Goal: Task Accomplishment & Management: Manage account settings

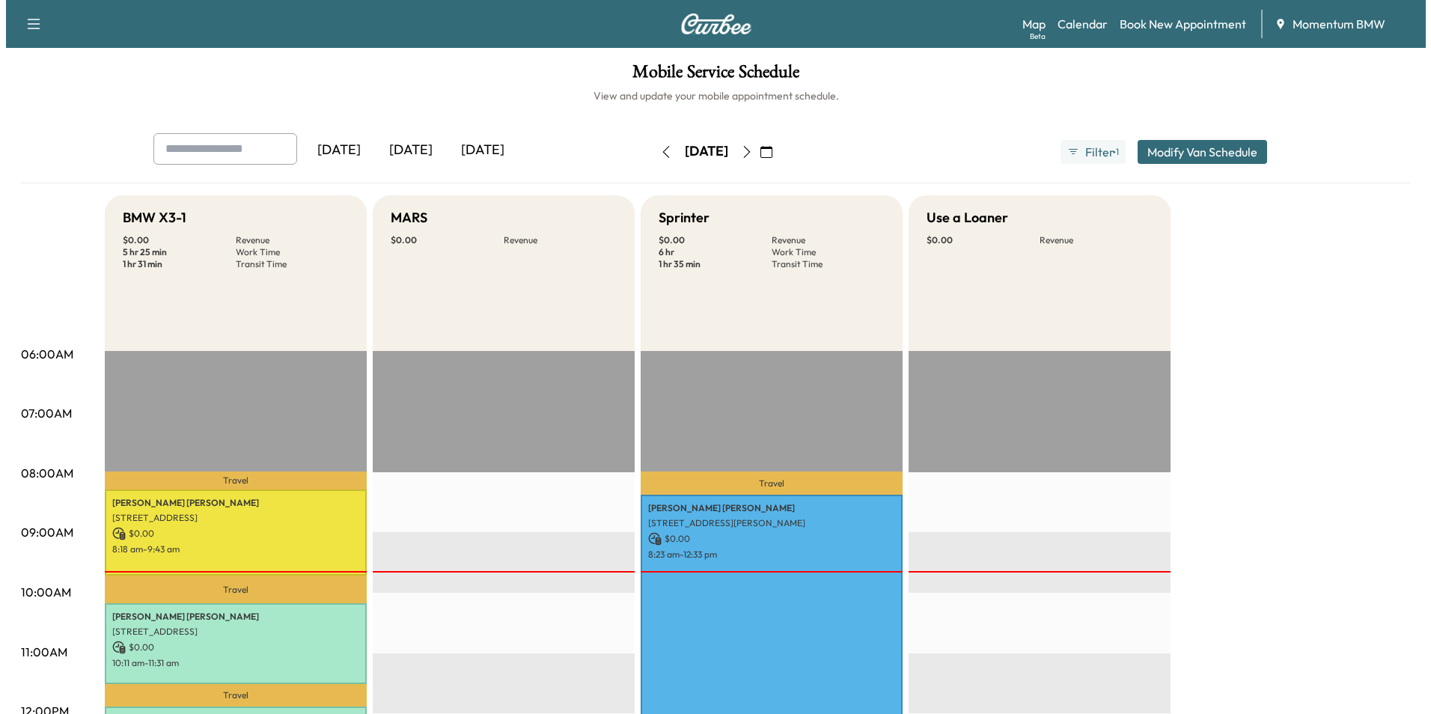
scroll to position [320, 0]
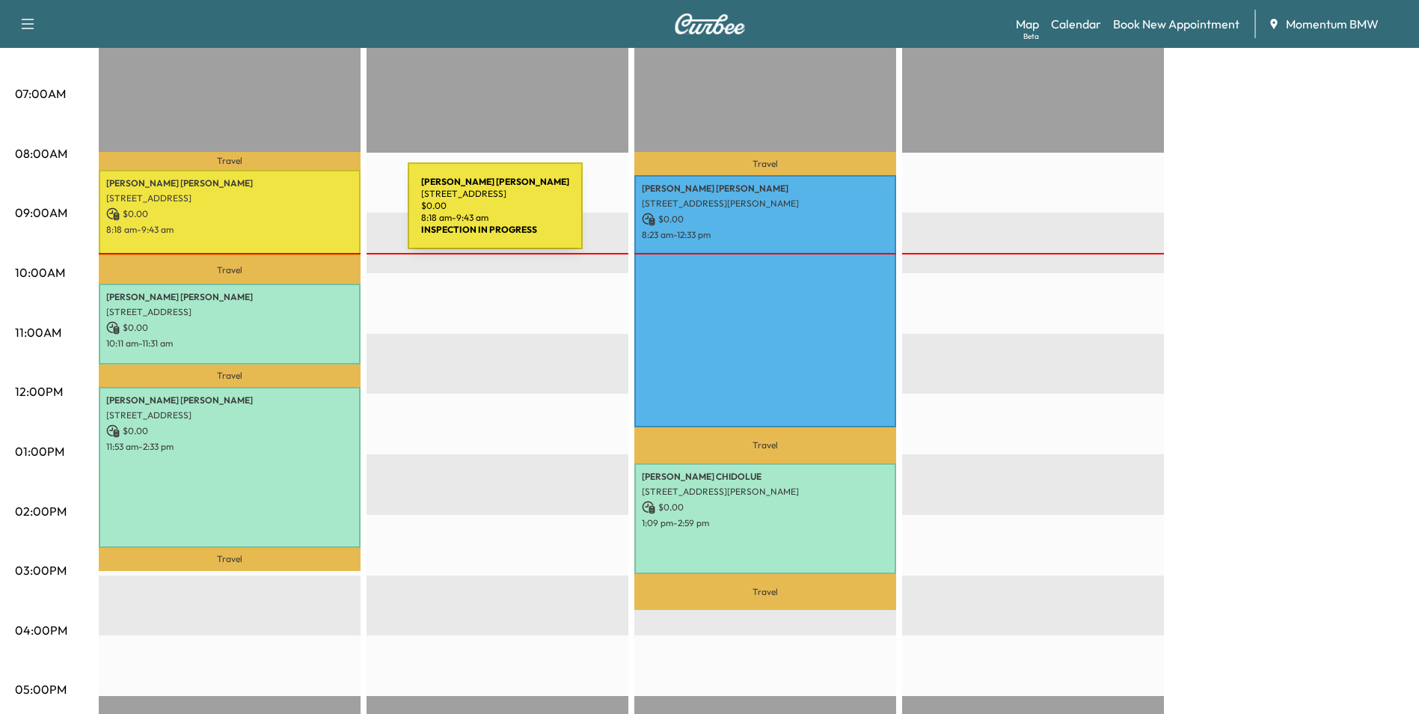
click at [296, 215] on p "$ 0.00" at bounding box center [229, 213] width 247 height 13
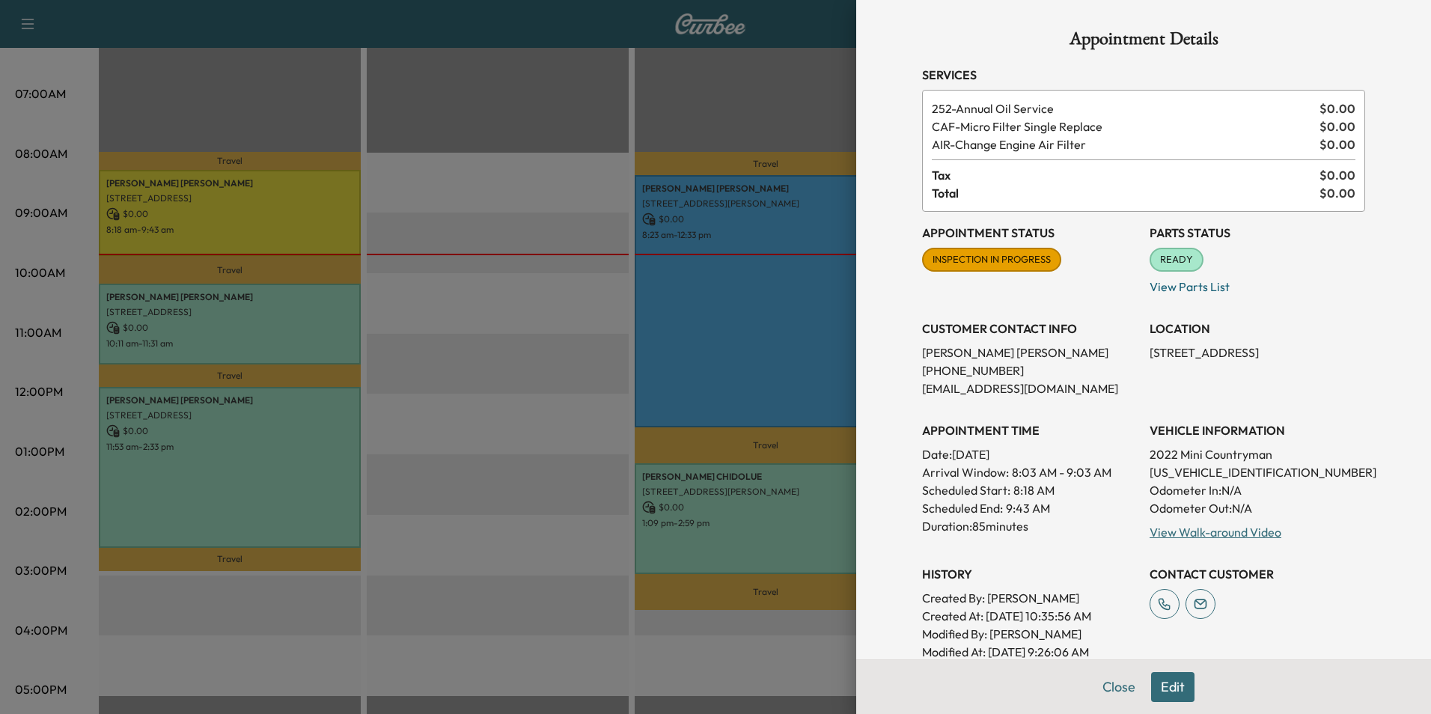
click at [774, 346] on div at bounding box center [715, 357] width 1431 height 714
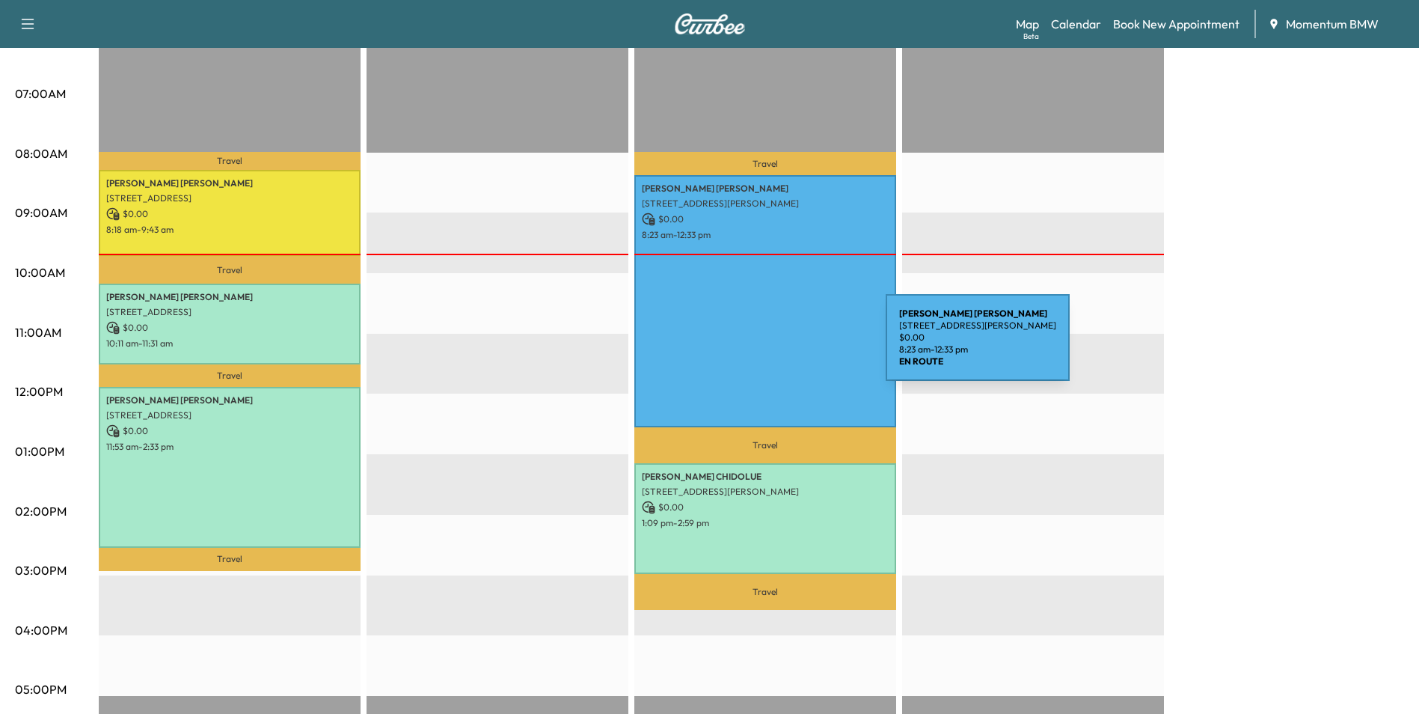
click at [774, 346] on div "[PERSON_NAME] [STREET_ADDRESS] $ 0.00 8:23 am - 12:33 pm" at bounding box center [766, 300] width 262 height 251
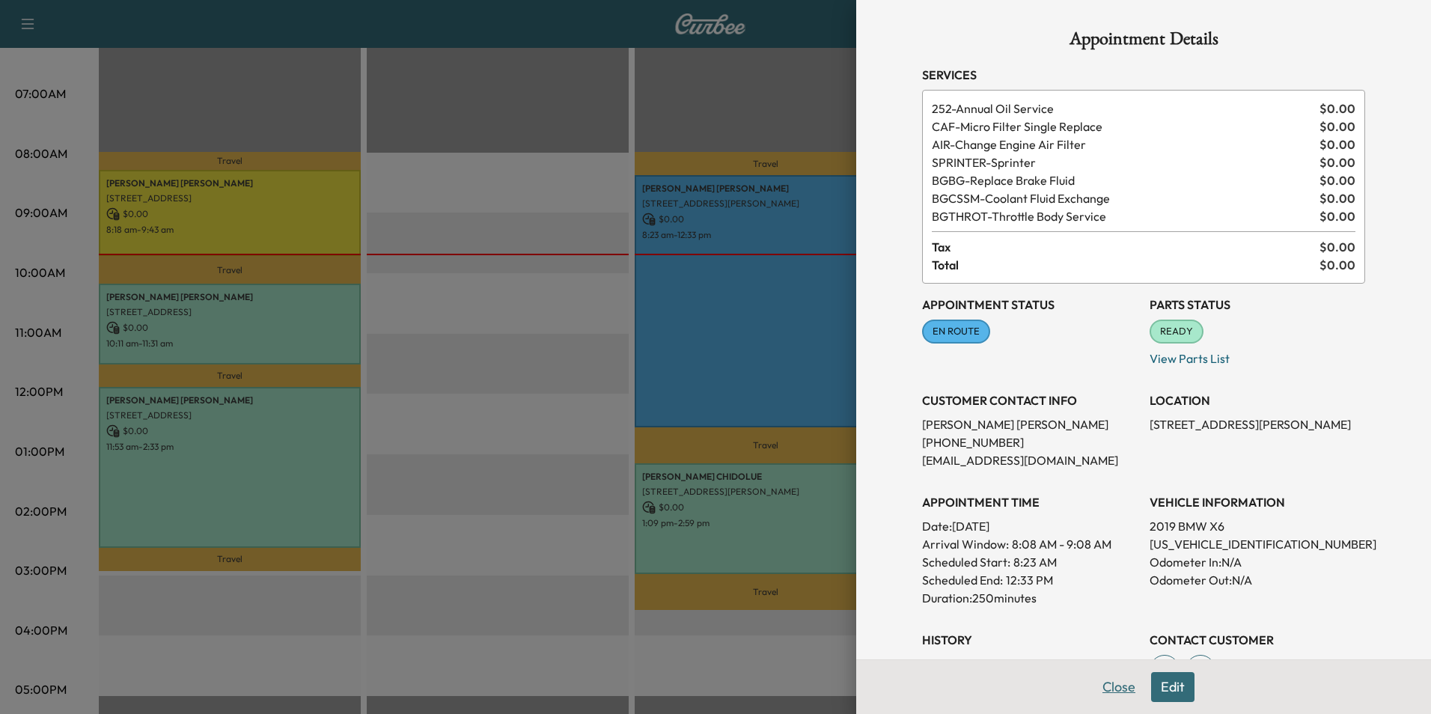
click at [1109, 687] on button "Close" at bounding box center [1118, 687] width 52 height 30
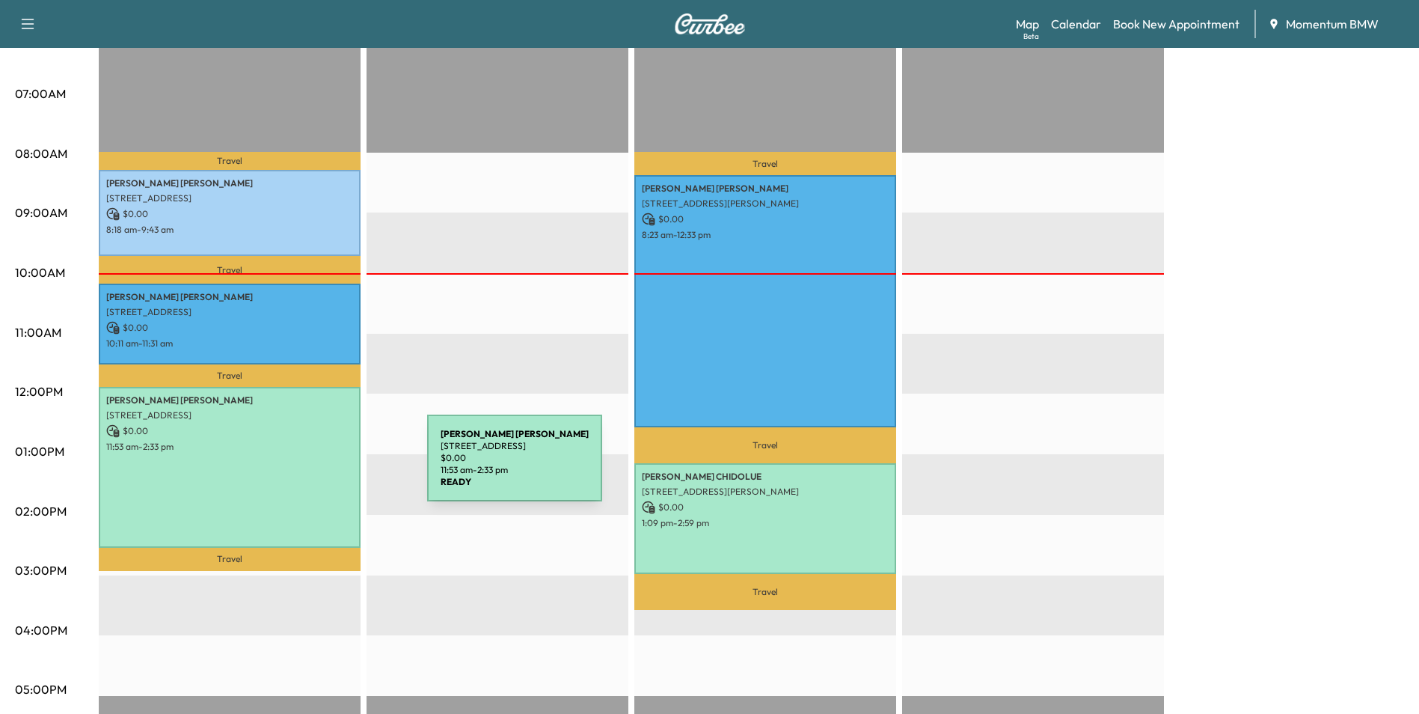
click at [315, 467] on div "[PERSON_NAME] [STREET_ADDRESS] $ 0.00 11:53 am - 2:33 pm" at bounding box center [230, 467] width 262 height 161
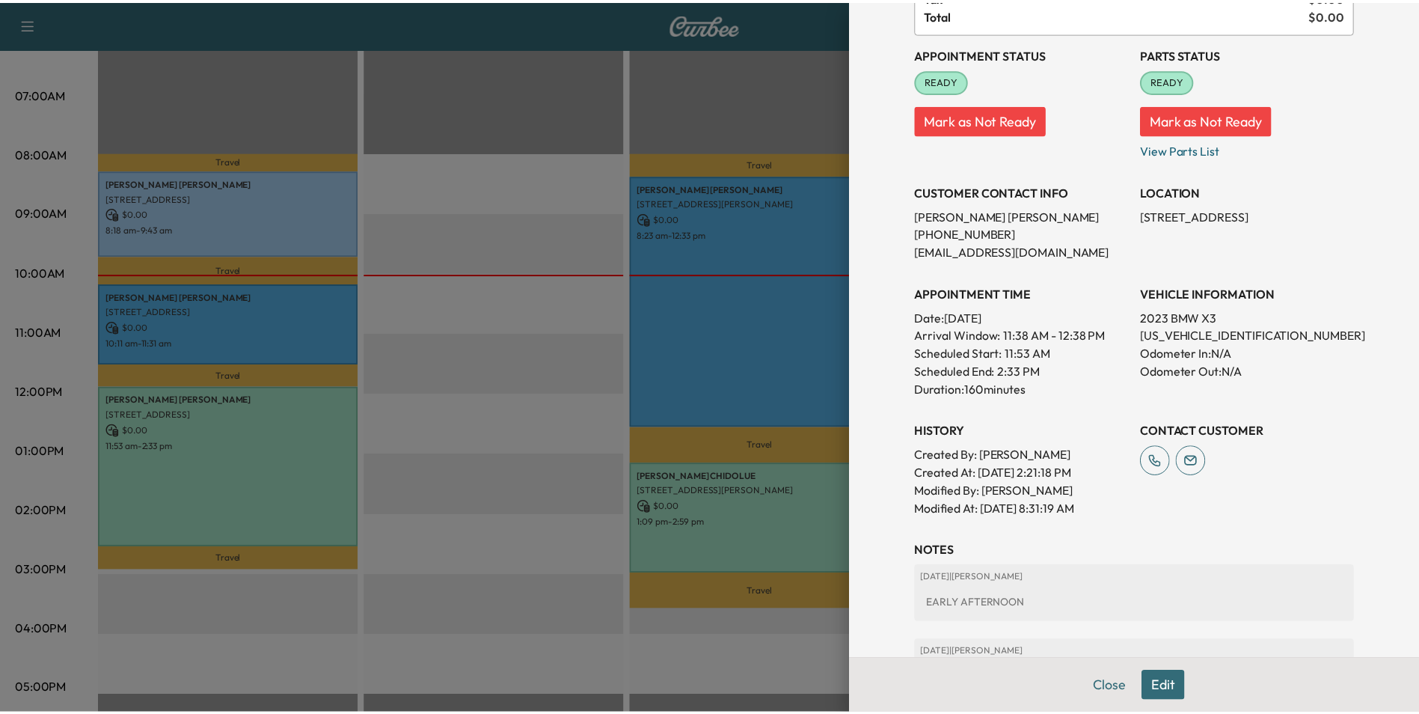
scroll to position [299, 0]
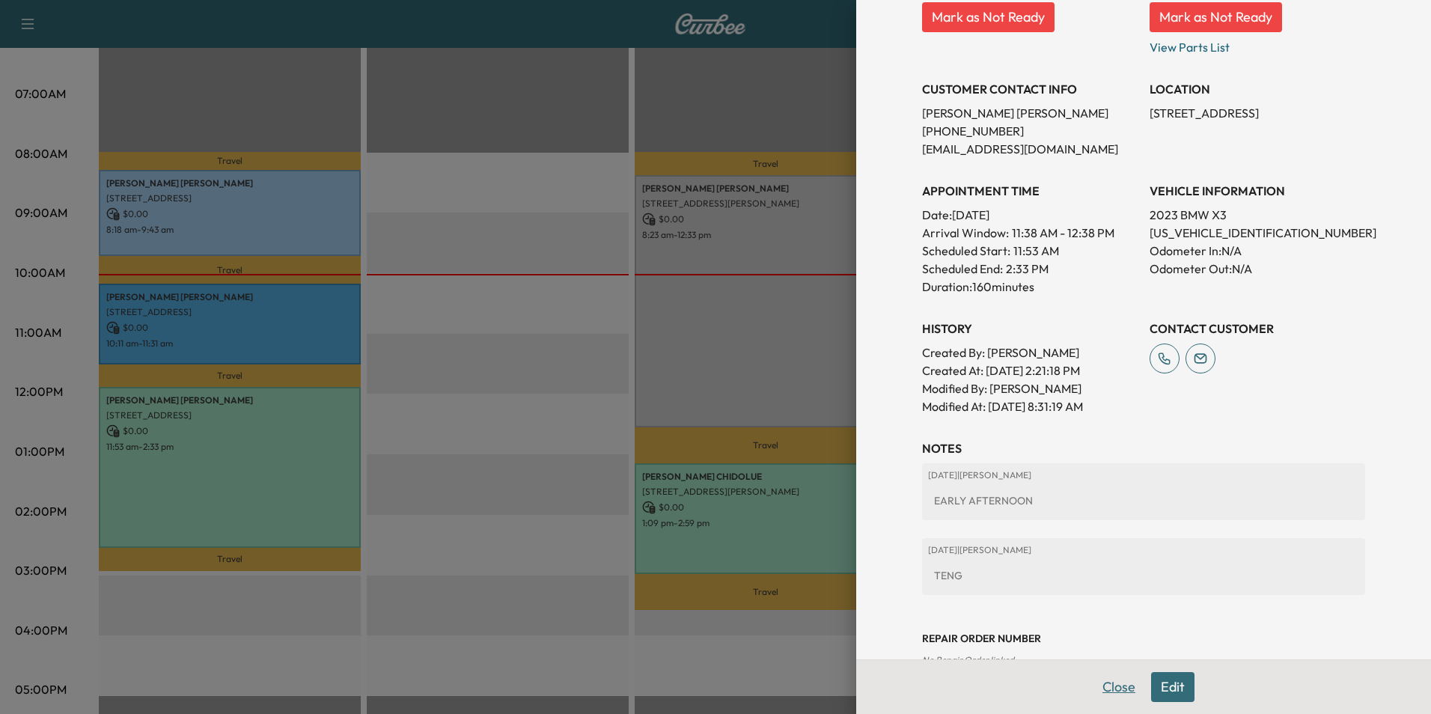
click at [1104, 682] on button "Close" at bounding box center [1118, 687] width 52 height 30
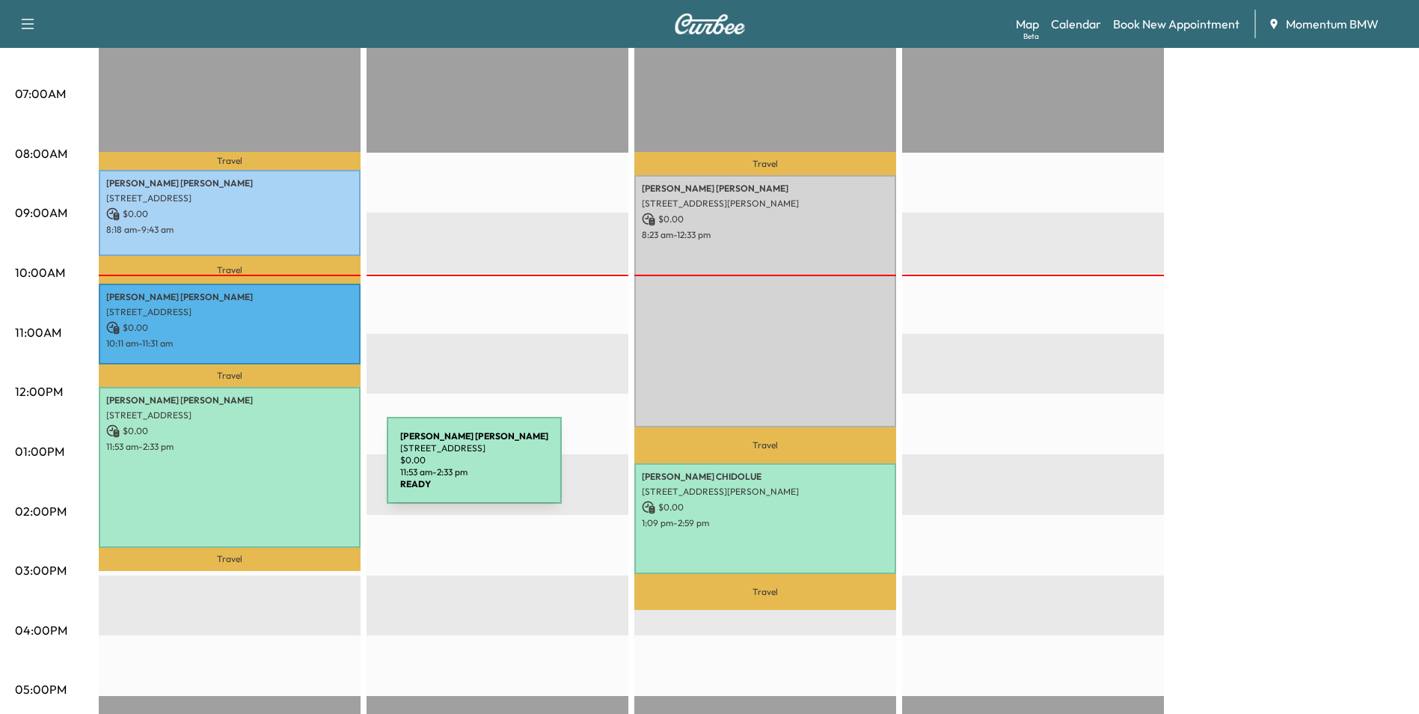
click at [275, 469] on div "[PERSON_NAME] [STREET_ADDRESS] $ 0.00 11:53 am - 2:33 pm" at bounding box center [230, 467] width 262 height 161
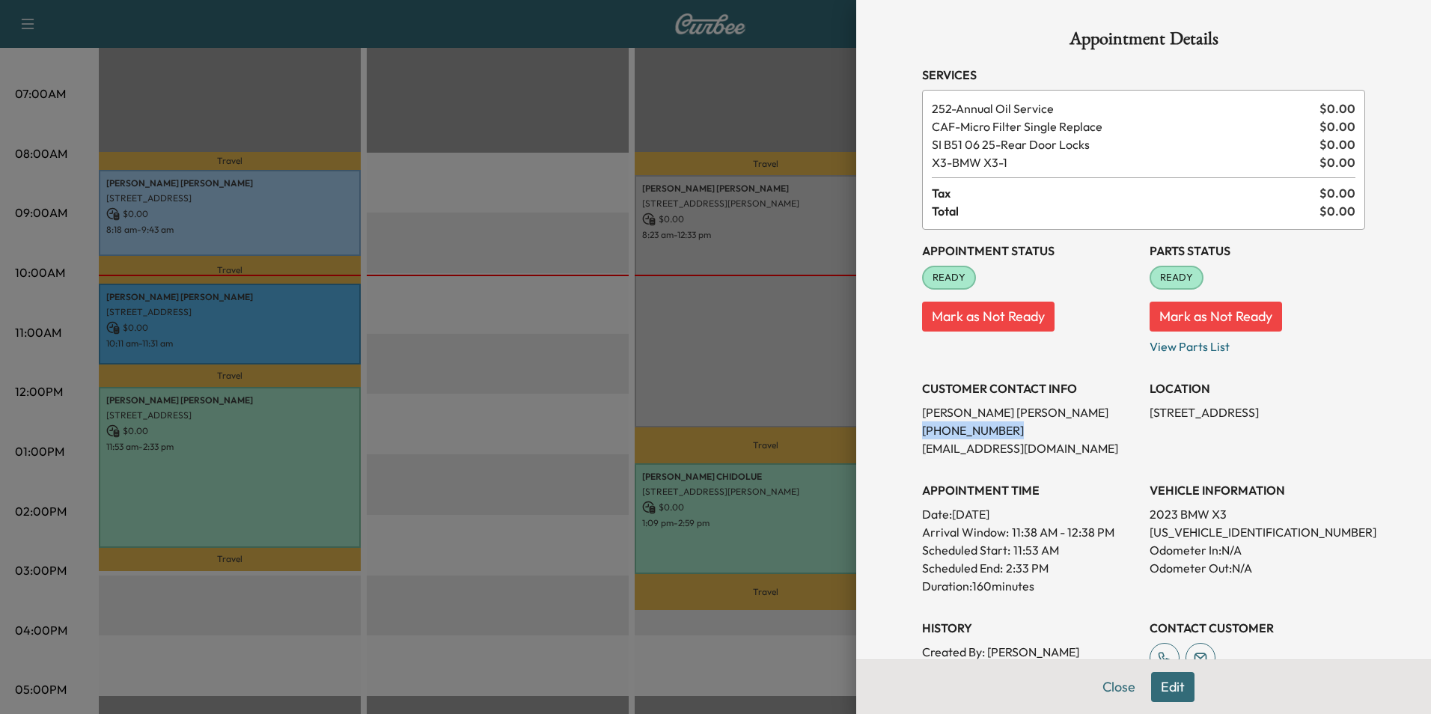
drag, startPoint x: 905, startPoint y: 427, endPoint x: 989, endPoint y: 432, distance: 83.9
click at [989, 432] on div "Appointment Details Services 252 - Annual Oil Service $ 0.00 CAF - Micro Filter…" at bounding box center [1143, 498] width 479 height 996
drag, startPoint x: 989, startPoint y: 432, endPoint x: 967, endPoint y: 425, distance: 22.7
copy p "[PHONE_NUMBER]"
drag, startPoint x: 911, startPoint y: 426, endPoint x: 997, endPoint y: 432, distance: 87.1
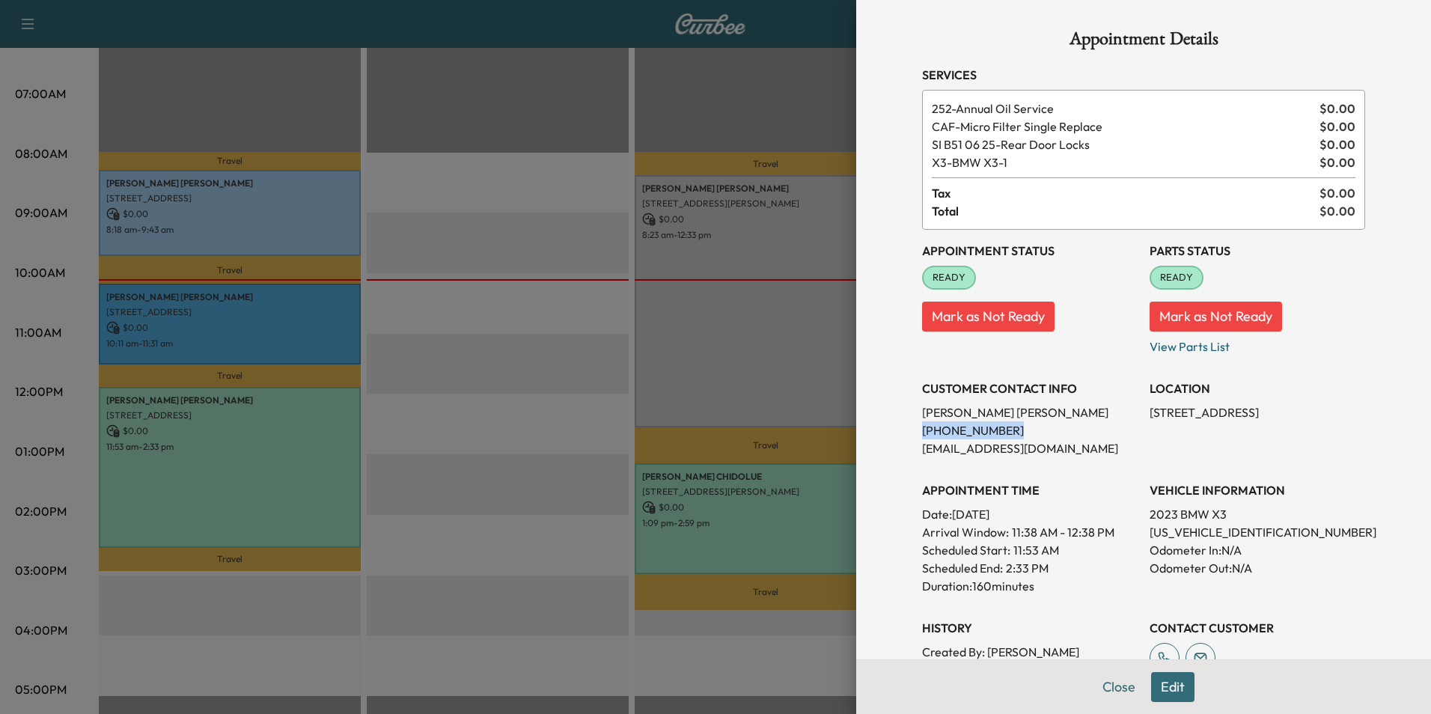
click at [997, 432] on p "[PHONE_NUMBER]" at bounding box center [1029, 430] width 215 height 18
drag, startPoint x: 997, startPoint y: 432, endPoint x: 976, endPoint y: 427, distance: 22.5
copy p "[PHONE_NUMBER]"
click at [1097, 688] on button "Close" at bounding box center [1118, 687] width 52 height 30
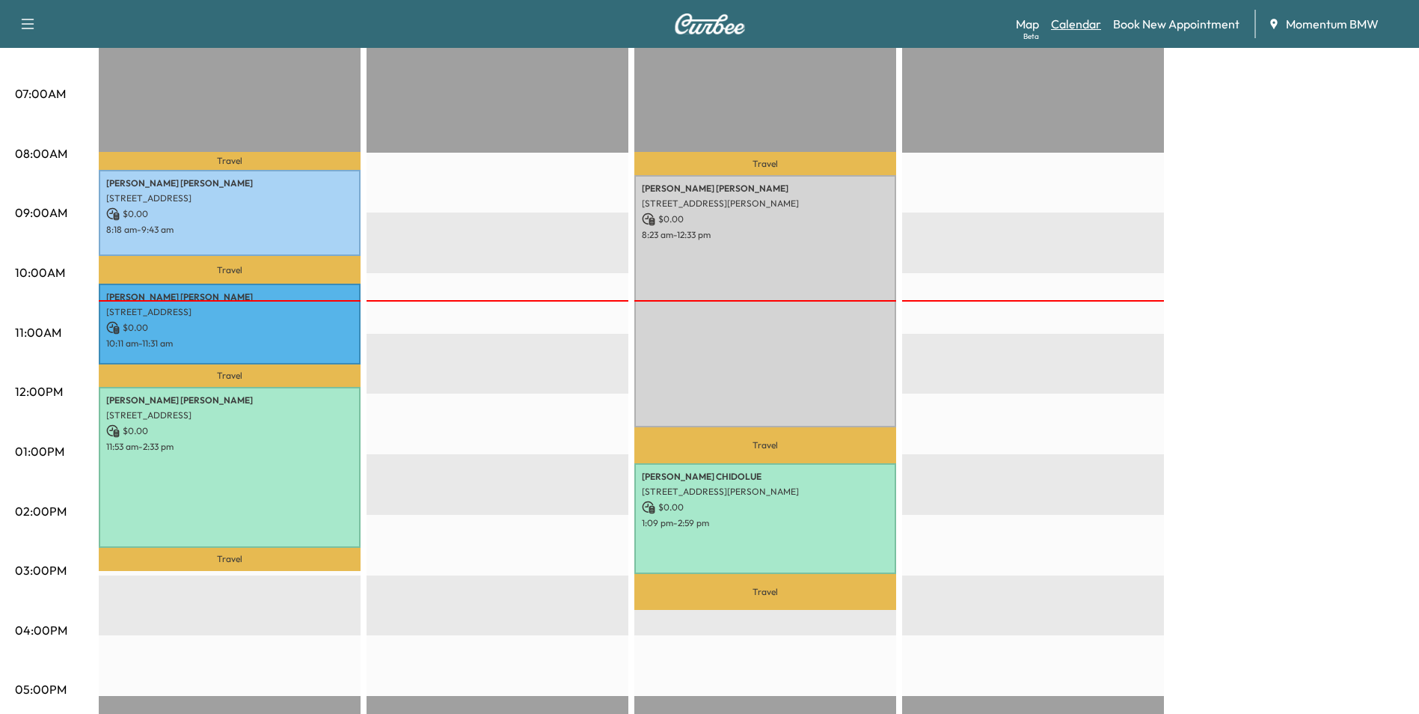
click at [1080, 28] on link "Calendar" at bounding box center [1076, 24] width 50 height 18
click at [1086, 18] on link "Calendar" at bounding box center [1076, 24] width 50 height 18
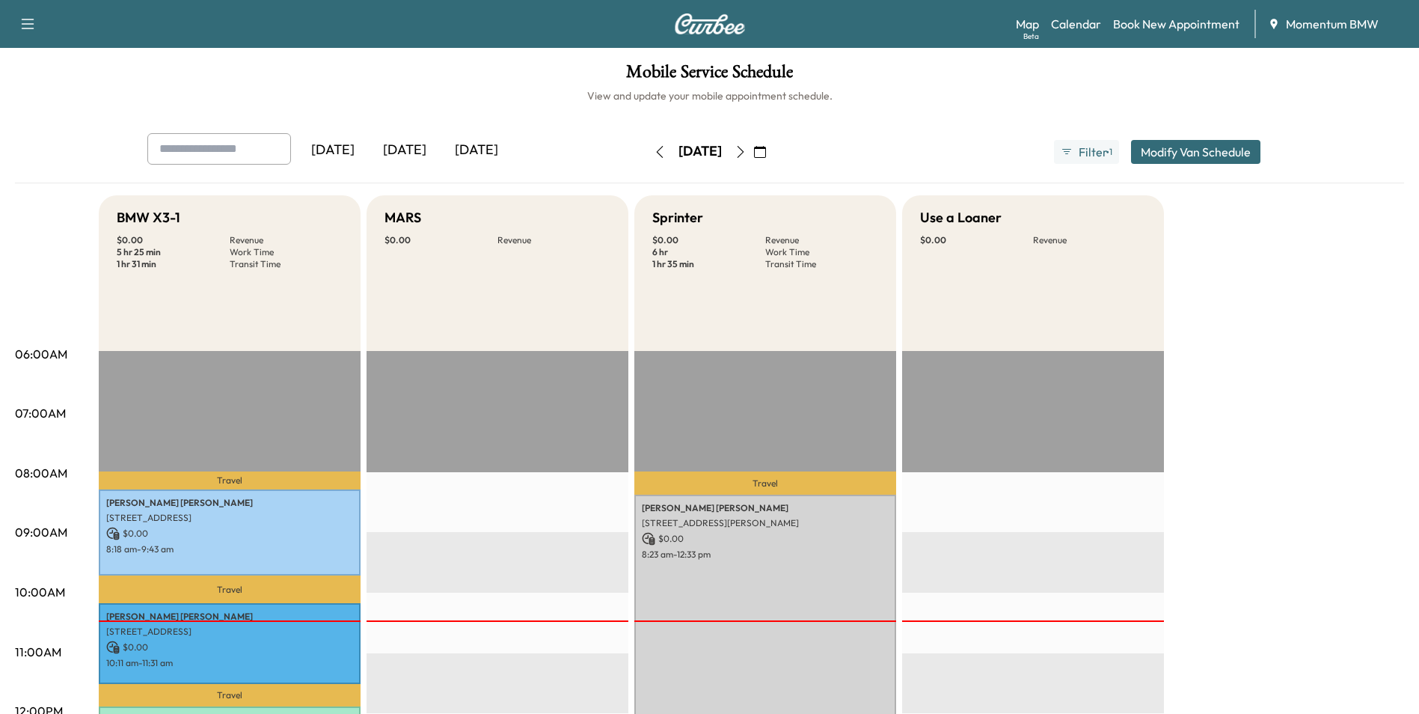
click at [747, 153] on icon "button" at bounding box center [741, 152] width 12 height 12
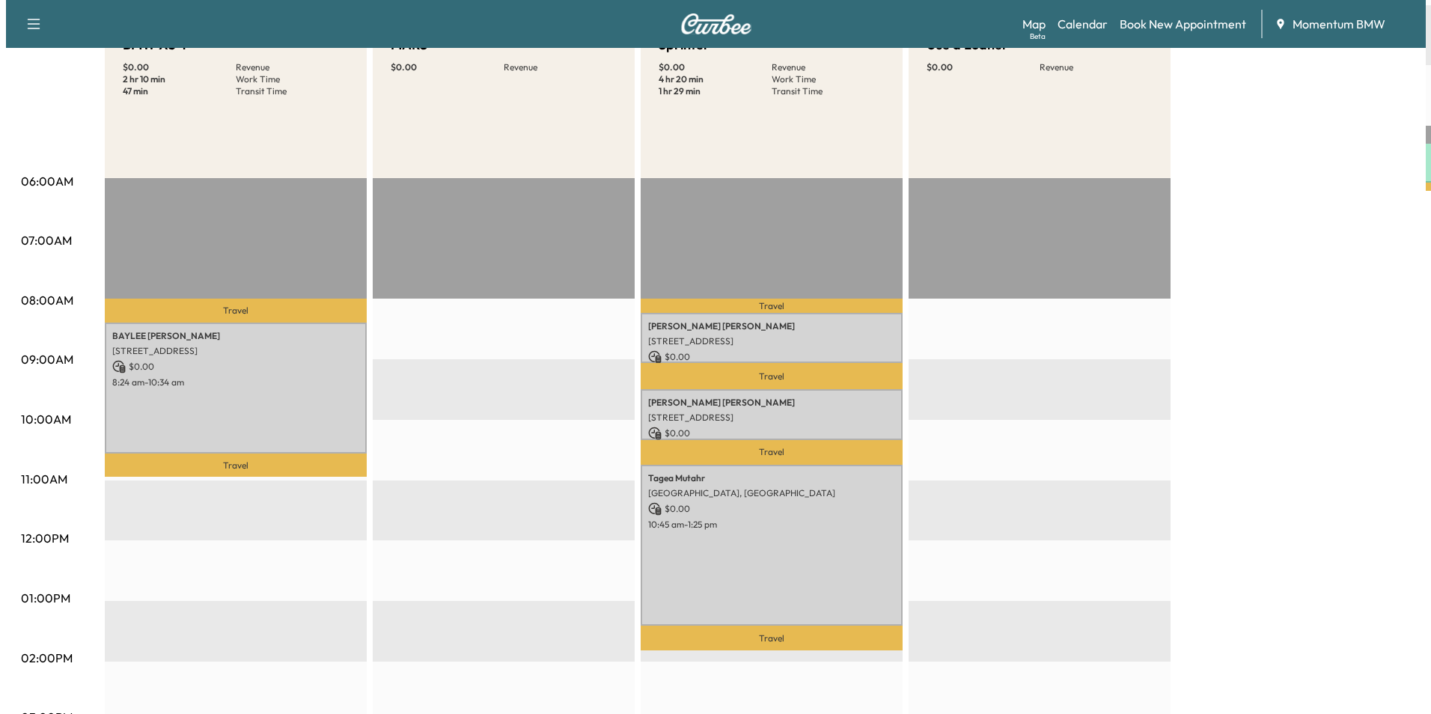
scroll to position [224, 0]
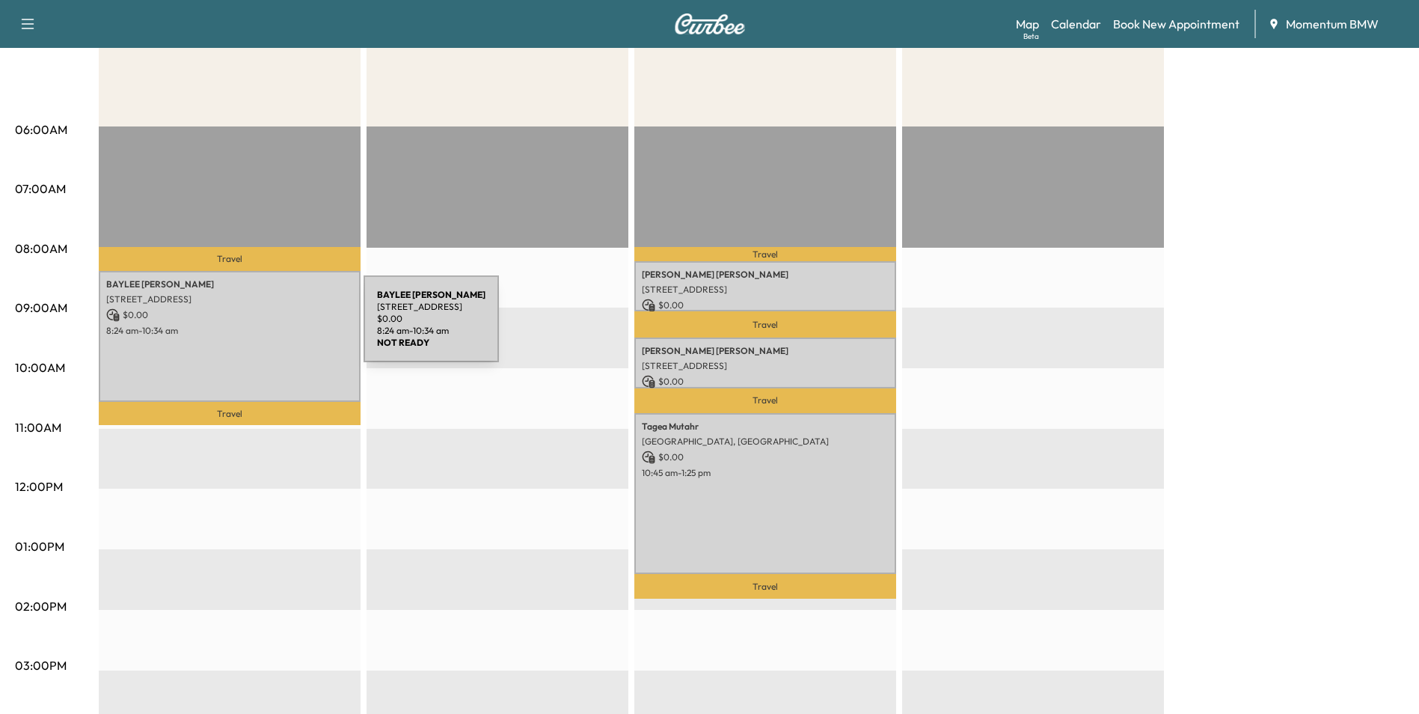
click at [251, 328] on p "8:24 am - 10:34 am" at bounding box center [229, 331] width 247 height 12
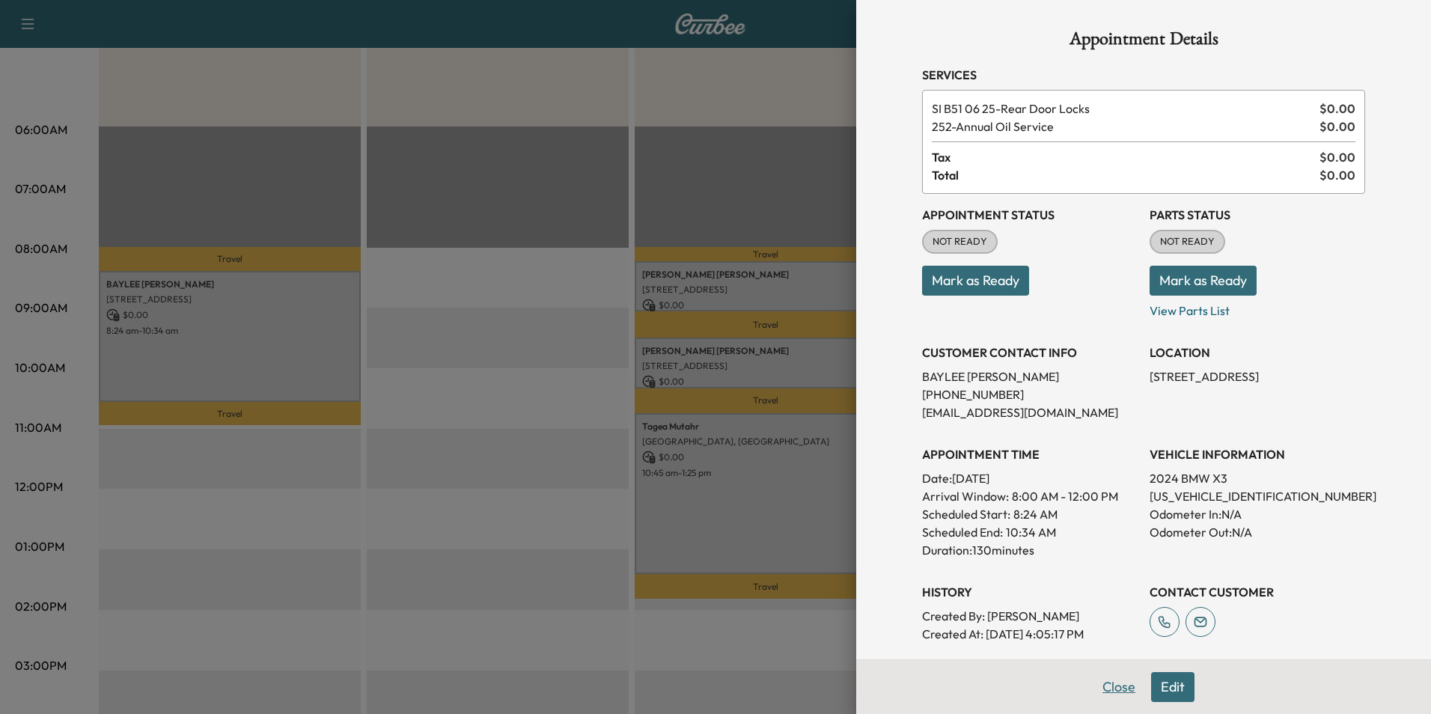
click at [1108, 691] on button "Close" at bounding box center [1118, 687] width 52 height 30
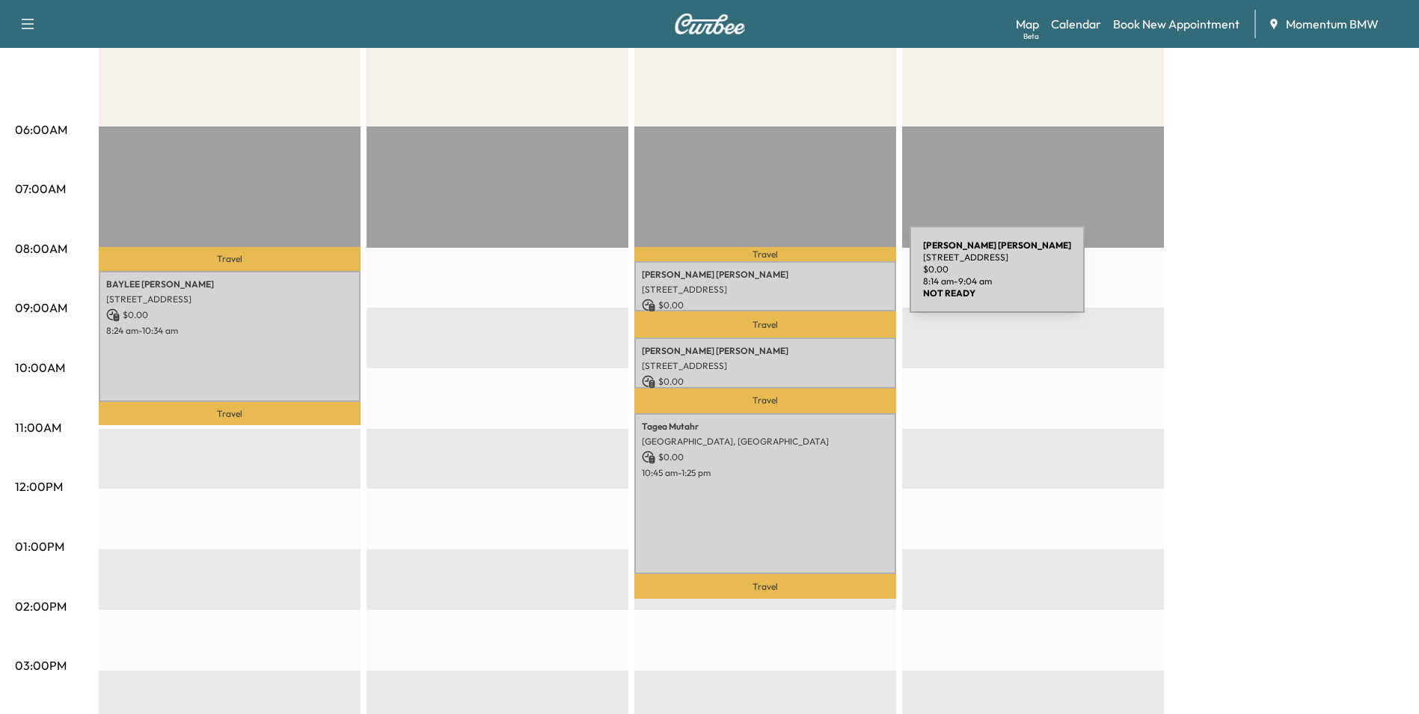
click at [798, 279] on div "[PERSON_NAME] [STREET_ADDRESS] $ 0.00 8:14 am - 9:04 am" at bounding box center [766, 286] width 262 height 50
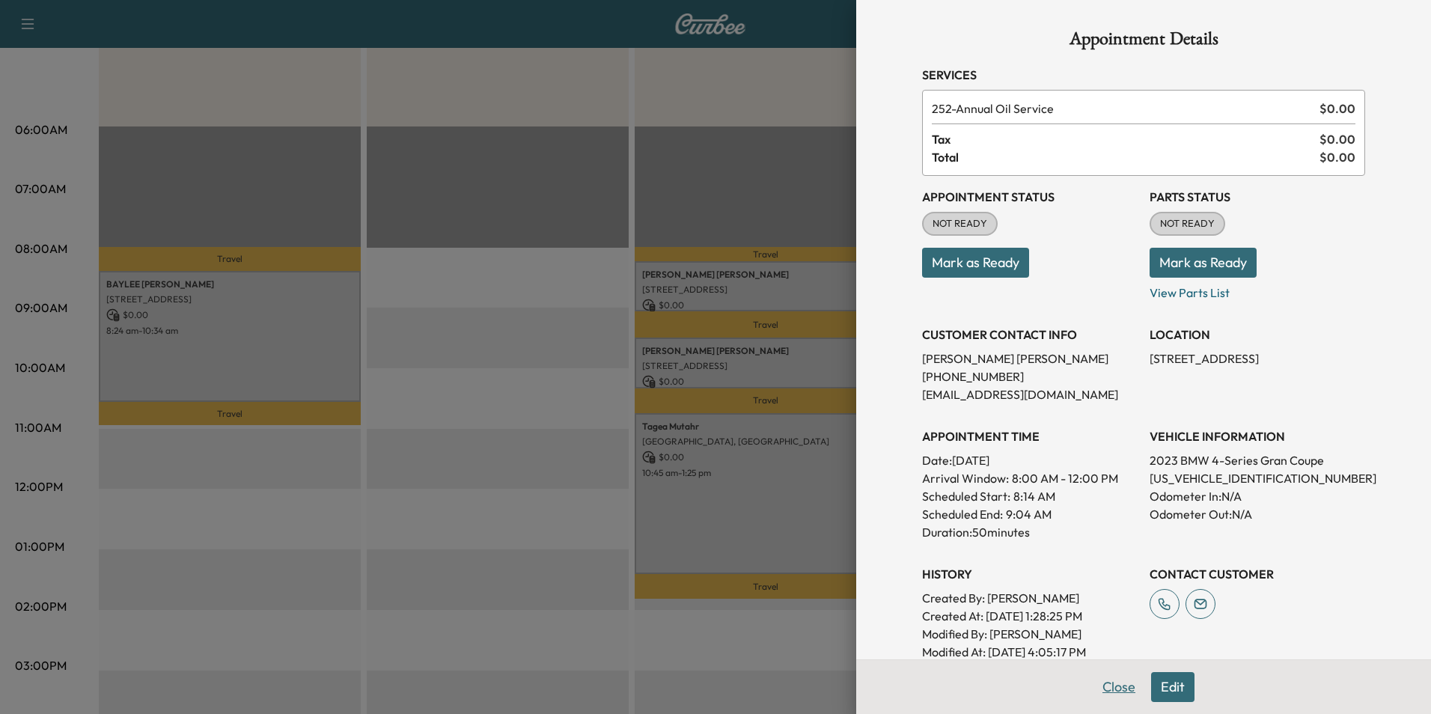
click at [1109, 682] on button "Close" at bounding box center [1118, 687] width 52 height 30
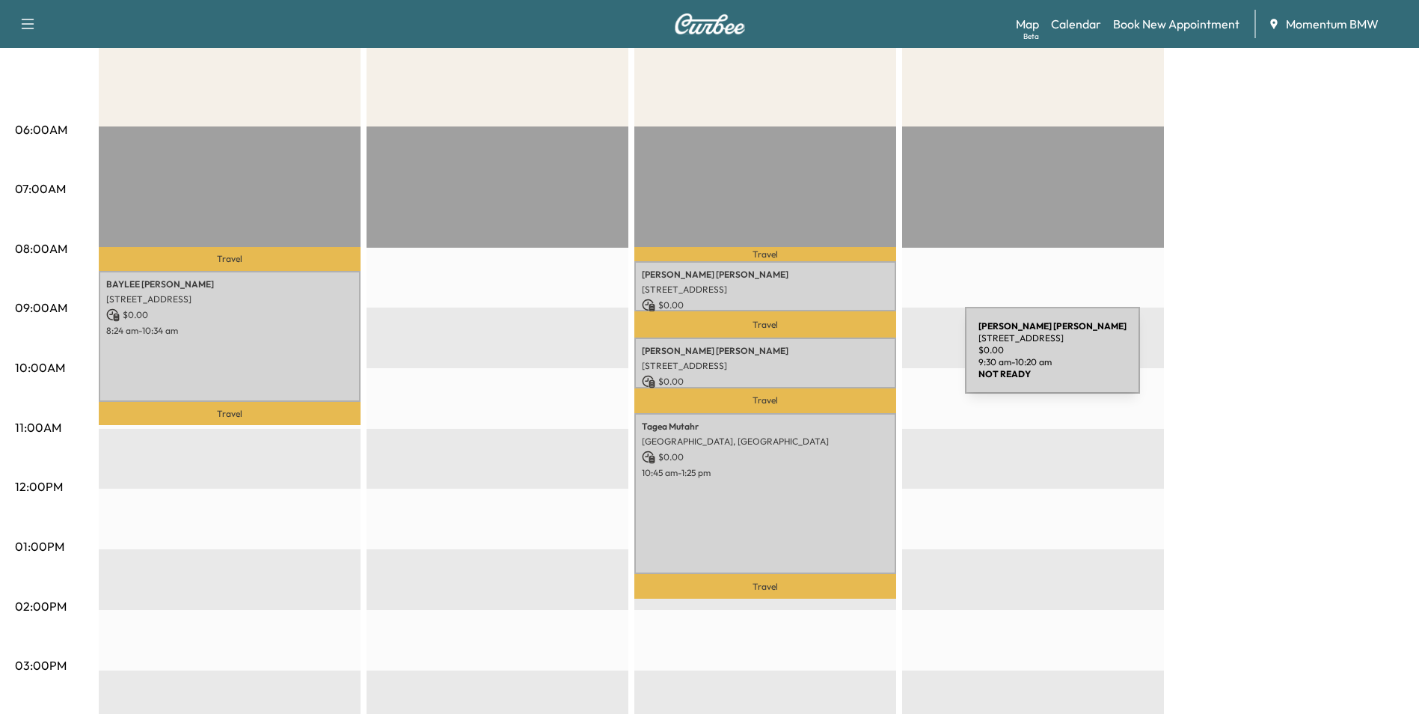
click at [853, 360] on p "[STREET_ADDRESS]" at bounding box center [765, 366] width 247 height 12
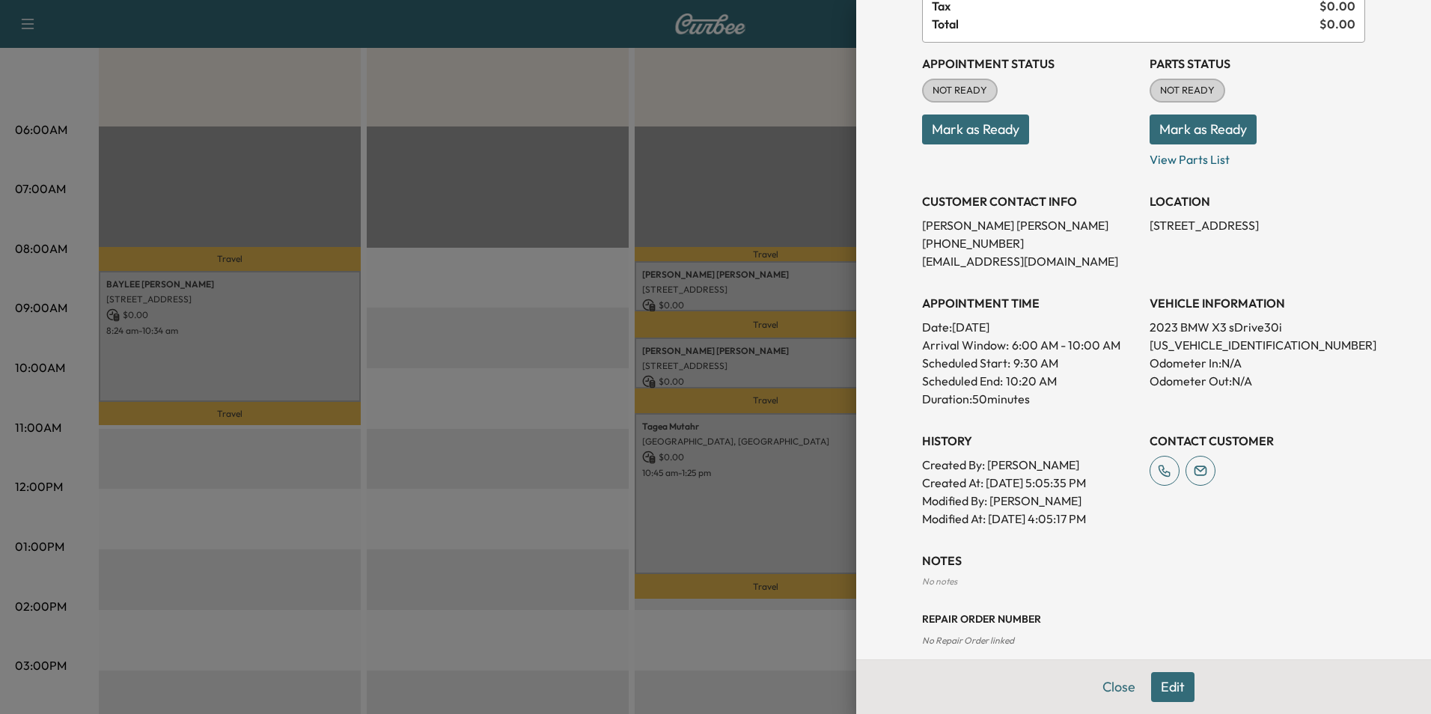
scroll to position [151, 0]
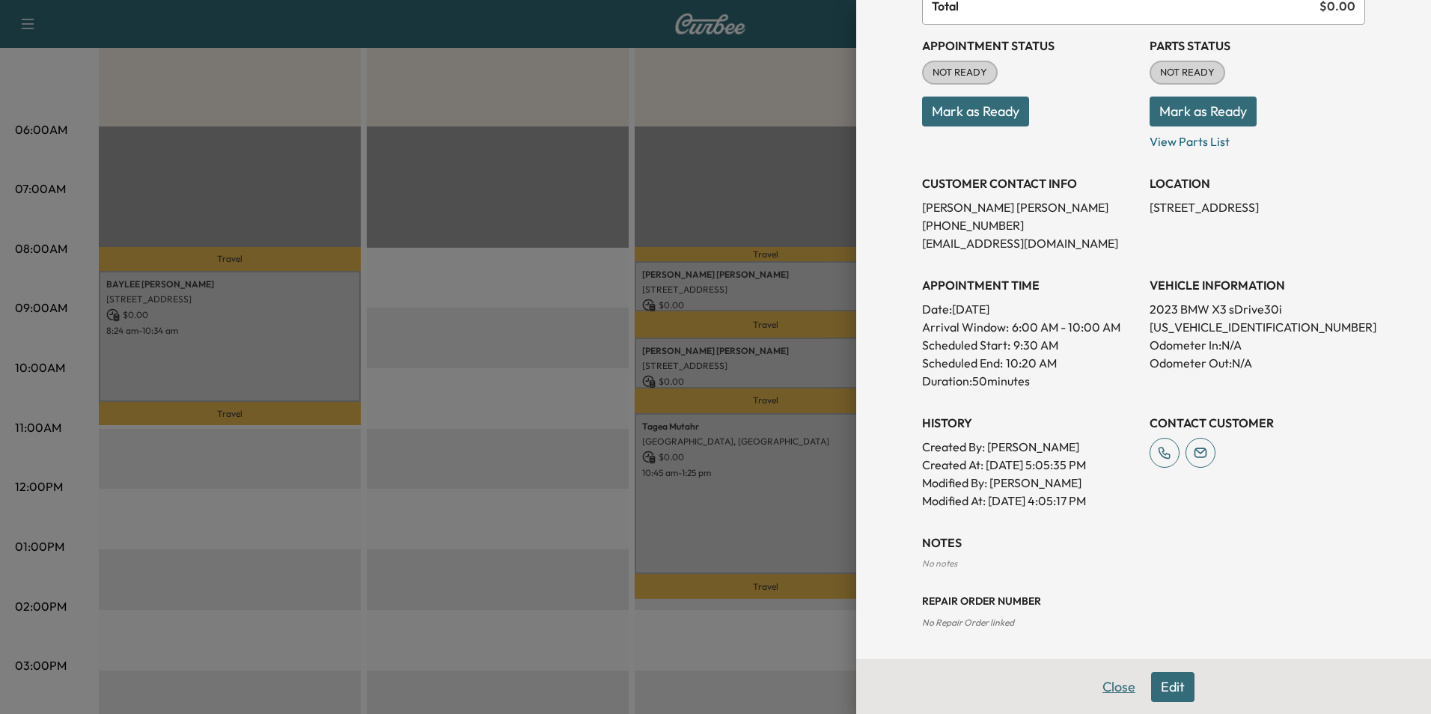
click at [1111, 685] on button "Close" at bounding box center [1118, 687] width 52 height 30
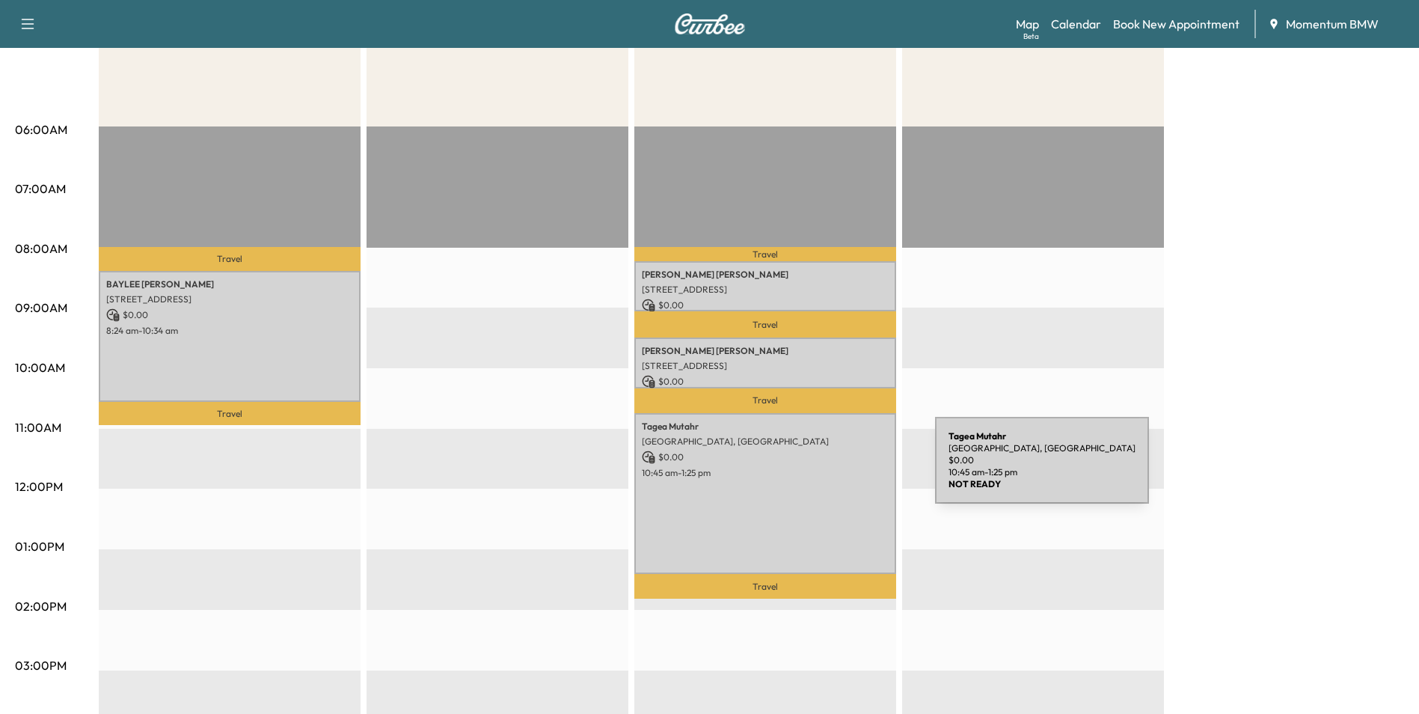
click at [823, 469] on p "10:45 am - 1:25 pm" at bounding box center [765, 473] width 247 height 12
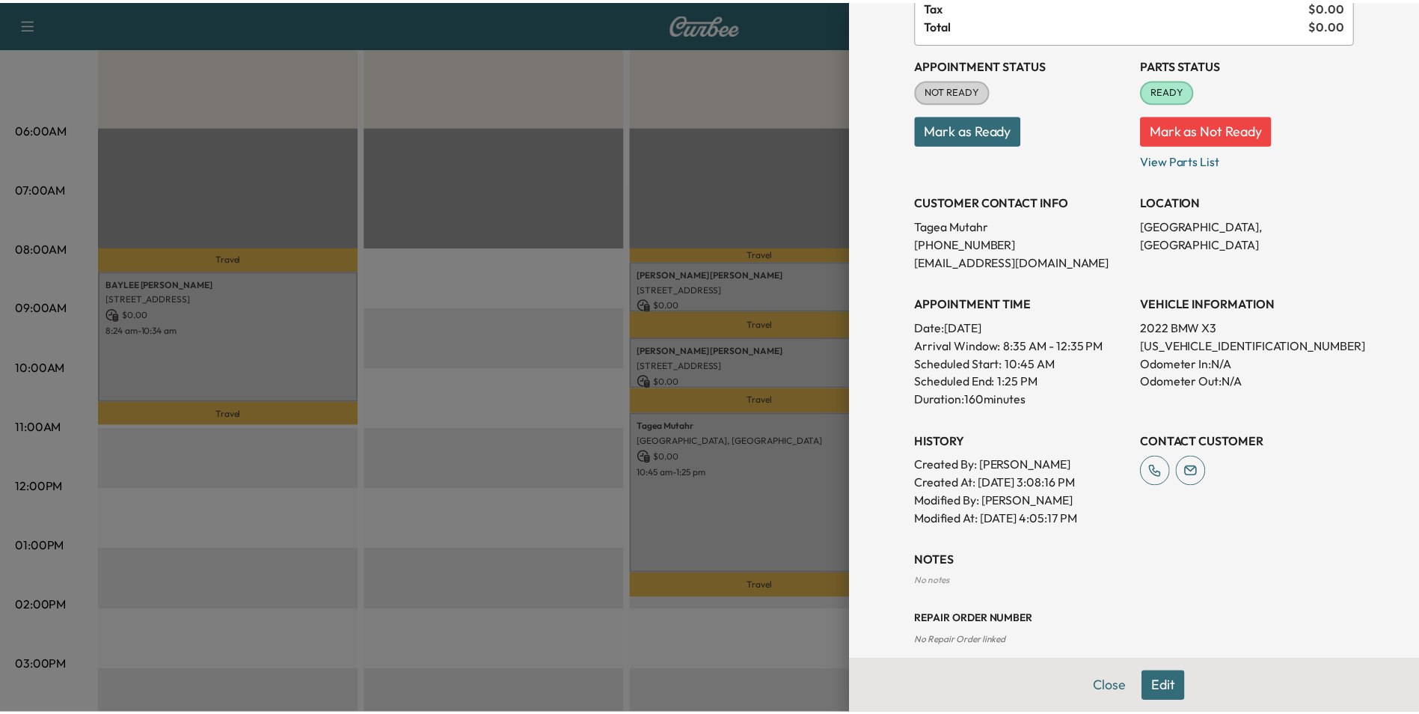
scroll to position [169, 0]
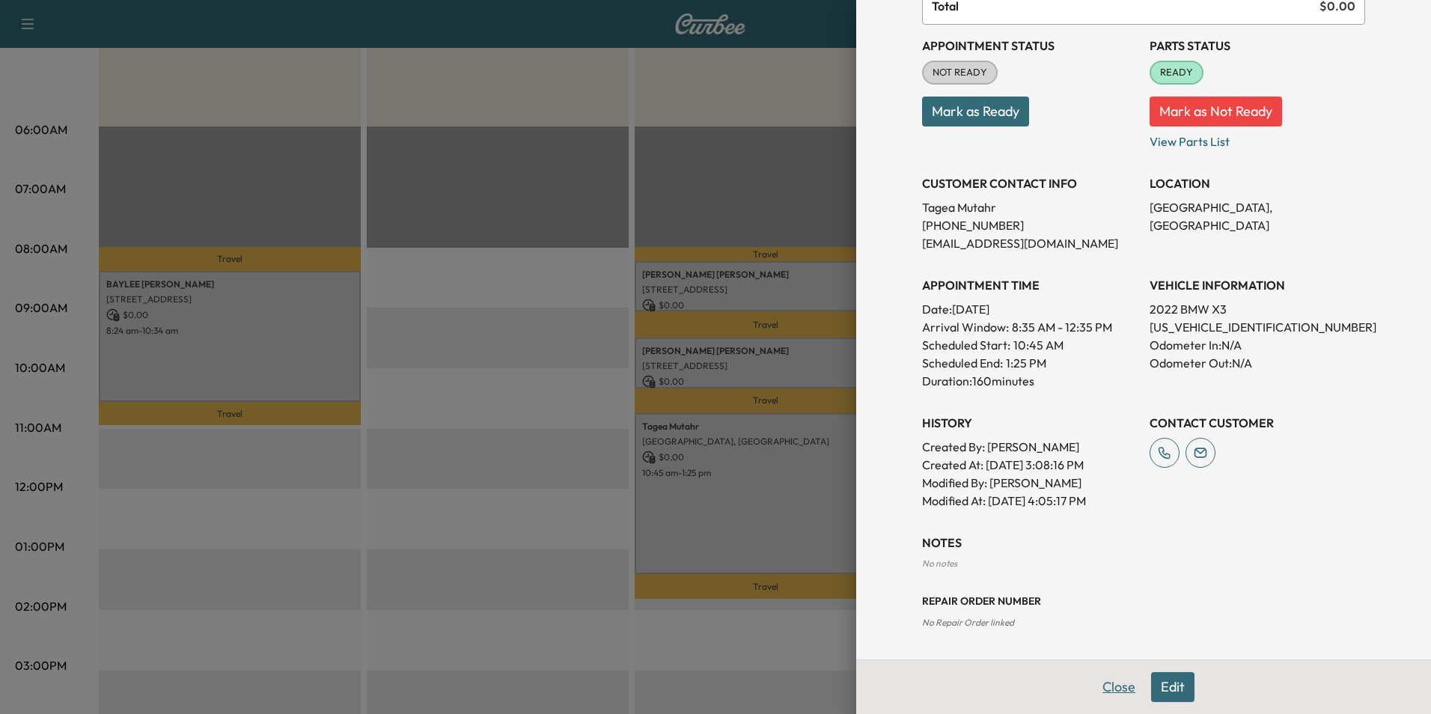
click at [1101, 683] on button "Close" at bounding box center [1118, 687] width 52 height 30
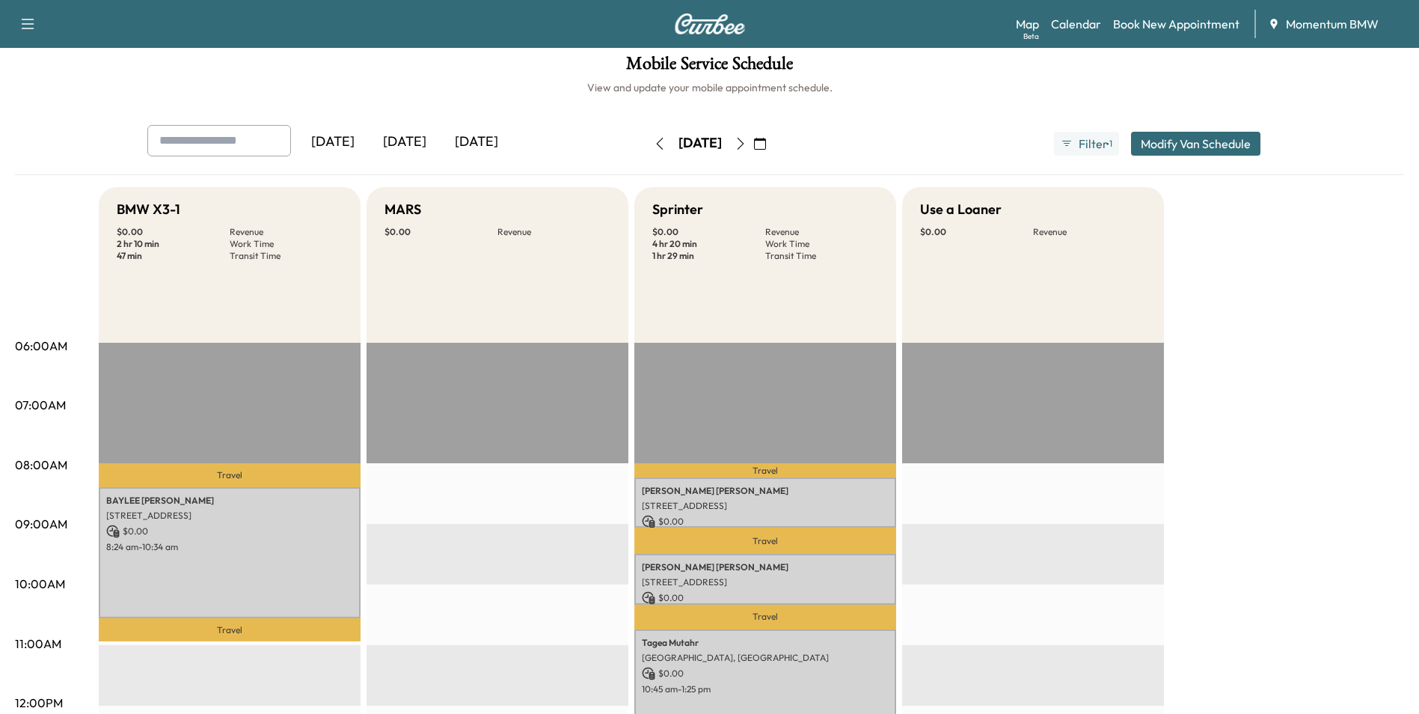
scroll to position [0, 0]
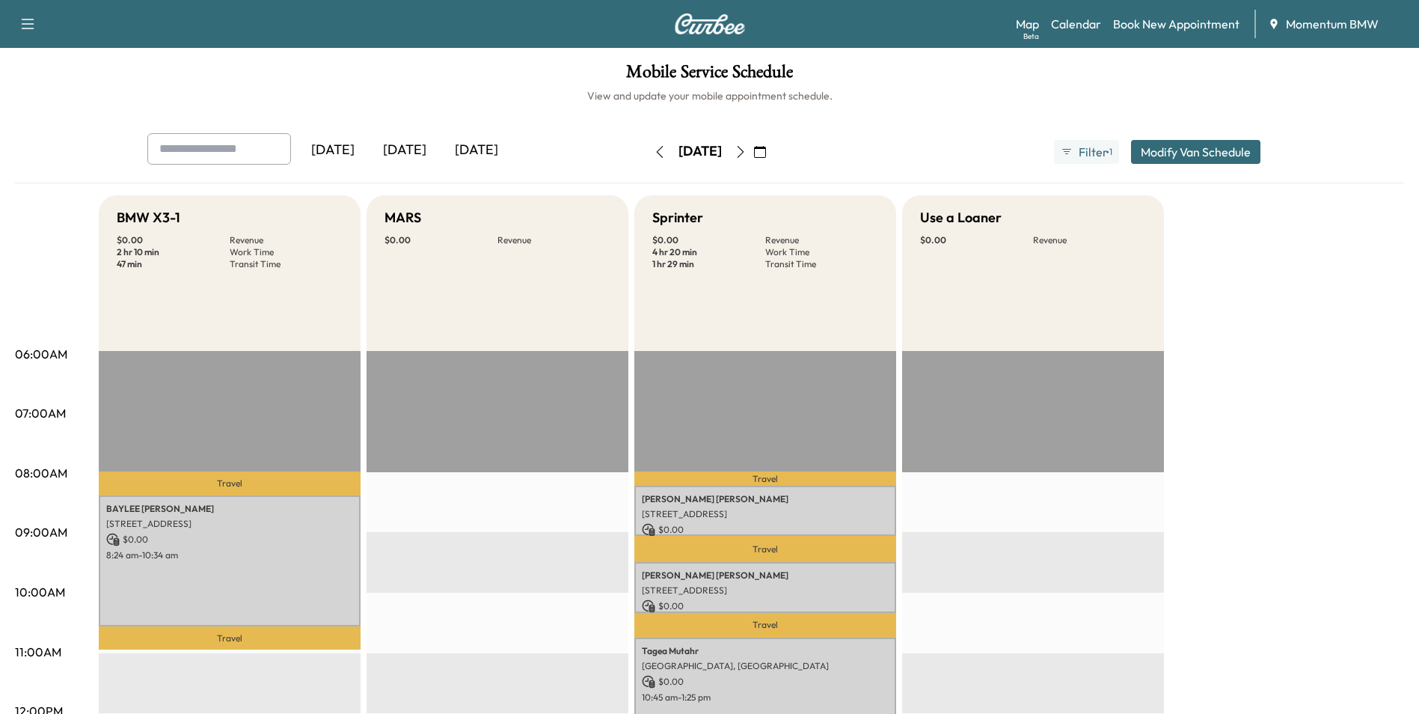
click at [654, 156] on icon "button" at bounding box center [660, 152] width 12 height 12
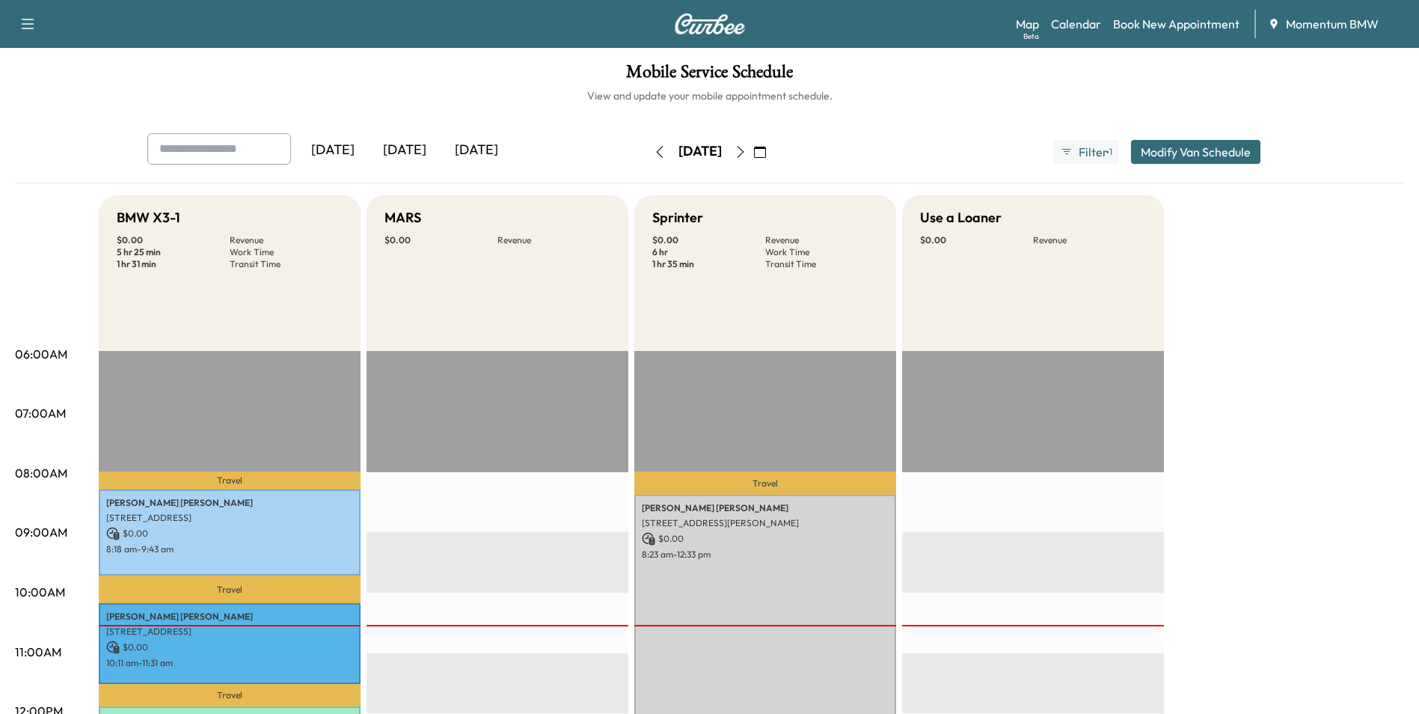
click at [647, 156] on button "button" at bounding box center [659, 152] width 25 height 24
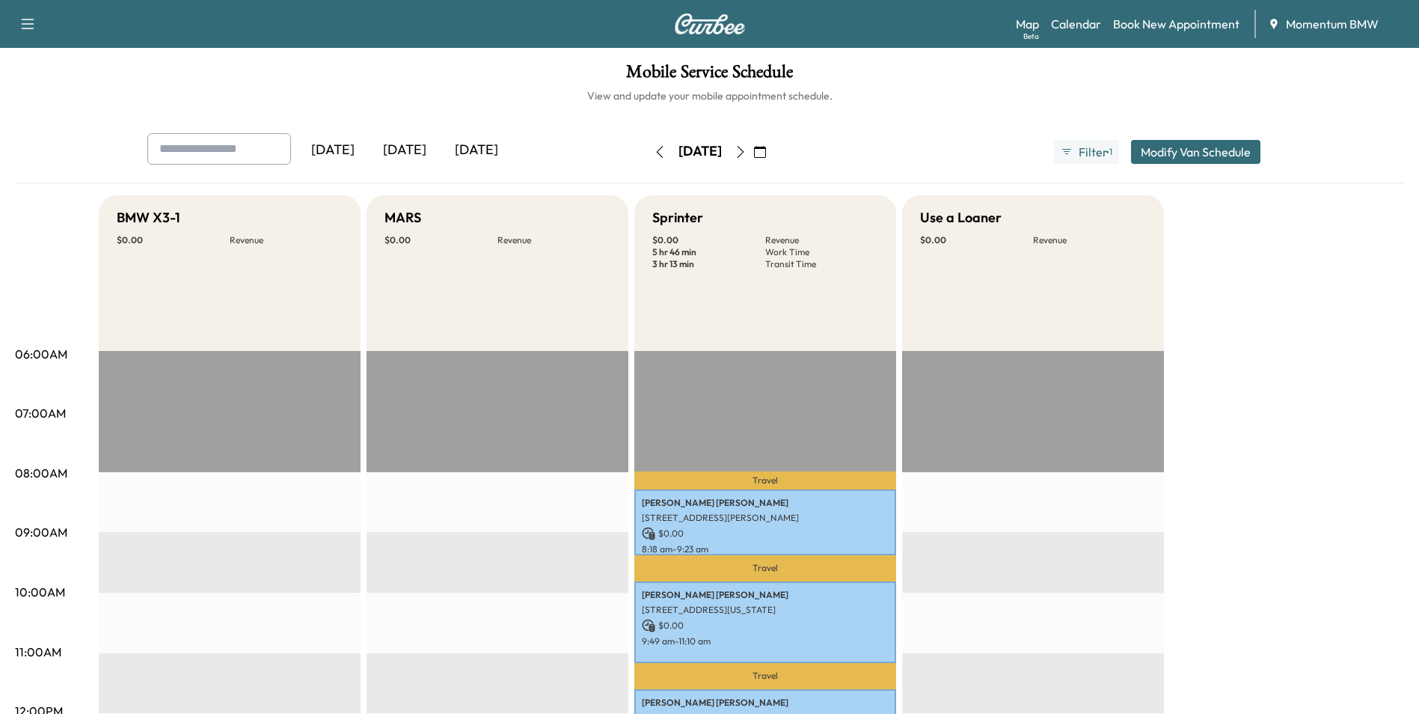
click at [747, 153] on icon "button" at bounding box center [741, 152] width 12 height 12
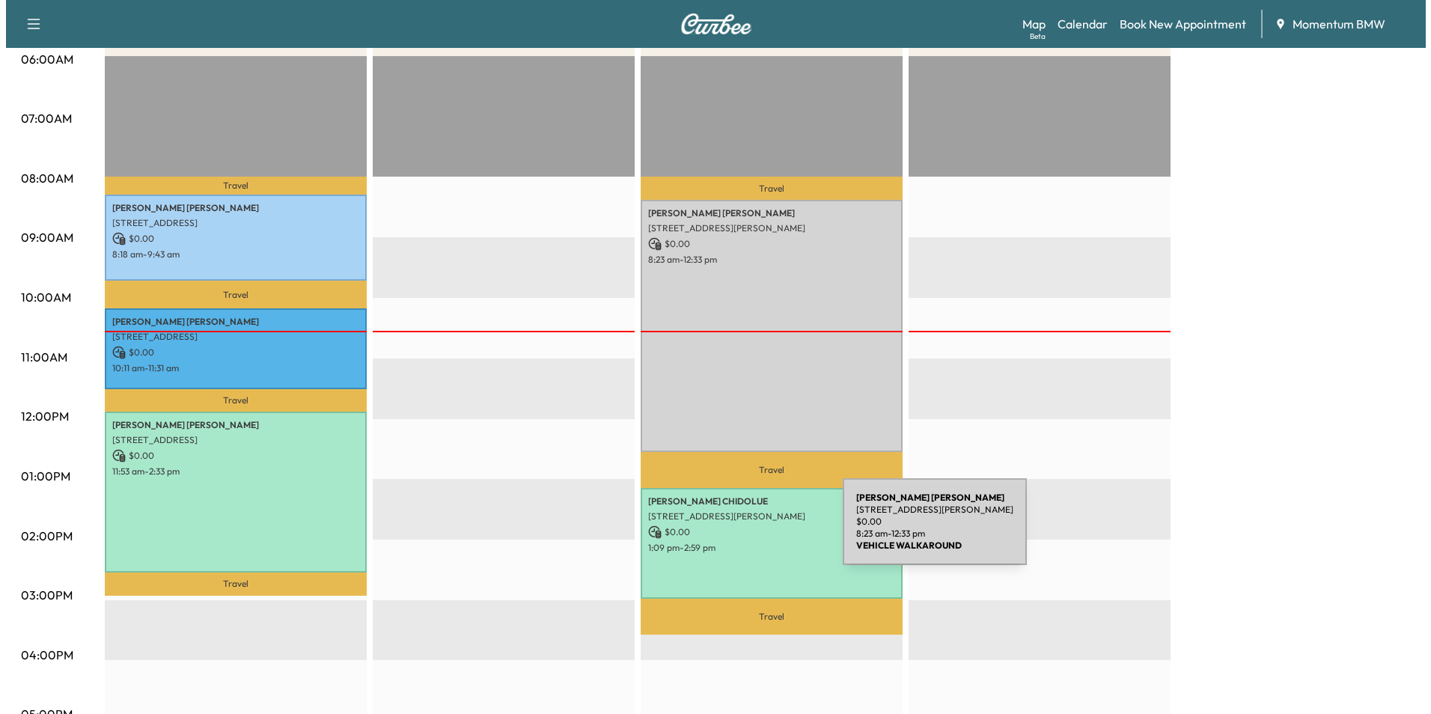
scroll to position [299, 0]
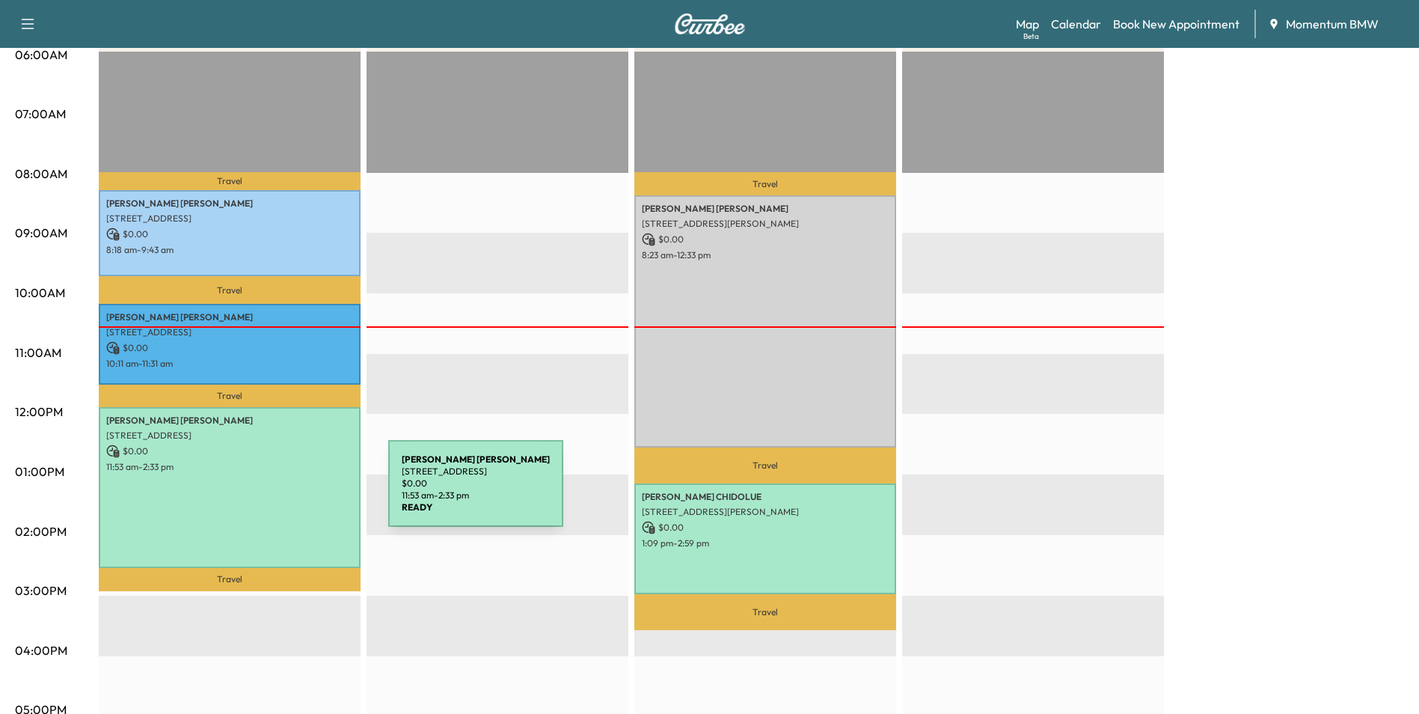
click at [276, 492] on div "[PERSON_NAME] [STREET_ADDRESS] $ 0.00 11:53 am - 2:33 pm" at bounding box center [230, 487] width 262 height 161
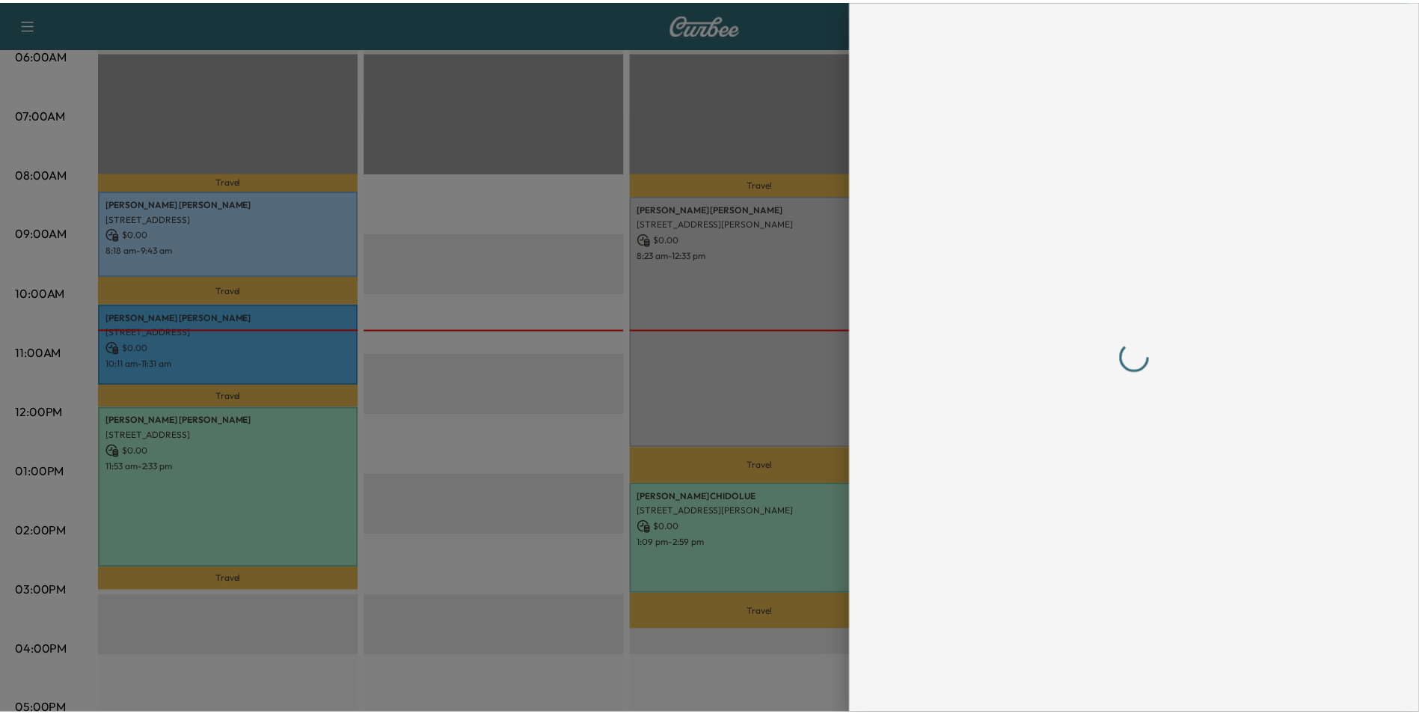
scroll to position [0, 0]
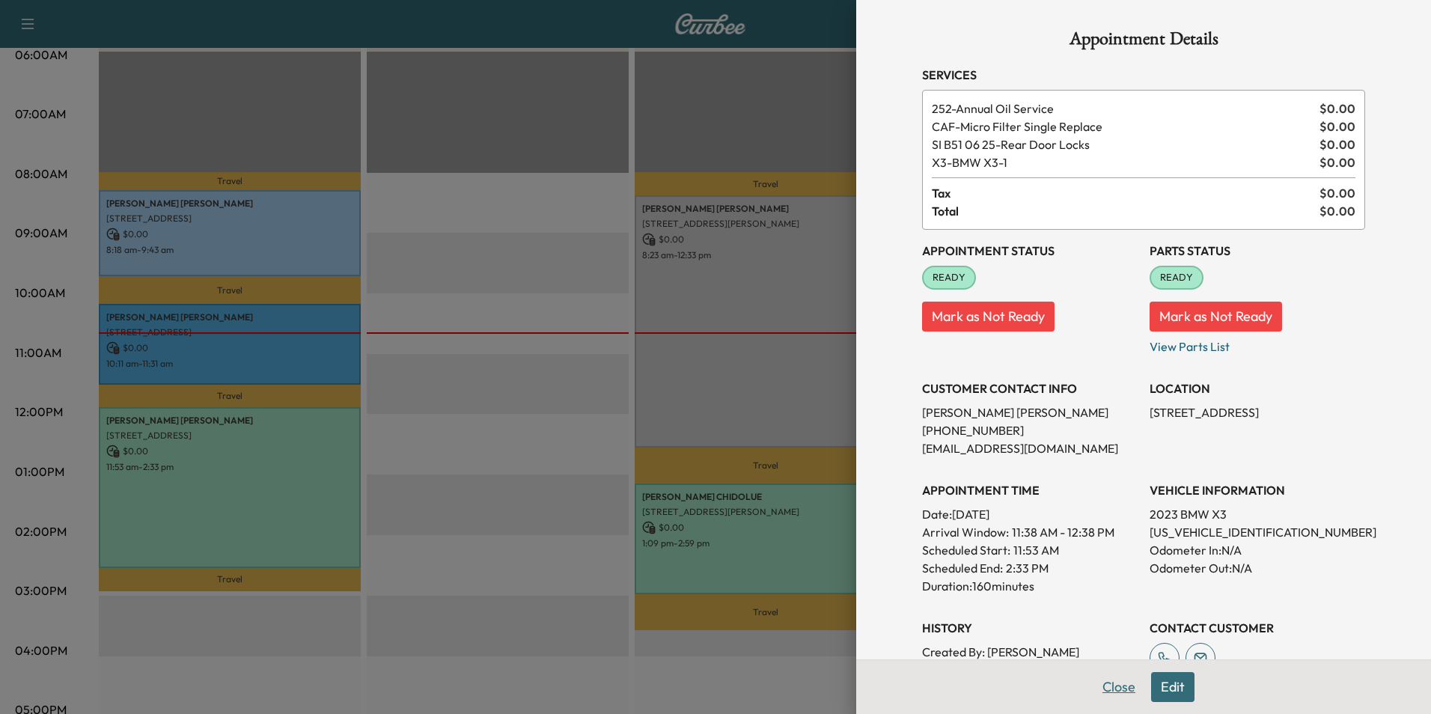
click at [1107, 682] on button "Close" at bounding box center [1118, 687] width 52 height 30
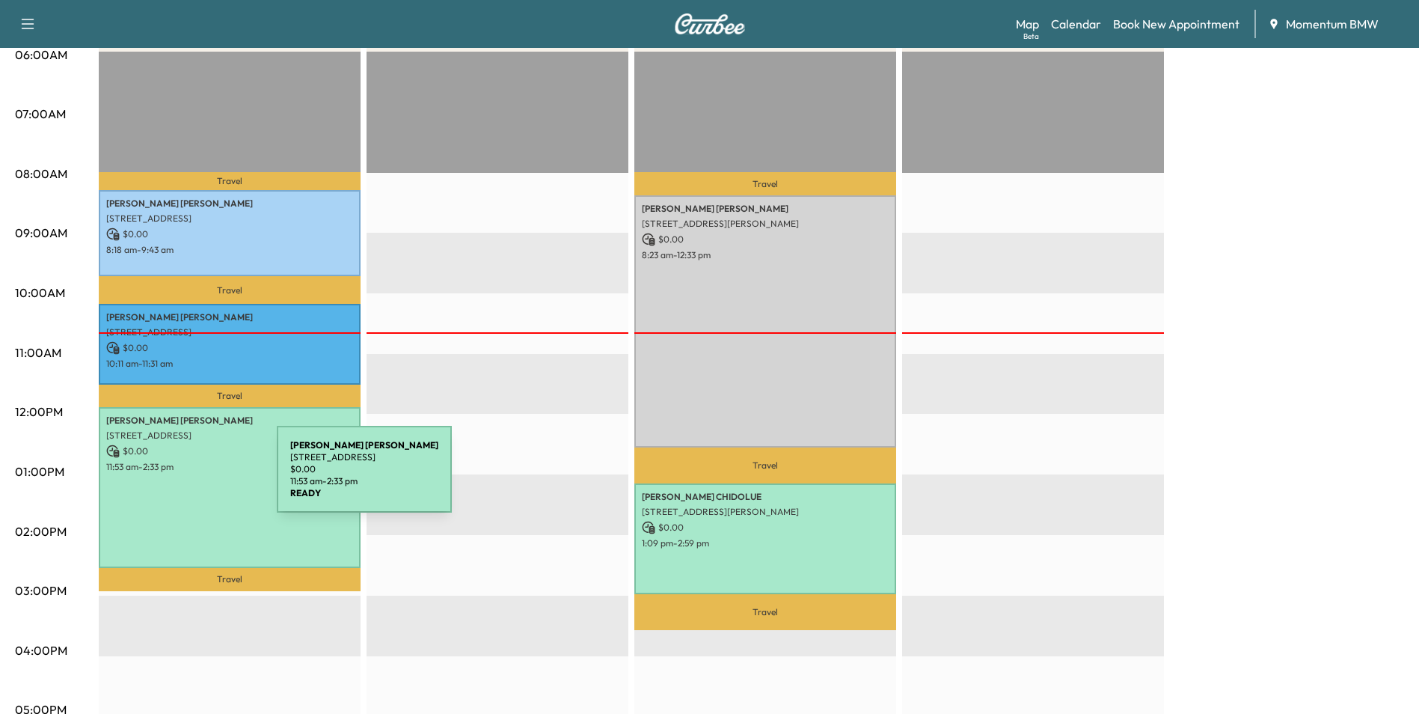
click at [175, 480] on div "[PERSON_NAME] [STREET_ADDRESS] $ 0.00 11:53 am - 2:33 pm" at bounding box center [230, 487] width 262 height 161
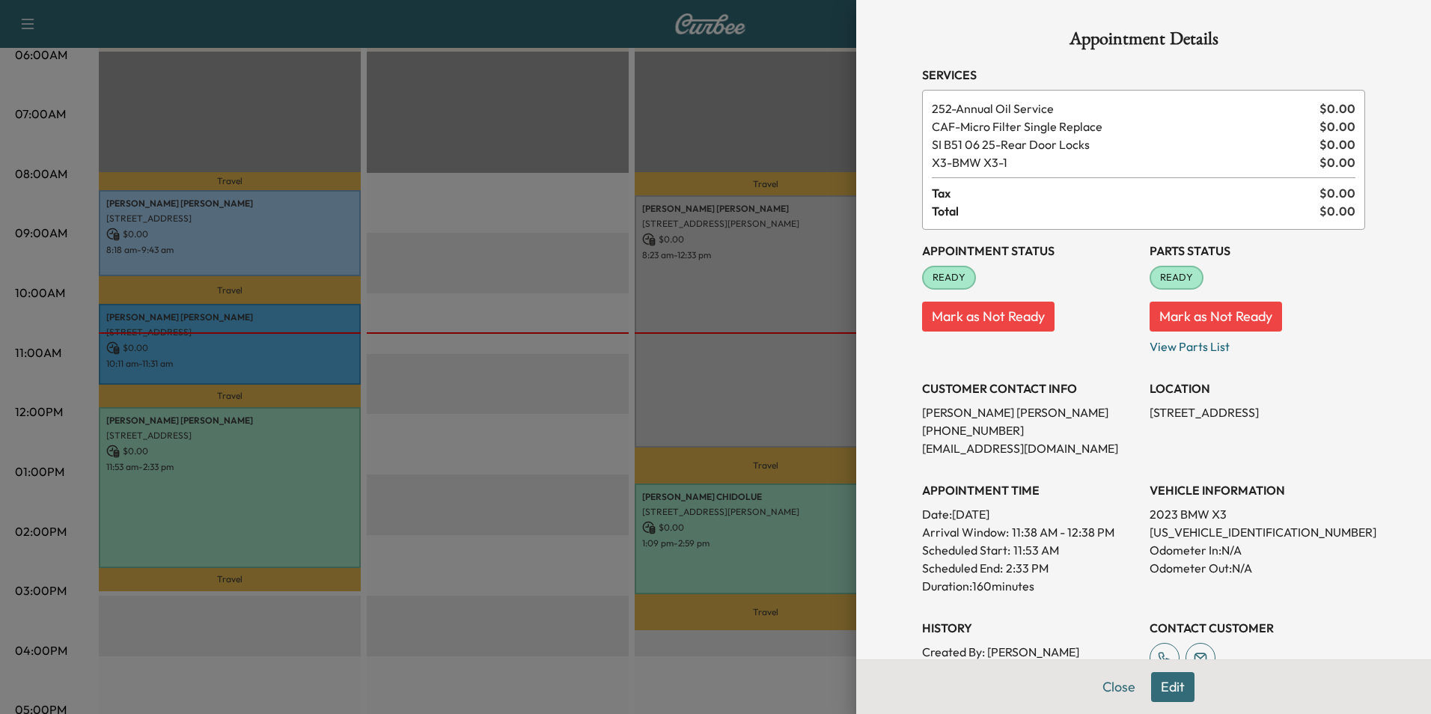
click at [289, 343] on div at bounding box center [715, 357] width 1431 height 714
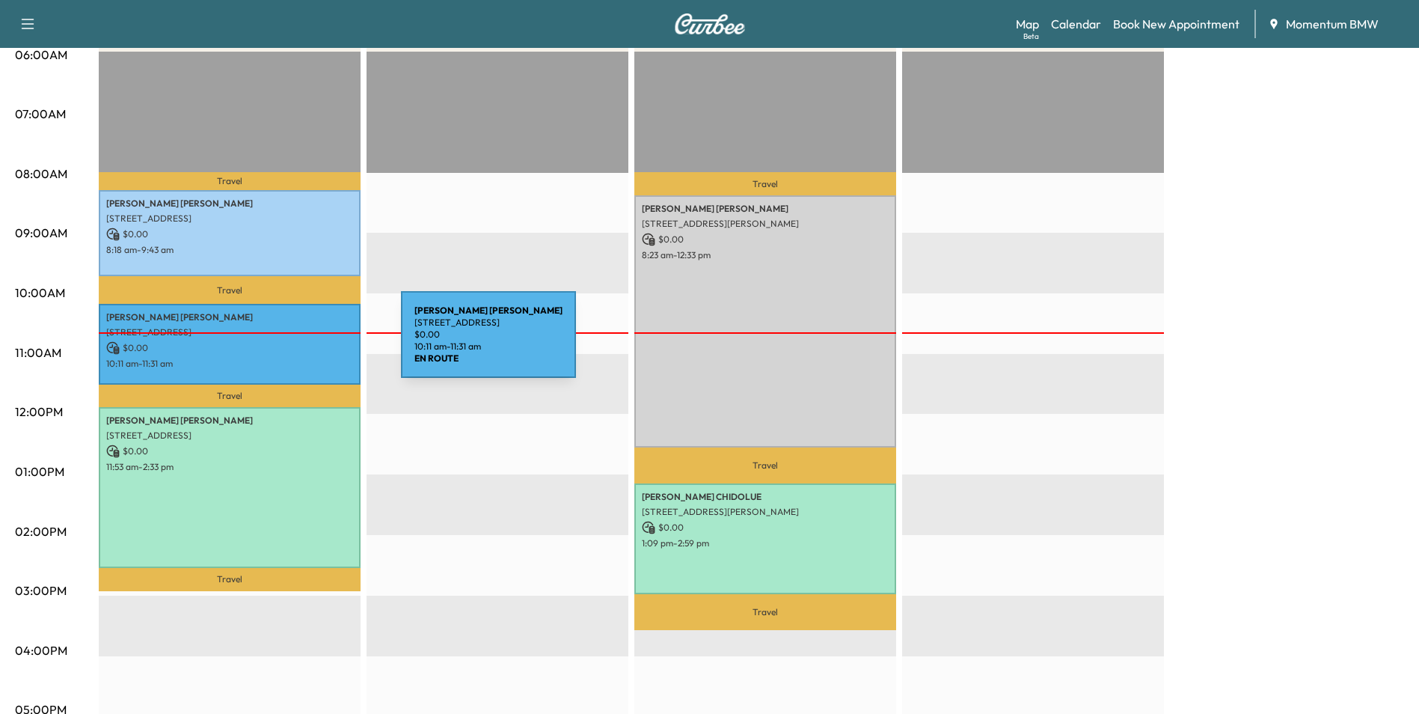
click at [289, 344] on p "$ 0.00" at bounding box center [229, 347] width 247 height 13
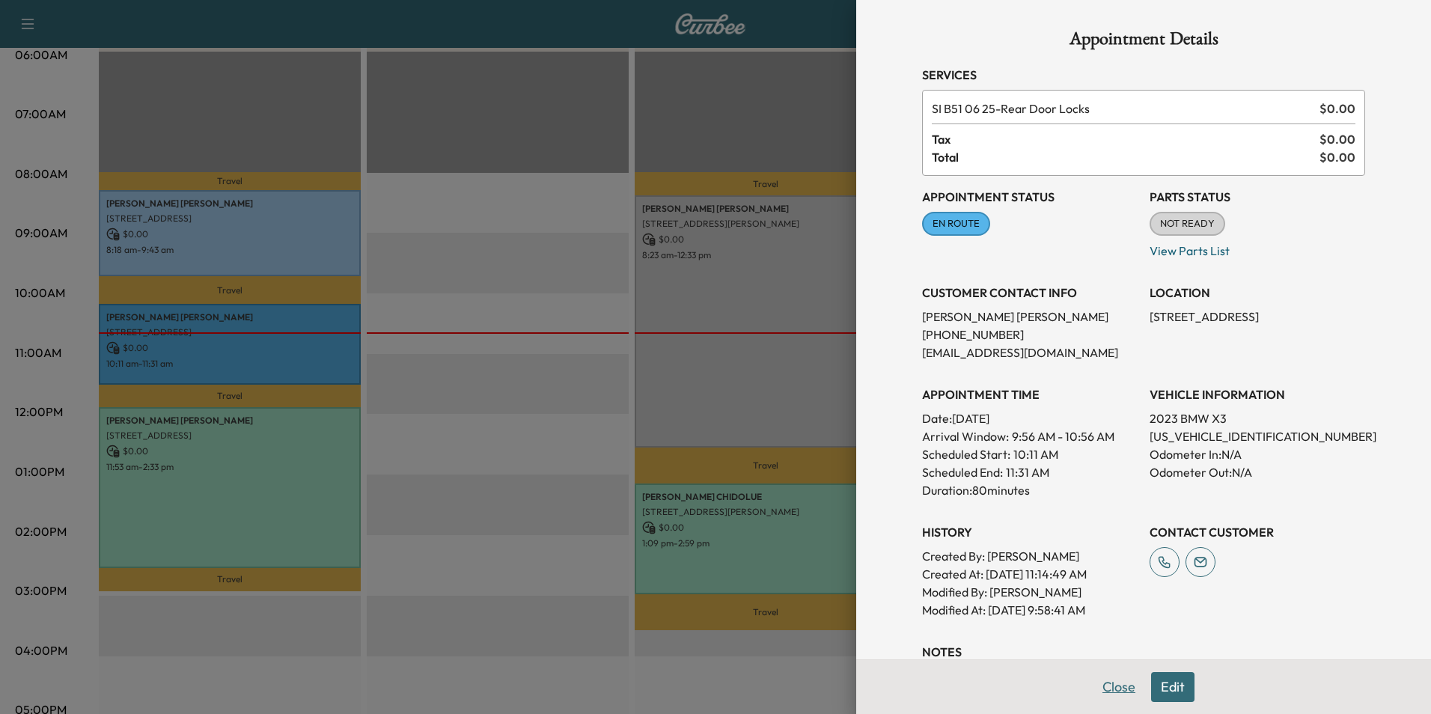
click at [1110, 685] on button "Close" at bounding box center [1118, 687] width 52 height 30
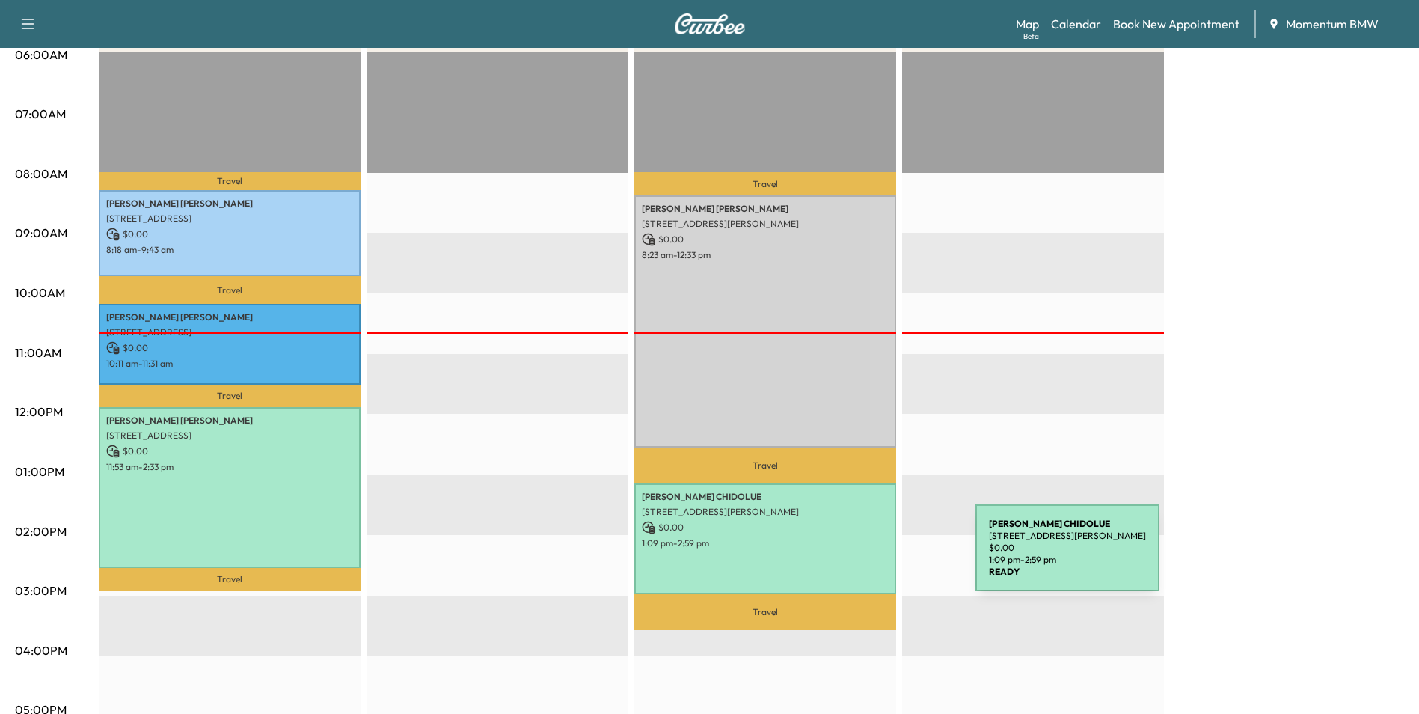
click at [863, 557] on div "[PERSON_NAME] [STREET_ADDRESS][PERSON_NAME] $ 0.00 1:09 pm - 2:59 pm" at bounding box center [766, 538] width 262 height 111
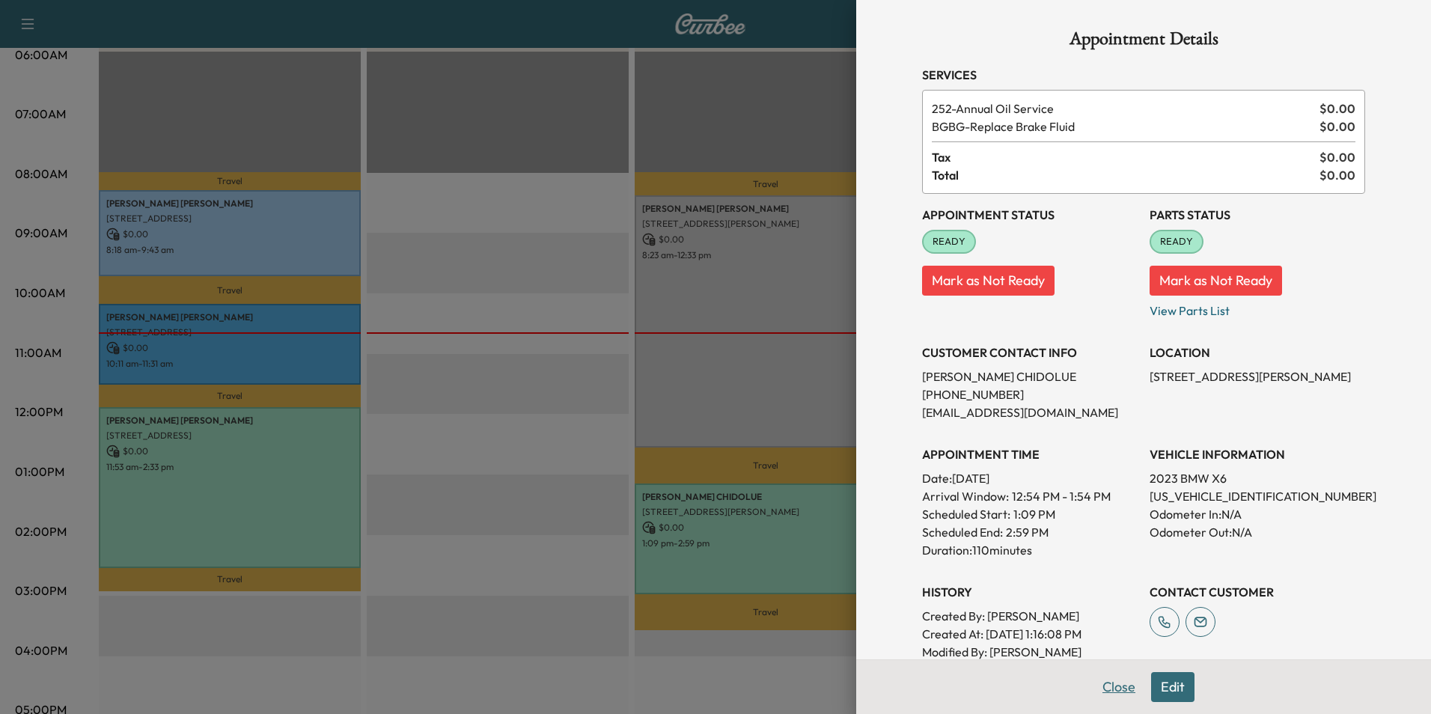
click at [1115, 683] on button "Close" at bounding box center [1118, 687] width 52 height 30
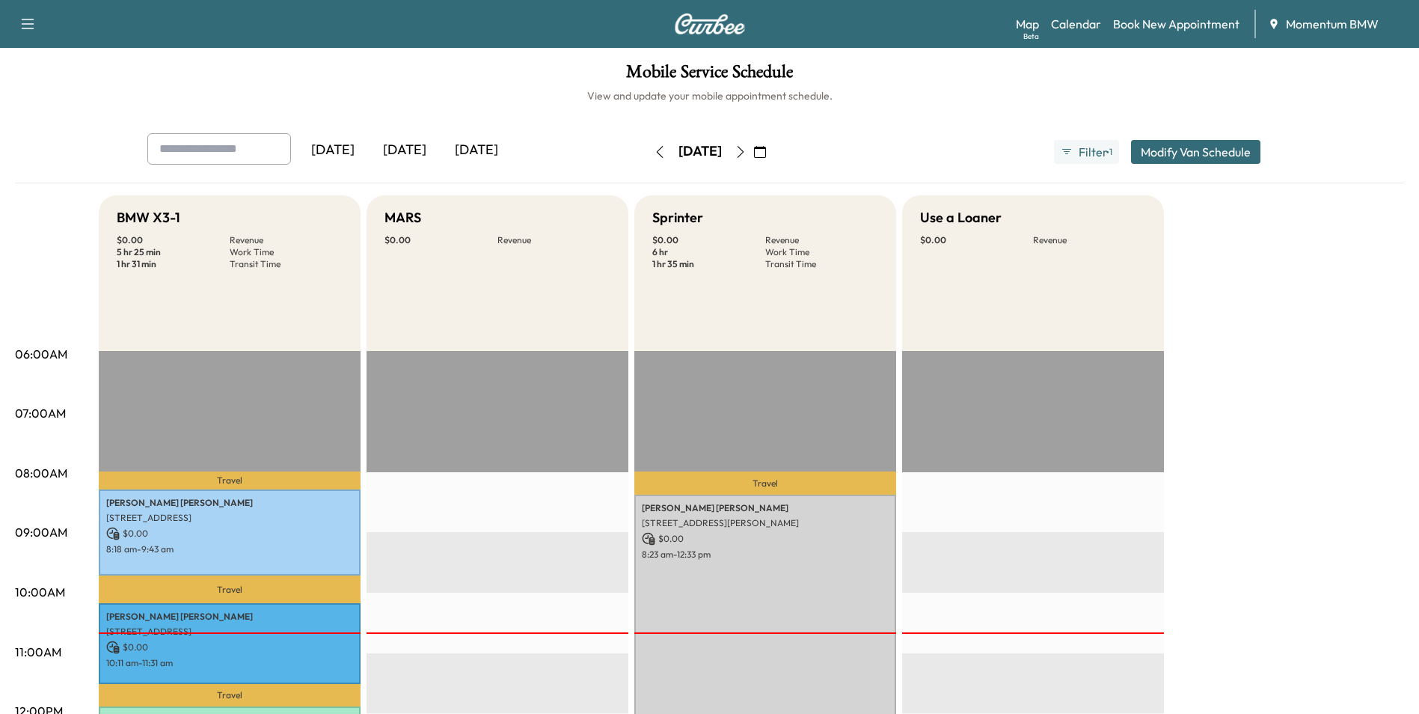
click at [747, 149] on icon "button" at bounding box center [741, 152] width 12 height 12
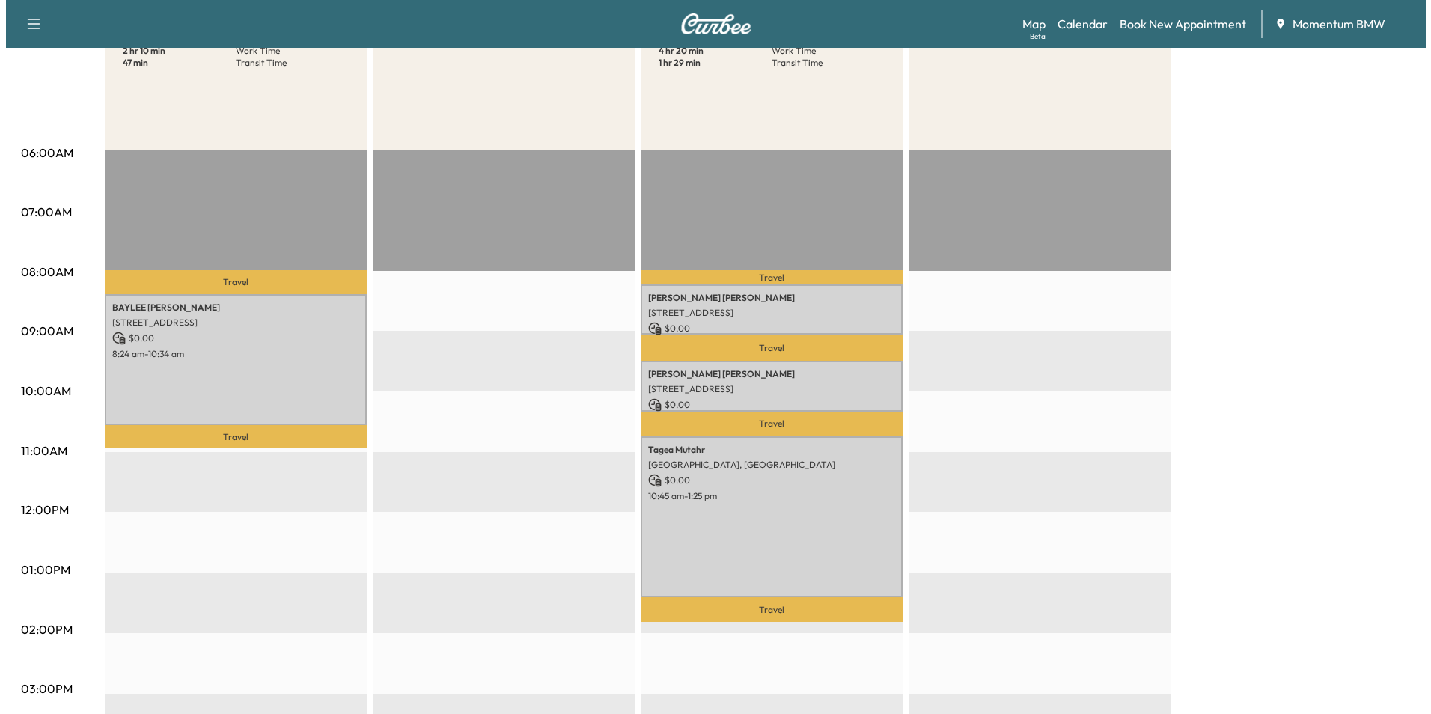
scroll to position [224, 0]
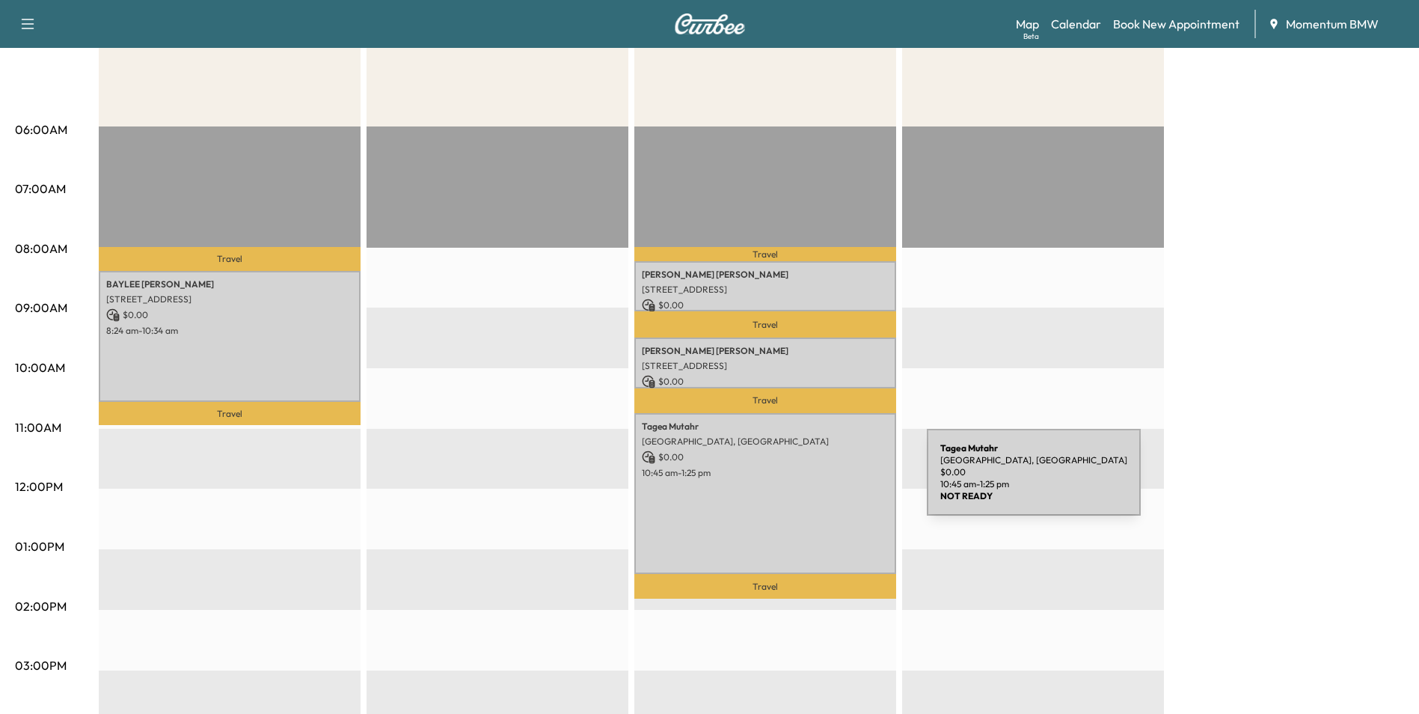
click at [815, 482] on div "[PERSON_NAME][GEOGRAPHIC_DATA], [GEOGRAPHIC_DATA] $ 0.00 10:45 am - 1:25 pm" at bounding box center [766, 493] width 262 height 161
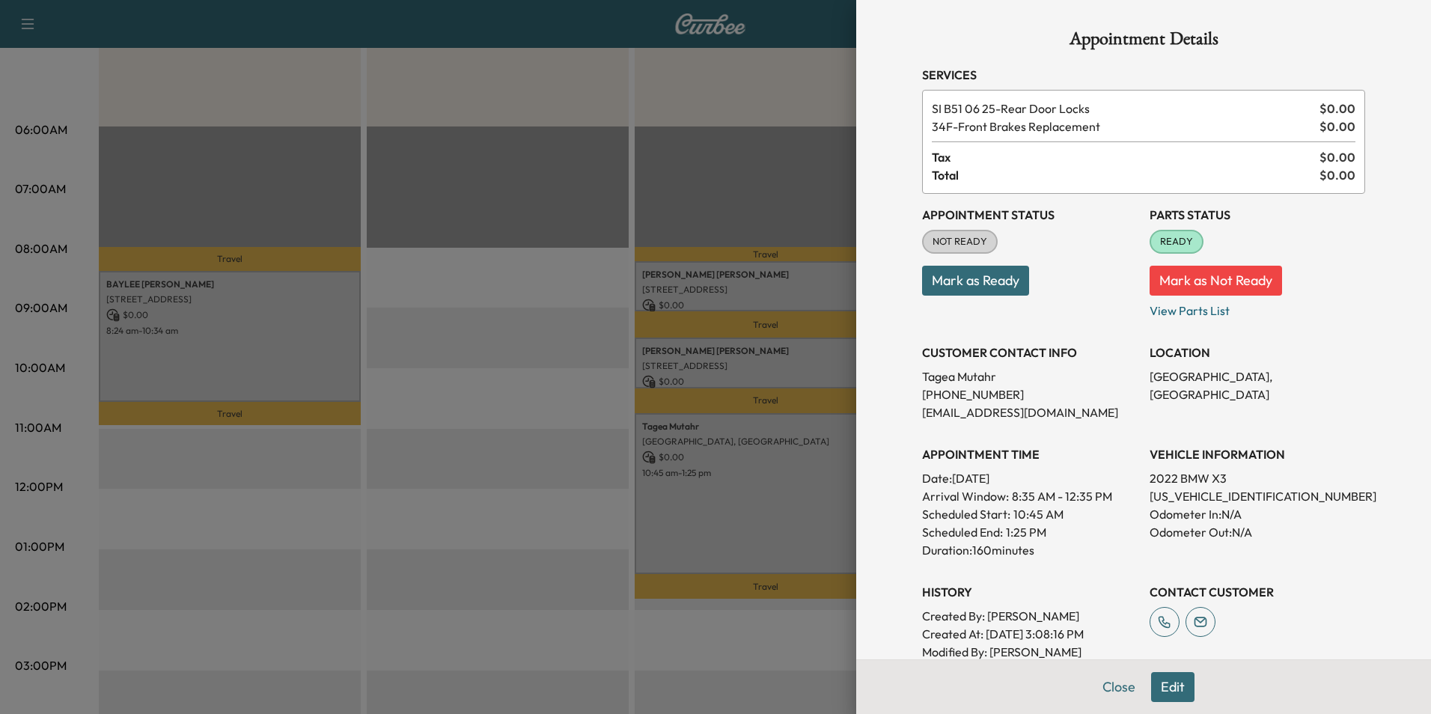
click at [1165, 682] on button "Edit" at bounding box center [1172, 687] width 43 height 30
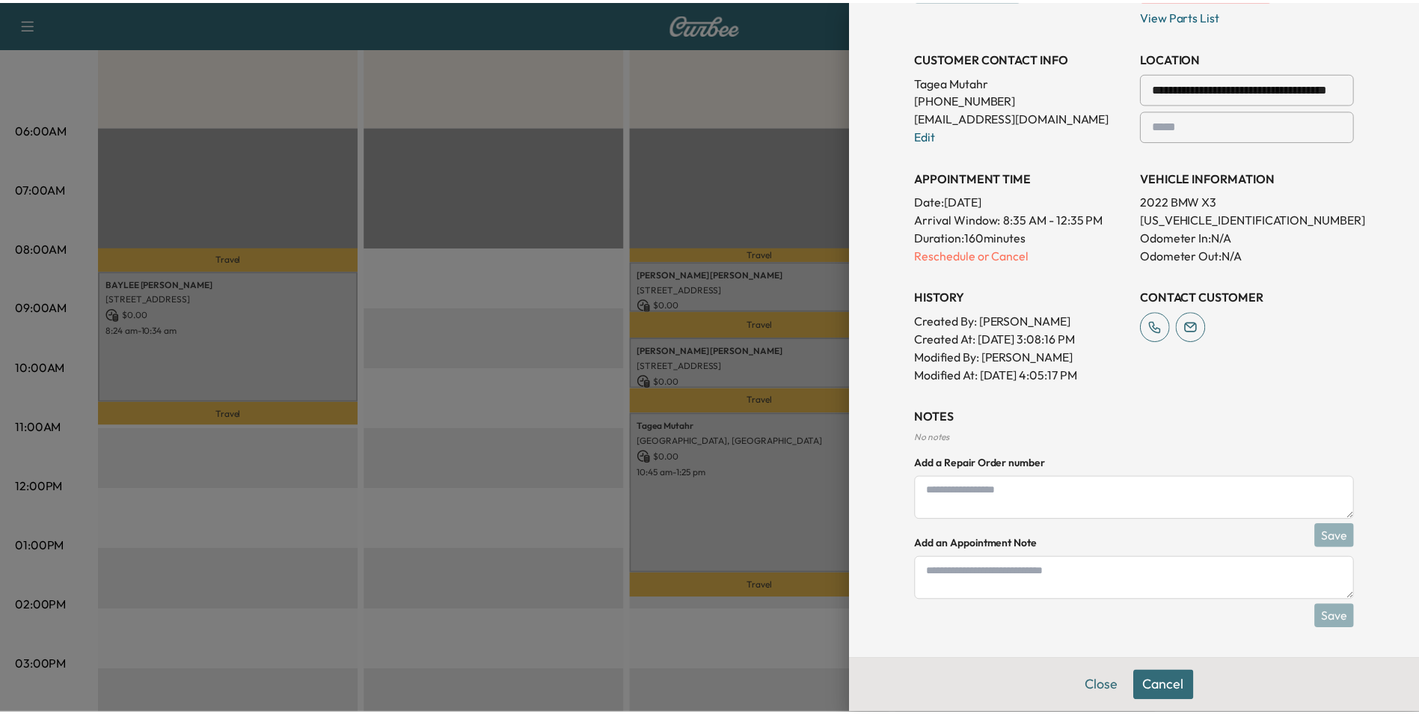
scroll to position [0, 0]
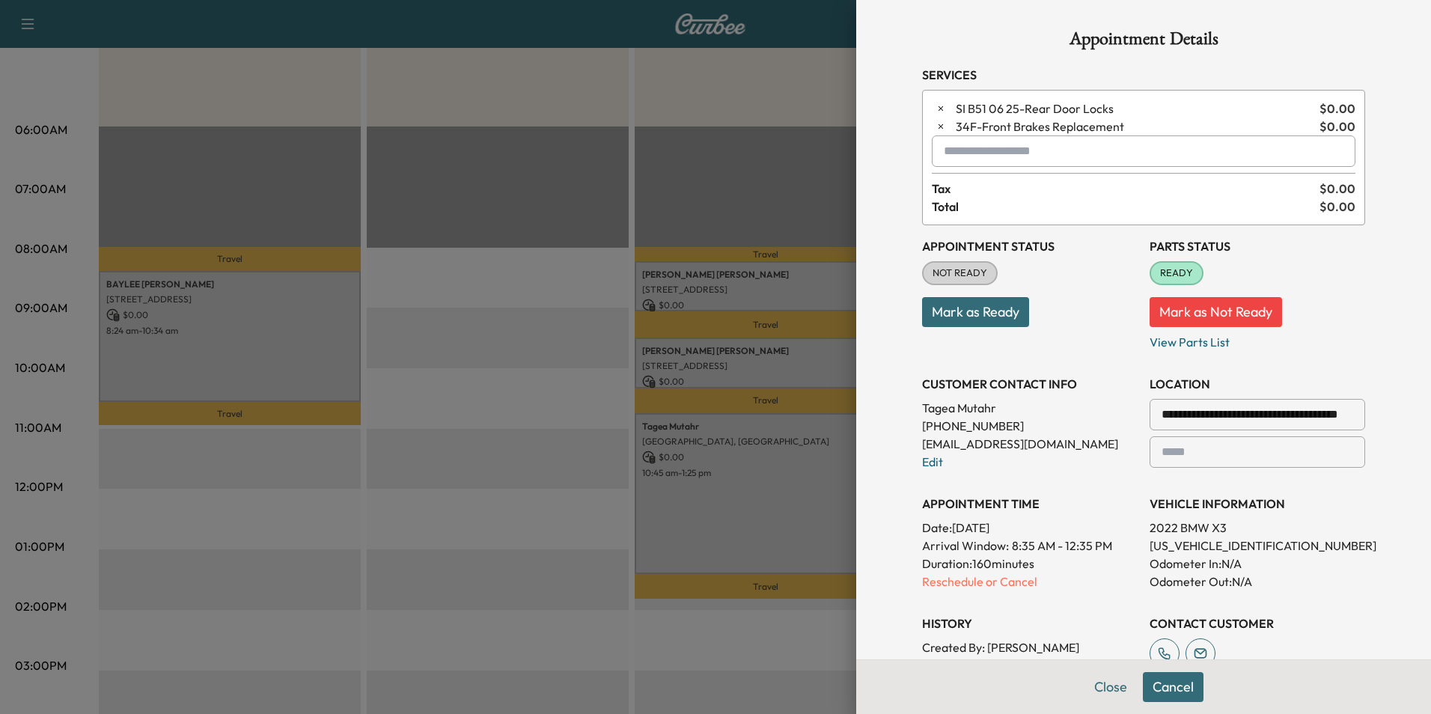
click at [985, 148] on input "text" at bounding box center [1144, 150] width 424 height 31
click at [990, 187] on p "X3 - BMW X3-1" at bounding box center [1090, 190] width 326 height 21
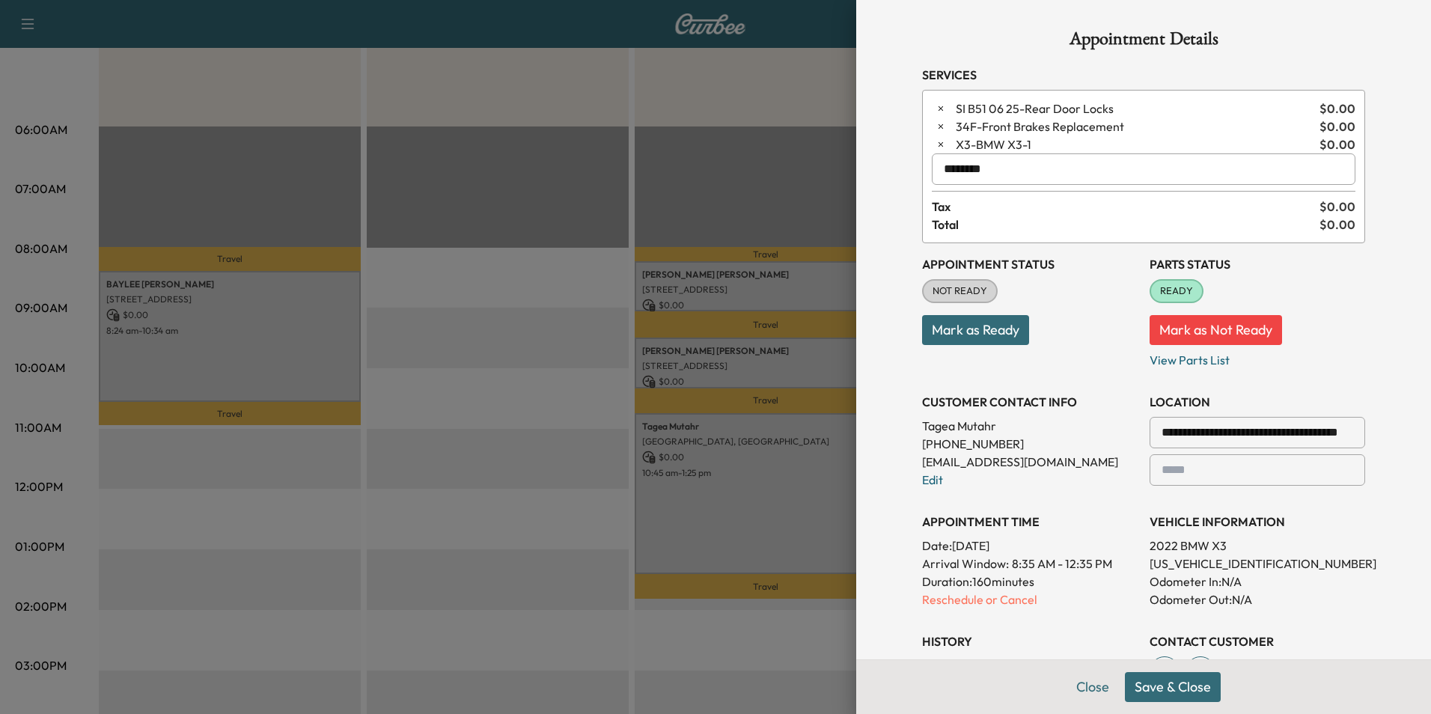
type input "********"
click at [1181, 686] on button "Save & Close" at bounding box center [1173, 687] width 96 height 30
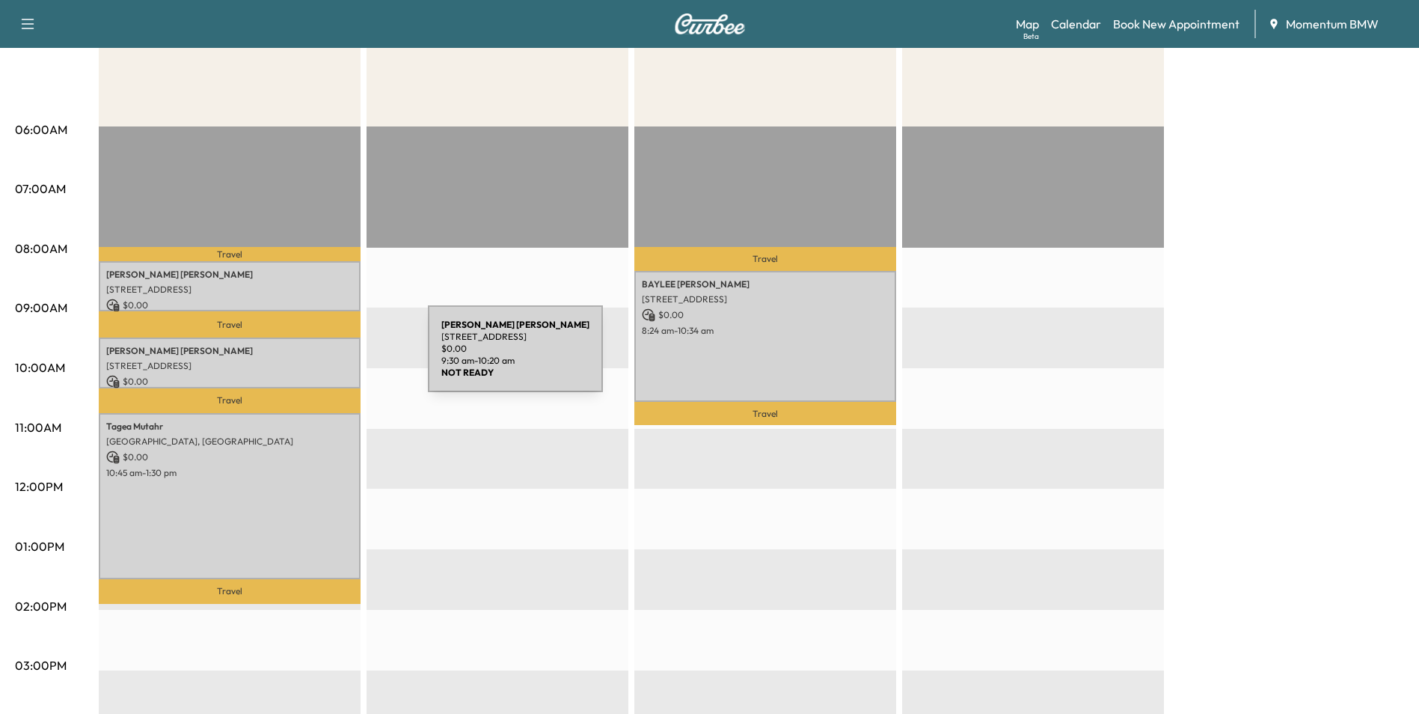
click at [316, 360] on p "[STREET_ADDRESS]" at bounding box center [229, 366] width 247 height 12
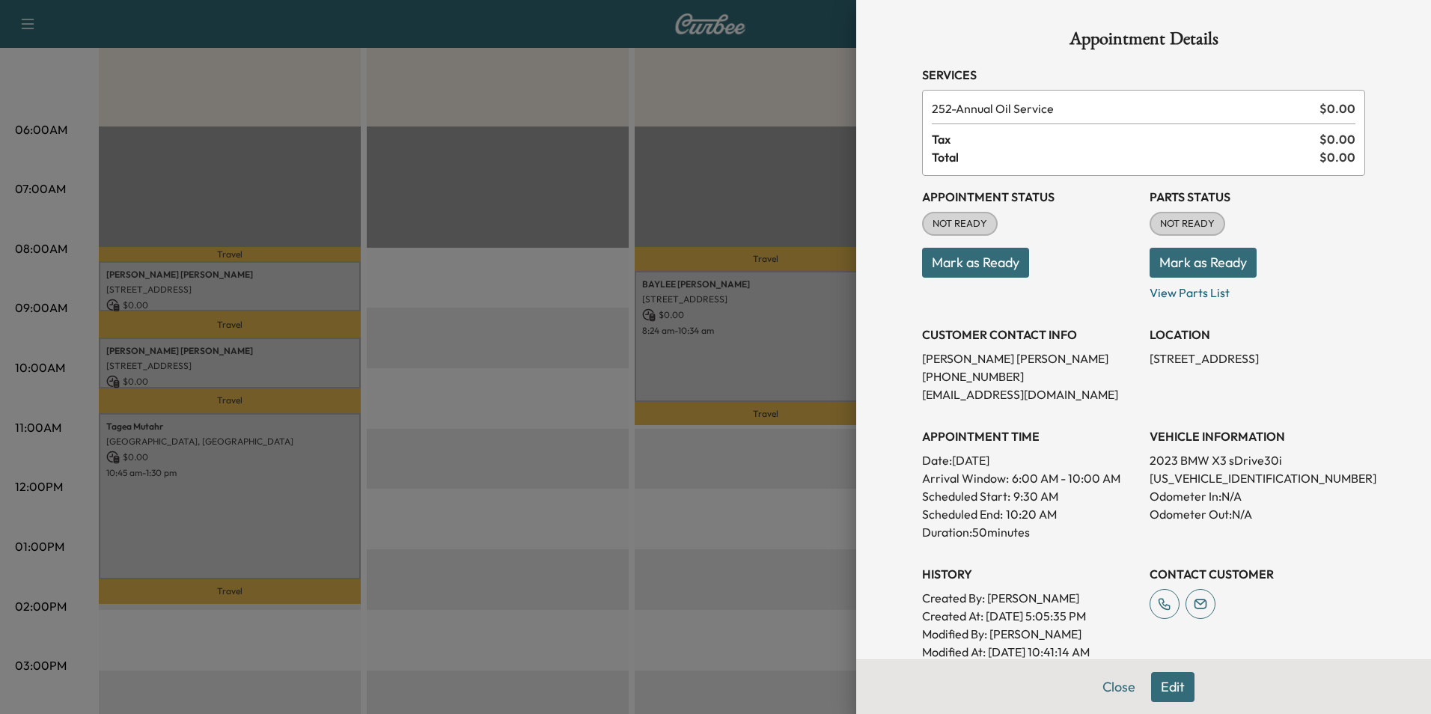
click at [715, 467] on div at bounding box center [715, 357] width 1431 height 714
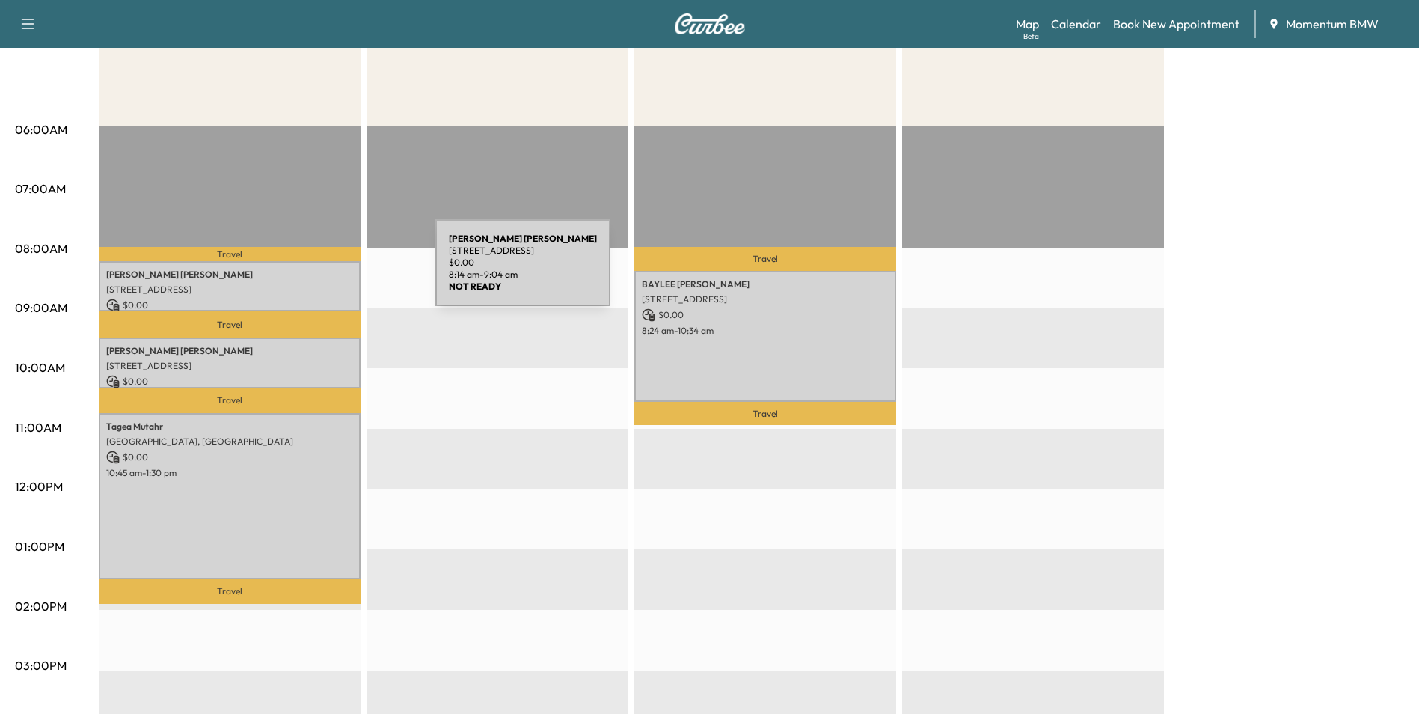
click at [323, 272] on p "[PERSON_NAME]" at bounding box center [229, 275] width 247 height 12
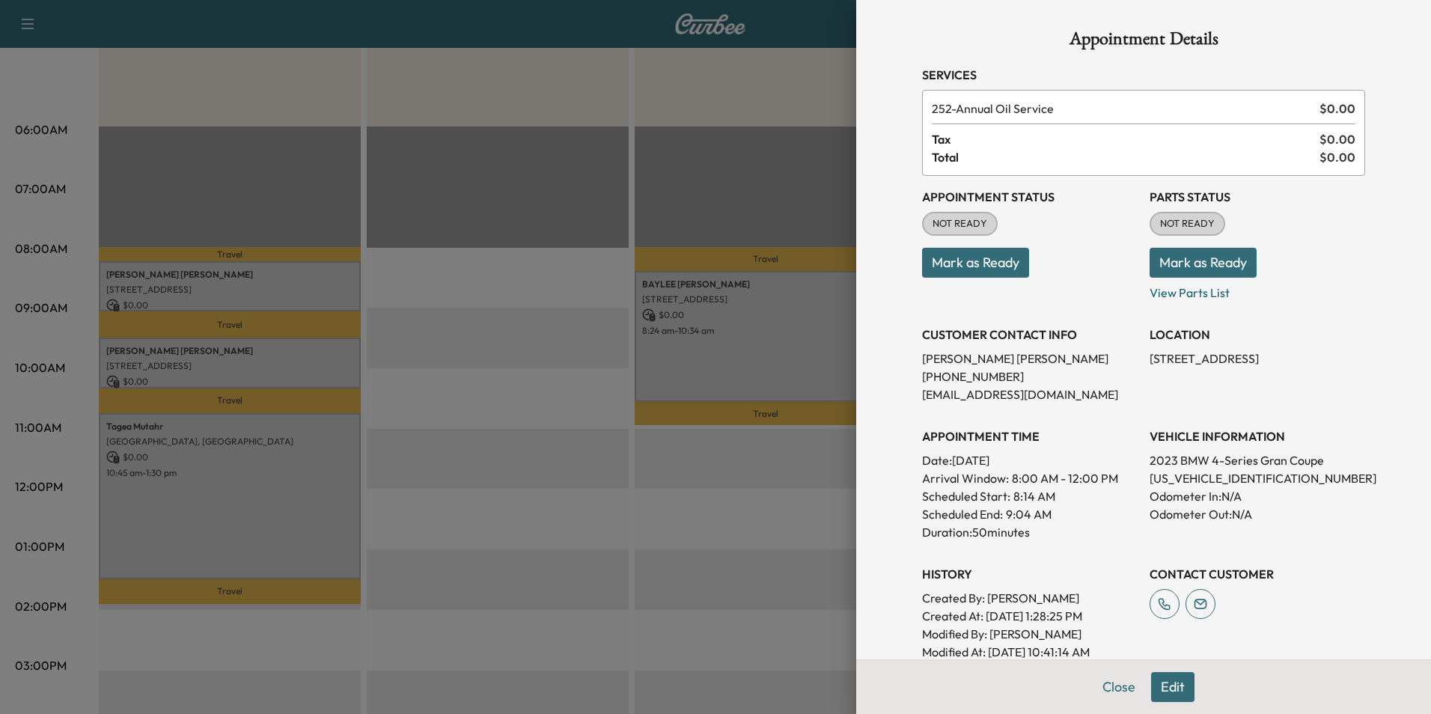
click at [308, 359] on div at bounding box center [715, 357] width 1431 height 714
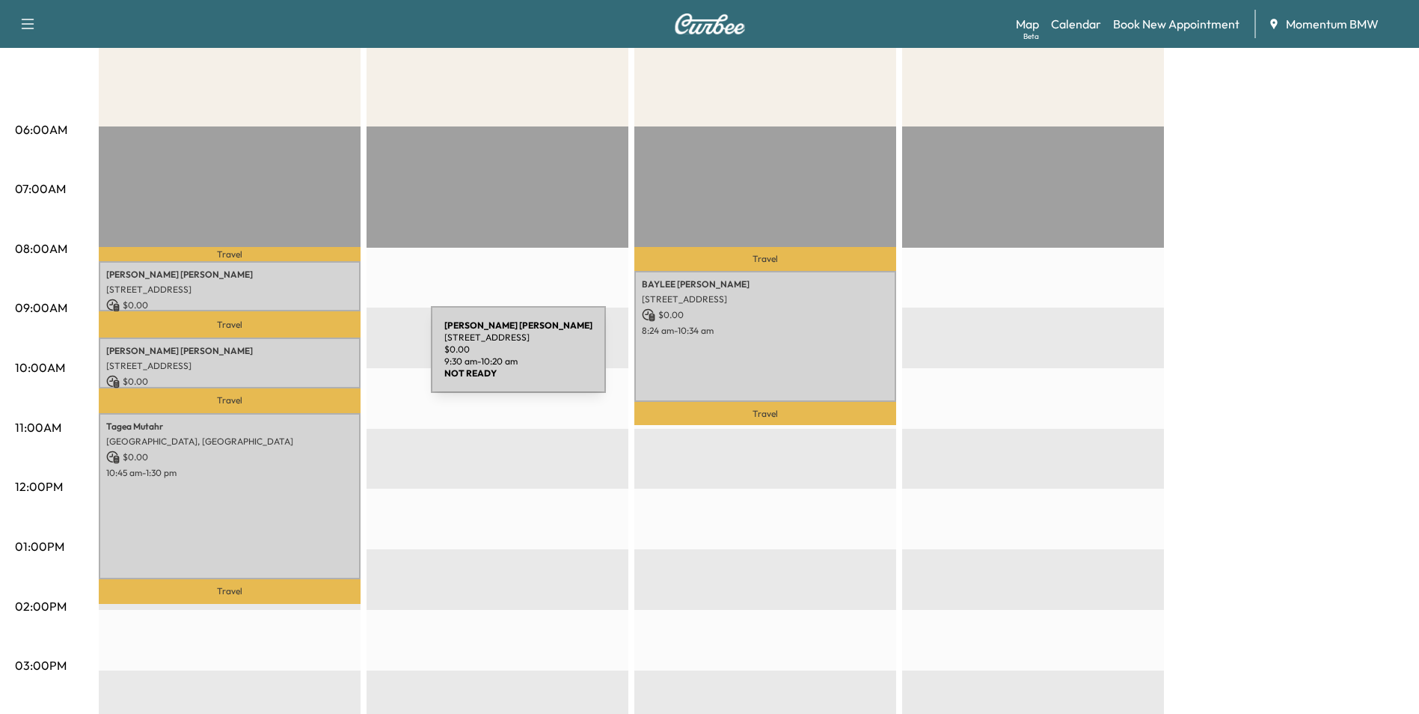
click at [319, 360] on p "[STREET_ADDRESS]" at bounding box center [229, 366] width 247 height 12
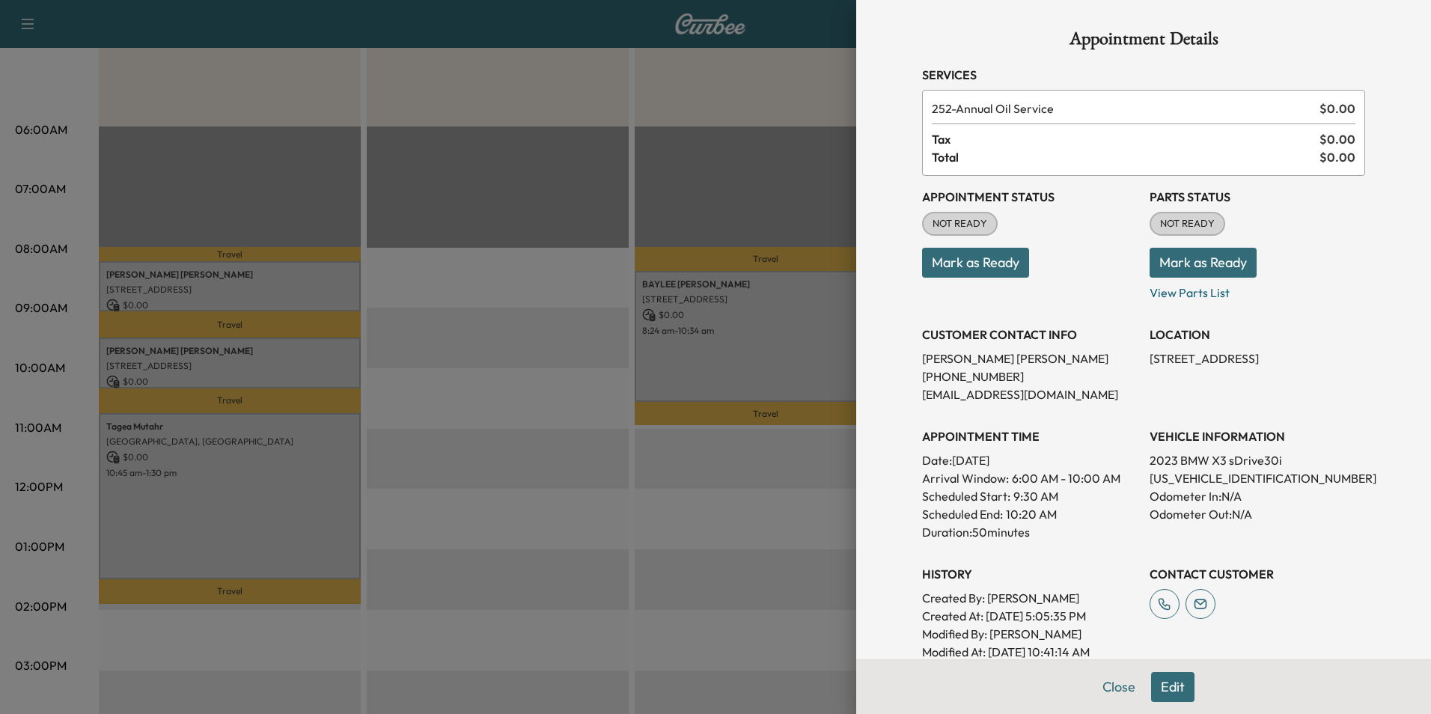
click at [290, 468] on div at bounding box center [715, 357] width 1431 height 714
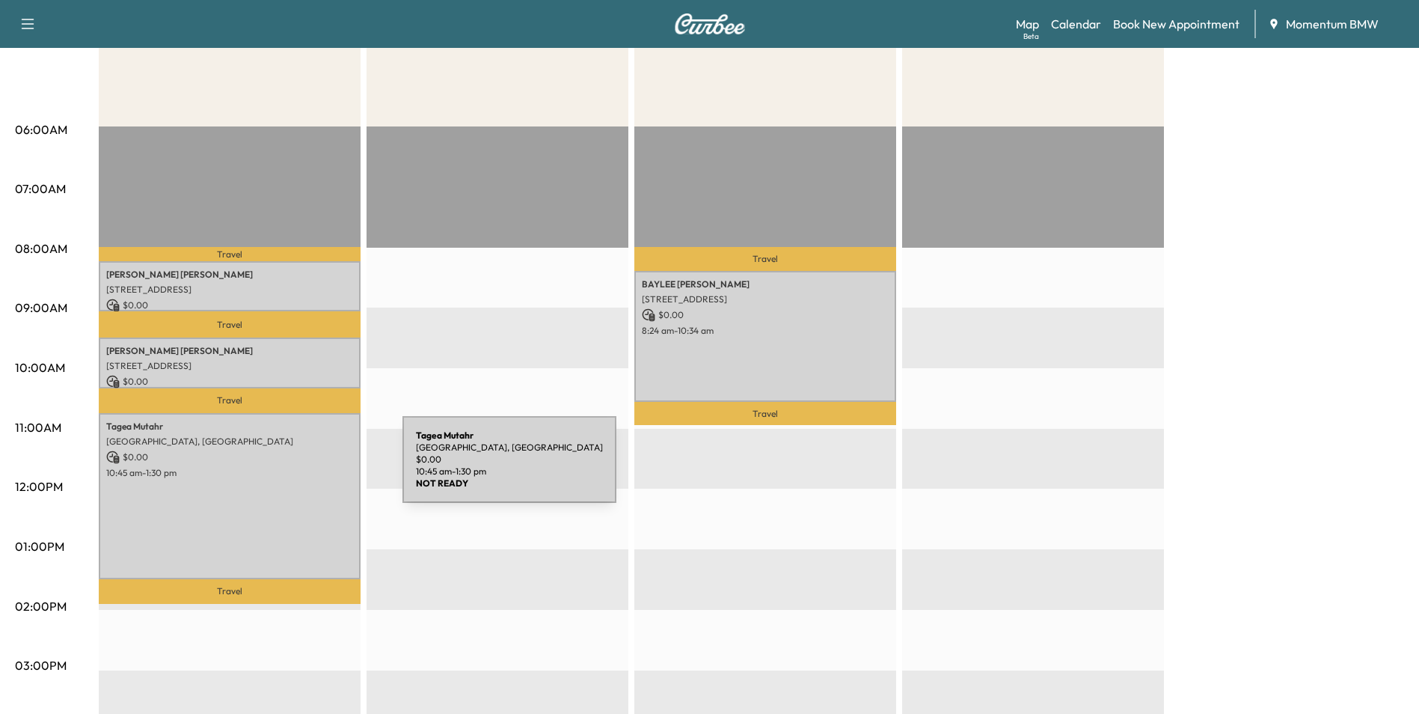
click at [290, 468] on p "10:45 am - 1:30 pm" at bounding box center [229, 473] width 247 height 12
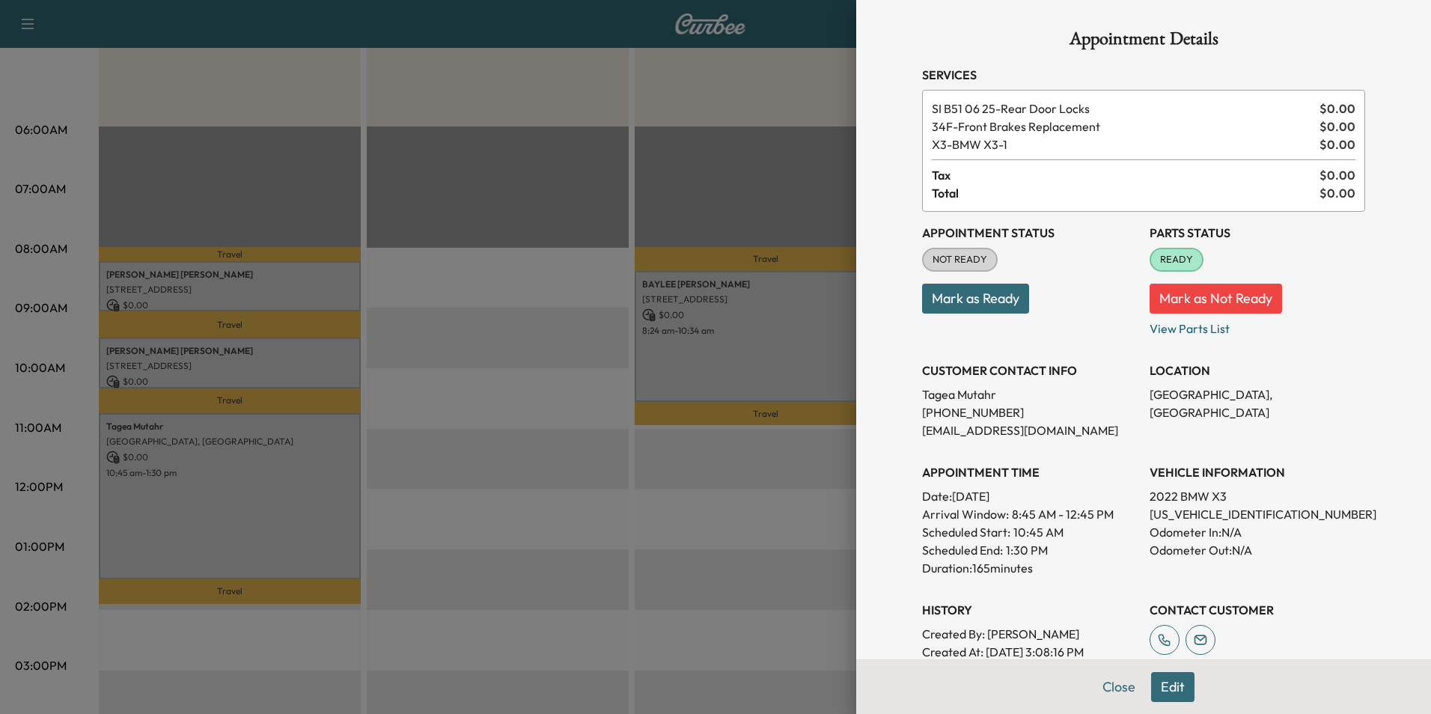
click at [745, 347] on div at bounding box center [715, 357] width 1431 height 714
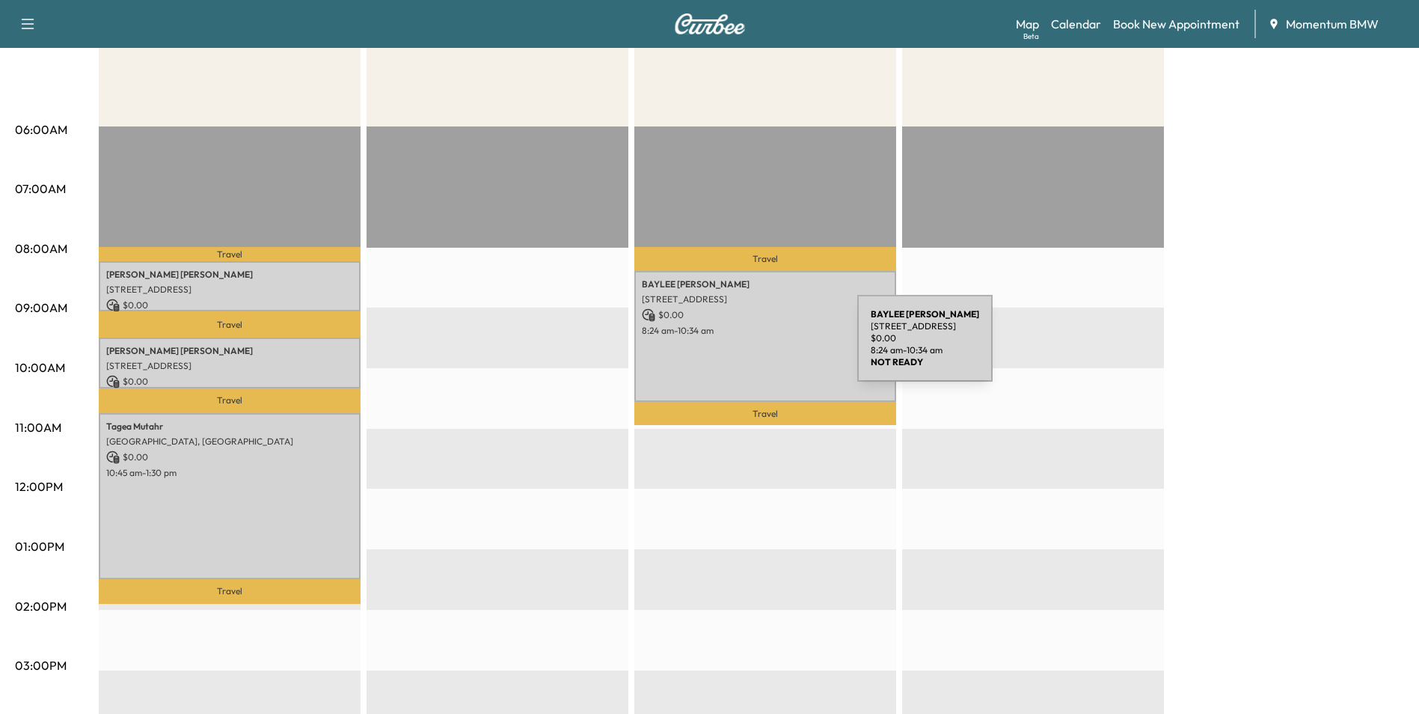
click at [745, 347] on div "[PERSON_NAME] [STREET_ADDRESS] $ 0.00 8:24 am - 10:34 am" at bounding box center [766, 336] width 262 height 131
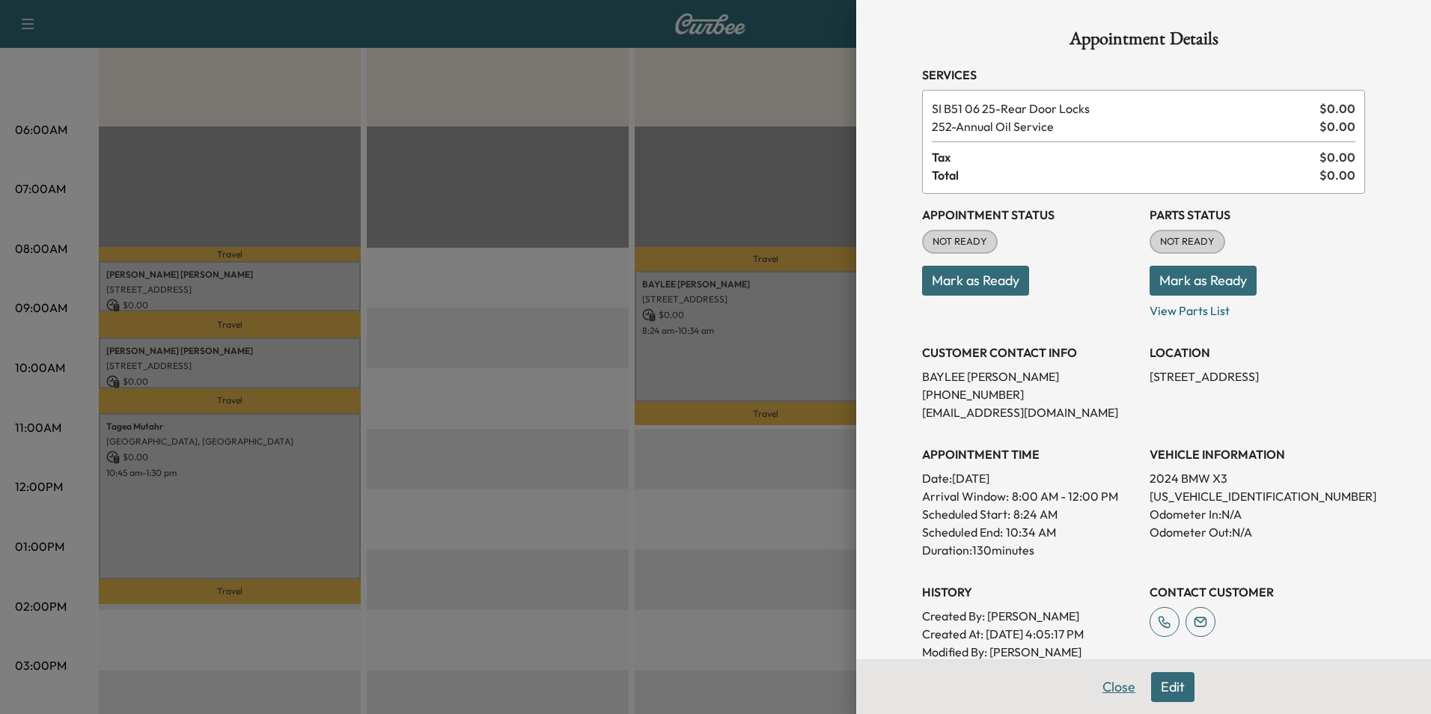
click at [1104, 682] on button "Close" at bounding box center [1118, 687] width 52 height 30
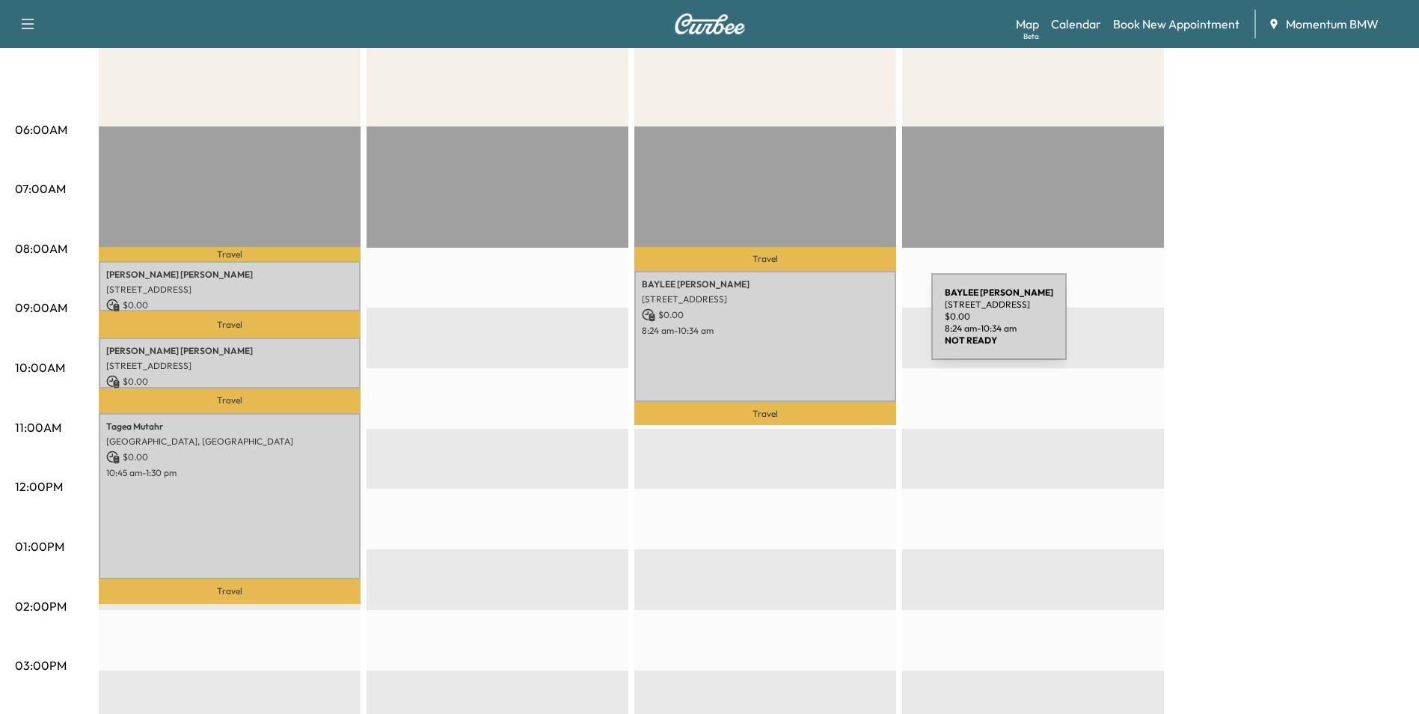
click at [819, 326] on p "8:24 am - 10:34 am" at bounding box center [765, 331] width 247 height 12
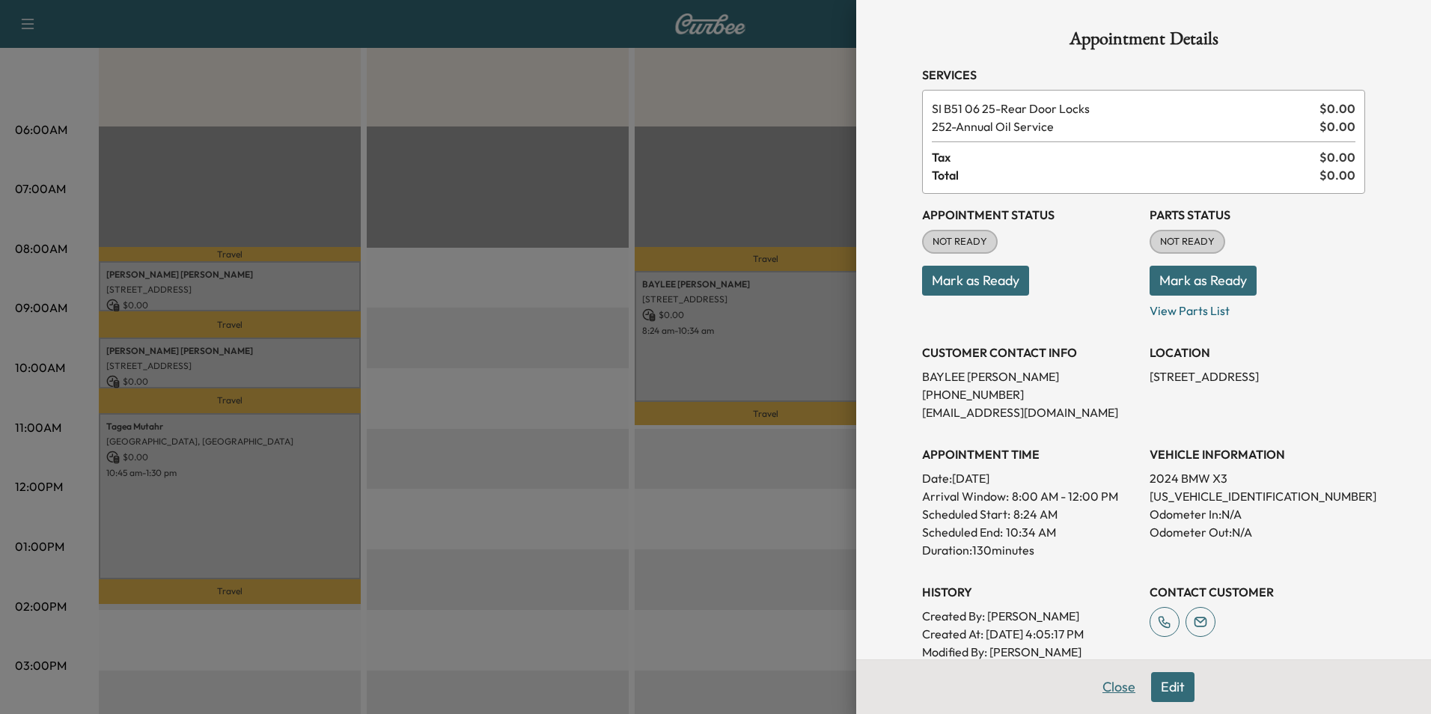
click at [1106, 683] on button "Close" at bounding box center [1118, 687] width 52 height 30
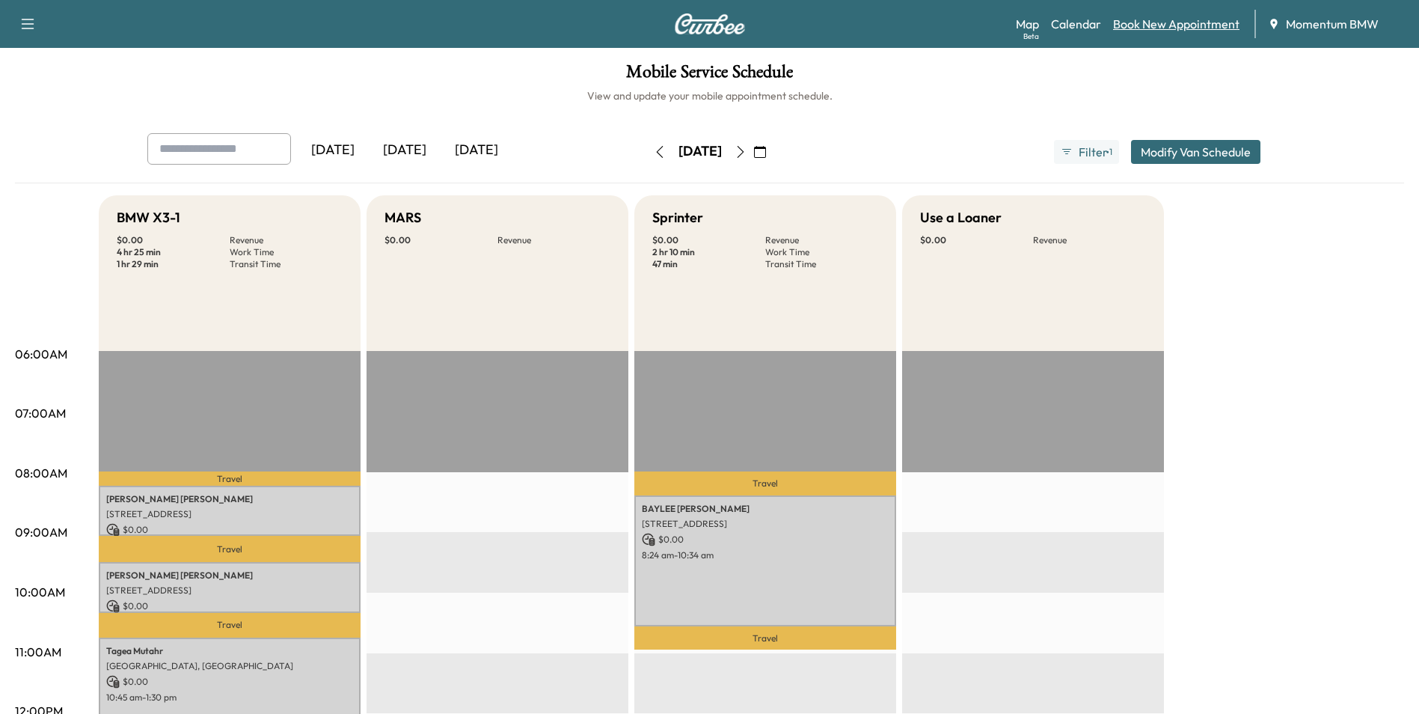
click at [1164, 25] on link "Book New Appointment" at bounding box center [1176, 24] width 126 height 18
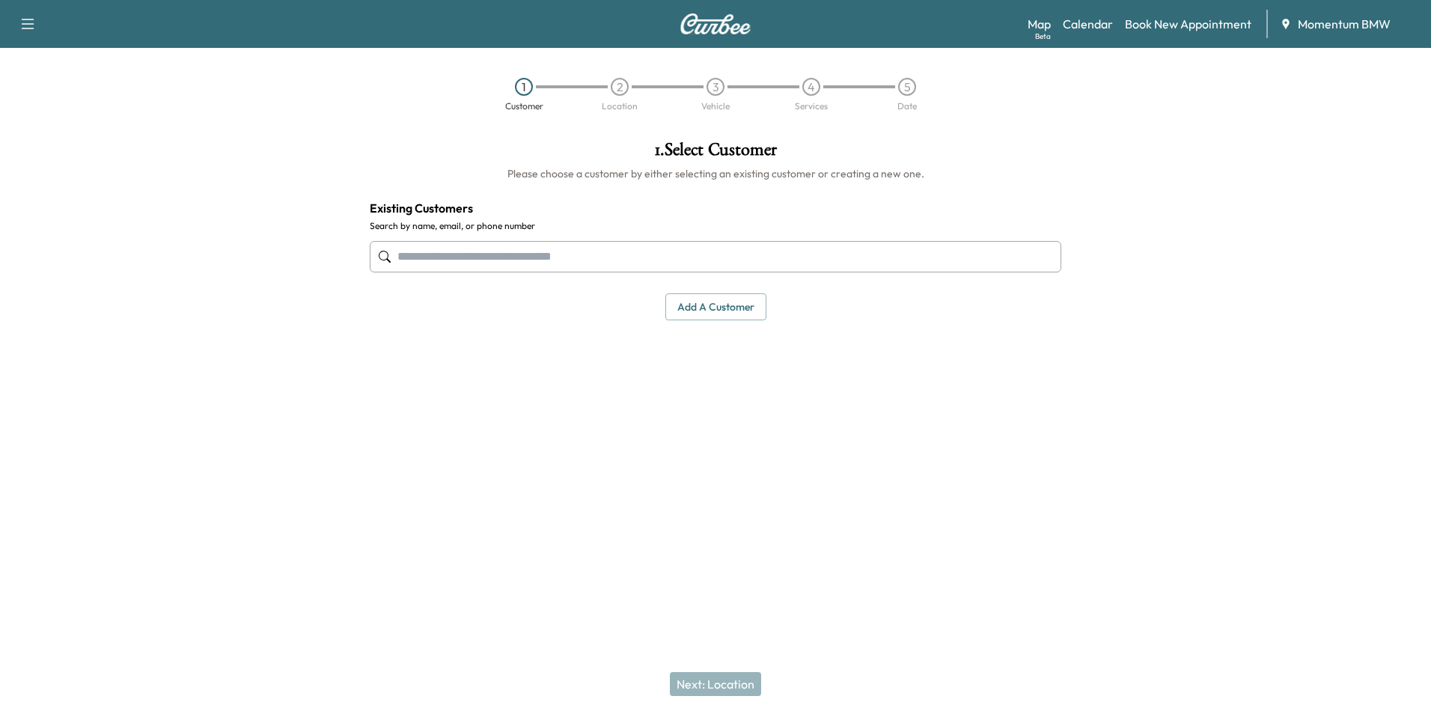
click at [715, 306] on button "Add a customer" at bounding box center [715, 307] width 101 height 28
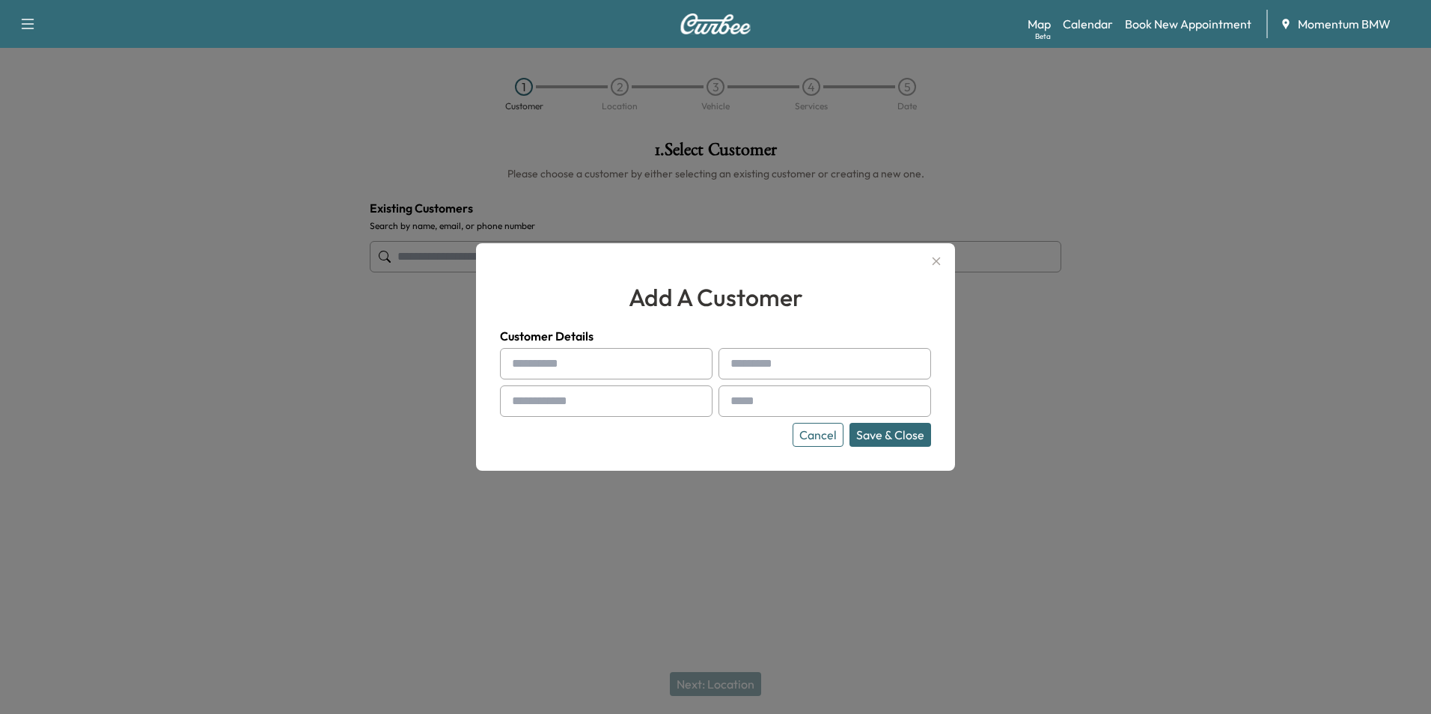
paste input "**********"
type input "**********"
click at [743, 360] on input "text" at bounding box center [824, 363] width 213 height 31
paste input "*********"
type input "*********"
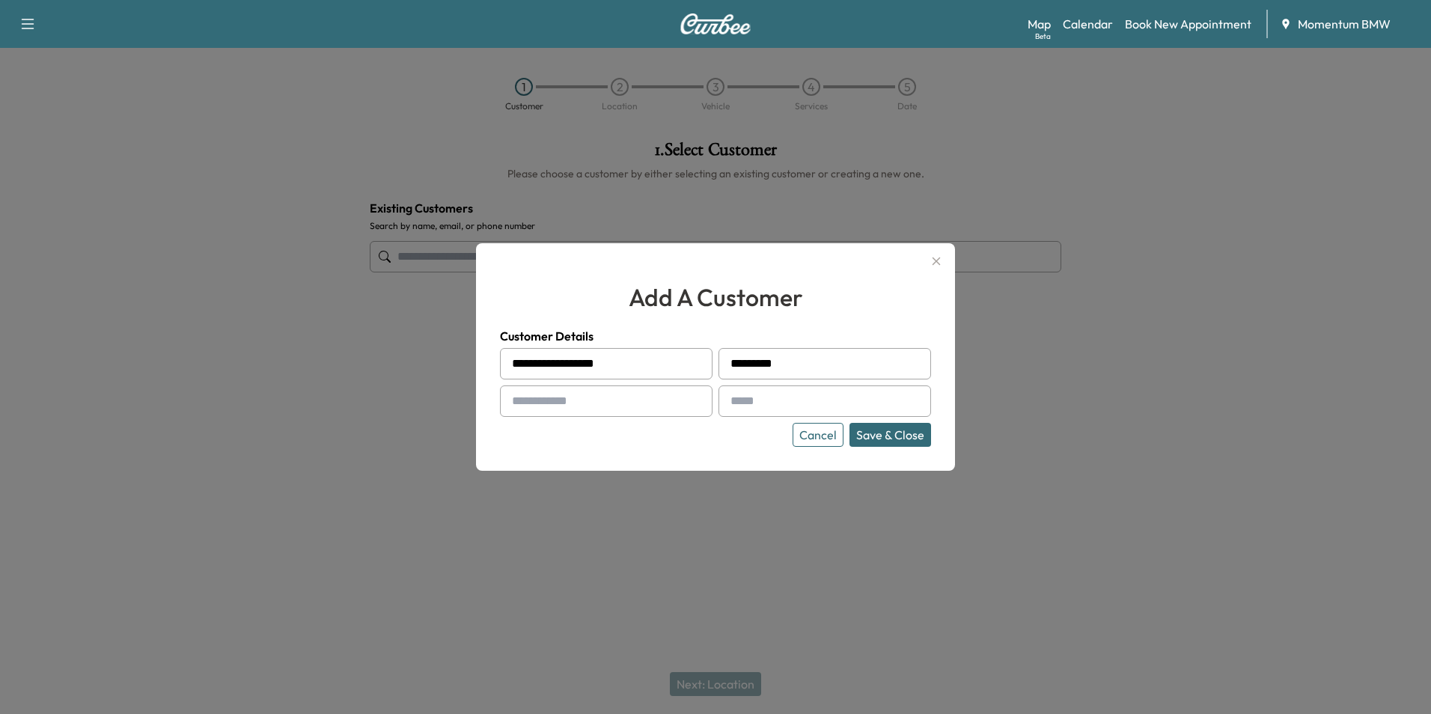
drag, startPoint x: 551, startPoint y: 400, endPoint x: 562, endPoint y: 390, distance: 14.3
click at [562, 390] on input "text" at bounding box center [606, 400] width 213 height 31
paste input "**********"
type input "**********"
click at [757, 397] on input "text" at bounding box center [824, 400] width 213 height 31
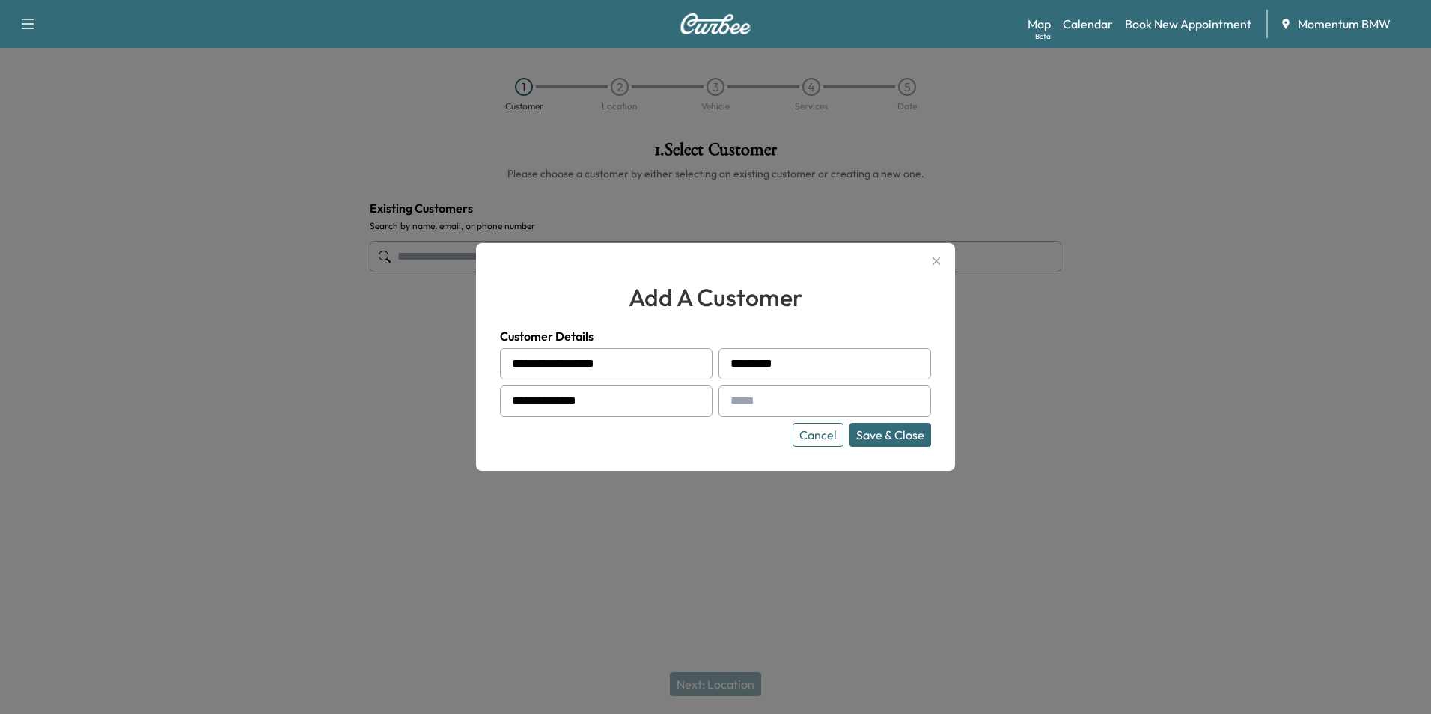
paste input "**********"
type input "**********"
click at [875, 429] on button "Save & Close" at bounding box center [890, 435] width 82 height 24
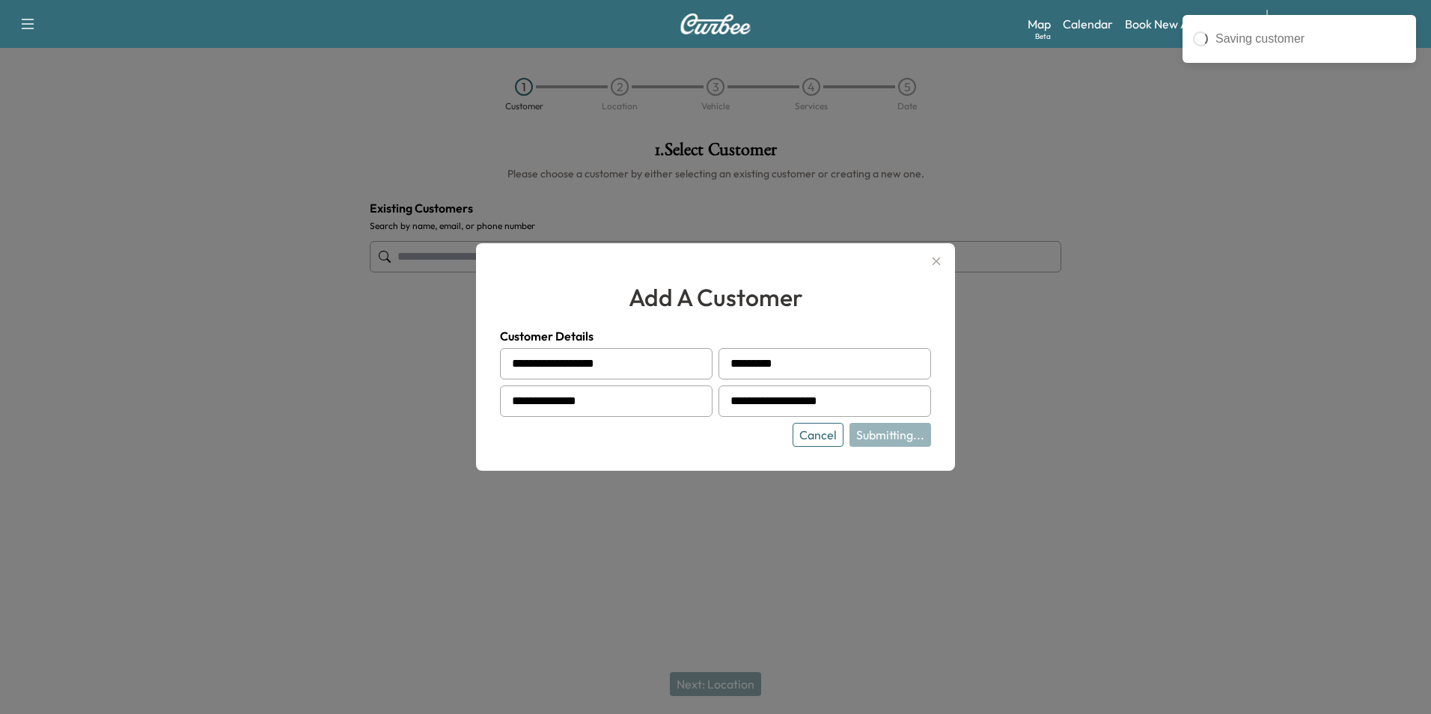
type input "**********"
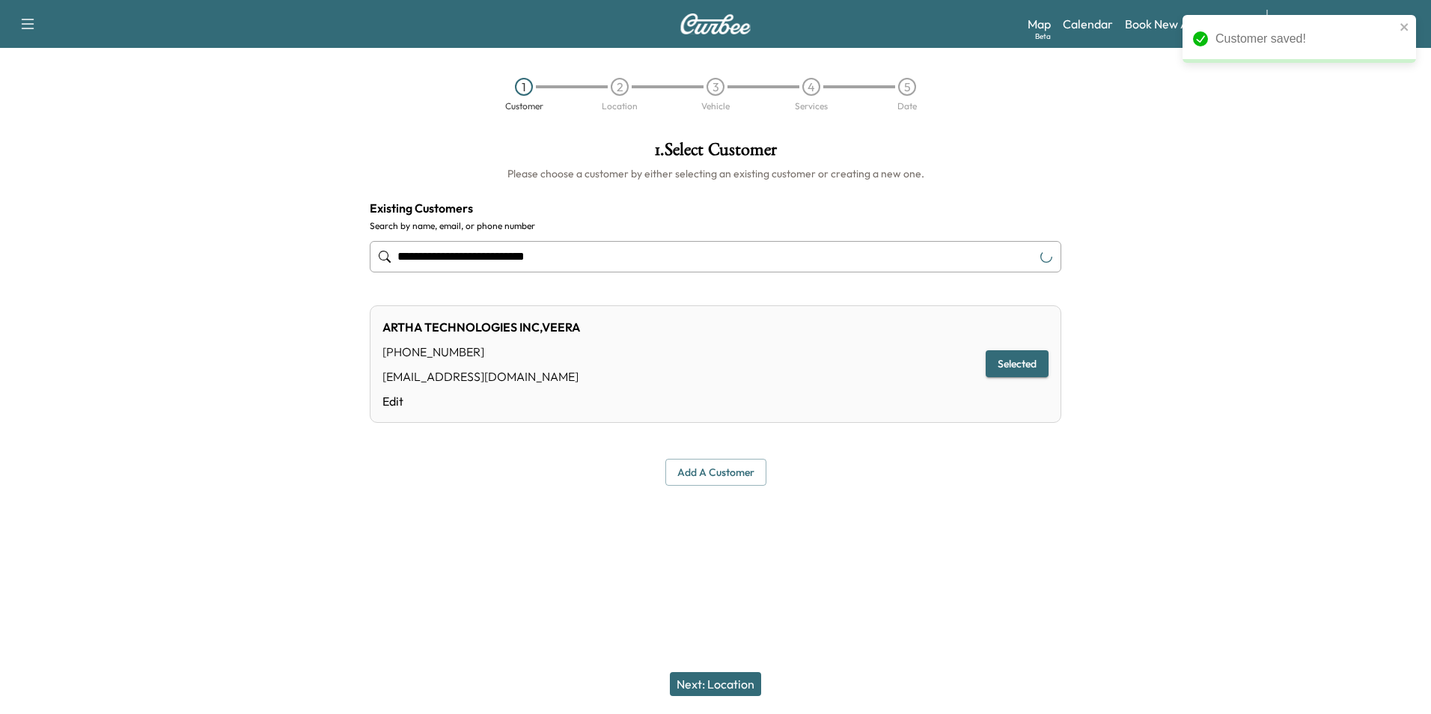
click at [712, 683] on button "Next: Location" at bounding box center [715, 684] width 91 height 24
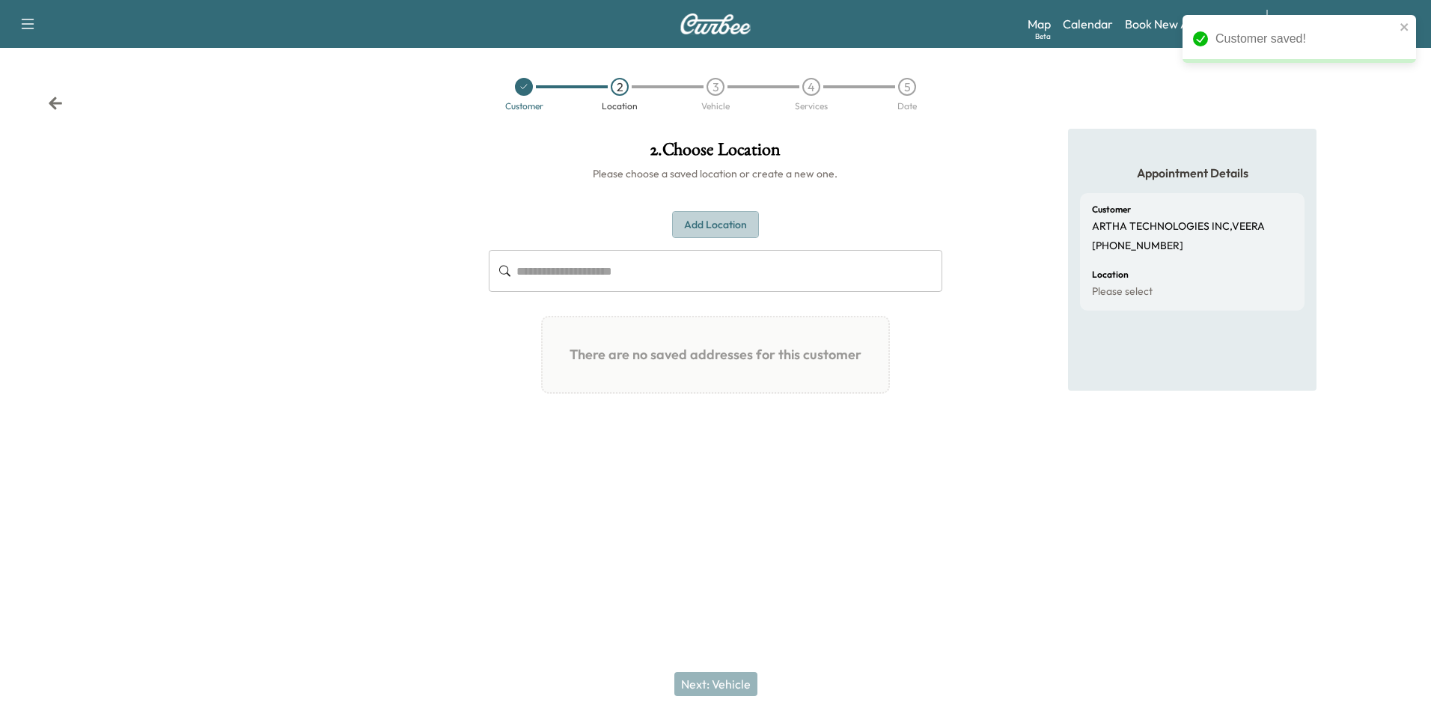
click at [719, 221] on button "Add Location" at bounding box center [715, 225] width 87 height 28
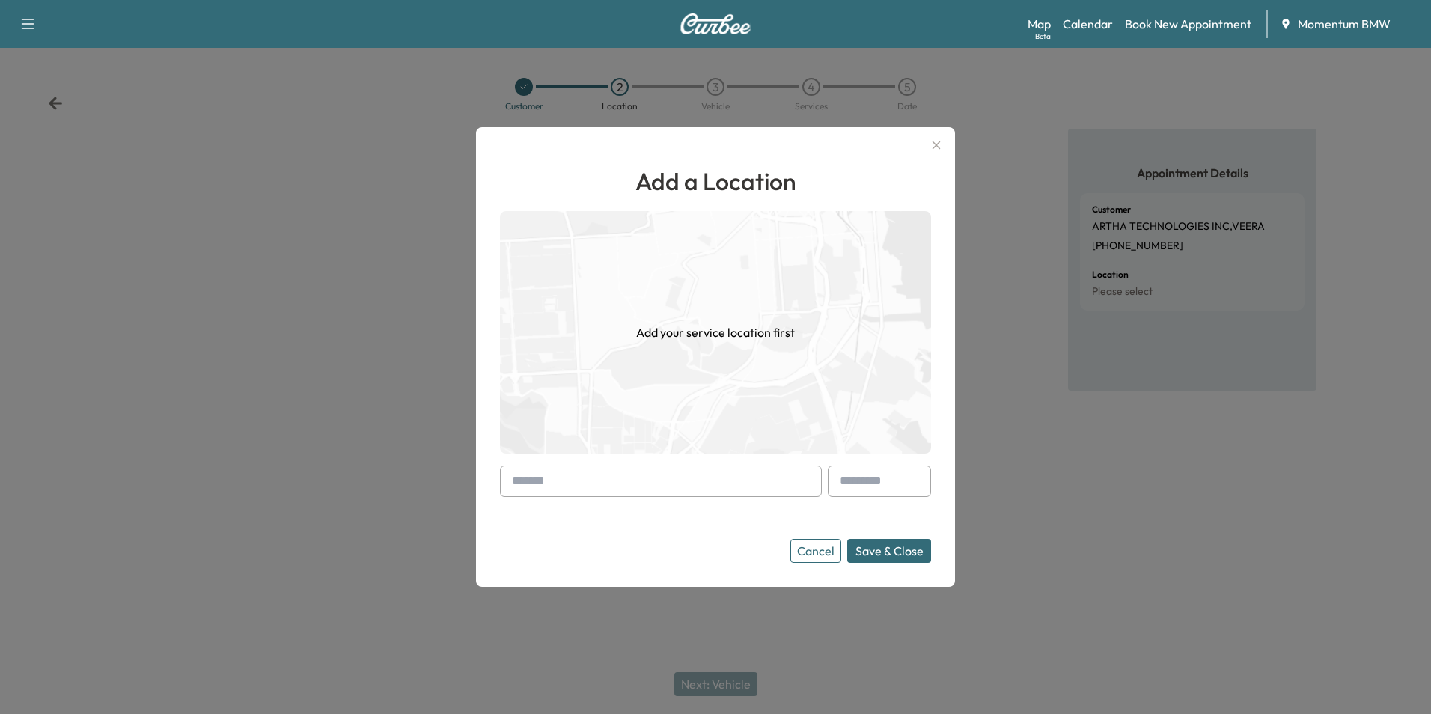
paste input "**********"
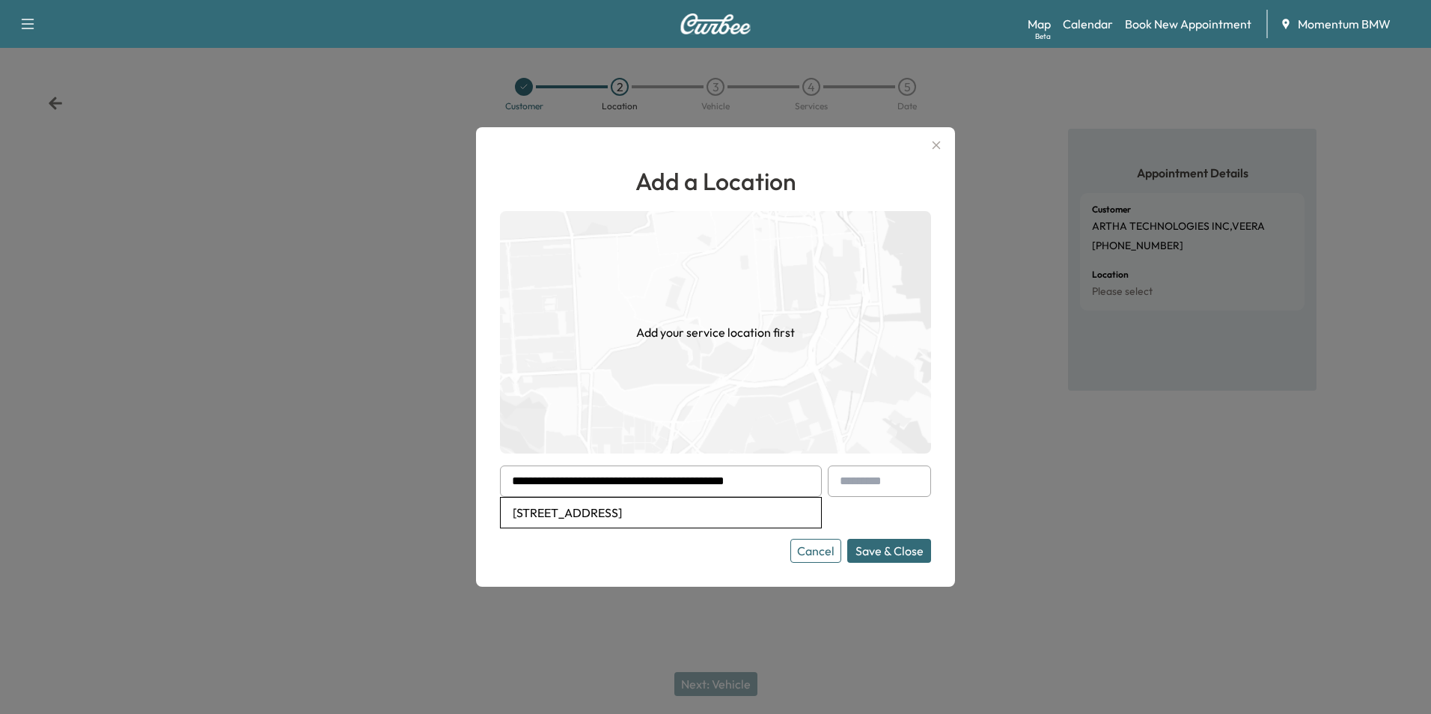
click at [634, 510] on li "[STREET_ADDRESS]" at bounding box center [661, 513] width 320 height 30
type input "**********"
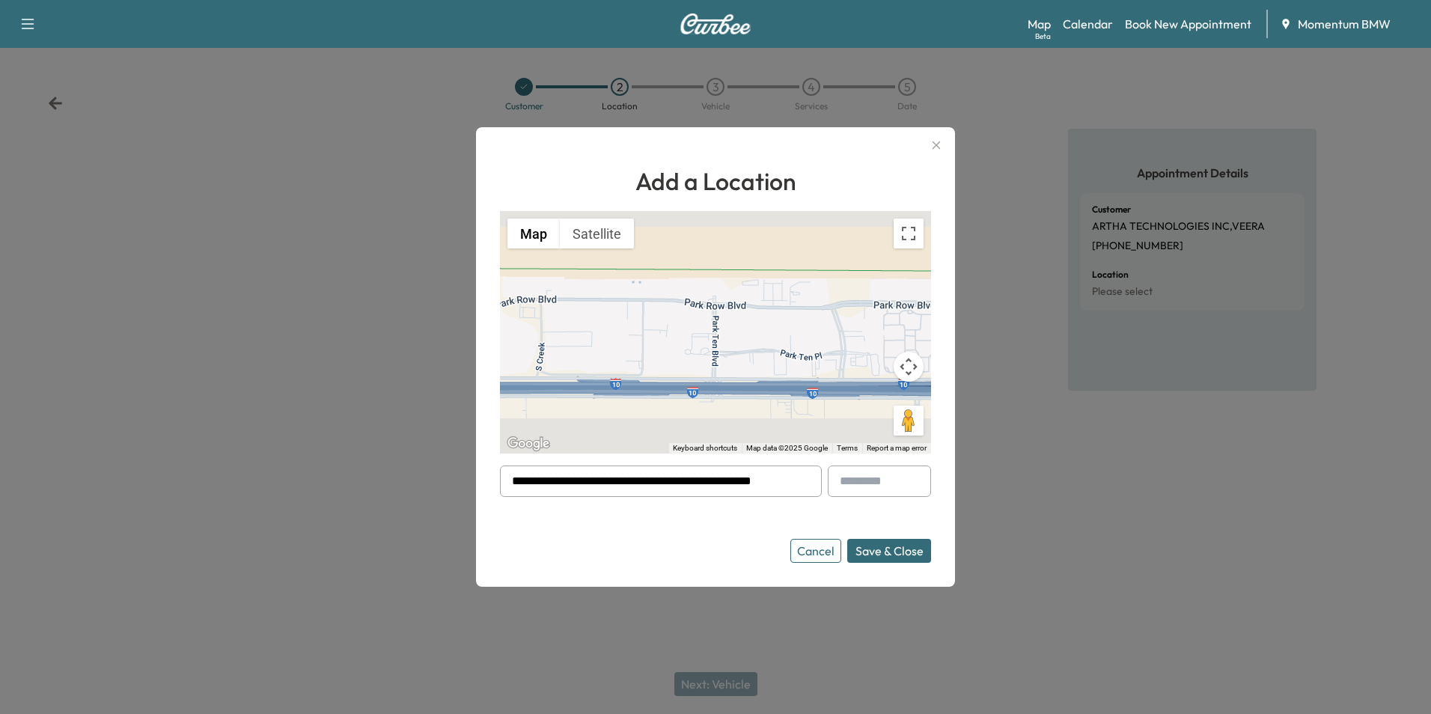
click at [890, 552] on button "Save & Close" at bounding box center [889, 551] width 84 height 24
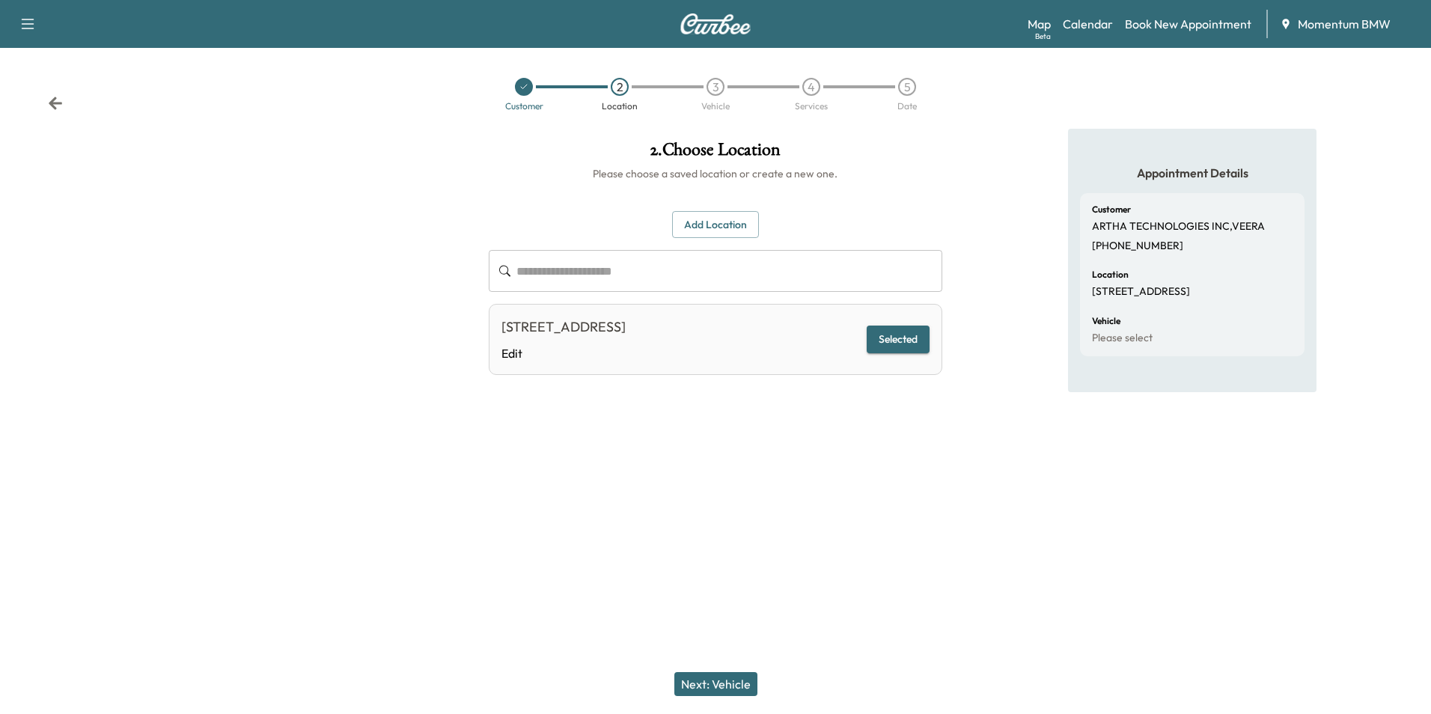
click at [730, 684] on button "Next: Vehicle" at bounding box center [715, 684] width 83 height 24
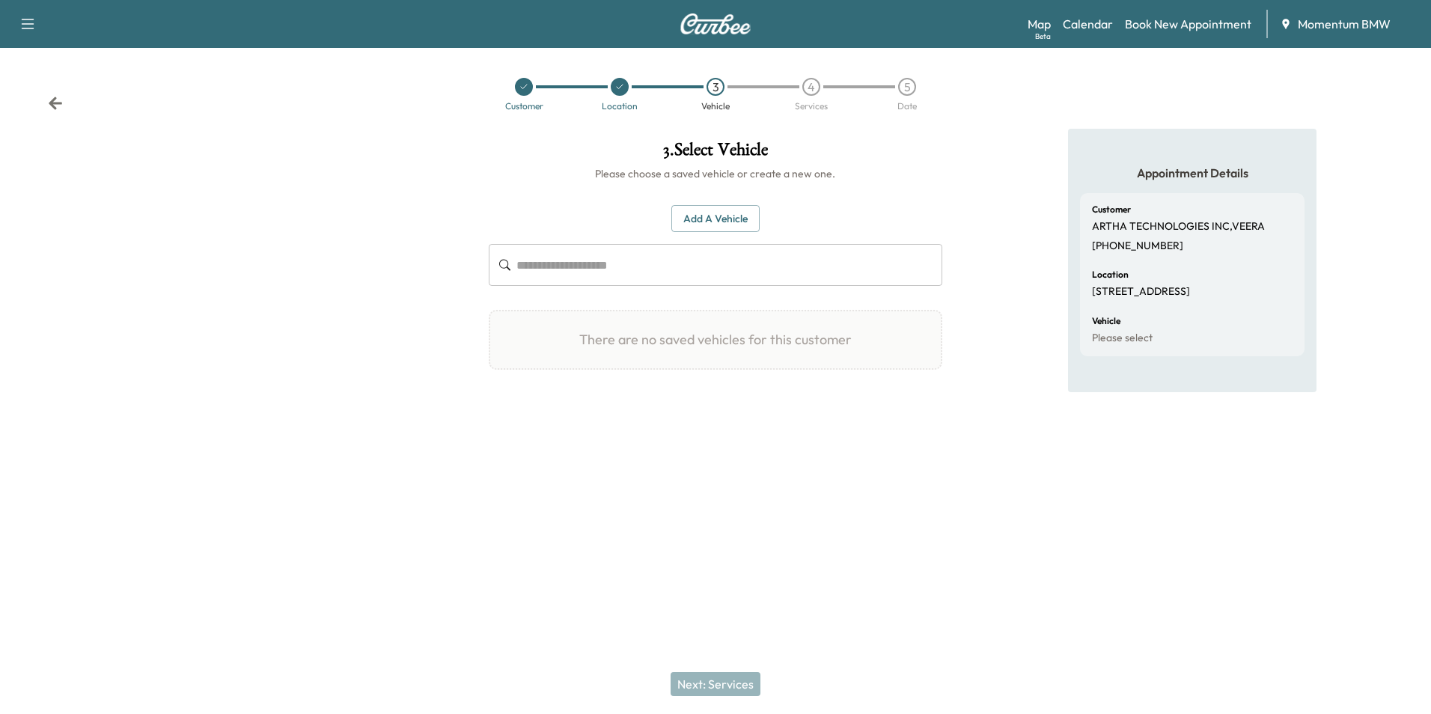
click at [701, 218] on button "Add a Vehicle" at bounding box center [715, 219] width 88 height 28
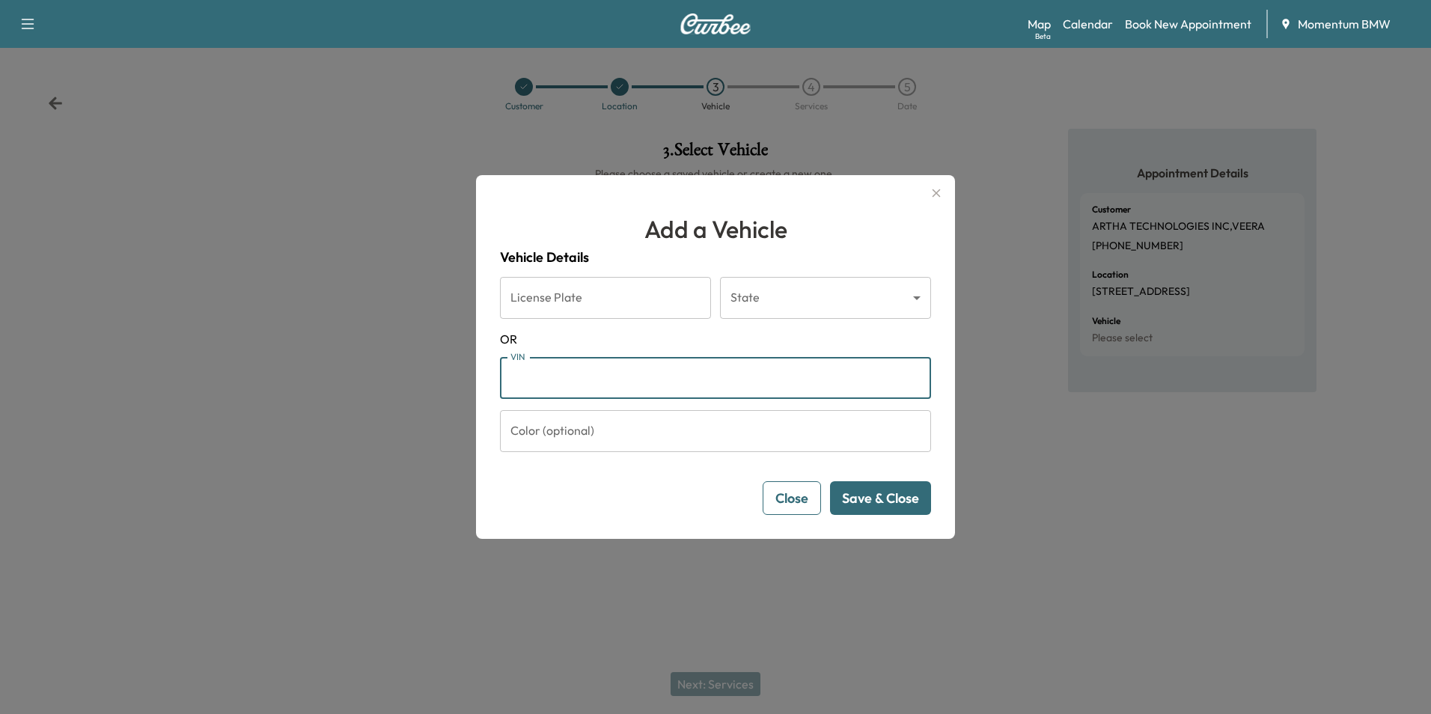
paste input "**********"
type input "**********"
click at [881, 500] on button "Save & Close" at bounding box center [880, 498] width 101 height 34
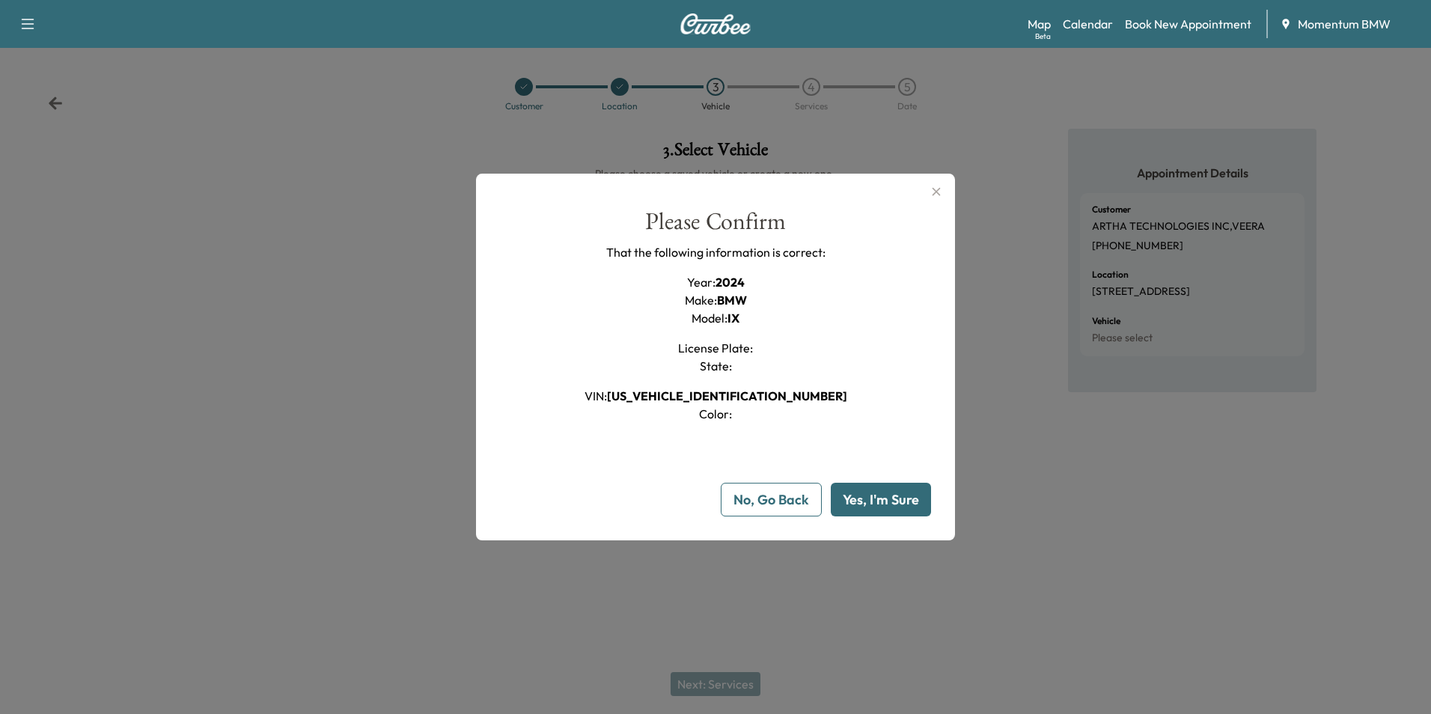
click at [881, 500] on button "Yes, I'm Sure" at bounding box center [881, 500] width 100 height 34
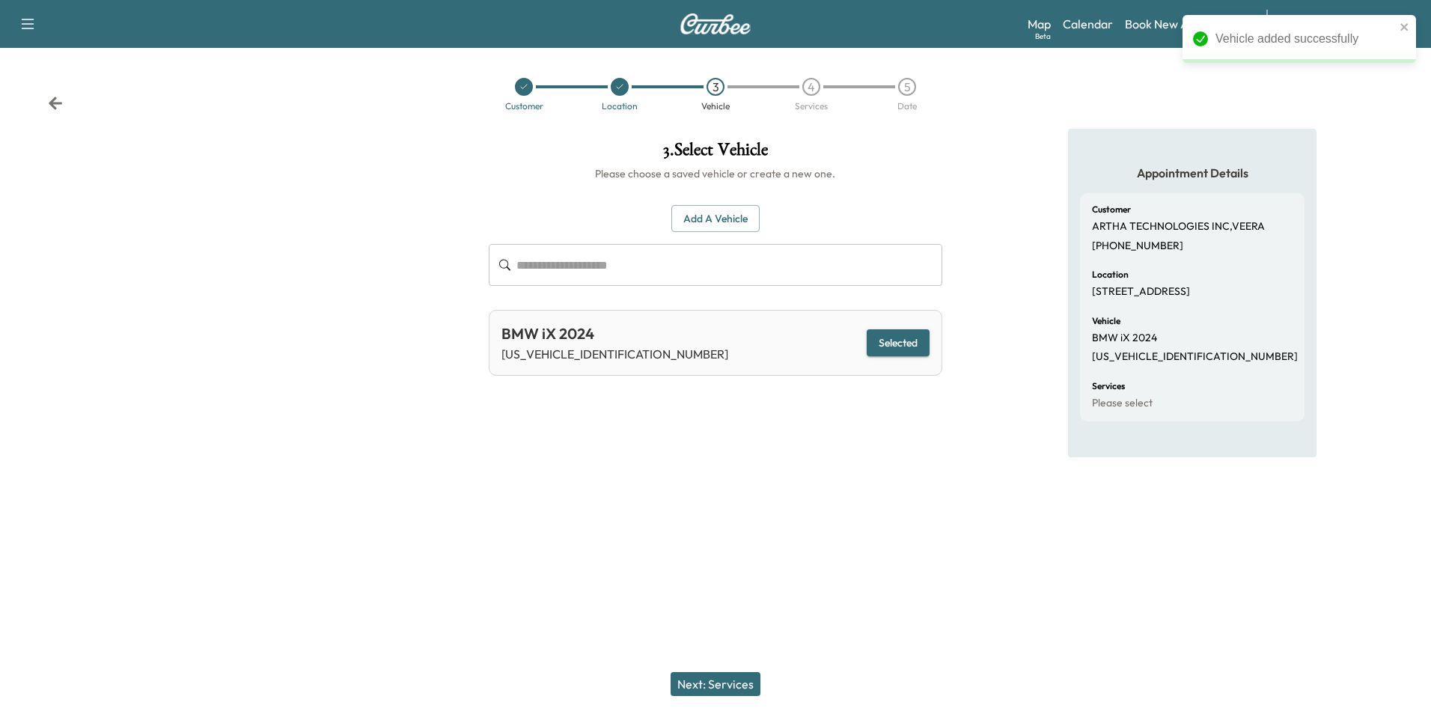
click at [718, 679] on button "Next: Services" at bounding box center [715, 684] width 90 height 24
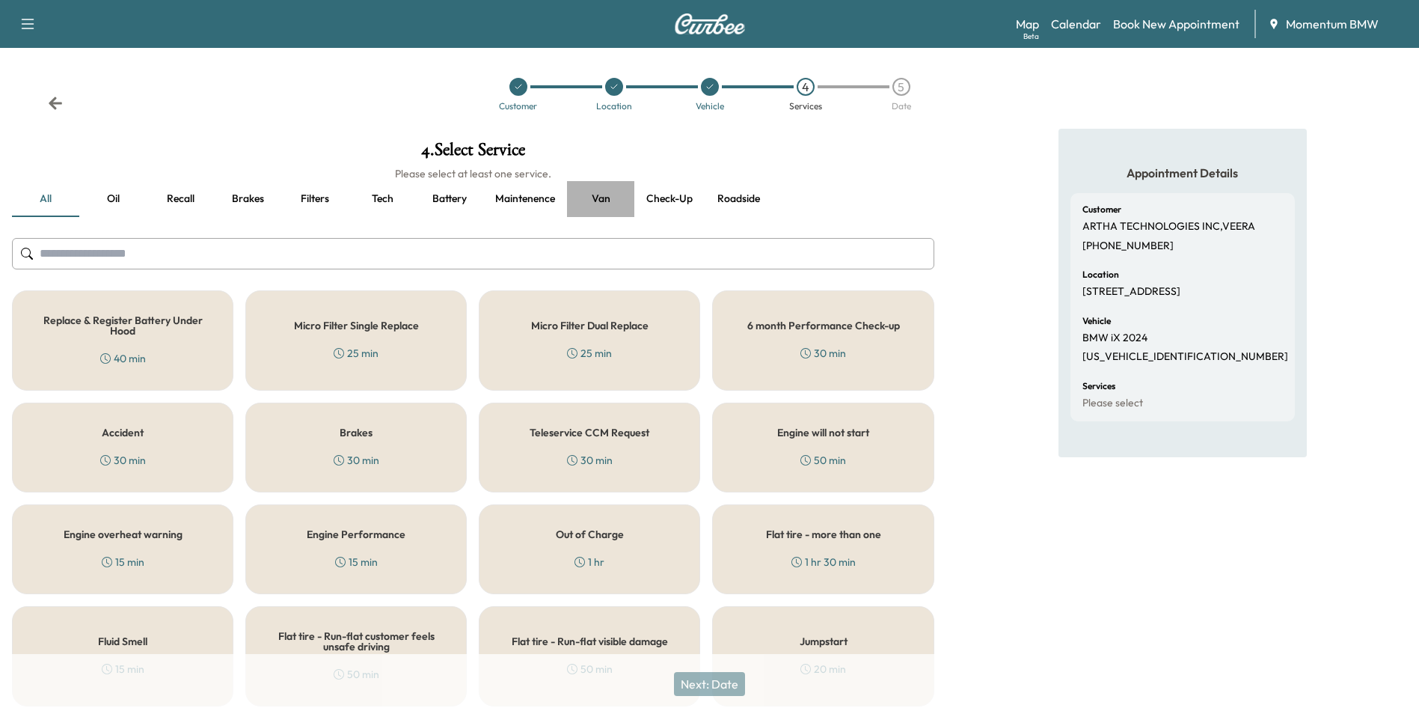
click at [605, 197] on button "Van" at bounding box center [600, 199] width 67 height 36
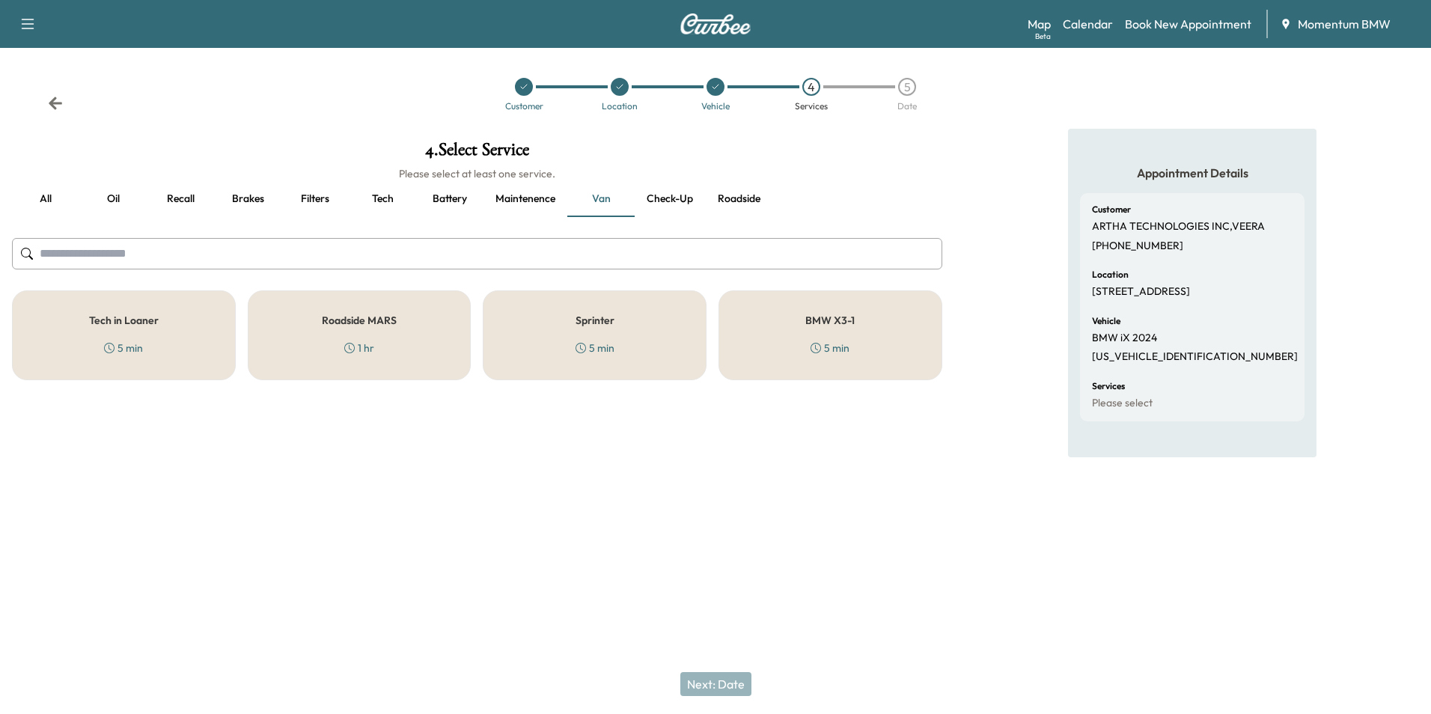
click at [726, 196] on button "Roadside" at bounding box center [738, 199] width 67 height 36
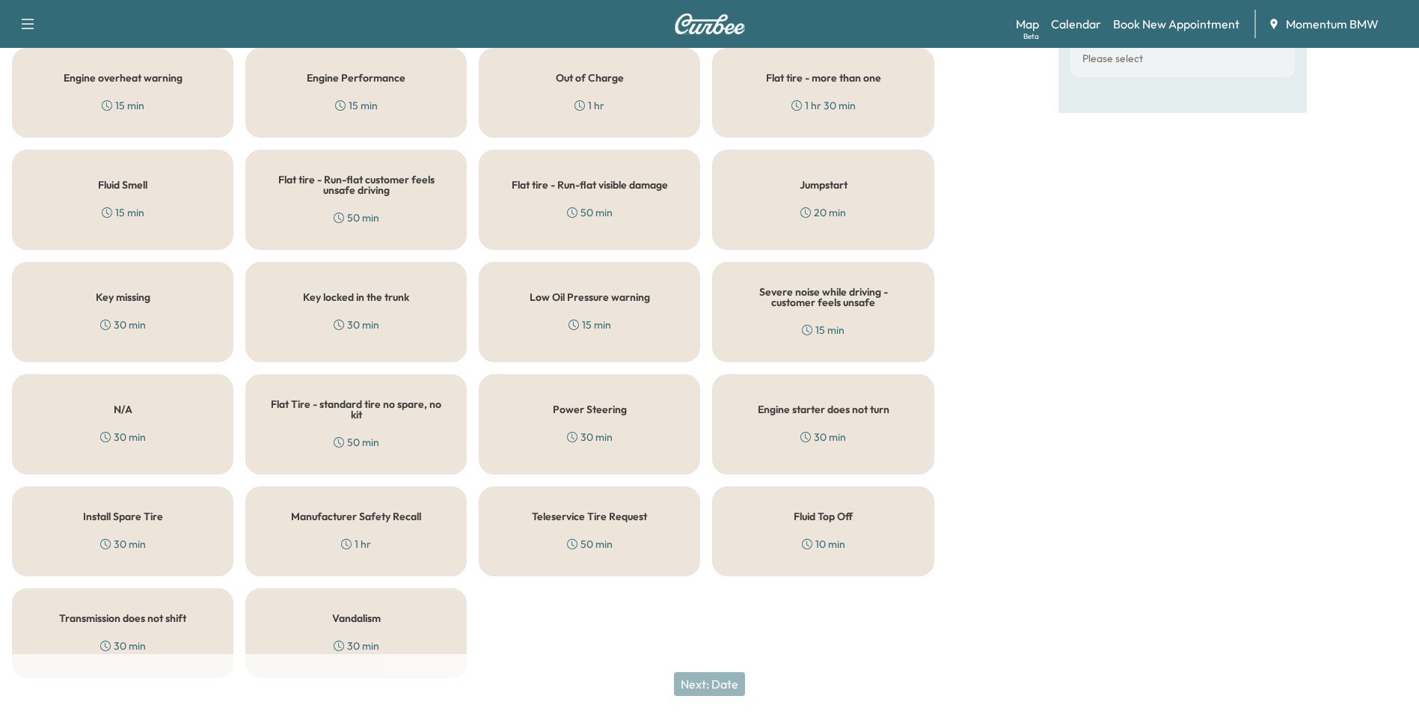
scroll to position [368, 0]
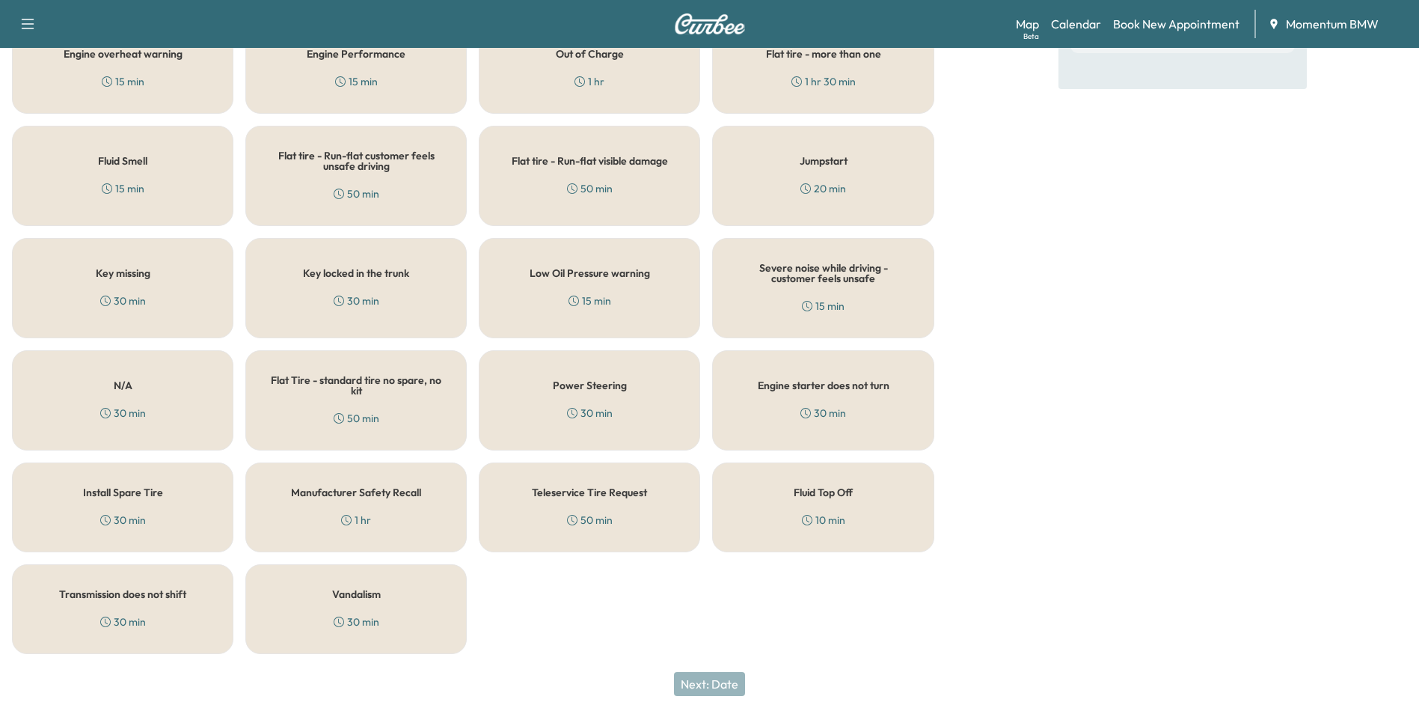
click at [376, 397] on div "Flat Tire - standard tire no spare, no kit 50 min" at bounding box center [355, 400] width 221 height 100
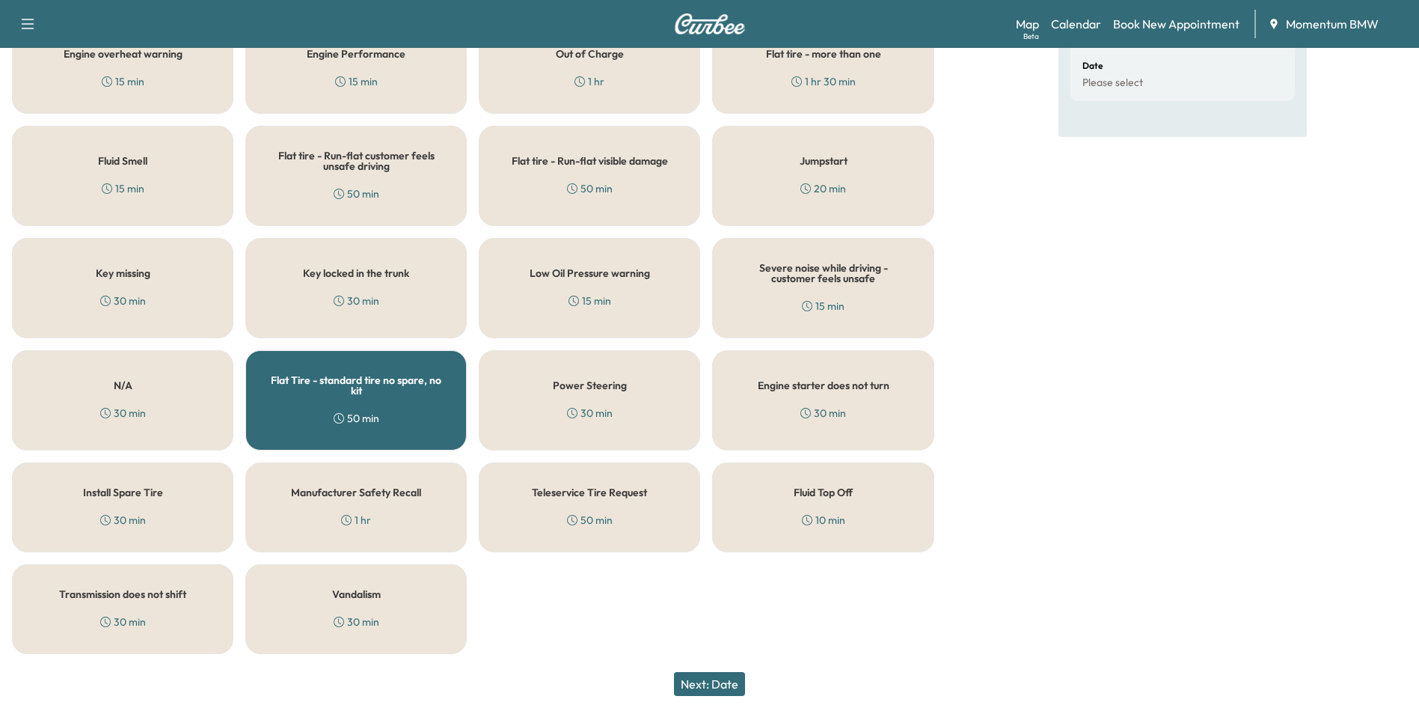
click at [729, 686] on button "Next: Date" at bounding box center [709, 684] width 71 height 24
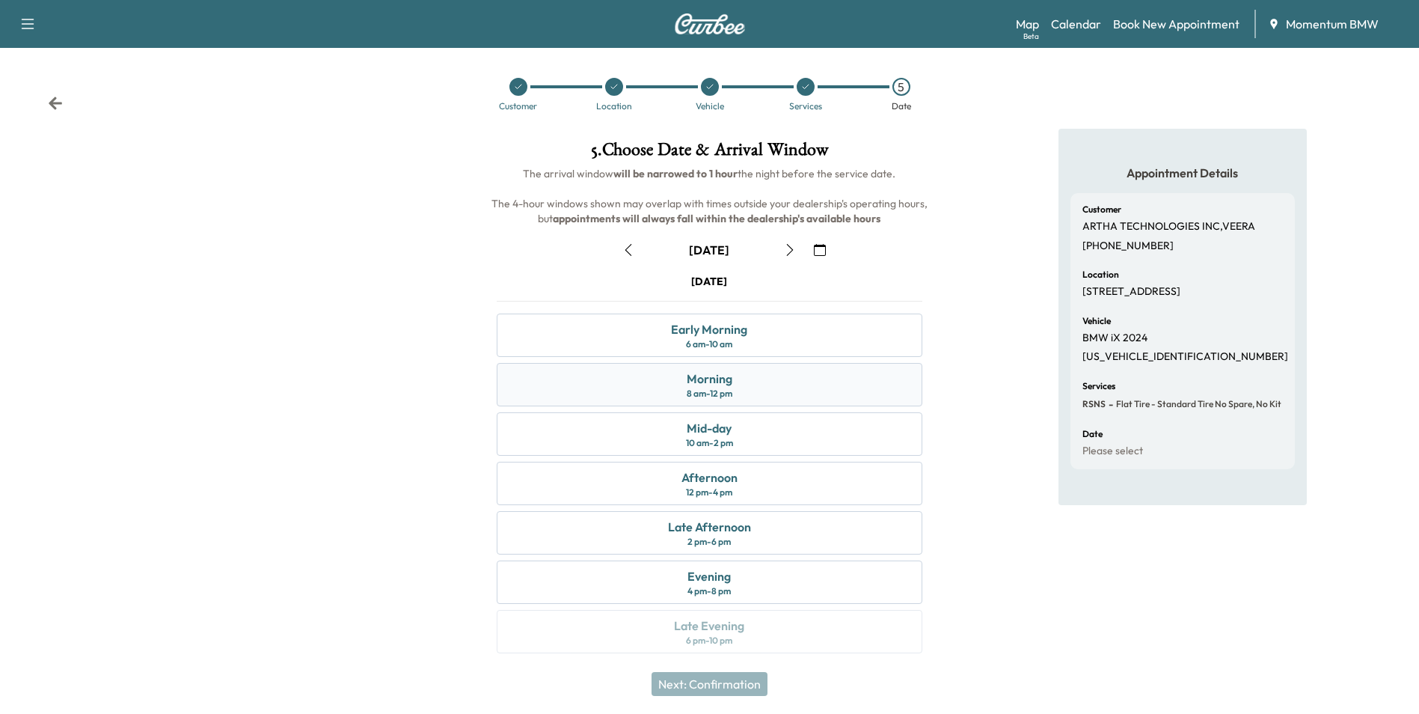
click at [728, 382] on div "Morning" at bounding box center [710, 379] width 46 height 18
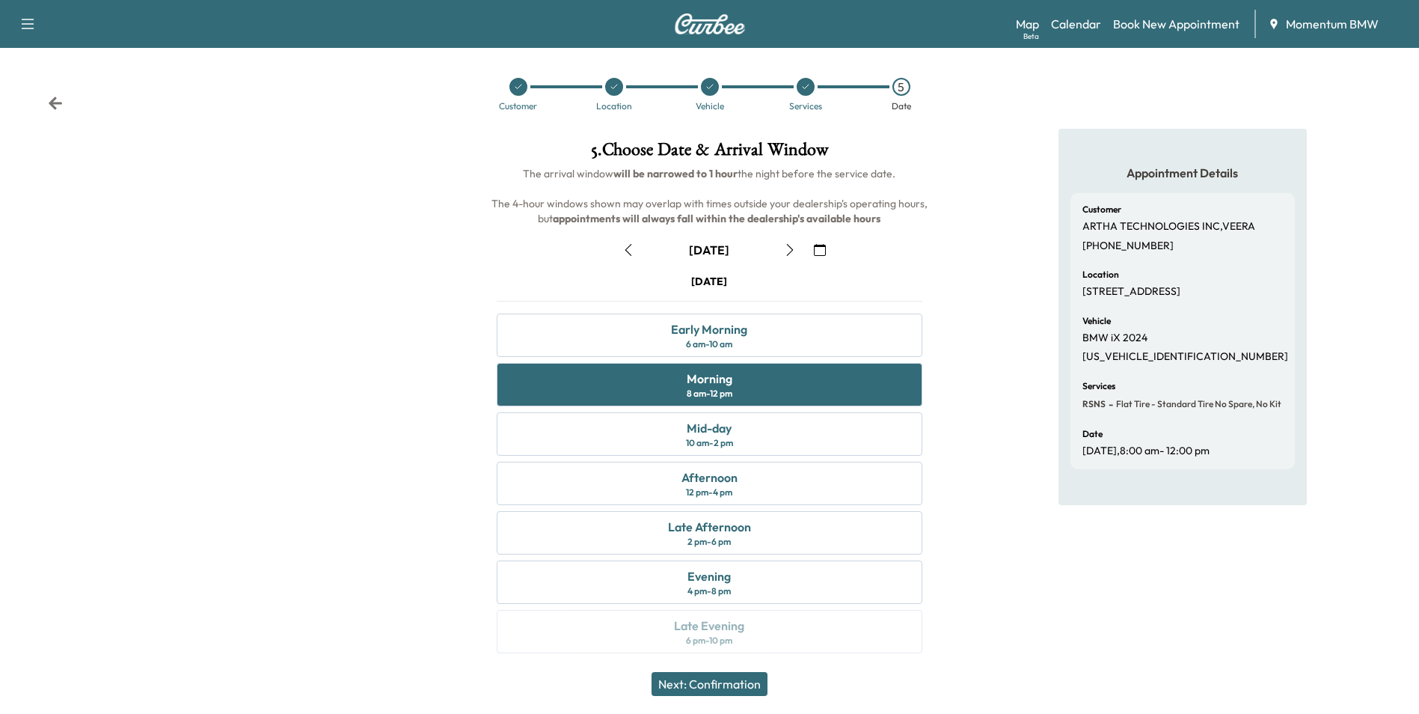
click at [720, 688] on button "Next: Confirmation" at bounding box center [710, 684] width 116 height 24
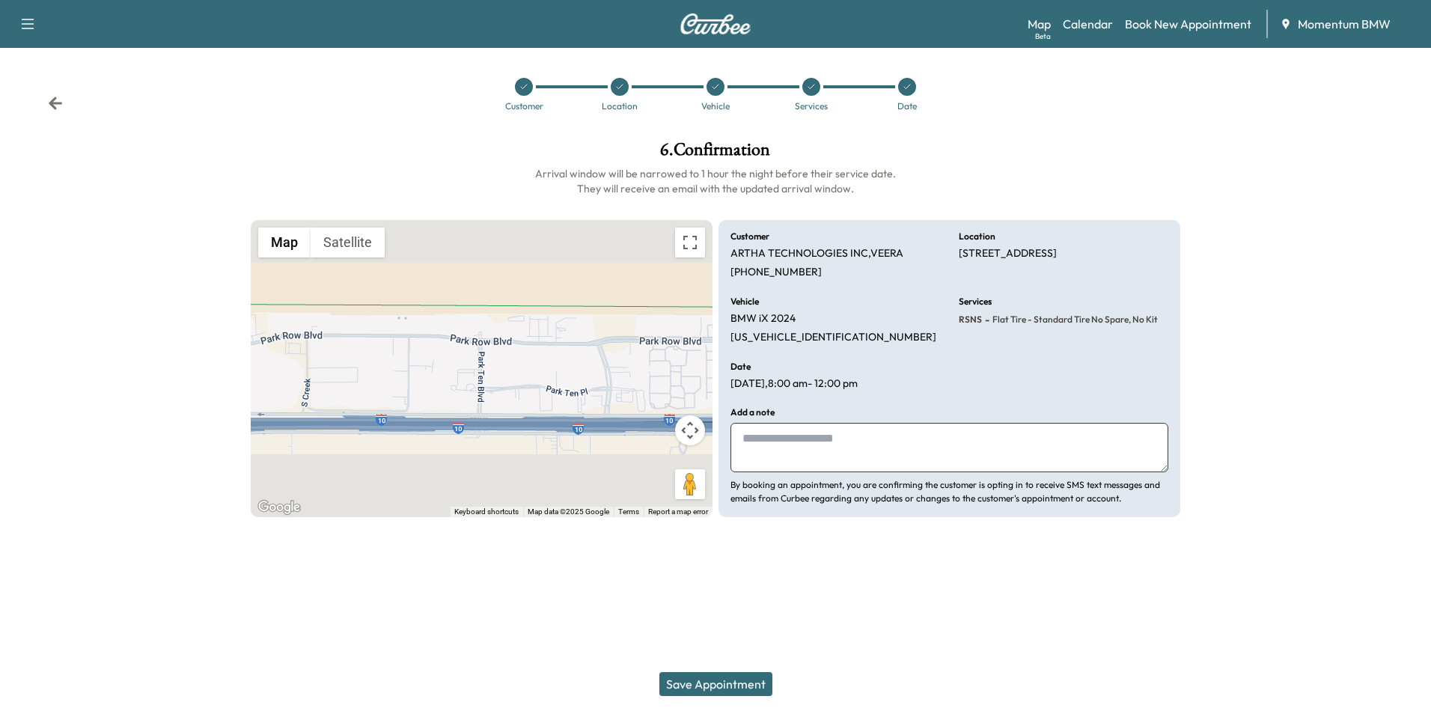
click at [756, 429] on textarea at bounding box center [949, 447] width 438 height 49
type textarea "****"
click at [712, 686] on button "Save Appointment" at bounding box center [715, 684] width 113 height 24
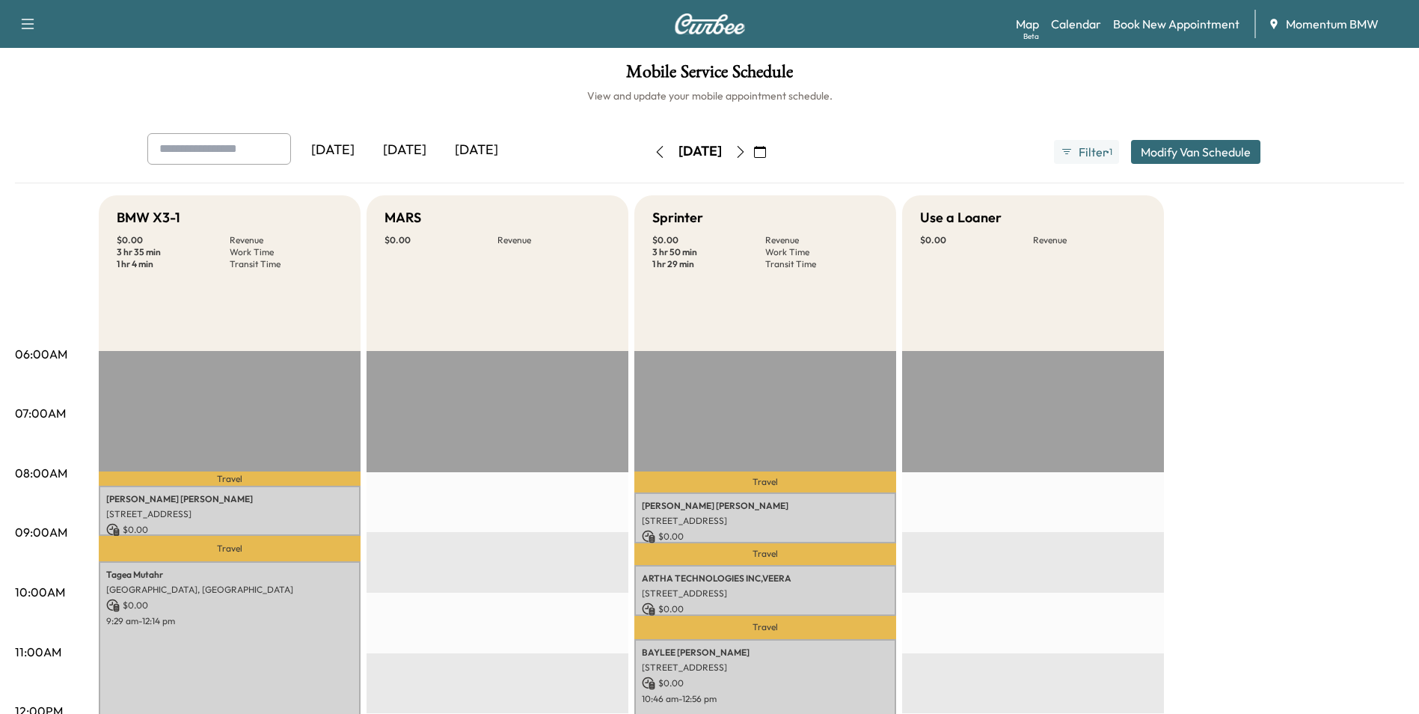
click at [654, 150] on icon "button" at bounding box center [660, 152] width 12 height 12
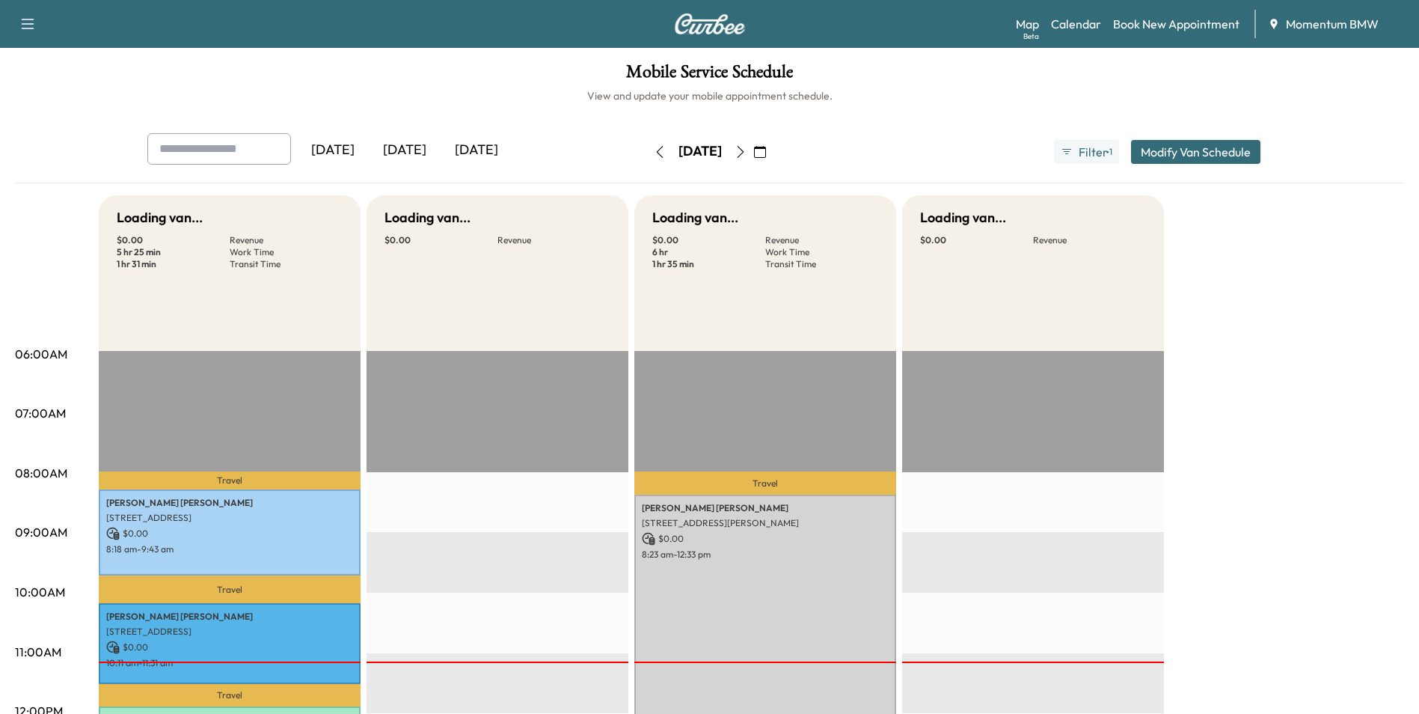
click at [647, 150] on button "button" at bounding box center [659, 152] width 25 height 24
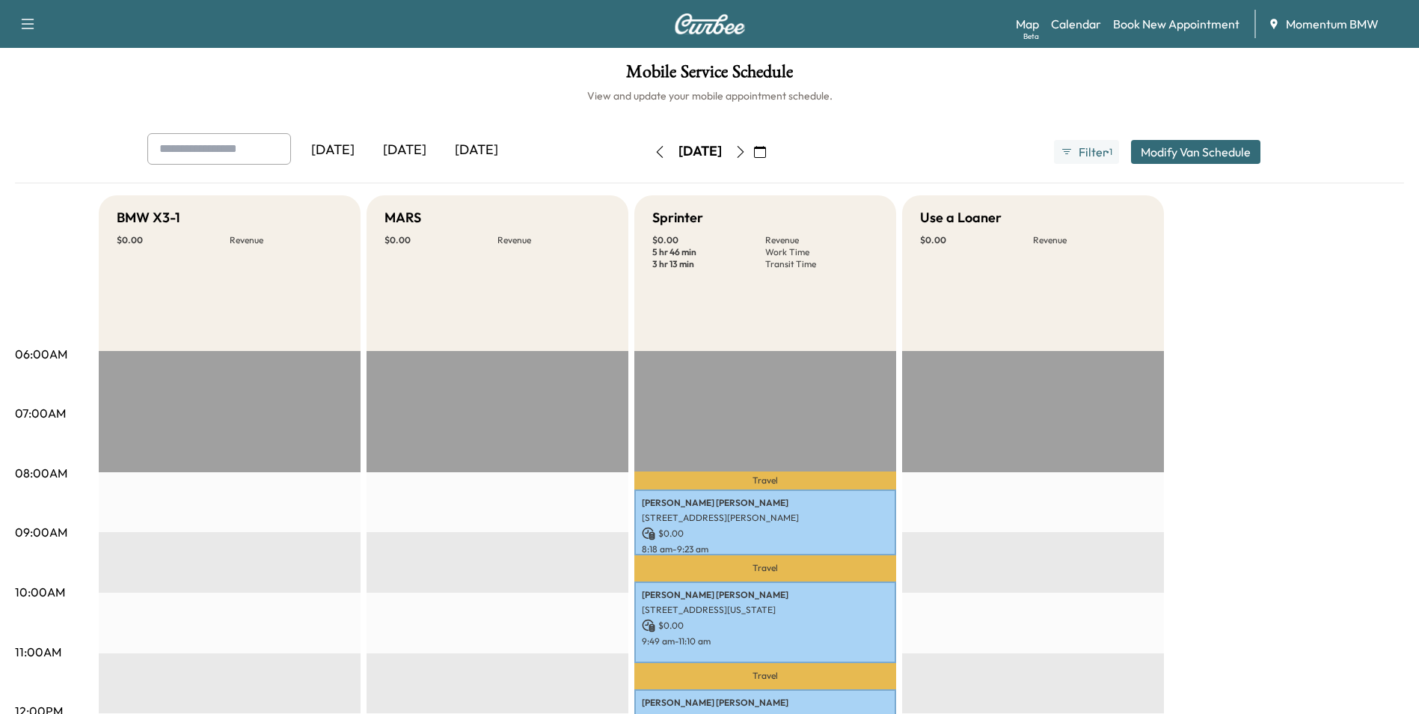
click at [747, 146] on icon "button" at bounding box center [741, 152] width 12 height 12
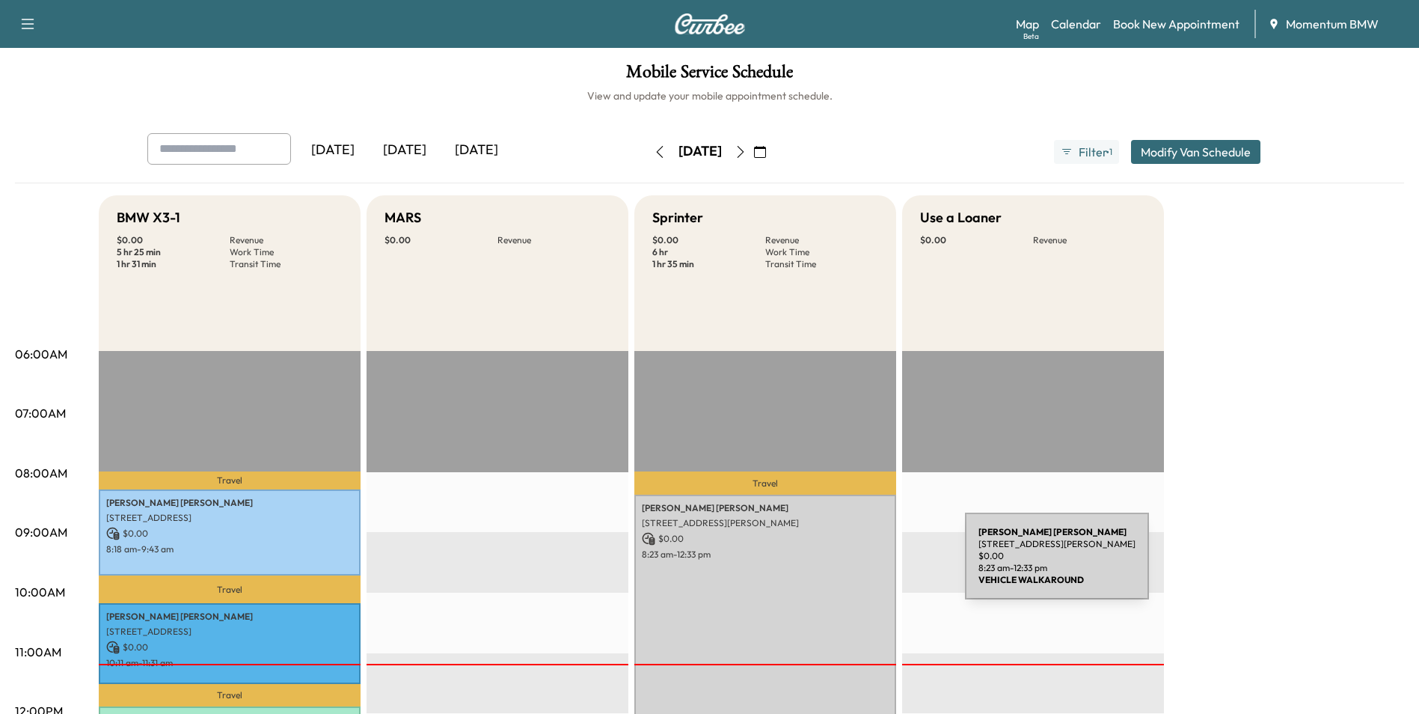
scroll to position [299, 0]
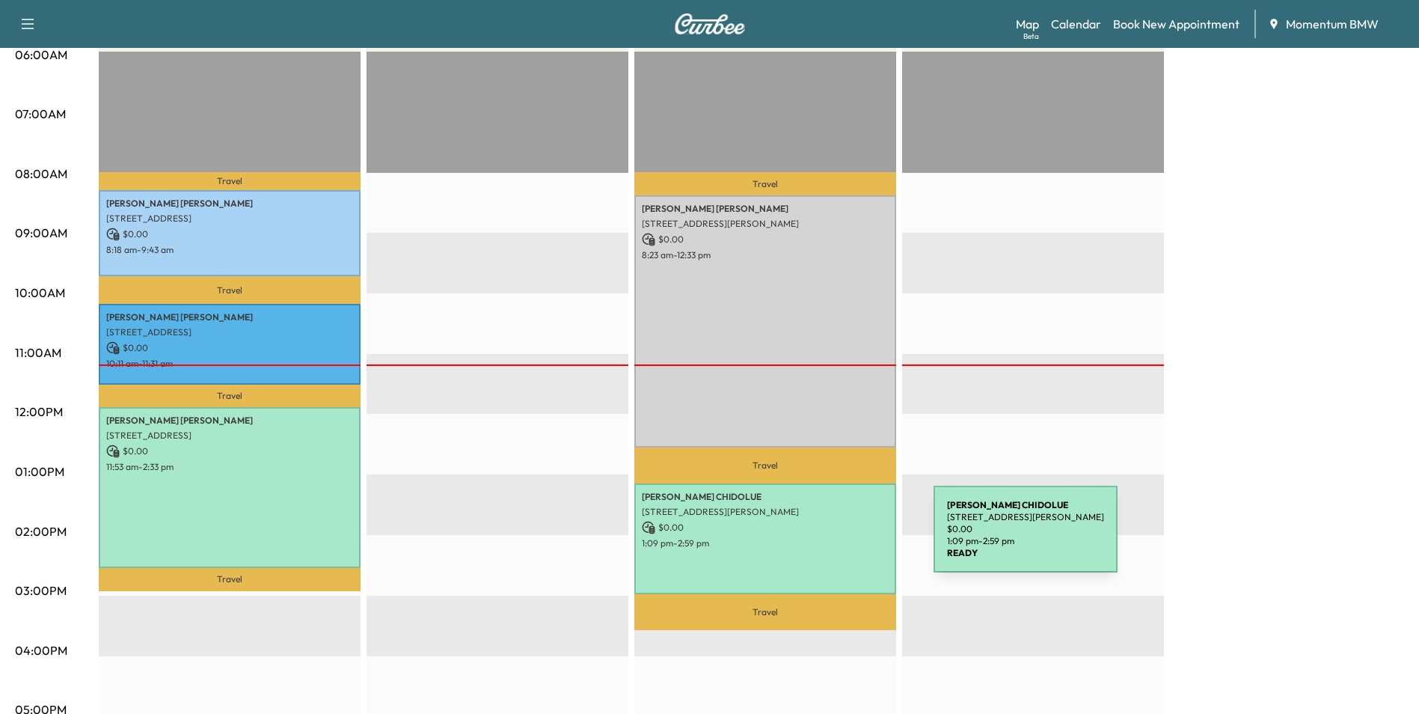
click at [822, 539] on p "1:09 pm - 2:59 pm" at bounding box center [765, 543] width 247 height 12
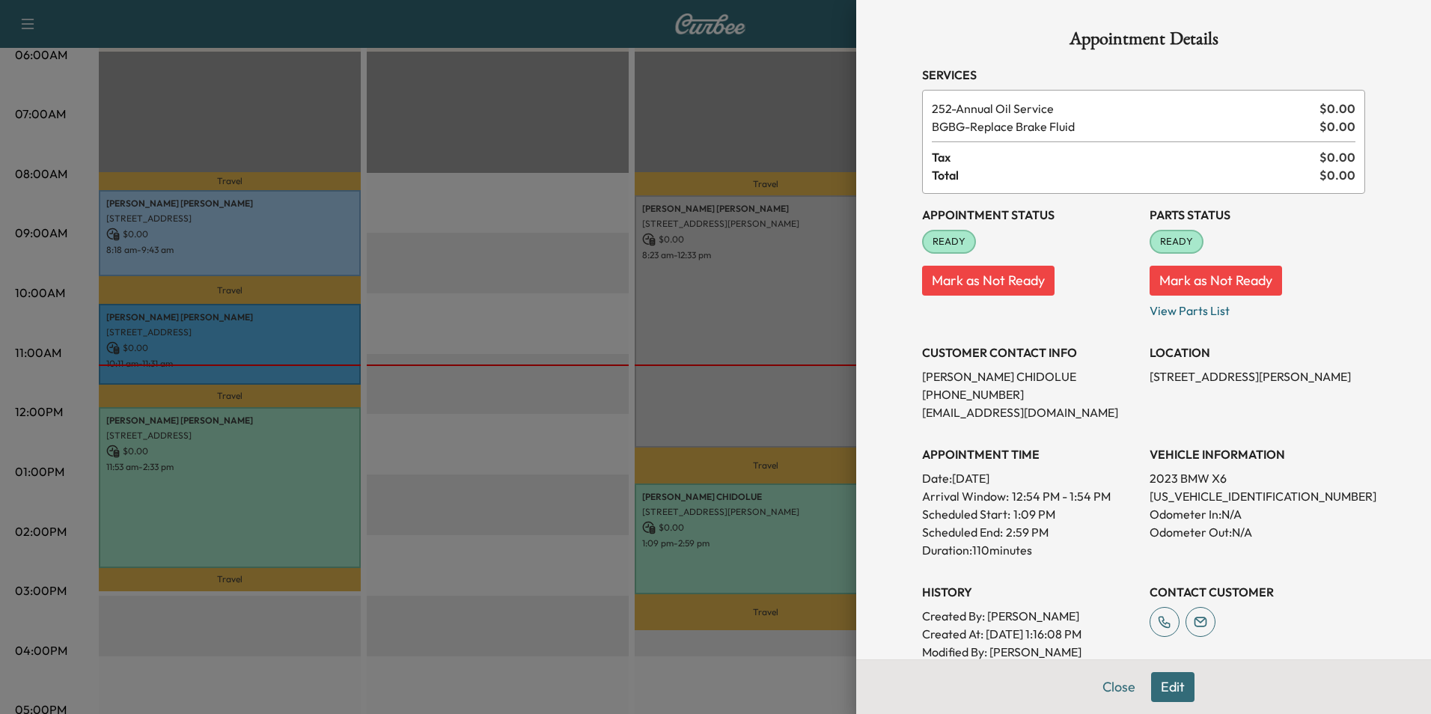
click at [1170, 495] on p "[US_VEHICLE_IDENTIFICATION_NUMBER]" at bounding box center [1256, 496] width 215 height 18
copy p "[US_VEHICLE_IDENTIFICATION_NUMBER]"
drag, startPoint x: 1134, startPoint y: 372, endPoint x: 1271, endPoint y: 376, distance: 137.0
click at [1271, 376] on div "Appointment Status READY Mark as Not Ready Parts Status READY Mark as Not Ready…" at bounding box center [1143, 436] width 443 height 485
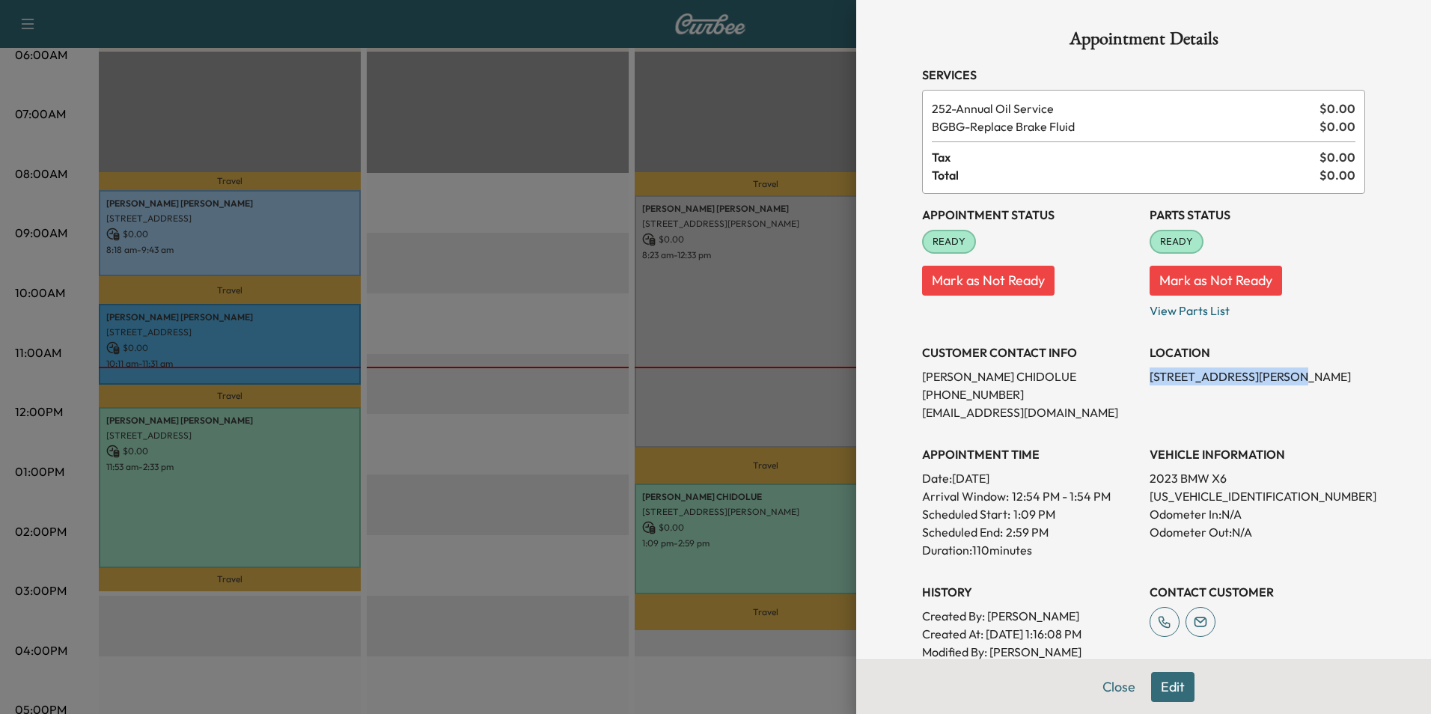
copy p "8323 [PERSON_NAME] Dr"
click at [1110, 687] on button "Close" at bounding box center [1118, 687] width 52 height 30
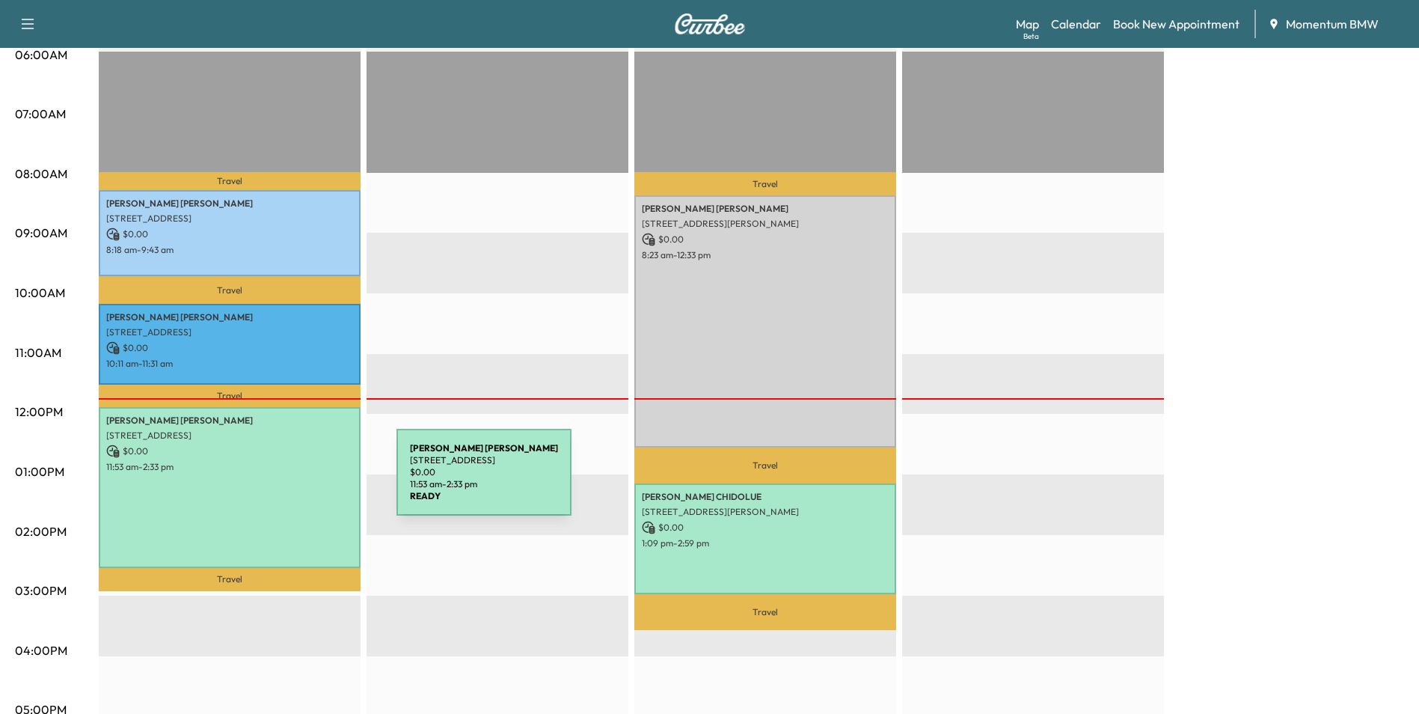
click at [284, 482] on div "[PERSON_NAME] [STREET_ADDRESS] $ 0.00 11:53 am - 2:33 pm" at bounding box center [230, 487] width 262 height 161
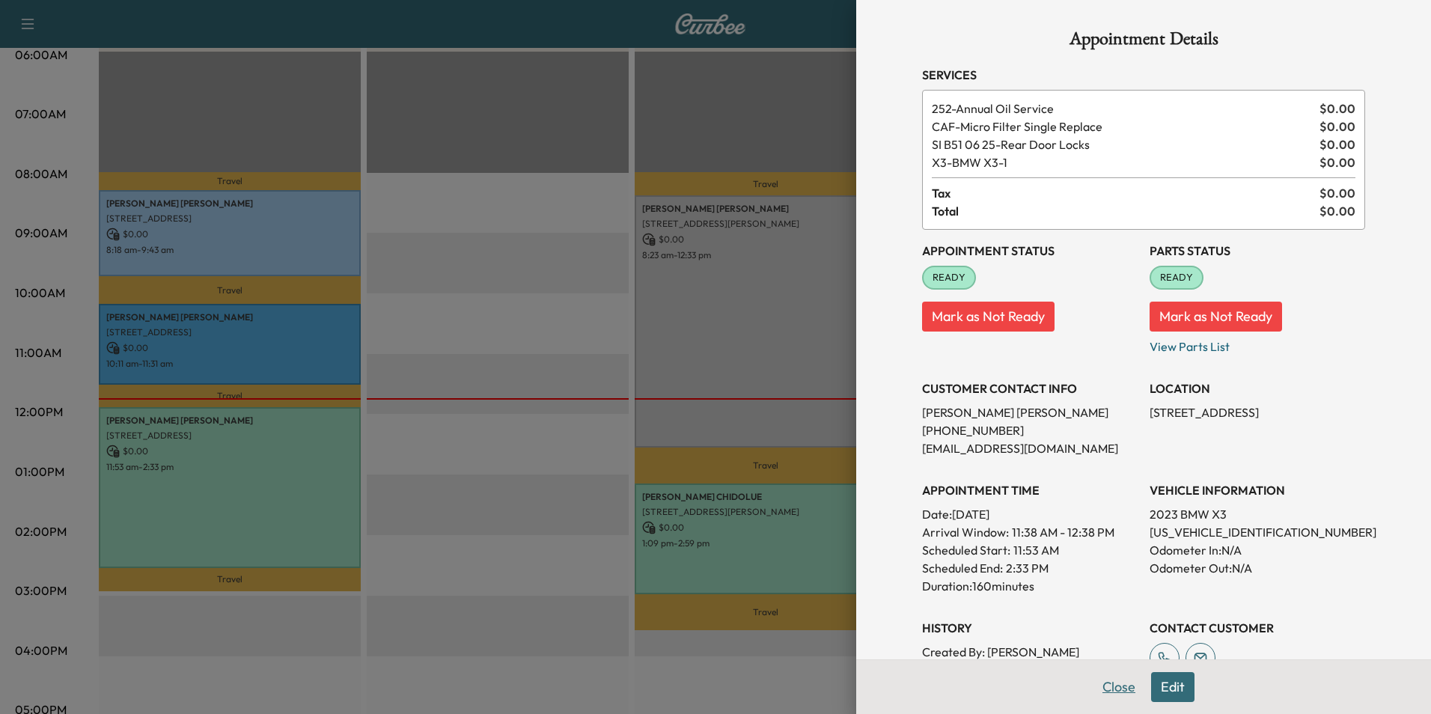
click at [1106, 685] on button "Close" at bounding box center [1118, 687] width 52 height 30
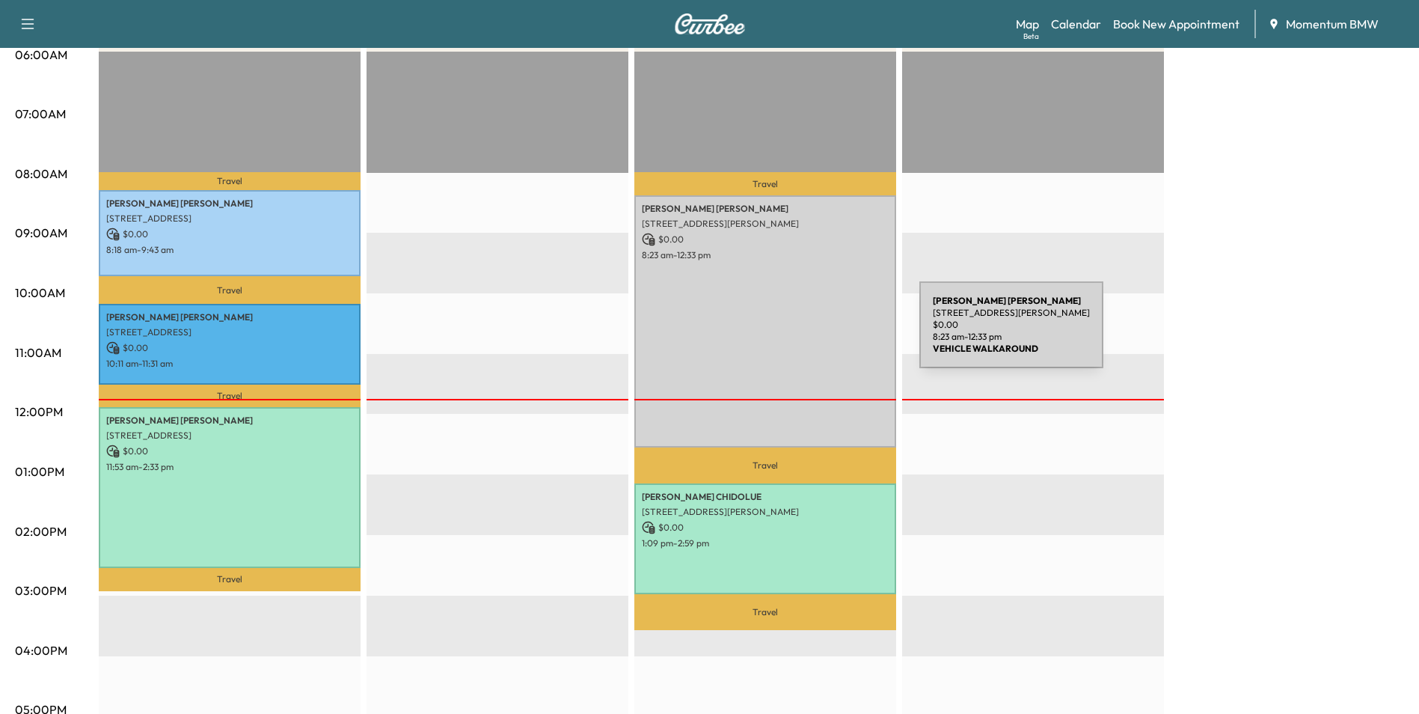
click at [807, 334] on div "[PERSON_NAME] [STREET_ADDRESS] $ 0.00 8:23 am - 12:33 pm" at bounding box center [766, 320] width 262 height 251
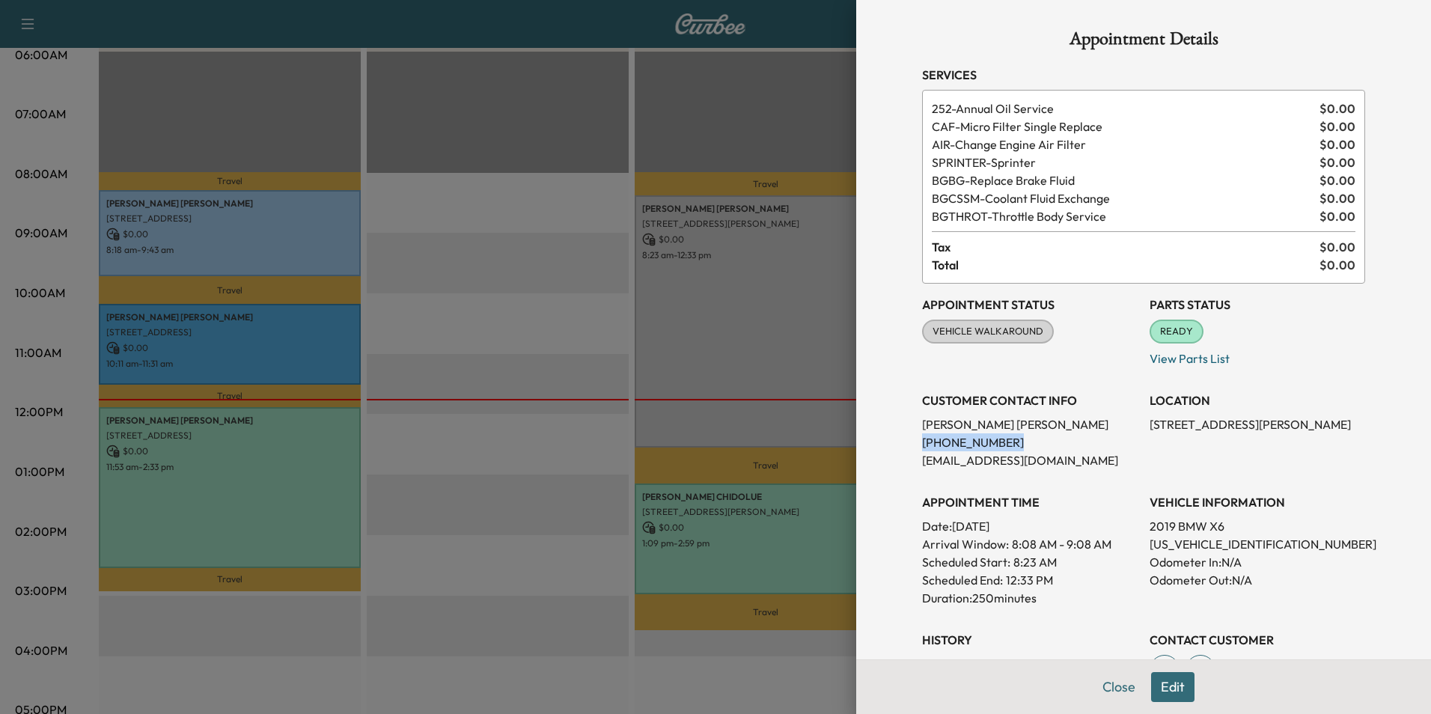
drag, startPoint x: 991, startPoint y: 440, endPoint x: 909, endPoint y: 438, distance: 82.3
click at [909, 438] on div "Appointment Details Services 252 - Annual Oil Service $ 0.00 CAF - Micro Filter…" at bounding box center [1143, 466] width 479 height 933
drag, startPoint x: 909, startPoint y: 438, endPoint x: 959, endPoint y: 442, distance: 49.5
copy p "[PHONE_NUMBER]"
click at [1097, 690] on button "Close" at bounding box center [1118, 687] width 52 height 30
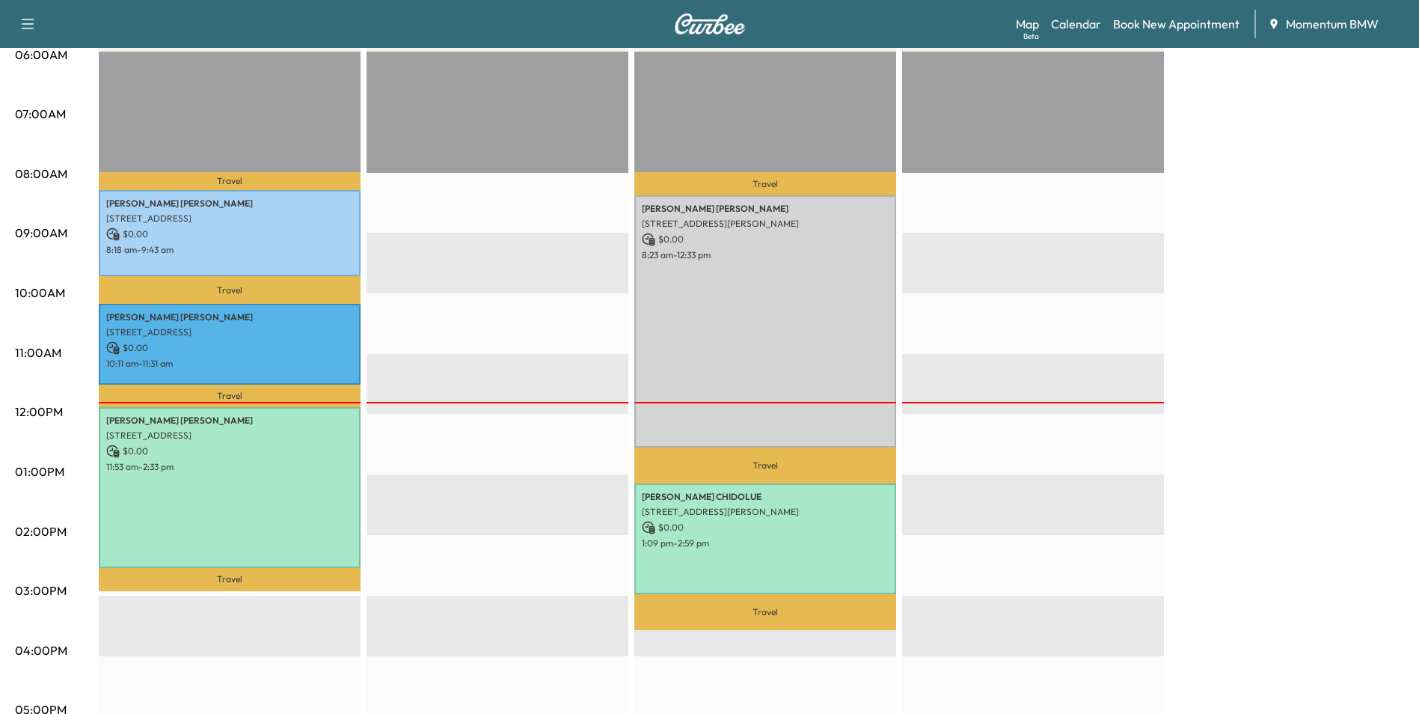
click at [490, 366] on div "EST Start" at bounding box center [498, 535] width 262 height 967
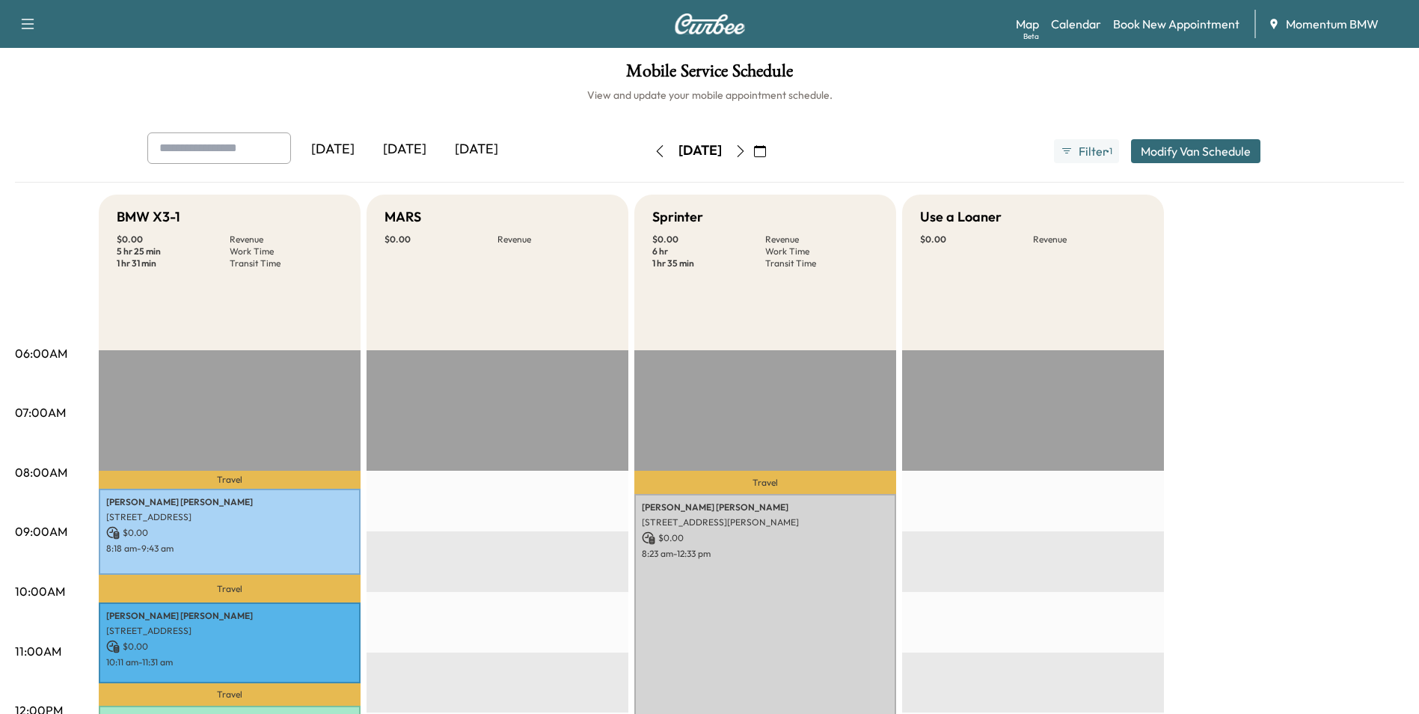
scroll to position [0, 0]
click at [654, 150] on icon "button" at bounding box center [660, 152] width 12 height 12
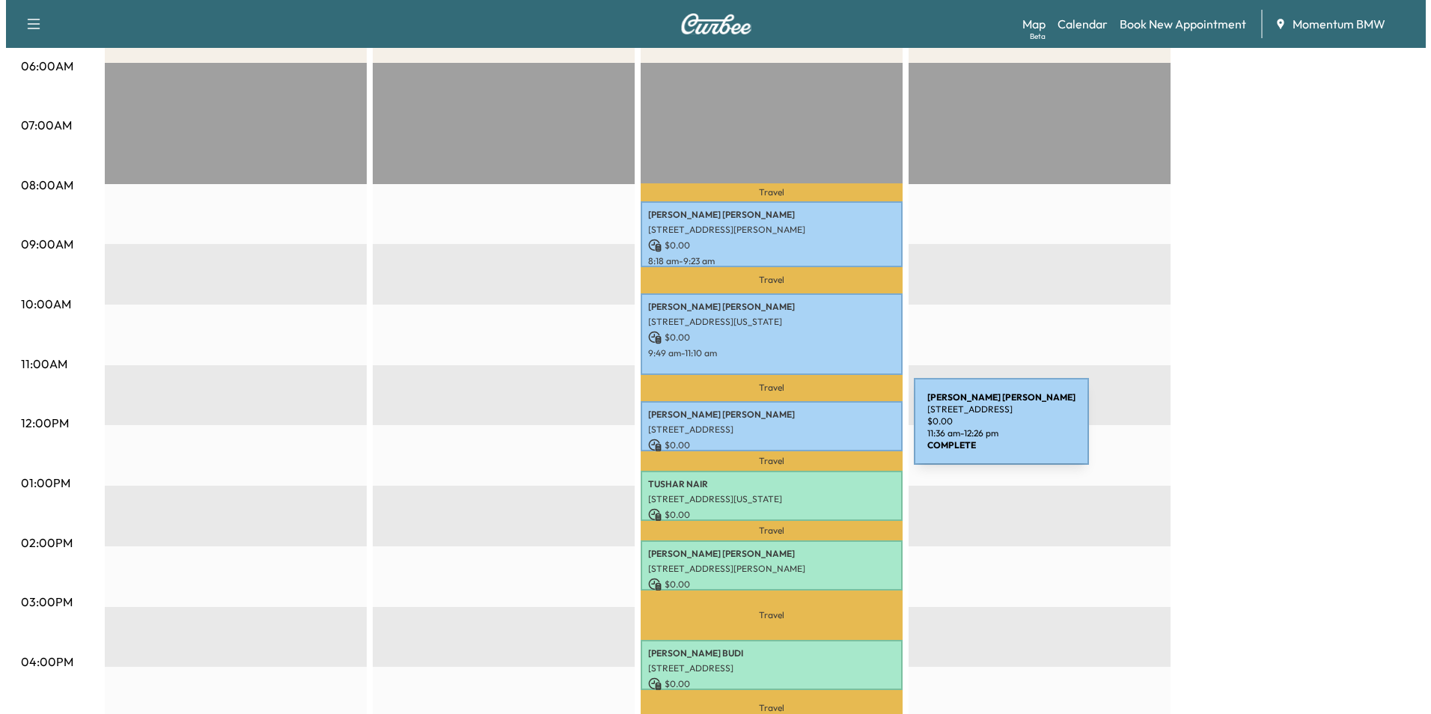
scroll to position [299, 0]
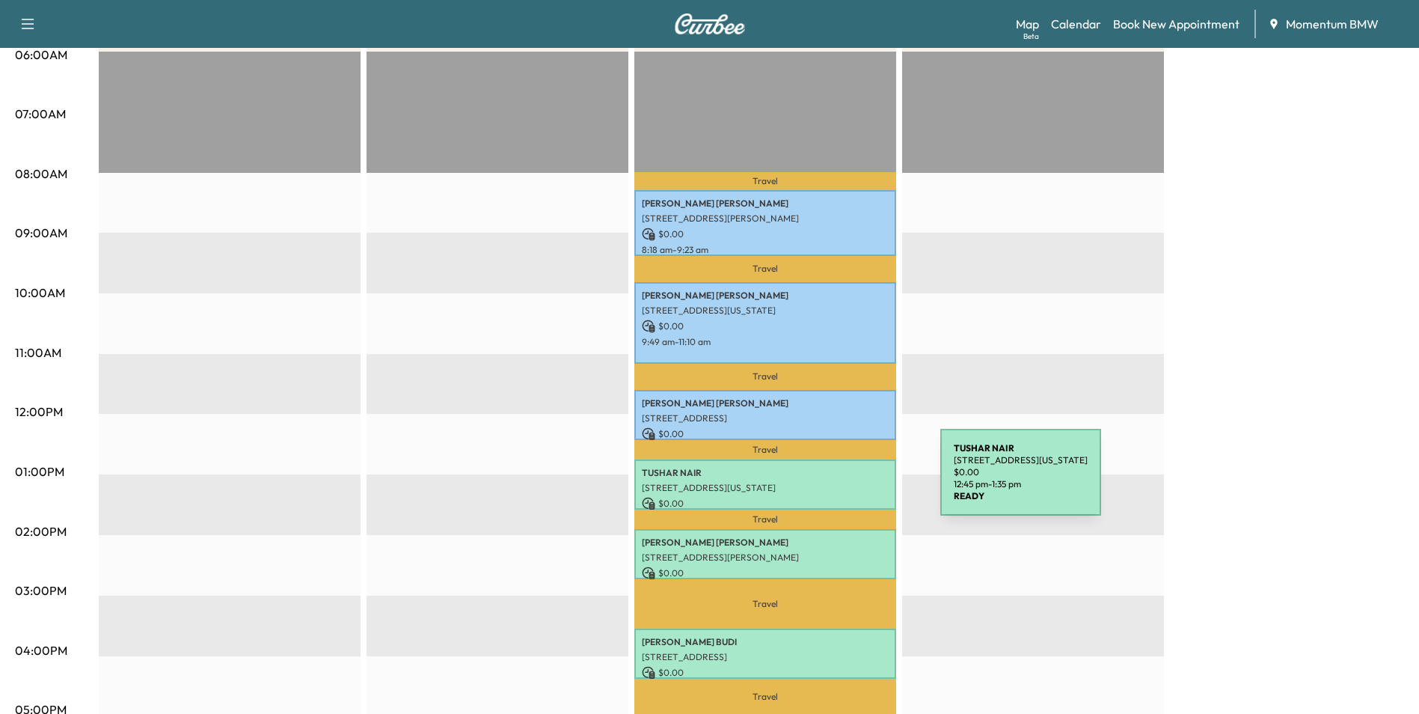
click at [828, 482] on p "[STREET_ADDRESS][US_STATE]" at bounding box center [765, 488] width 247 height 12
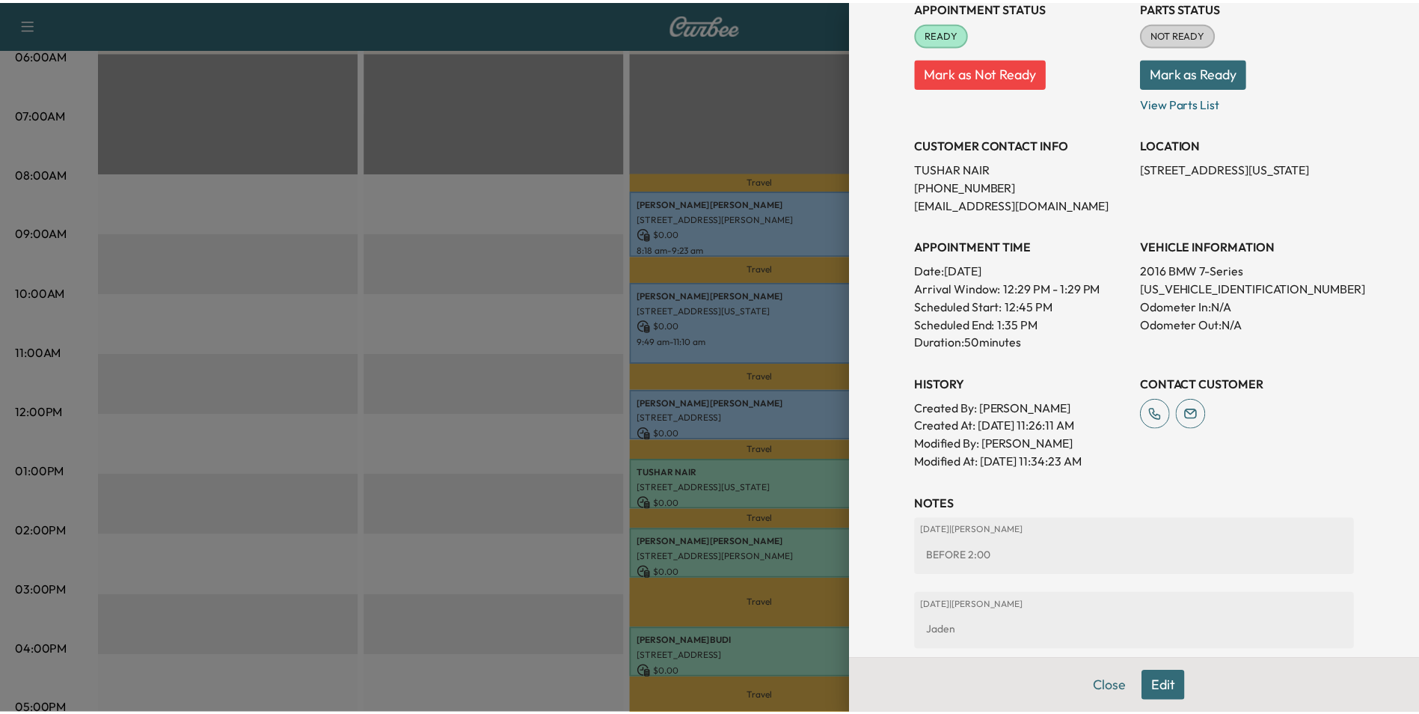
scroll to position [224, 0]
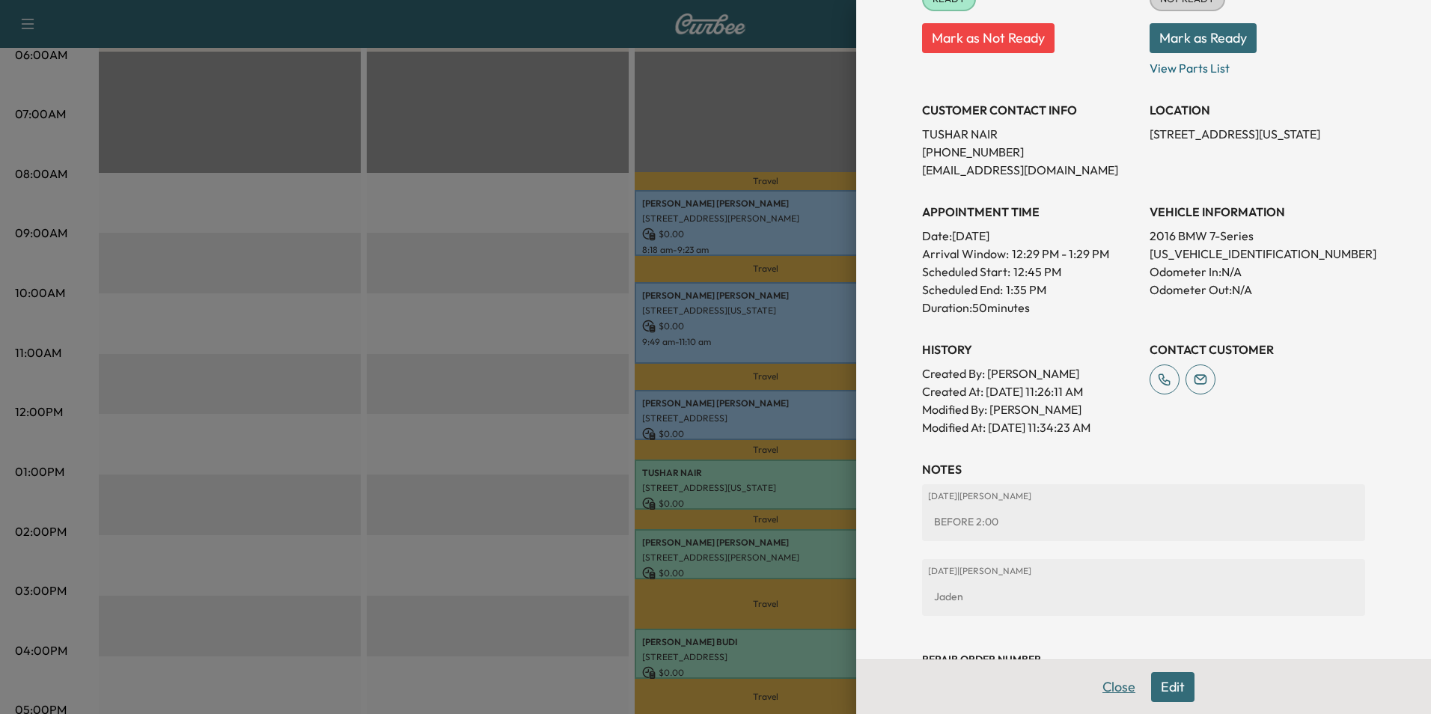
click at [1109, 688] on button "Close" at bounding box center [1118, 687] width 52 height 30
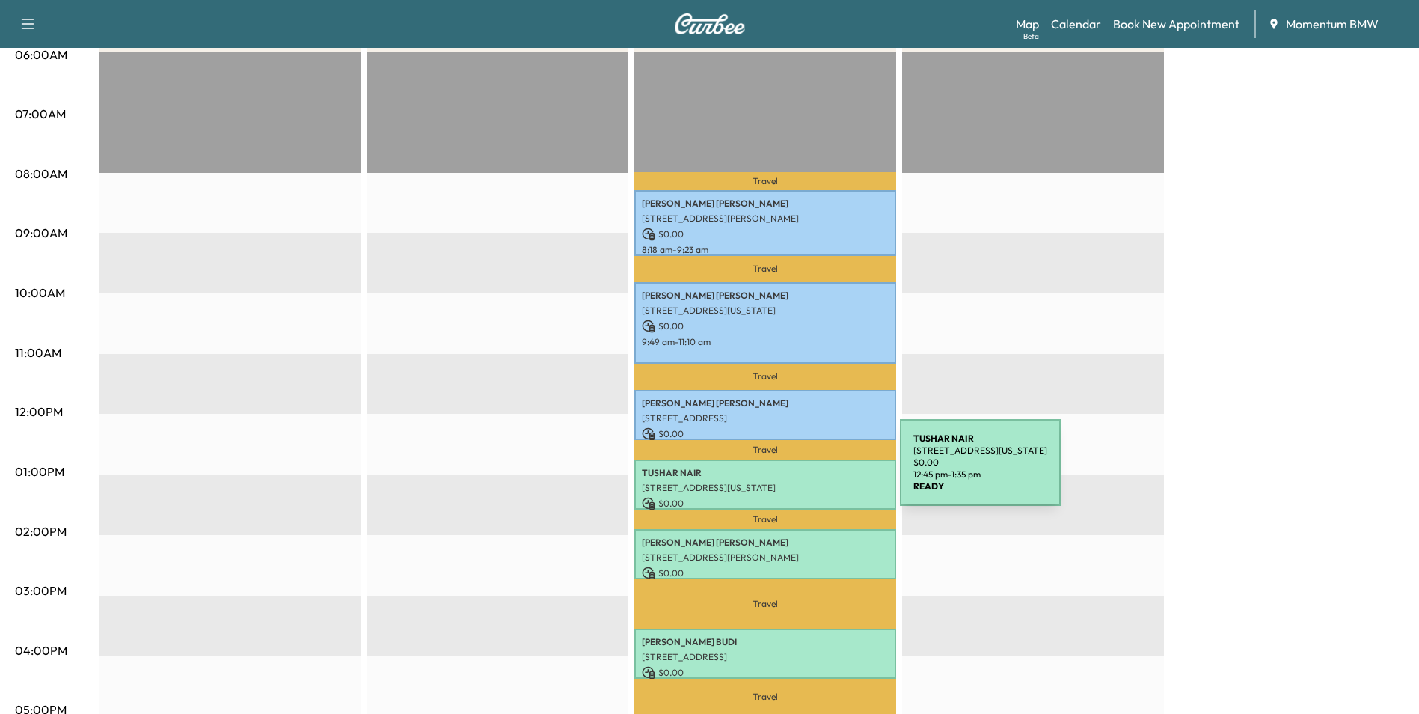
click at [788, 471] on p "[PERSON_NAME]" at bounding box center [765, 473] width 247 height 12
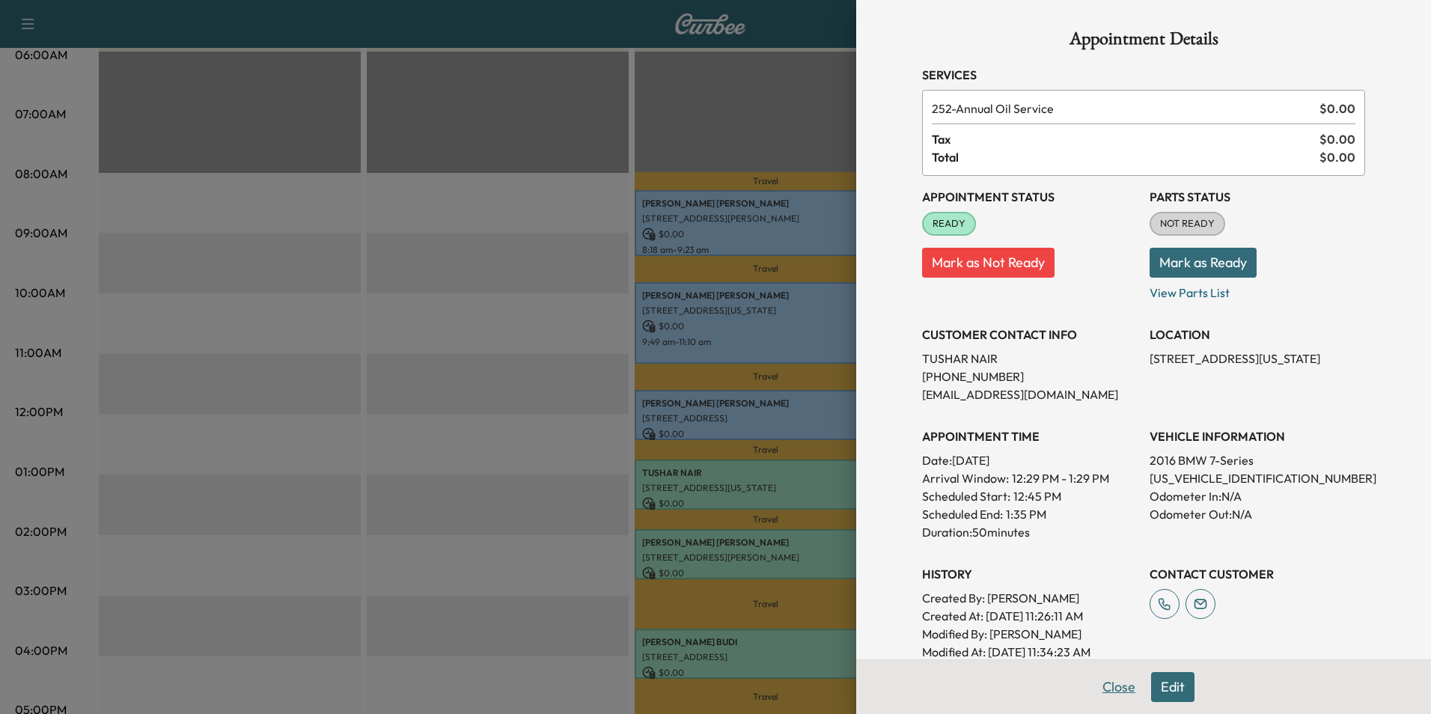
click at [1106, 684] on button "Close" at bounding box center [1118, 687] width 52 height 30
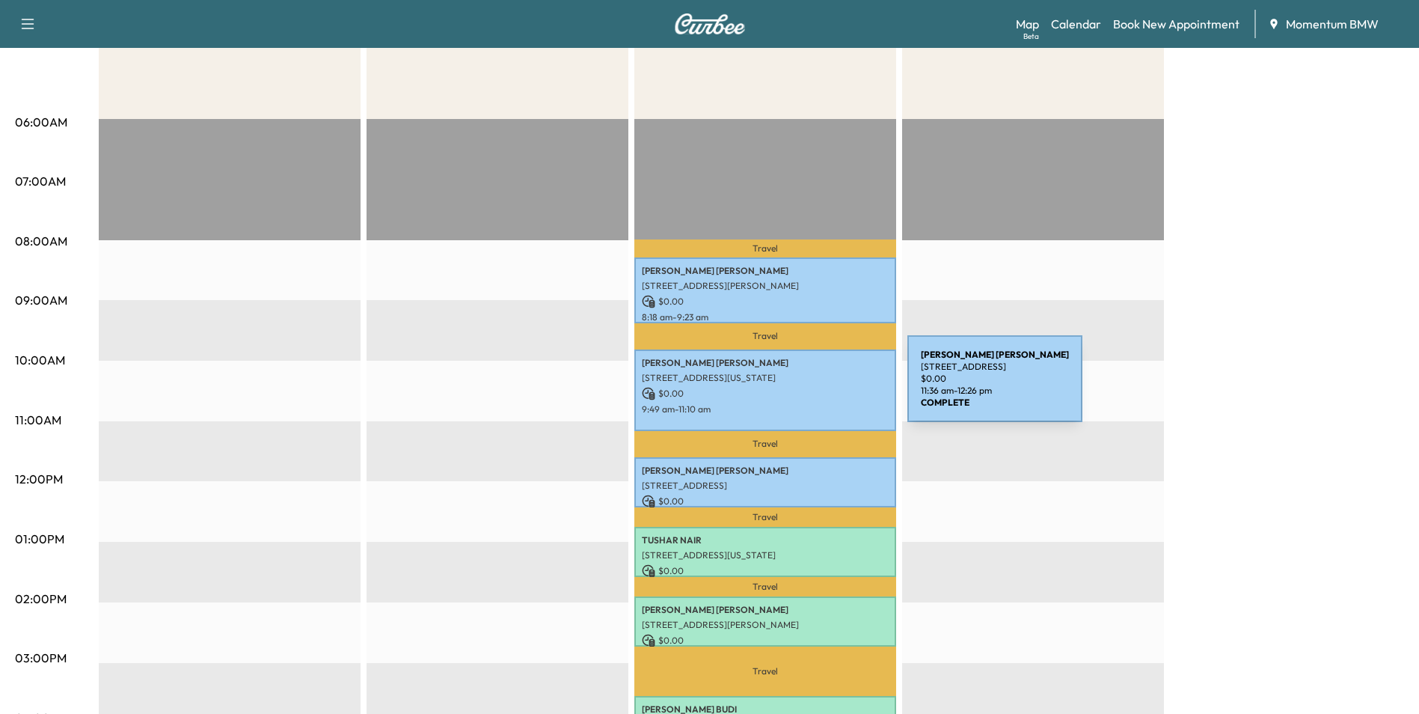
scroll to position [0, 0]
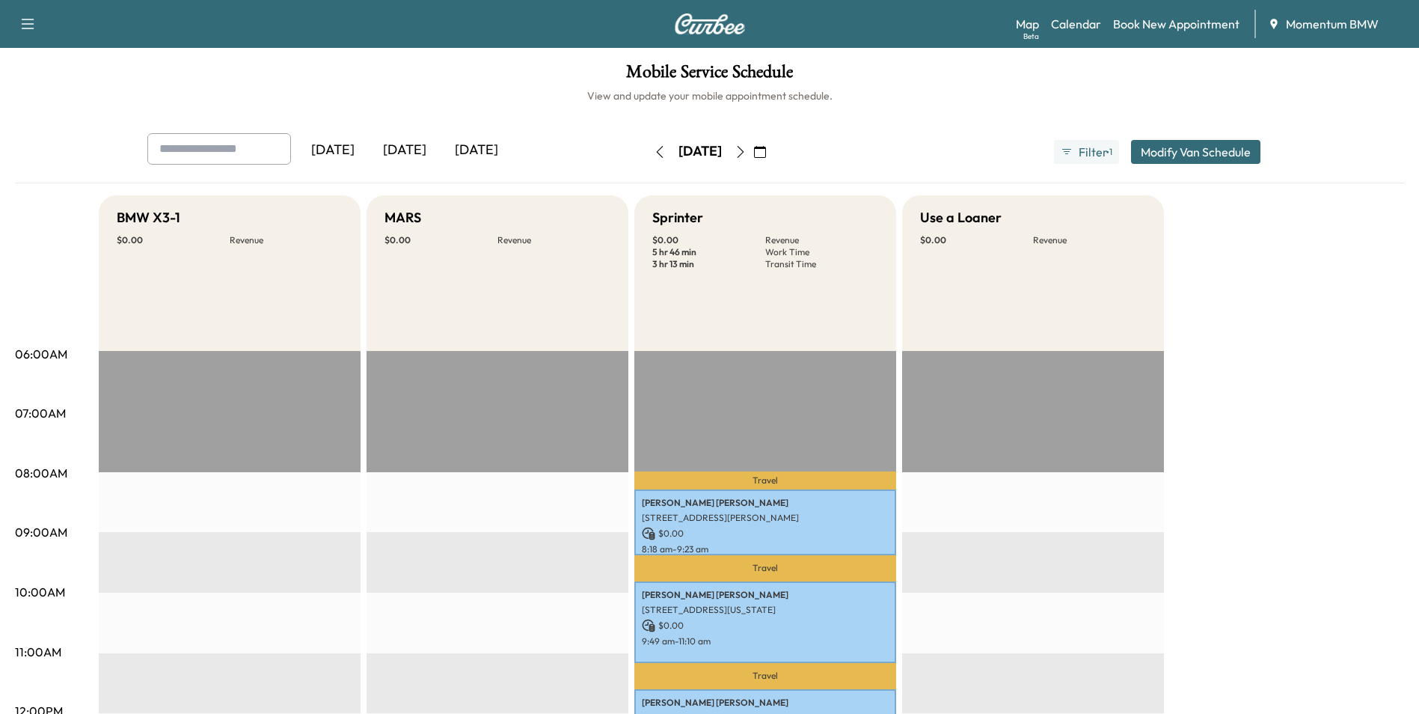
click at [656, 149] on icon "button" at bounding box center [659, 152] width 7 height 12
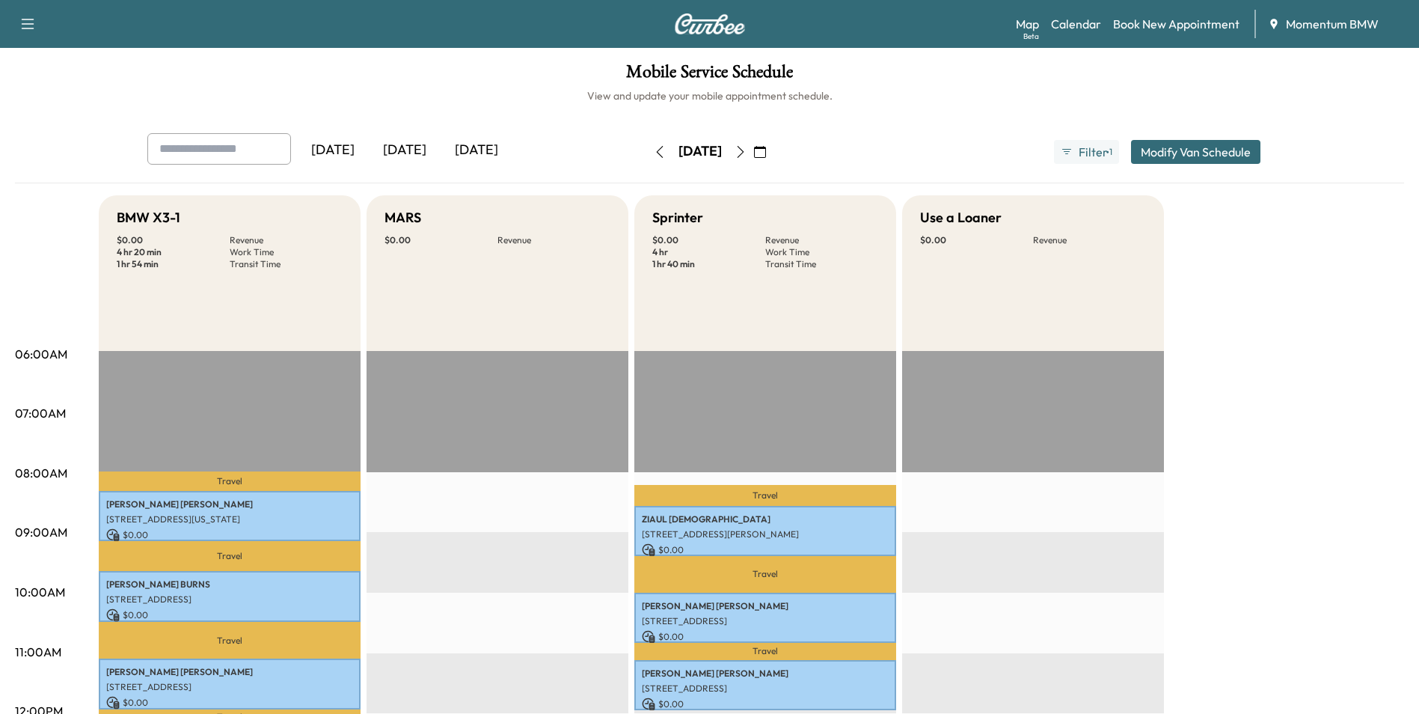
click at [747, 154] on icon "button" at bounding box center [741, 152] width 12 height 12
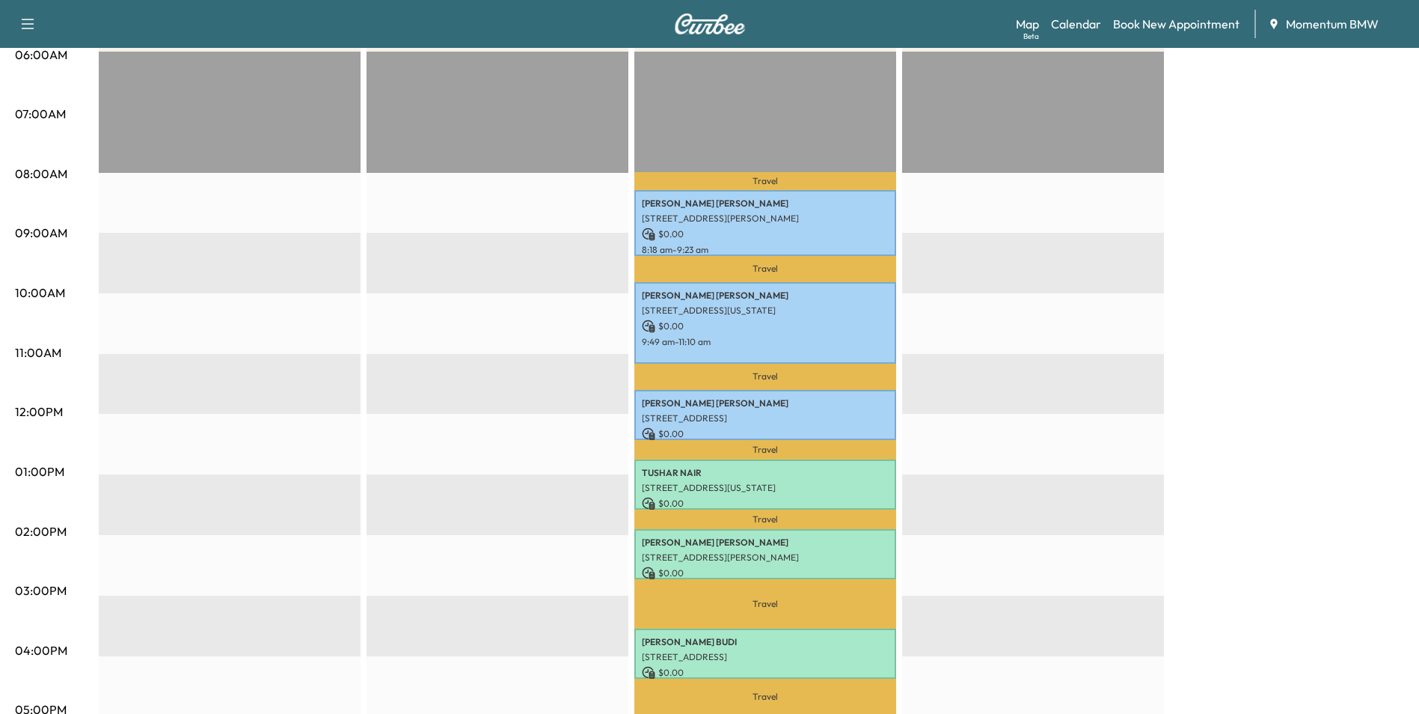
scroll to position [374, 0]
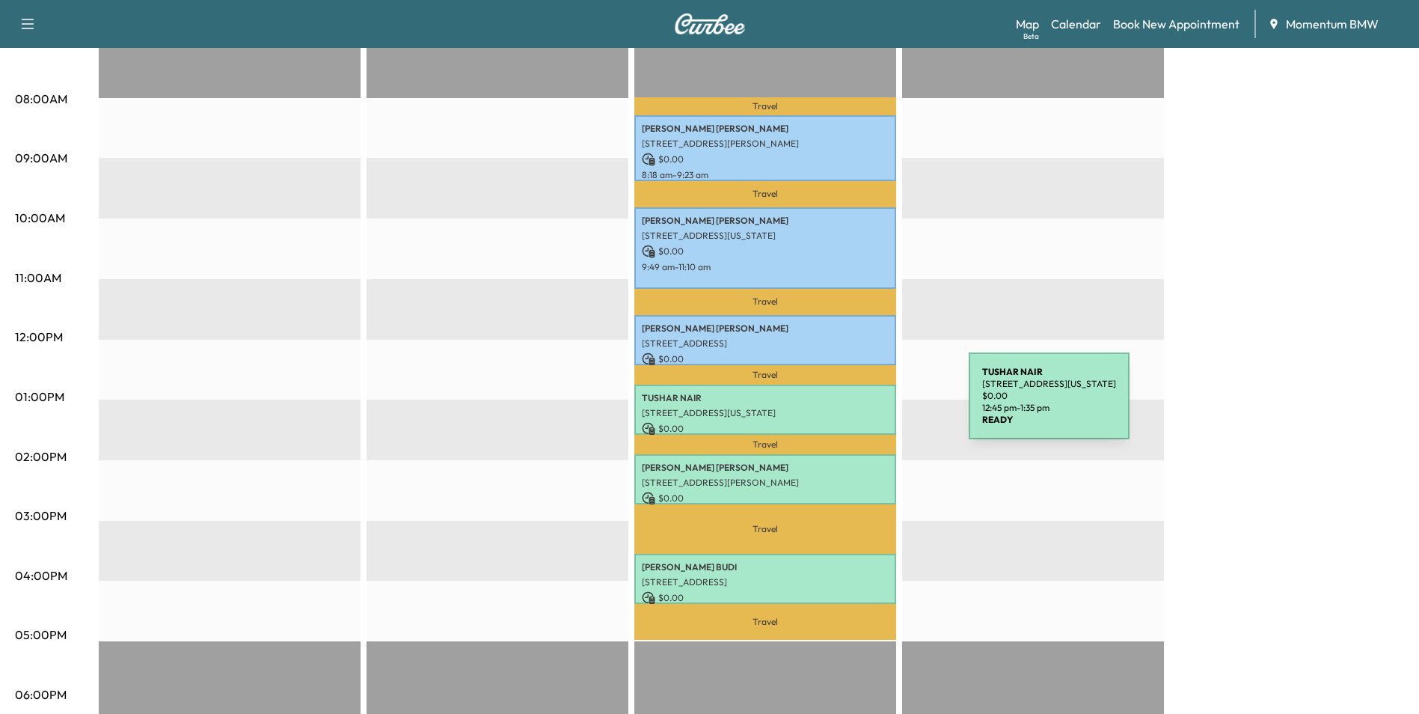
click at [857, 407] on p "[STREET_ADDRESS][US_STATE]" at bounding box center [765, 413] width 247 height 12
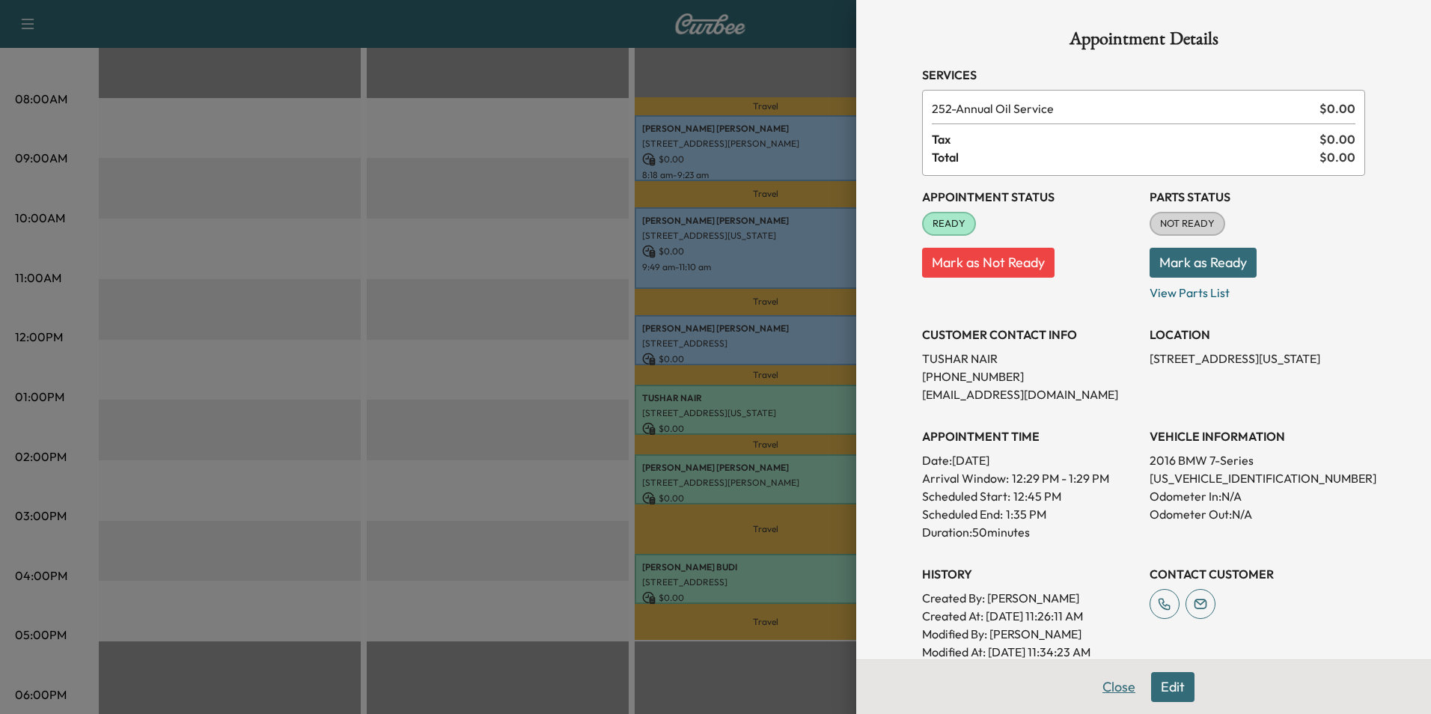
click at [1102, 679] on button "Close" at bounding box center [1118, 687] width 52 height 30
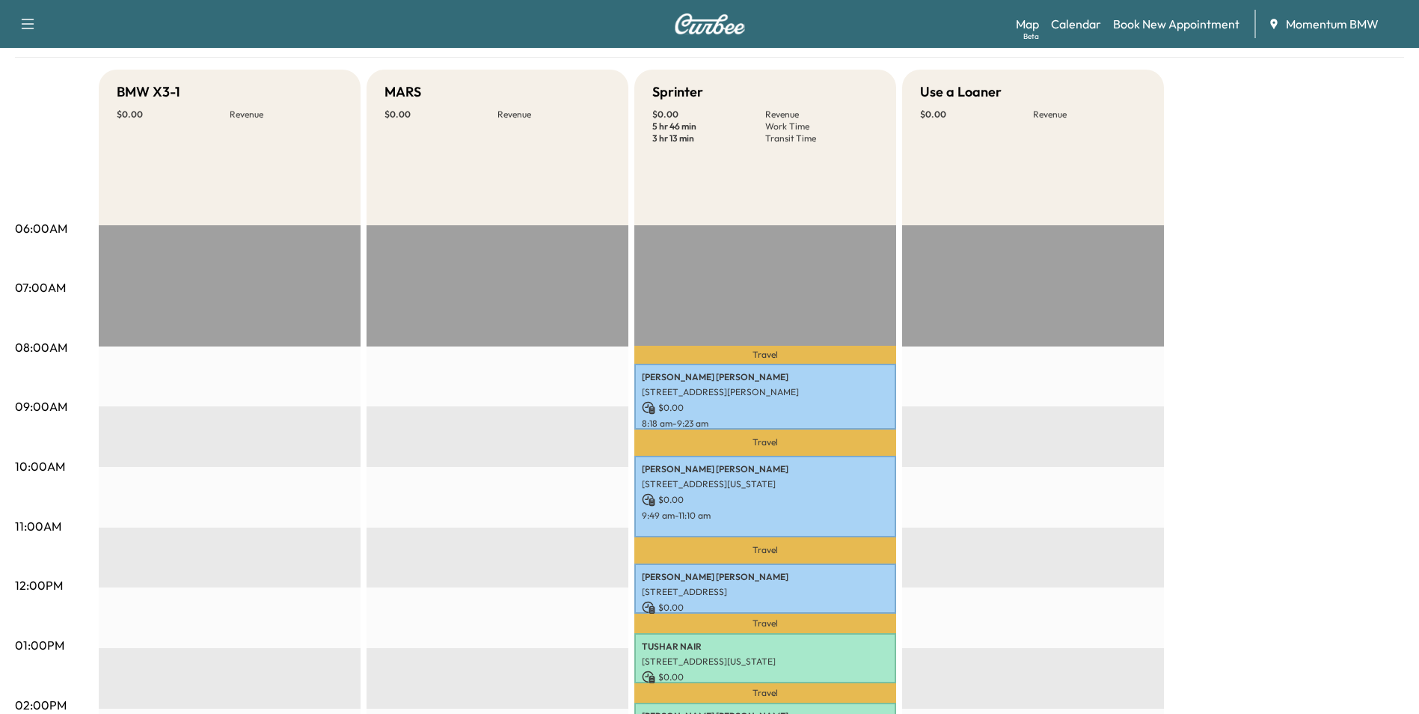
scroll to position [0, 0]
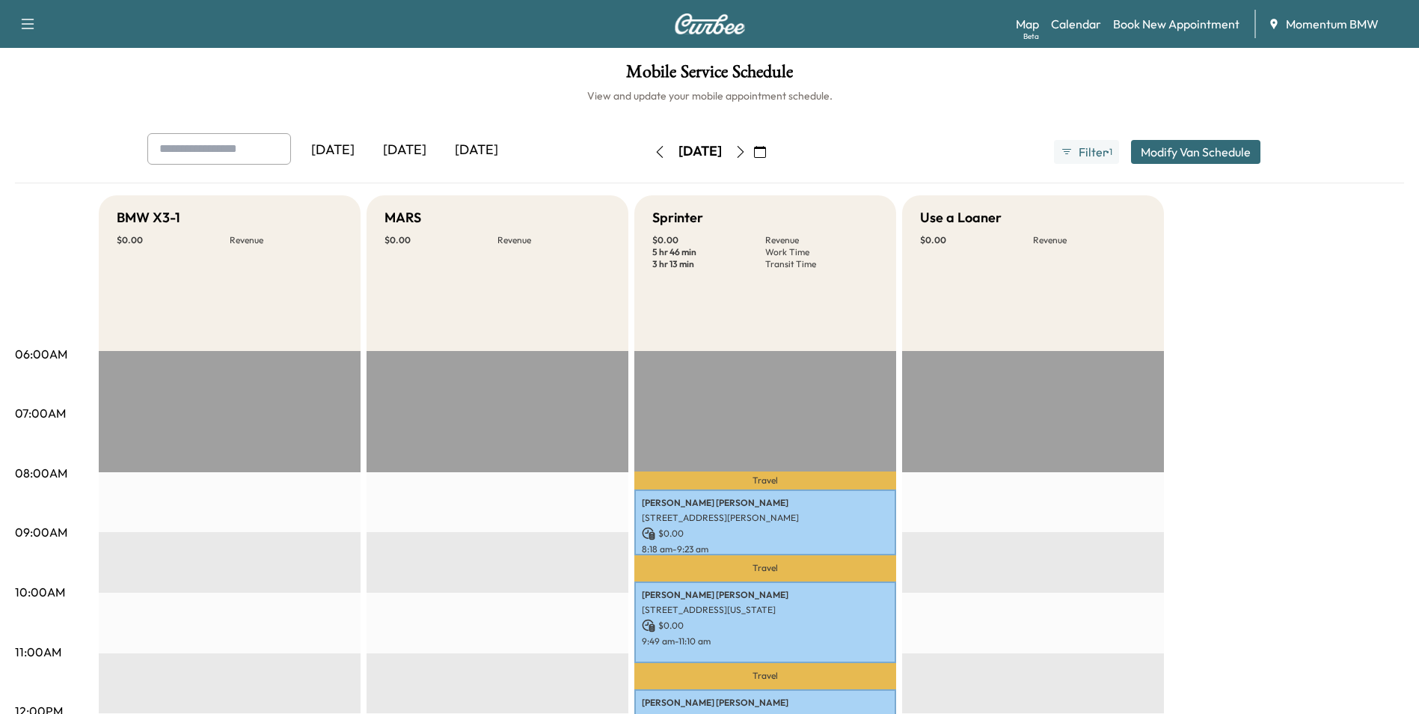
click at [747, 154] on icon "button" at bounding box center [741, 152] width 12 height 12
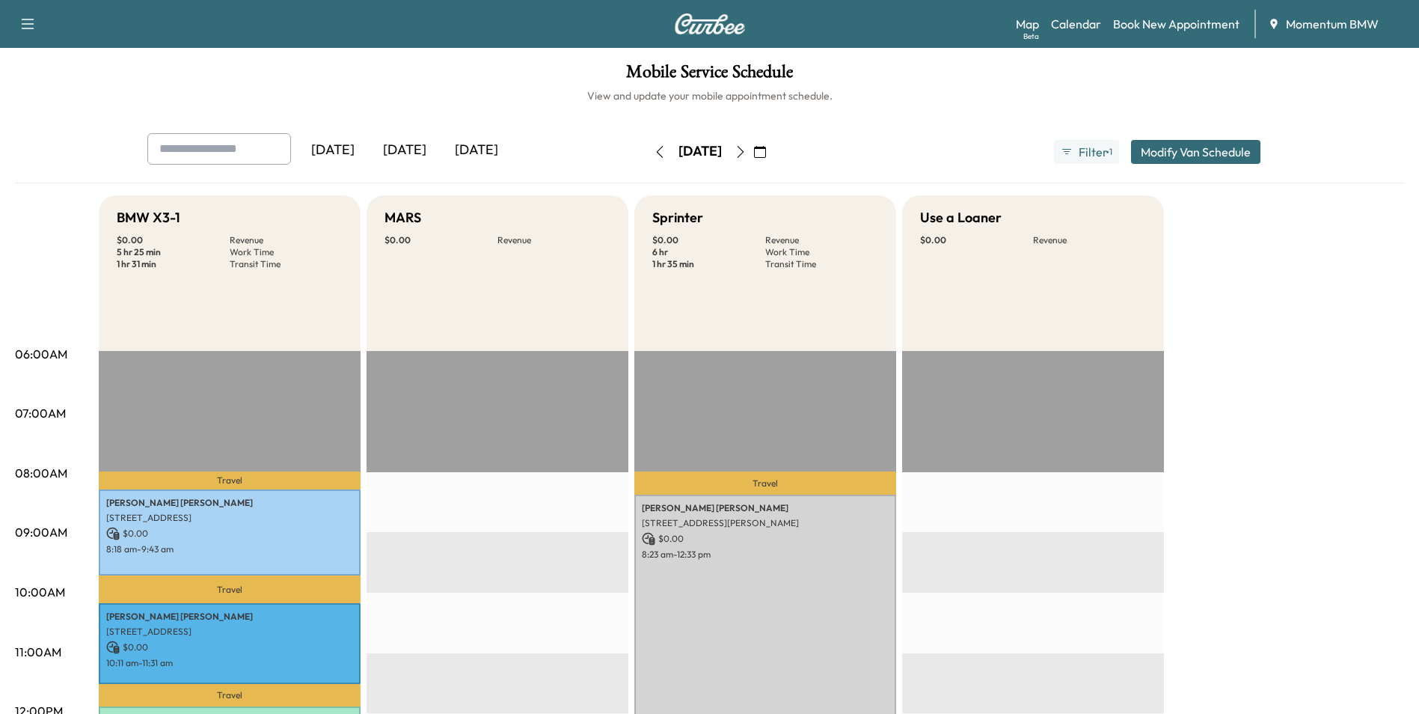
click at [747, 150] on icon "button" at bounding box center [741, 152] width 12 height 12
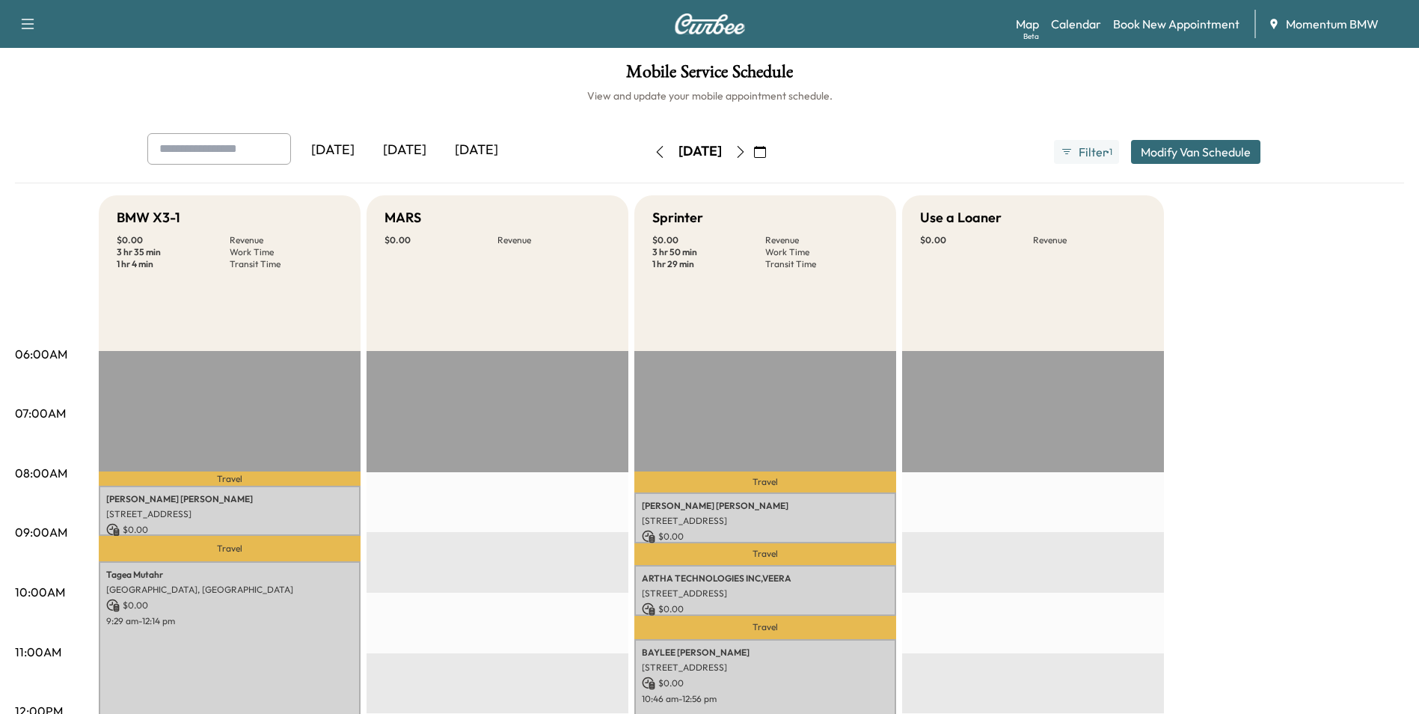
click at [654, 150] on icon "button" at bounding box center [660, 152] width 12 height 12
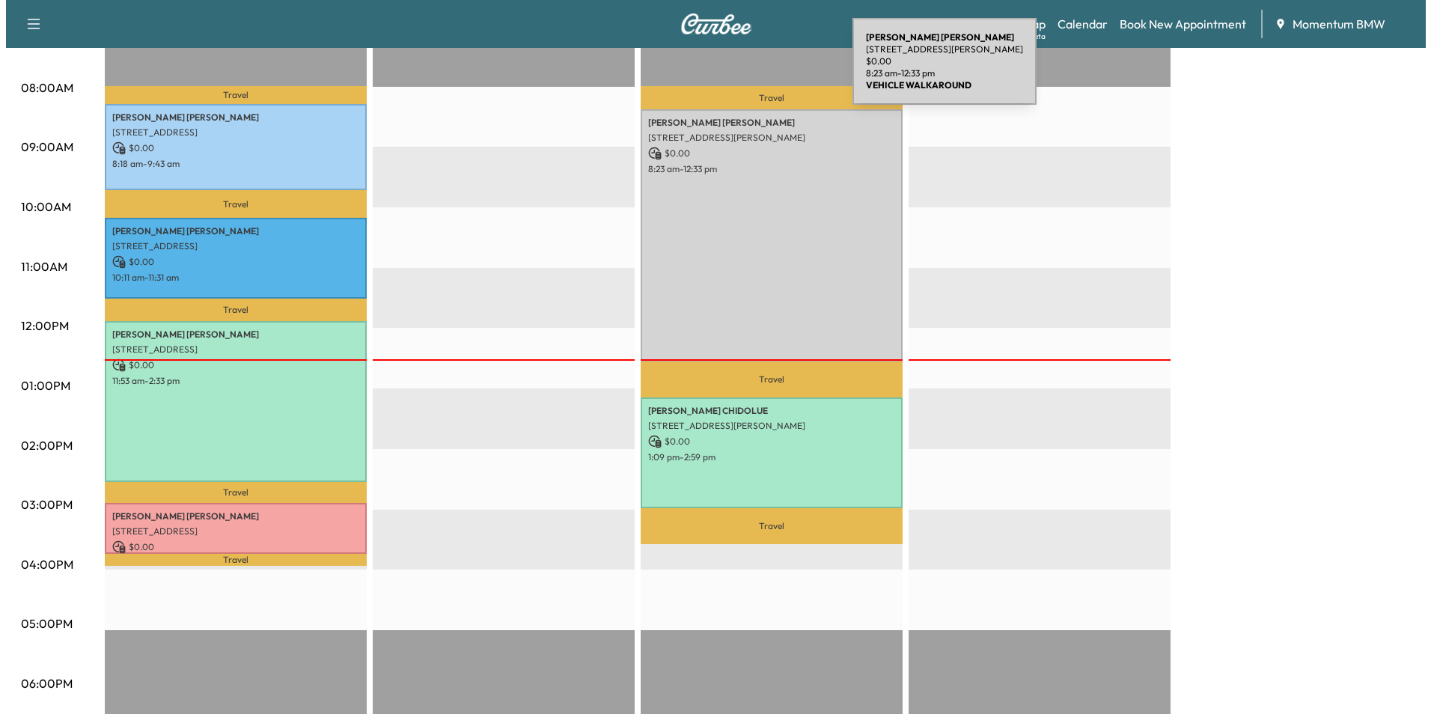
scroll to position [299, 0]
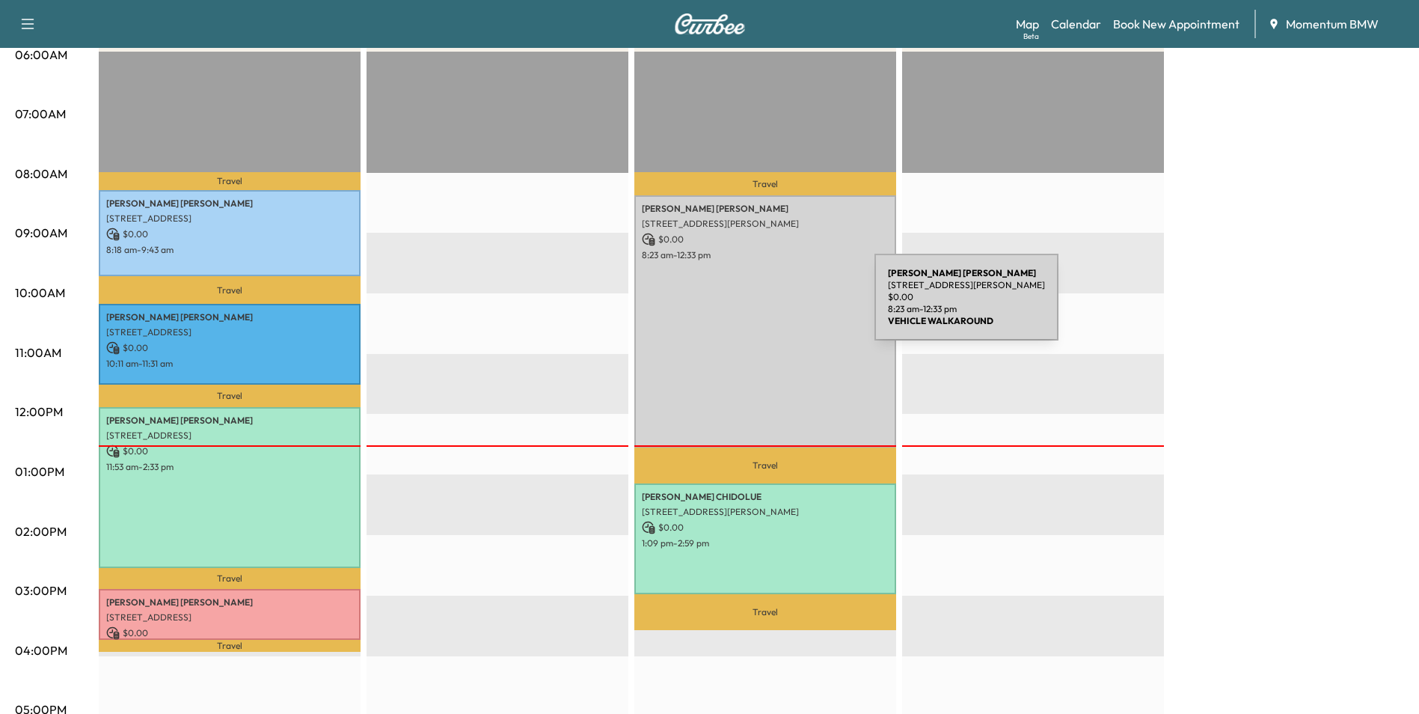
click at [762, 306] on div "[PERSON_NAME] [STREET_ADDRESS] $ 0.00 8:23 am - 12:33 pm" at bounding box center [766, 320] width 262 height 251
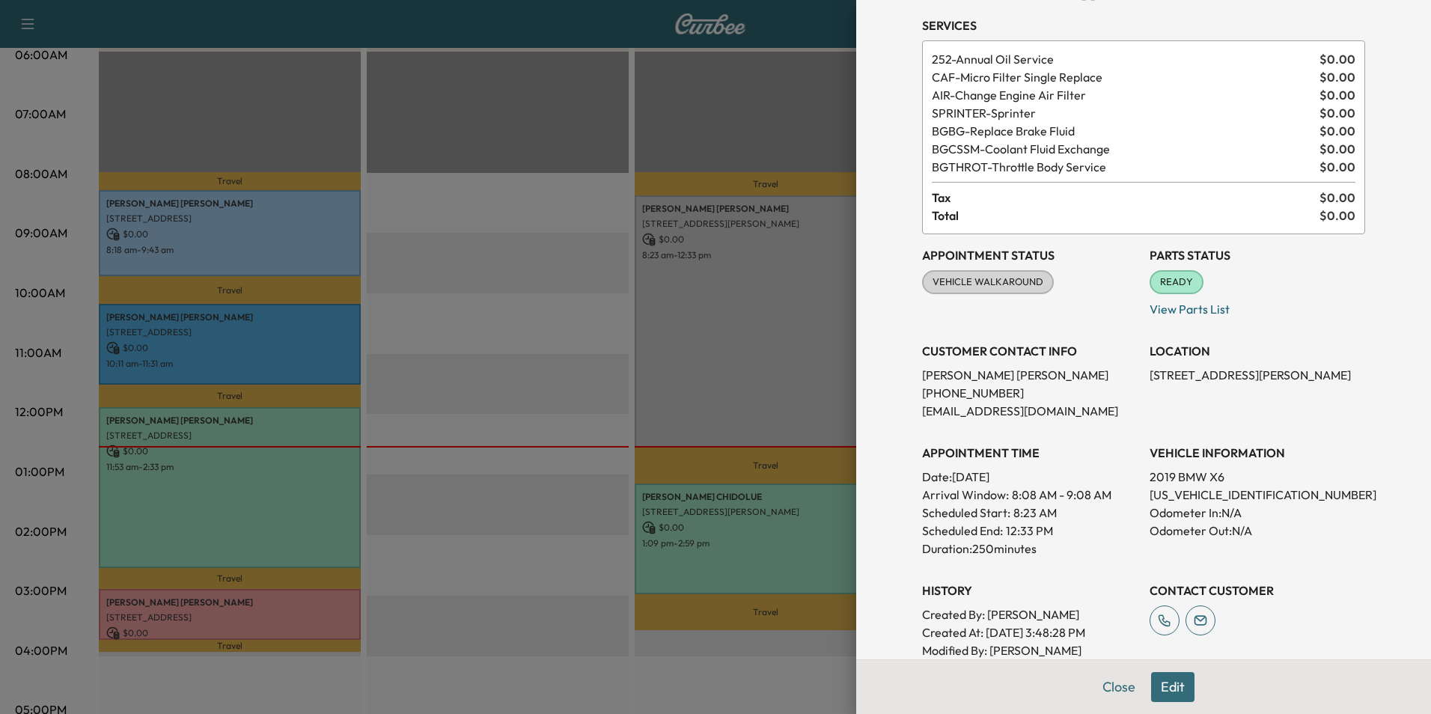
scroll to position [150, 0]
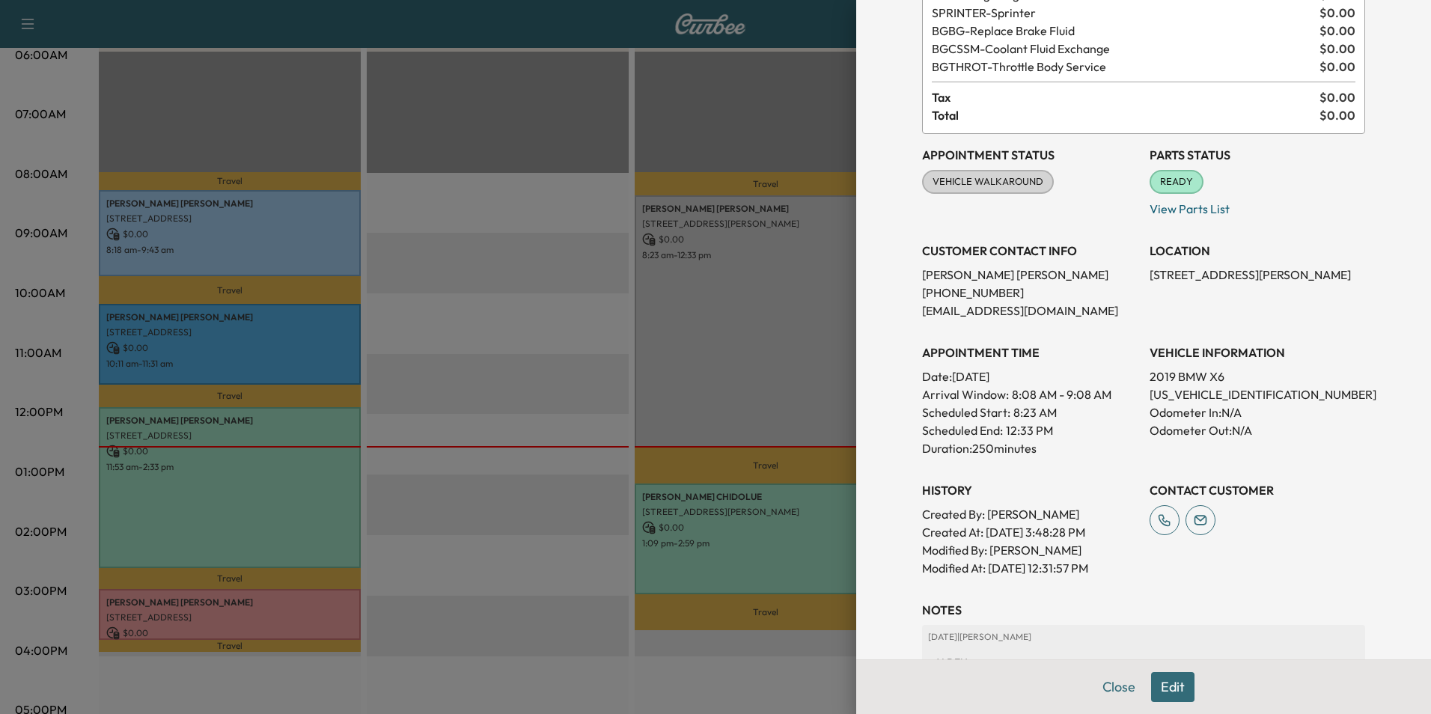
click at [1116, 682] on button "Close" at bounding box center [1118, 687] width 52 height 30
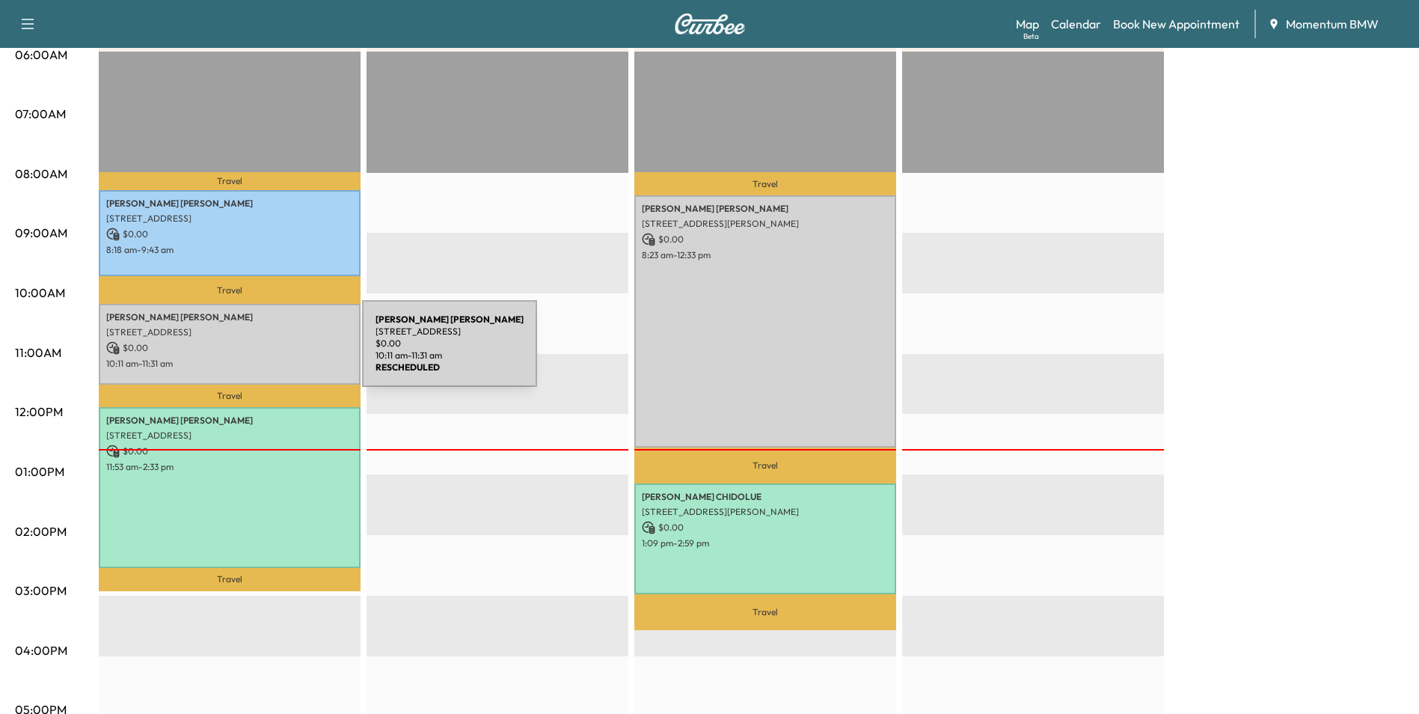
click at [251, 352] on div "[PERSON_NAME] [STREET_ADDRESS] $ 0.00 10:11 am - 11:31 am" at bounding box center [230, 344] width 262 height 81
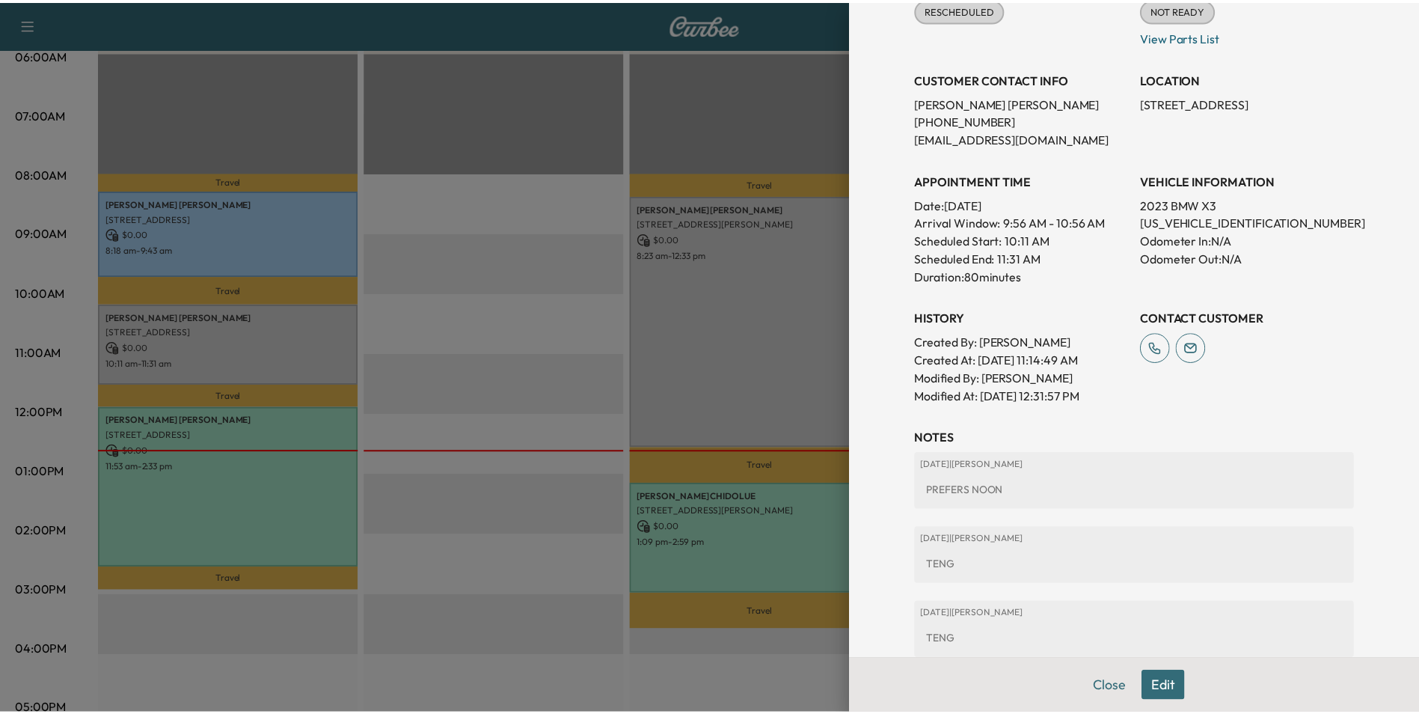
scroll to position [0, 0]
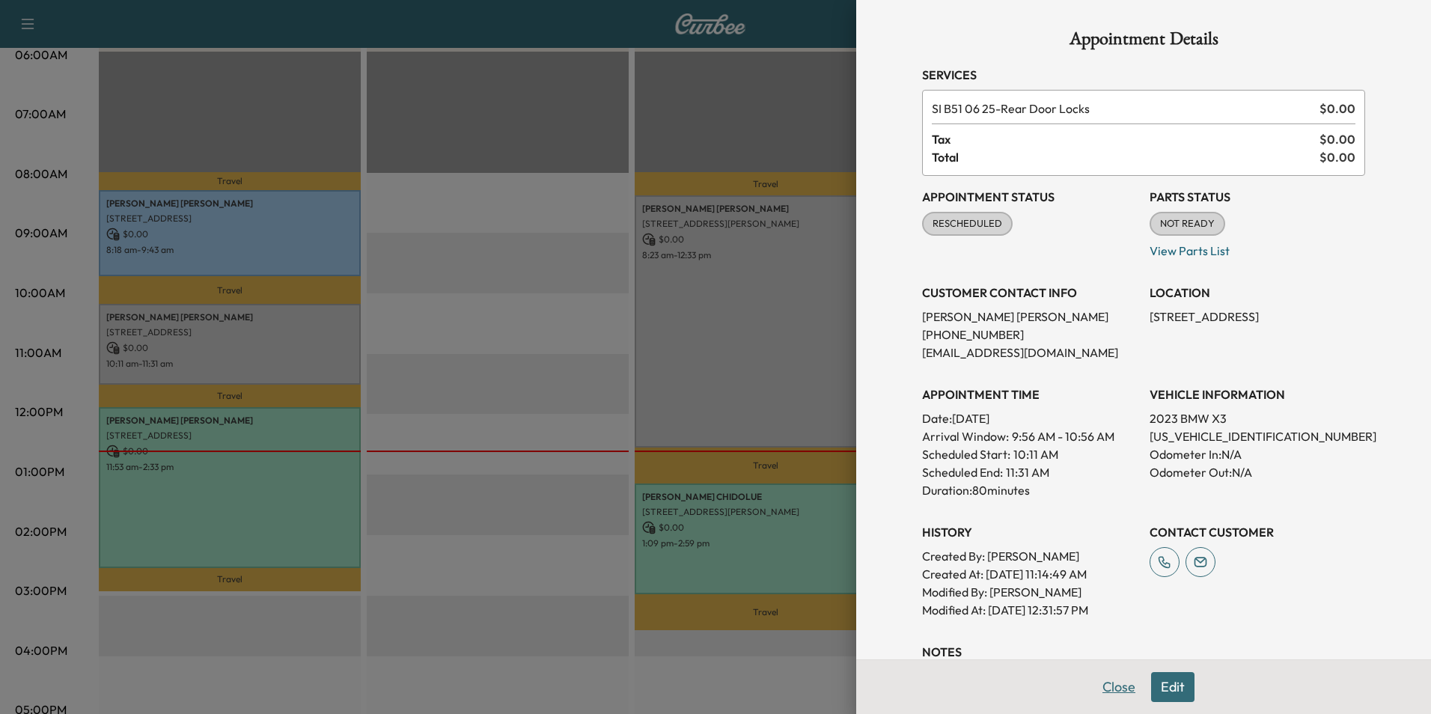
click at [1095, 685] on button "Close" at bounding box center [1118, 687] width 52 height 30
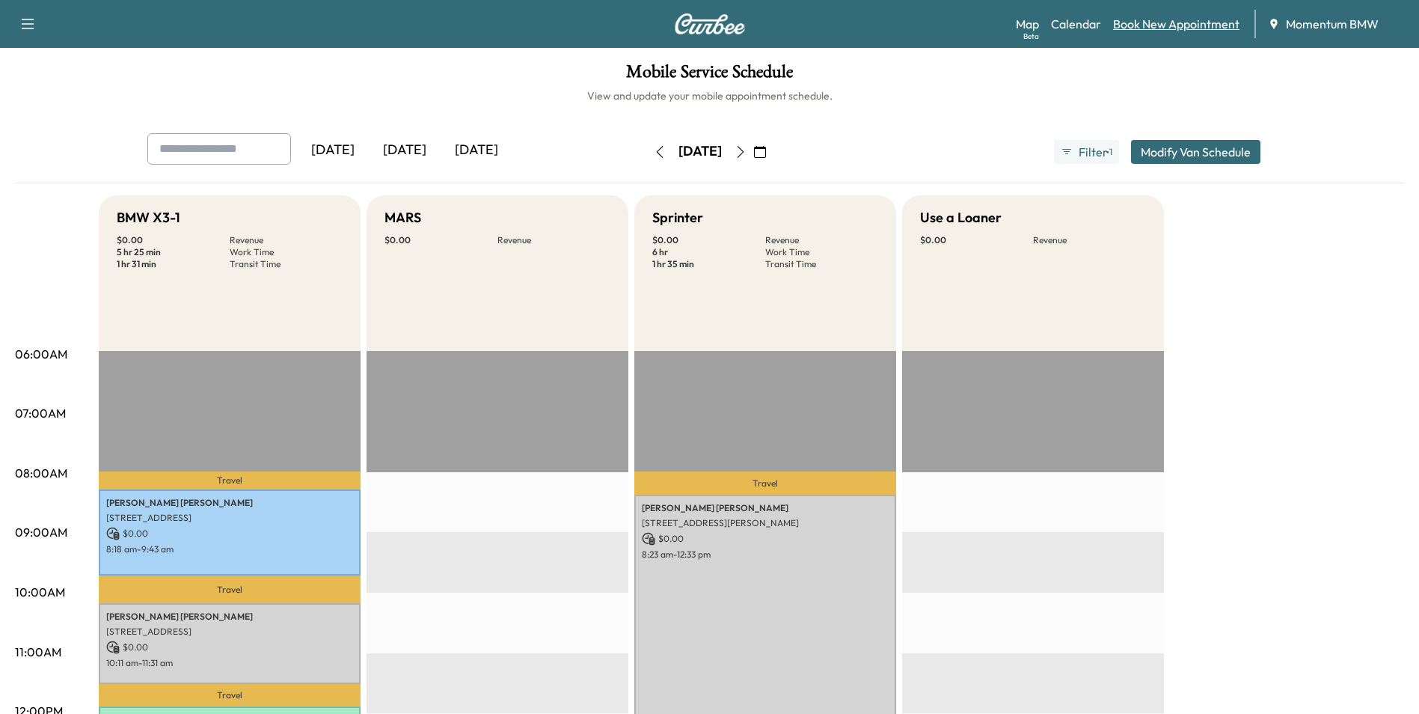
click at [1143, 22] on link "Book New Appointment" at bounding box center [1176, 24] width 126 height 18
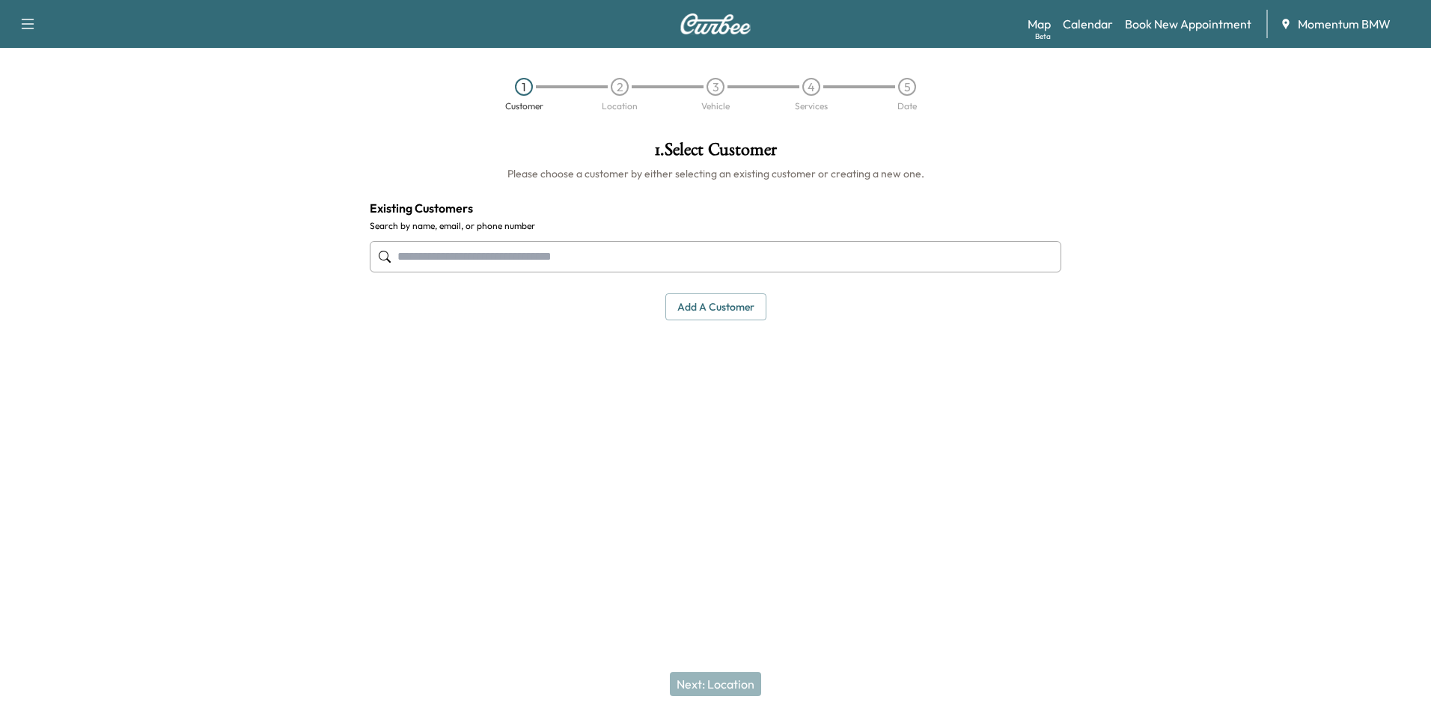
click at [717, 311] on button "Add a customer" at bounding box center [715, 307] width 101 height 28
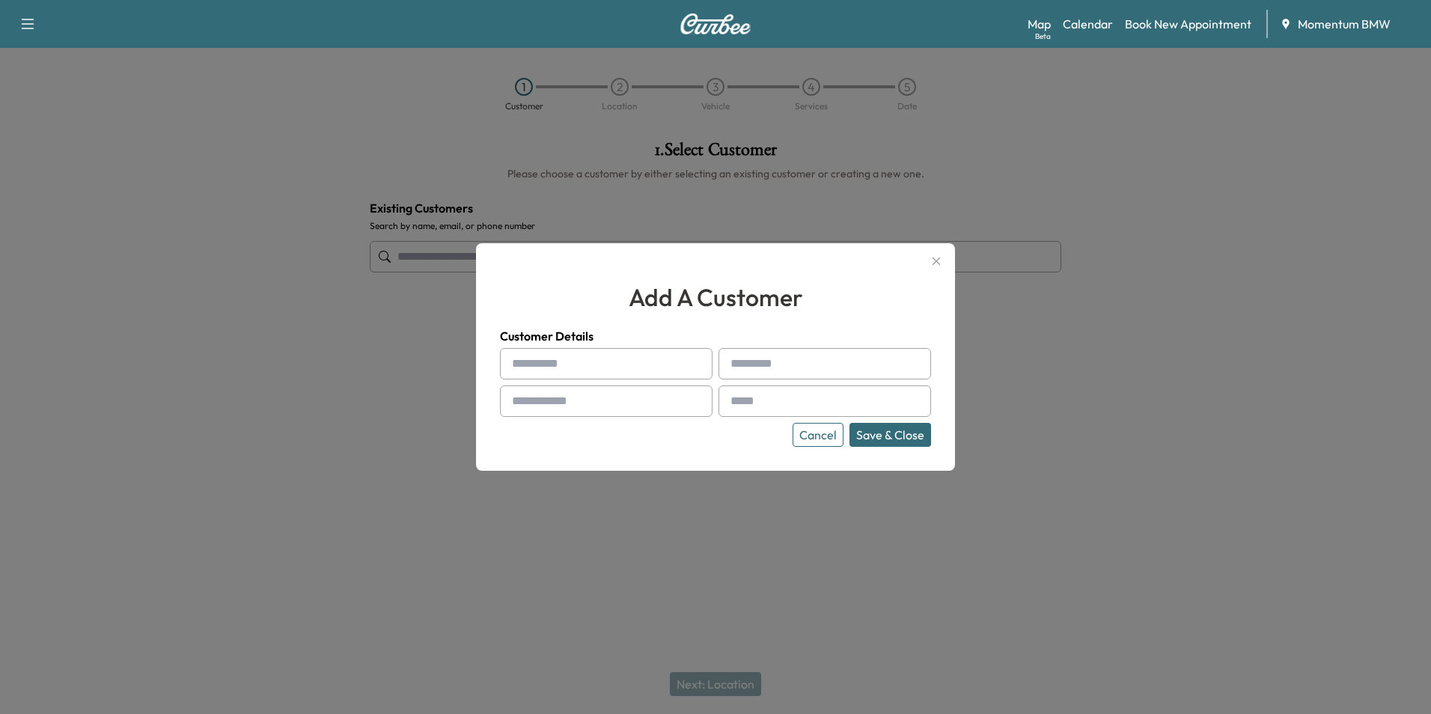
click at [558, 360] on input "text" at bounding box center [606, 363] width 213 height 31
type input "****"
type input "*****"
type input "**********"
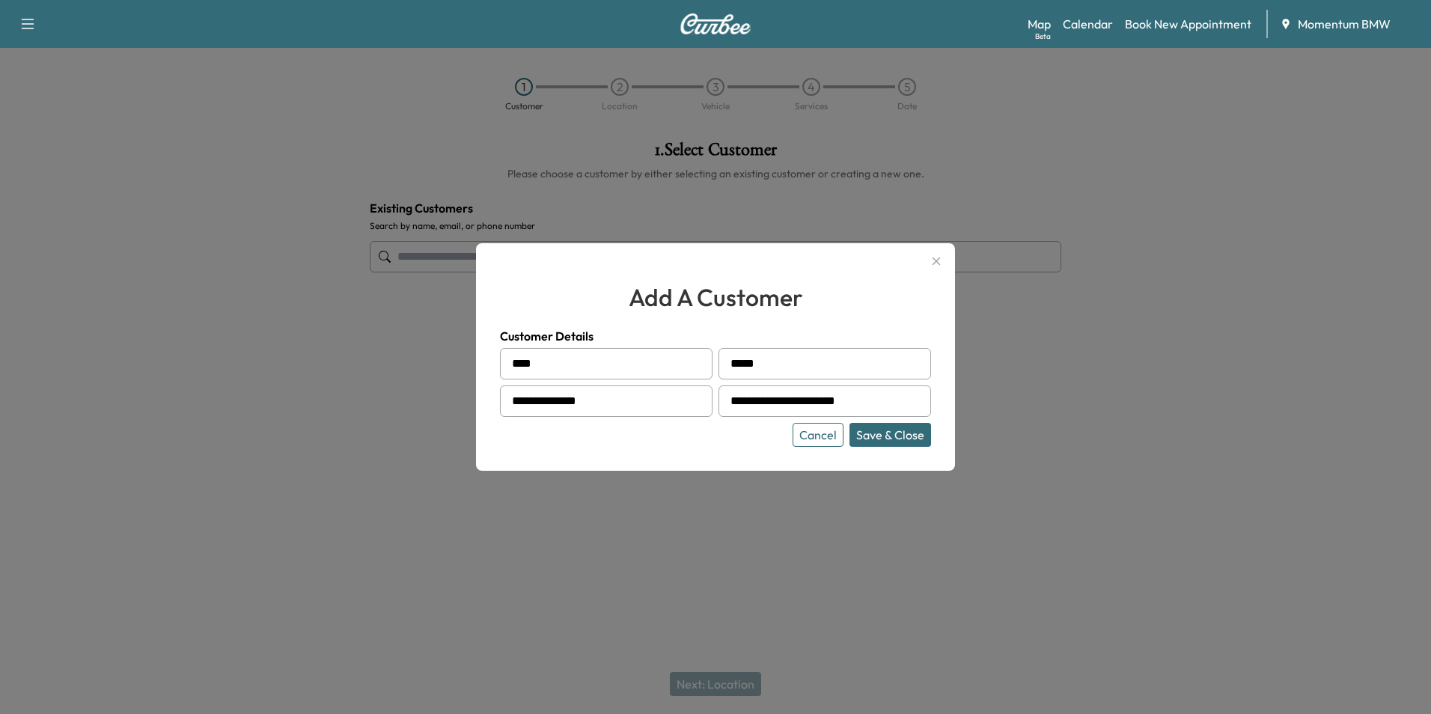
click at [895, 439] on button "Save & Close" at bounding box center [890, 435] width 82 height 24
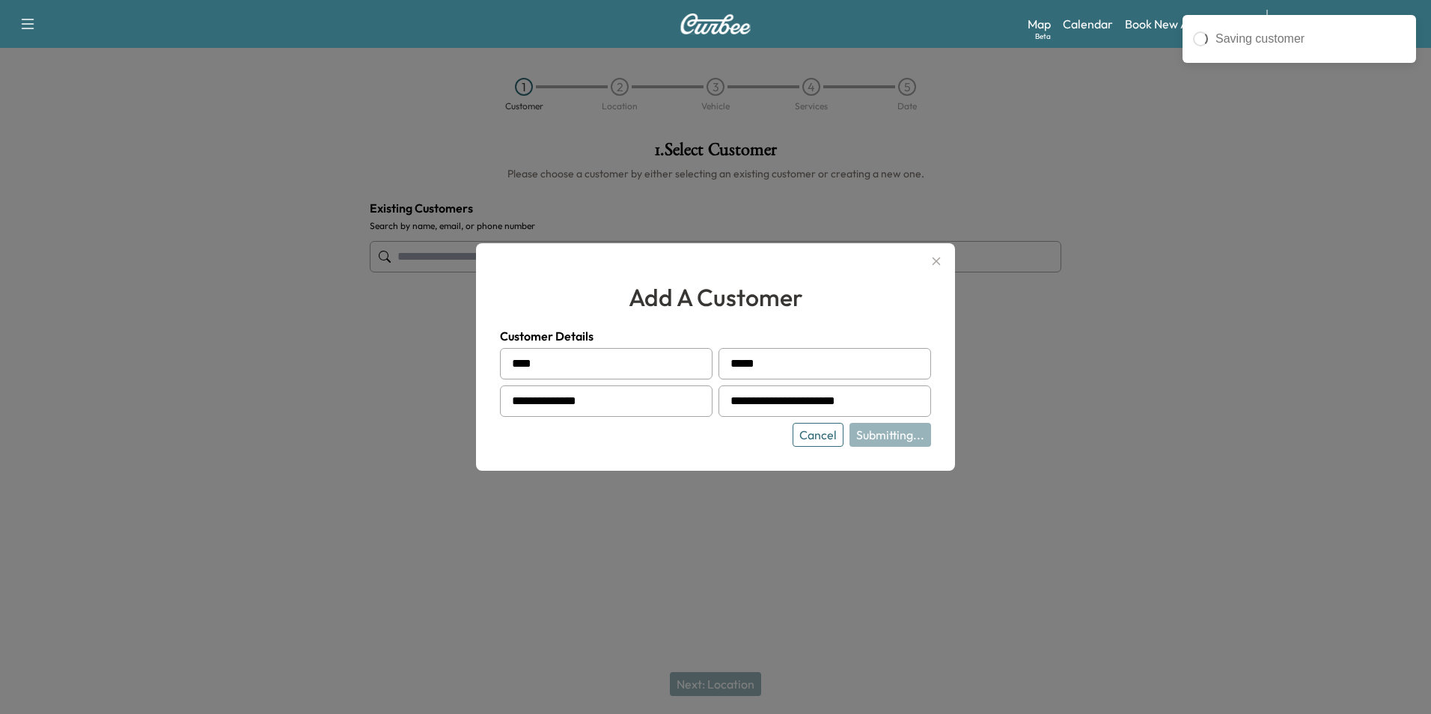
type input "**********"
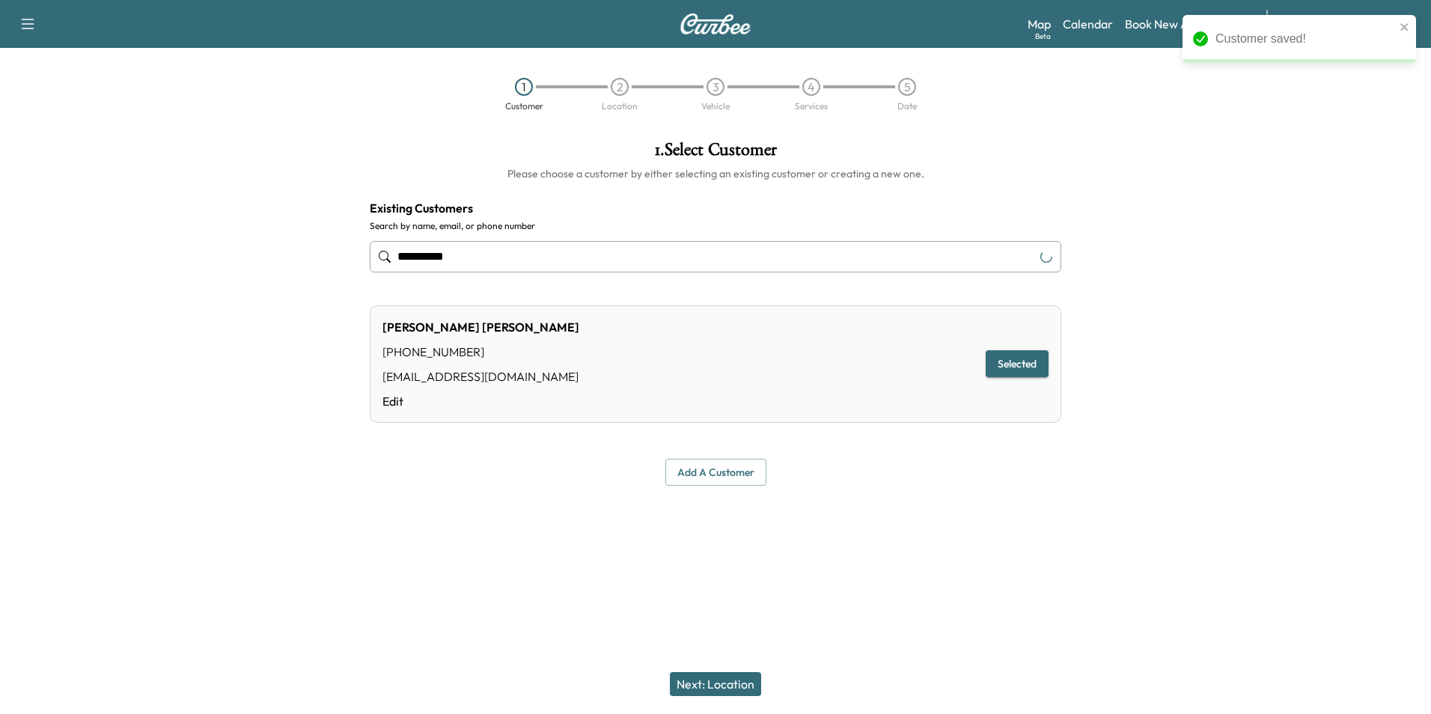
click at [732, 681] on button "Next: Location" at bounding box center [715, 684] width 91 height 24
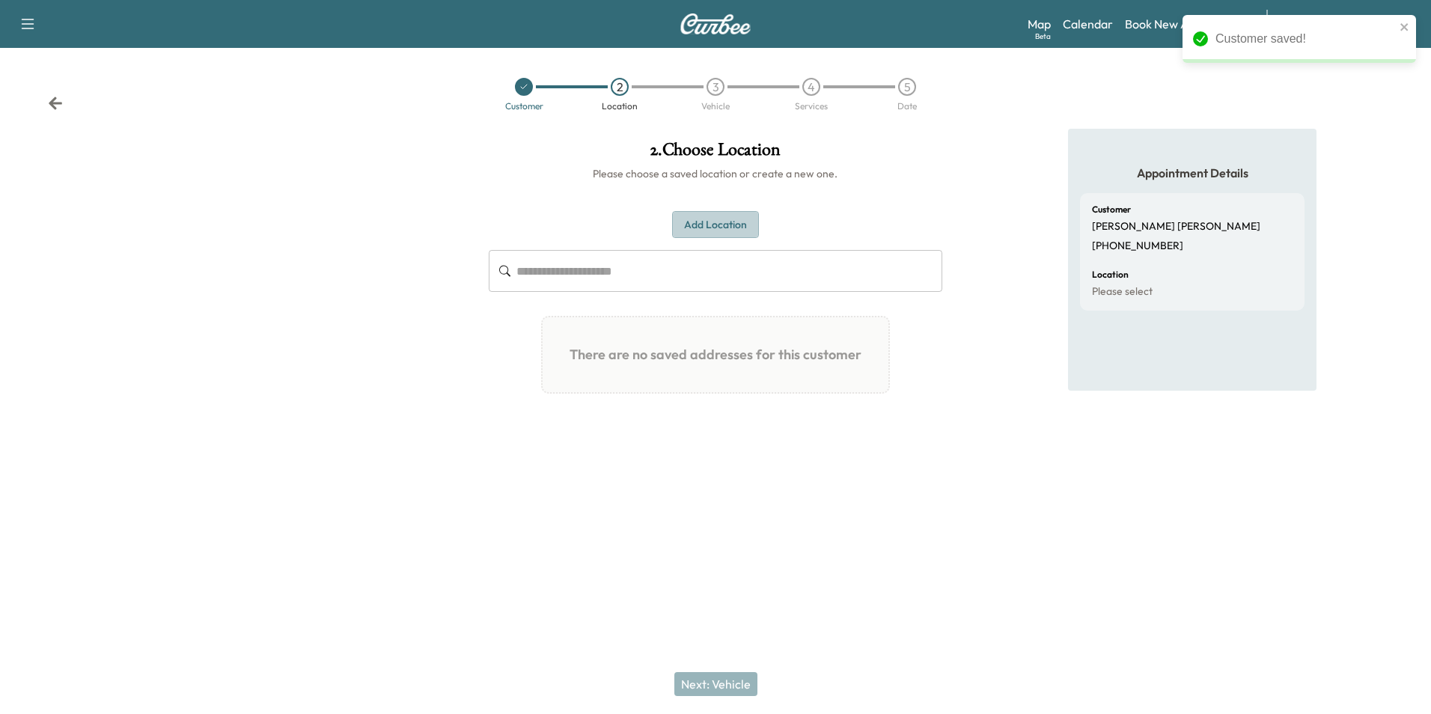
click at [721, 221] on button "Add Location" at bounding box center [715, 225] width 87 height 28
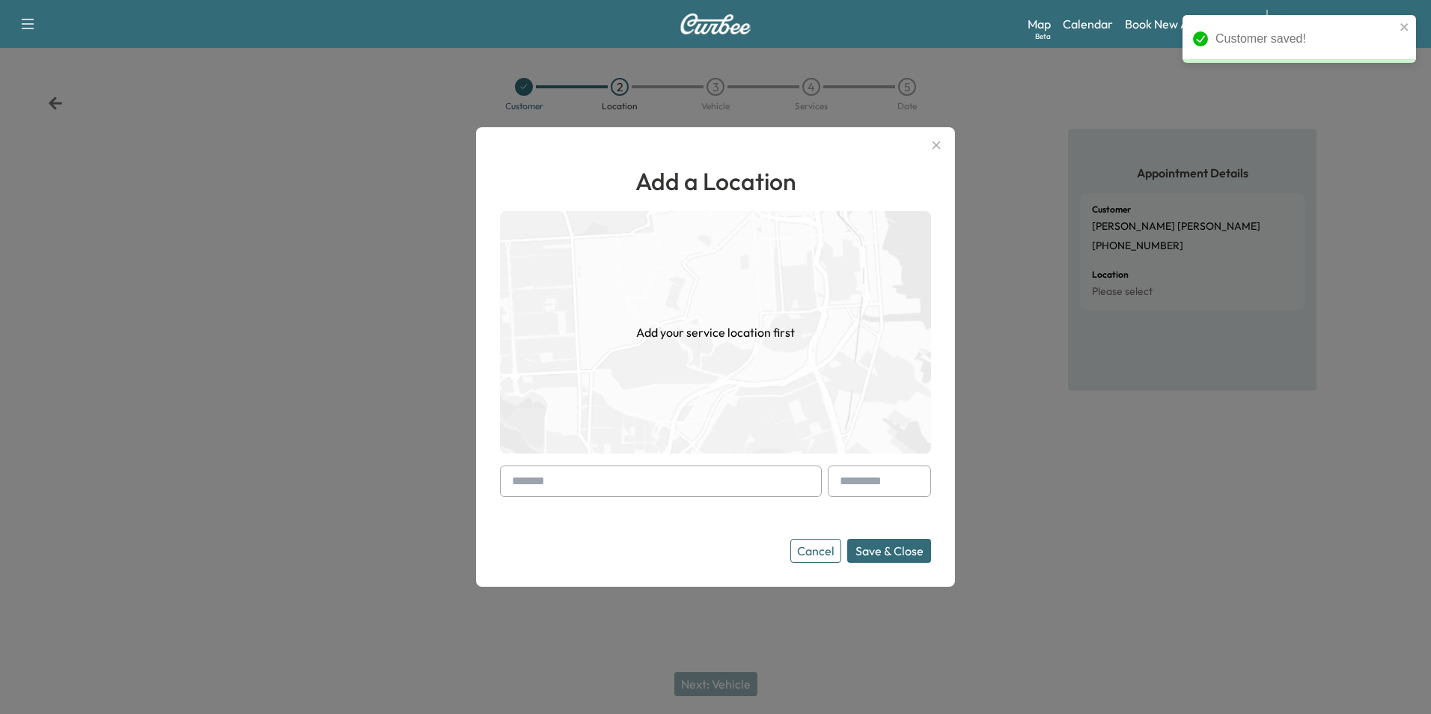
click at [531, 480] on input "text" at bounding box center [661, 480] width 322 height 31
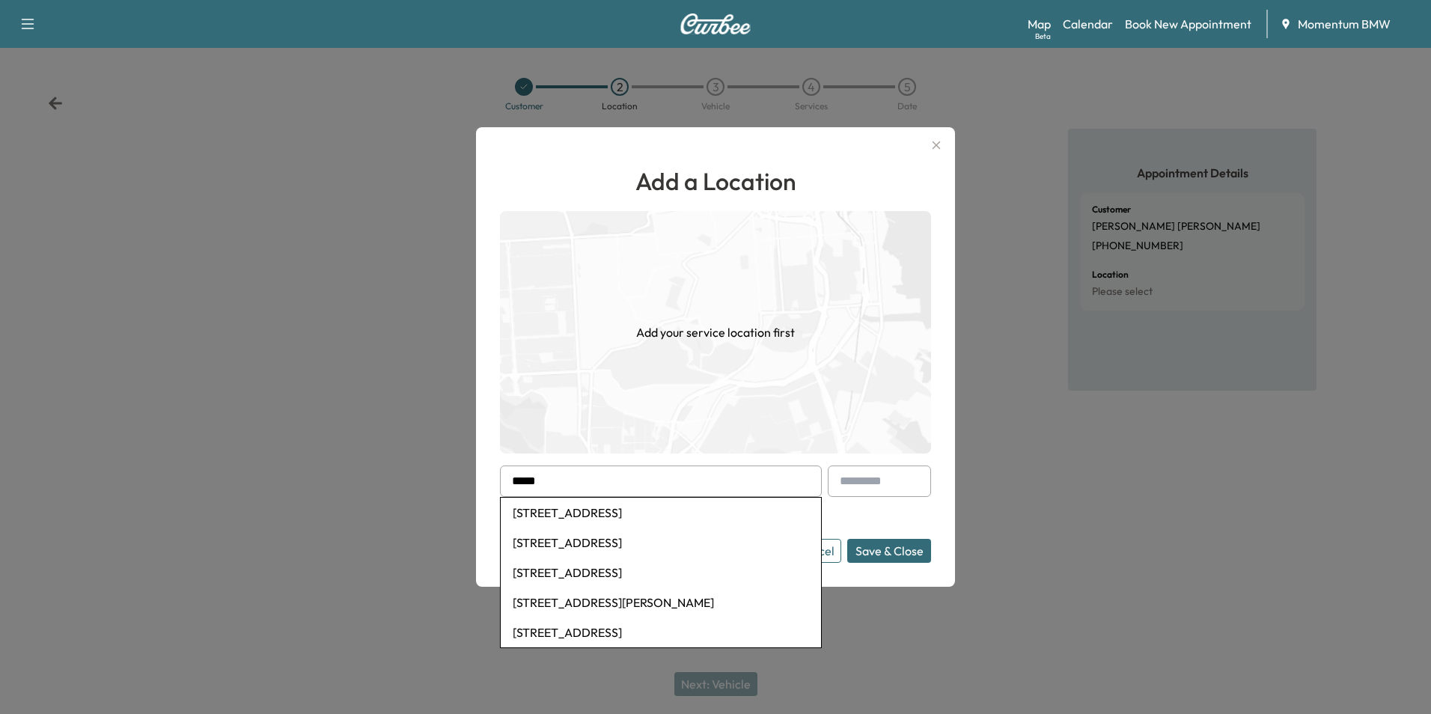
click at [580, 510] on li "[STREET_ADDRESS]" at bounding box center [661, 513] width 320 height 30
type input "**********"
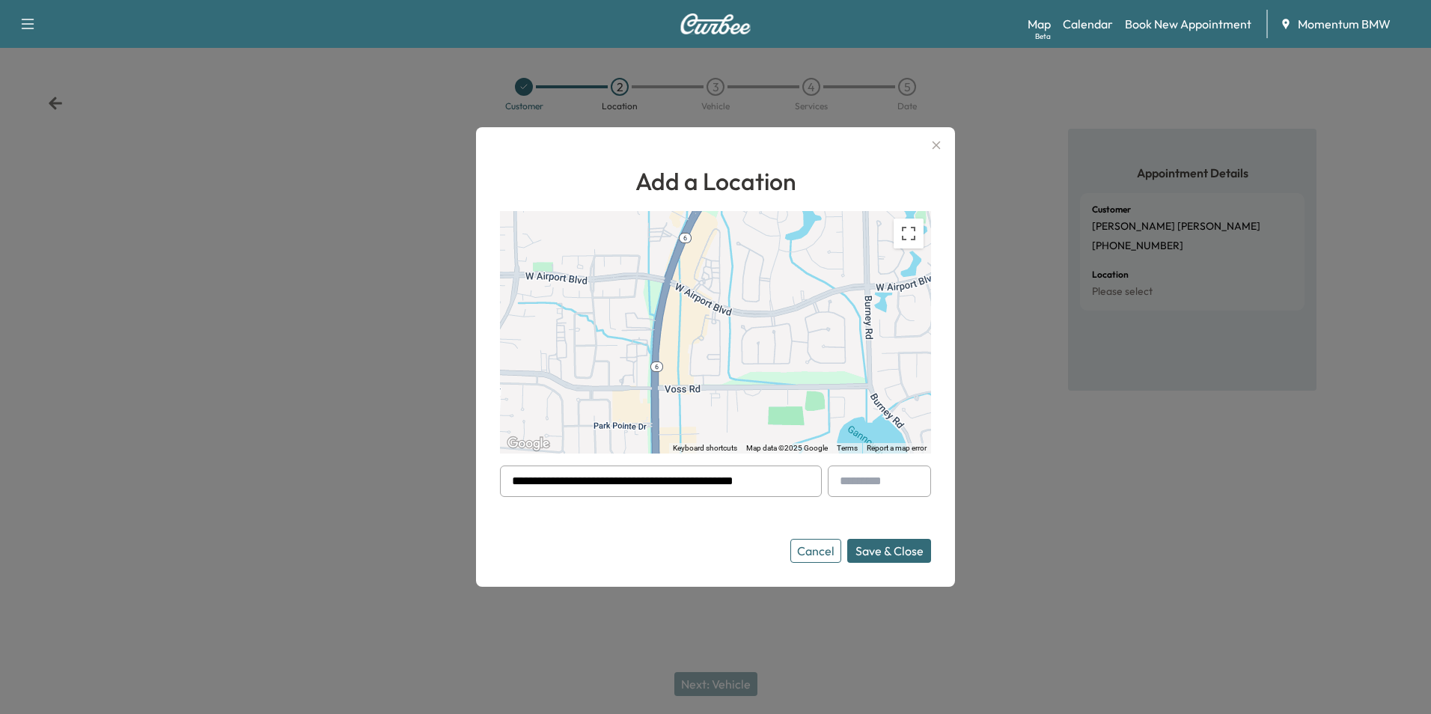
click at [890, 547] on button "Save & Close" at bounding box center [889, 551] width 84 height 24
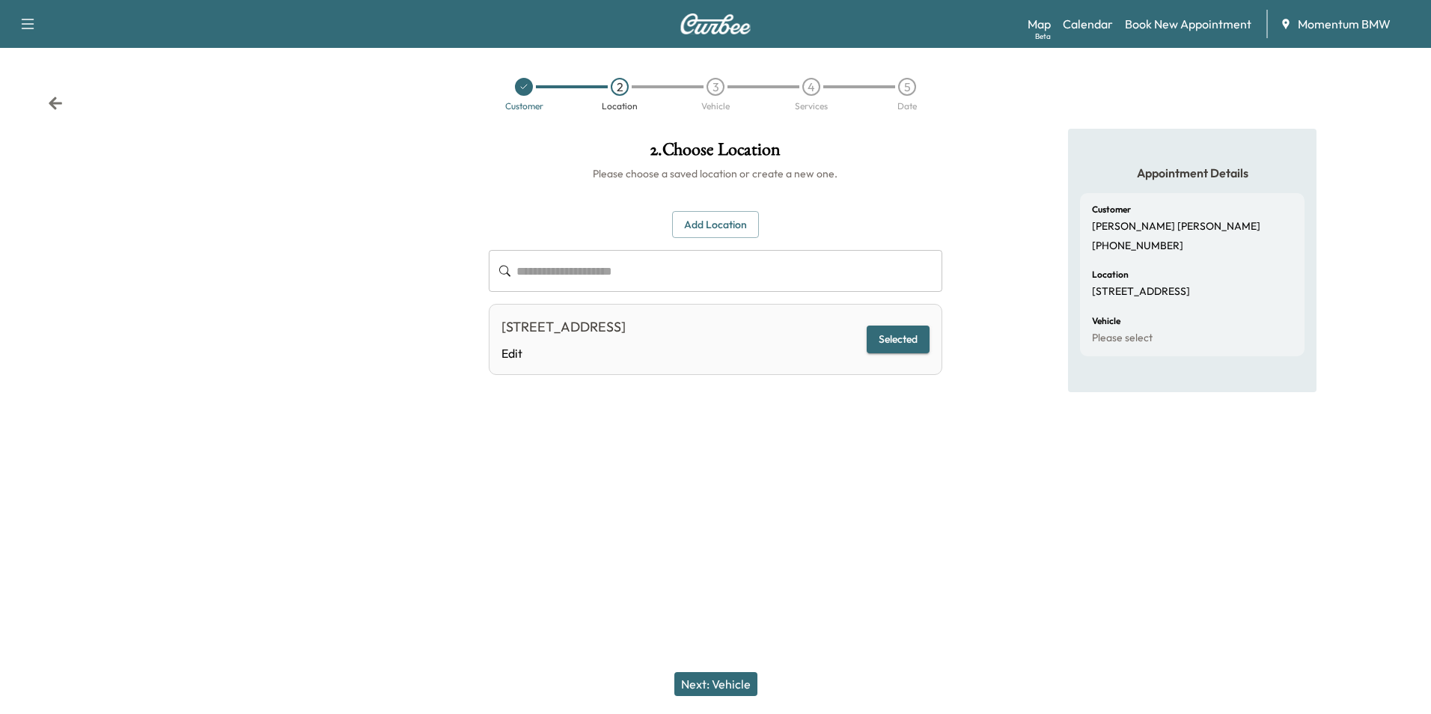
click at [709, 685] on button "Next: Vehicle" at bounding box center [715, 684] width 83 height 24
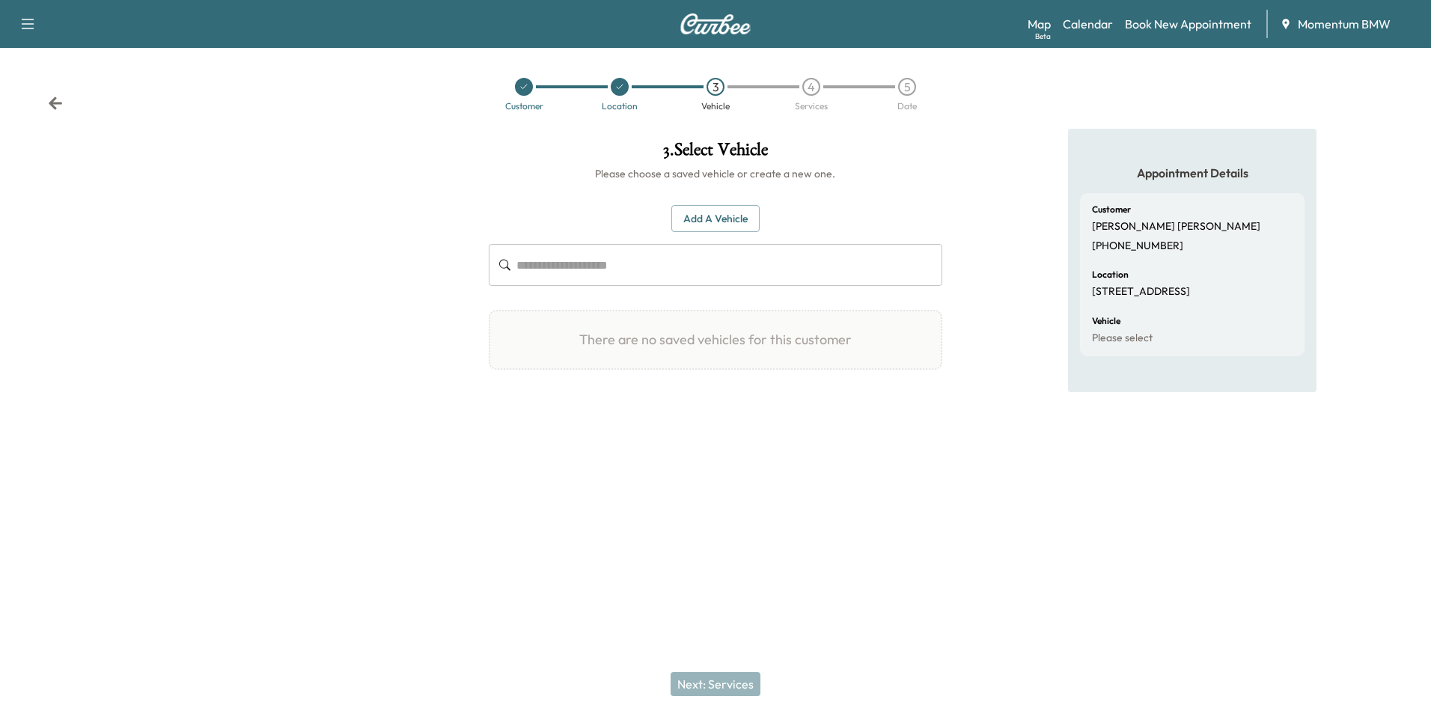
click at [569, 265] on input "text" at bounding box center [728, 265] width 425 height 42
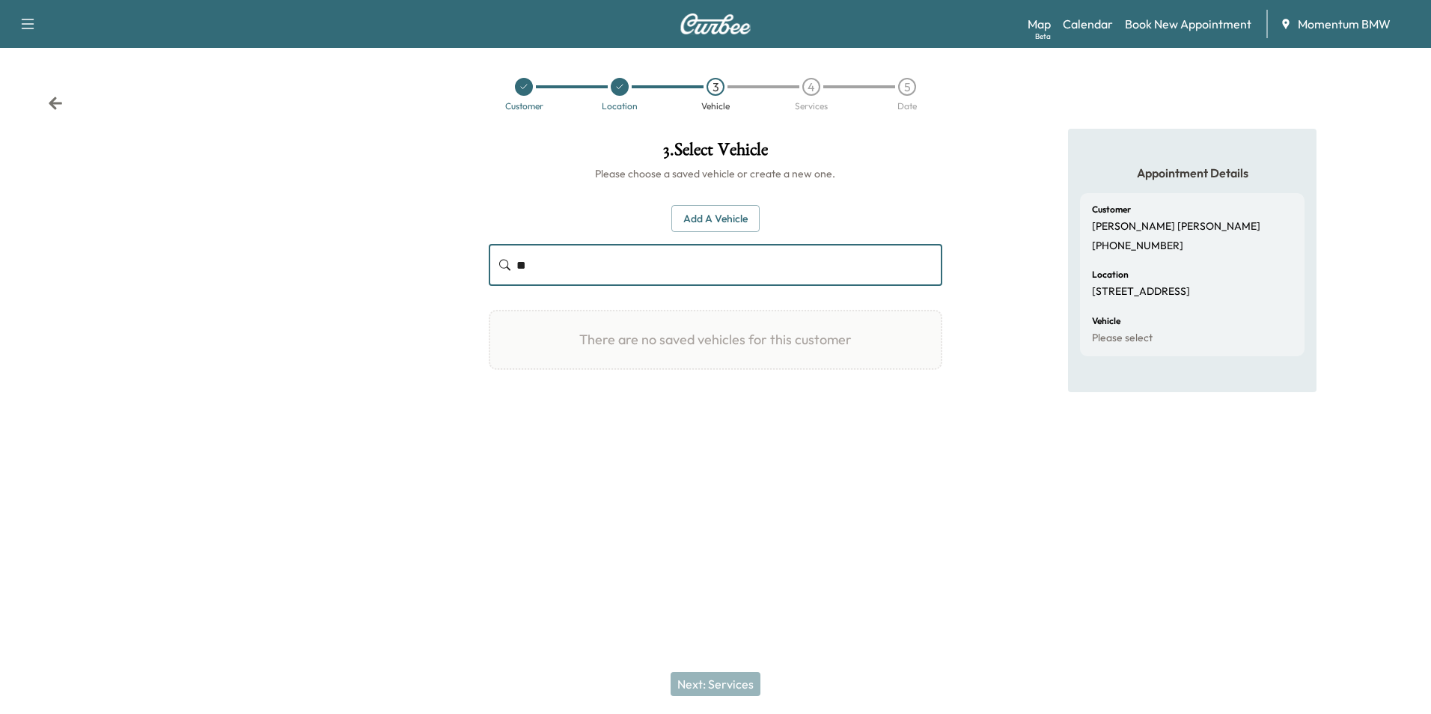
type input "*"
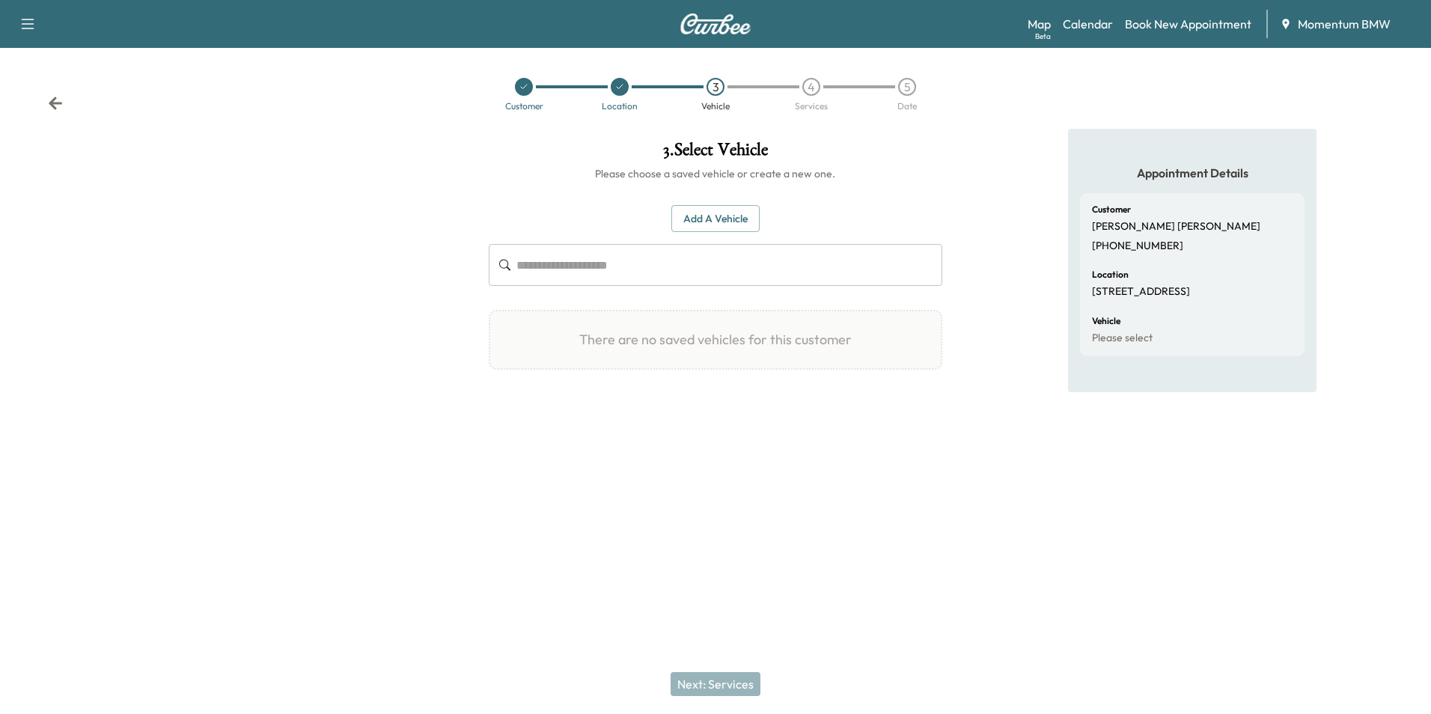
click at [521, 86] on icon at bounding box center [523, 86] width 9 height 9
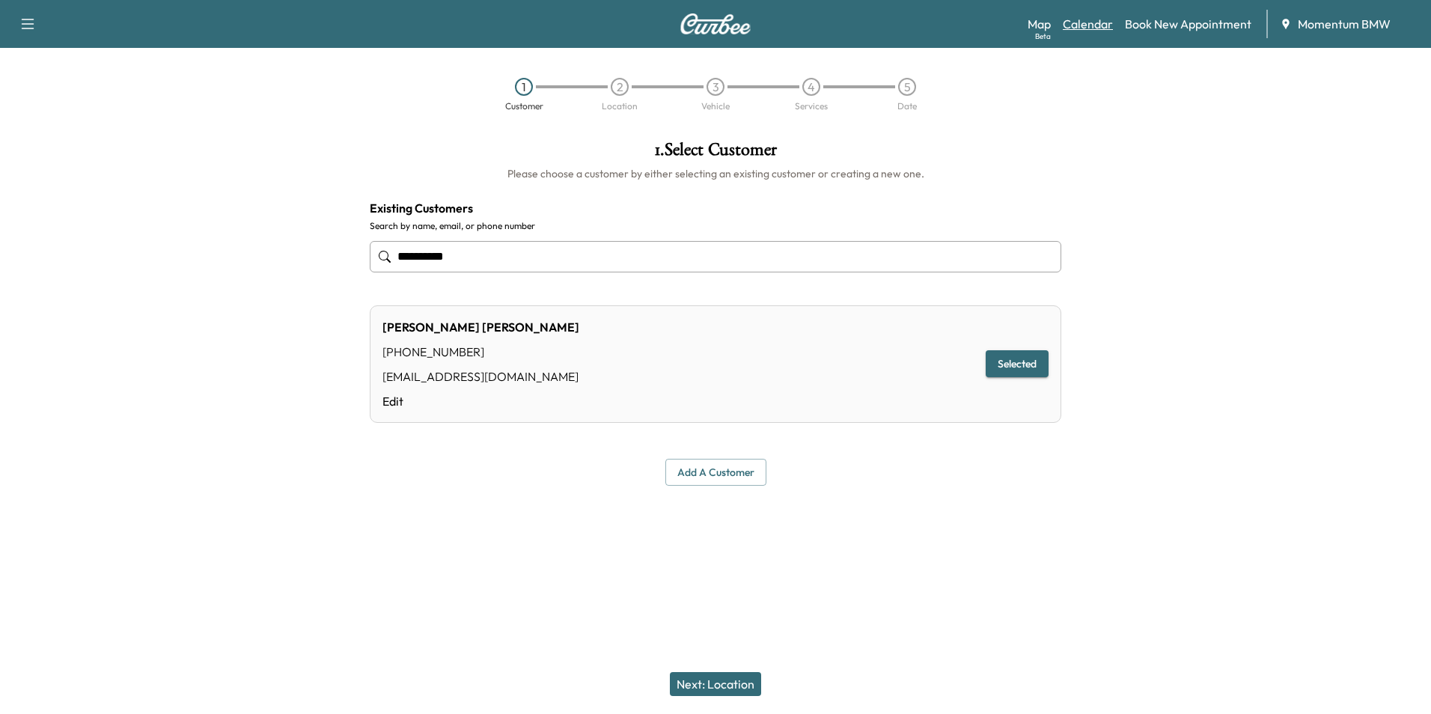
click at [1097, 26] on link "Calendar" at bounding box center [1088, 24] width 50 height 18
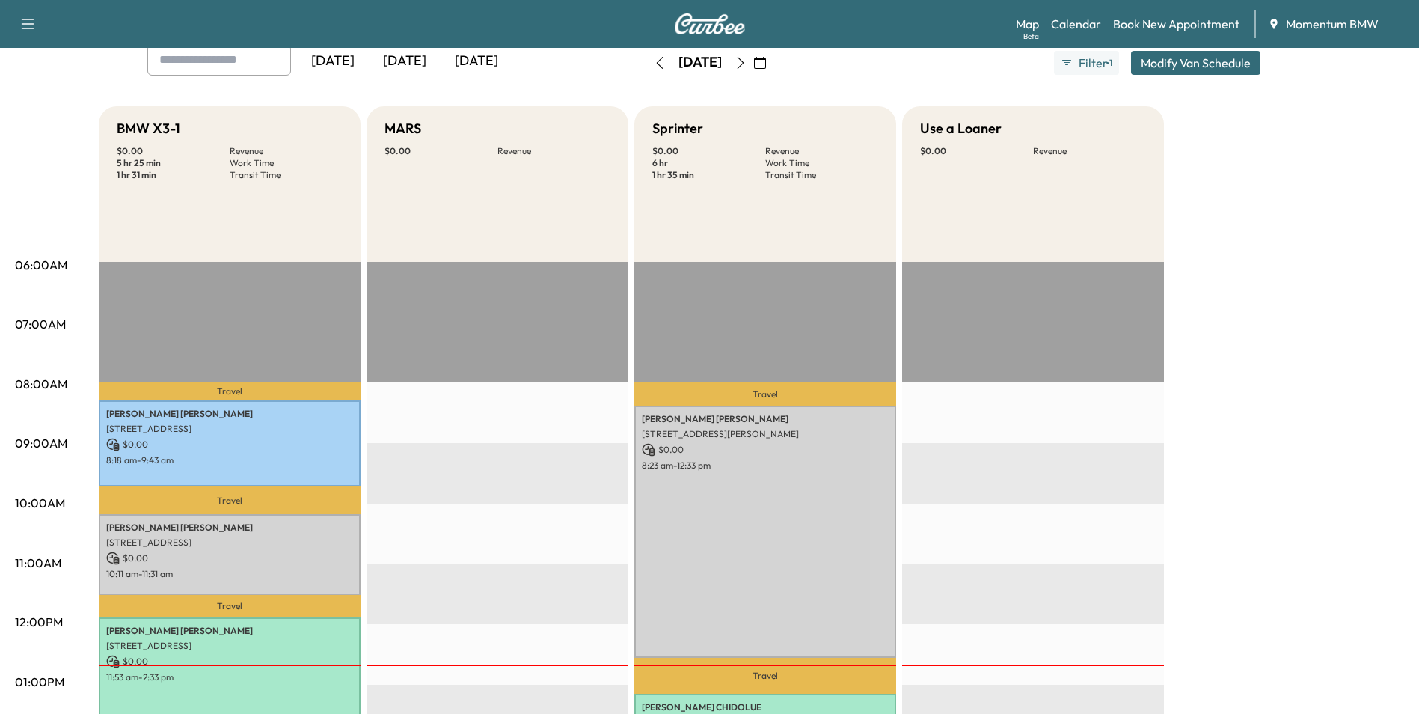
scroll to position [224, 0]
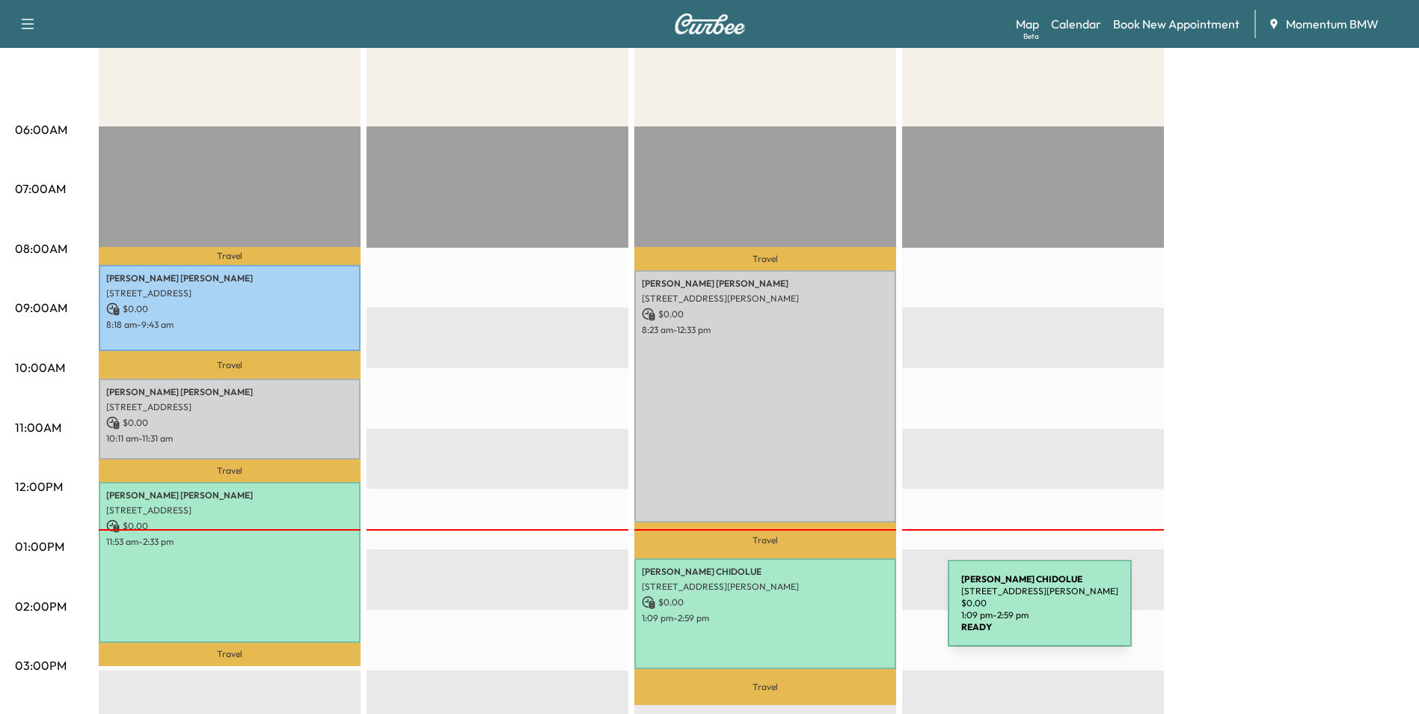
click at [836, 612] on p "1:09 pm - 2:59 pm" at bounding box center [765, 618] width 247 height 12
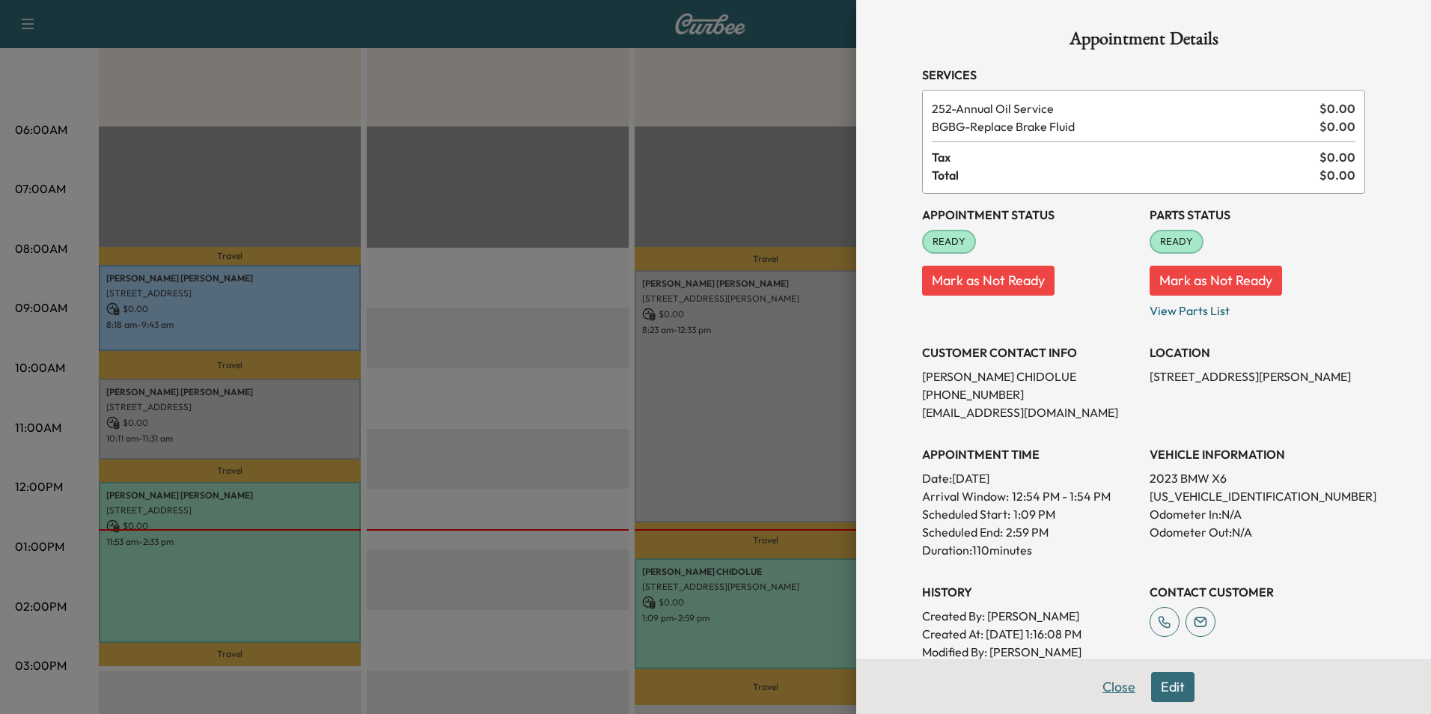
click at [1110, 688] on button "Close" at bounding box center [1118, 687] width 52 height 30
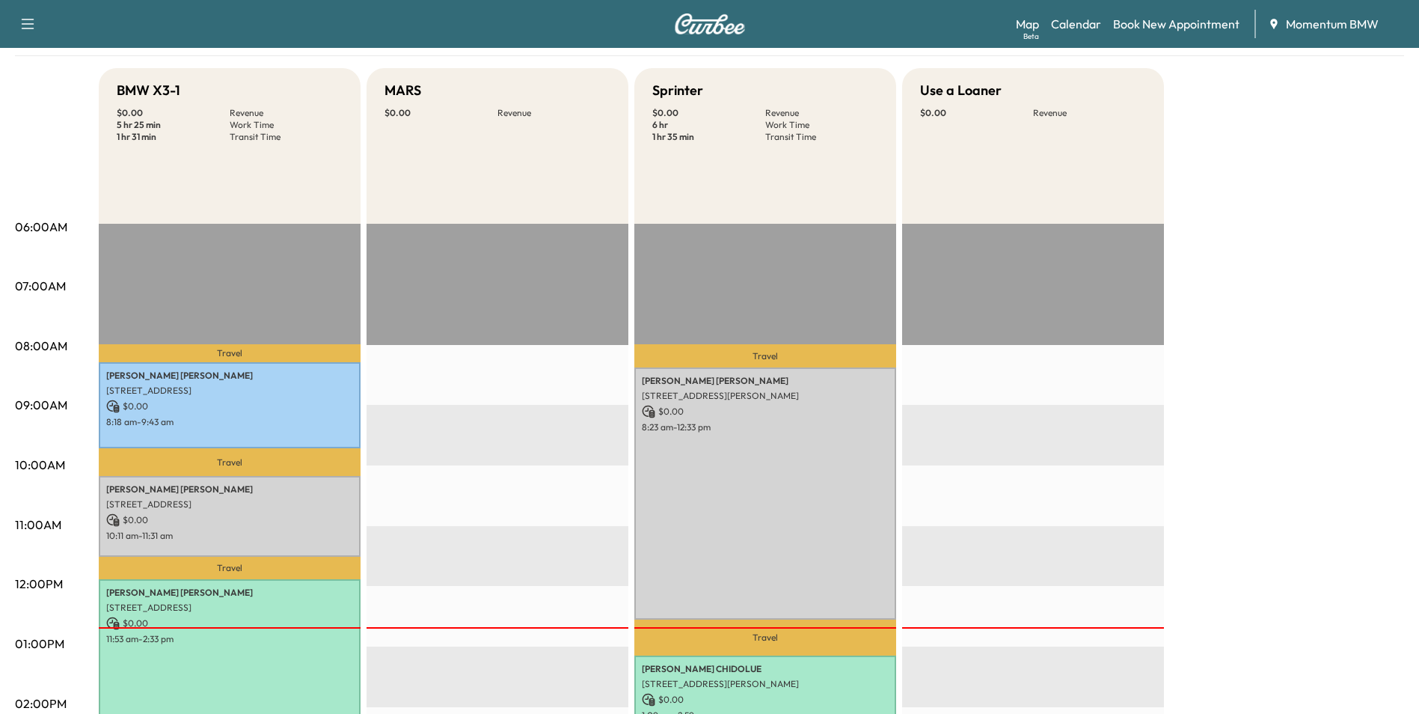
scroll to position [0, 0]
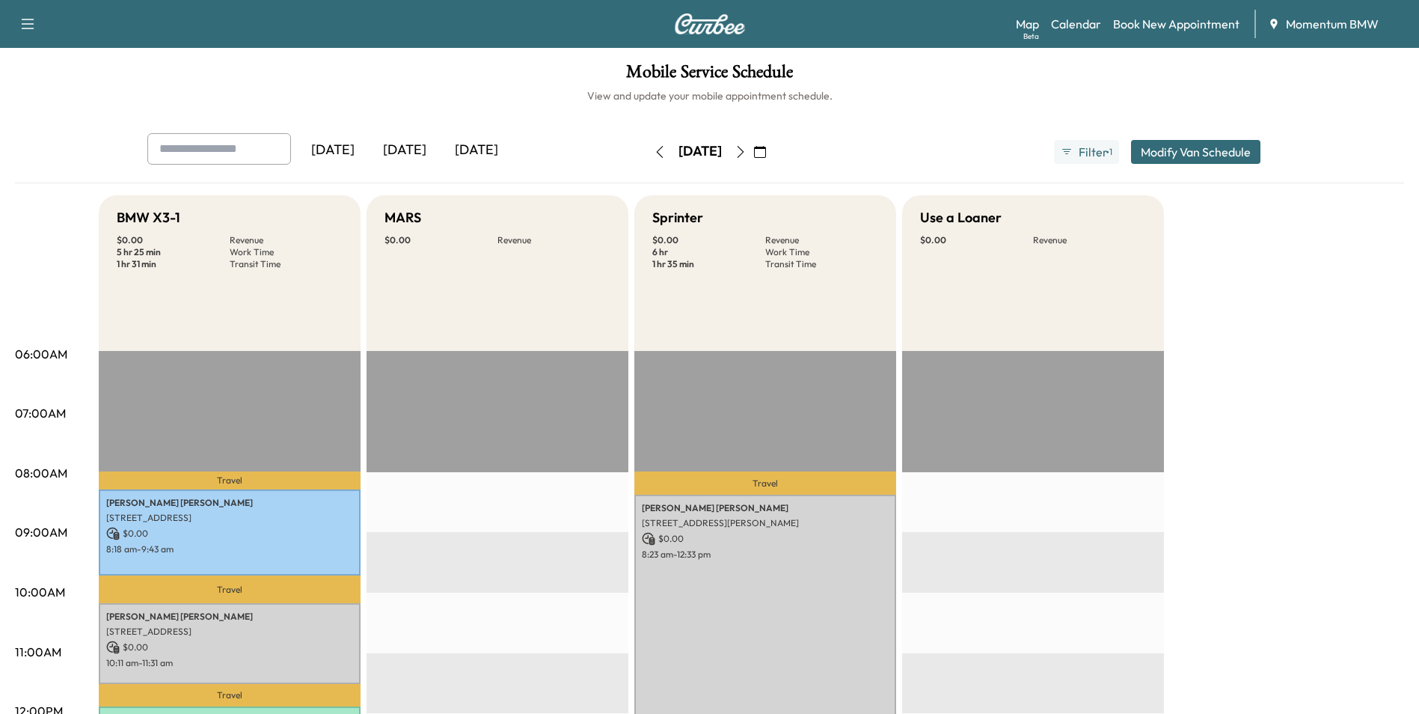
click at [747, 151] on icon "button" at bounding box center [741, 152] width 12 height 12
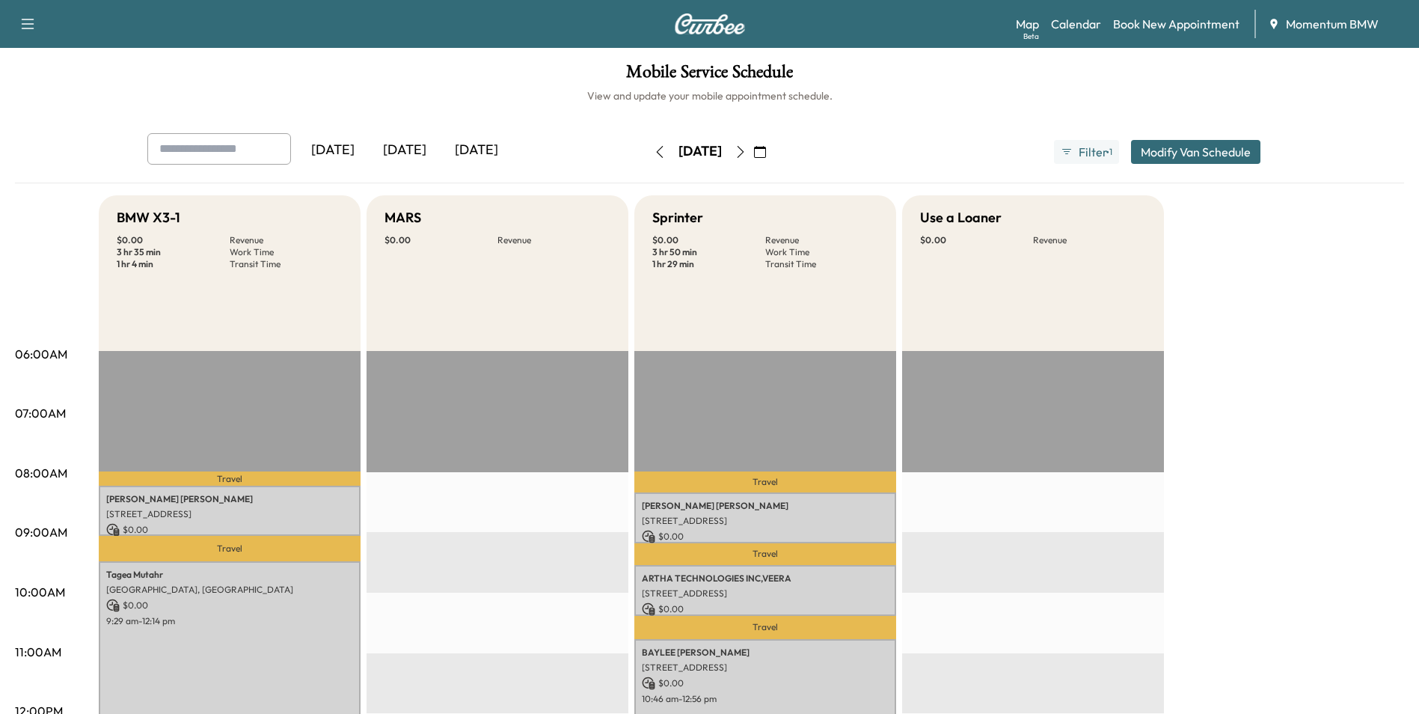
click at [656, 153] on icon "button" at bounding box center [659, 152] width 7 height 12
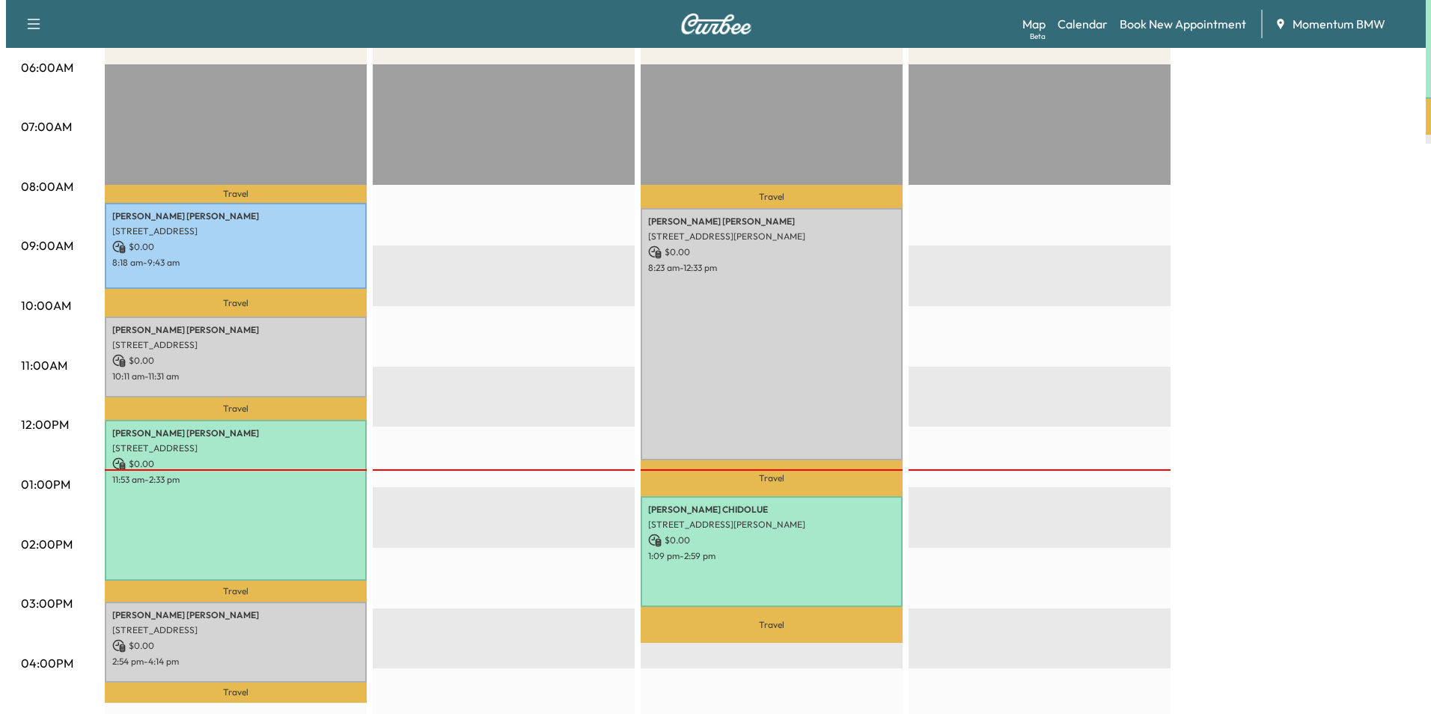
scroll to position [299, 0]
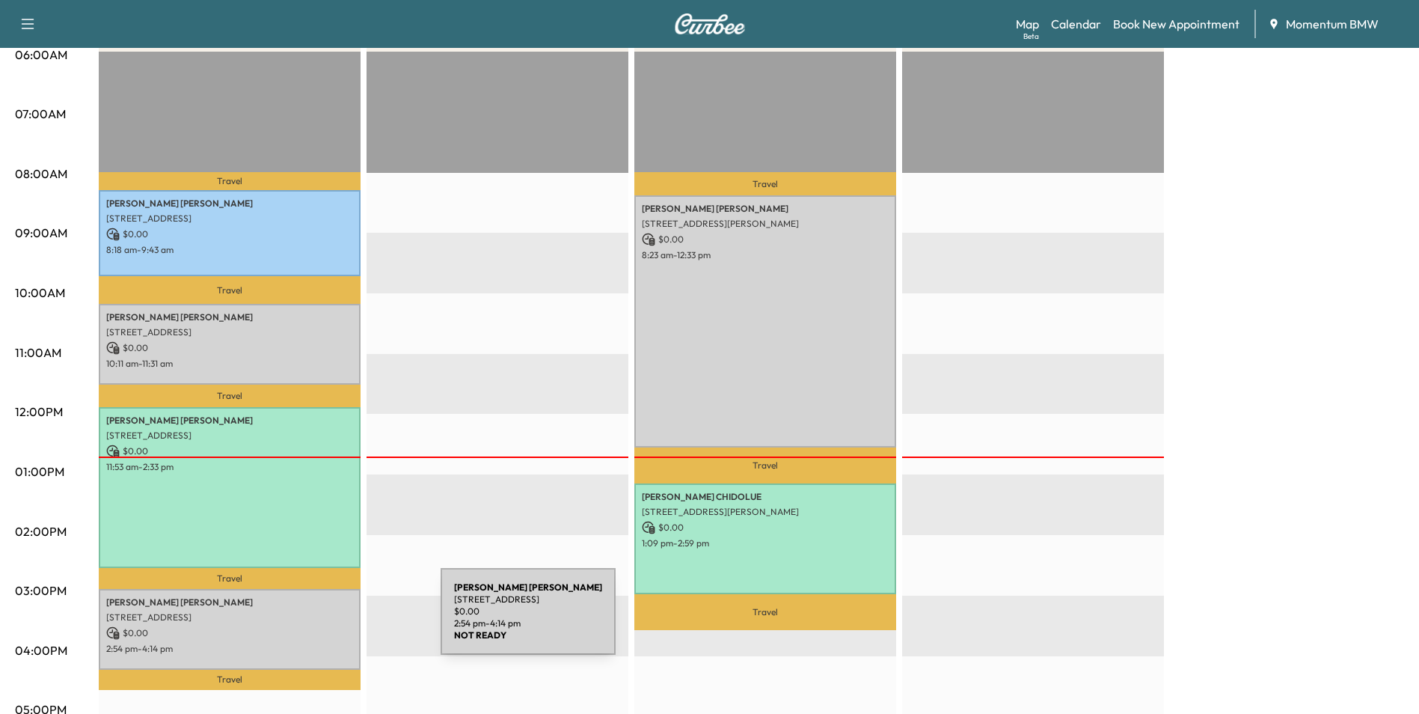
click at [328, 626] on p "$ 0.00" at bounding box center [229, 632] width 247 height 13
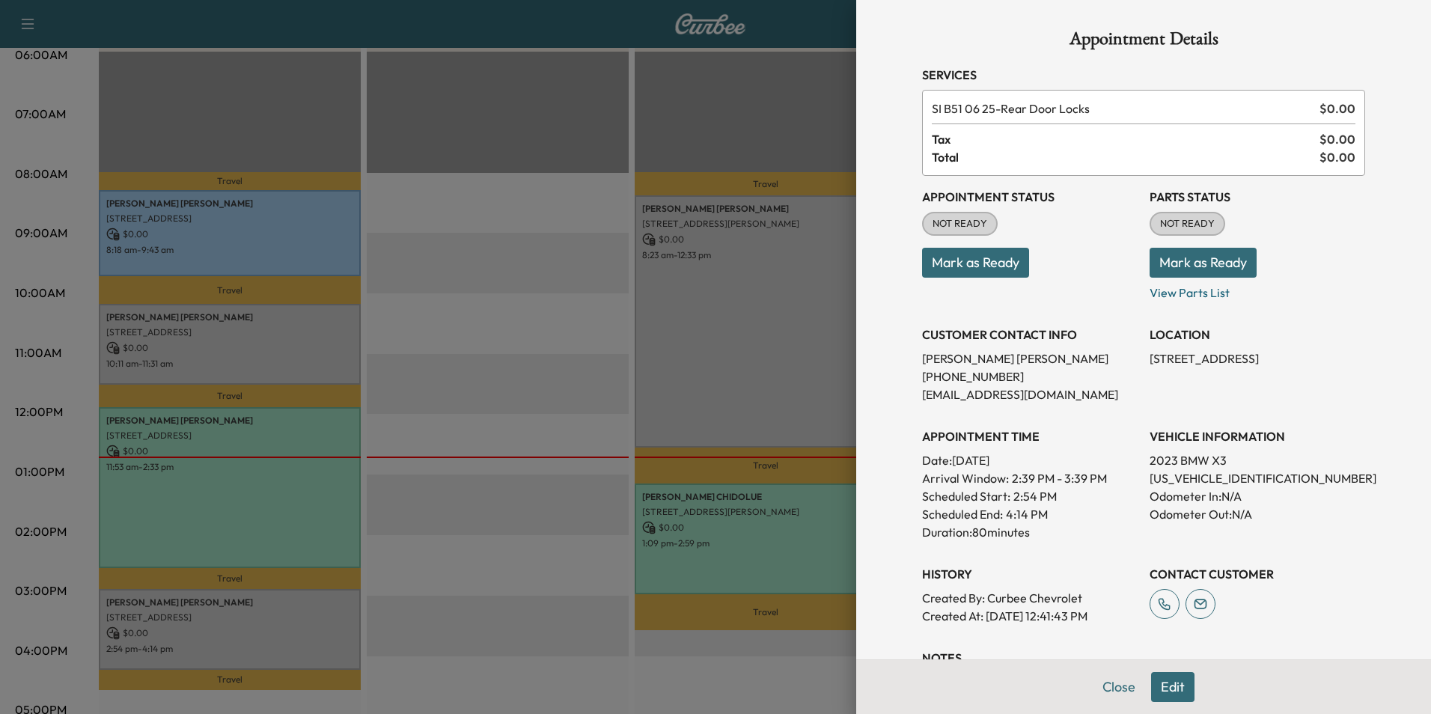
click at [953, 257] on button "Mark as Ready" at bounding box center [975, 263] width 107 height 30
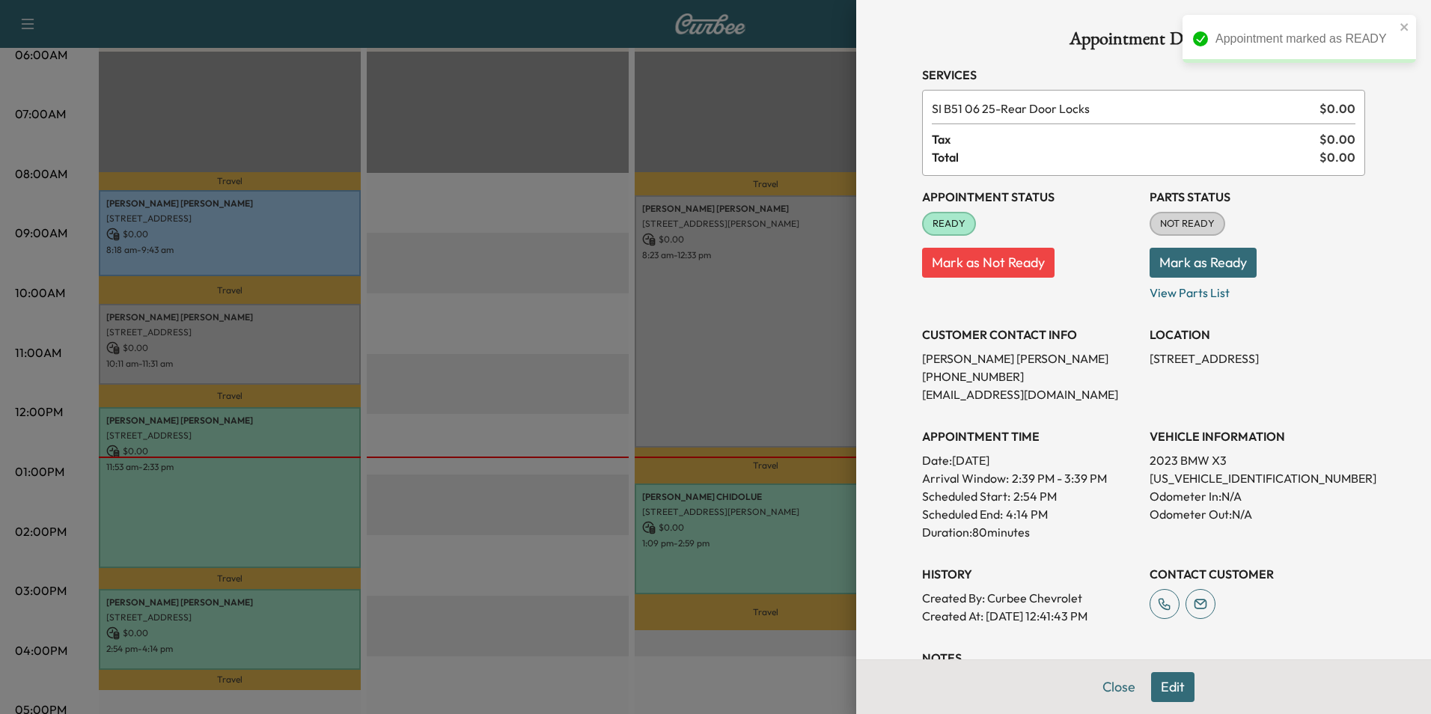
click at [1165, 685] on button "Edit" at bounding box center [1172, 687] width 43 height 30
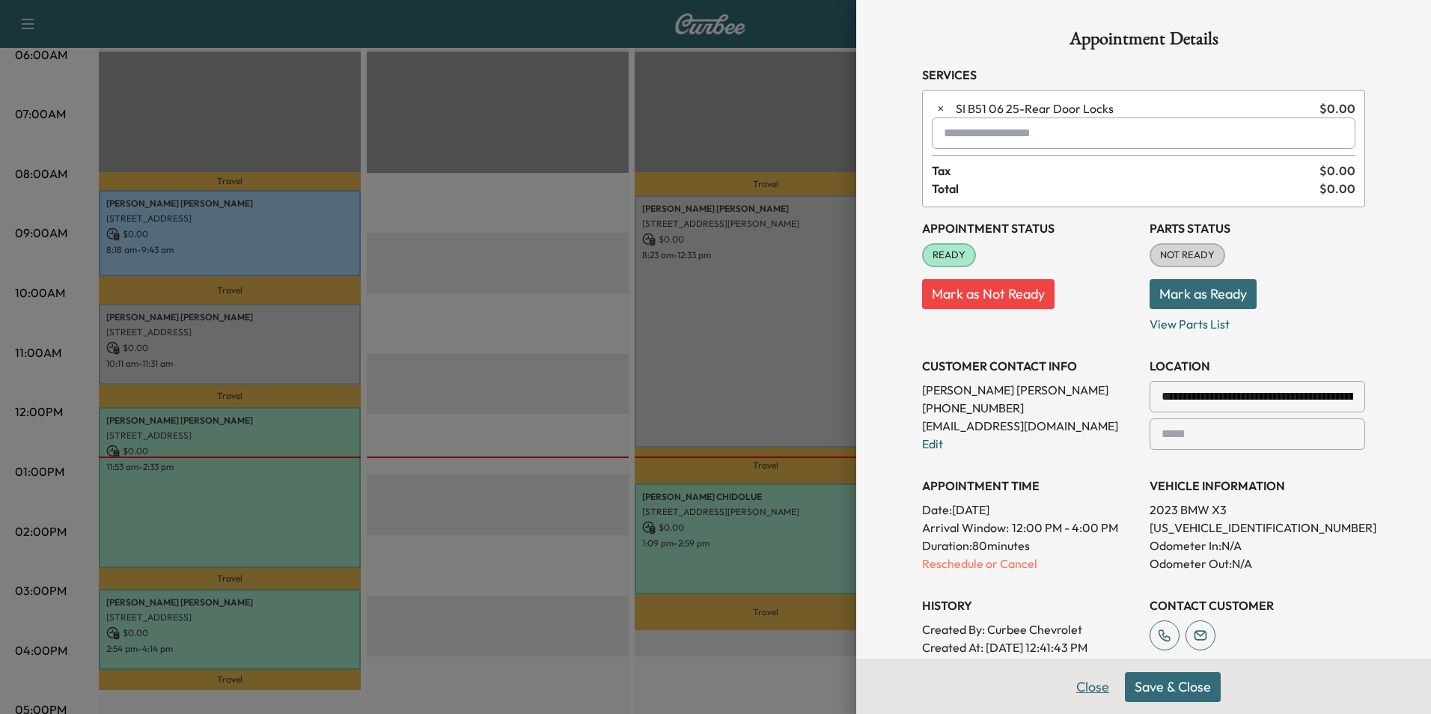
click at [1080, 691] on button "Close" at bounding box center [1092, 687] width 52 height 30
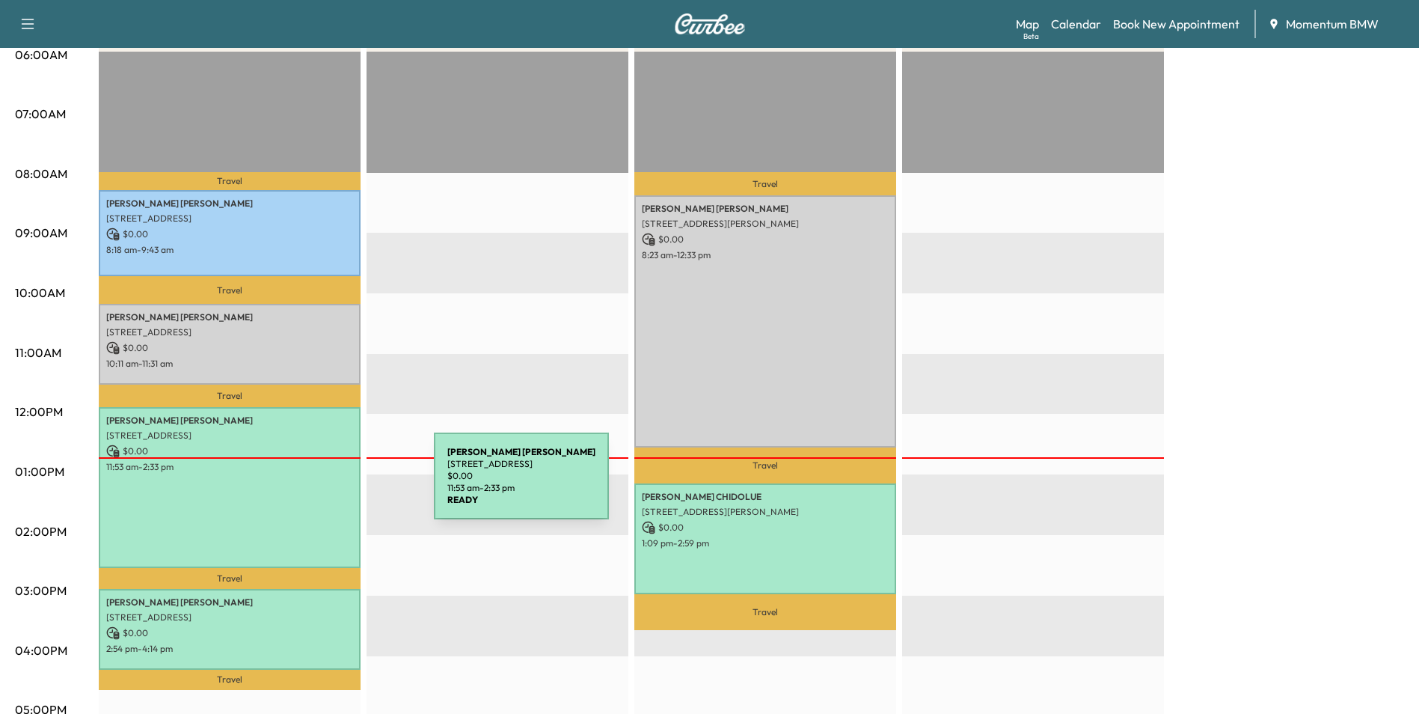
click at [322, 486] on div "[PERSON_NAME] [STREET_ADDRESS] $ 0.00 11:53 am - 2:33 pm" at bounding box center [230, 487] width 262 height 161
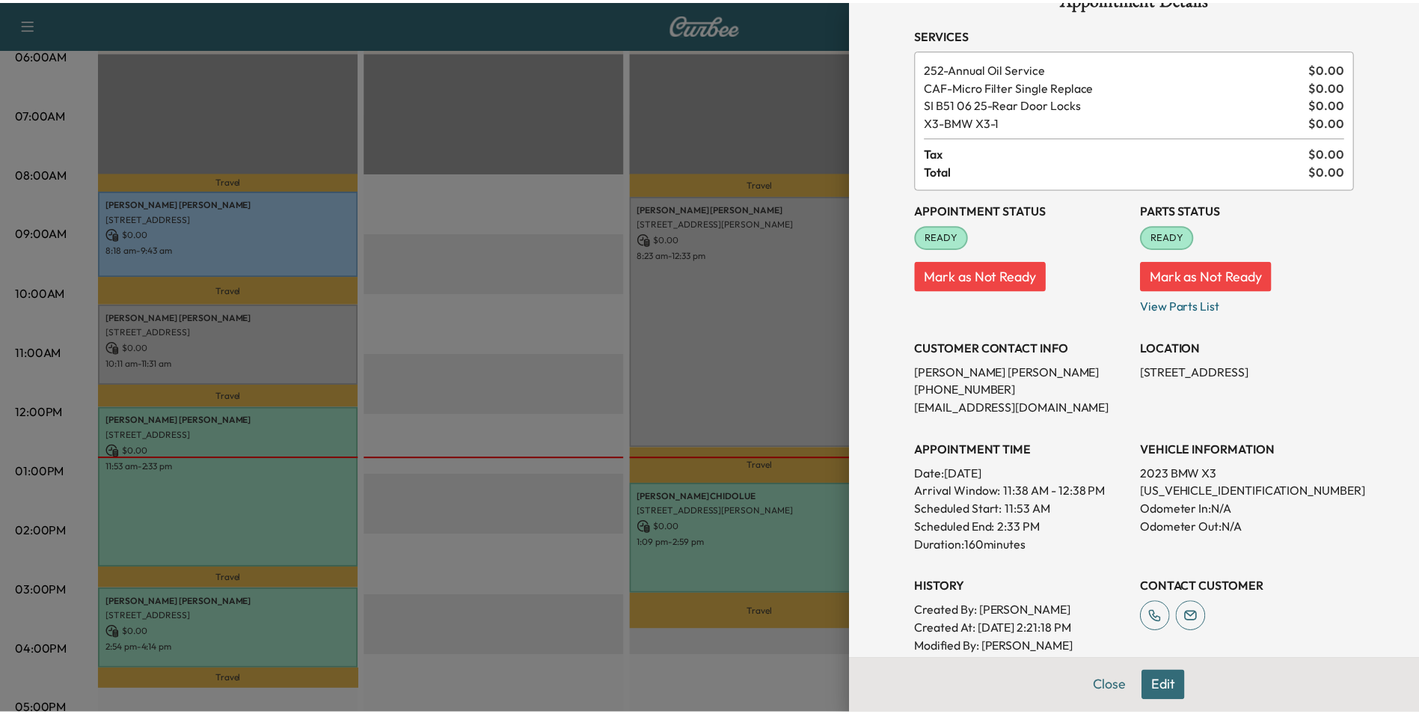
scroll to position [75, 0]
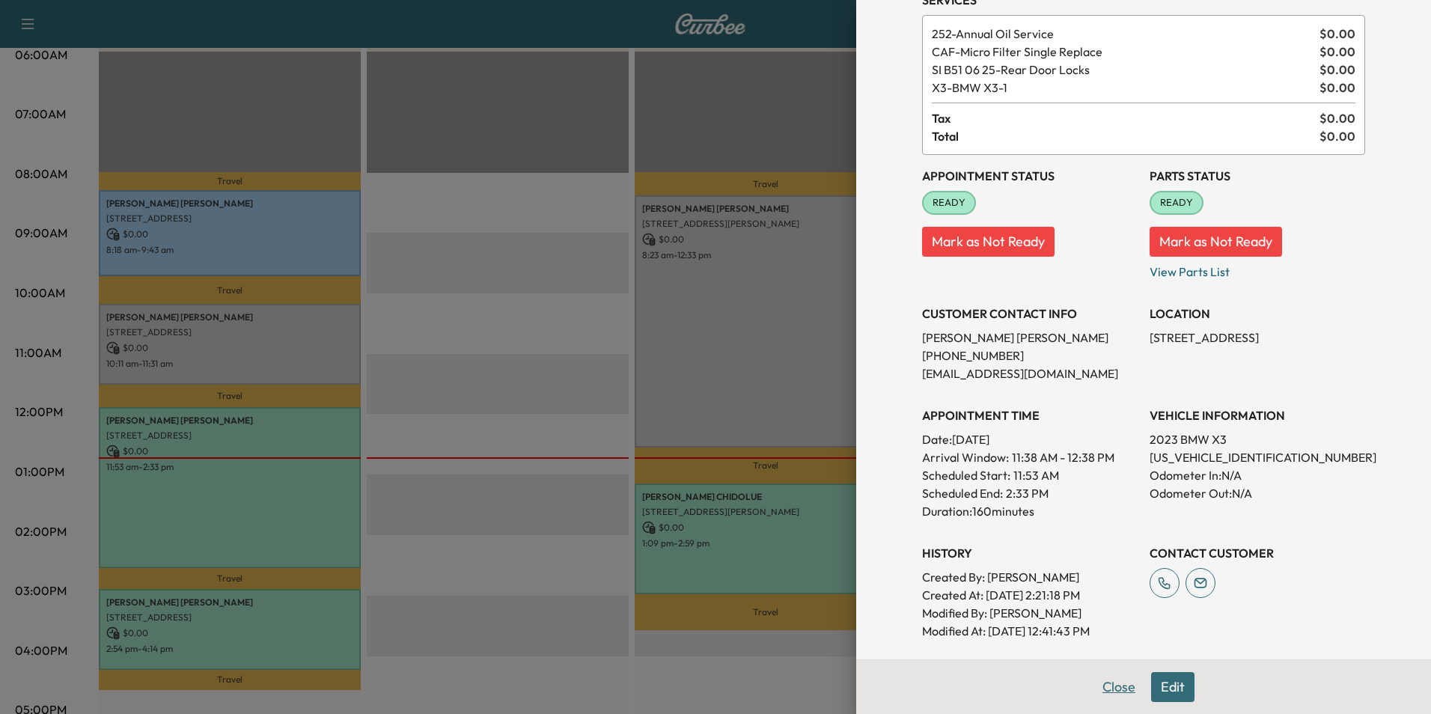
click at [1107, 686] on button "Close" at bounding box center [1118, 687] width 52 height 30
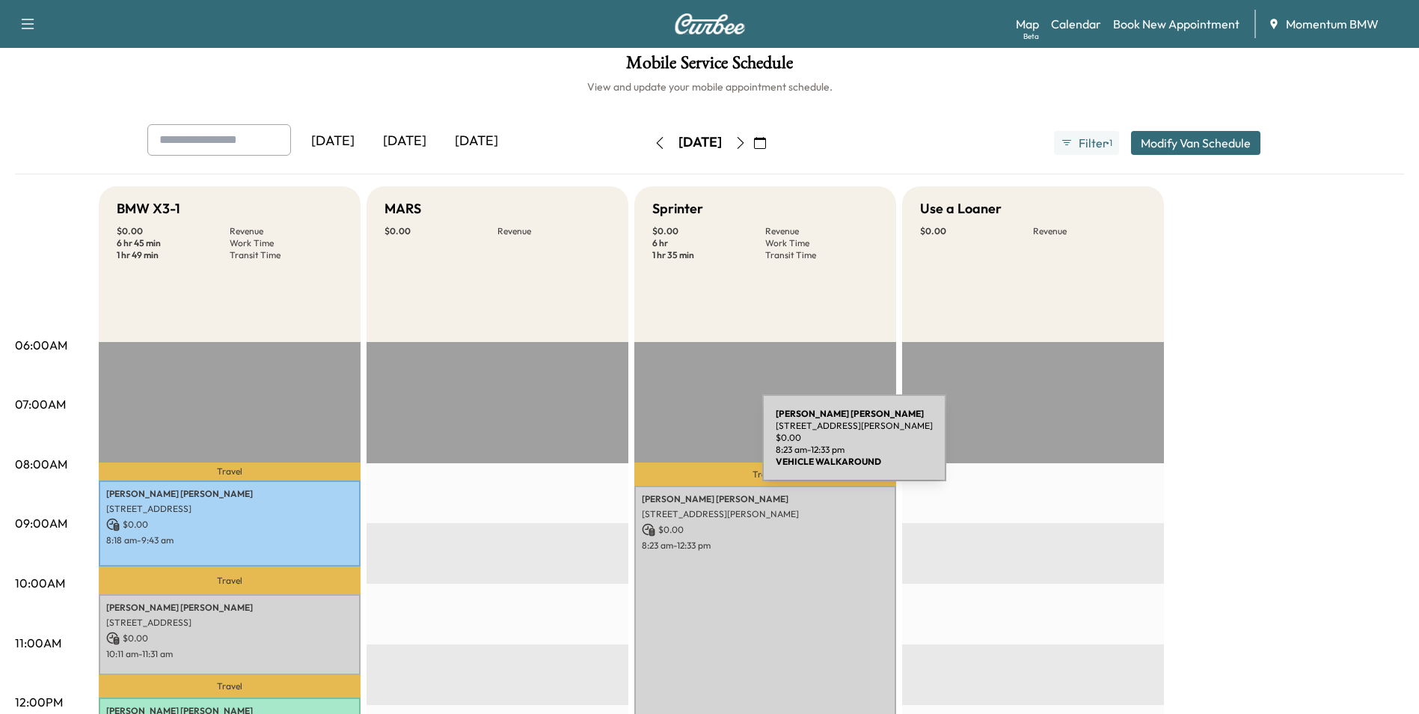
scroll to position [0, 0]
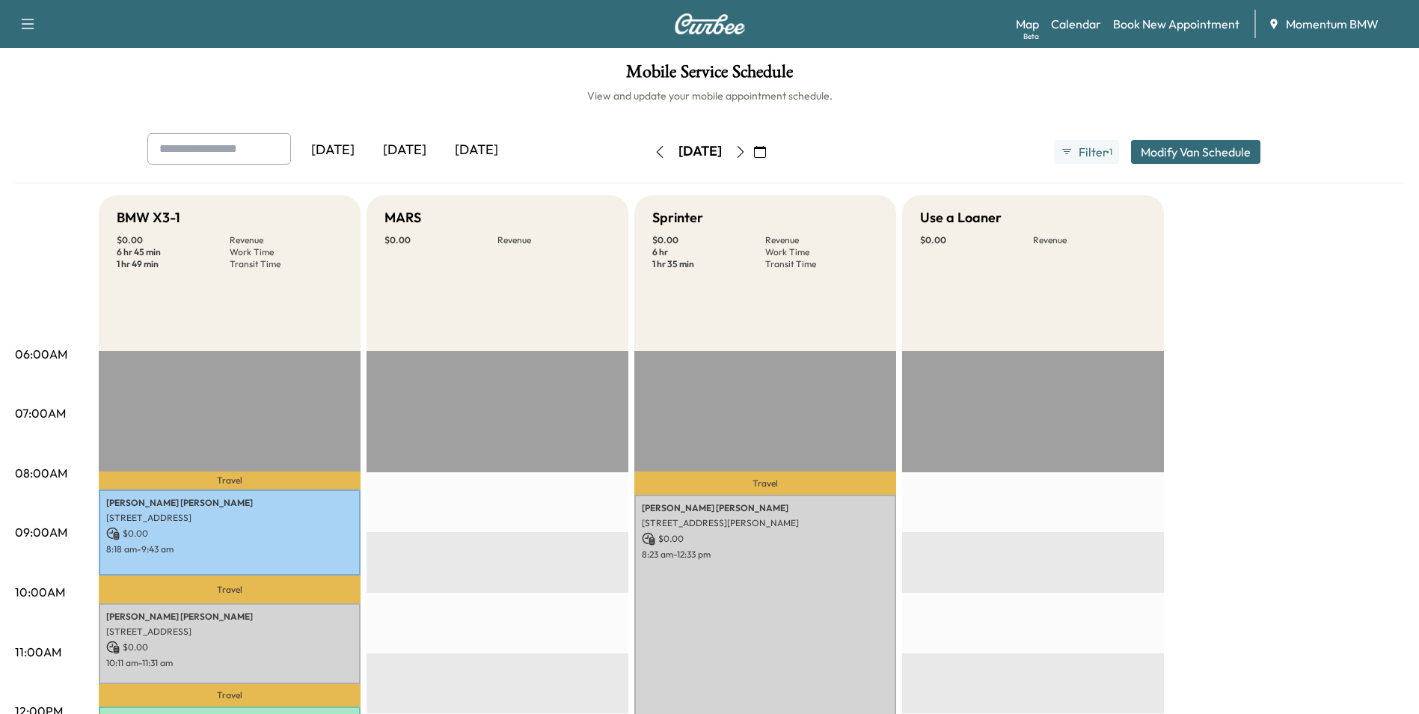
click at [654, 150] on icon "button" at bounding box center [660, 152] width 12 height 12
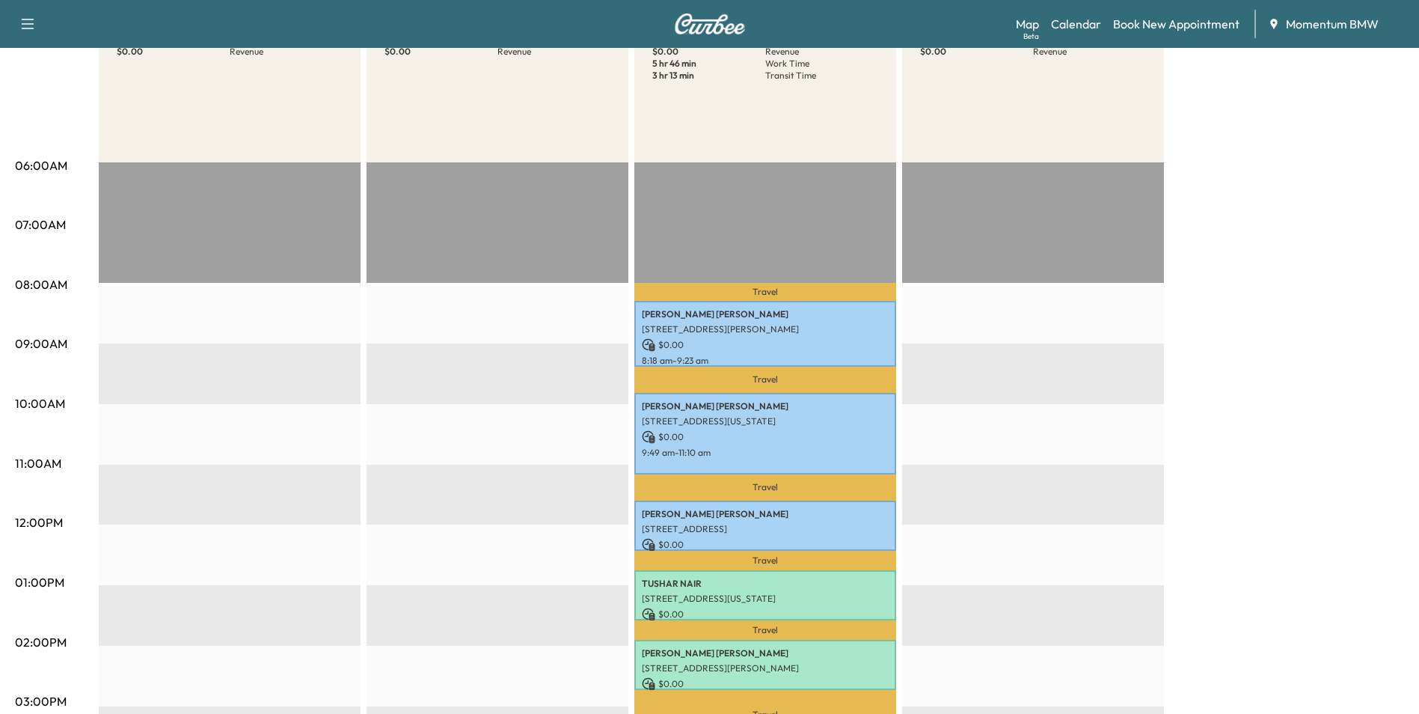
scroll to position [224, 0]
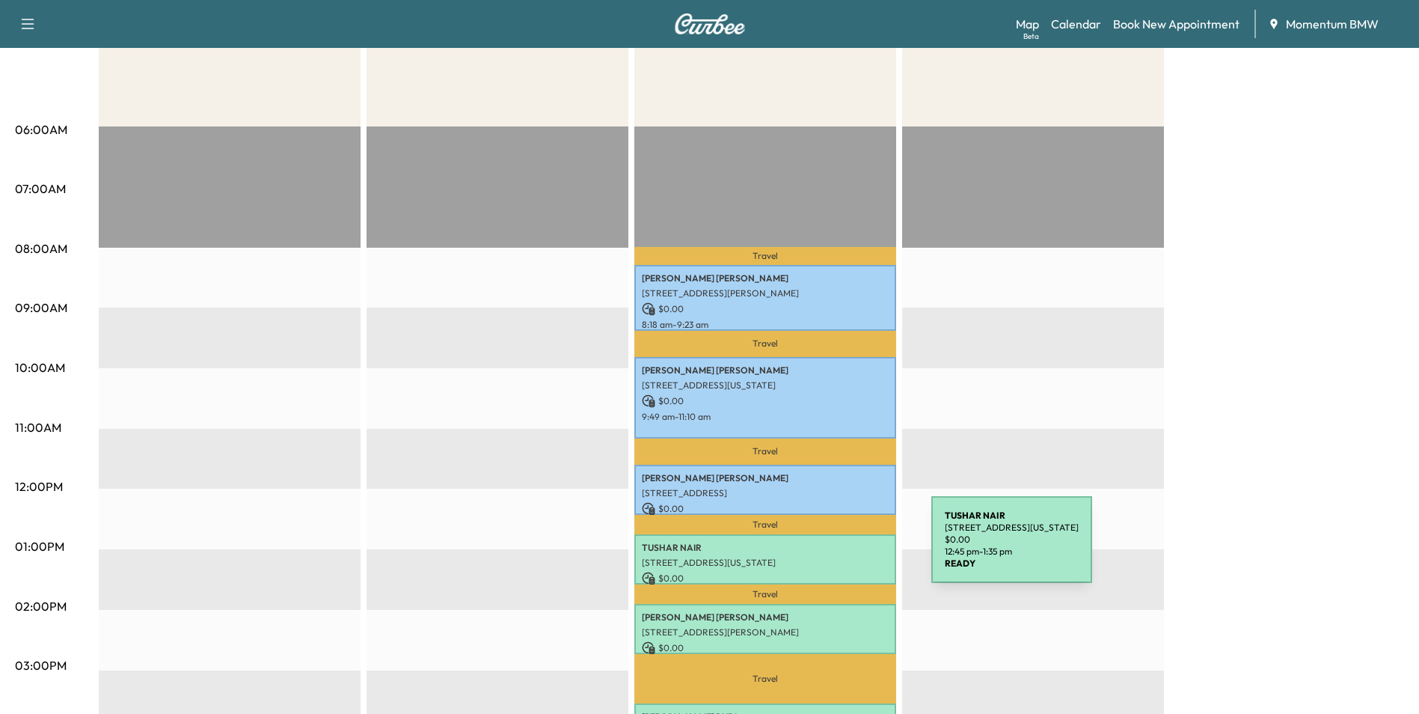
click at [819, 548] on p "[PERSON_NAME]" at bounding box center [765, 548] width 247 height 12
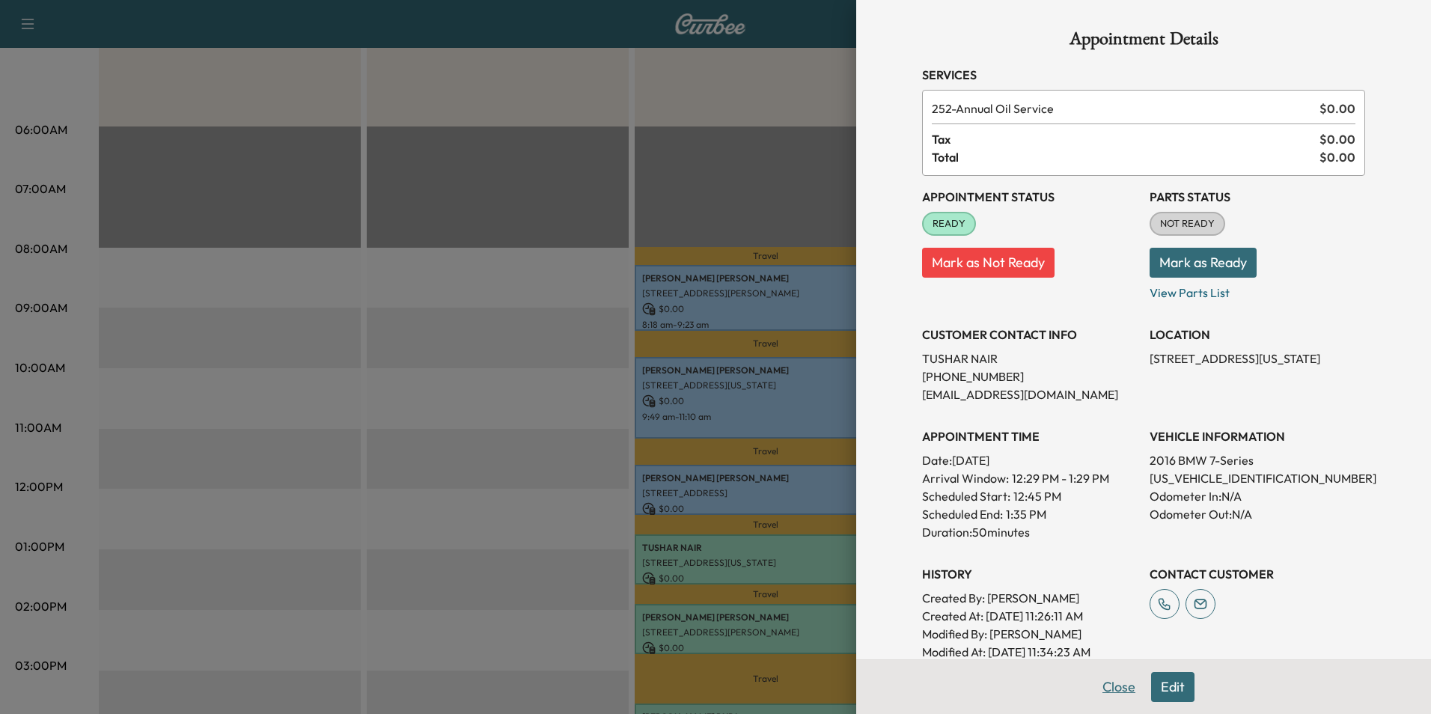
click at [1111, 683] on button "Close" at bounding box center [1118, 687] width 52 height 30
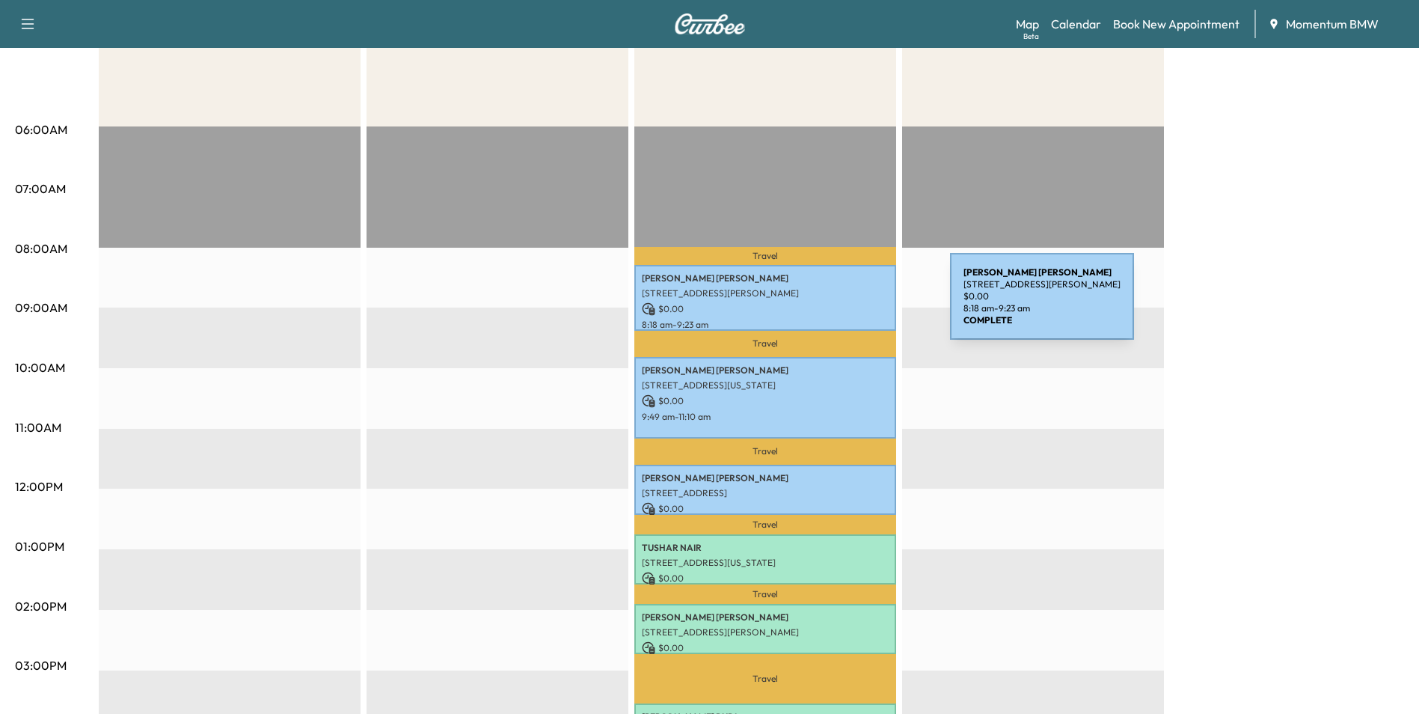
scroll to position [0, 0]
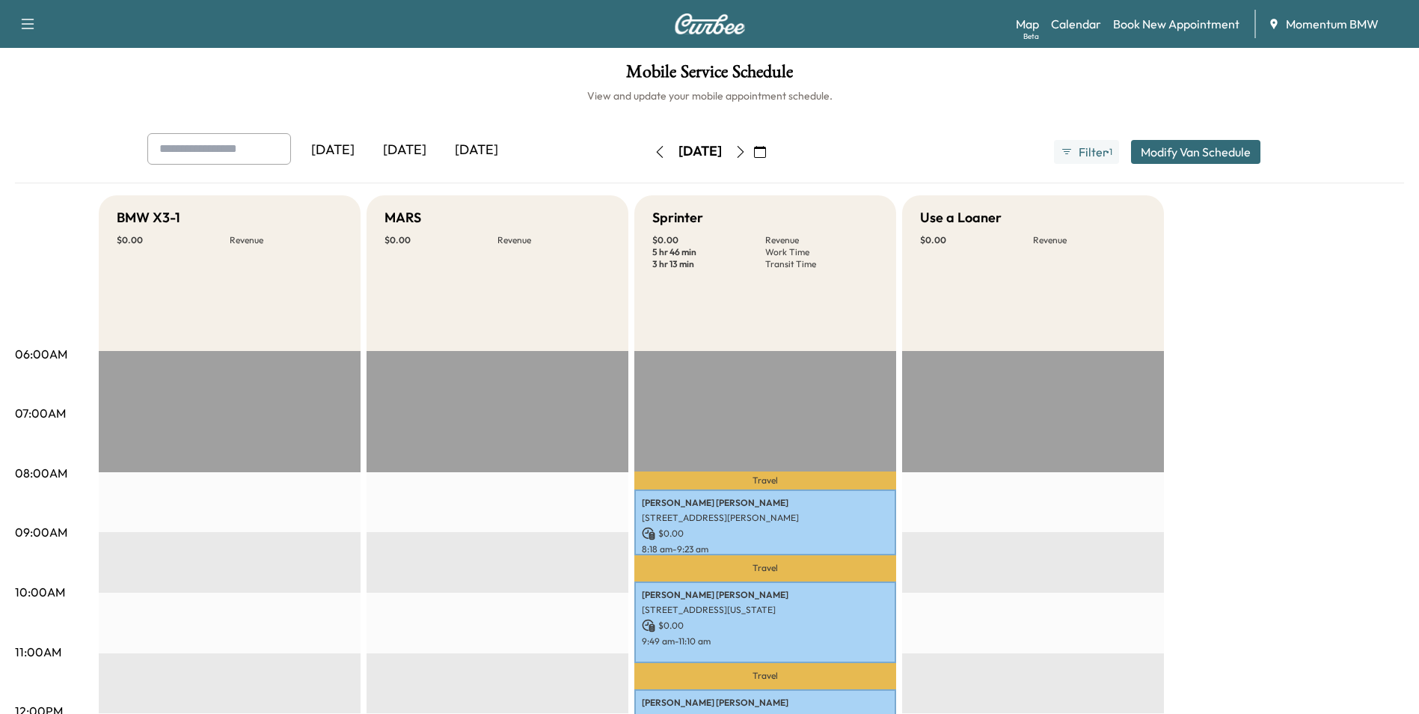
click at [747, 150] on icon "button" at bounding box center [741, 152] width 12 height 12
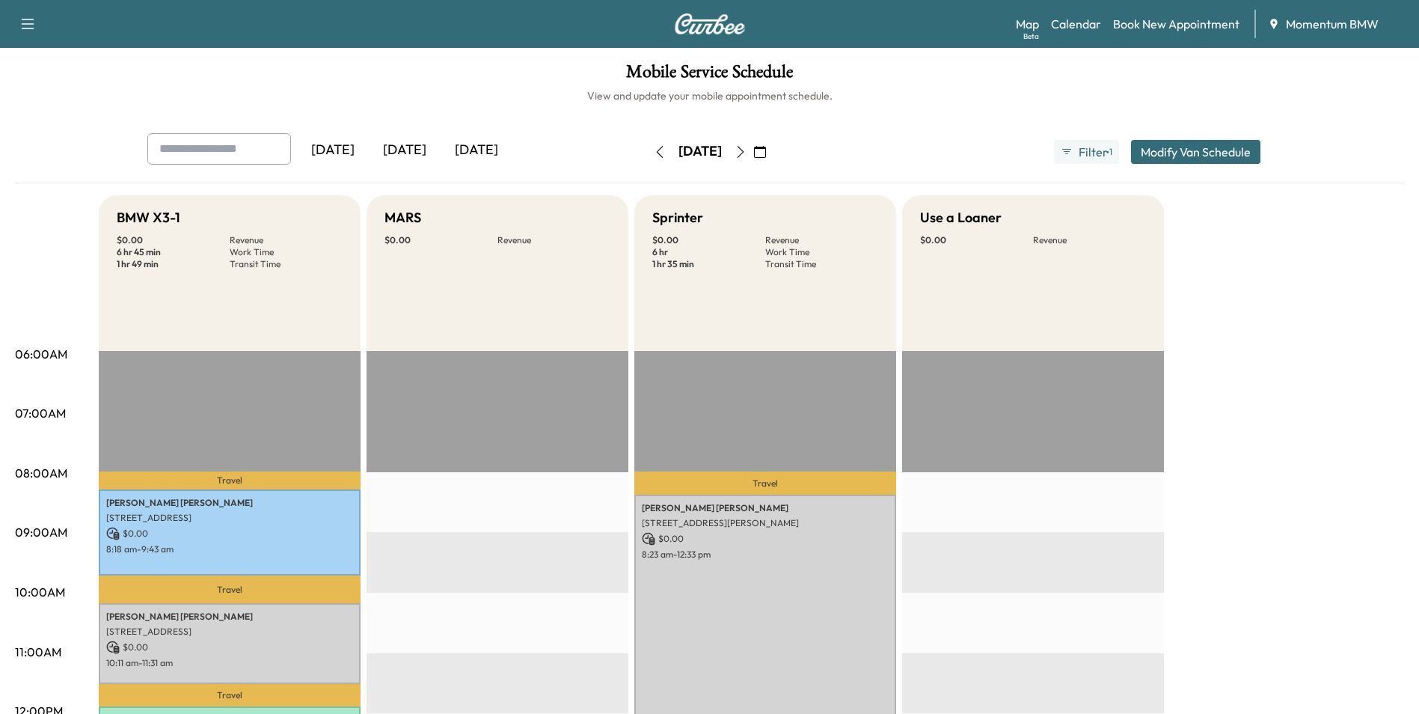
click at [654, 149] on icon "button" at bounding box center [660, 152] width 12 height 12
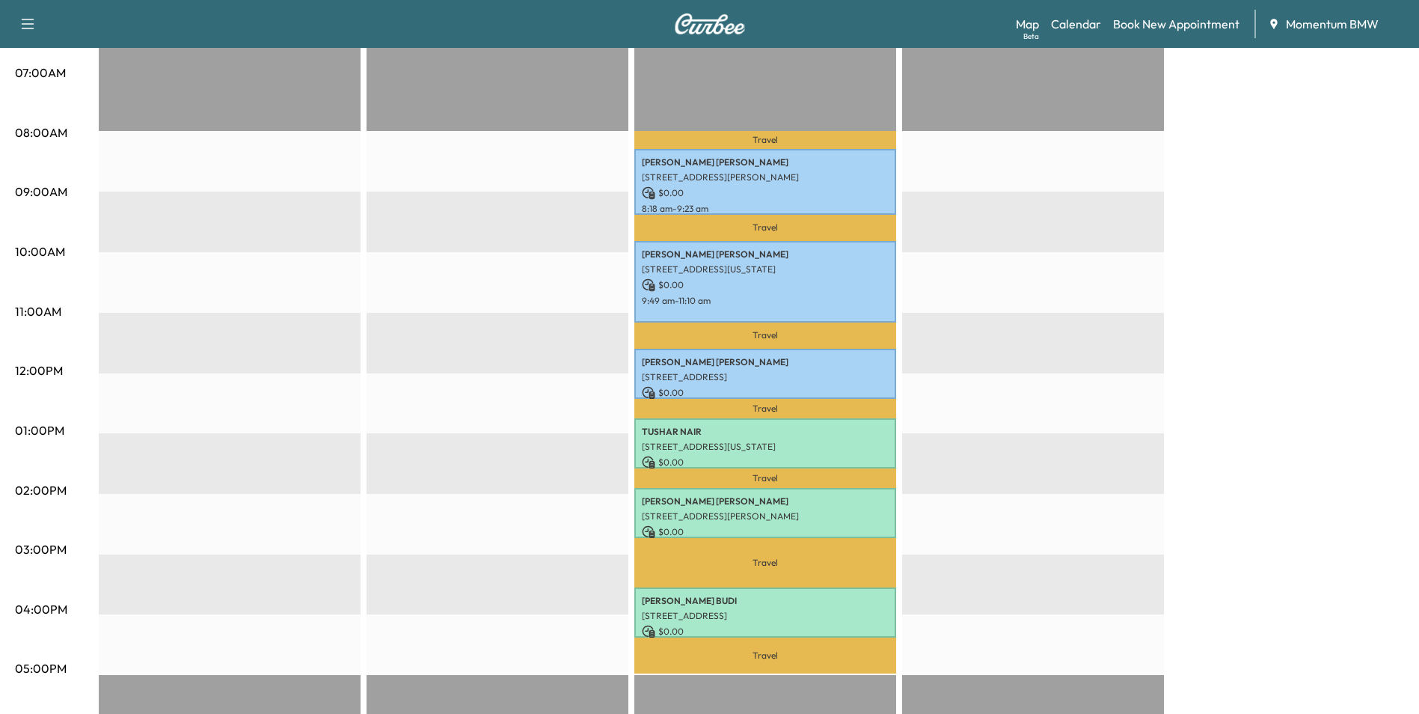
scroll to position [374, 0]
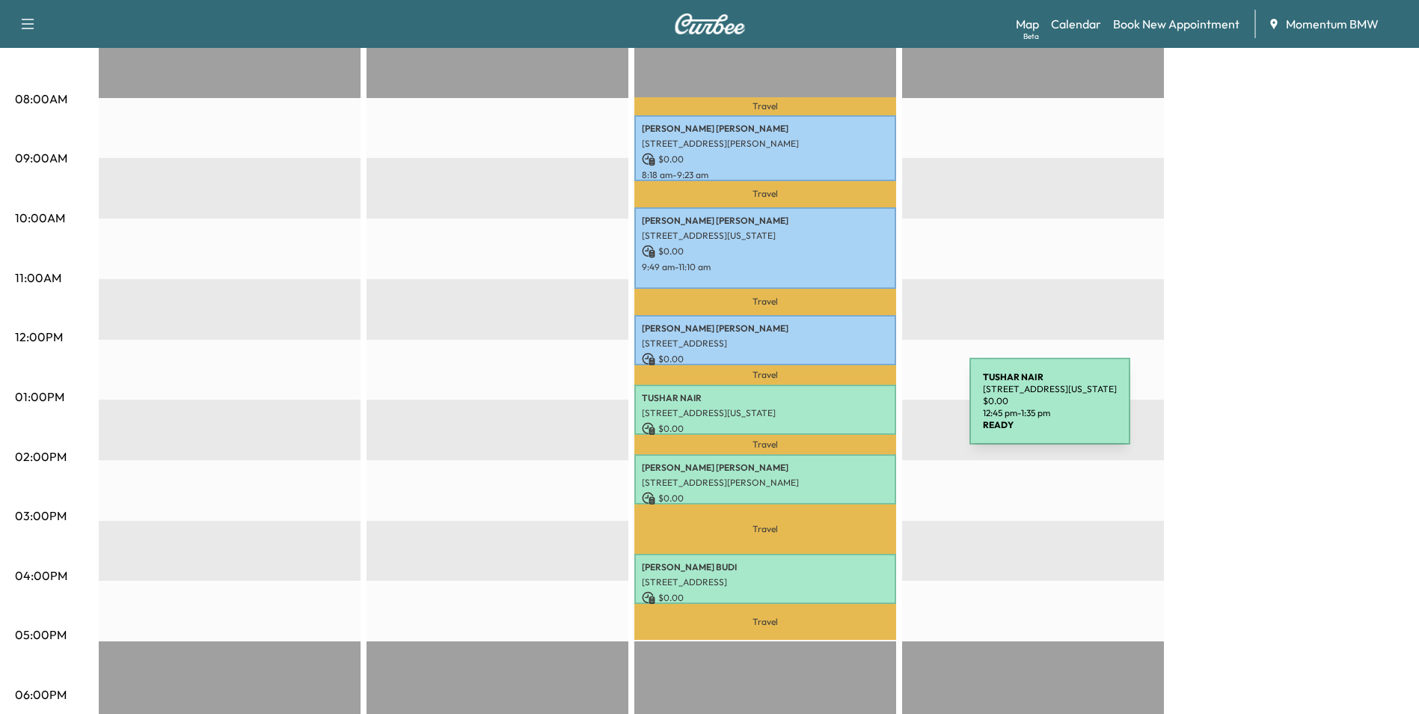
click at [857, 410] on p "[STREET_ADDRESS][US_STATE]" at bounding box center [765, 413] width 247 height 12
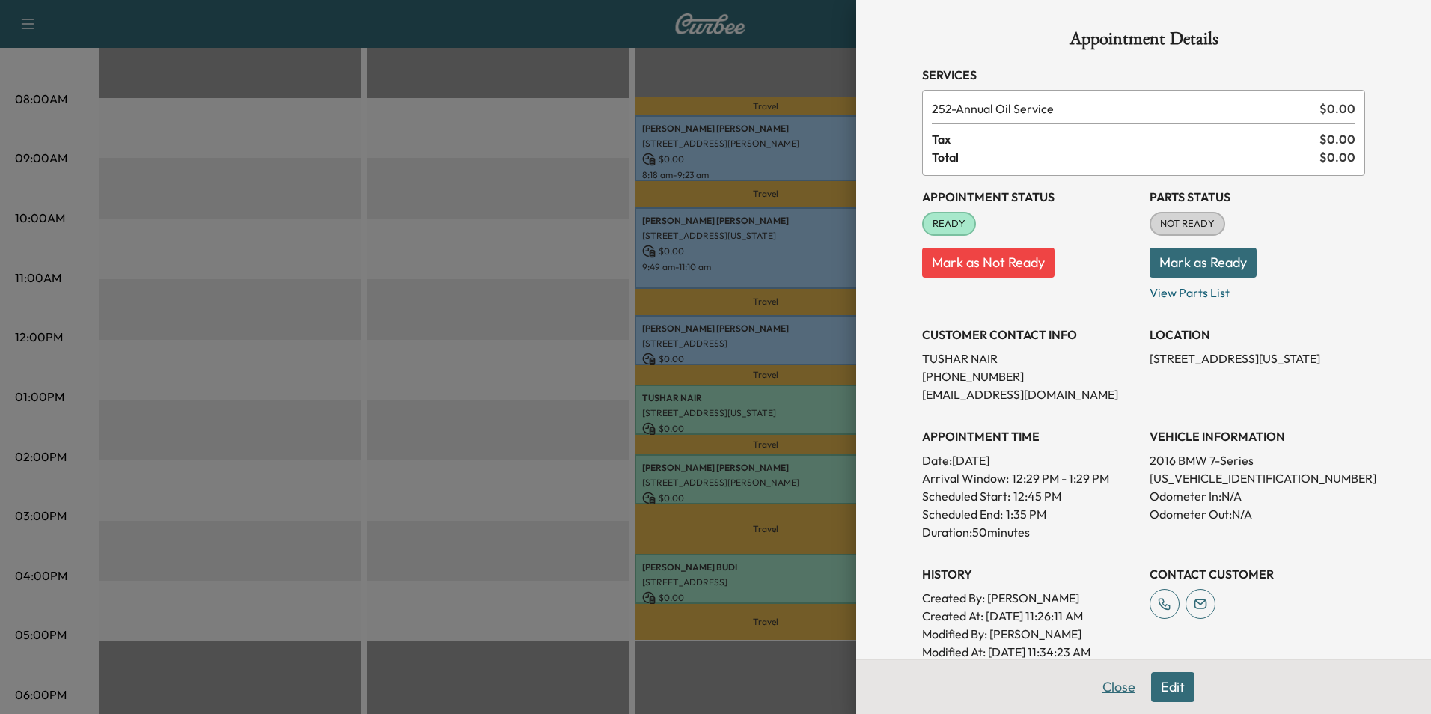
click at [1109, 688] on button "Close" at bounding box center [1118, 687] width 52 height 30
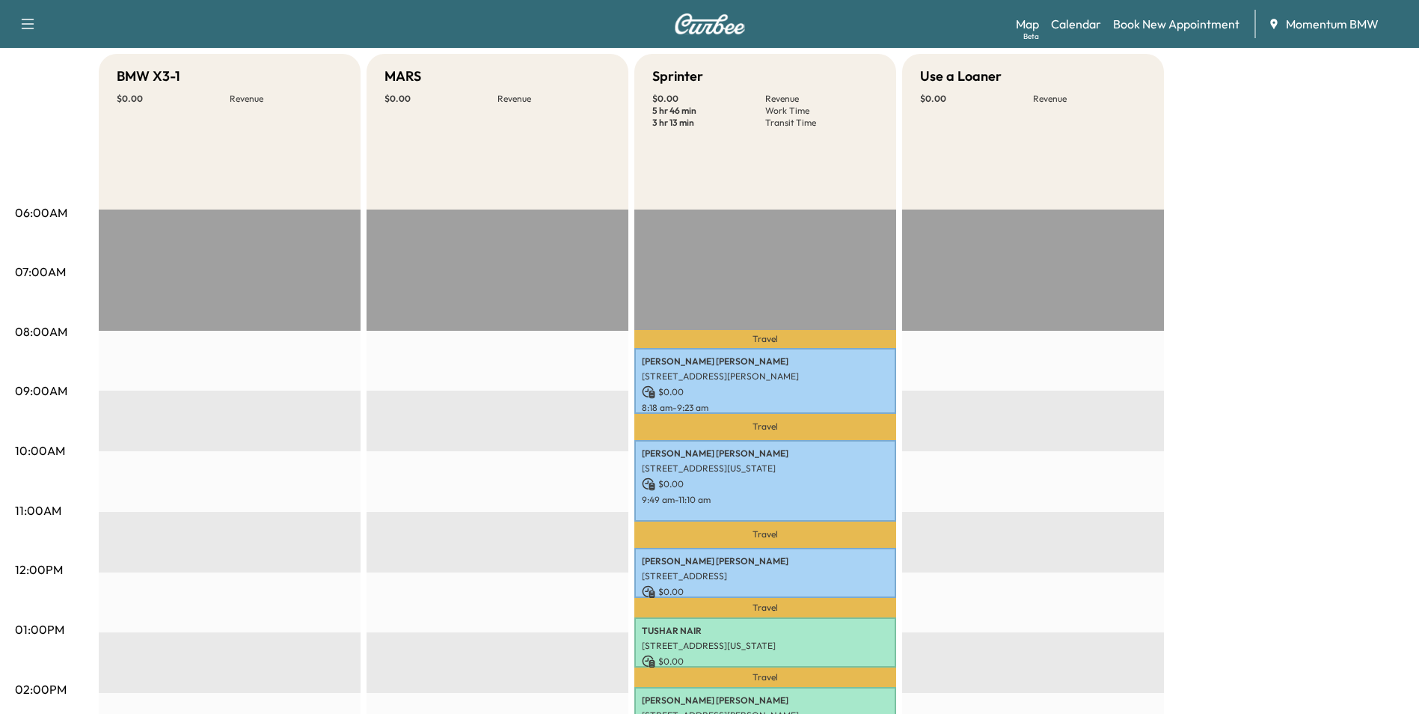
scroll to position [0, 0]
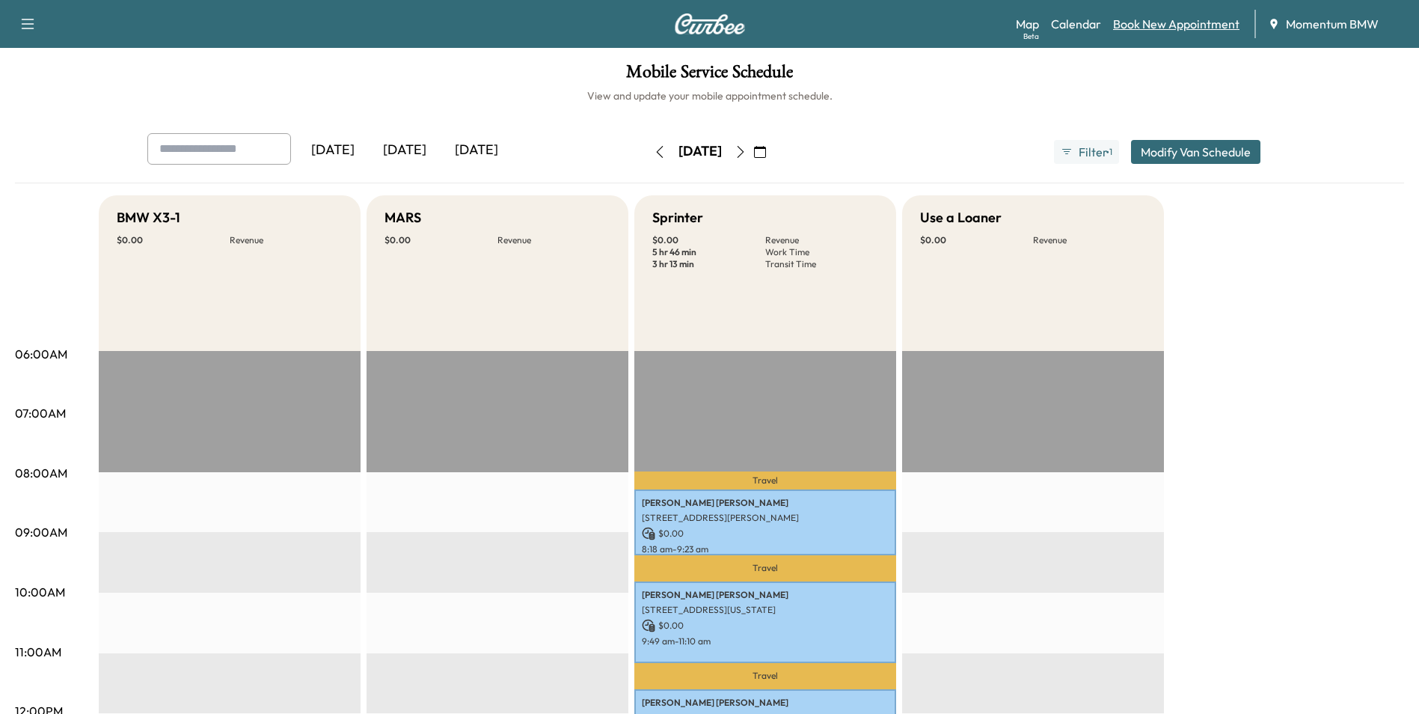
click at [1190, 23] on link "Book New Appointment" at bounding box center [1176, 24] width 126 height 18
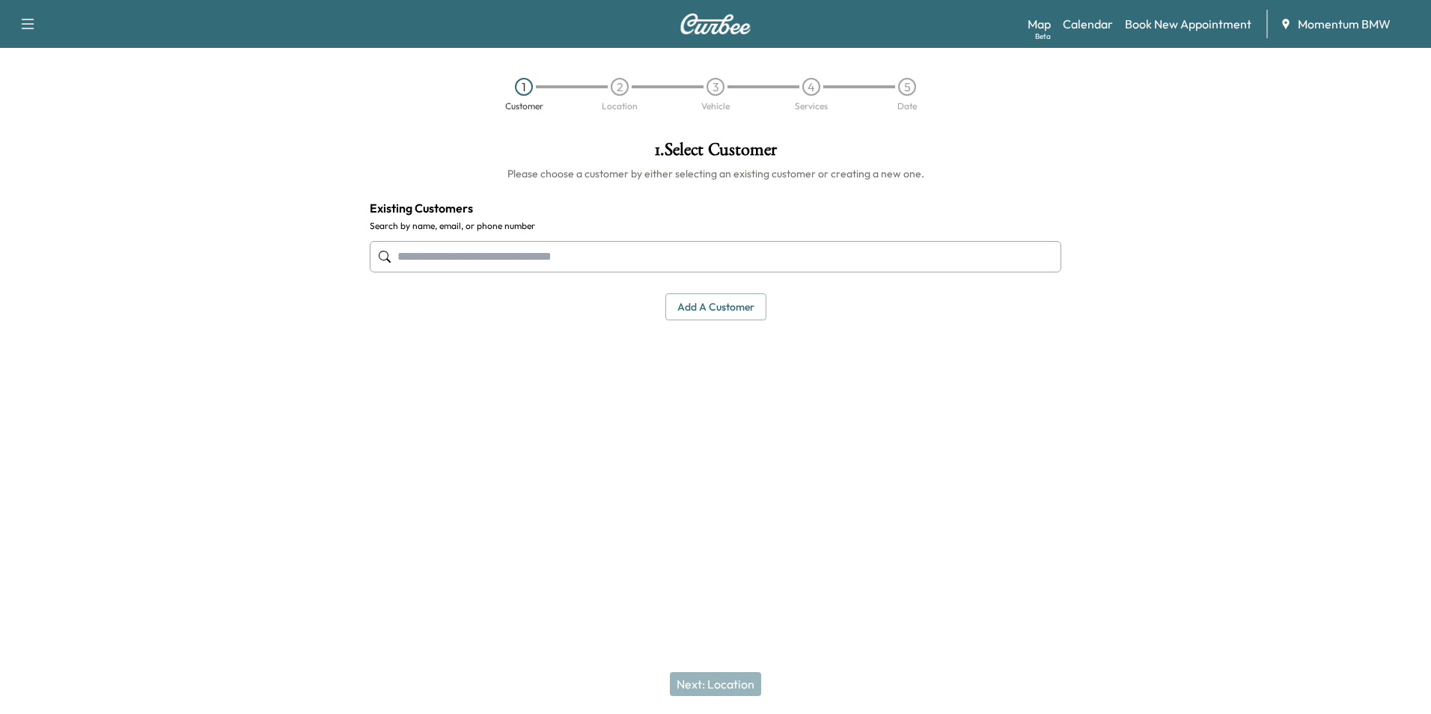
click at [462, 255] on input "text" at bounding box center [715, 256] width 691 height 31
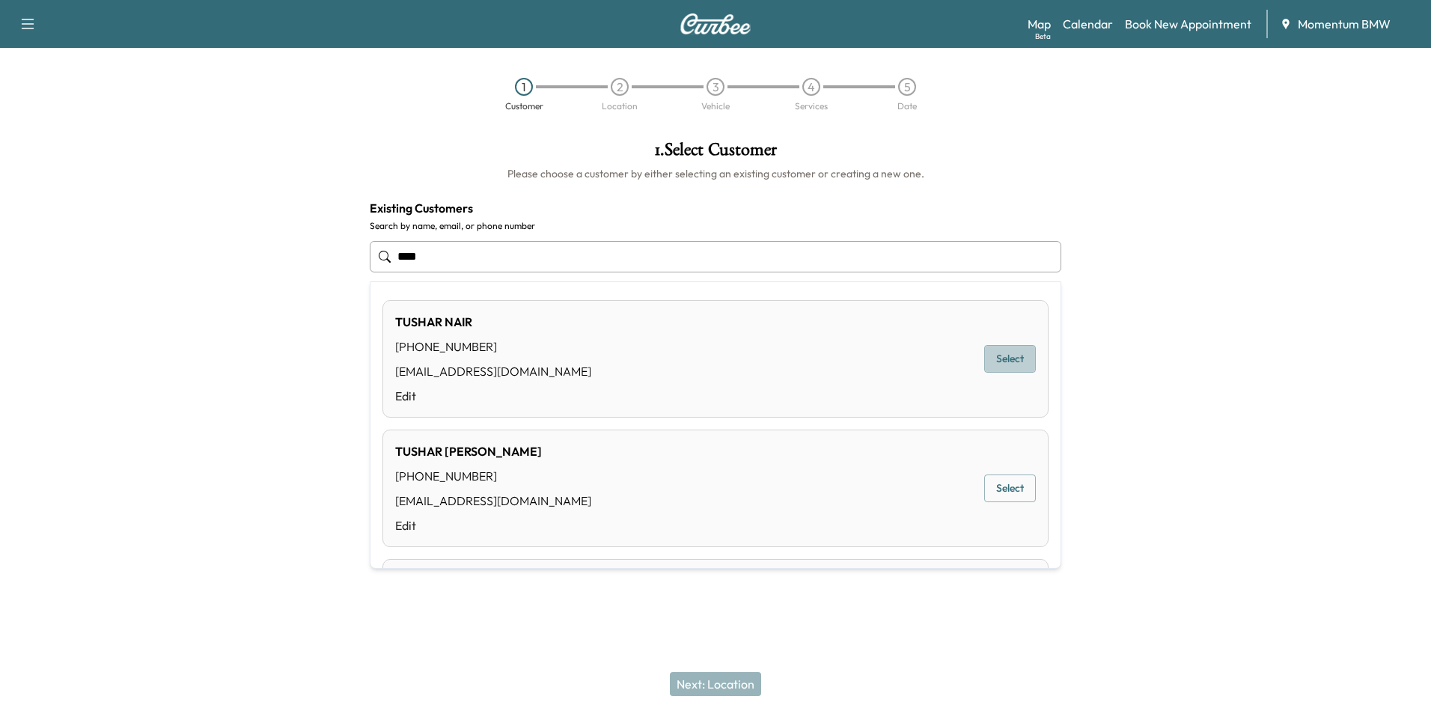
click at [985, 355] on button "Select" at bounding box center [1010, 359] width 52 height 28
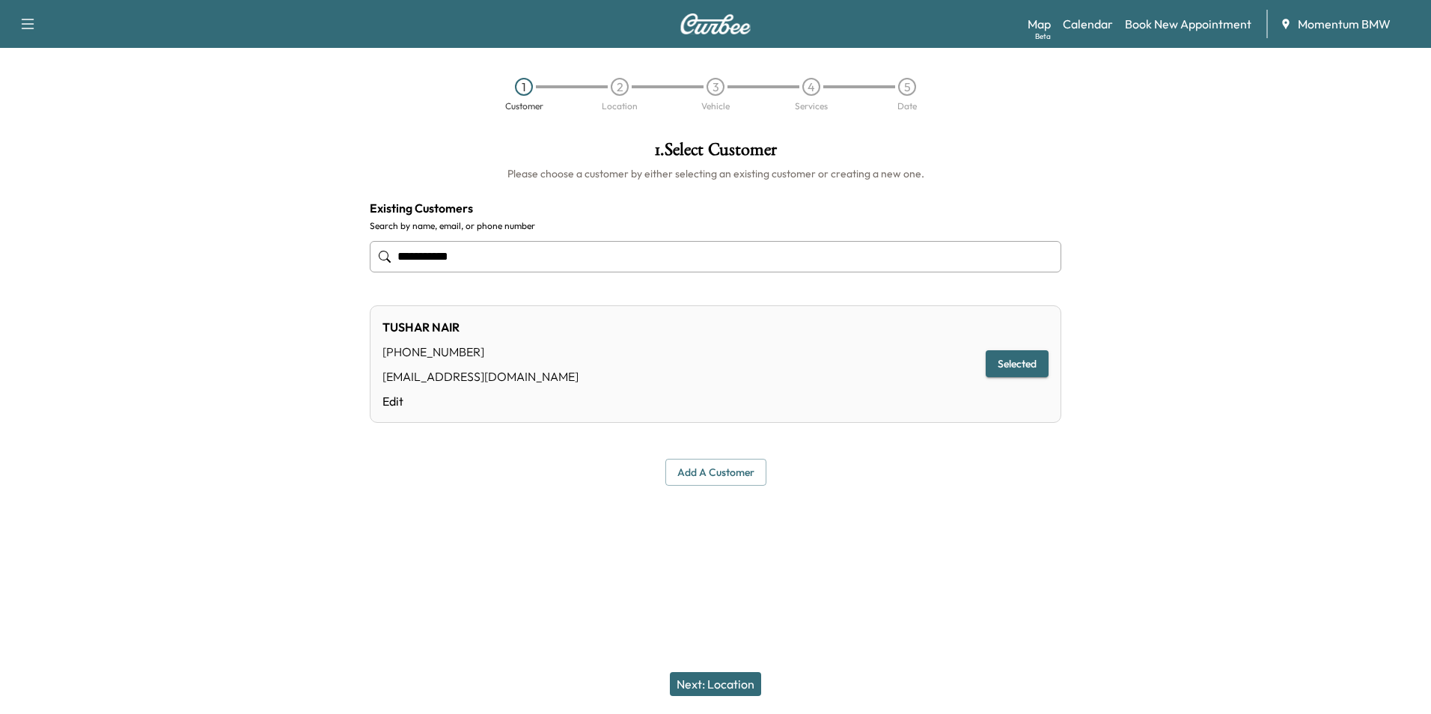
type input "**********"
click at [726, 679] on button "Next: Location" at bounding box center [715, 684] width 91 height 24
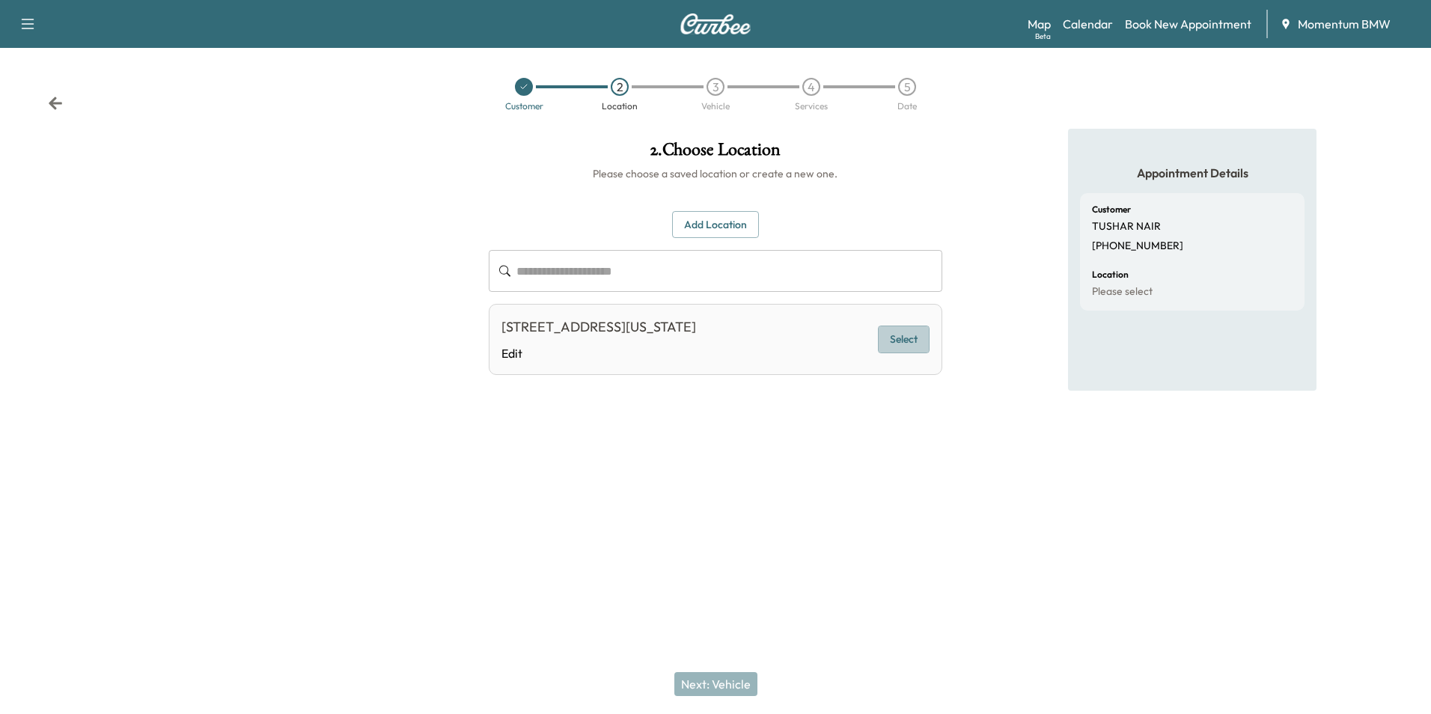
click at [906, 335] on button "Select" at bounding box center [904, 339] width 52 height 28
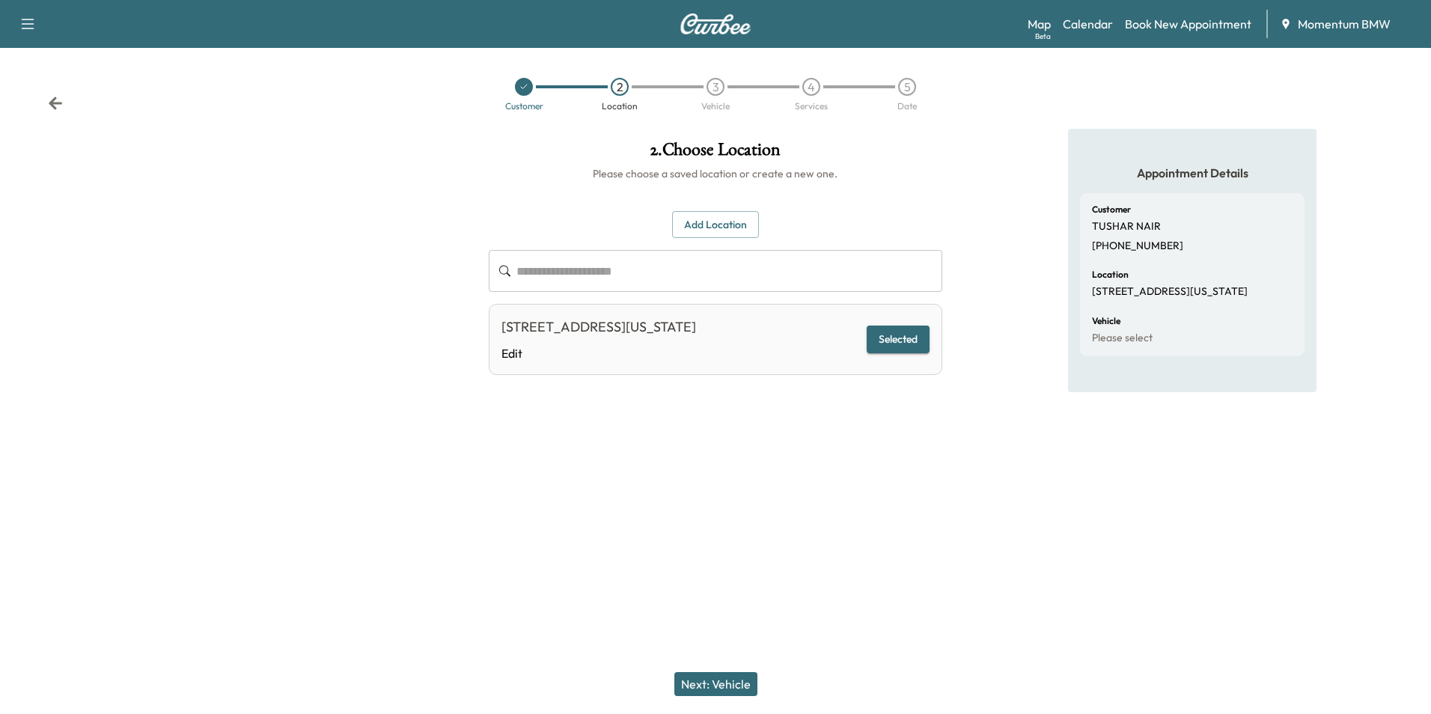
click at [721, 681] on button "Next: Vehicle" at bounding box center [715, 684] width 83 height 24
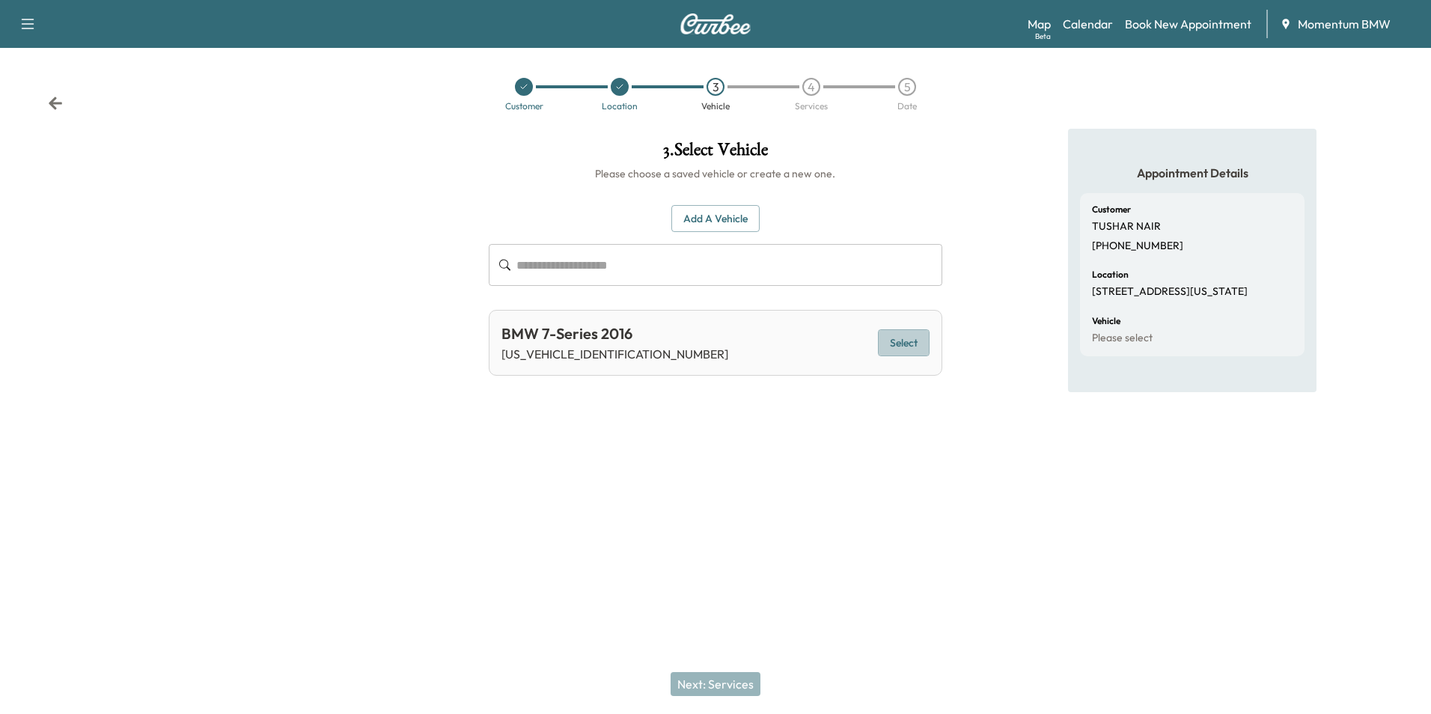
click at [902, 339] on button "Select" at bounding box center [904, 343] width 52 height 28
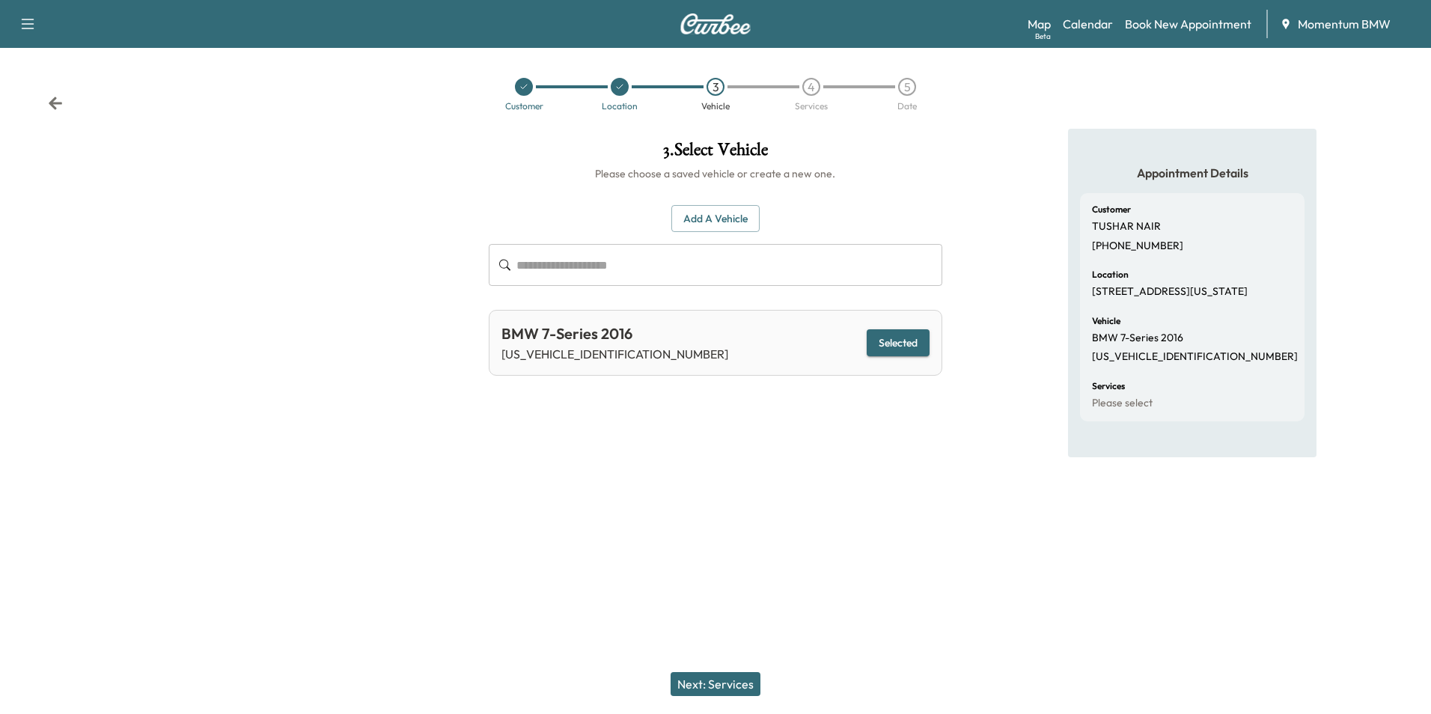
click at [713, 683] on button "Next: Services" at bounding box center [715, 684] width 90 height 24
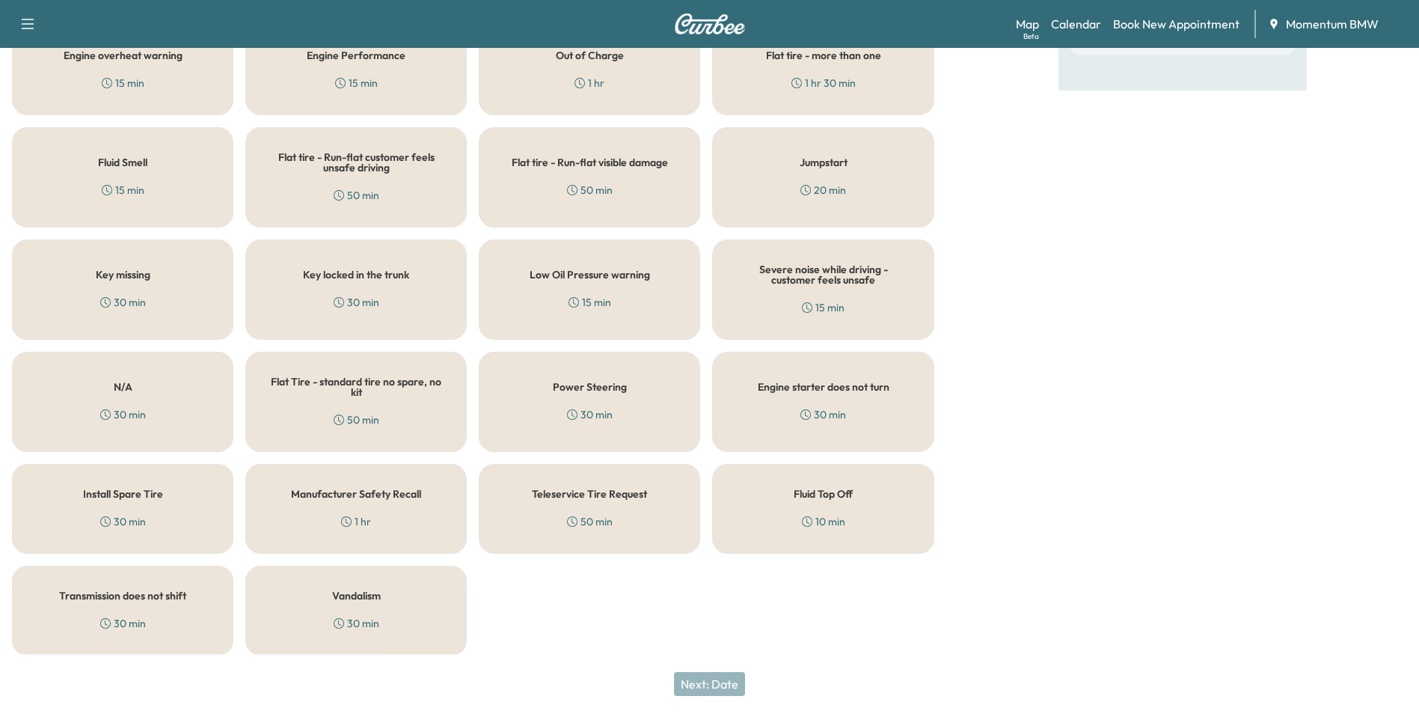
scroll to position [368, 0]
click at [123, 385] on h5 "N/A" at bounding box center [123, 385] width 19 height 10
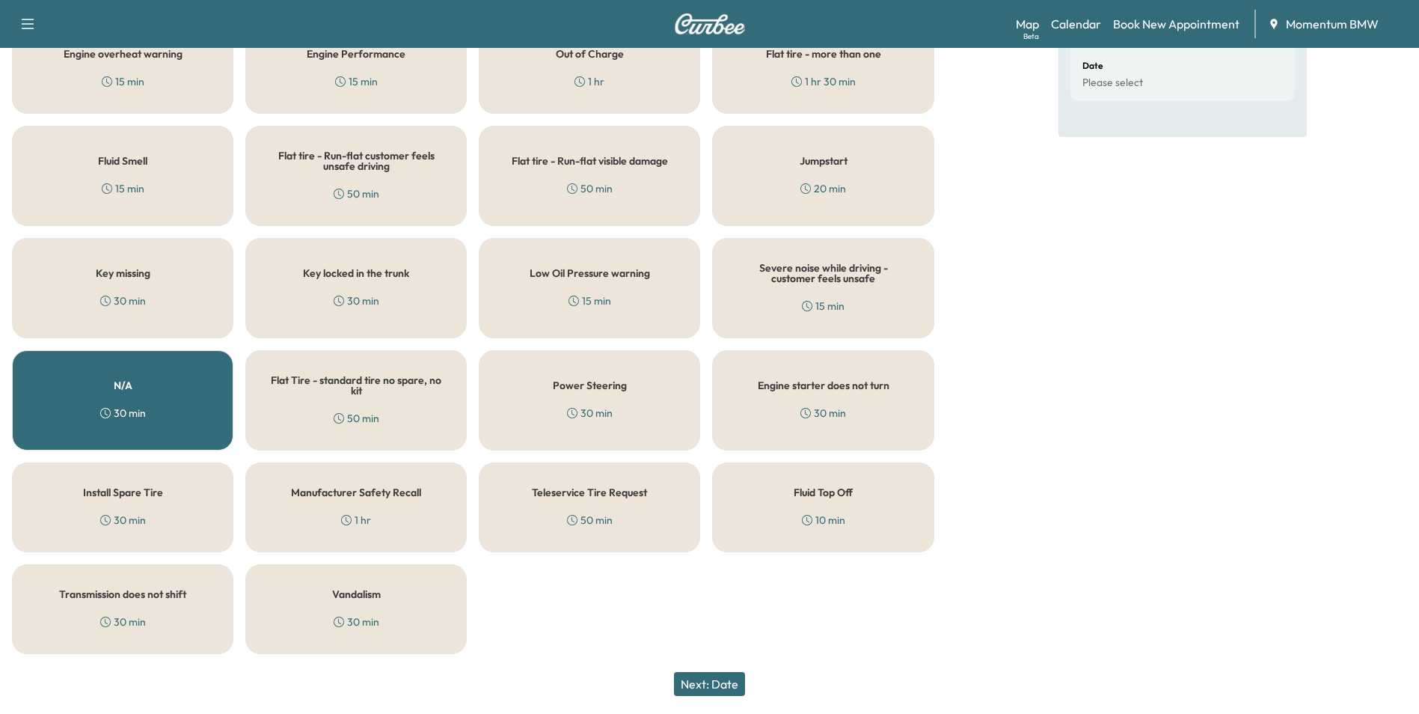
click at [728, 682] on button "Next: Date" at bounding box center [709, 684] width 71 height 24
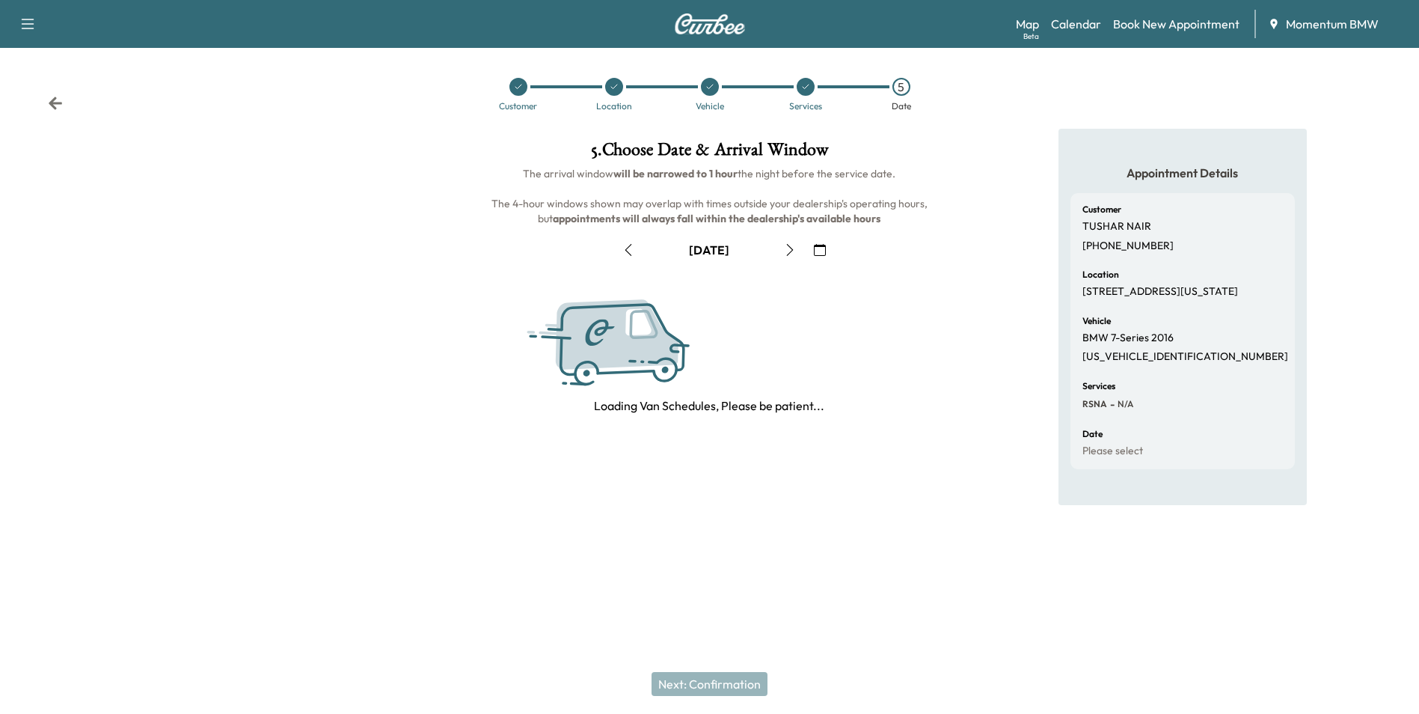
scroll to position [0, 0]
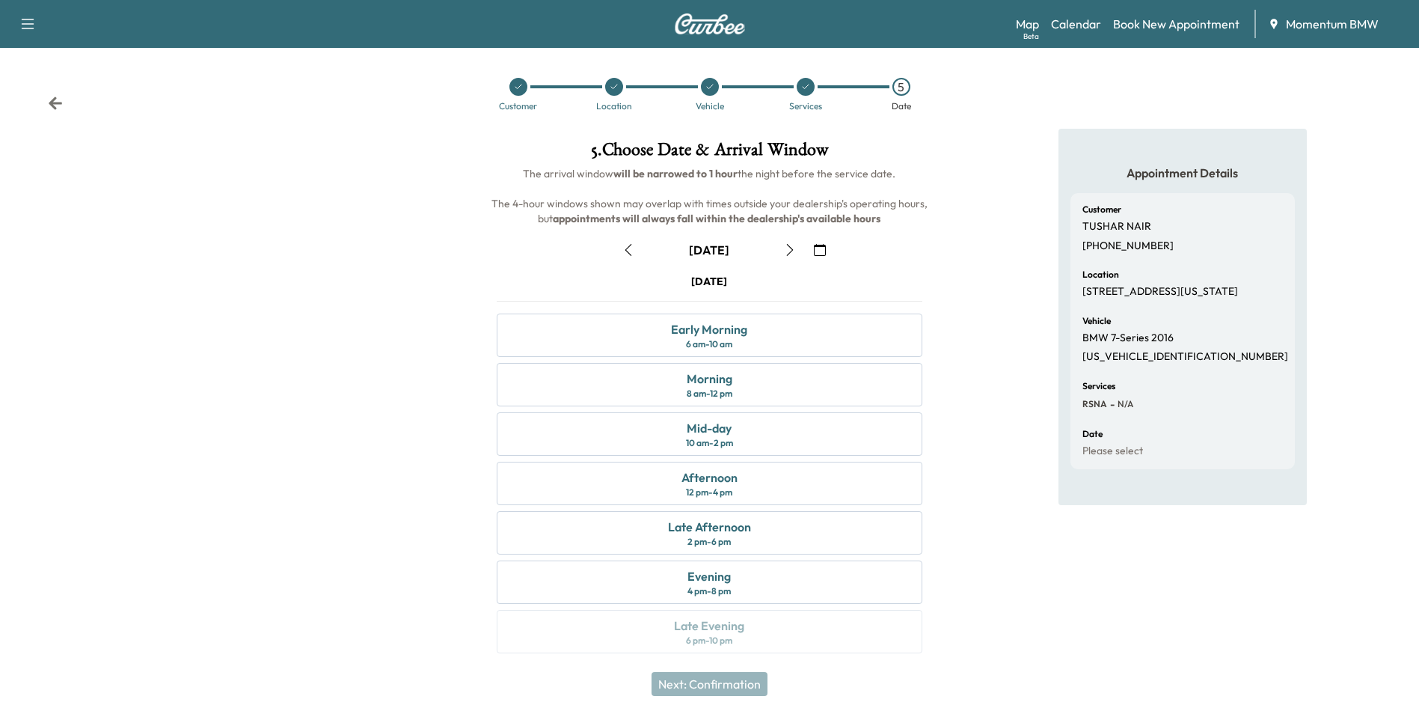
click at [624, 245] on icon "button" at bounding box center [629, 250] width 12 height 12
click at [751, 487] on div "Afternoon 12 pm - 4 pm" at bounding box center [709, 483] width 425 height 43
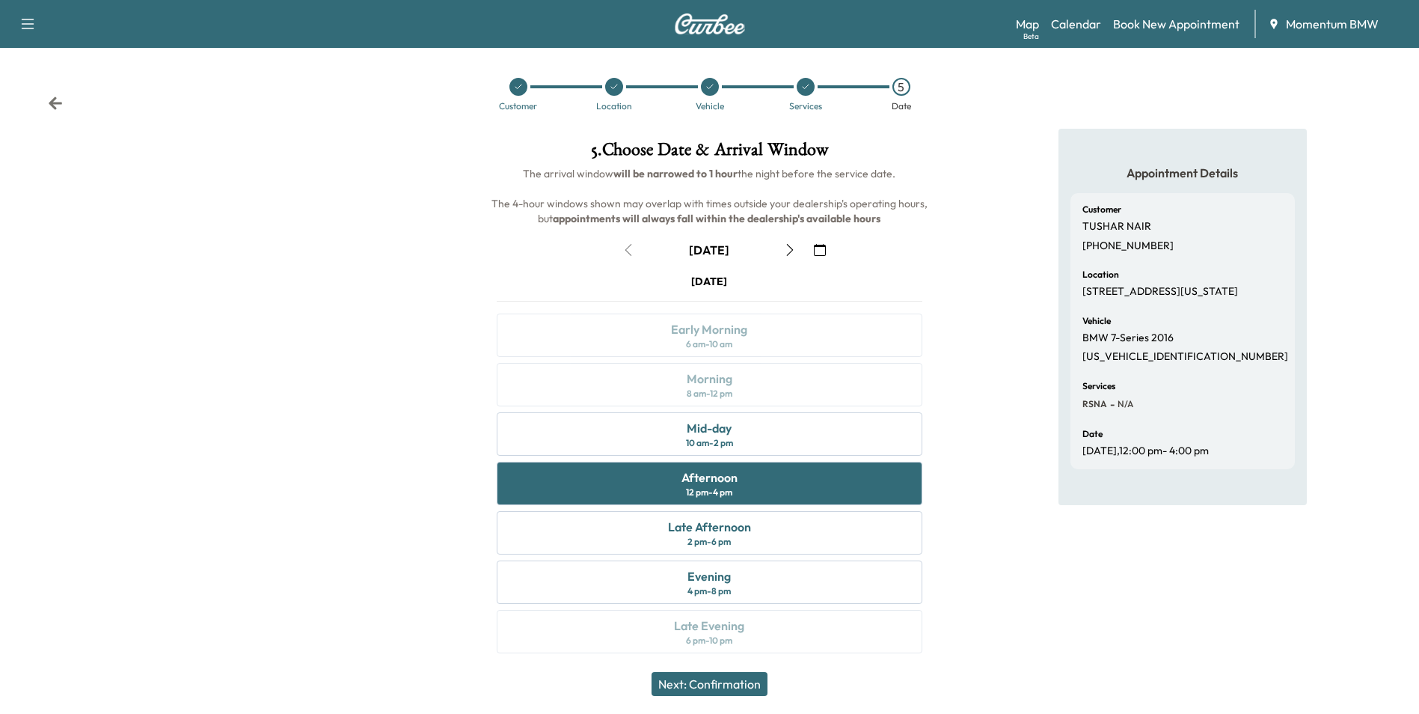
click at [710, 681] on button "Next: Confirmation" at bounding box center [710, 684] width 116 height 24
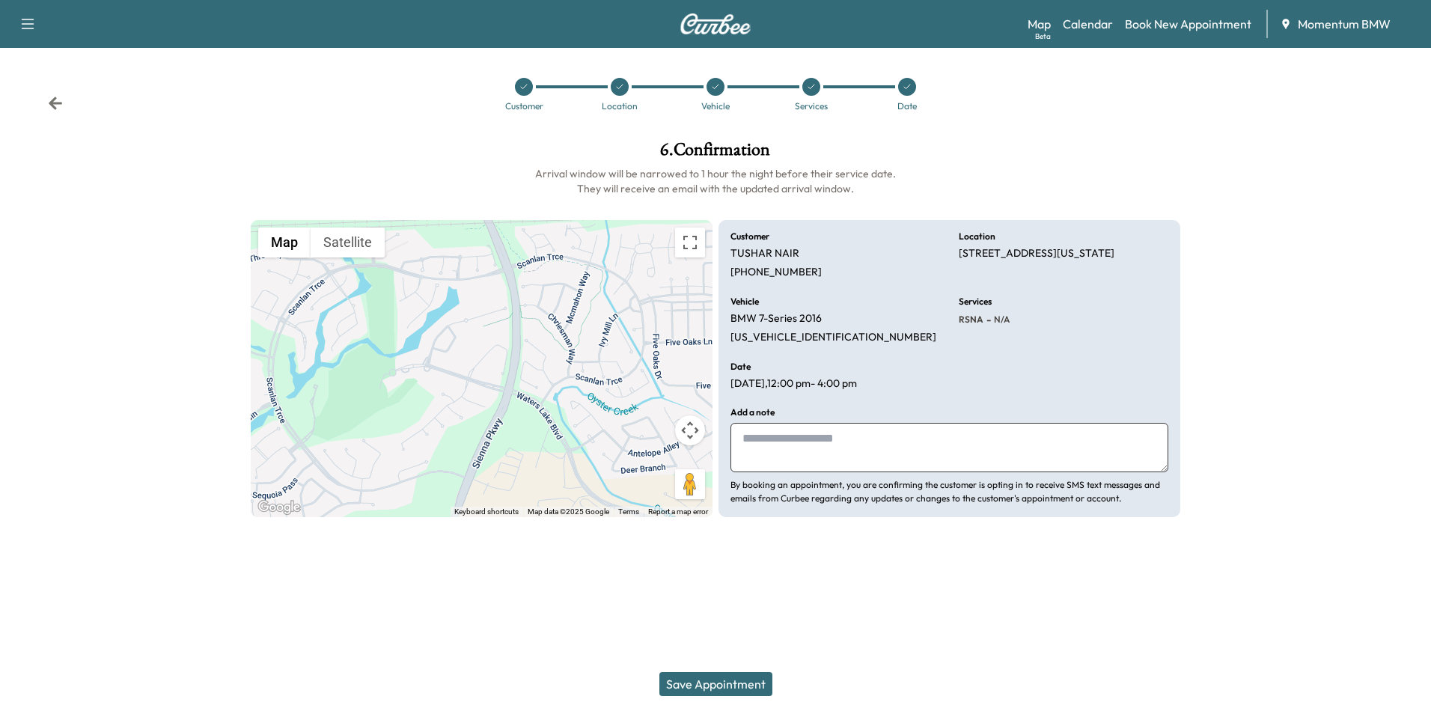
click at [720, 685] on button "Save Appointment" at bounding box center [715, 684] width 113 height 24
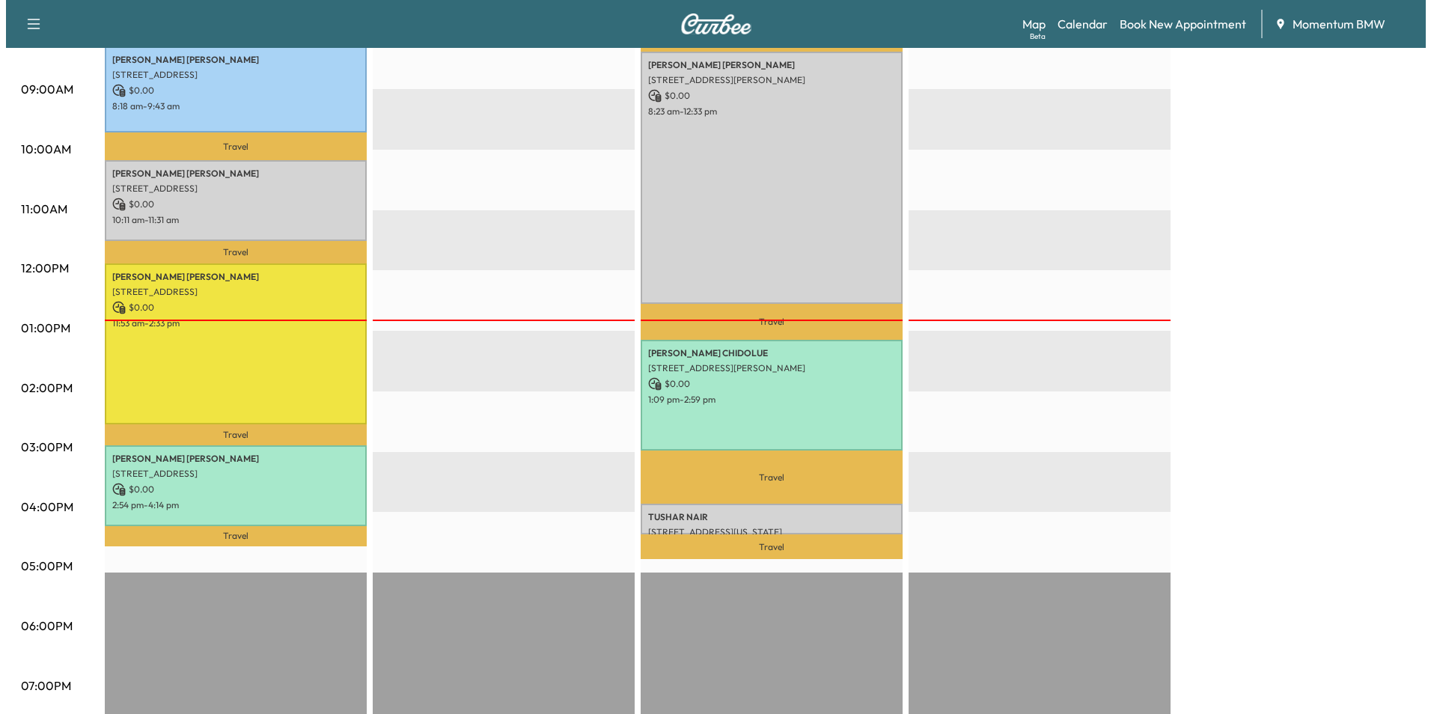
scroll to position [449, 0]
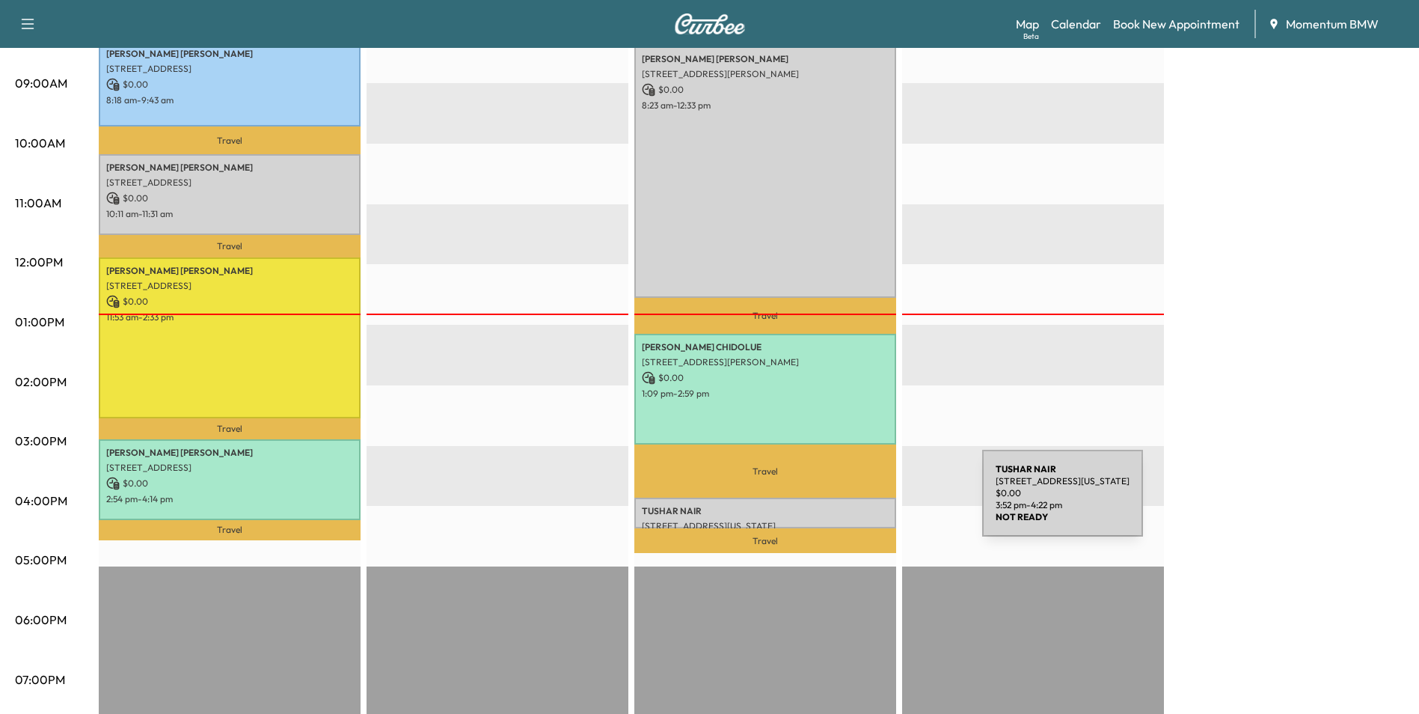
click at [870, 505] on p "[PERSON_NAME]" at bounding box center [765, 511] width 247 height 12
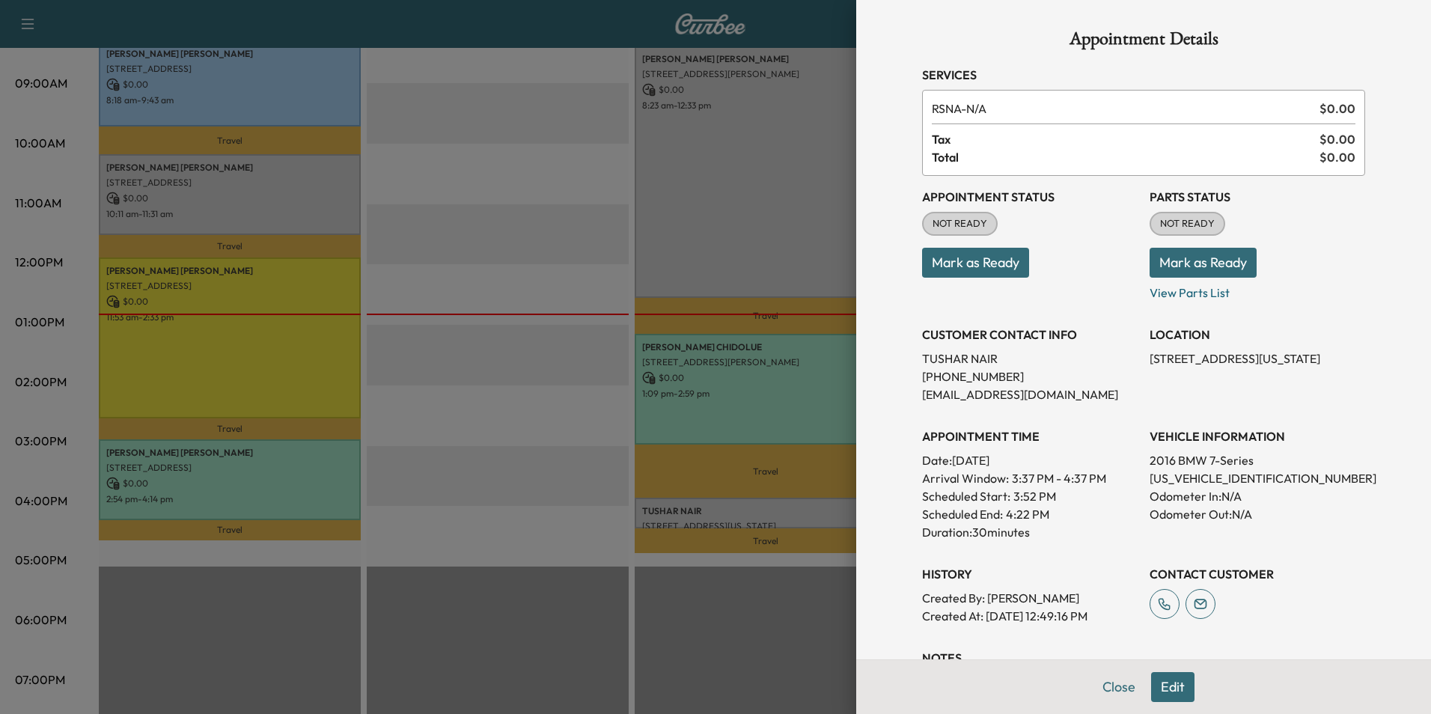
click at [1164, 681] on button "Edit" at bounding box center [1172, 687] width 43 height 30
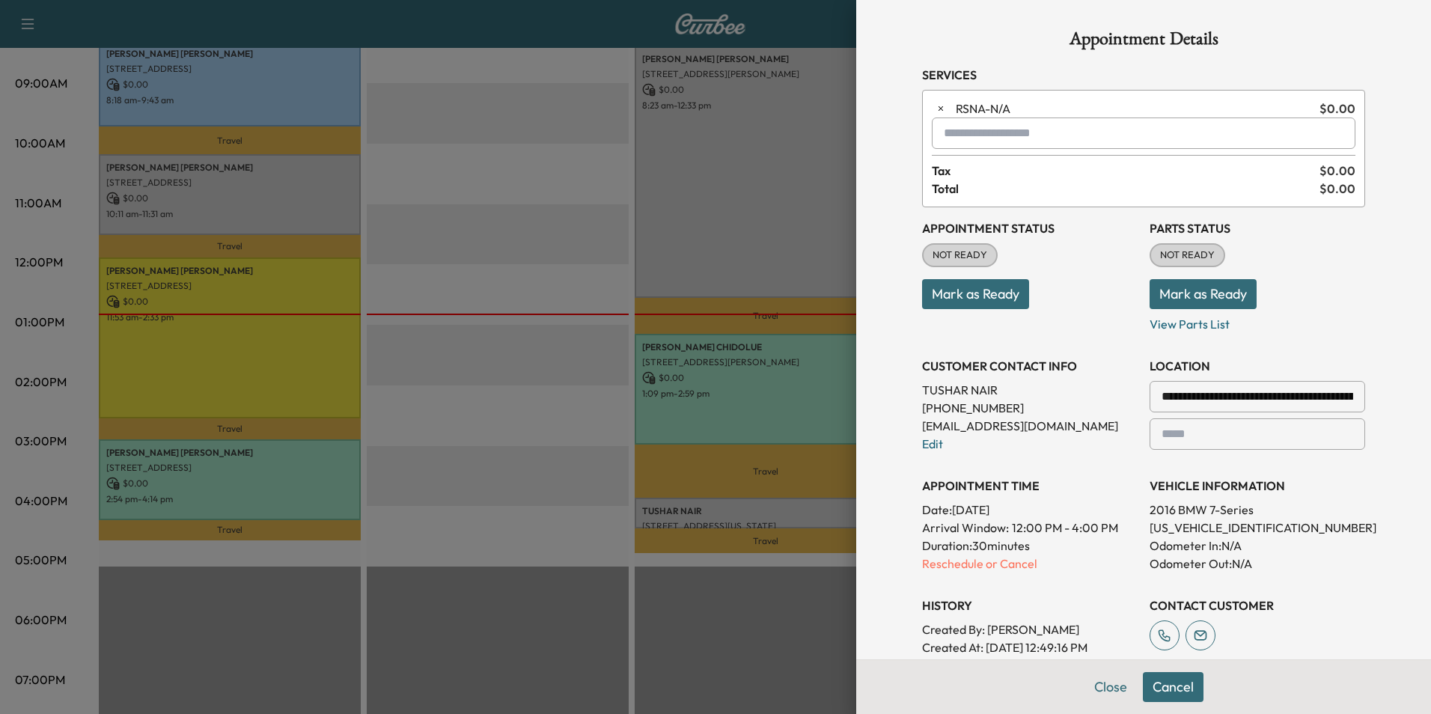
click at [955, 132] on input "text" at bounding box center [1144, 132] width 424 height 31
click at [994, 164] on p "SPRINTER - Sprinter" at bounding box center [1090, 172] width 326 height 21
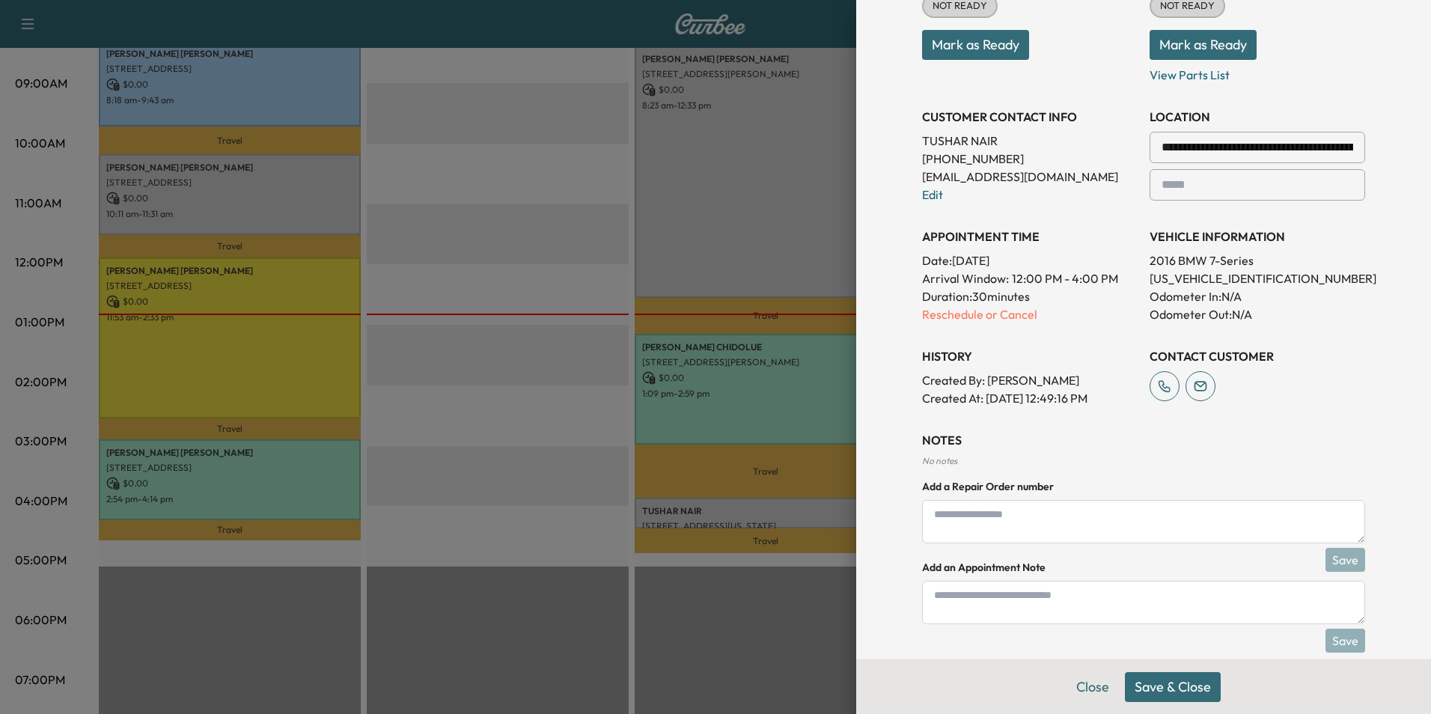
scroll to position [290, 0]
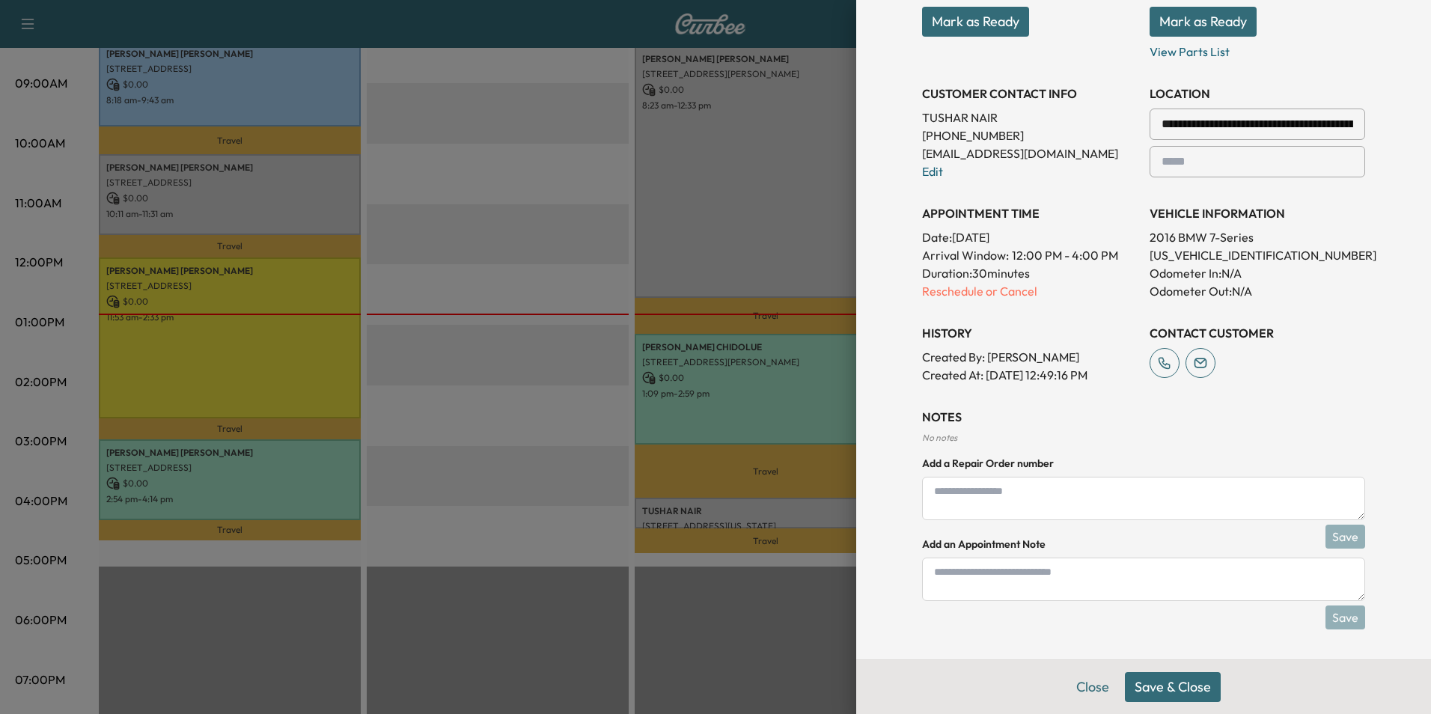
type input "********"
click at [971, 575] on textarea at bounding box center [1143, 578] width 443 height 43
type textarea "*****"
click at [1158, 684] on button "Save & Close" at bounding box center [1173, 687] width 96 height 30
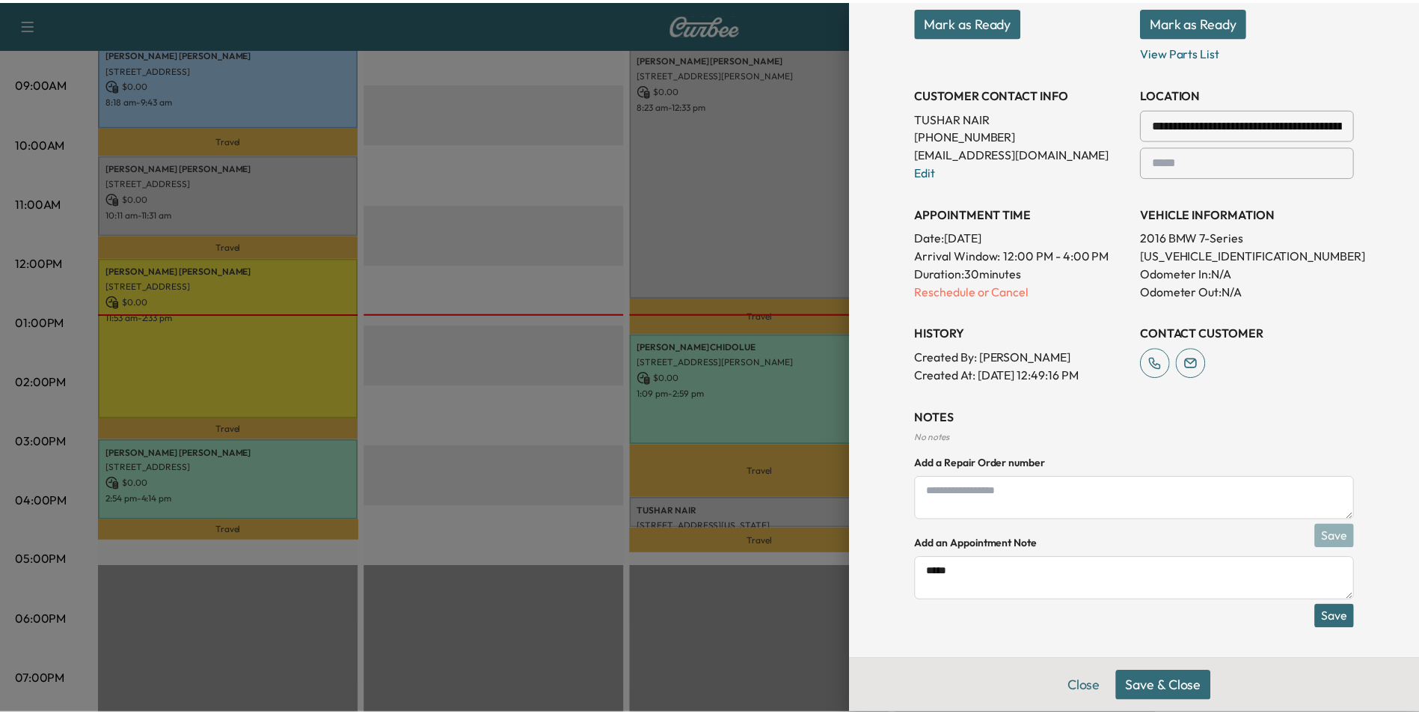
scroll to position [241, 0]
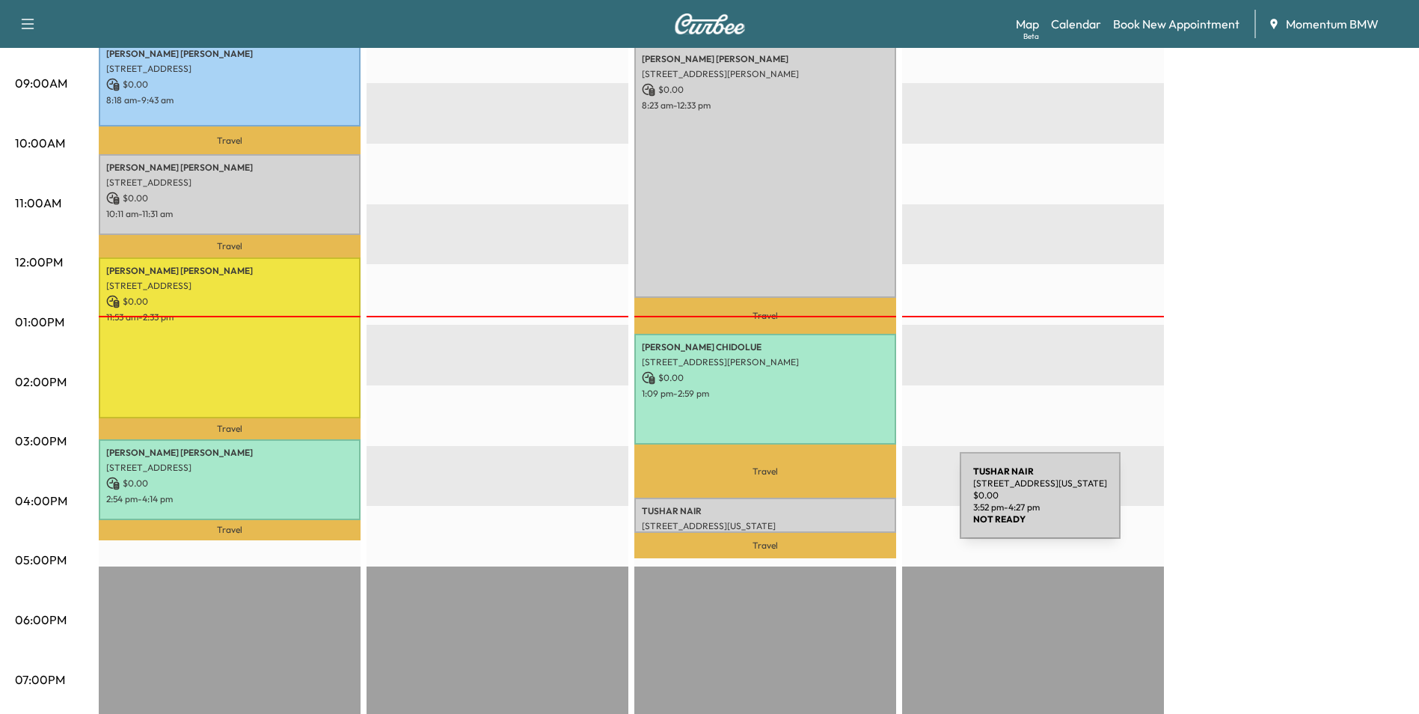
click at [848, 505] on p "[PERSON_NAME]" at bounding box center [765, 511] width 247 height 12
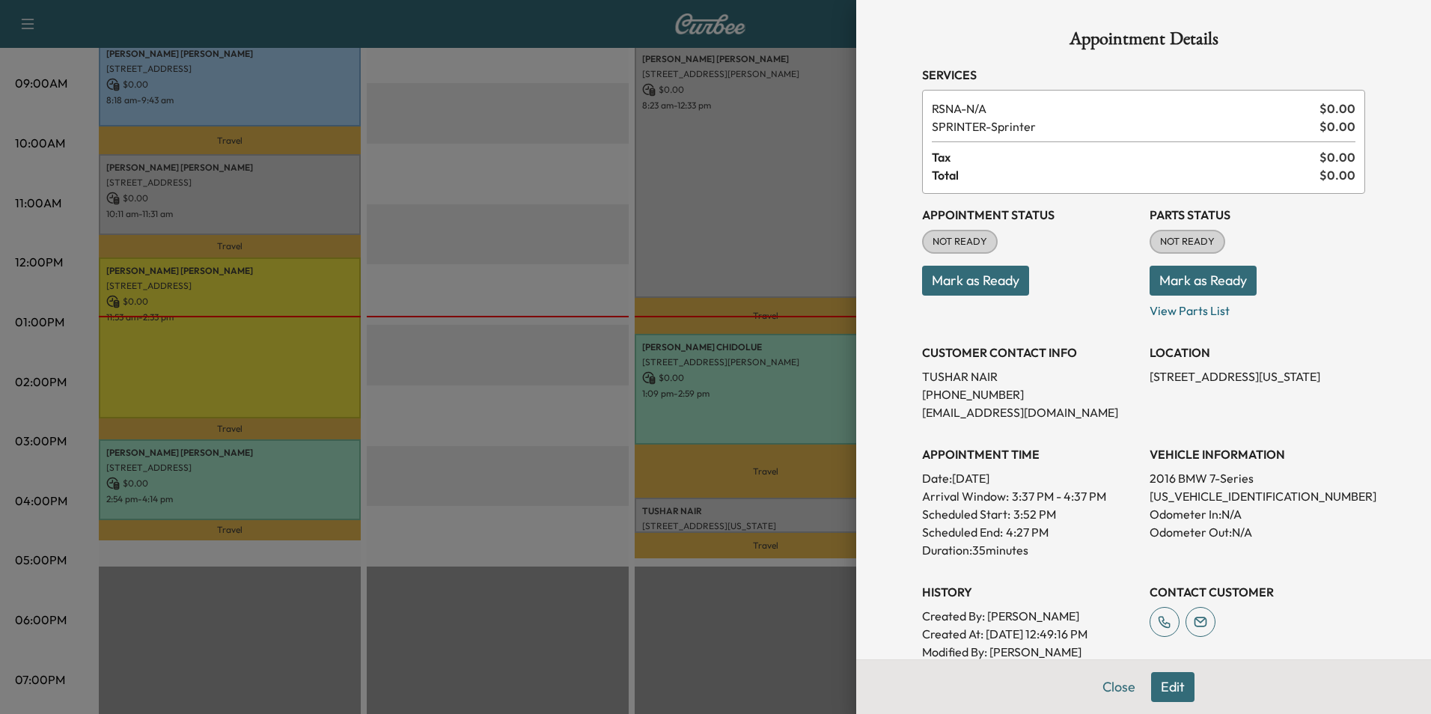
click at [965, 279] on button "Mark as Ready" at bounding box center [975, 281] width 107 height 30
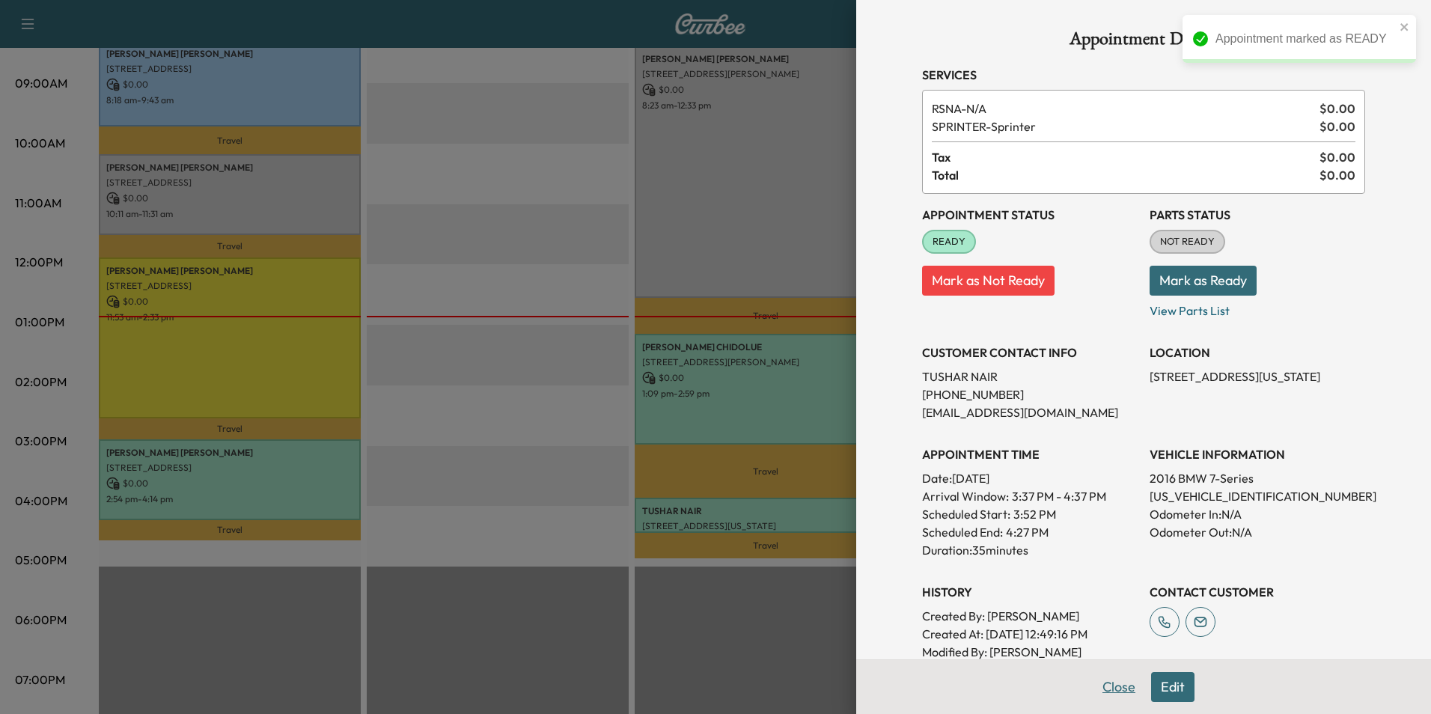
click at [1115, 686] on button "Close" at bounding box center [1118, 687] width 52 height 30
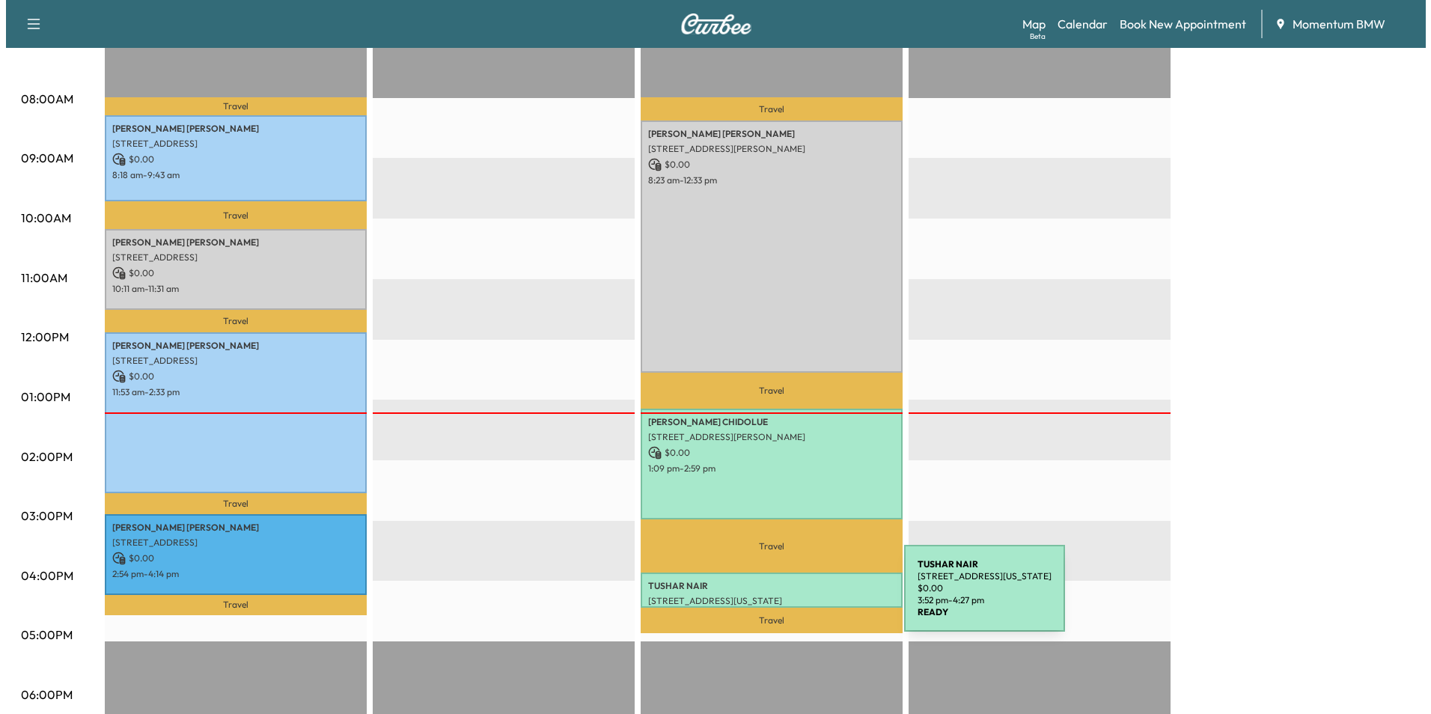
scroll to position [299, 0]
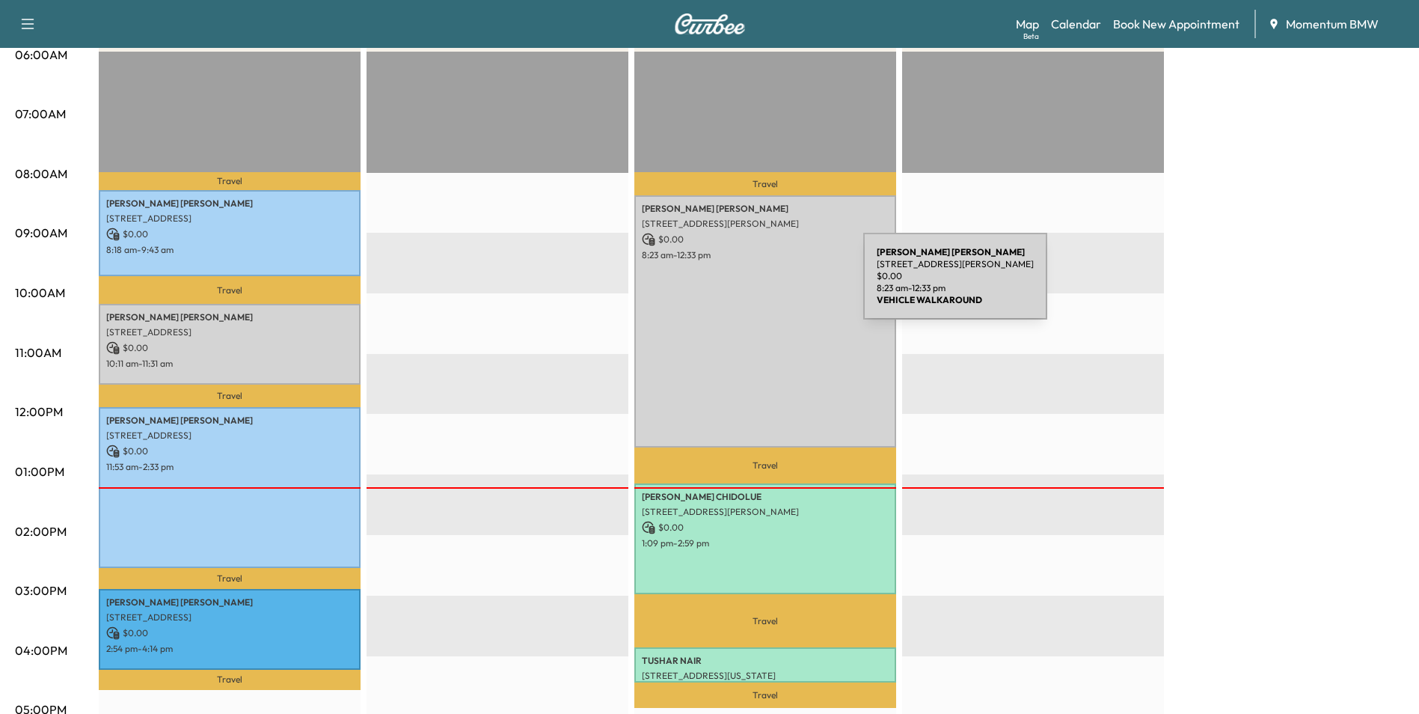
click at [751, 284] on div "[PERSON_NAME] [STREET_ADDRESS] $ 0.00 8:23 am - 12:33 pm" at bounding box center [766, 320] width 262 height 251
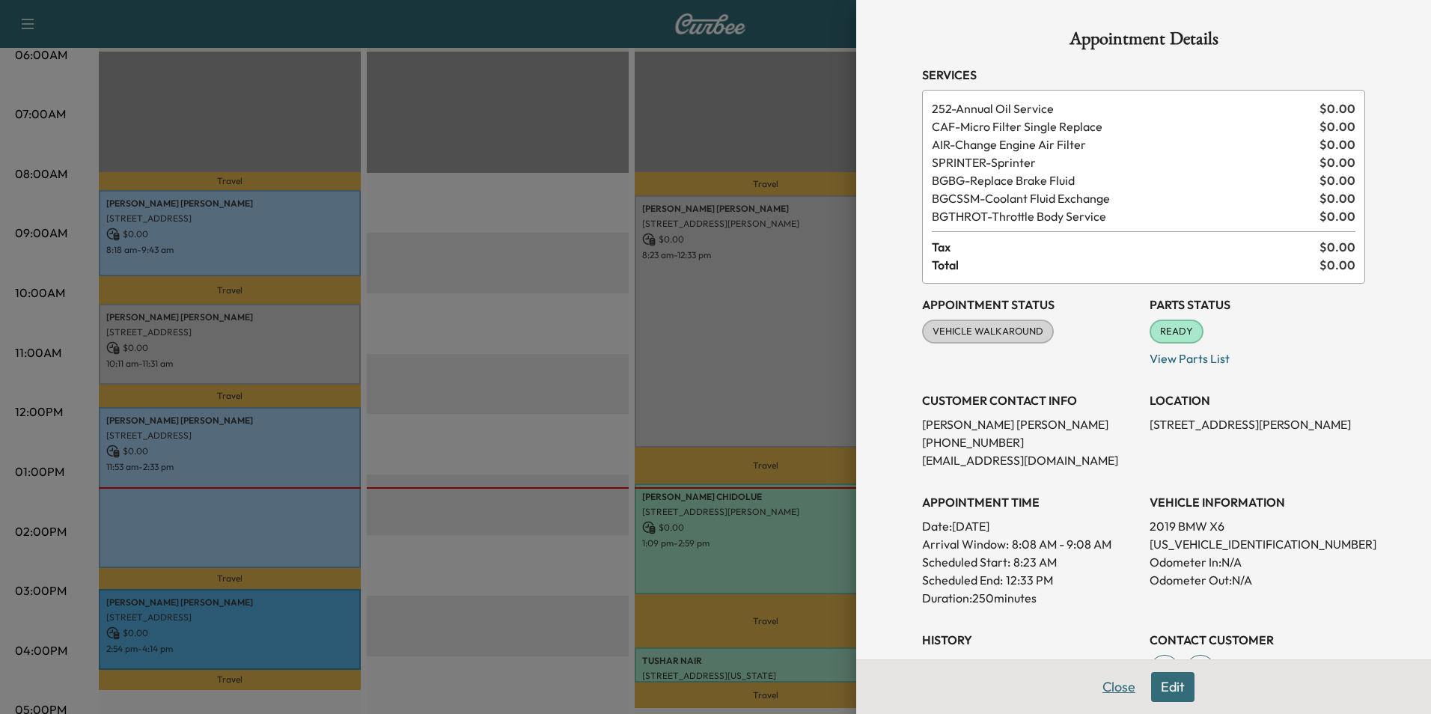
click at [1113, 690] on button "Close" at bounding box center [1118, 687] width 52 height 30
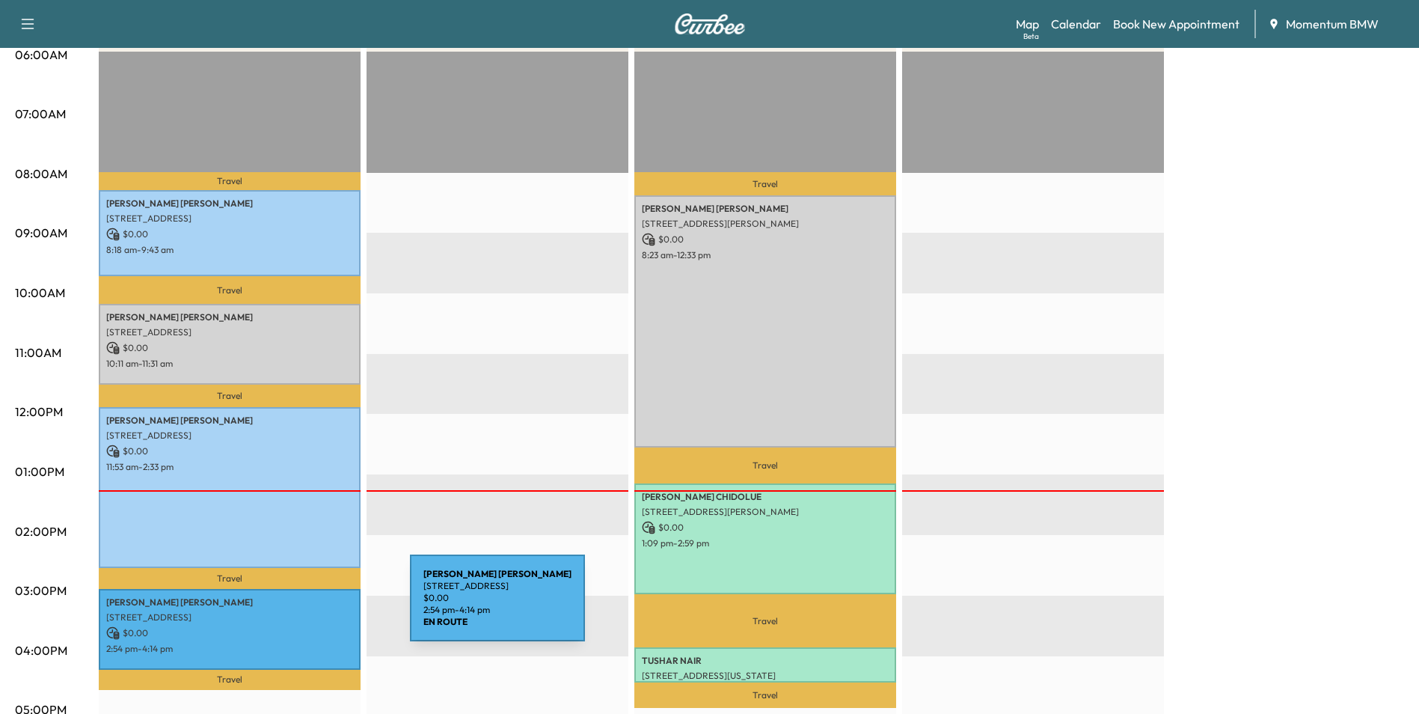
click at [298, 611] on p "[STREET_ADDRESS]" at bounding box center [229, 617] width 247 height 12
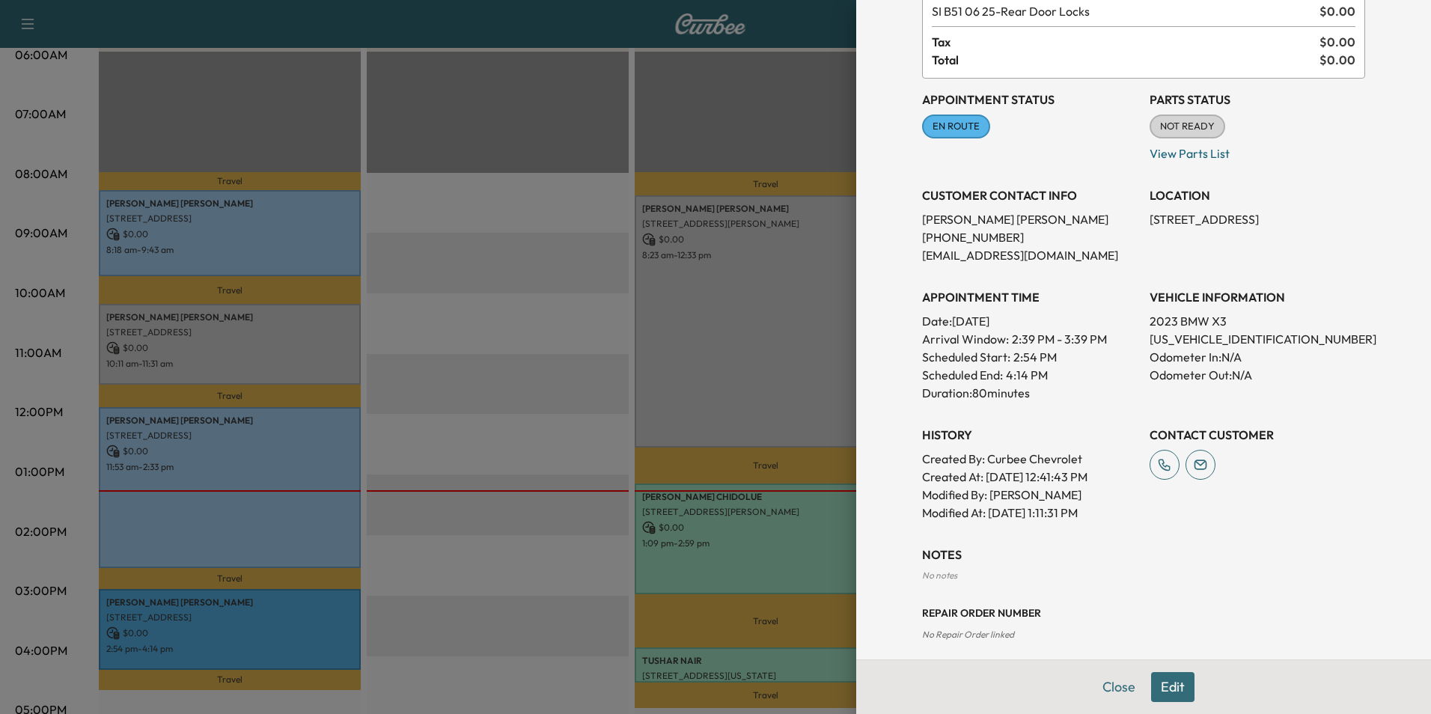
scroll to position [109, 0]
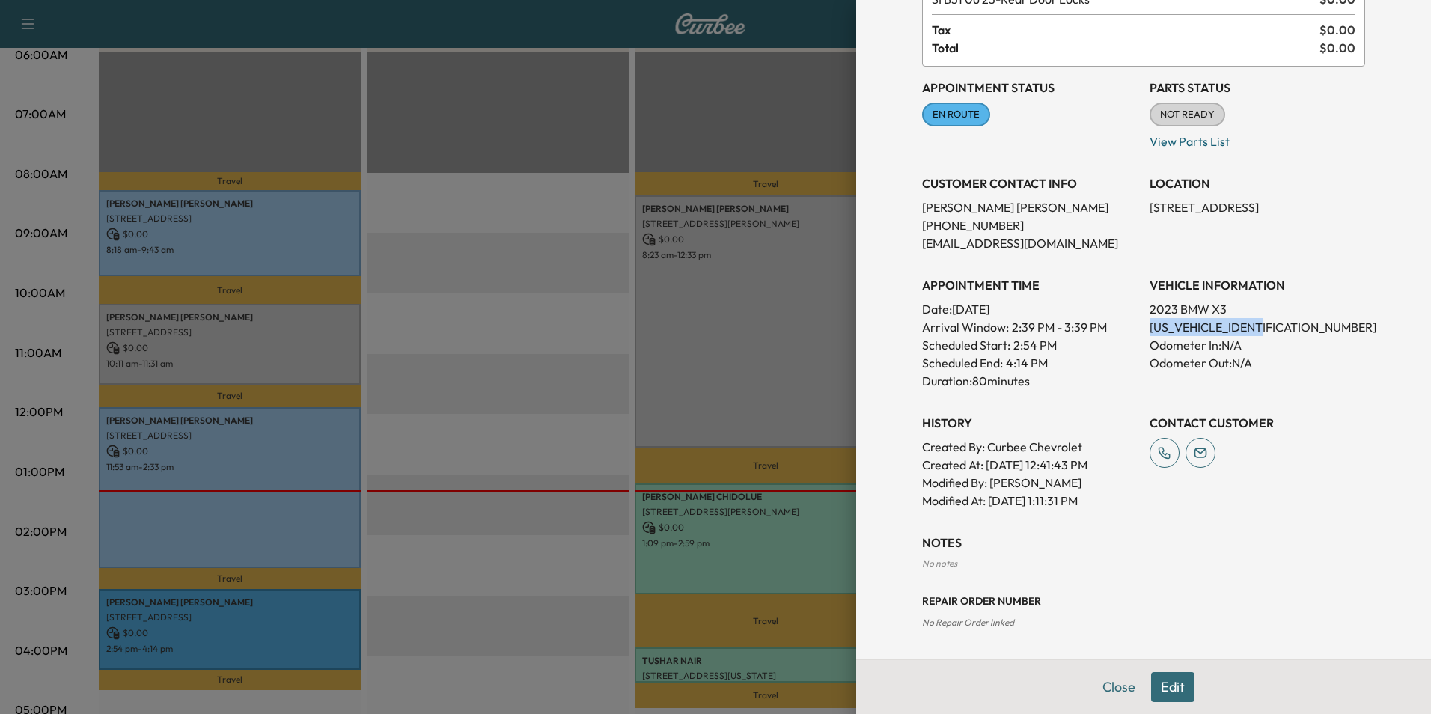
drag, startPoint x: 1267, startPoint y: 324, endPoint x: 1132, endPoint y: 332, distance: 134.9
click at [1132, 332] on div "Appointment Status EN ROUTE Mark as Not Ready Parts Status NOT READY Mark as Re…" at bounding box center [1143, 288] width 443 height 443
drag, startPoint x: 1132, startPoint y: 332, endPoint x: 1236, endPoint y: 325, distance: 104.2
copy p "[US_VEHICLE_IDENTIFICATION_NUMBER]"
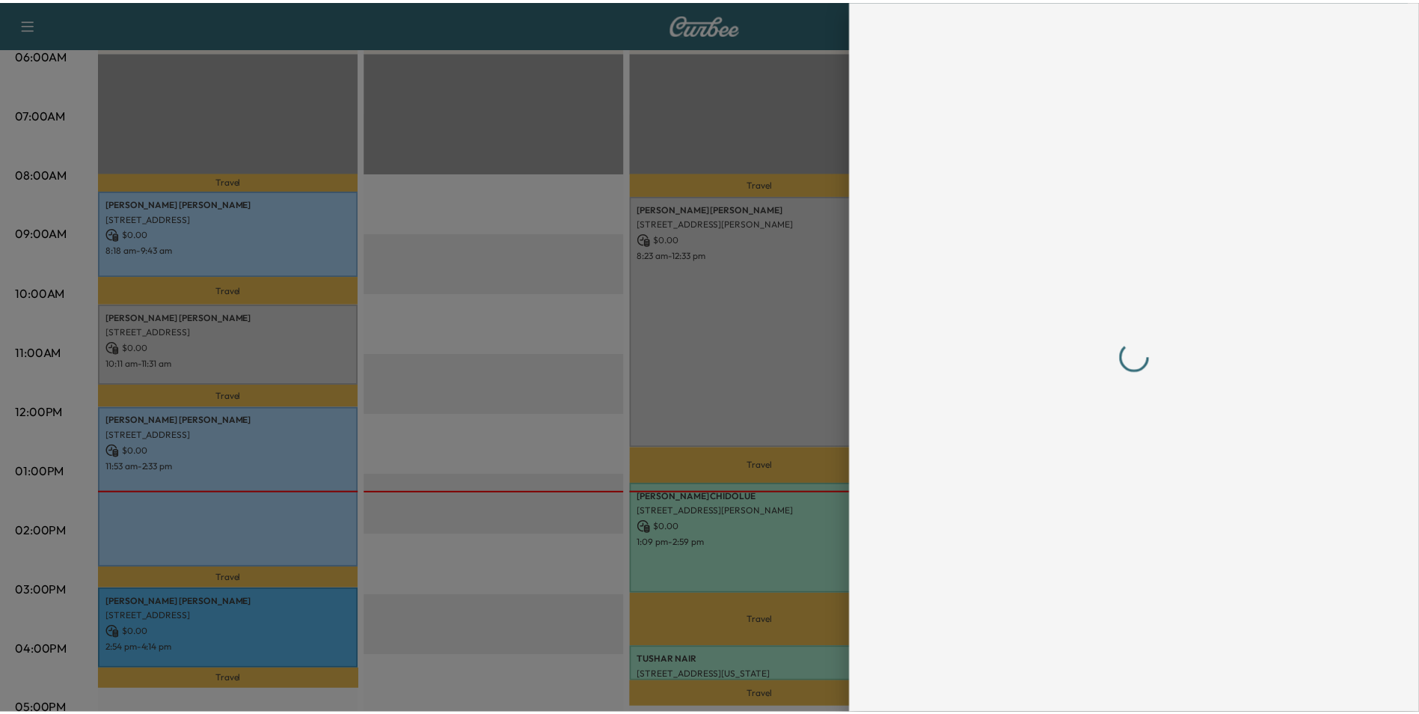
scroll to position [0, 0]
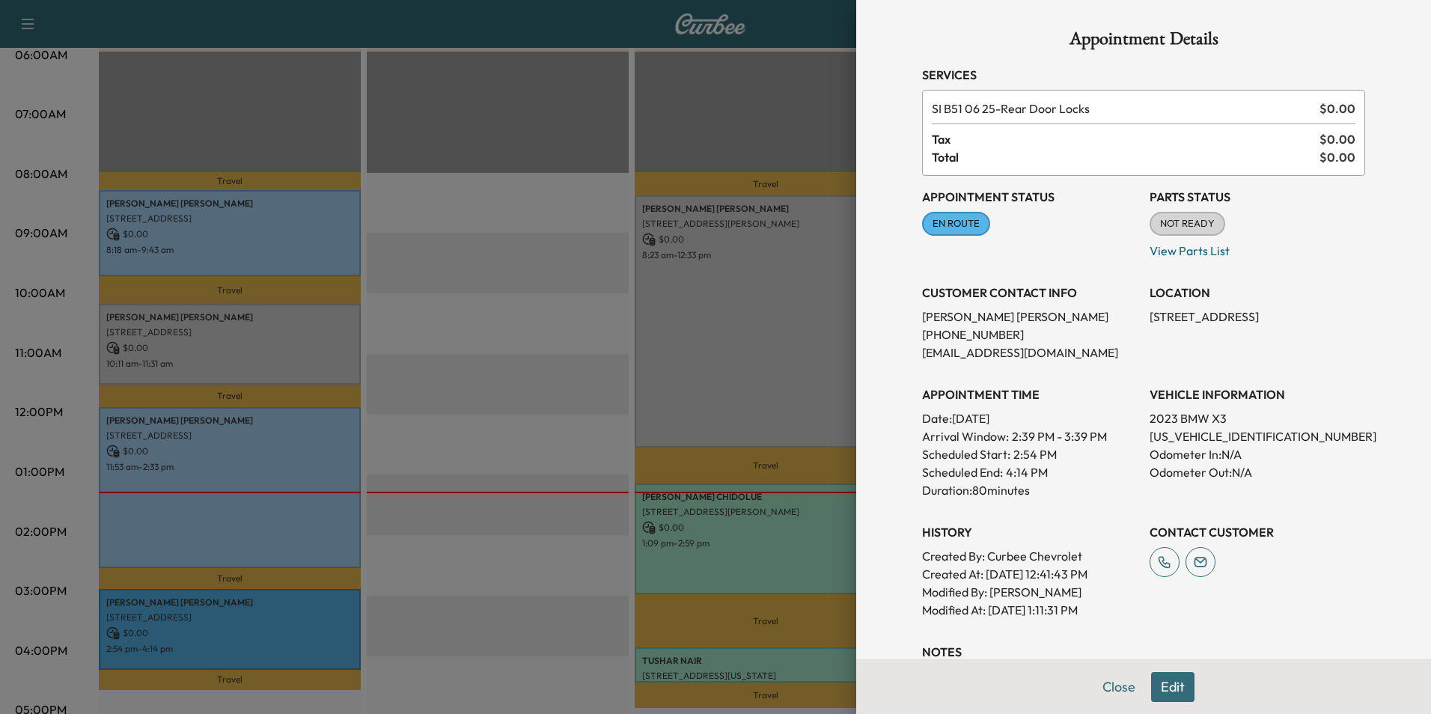
drag, startPoint x: 1249, startPoint y: 316, endPoint x: 1140, endPoint y: 317, distance: 109.3
click at [1149, 317] on p "[STREET_ADDRESS]" at bounding box center [1256, 317] width 215 height 18
drag, startPoint x: 1140, startPoint y: 317, endPoint x: 1220, endPoint y: 317, distance: 80.8
copy p "[STREET_ADDRESS]"
click at [1115, 688] on button "Close" at bounding box center [1118, 687] width 52 height 30
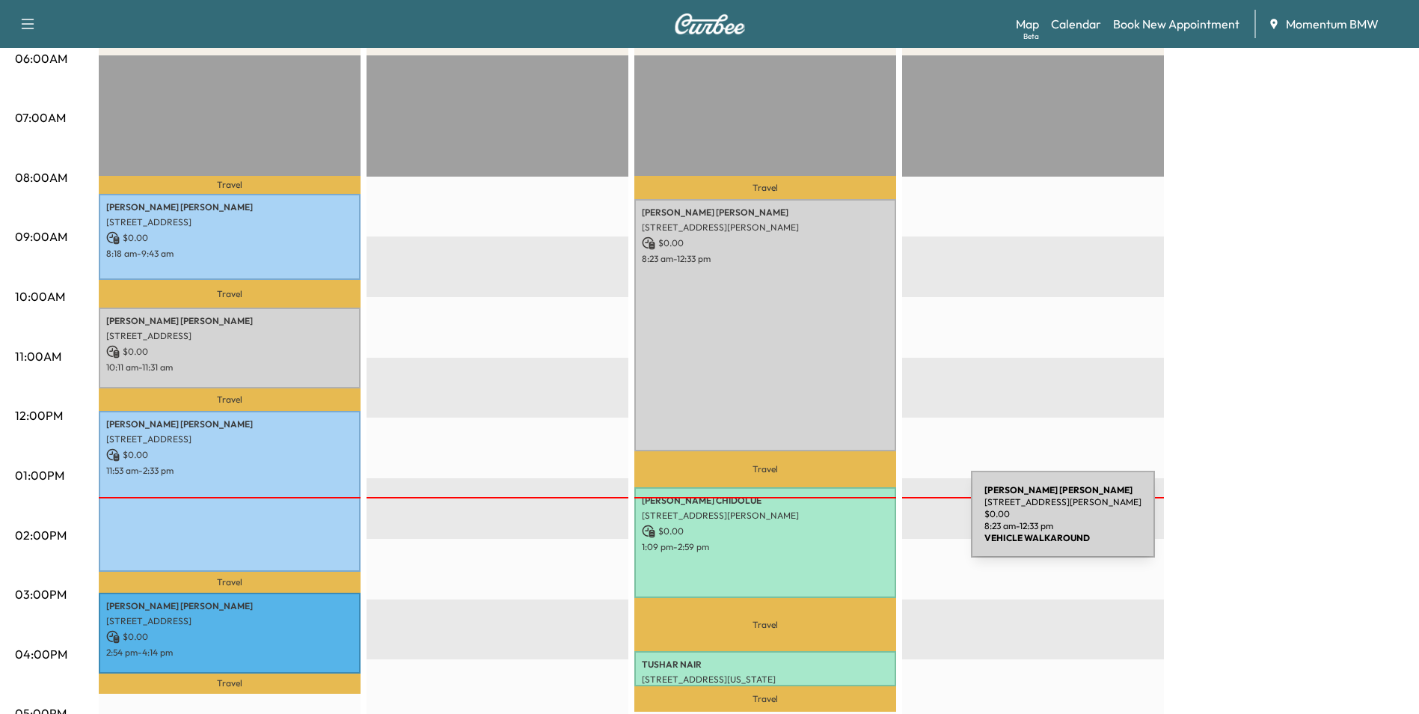
scroll to position [374, 0]
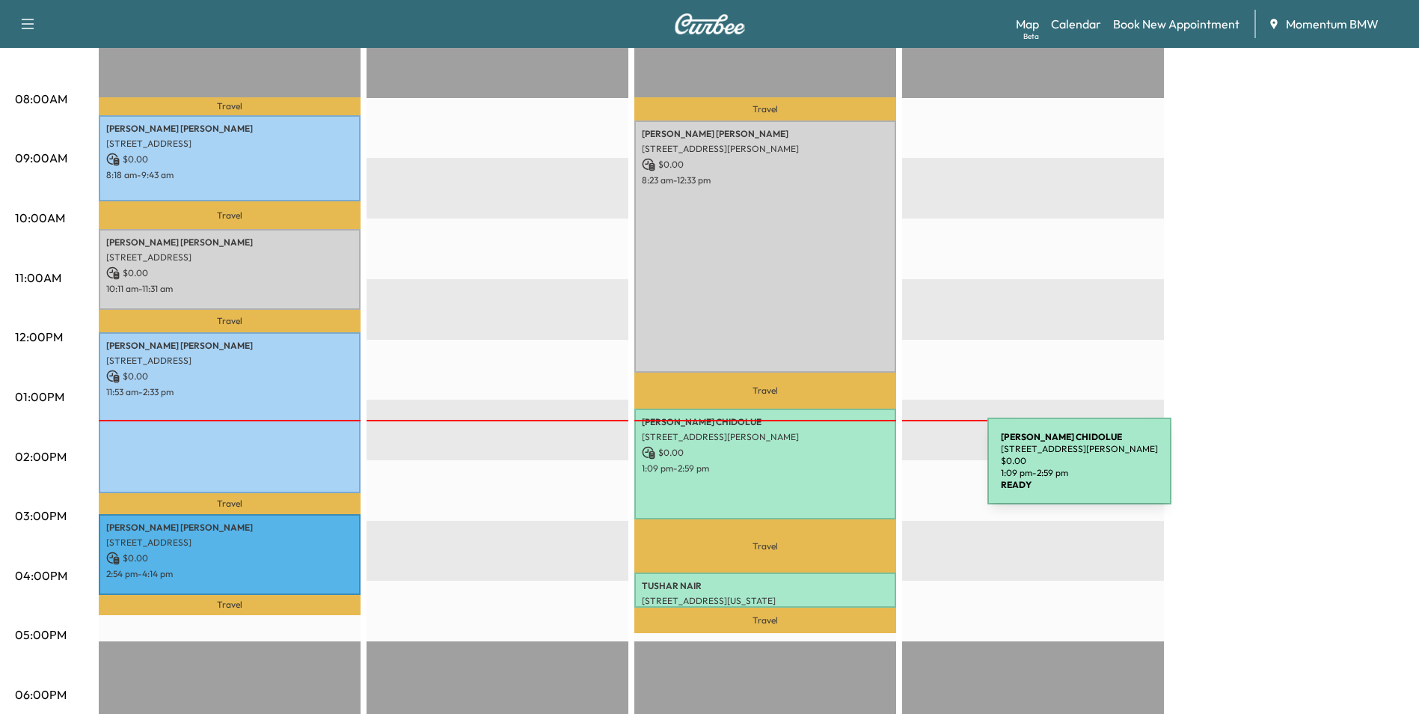
click at [875, 470] on div "[PERSON_NAME] [STREET_ADDRESS][PERSON_NAME] $ 0.00 1:09 pm - 2:59 pm" at bounding box center [766, 464] width 262 height 111
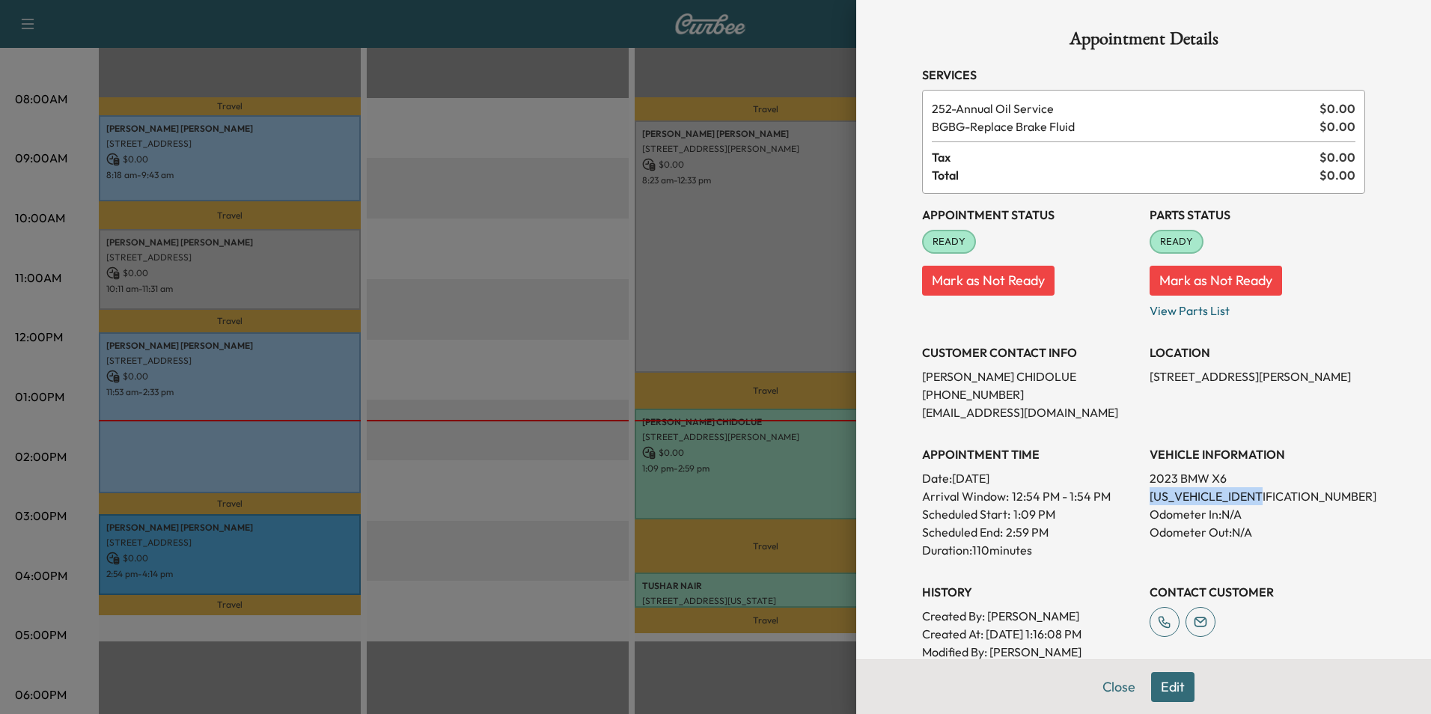
drag, startPoint x: 1261, startPoint y: 491, endPoint x: 1136, endPoint y: 499, distance: 125.2
click at [1136, 499] on div "Appointment Status READY Mark as Not Ready Parts Status READY Mark as Not Ready…" at bounding box center [1143, 436] width 443 height 485
drag, startPoint x: 1136, startPoint y: 499, endPoint x: 1232, endPoint y: 490, distance: 96.9
copy p "[US_VEHICLE_IDENTIFICATION_NUMBER]"
drag, startPoint x: 1274, startPoint y: 375, endPoint x: 1136, endPoint y: 380, distance: 137.8
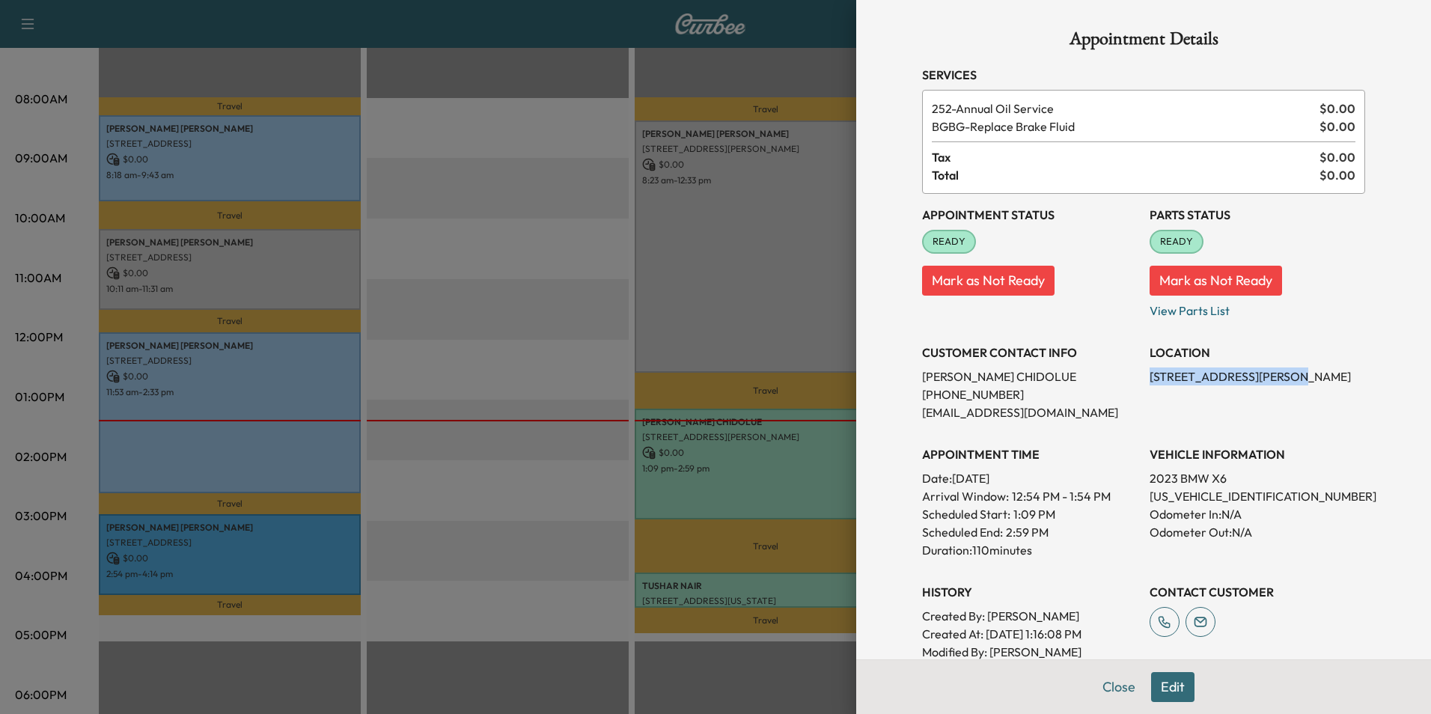
click at [1136, 380] on div "Appointment Status READY Mark as Not Ready Parts Status READY Mark as Not Ready…" at bounding box center [1143, 436] width 443 height 485
drag, startPoint x: 1136, startPoint y: 380, endPoint x: 1212, endPoint y: 373, distance: 76.7
copy p "8323 [PERSON_NAME] Dr"
click at [1122, 687] on button "Close" at bounding box center [1118, 687] width 52 height 30
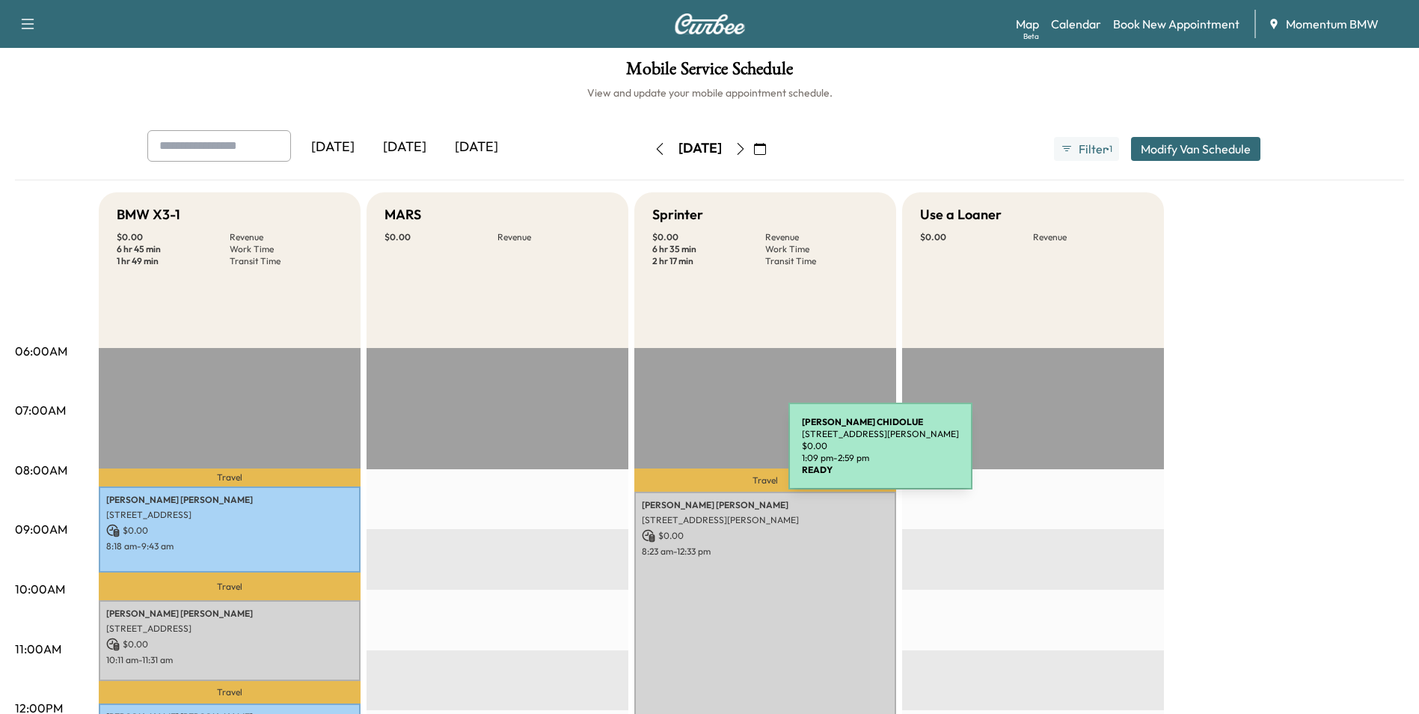
scroll to position [0, 0]
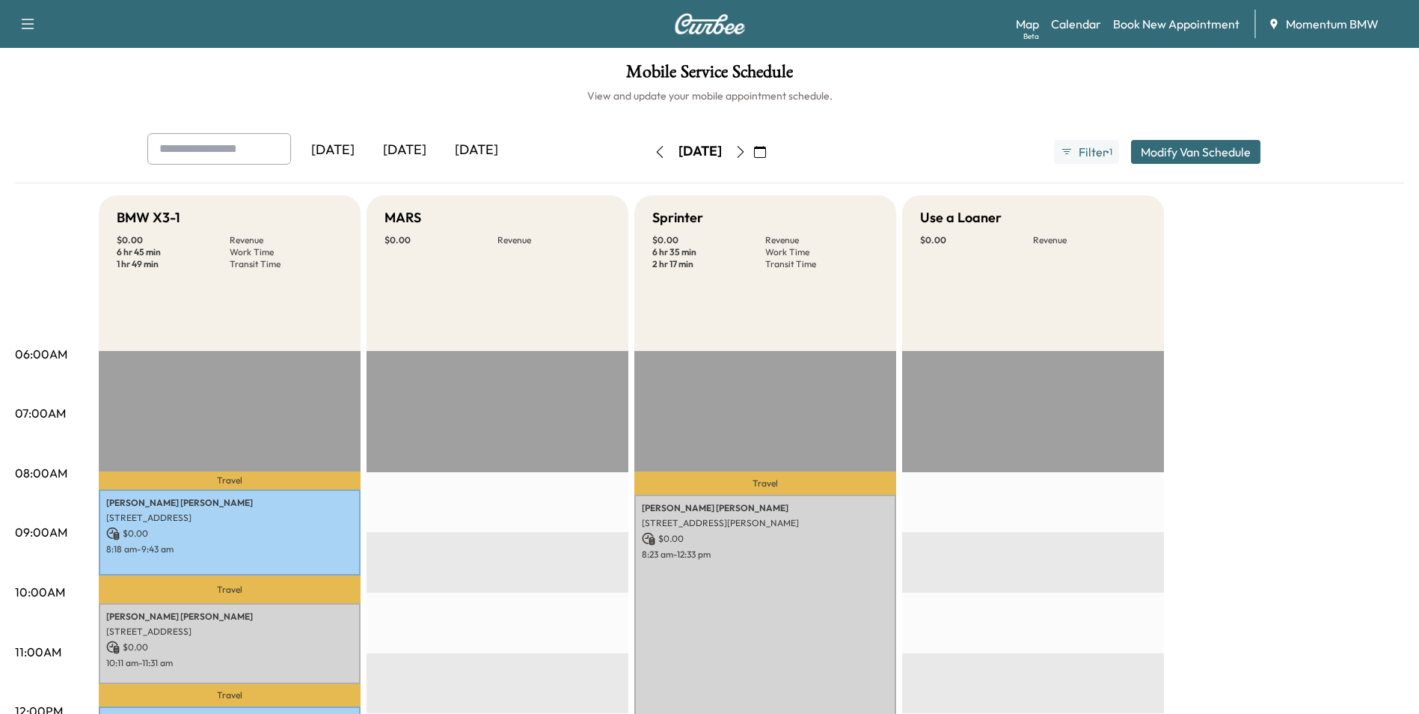
click at [654, 147] on icon "button" at bounding box center [660, 152] width 12 height 12
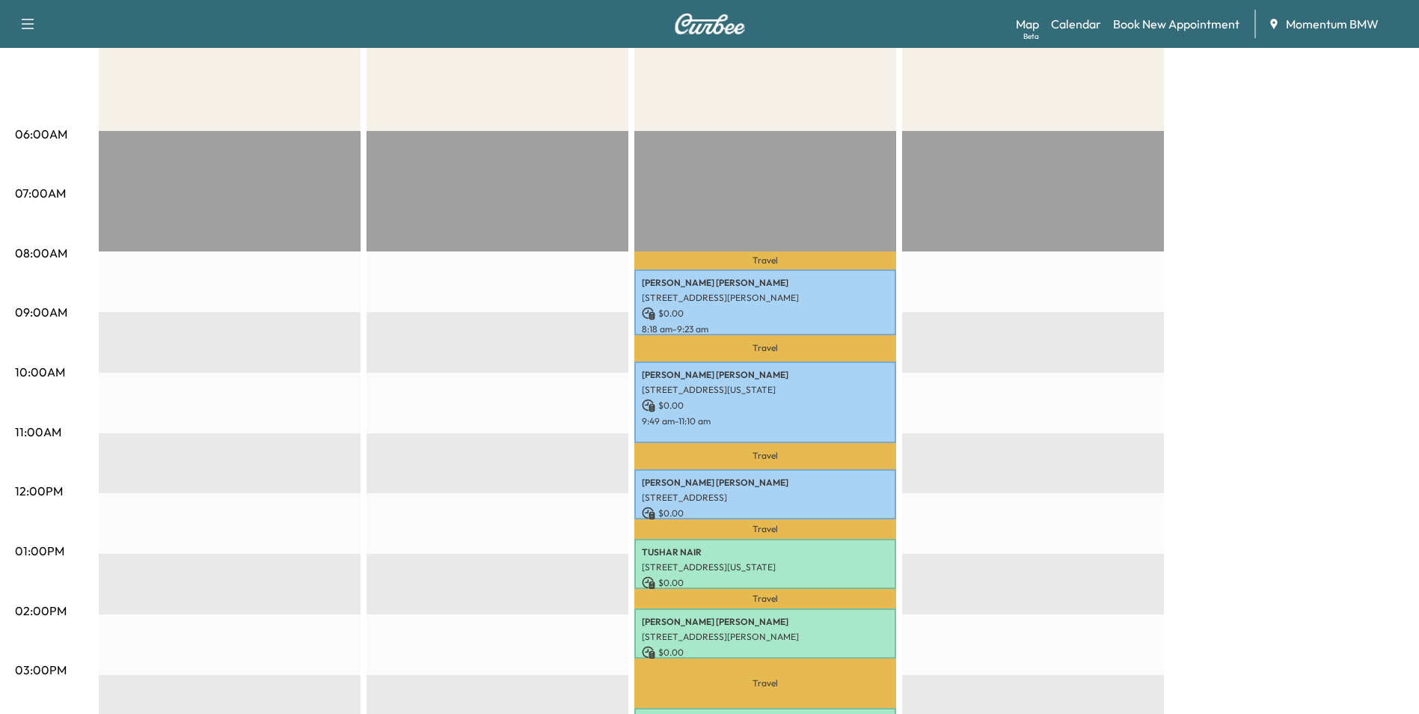
scroll to position [299, 0]
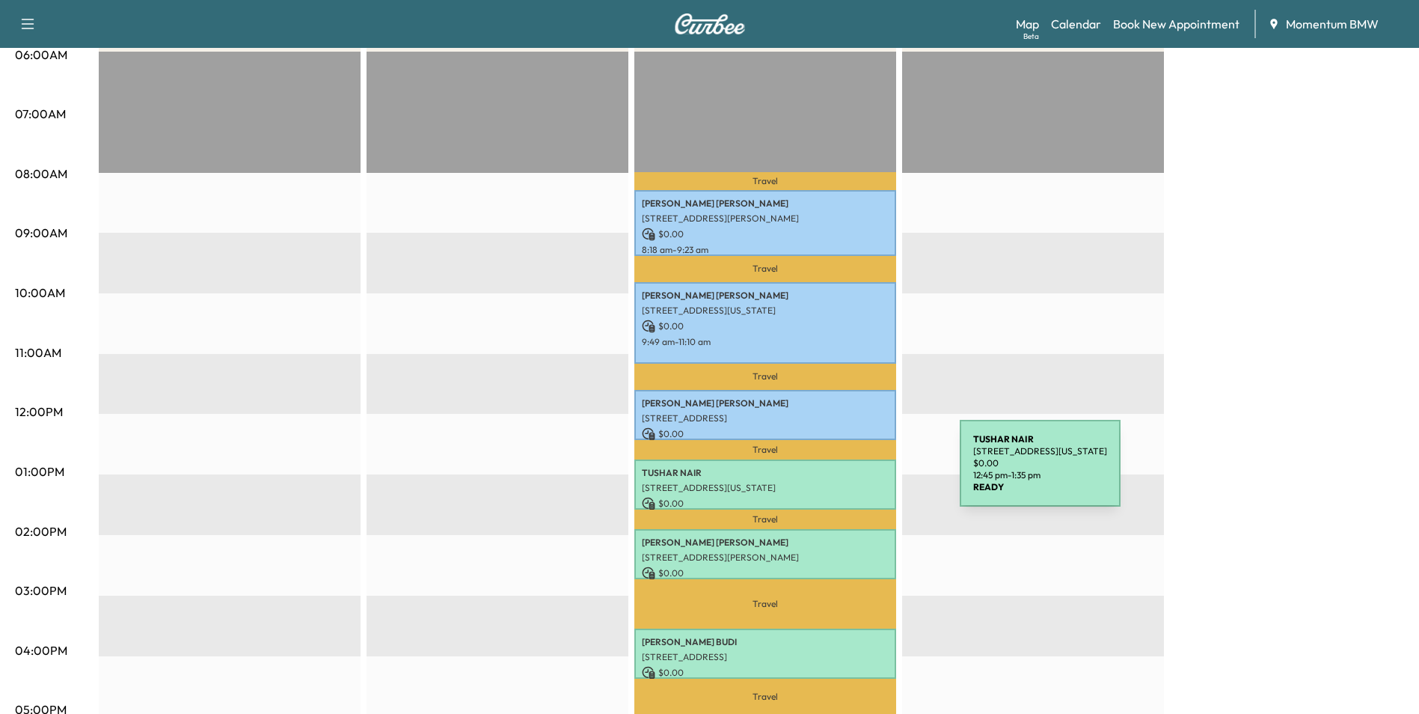
click at [848, 472] on p "[PERSON_NAME]" at bounding box center [765, 473] width 247 height 12
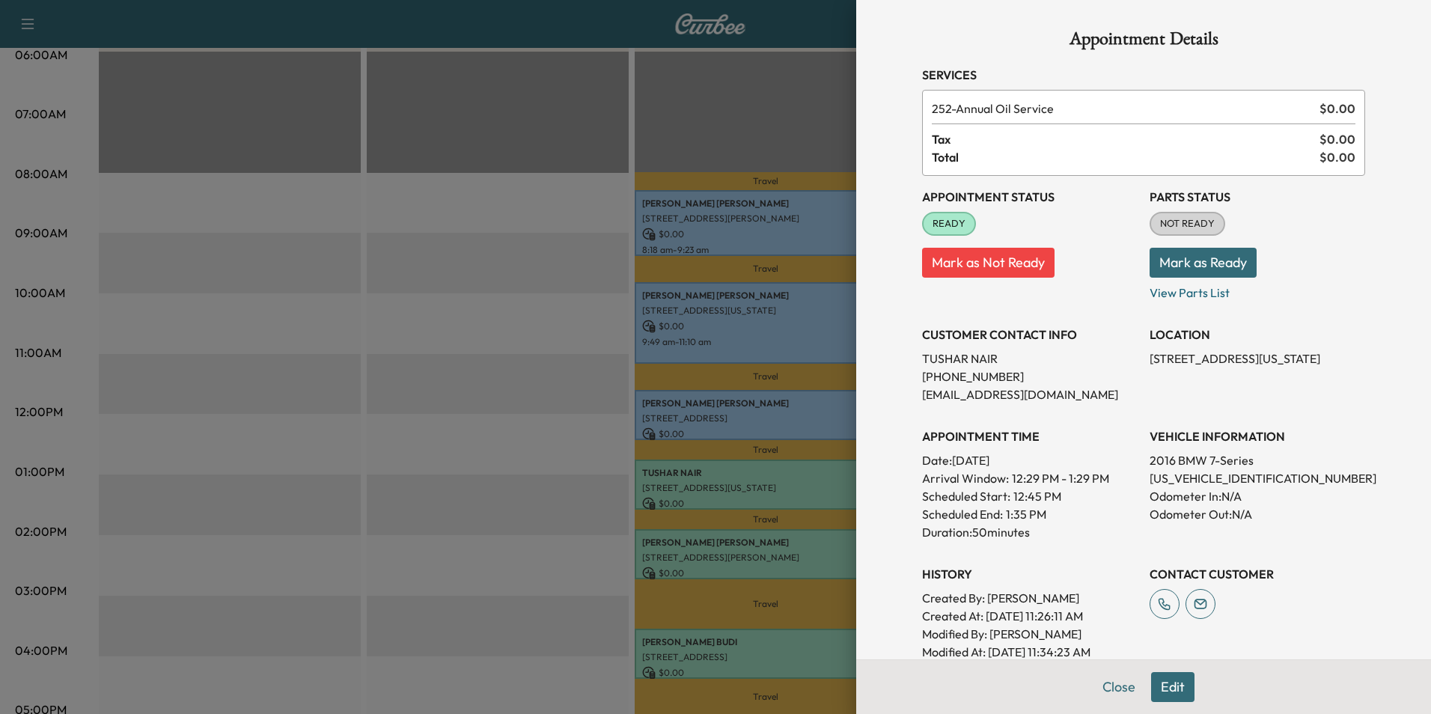
click at [1105, 680] on button "Close" at bounding box center [1118, 687] width 52 height 30
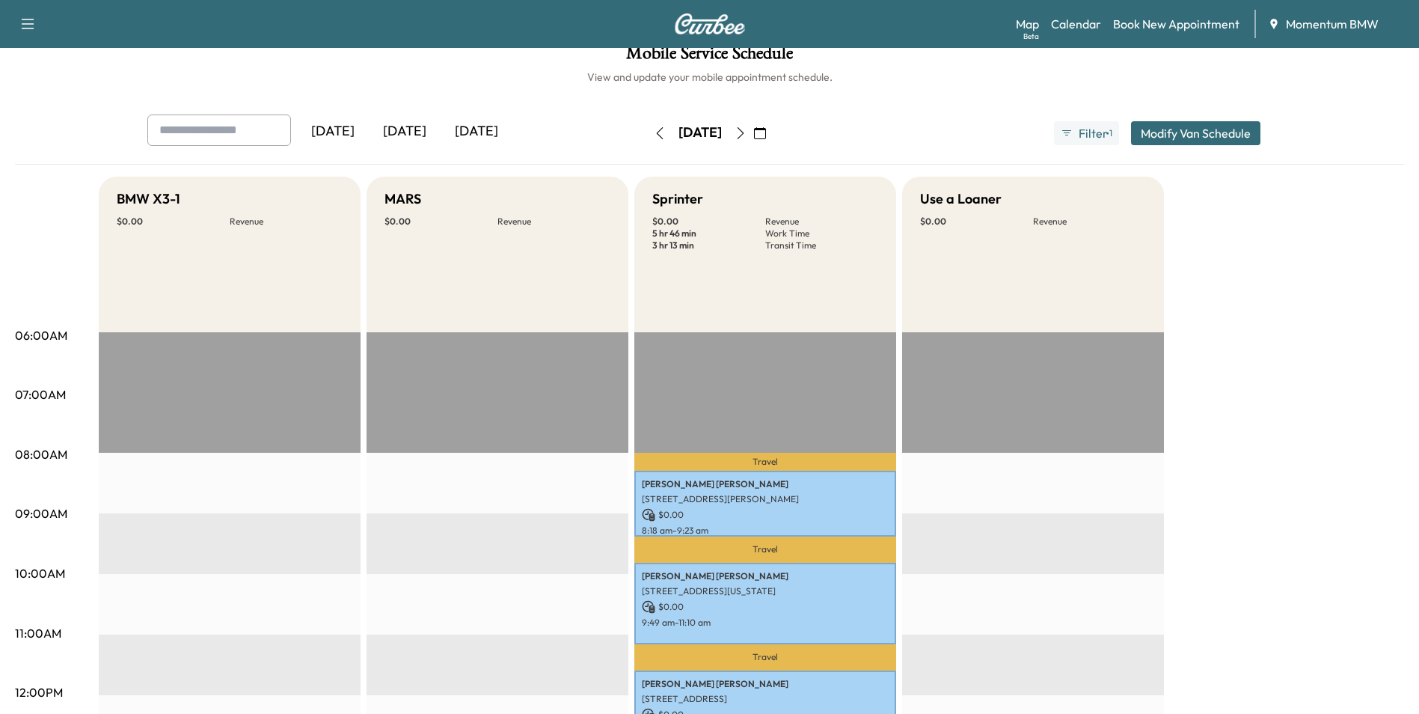
scroll to position [0, 0]
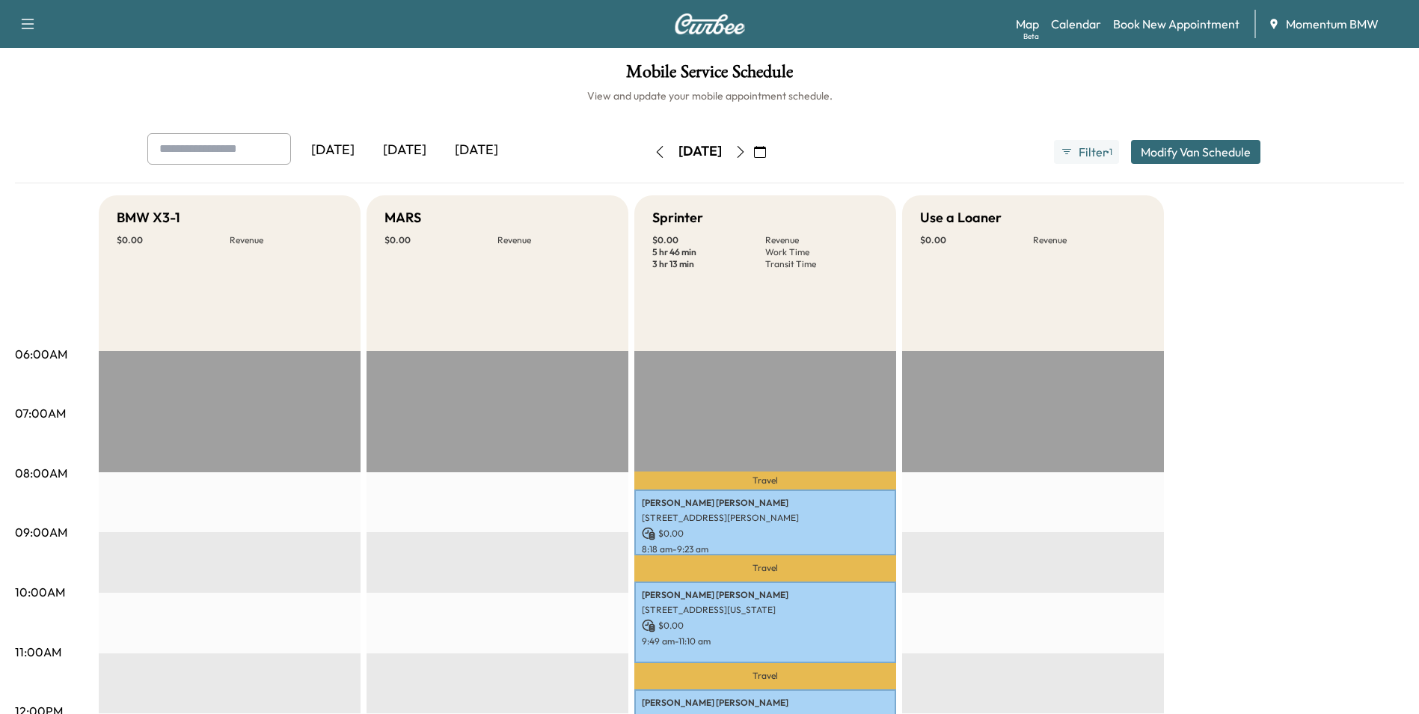
click at [747, 147] on icon "button" at bounding box center [741, 152] width 12 height 12
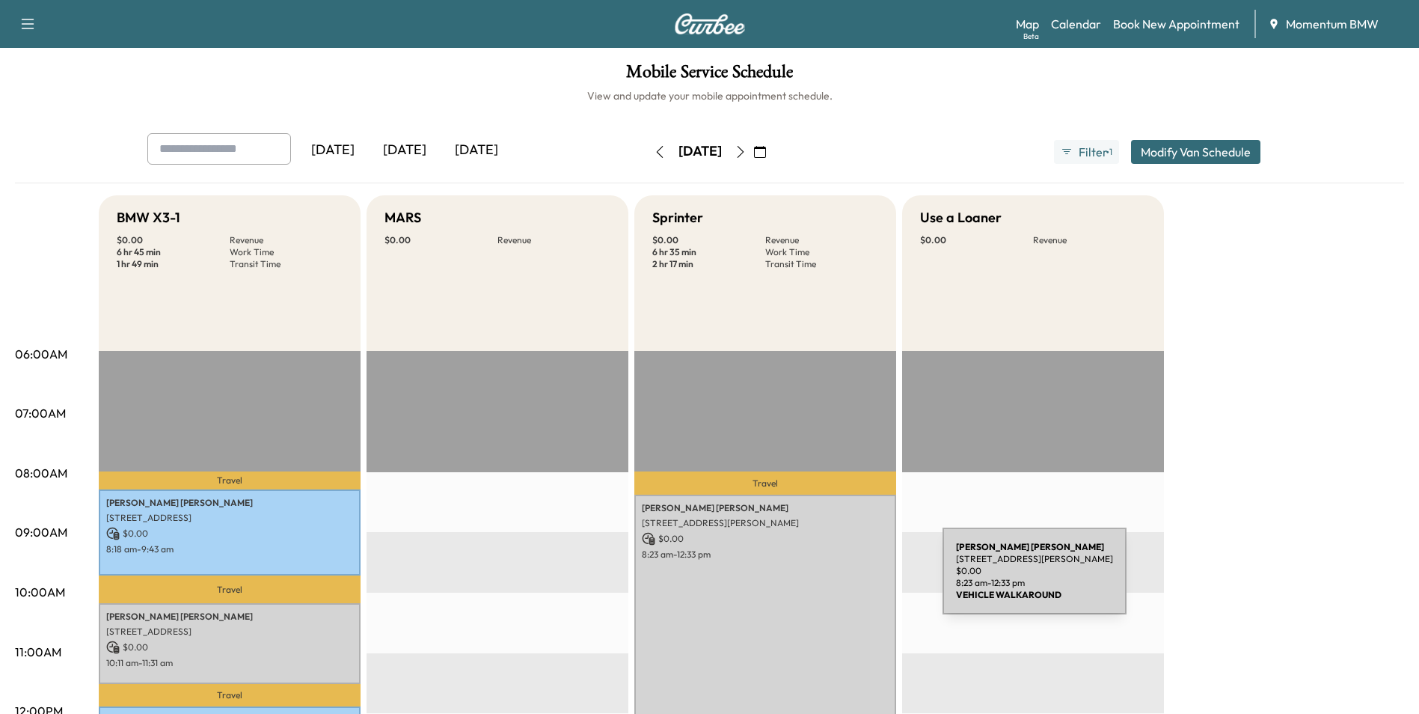
click at [831, 580] on div "[PERSON_NAME] [STREET_ADDRESS] $ 0.00 8:23 am - 12:33 pm" at bounding box center [766, 620] width 262 height 251
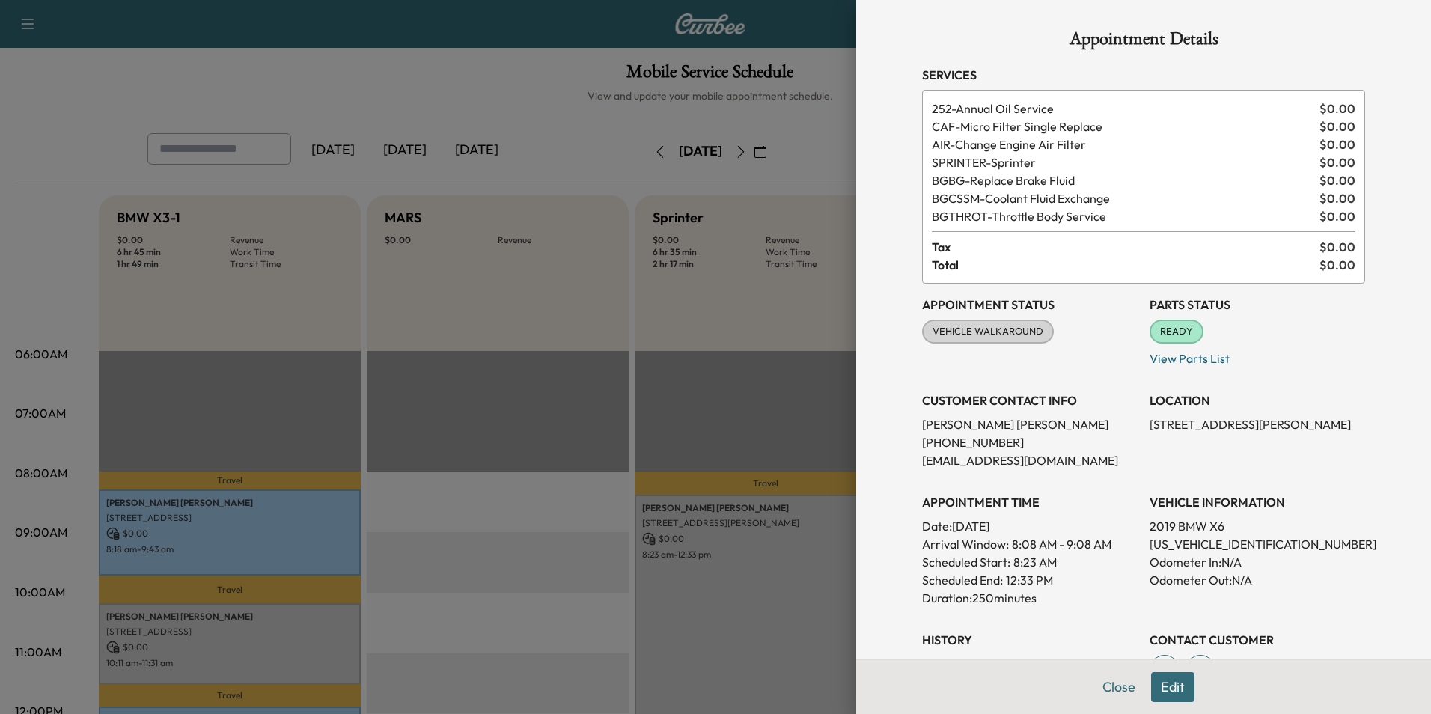
click at [1111, 688] on button "Close" at bounding box center [1118, 687] width 52 height 30
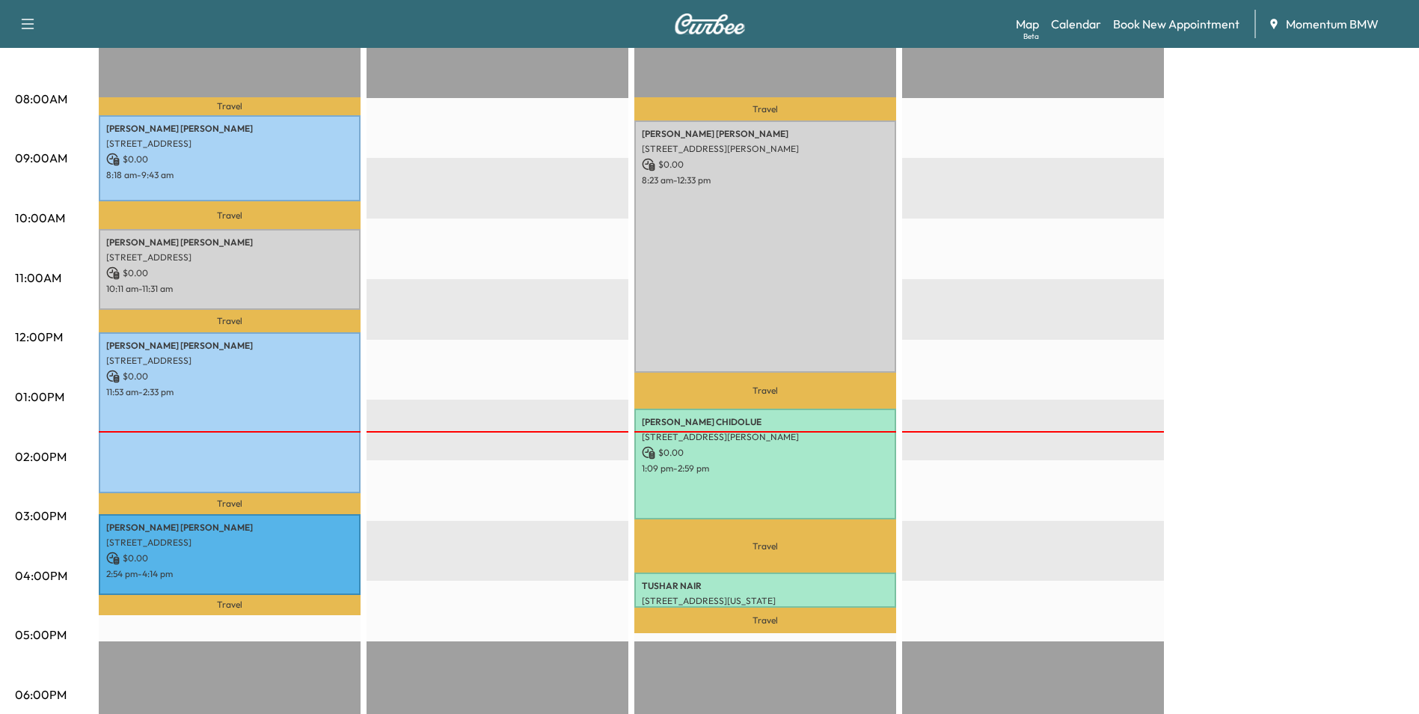
scroll to position [75, 0]
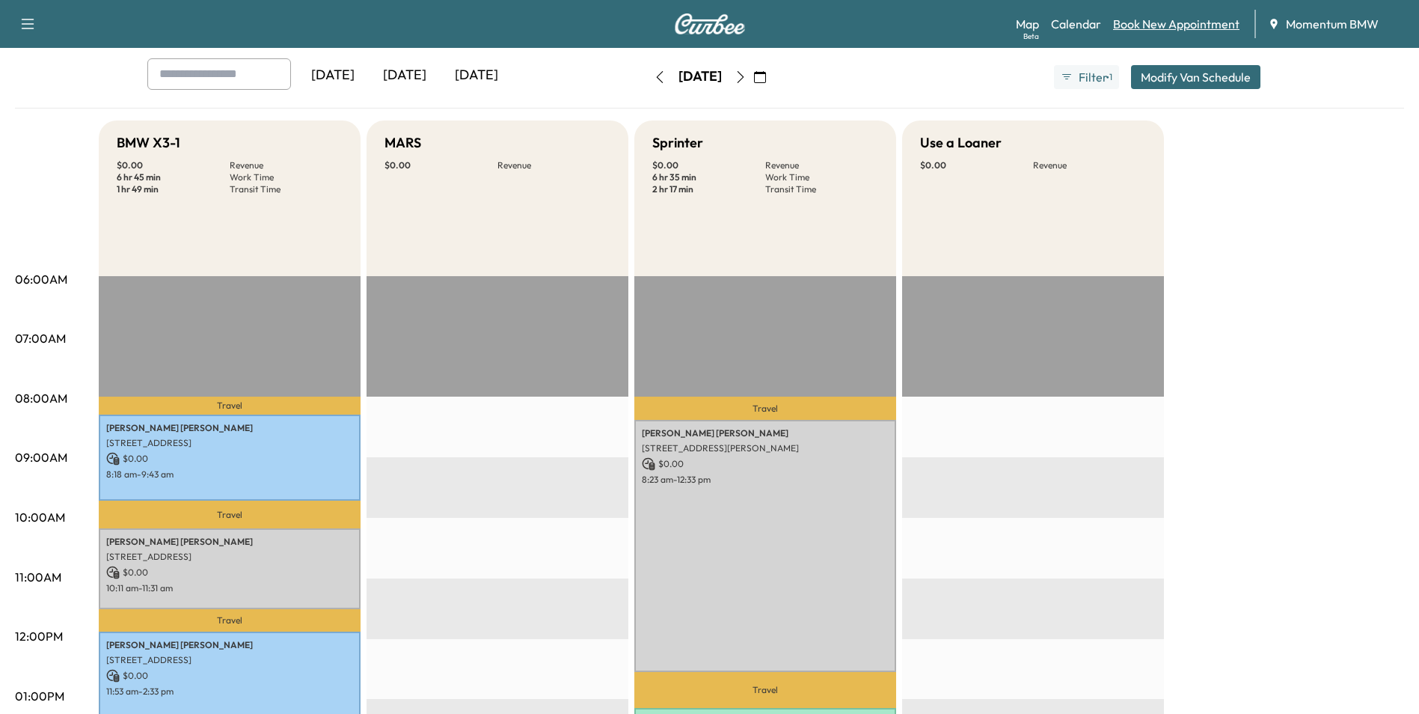
click at [1168, 19] on link "Book New Appointment" at bounding box center [1176, 24] width 126 height 18
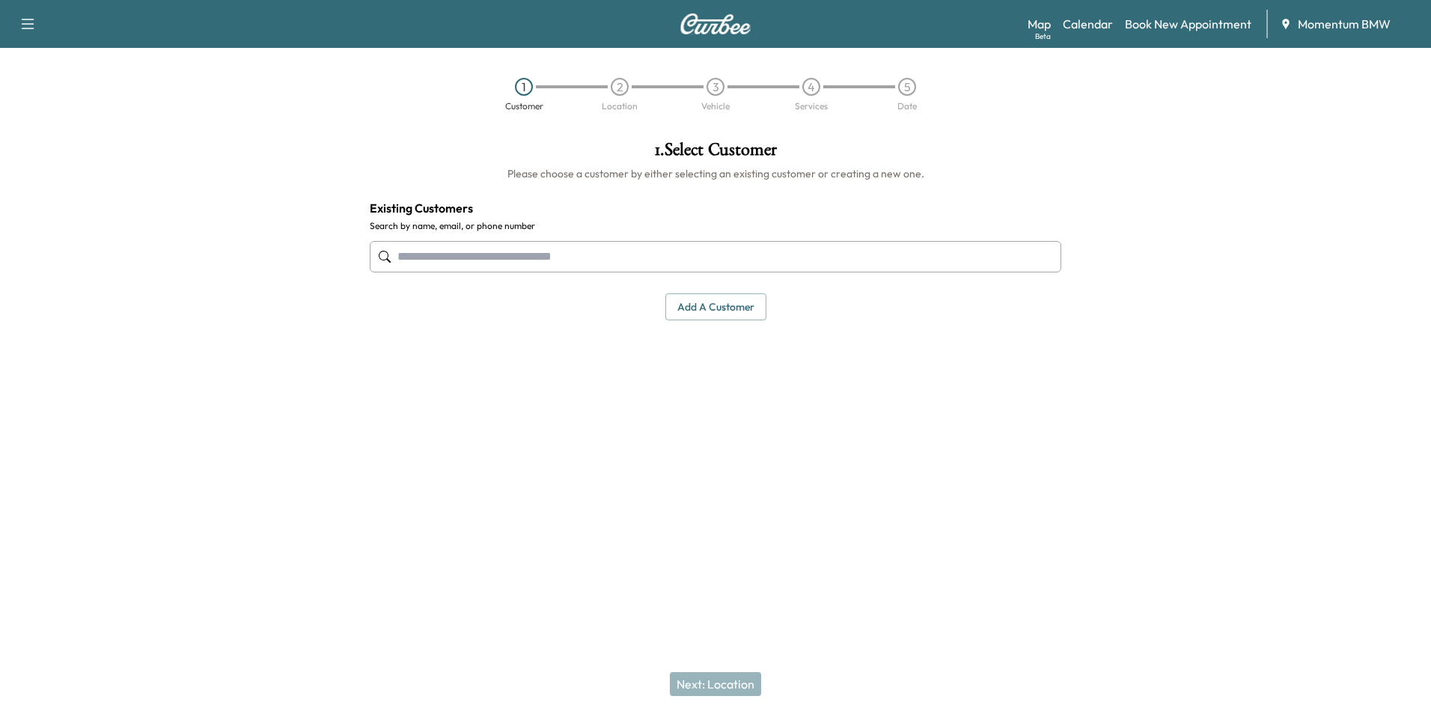
click at [727, 303] on button "Add a customer" at bounding box center [715, 307] width 101 height 28
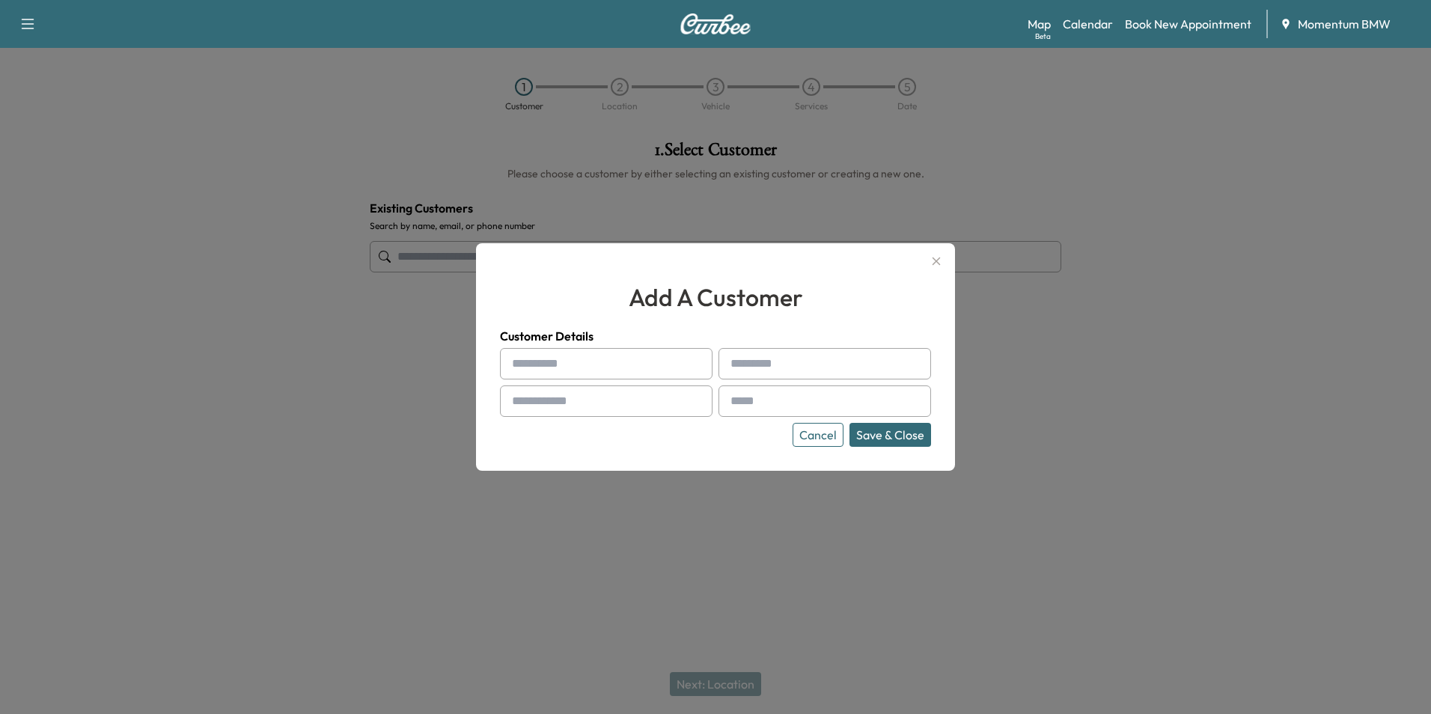
paste input "**********"
drag, startPoint x: 590, startPoint y: 363, endPoint x: 564, endPoint y: 369, distance: 26.1
click at [554, 370] on input "**********" at bounding box center [606, 363] width 213 height 31
click at [611, 364] on input "**********" at bounding box center [606, 363] width 213 height 31
drag, startPoint x: 587, startPoint y: 367, endPoint x: 549, endPoint y: 370, distance: 38.2
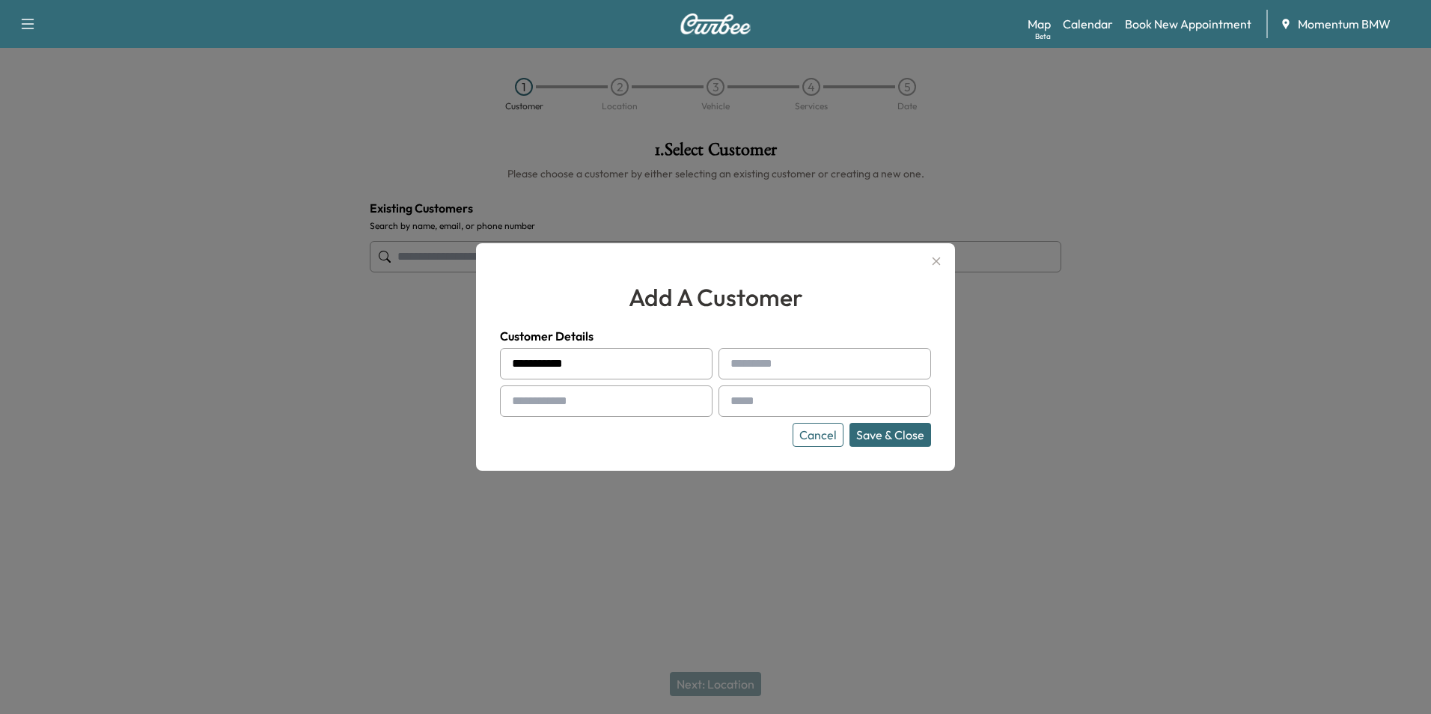
click at [549, 370] on input "**********" at bounding box center [606, 363] width 213 height 31
type input "**********"
paste input "*****"
type input "*****"
click at [587, 367] on input "**********" at bounding box center [606, 363] width 213 height 31
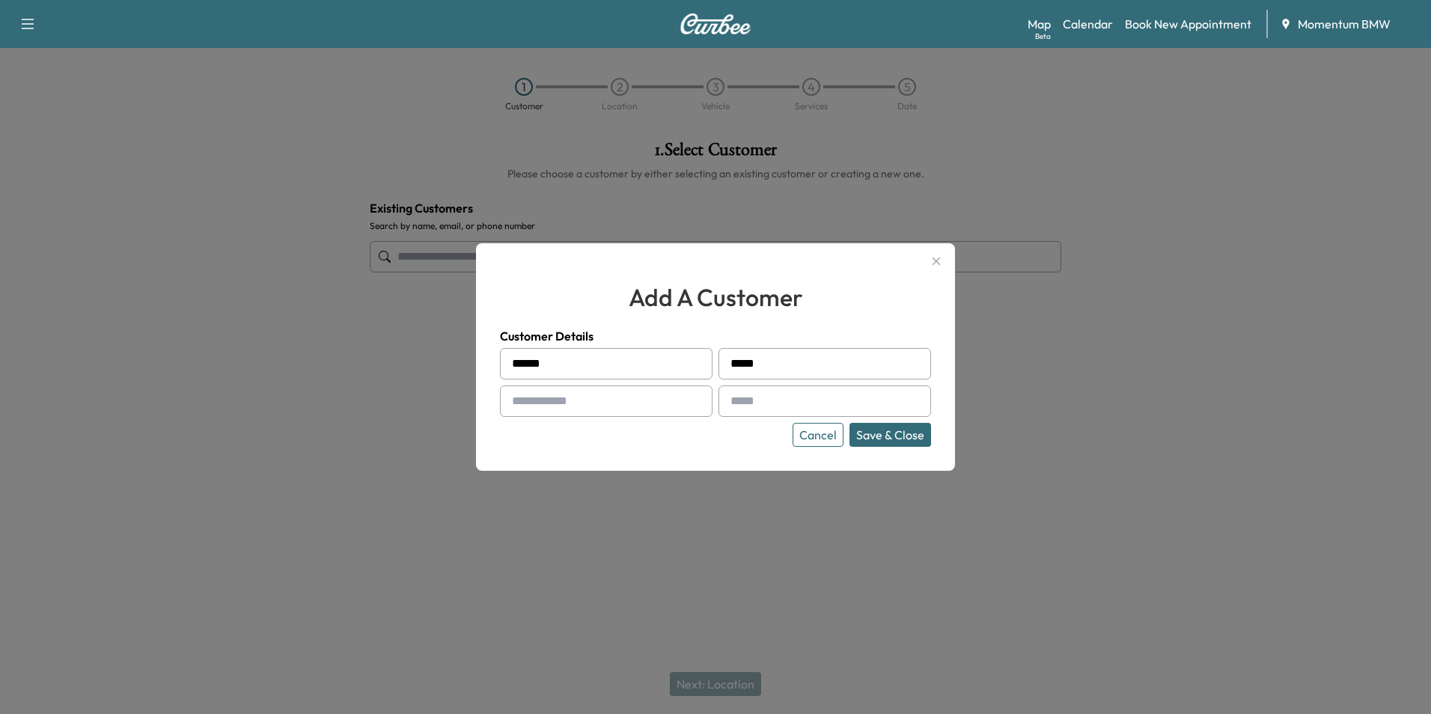
type input "*****"
click at [580, 406] on input "text" at bounding box center [606, 400] width 213 height 31
type input "**********"
click at [780, 406] on input "text" at bounding box center [824, 400] width 213 height 31
click at [899, 435] on button "Save & Close" at bounding box center [890, 435] width 82 height 24
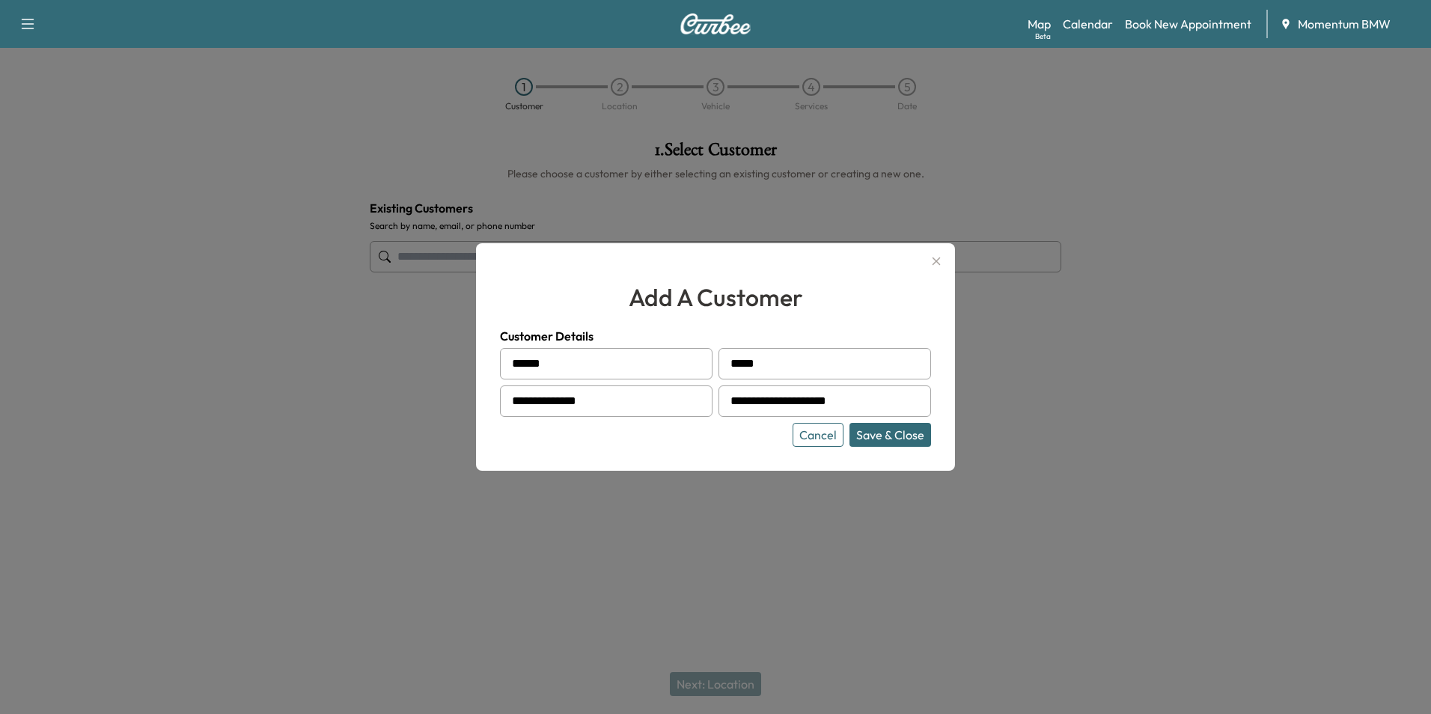
type input "**********"
click at [901, 439] on button "Save & Close" at bounding box center [890, 435] width 82 height 24
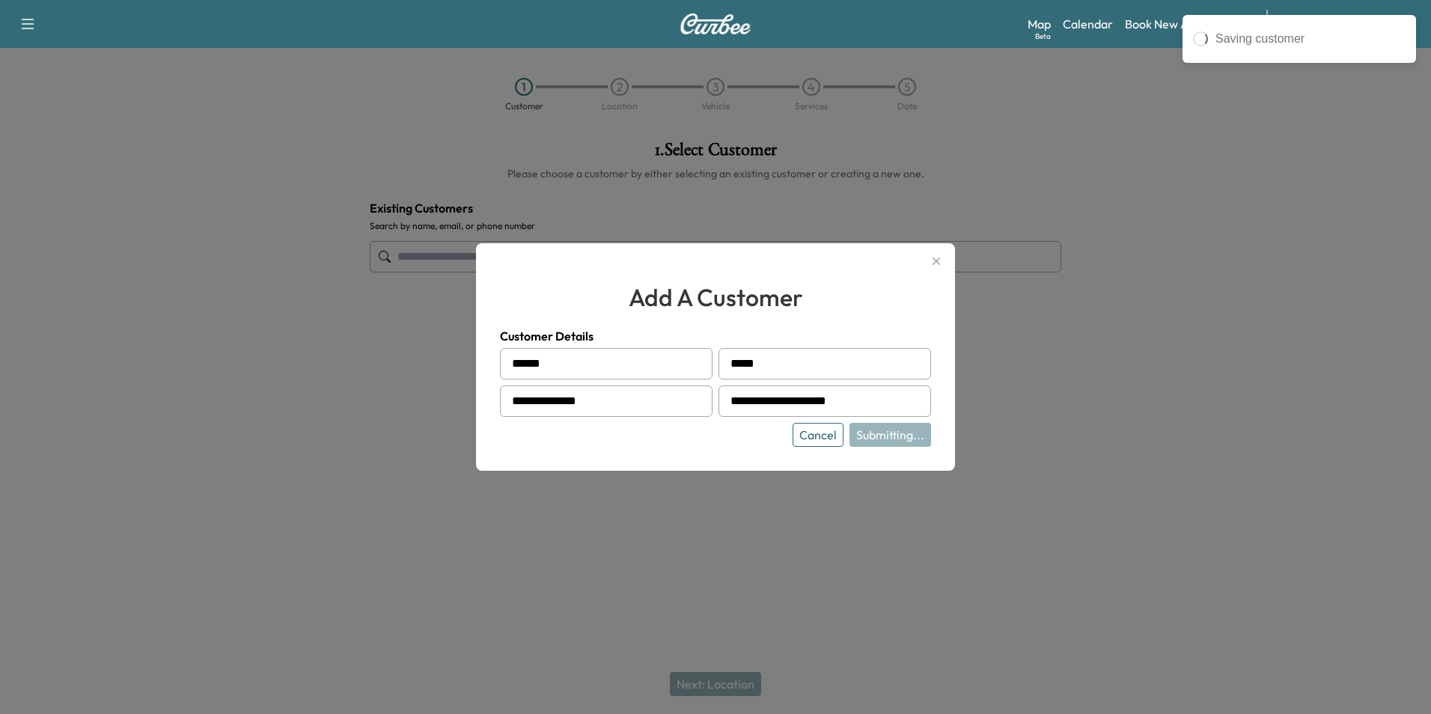
type input "**********"
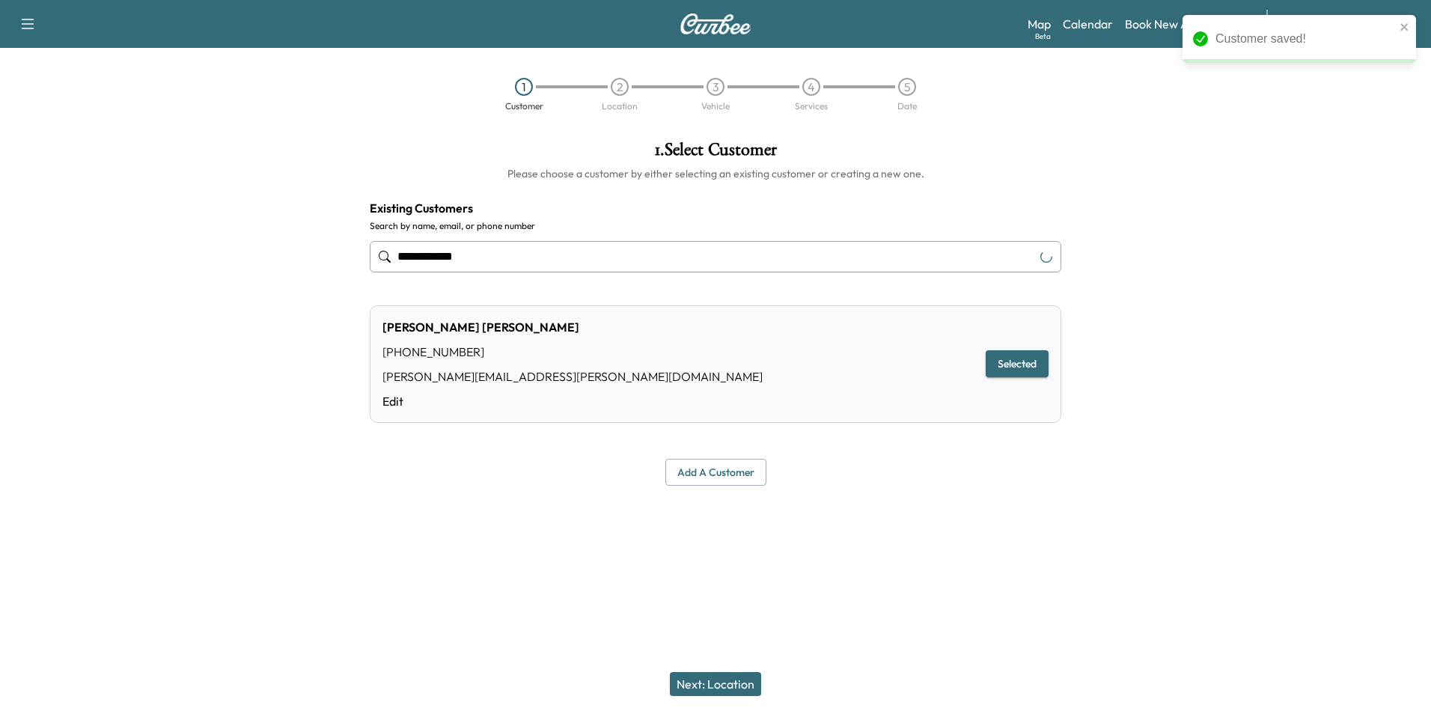
click at [731, 682] on button "Next: Location" at bounding box center [715, 684] width 91 height 24
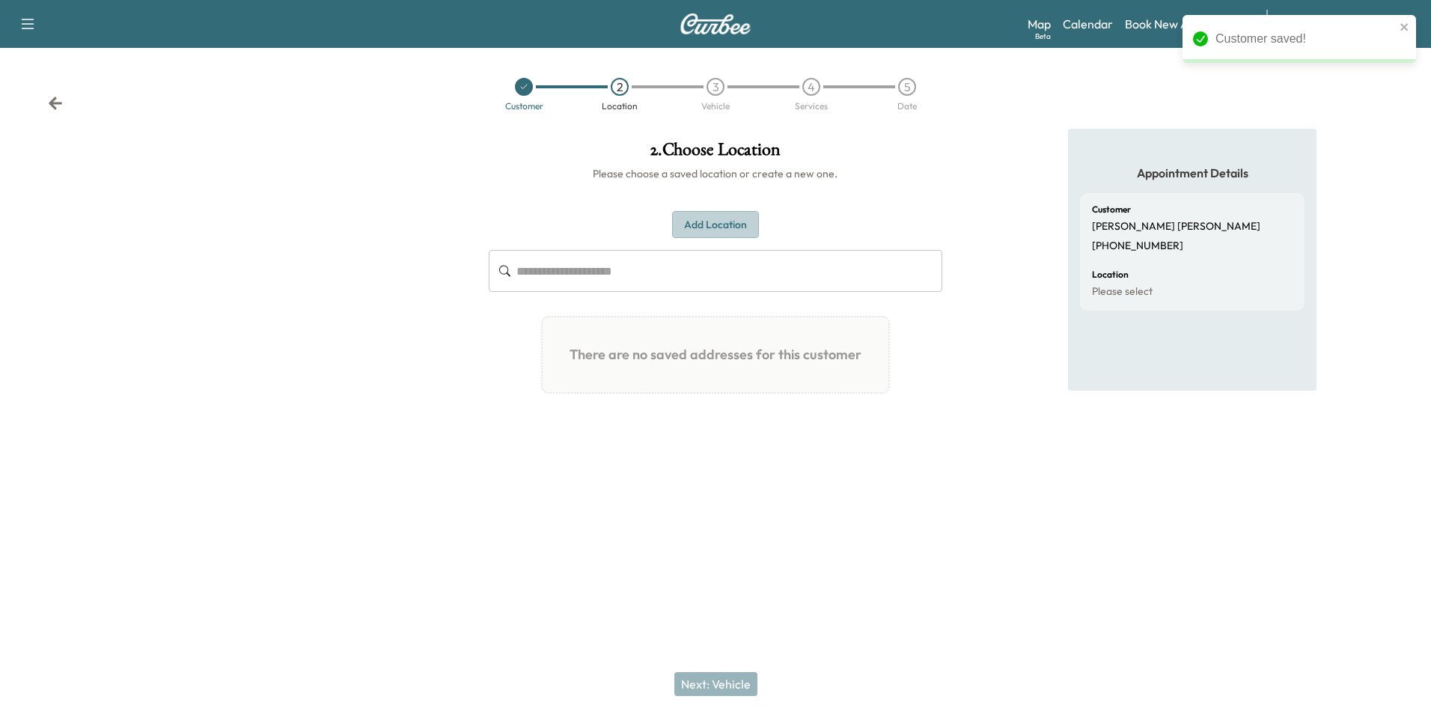
click at [732, 234] on button "Add Location" at bounding box center [715, 225] width 87 height 28
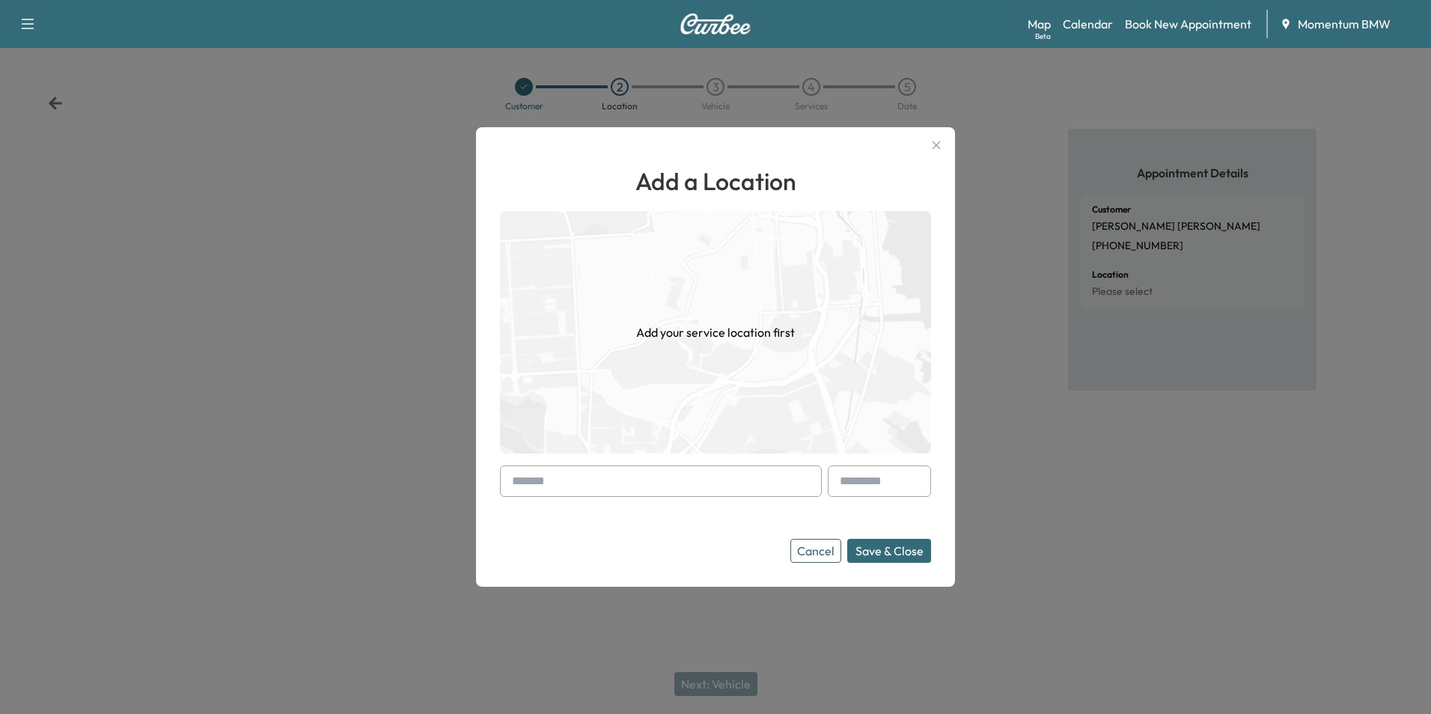
paste input "**********"
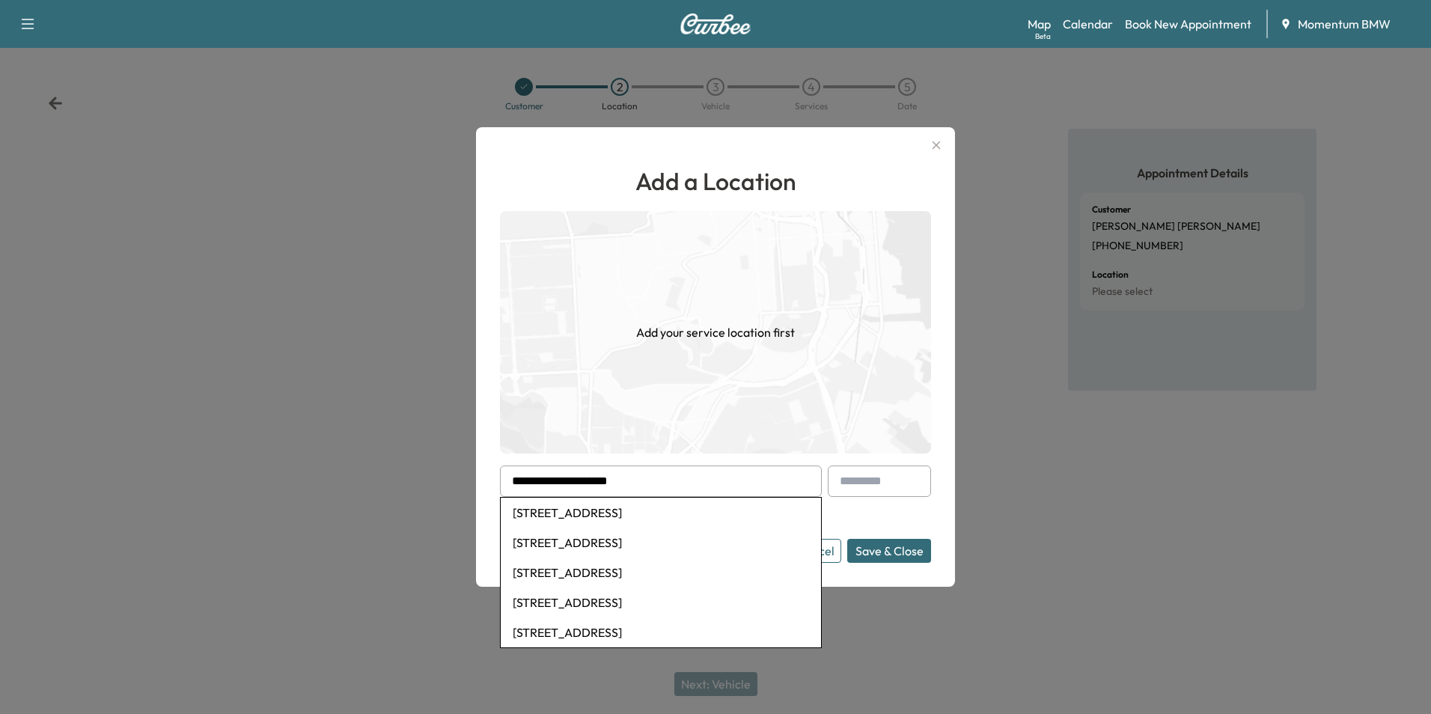
click at [688, 514] on li "[STREET_ADDRESS]" at bounding box center [661, 513] width 320 height 30
type input "**********"
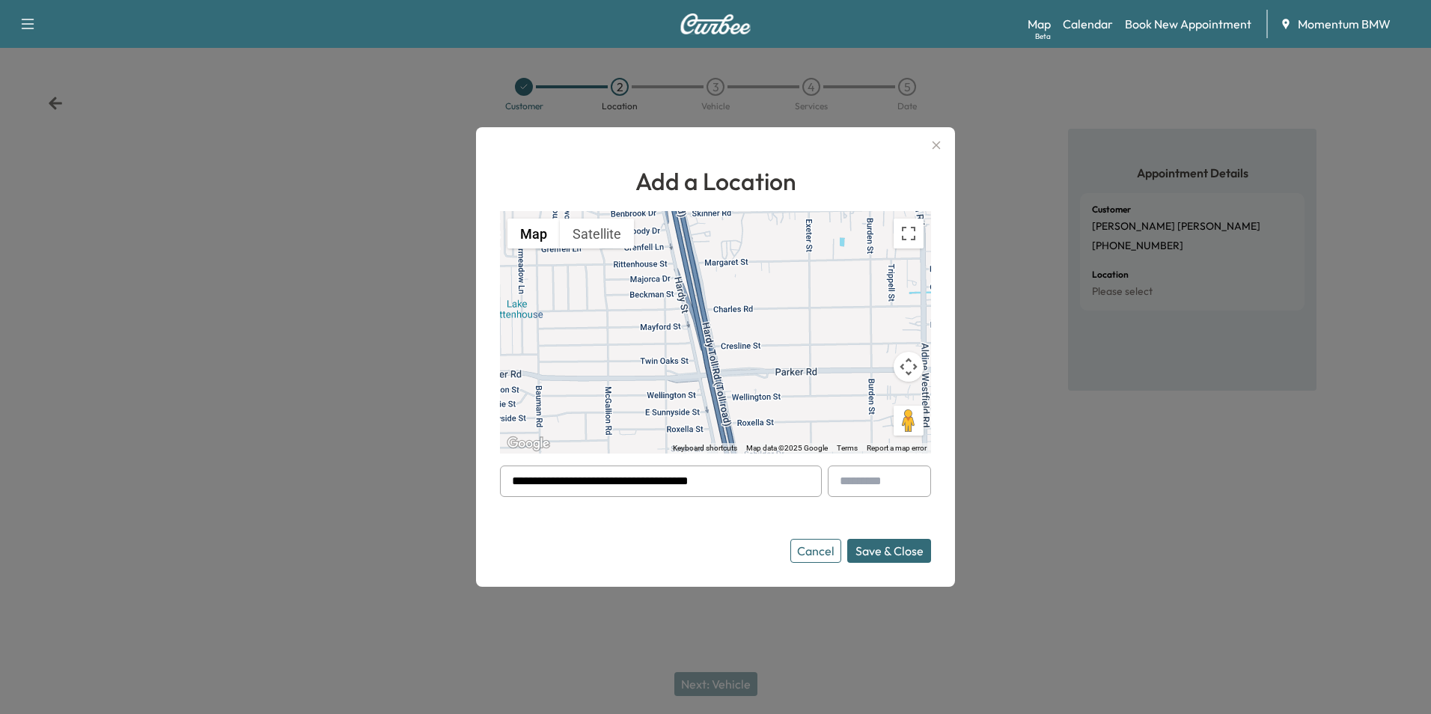
click at [920, 548] on button "Save & Close" at bounding box center [889, 551] width 84 height 24
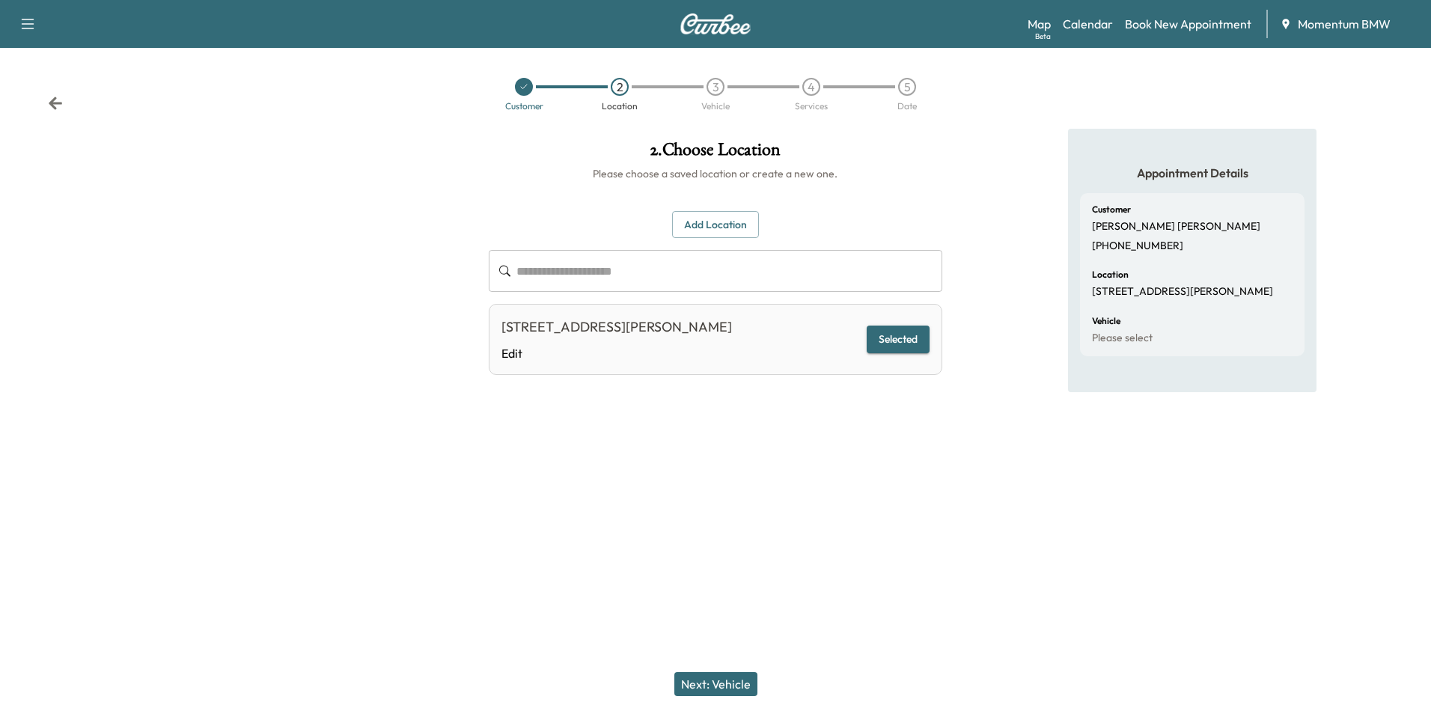
click at [736, 681] on button "Next: Vehicle" at bounding box center [715, 684] width 83 height 24
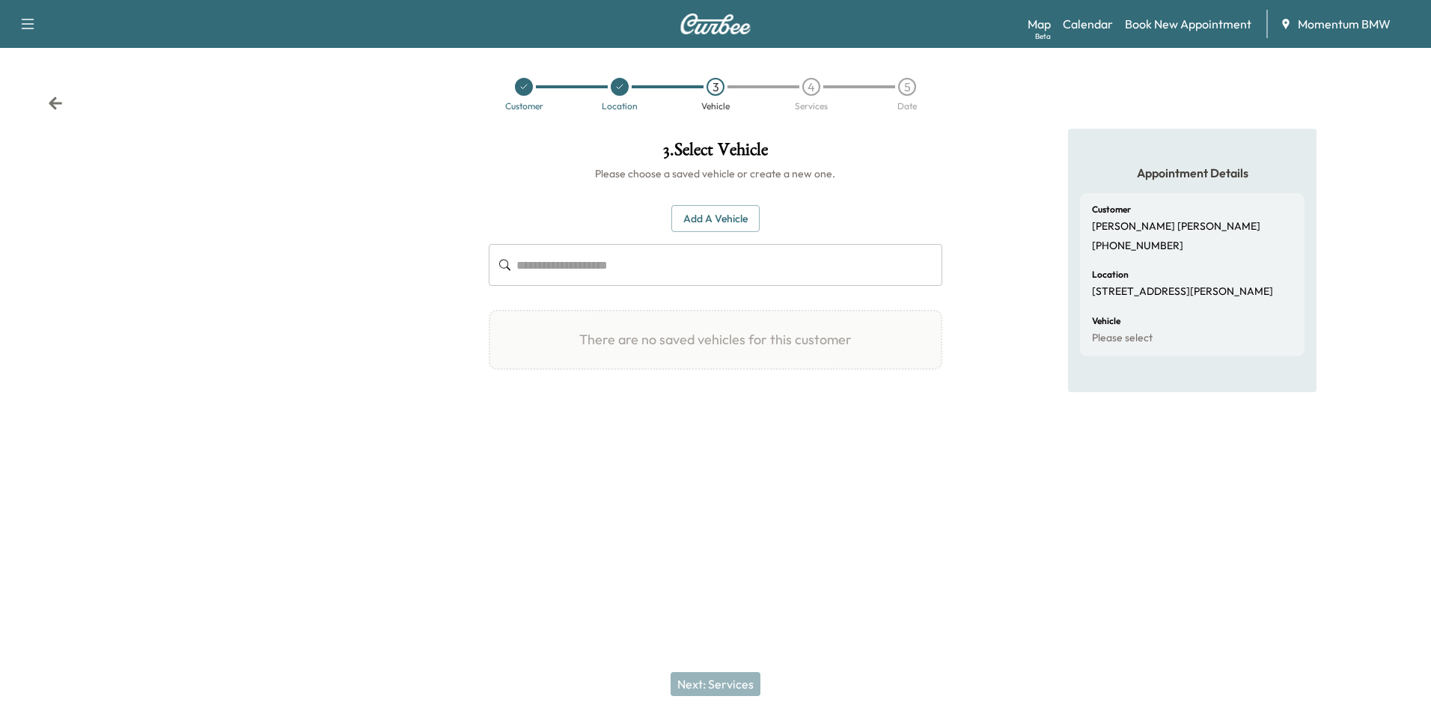
click at [726, 215] on button "Add a Vehicle" at bounding box center [715, 219] width 88 height 28
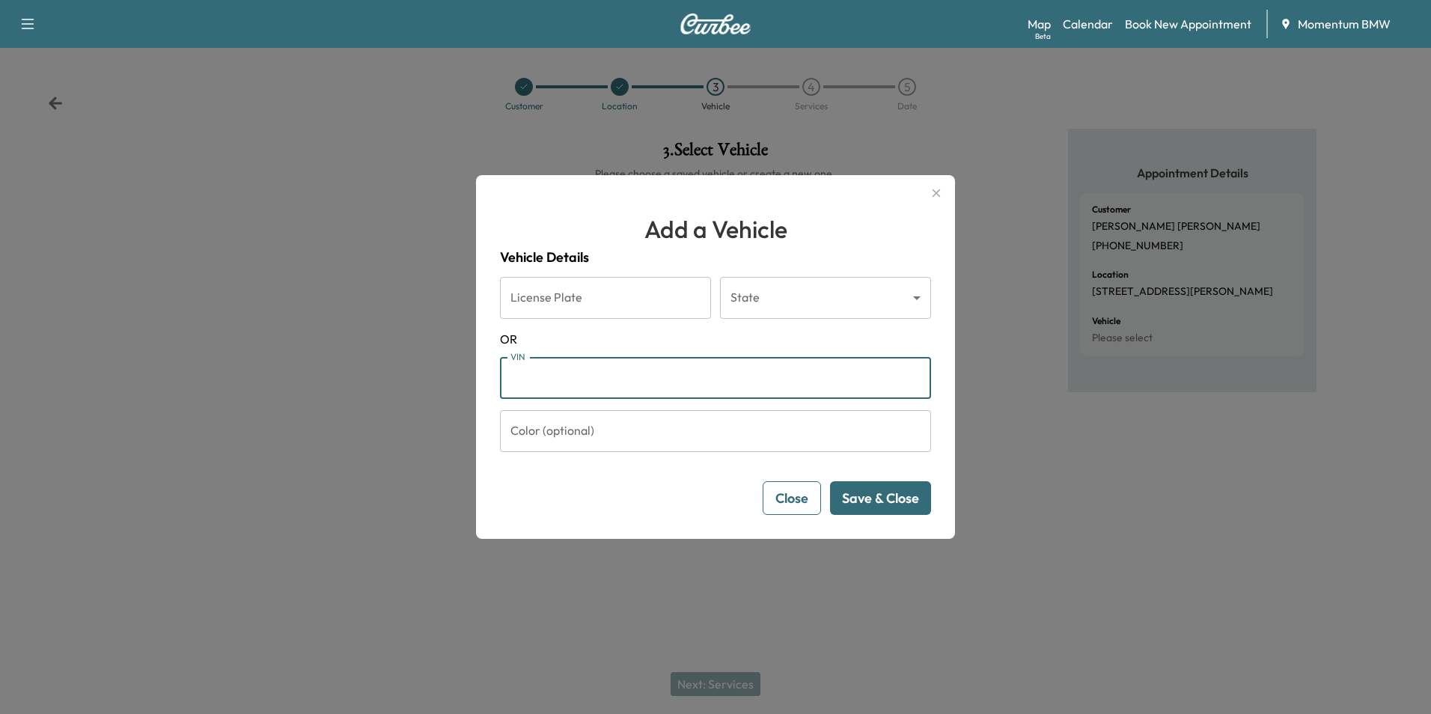
paste input "**********"
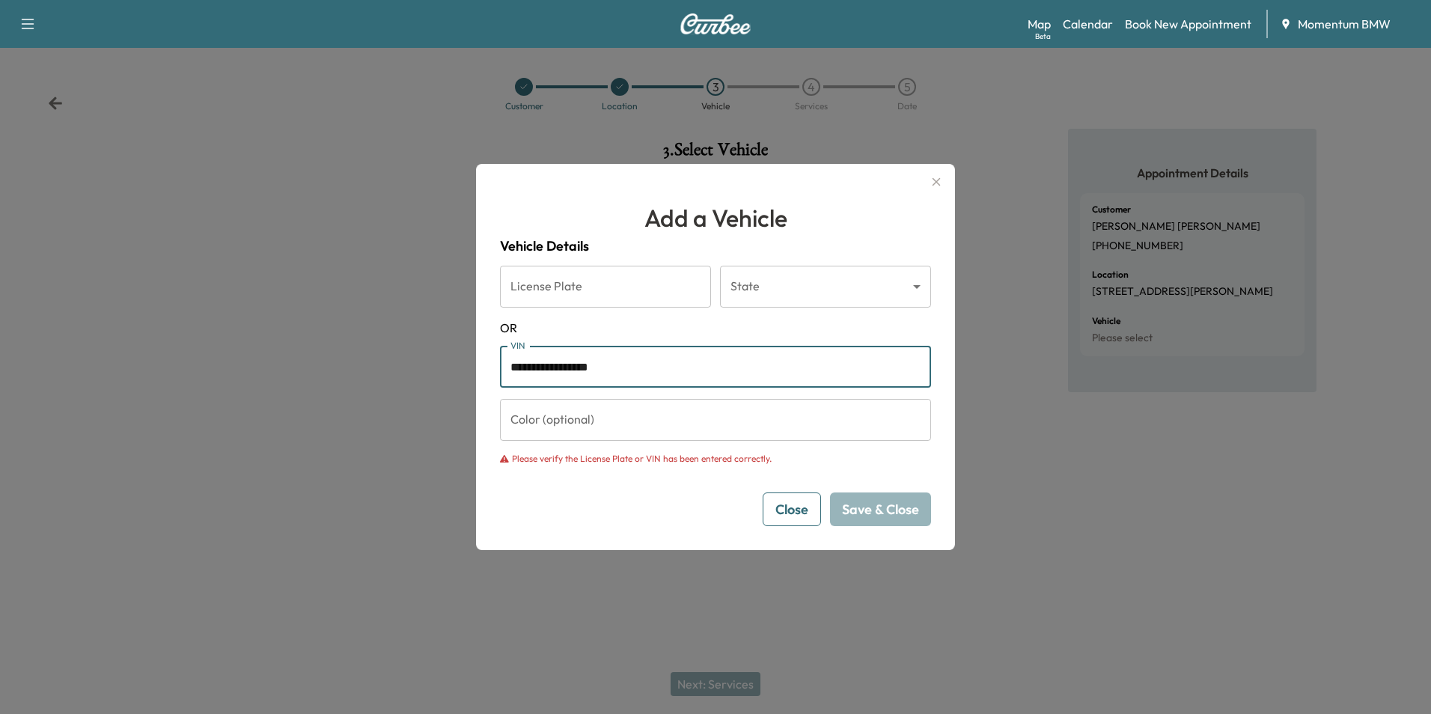
type input "**********"
click at [505, 364] on input "**********" at bounding box center [715, 367] width 431 height 42
click at [802, 513] on button "Close" at bounding box center [791, 509] width 58 height 34
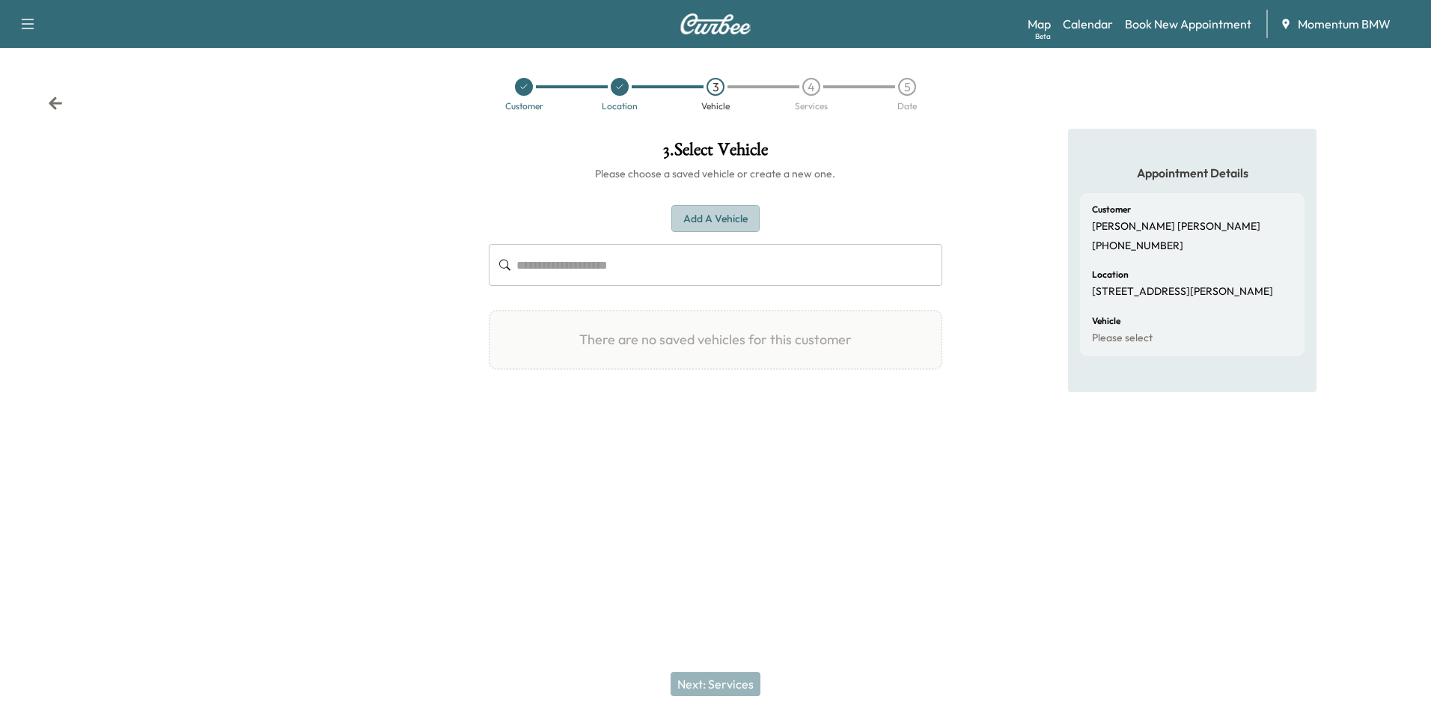
click at [716, 217] on button "Add a Vehicle" at bounding box center [715, 219] width 88 height 28
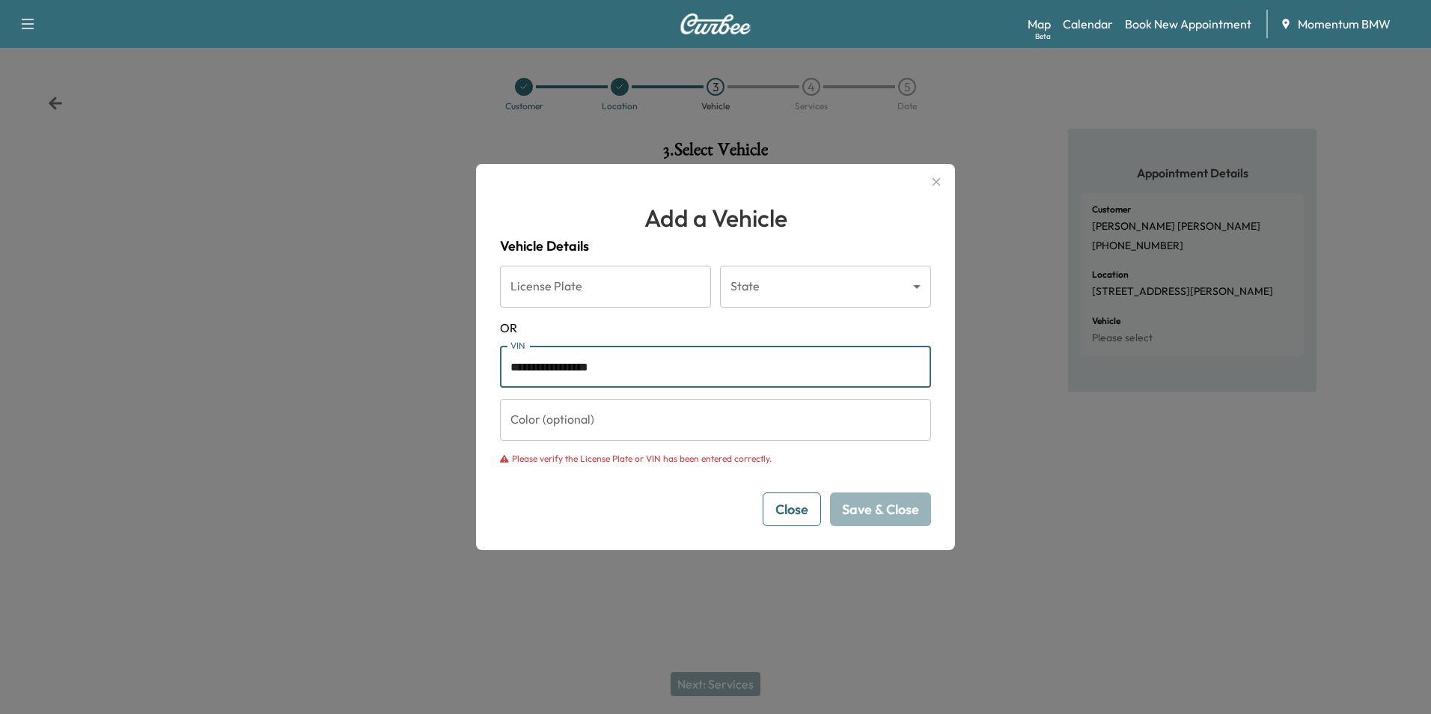
drag, startPoint x: 641, startPoint y: 370, endPoint x: 317, endPoint y: 367, distance: 324.8
click at [317, 367] on div "**********" at bounding box center [715, 357] width 1431 height 714
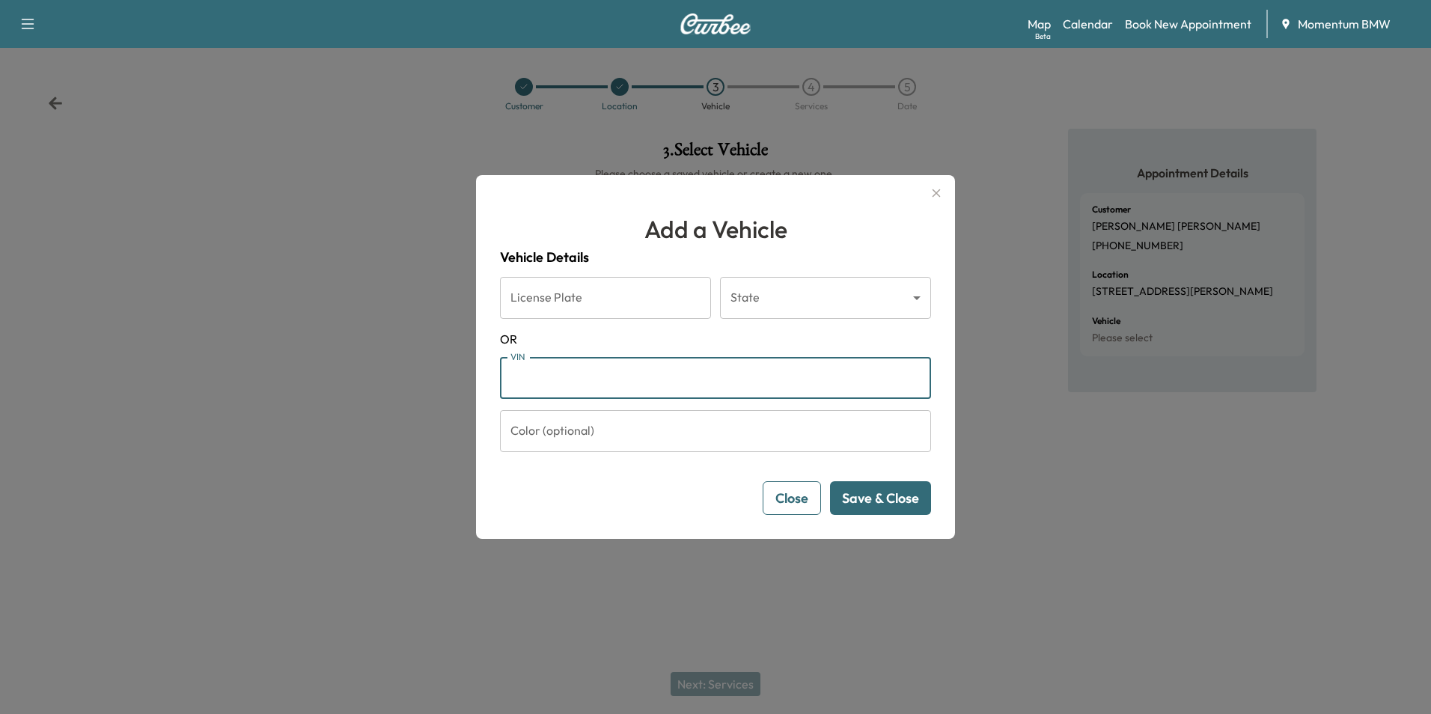
paste input "**********"
type input "**********"
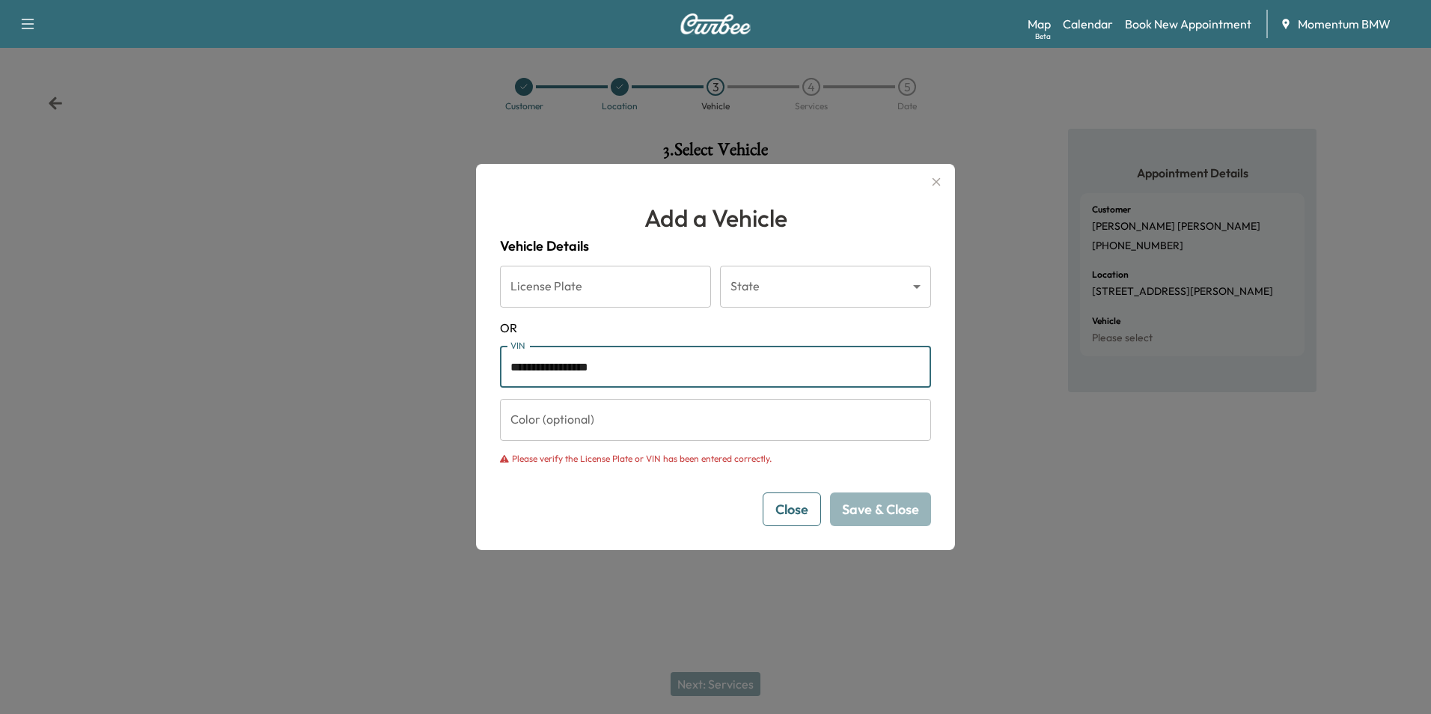
drag, startPoint x: 653, startPoint y: 361, endPoint x: 155, endPoint y: 358, distance: 498.3
click at [155, 358] on div "**********" at bounding box center [715, 357] width 1431 height 714
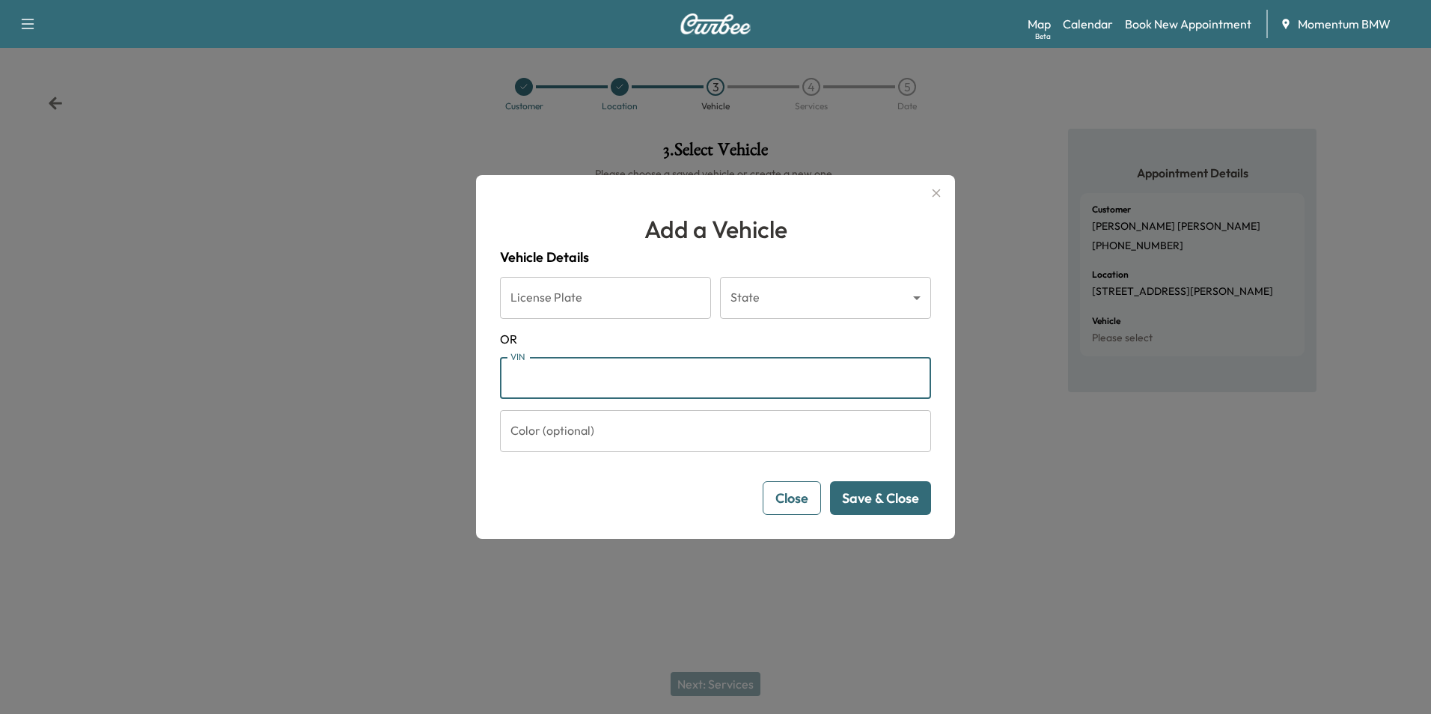
paste input "**********"
type input "**********"
click at [902, 502] on button "Save & Close" at bounding box center [880, 498] width 101 height 34
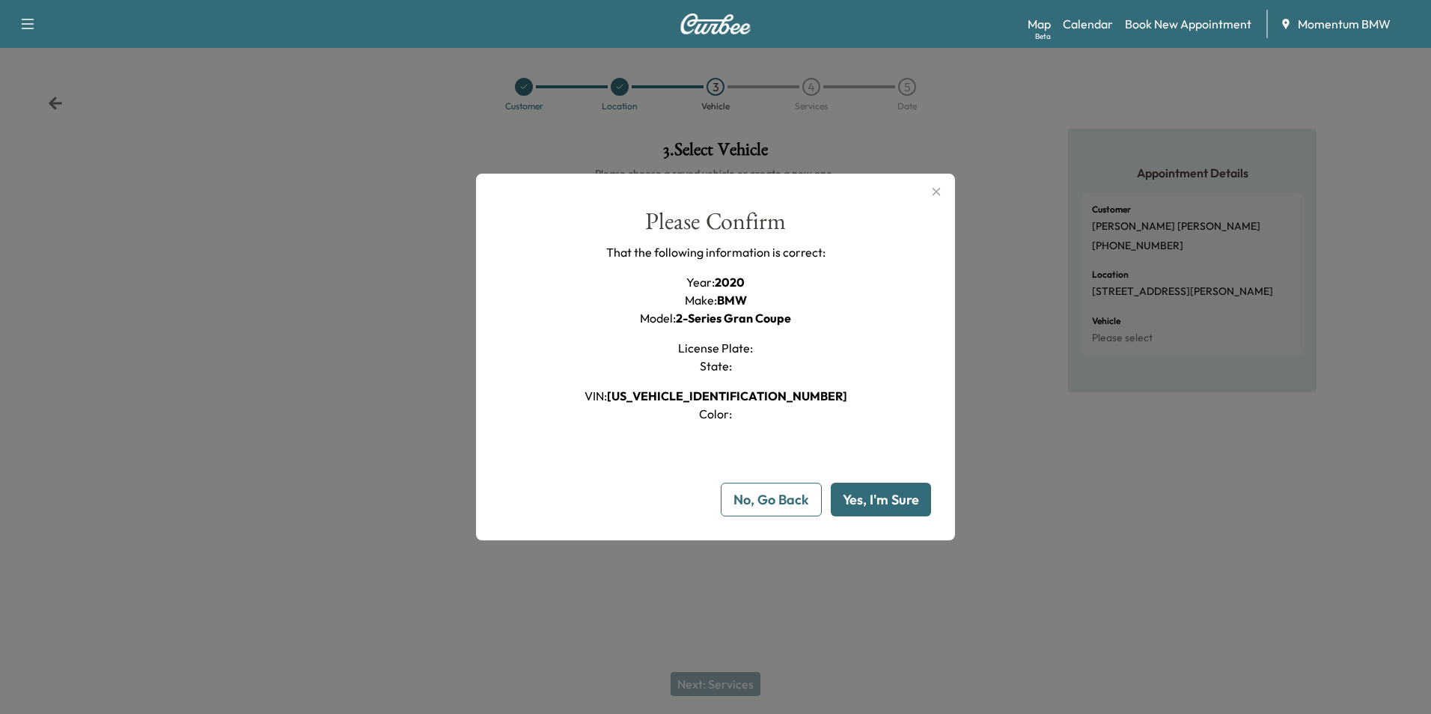
click at [900, 502] on button "Yes, I'm Sure" at bounding box center [881, 500] width 100 height 34
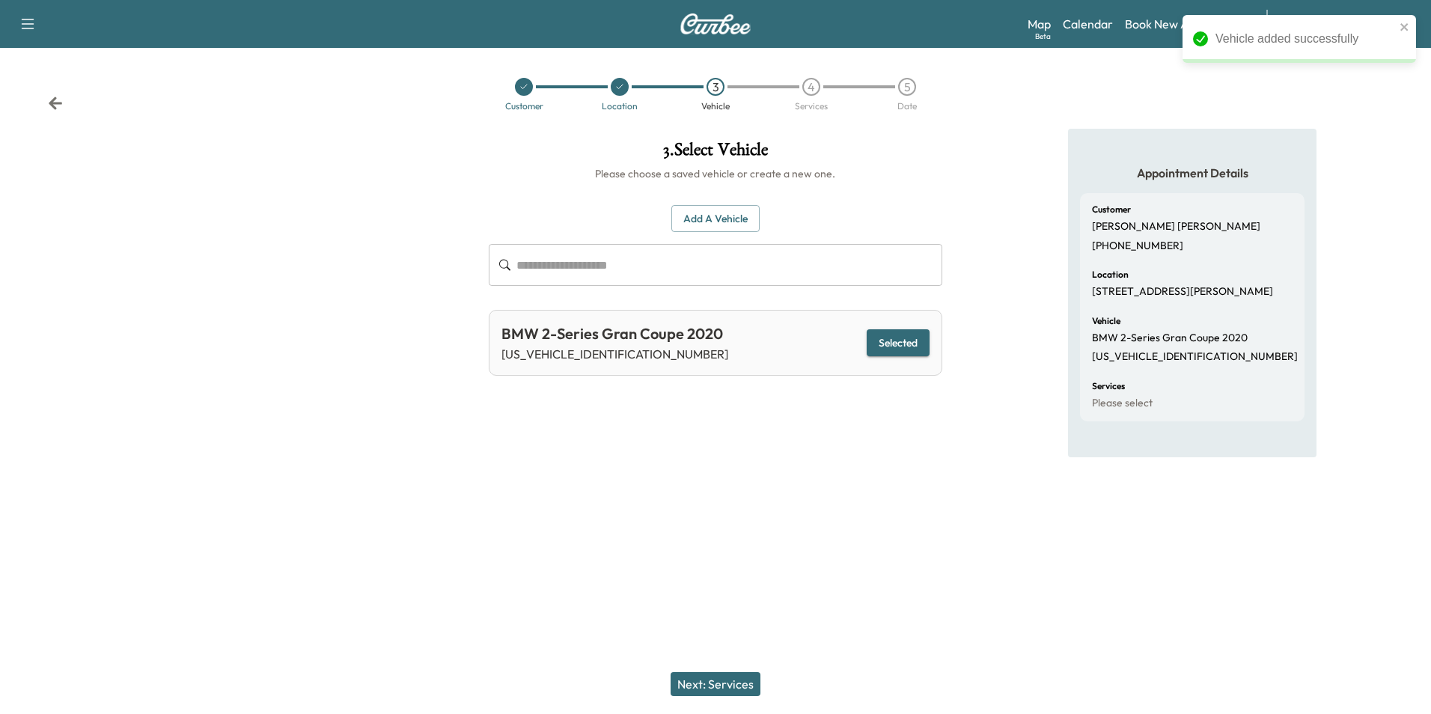
click at [746, 679] on button "Next: Services" at bounding box center [715, 684] width 90 height 24
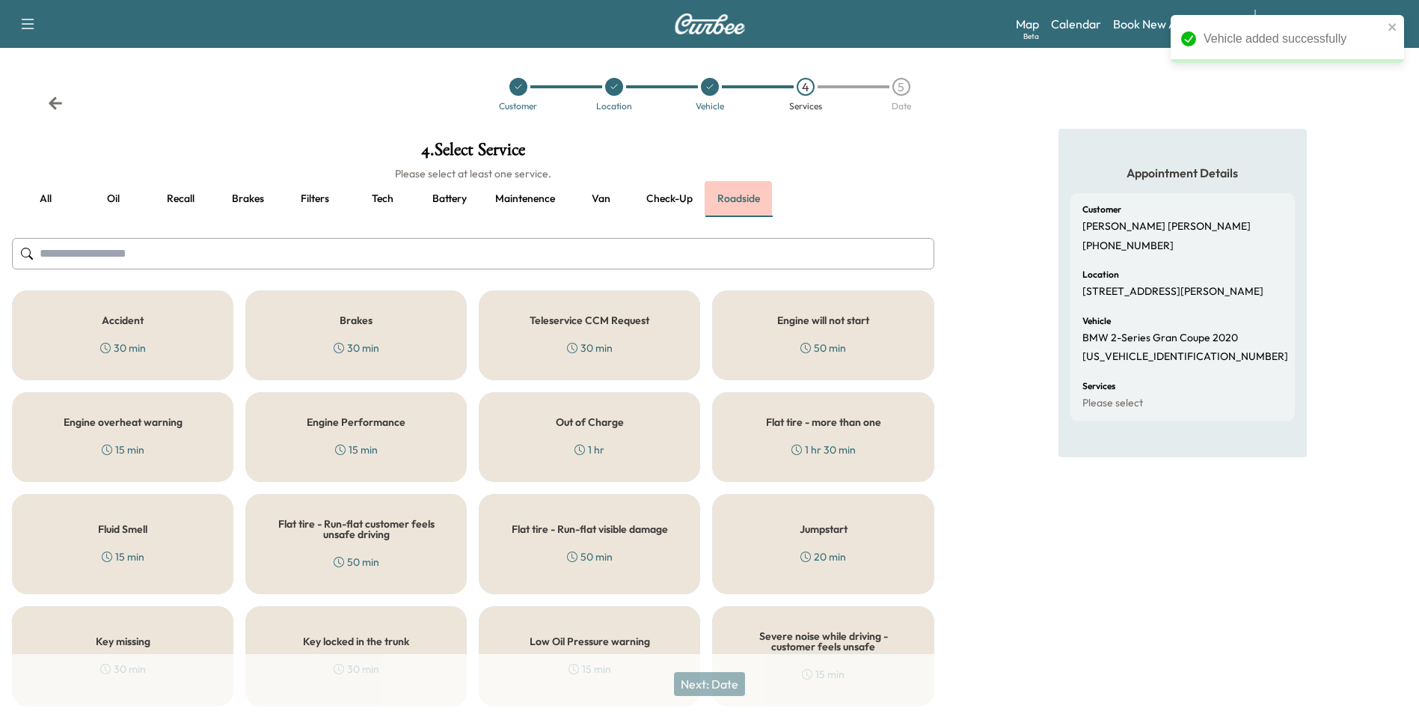
click at [735, 200] on button "Roadside" at bounding box center [738, 199] width 67 height 36
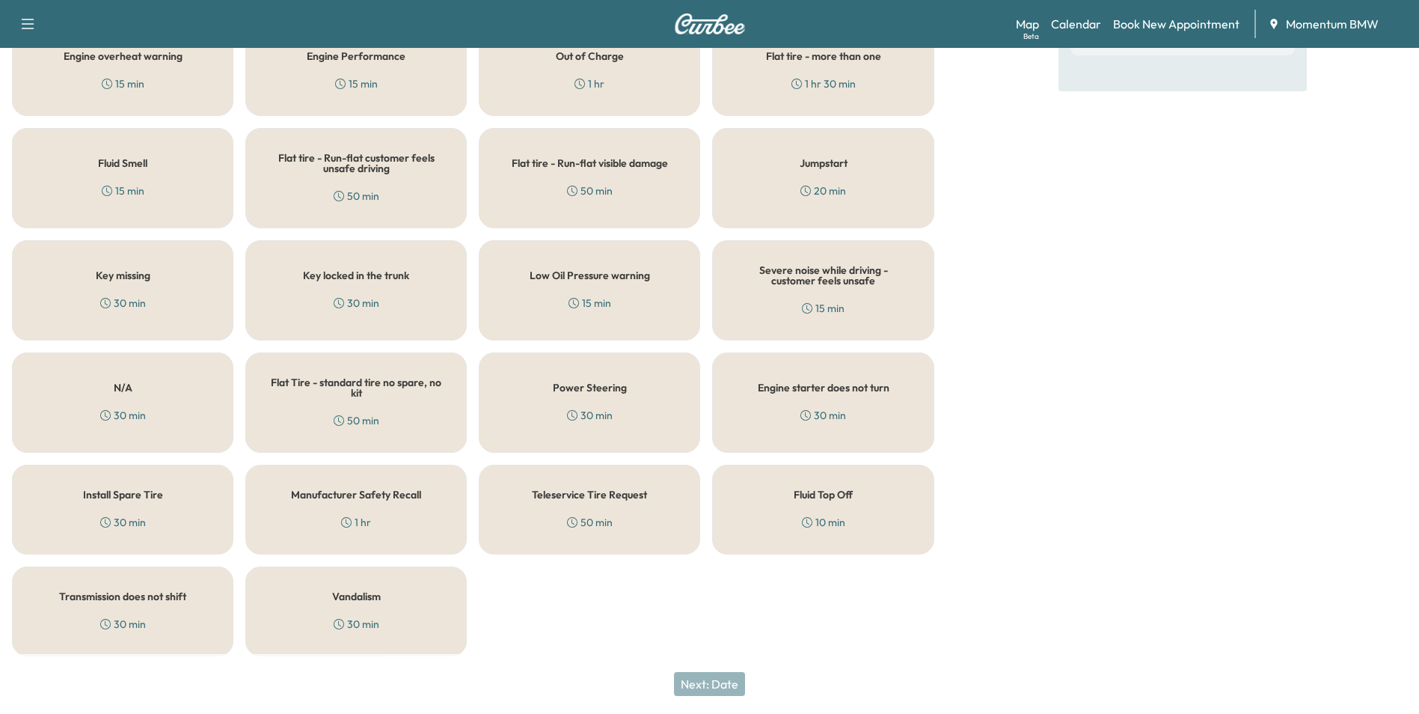
scroll to position [368, 0]
click at [867, 501] on div "Fluid Top Off 10 min" at bounding box center [822, 507] width 221 height 90
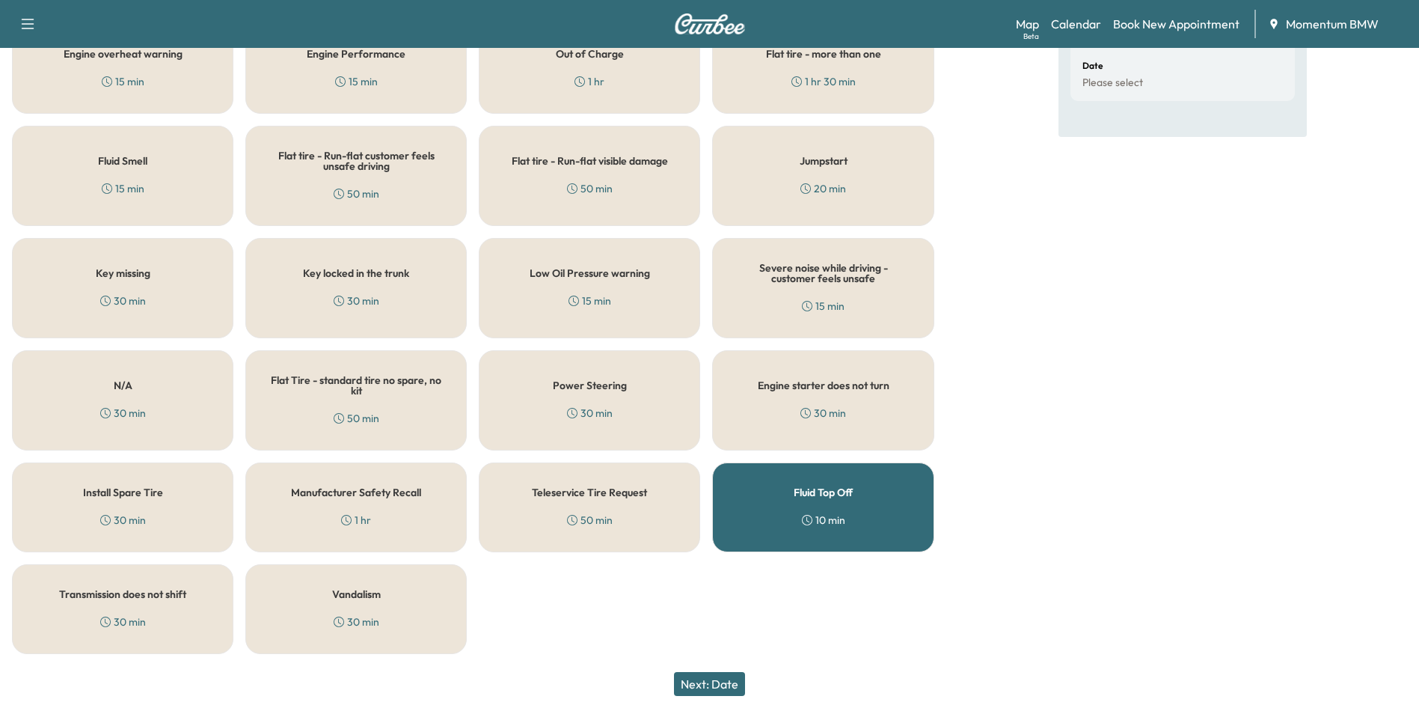
click at [724, 681] on button "Next: Date" at bounding box center [709, 684] width 71 height 24
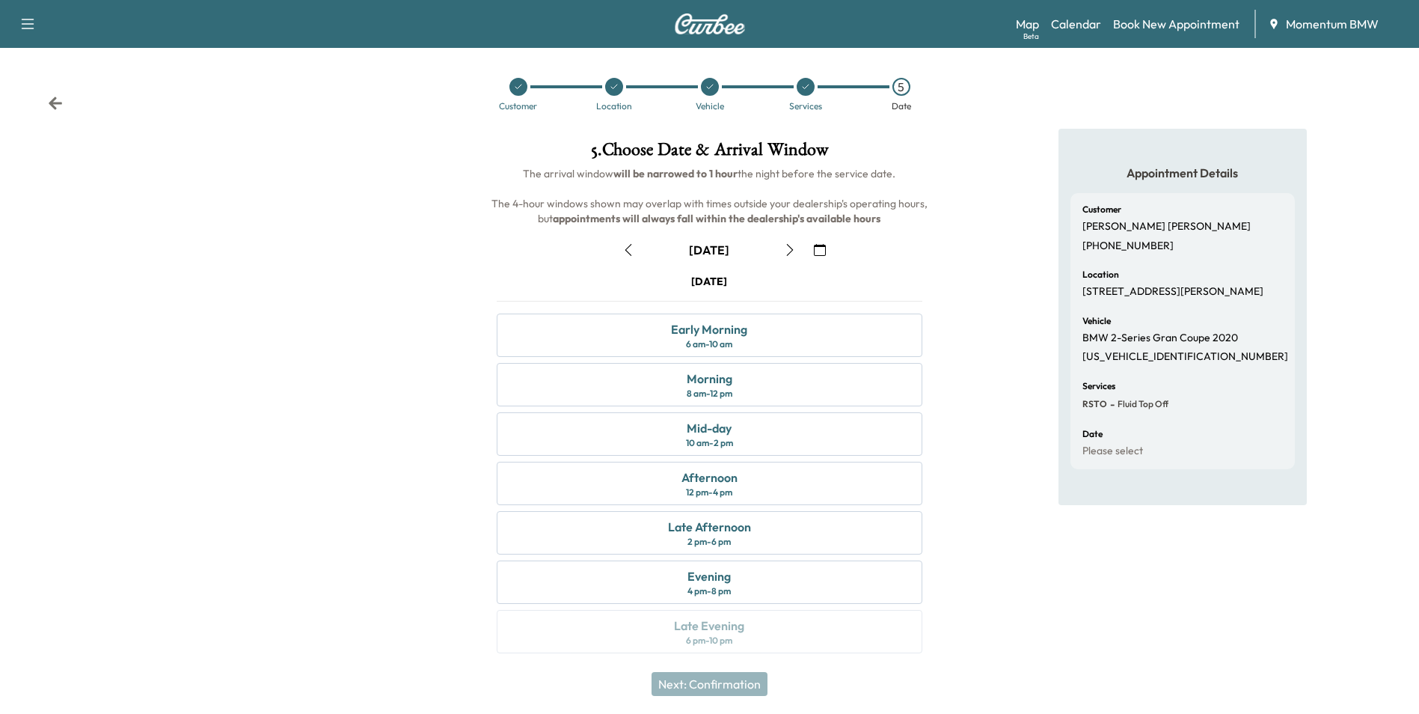
click at [632, 245] on icon "button" at bounding box center [629, 250] width 12 height 12
click at [759, 479] on div "Afternoon 12 pm - 4 pm" at bounding box center [709, 483] width 425 height 43
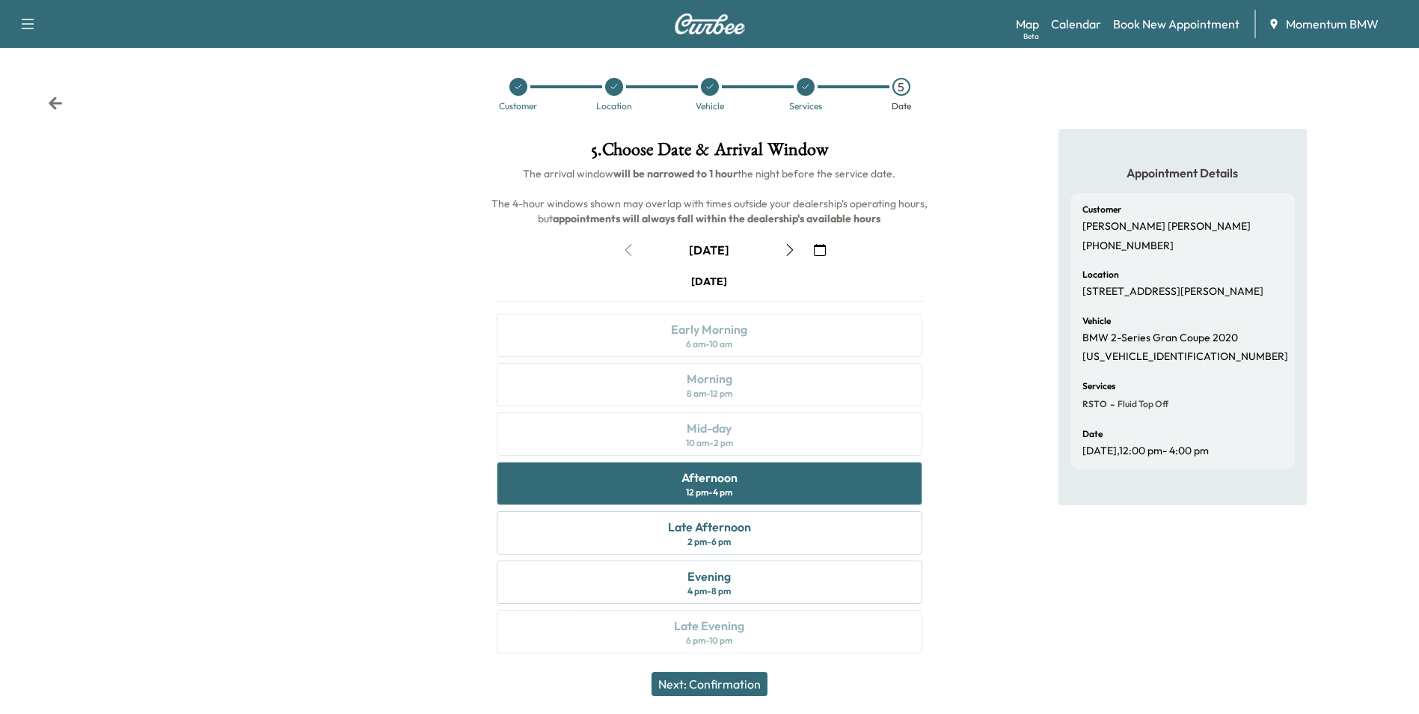
click at [756, 681] on button "Next: Confirmation" at bounding box center [710, 684] width 116 height 24
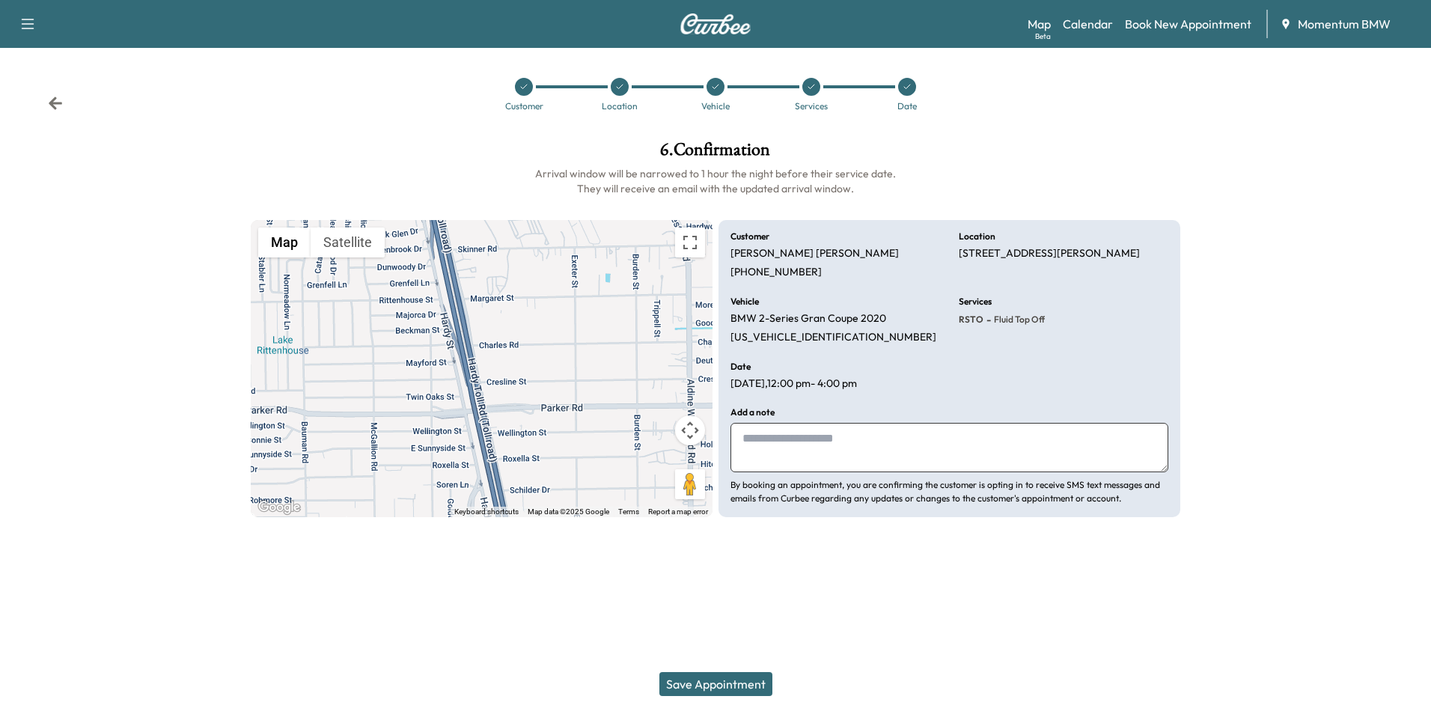
click at [733, 685] on button "Save Appointment" at bounding box center [715, 684] width 113 height 24
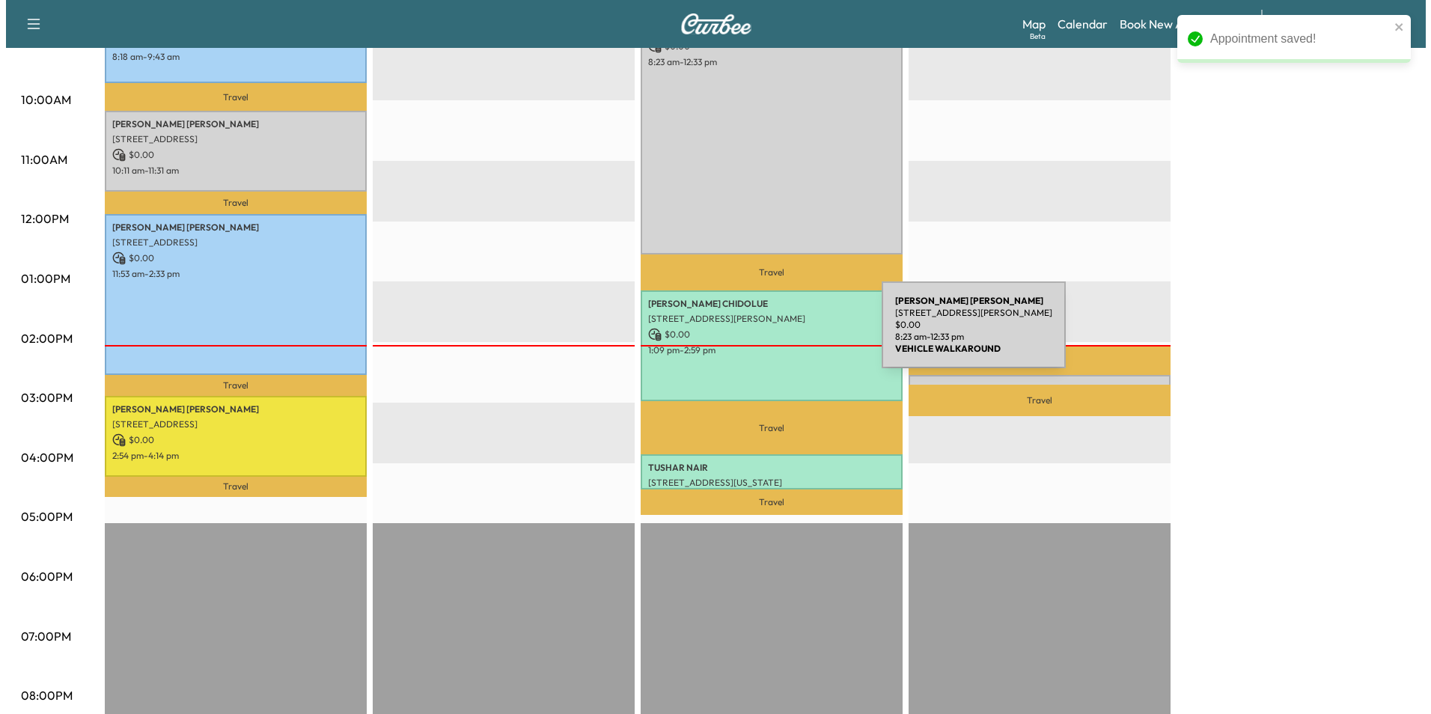
scroll to position [524, 0]
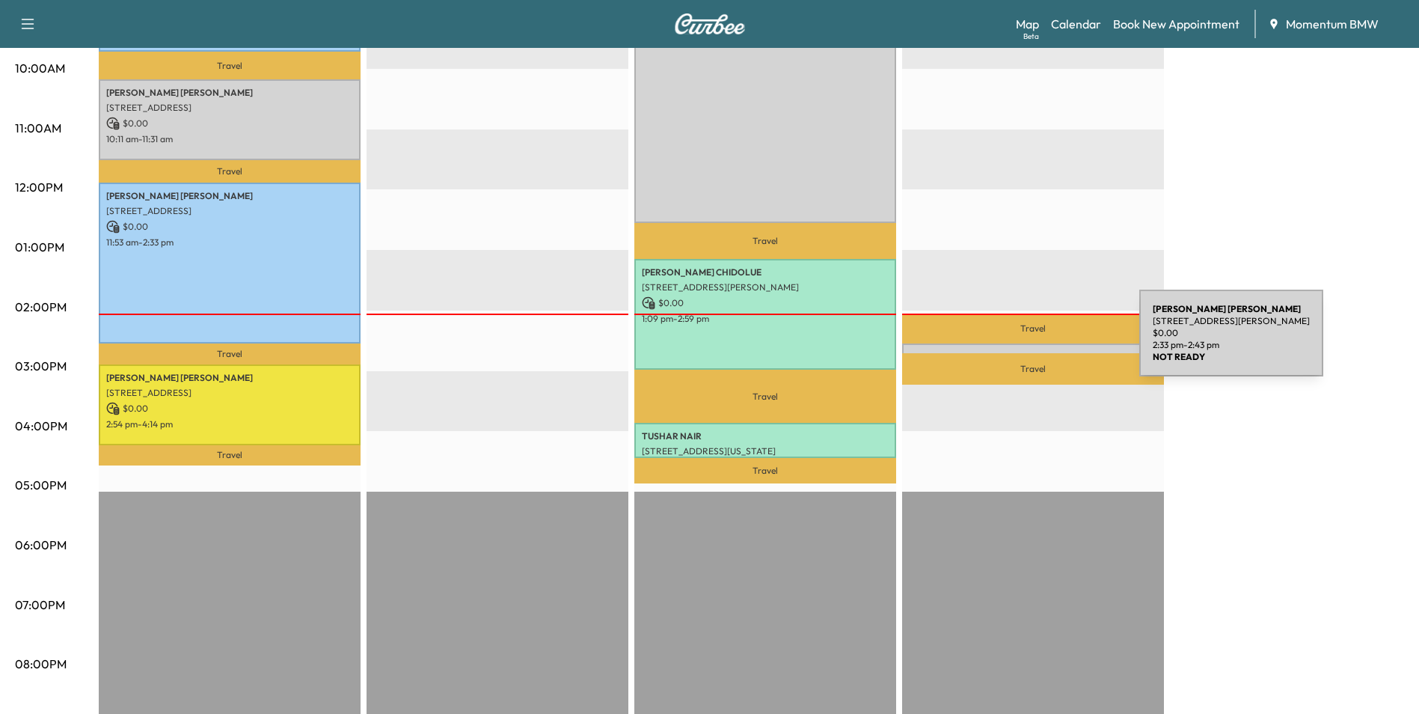
click at [1027, 343] on div "[PERSON_NAME] [STREET_ADDRESS][PERSON_NAME] $ 0.00 2:33 pm - 2:43 pm" at bounding box center [1033, 350] width 262 height 15
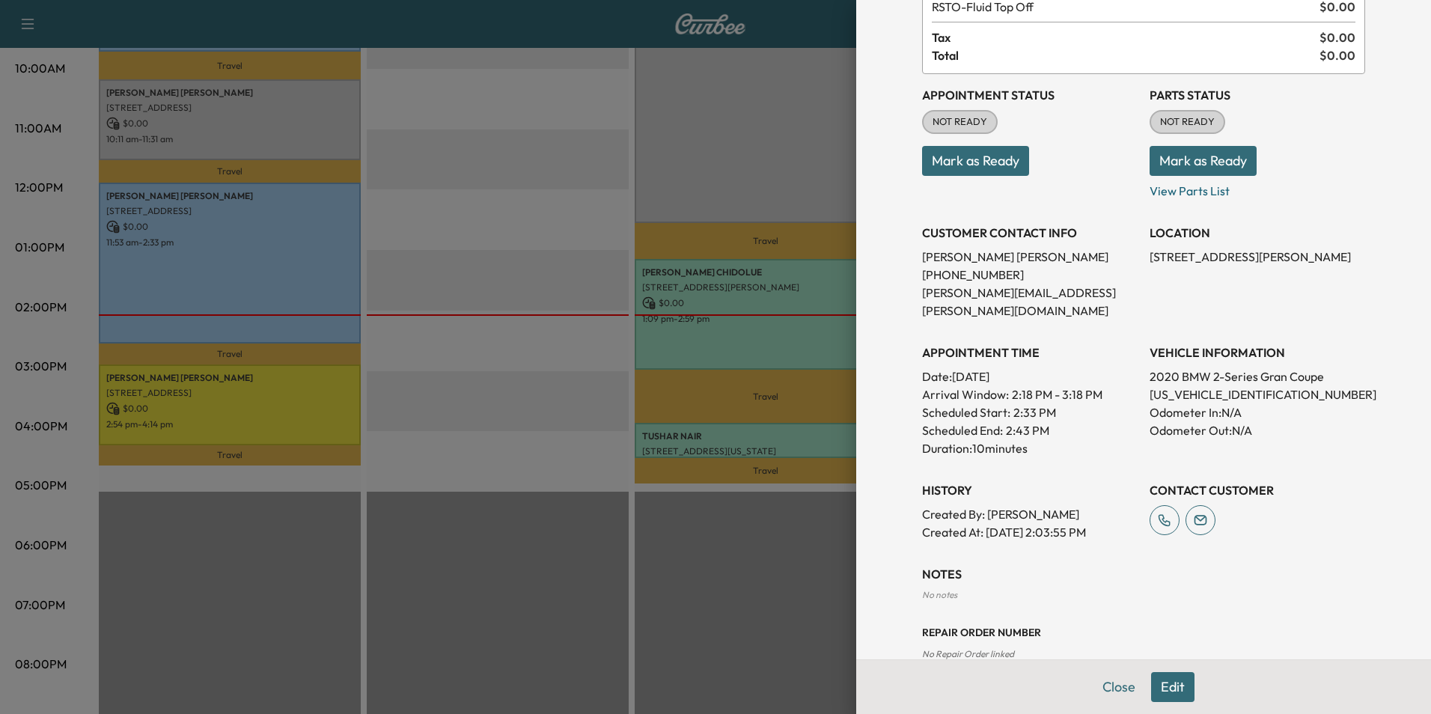
scroll to position [115, 0]
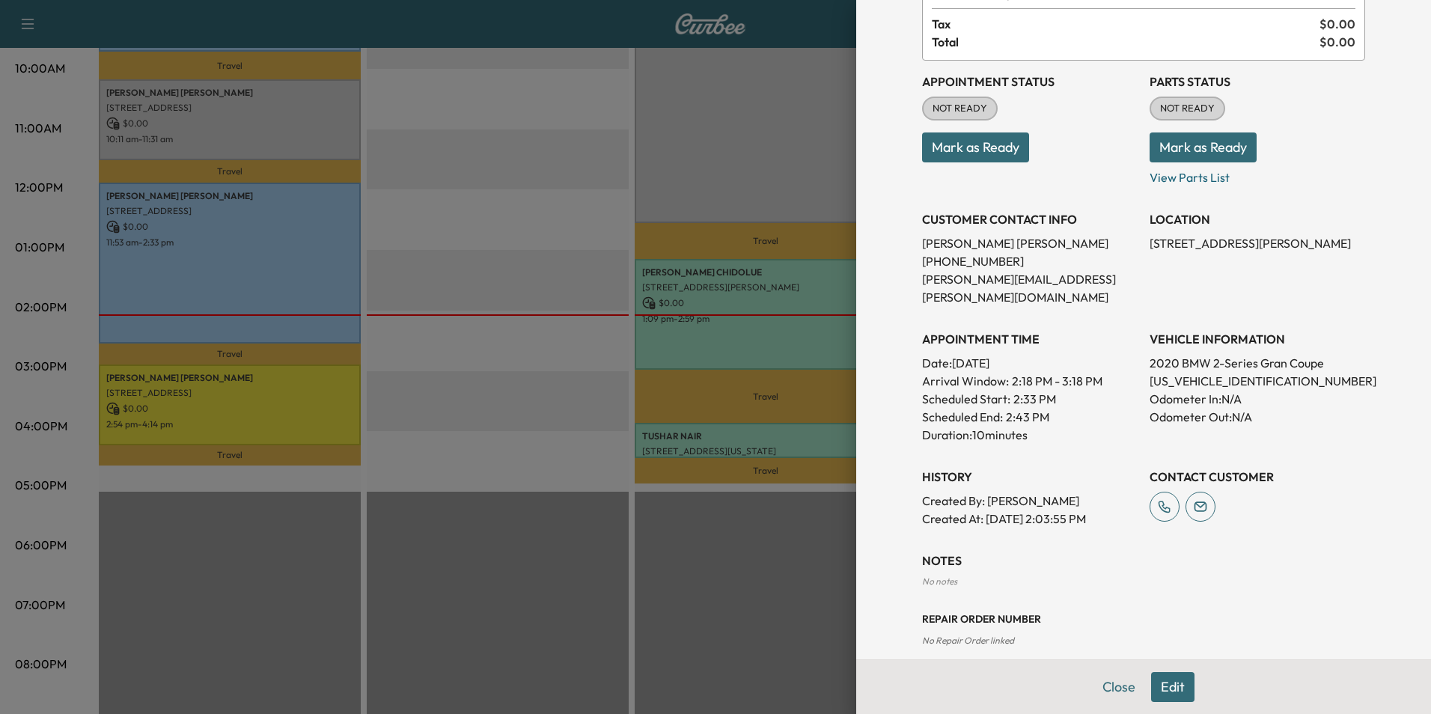
click at [1155, 680] on button "Edit" at bounding box center [1172, 687] width 43 height 30
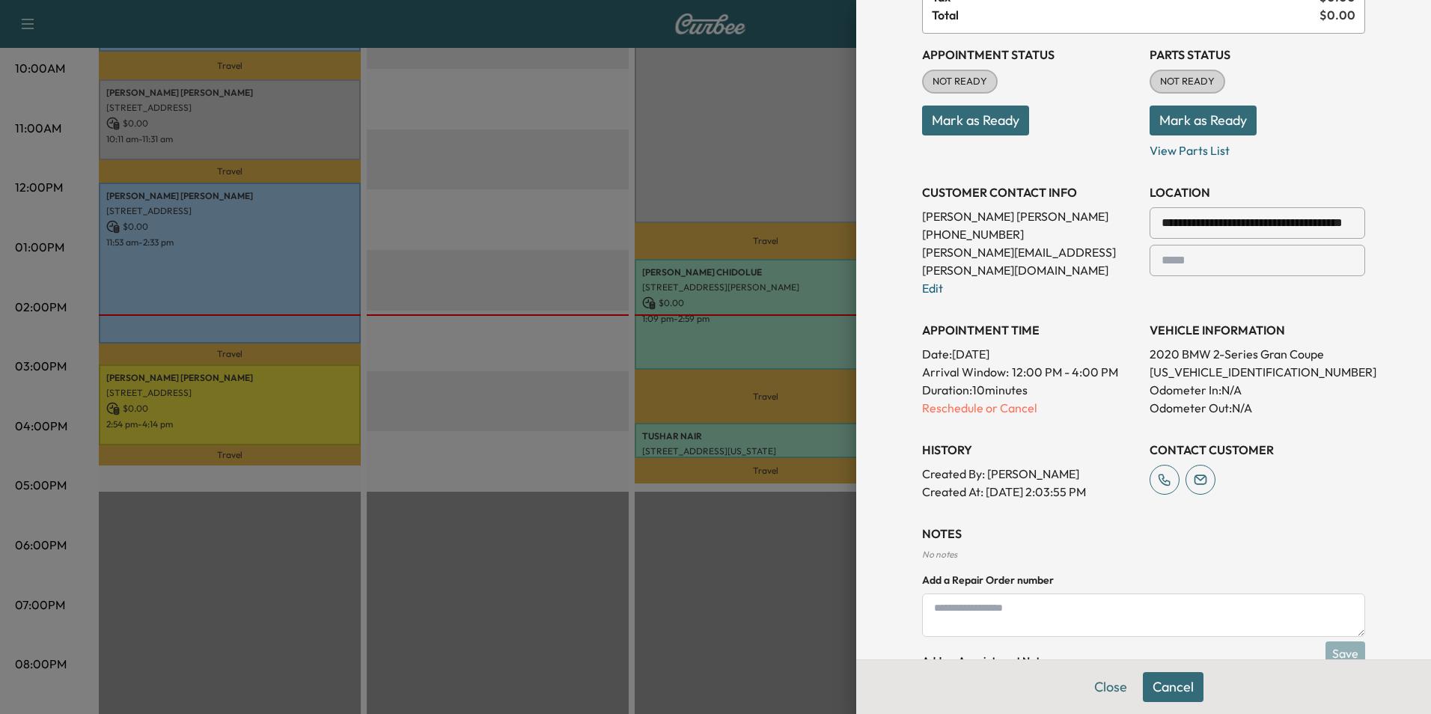
scroll to position [272, 0]
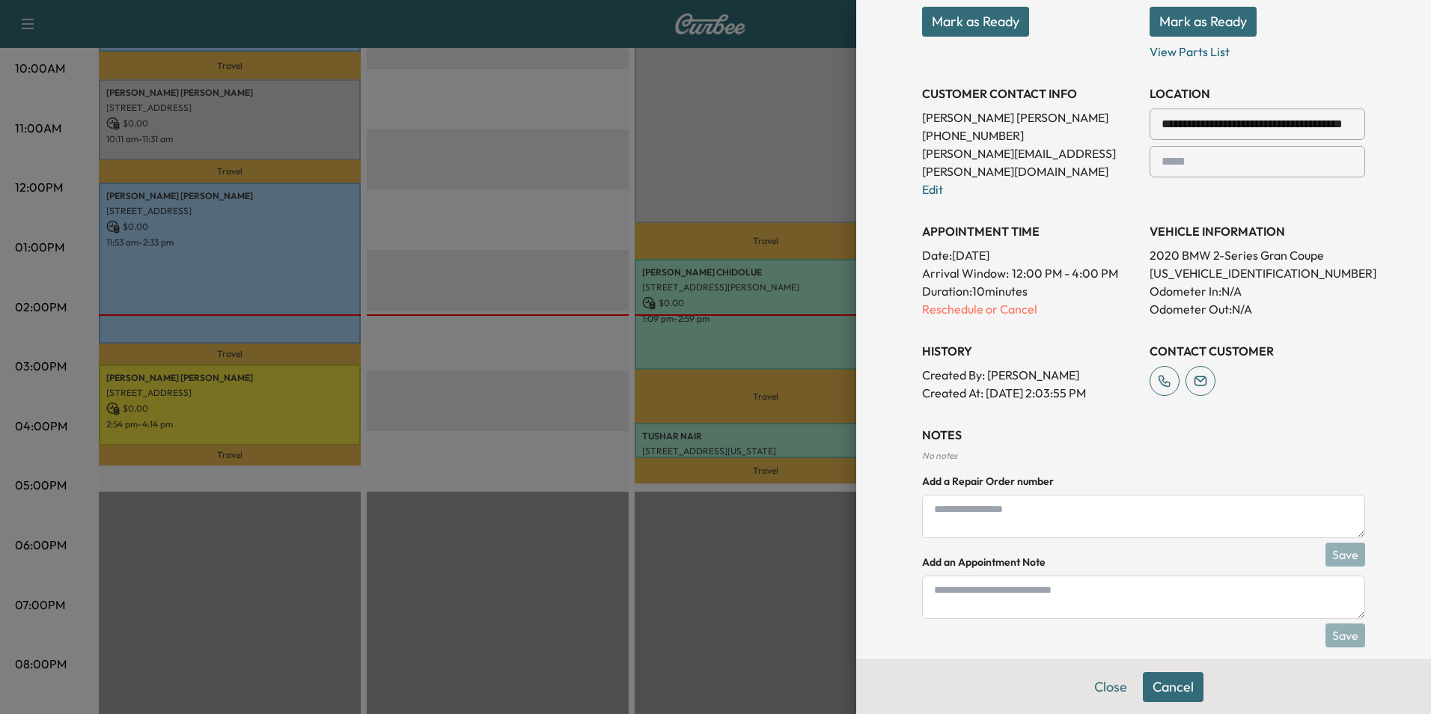
click at [1034, 593] on textarea at bounding box center [1143, 596] width 443 height 43
type textarea "****"
click at [1336, 623] on button "Save" at bounding box center [1345, 635] width 40 height 24
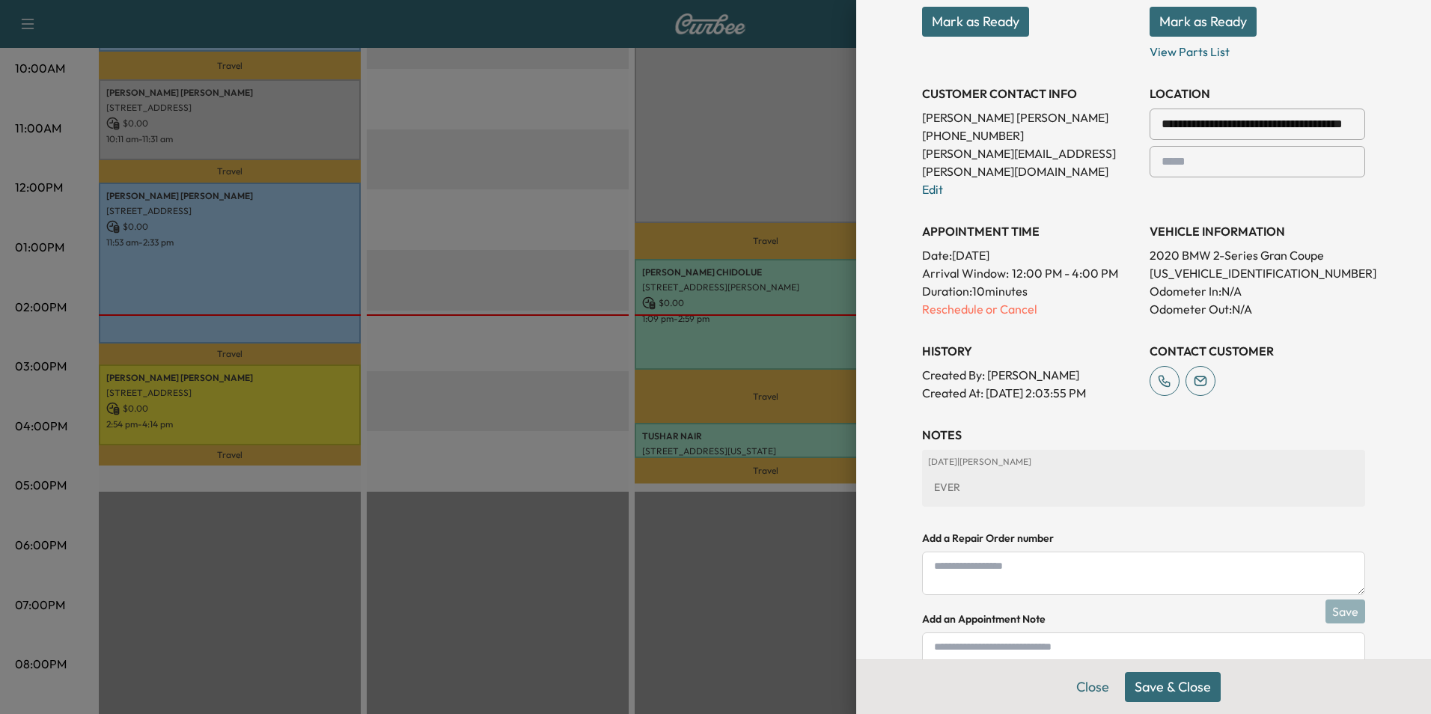
click at [1184, 691] on button "Save & Close" at bounding box center [1173, 687] width 96 height 30
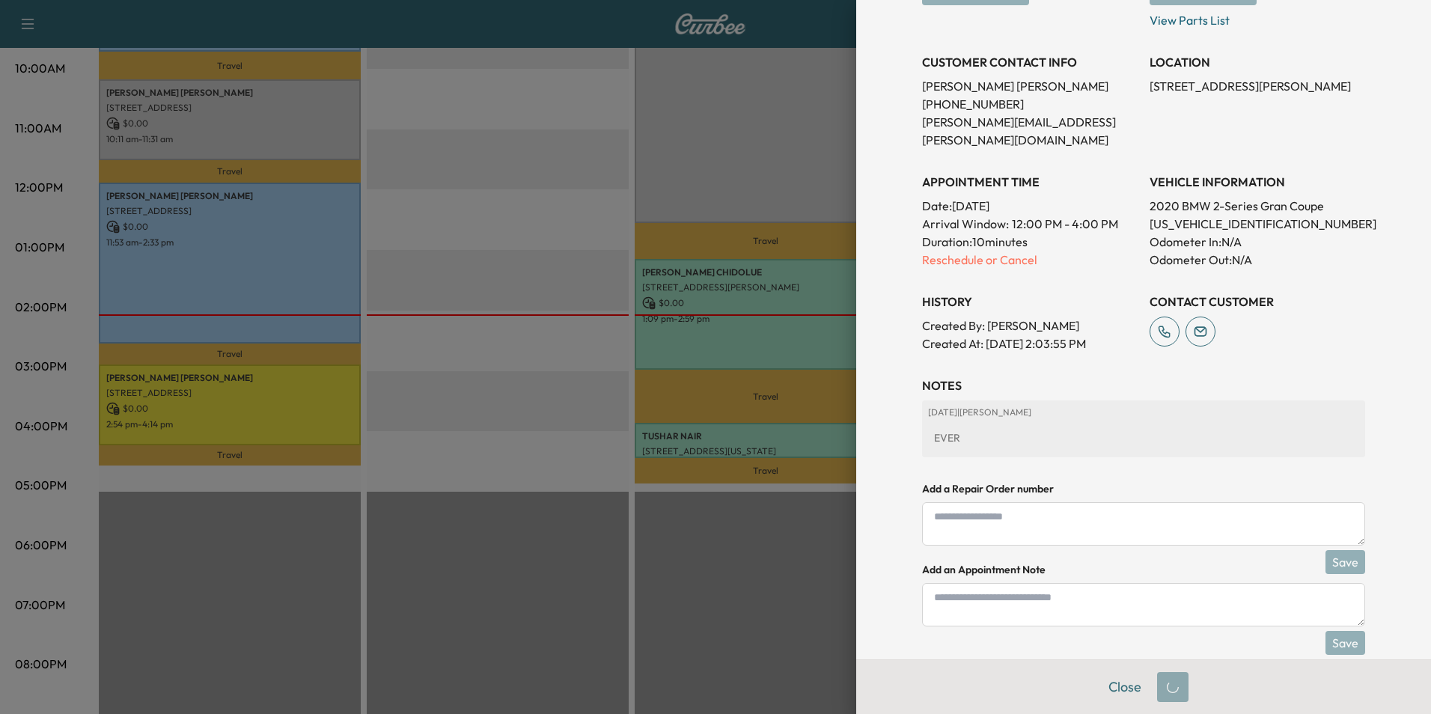
scroll to position [241, 0]
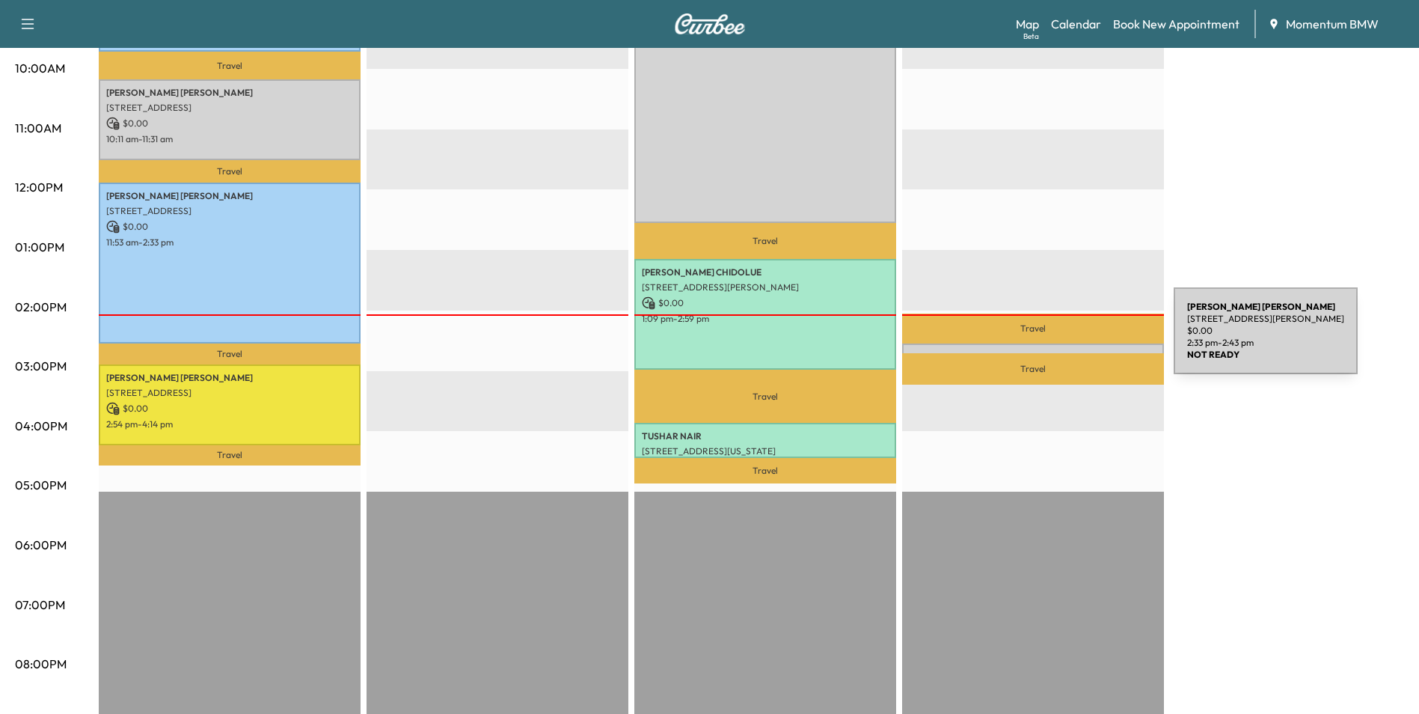
click at [1062, 343] on div "[PERSON_NAME] [STREET_ADDRESS][PERSON_NAME] $ 0.00 2:33 pm - 2:43 pm" at bounding box center [1033, 350] width 262 height 15
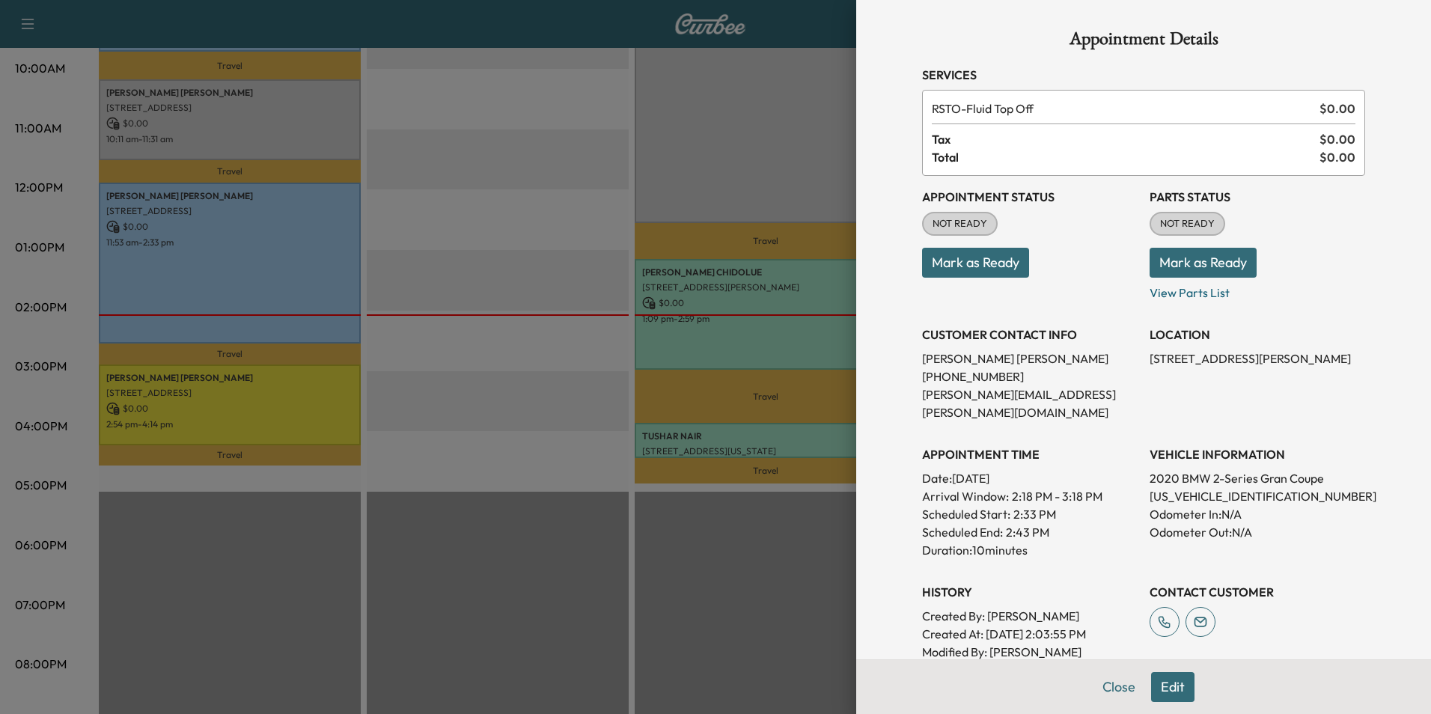
click at [972, 254] on button "Mark as Ready" at bounding box center [975, 263] width 107 height 30
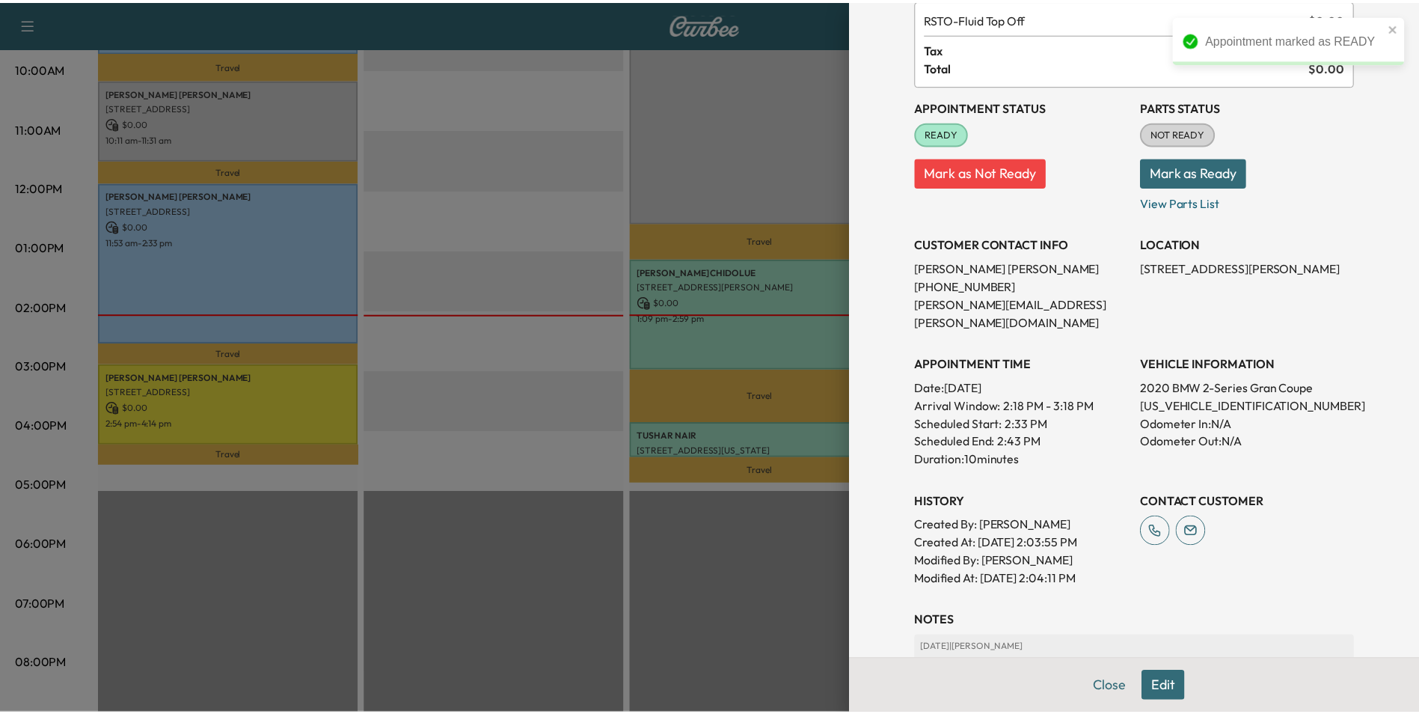
scroll to position [208, 0]
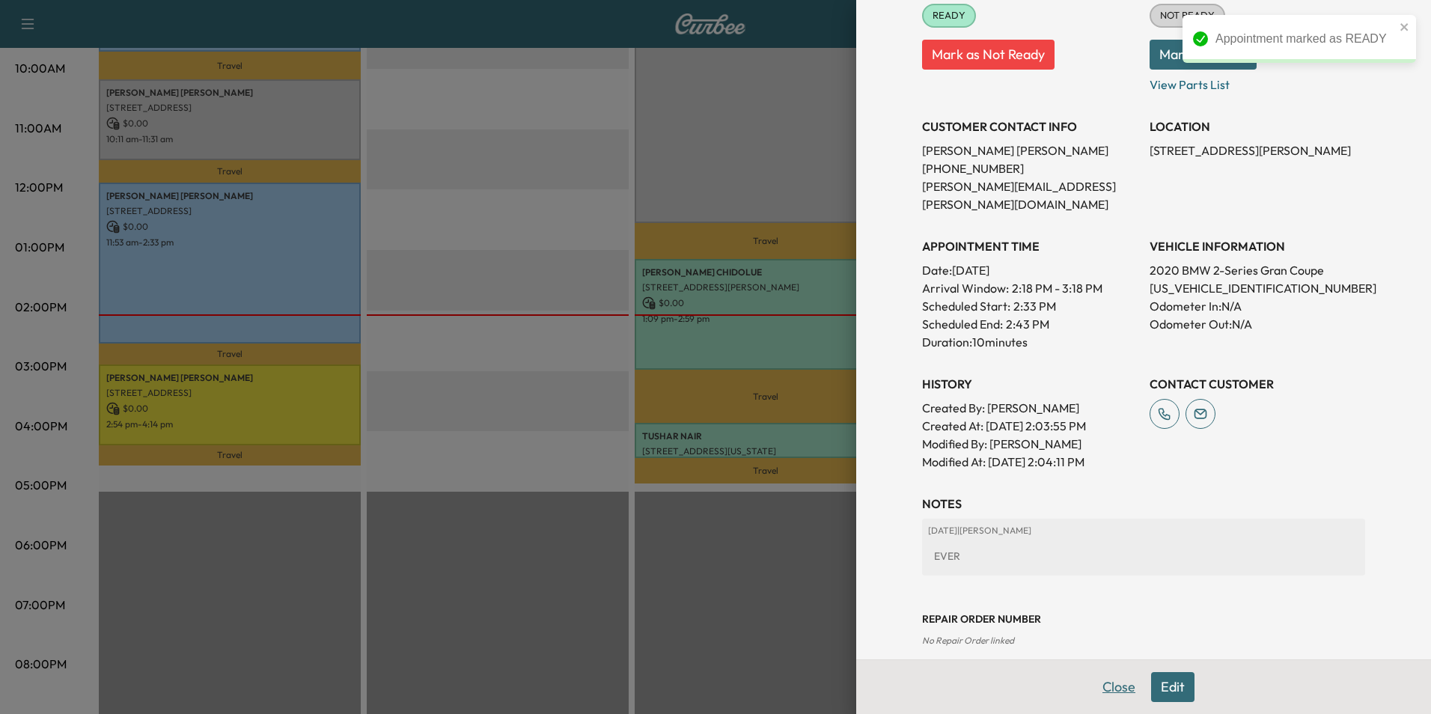
click at [1117, 686] on button "Close" at bounding box center [1118, 687] width 52 height 30
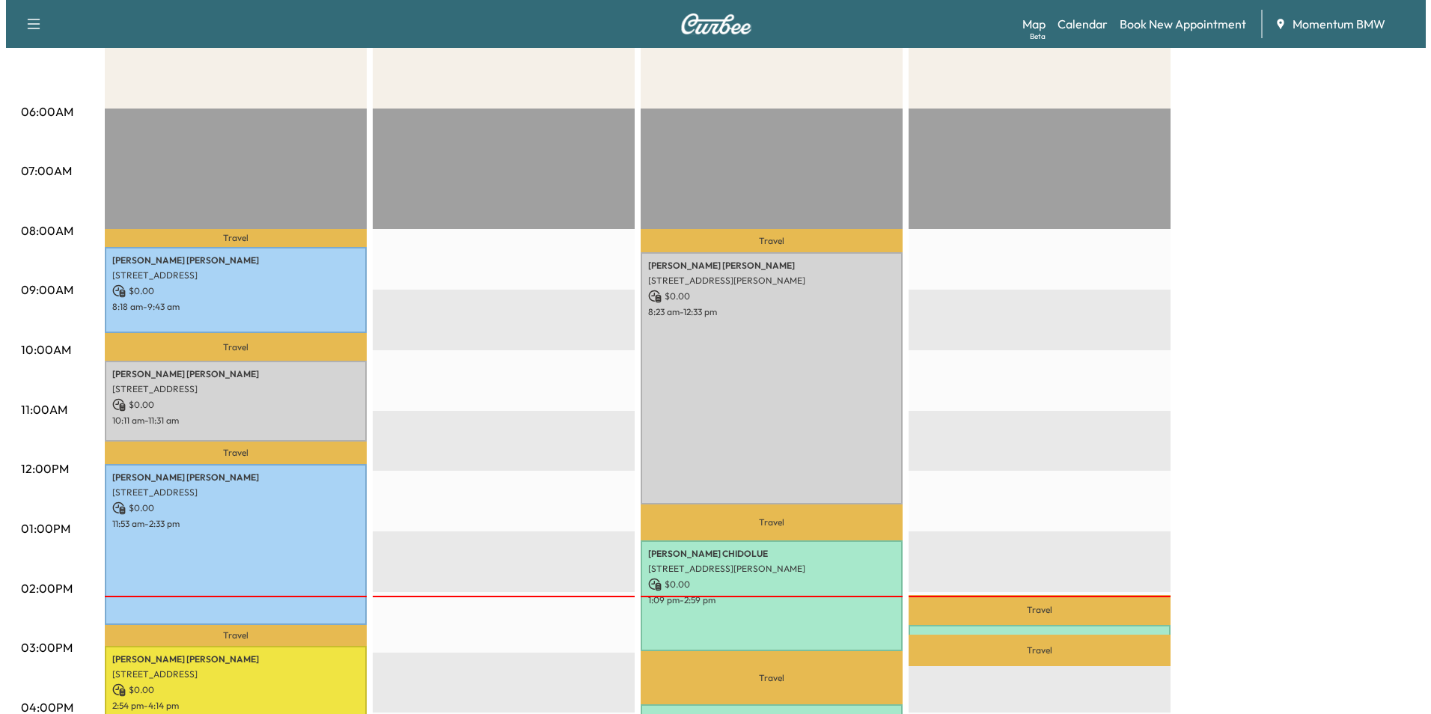
scroll to position [299, 0]
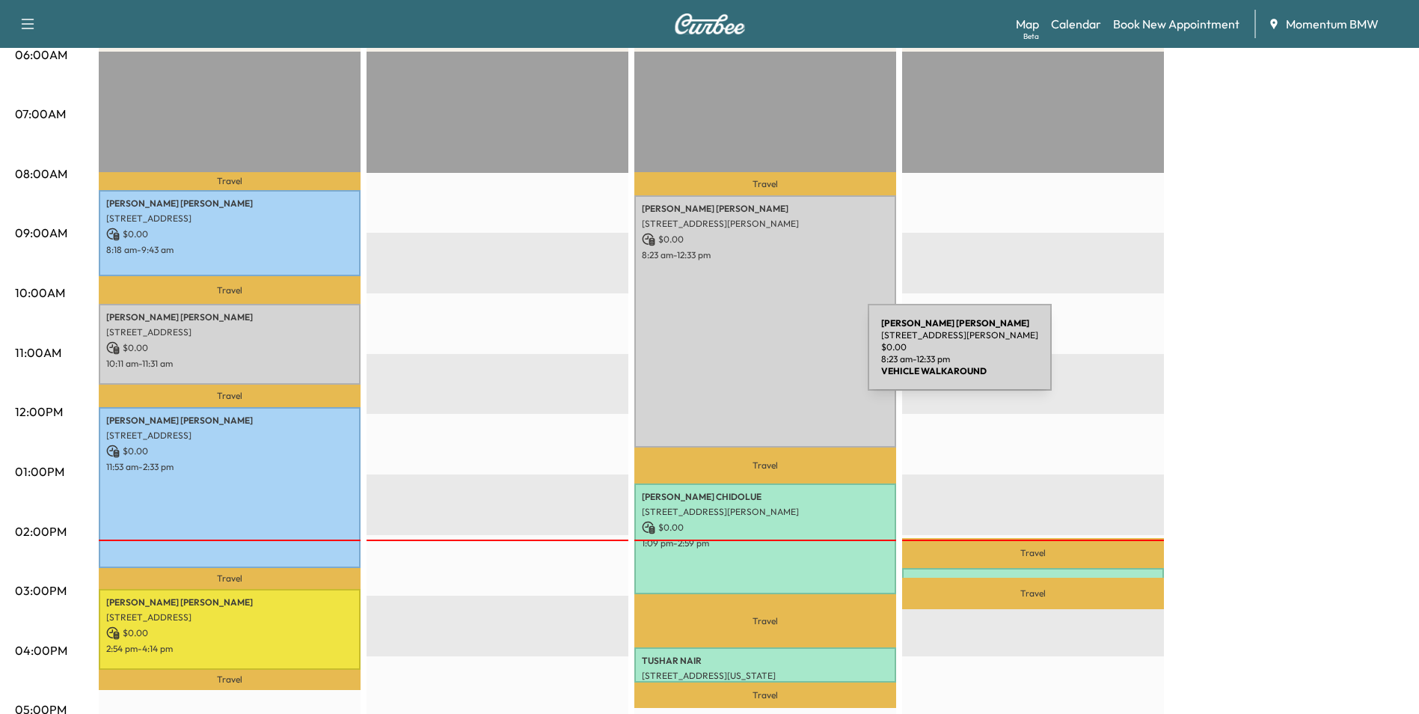
click at [756, 358] on div "[PERSON_NAME] [STREET_ADDRESS] $ 0.00 8:23 am - 12:33 pm" at bounding box center [766, 320] width 262 height 251
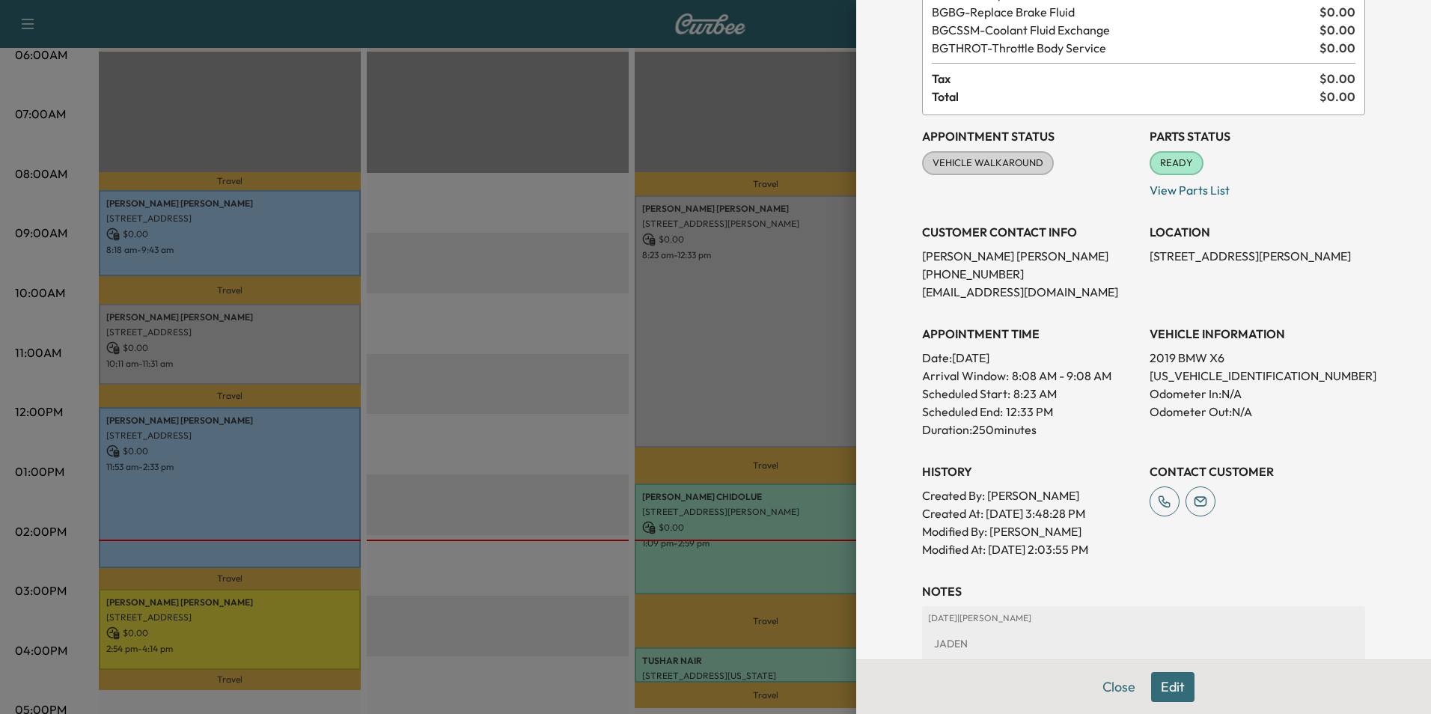
scroll to position [224, 0]
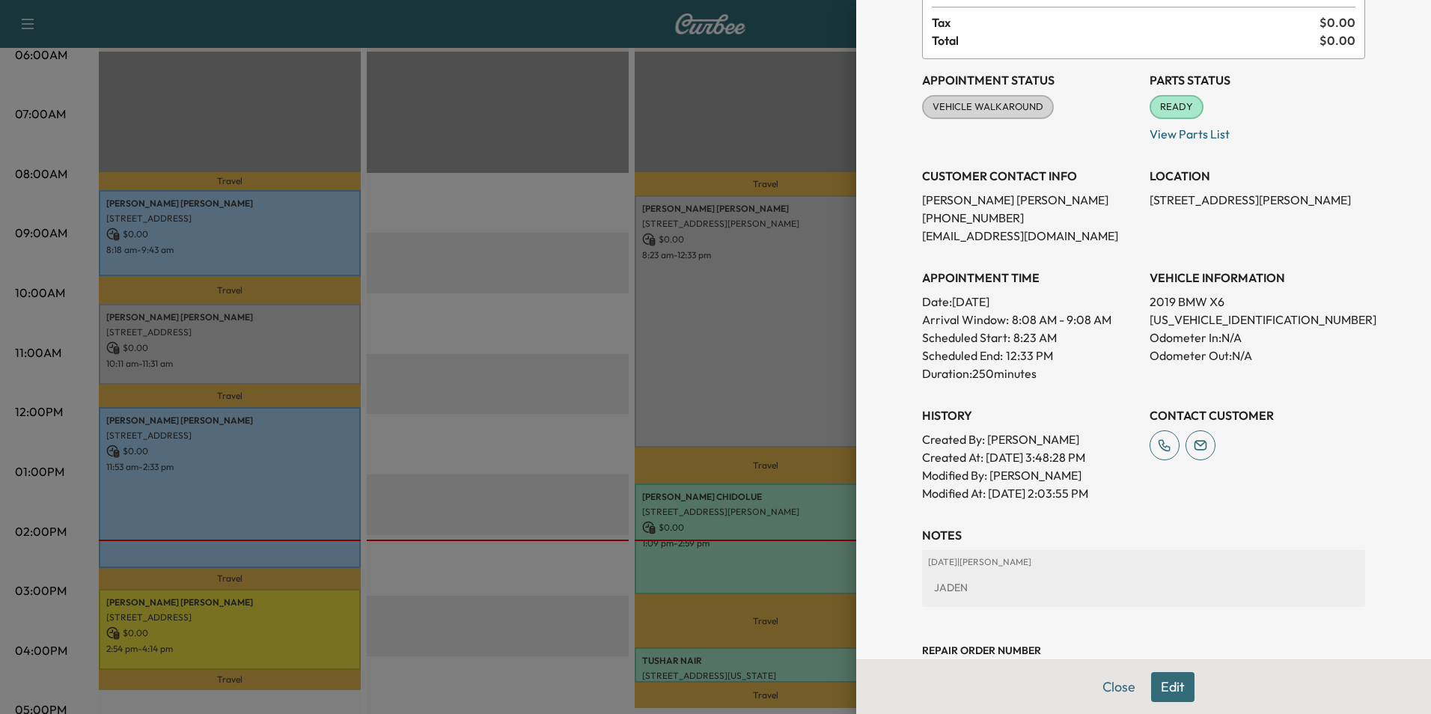
click at [1167, 684] on button "Edit" at bounding box center [1172, 687] width 43 height 30
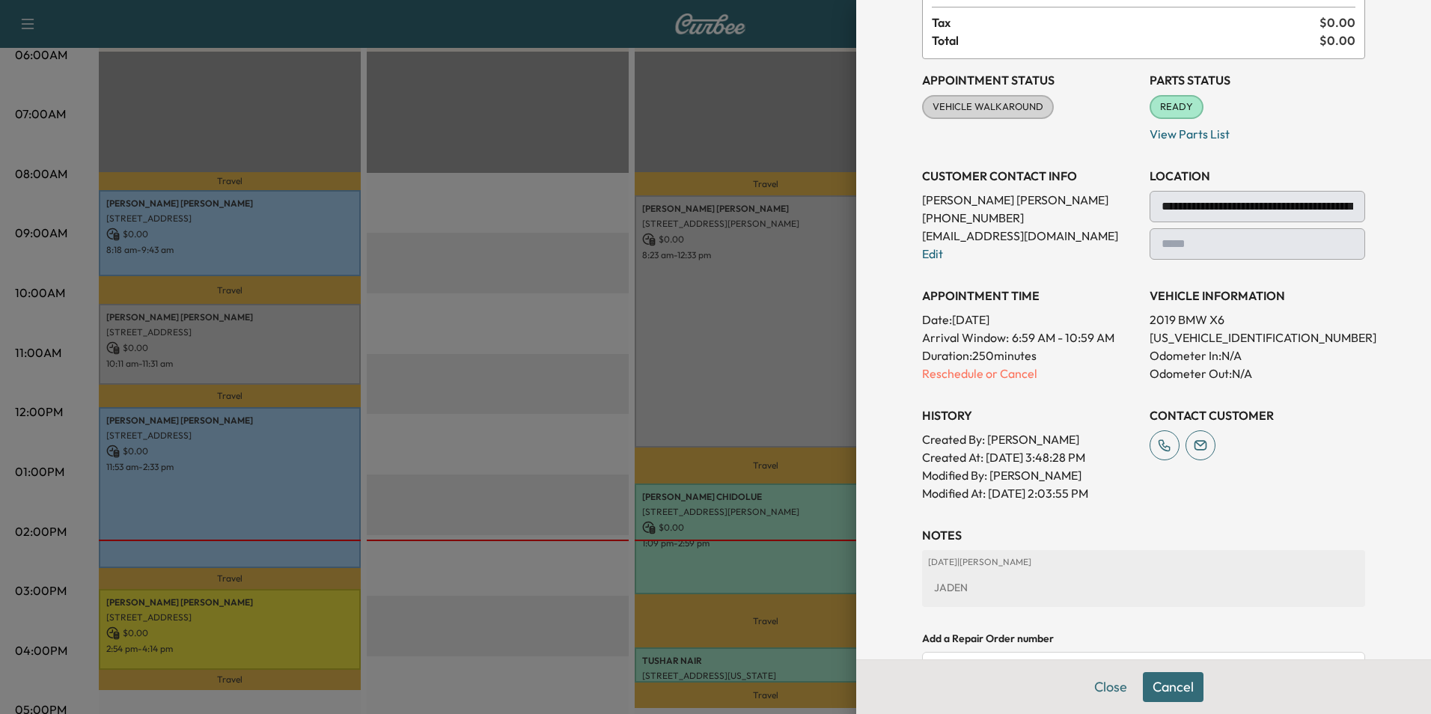
click at [953, 379] on p "Reschedule or Cancel" at bounding box center [1029, 373] width 215 height 18
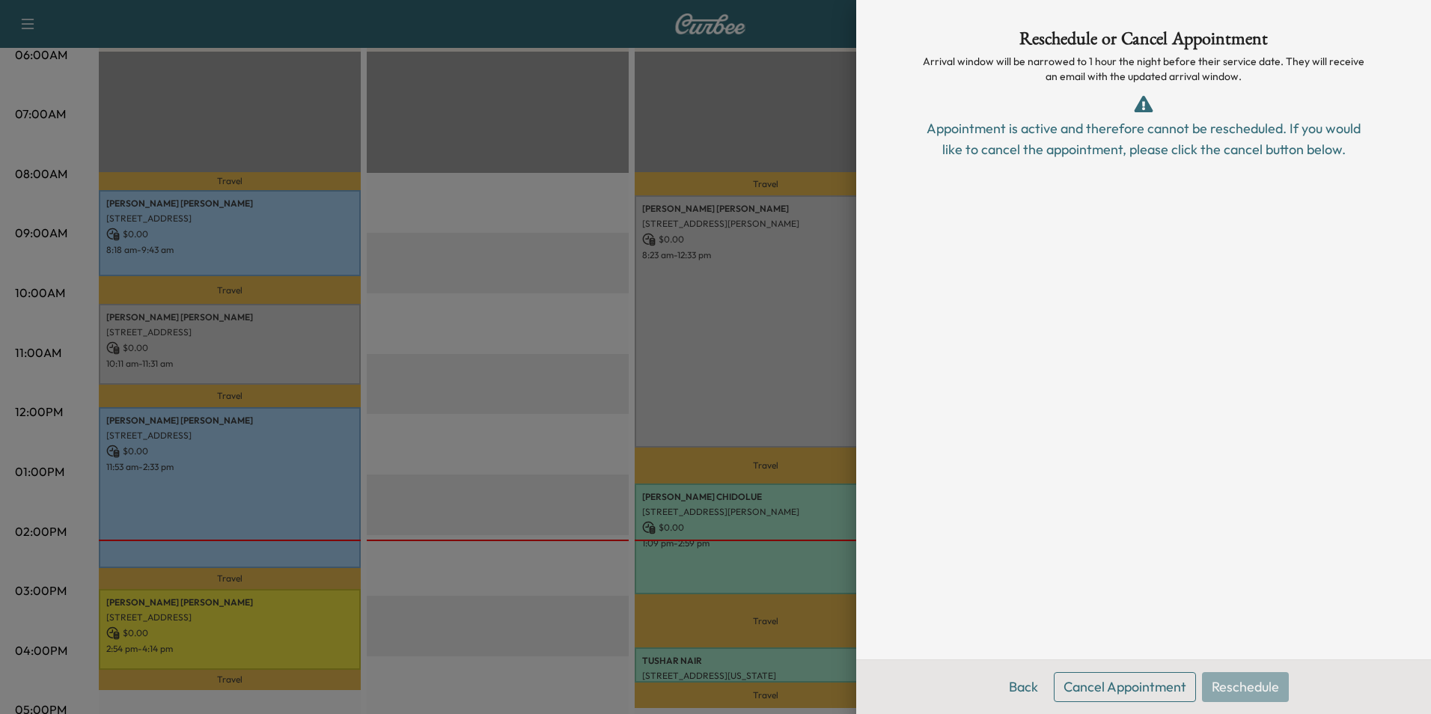
scroll to position [0, 0]
click at [505, 613] on div at bounding box center [715, 357] width 1431 height 714
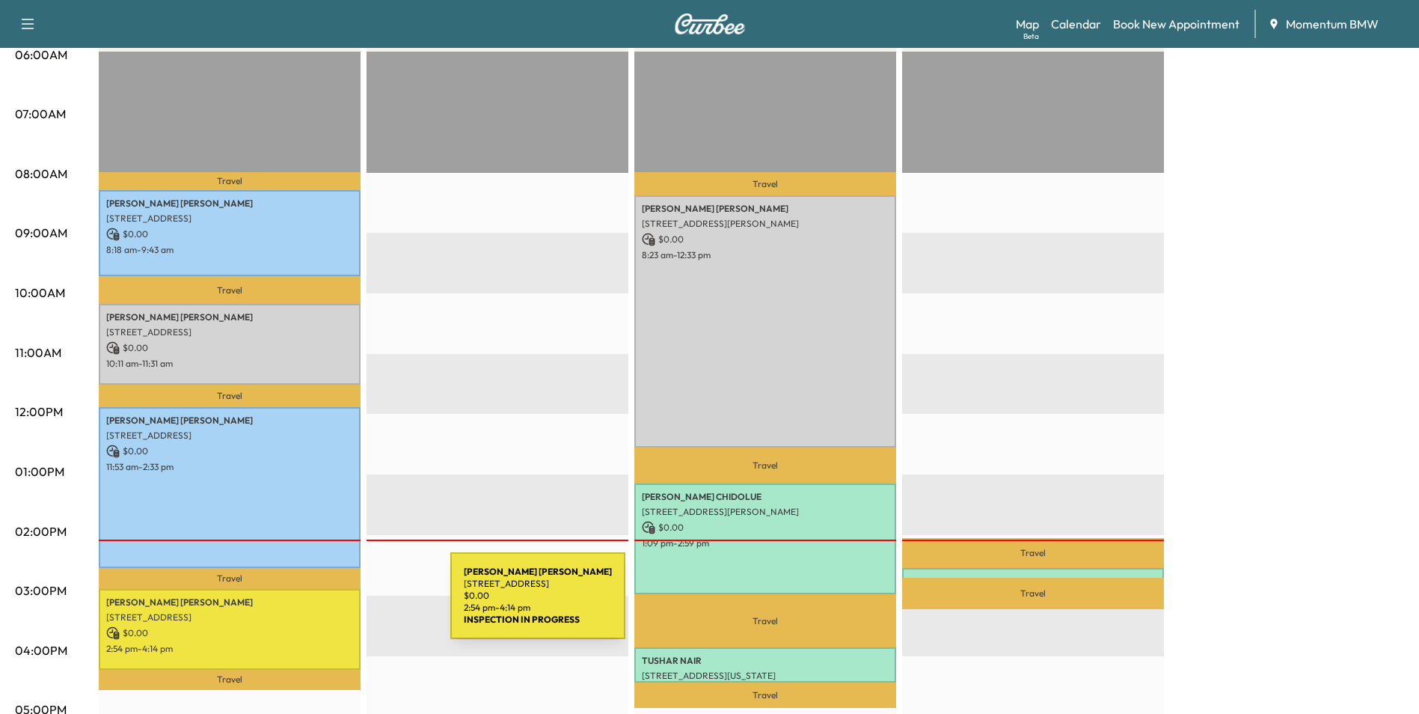
click at [340, 611] on p "[STREET_ADDRESS]" at bounding box center [229, 617] width 247 height 12
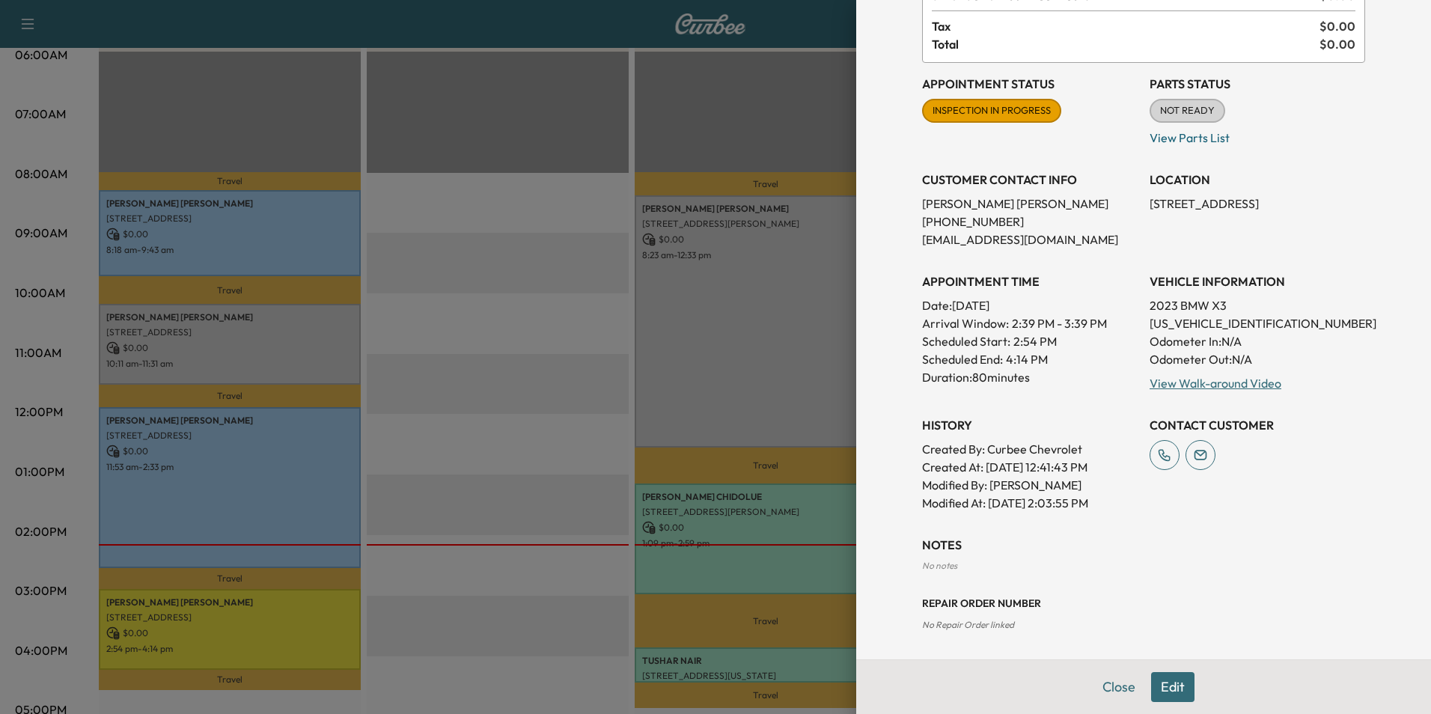
scroll to position [115, 0]
click at [1100, 692] on button "Close" at bounding box center [1118, 687] width 52 height 30
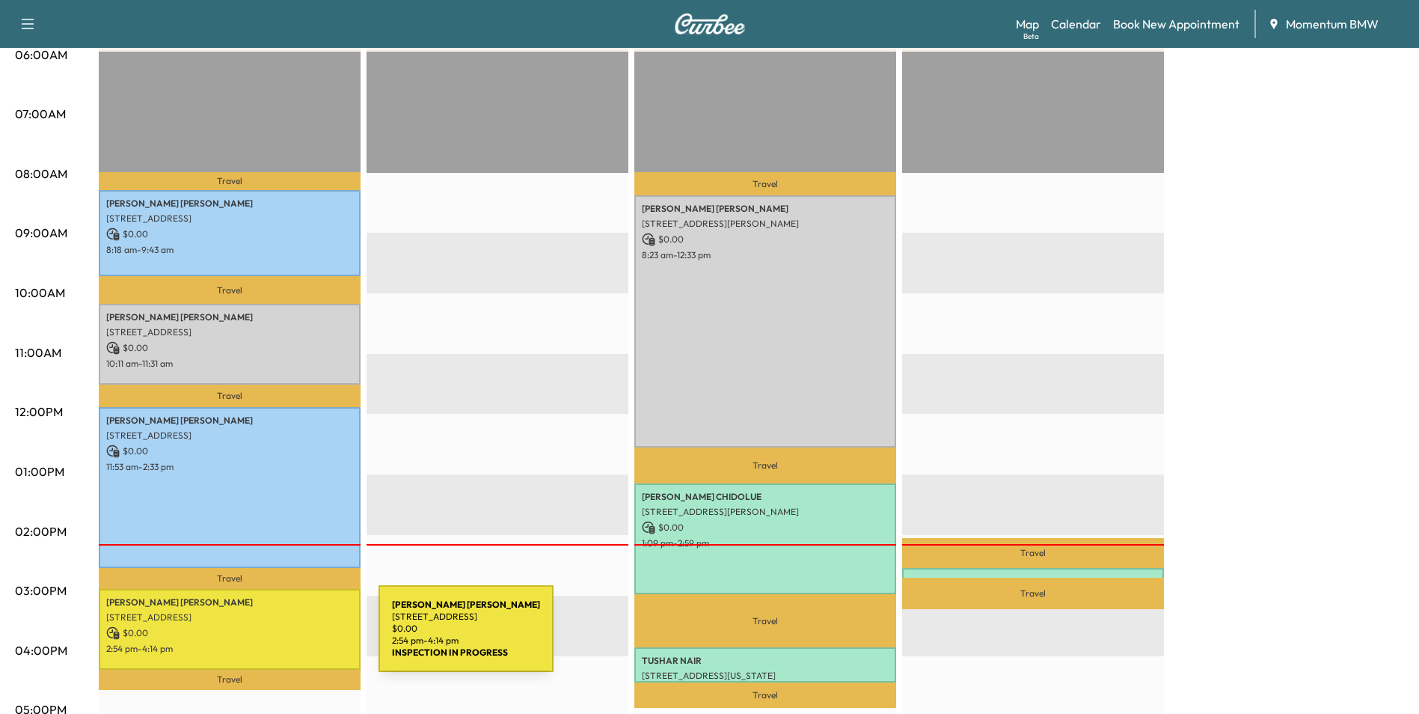
click at [266, 643] on p "2:54 pm - 4:14 pm" at bounding box center [229, 649] width 247 height 12
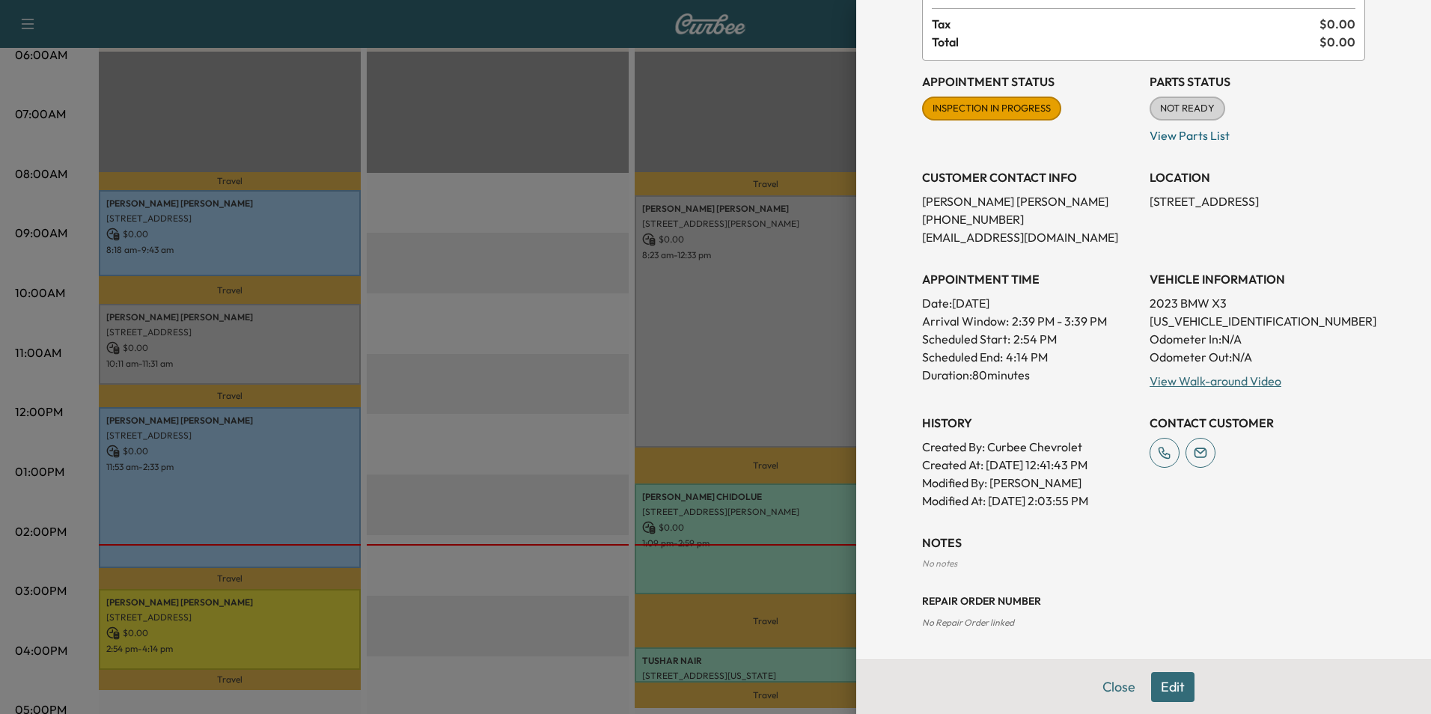
click at [1159, 684] on button "Edit" at bounding box center [1172, 687] width 43 height 30
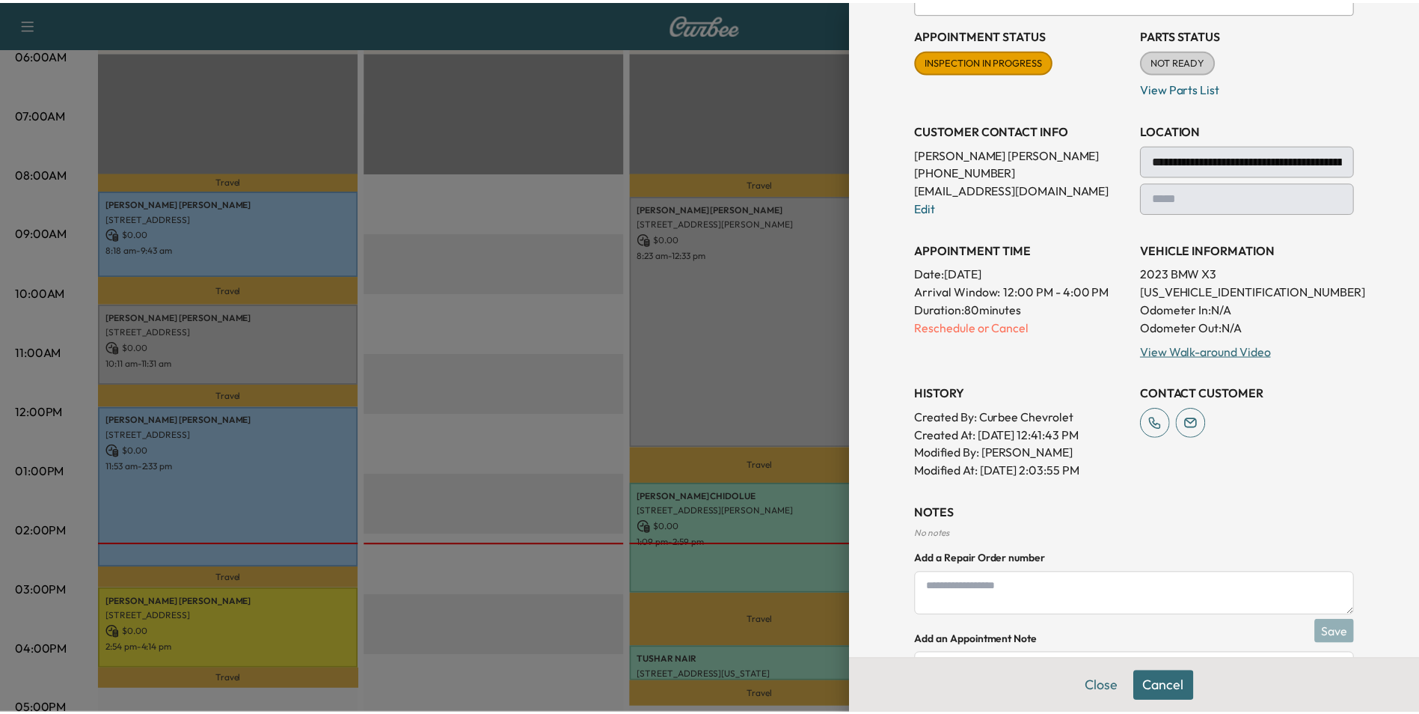
scroll to position [259, 0]
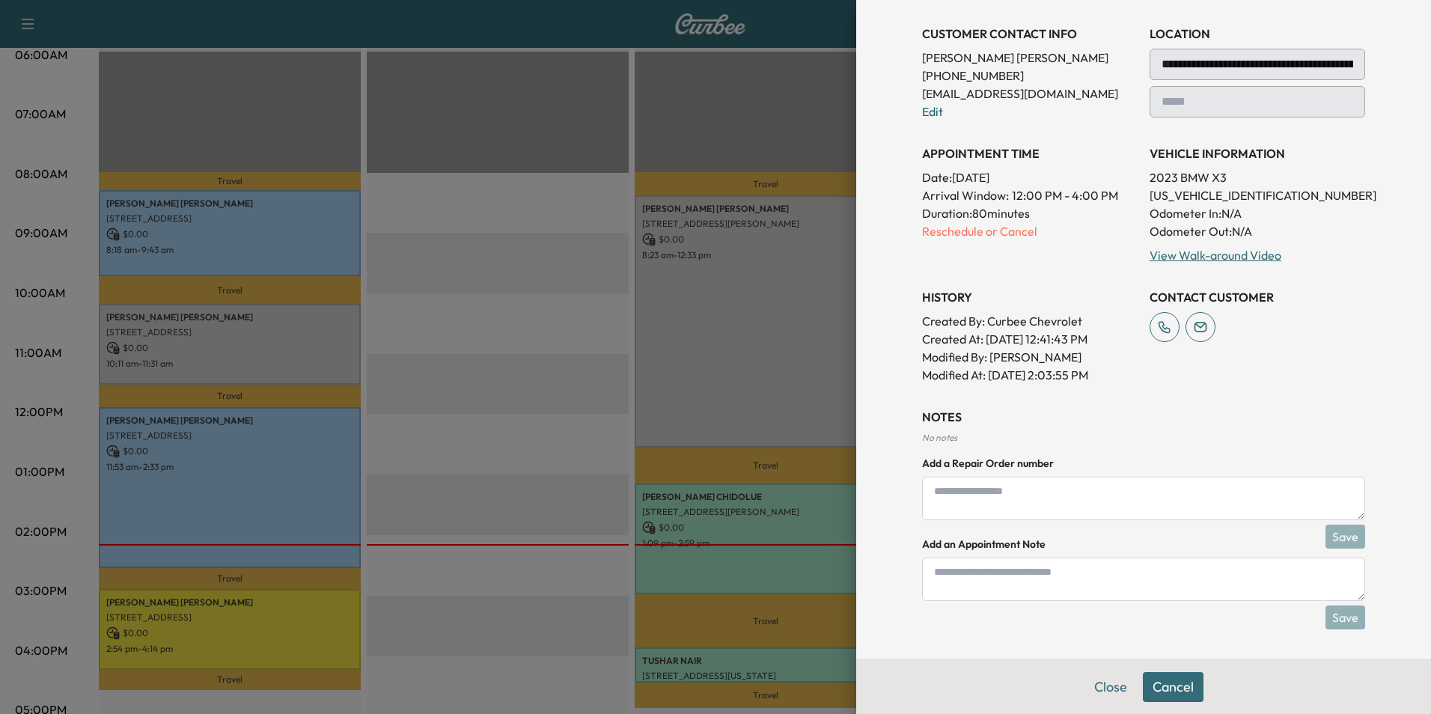
click at [1076, 580] on textarea at bounding box center [1143, 578] width 443 height 43
type textarea "****"
click at [1342, 617] on button "Save" at bounding box center [1345, 617] width 40 height 24
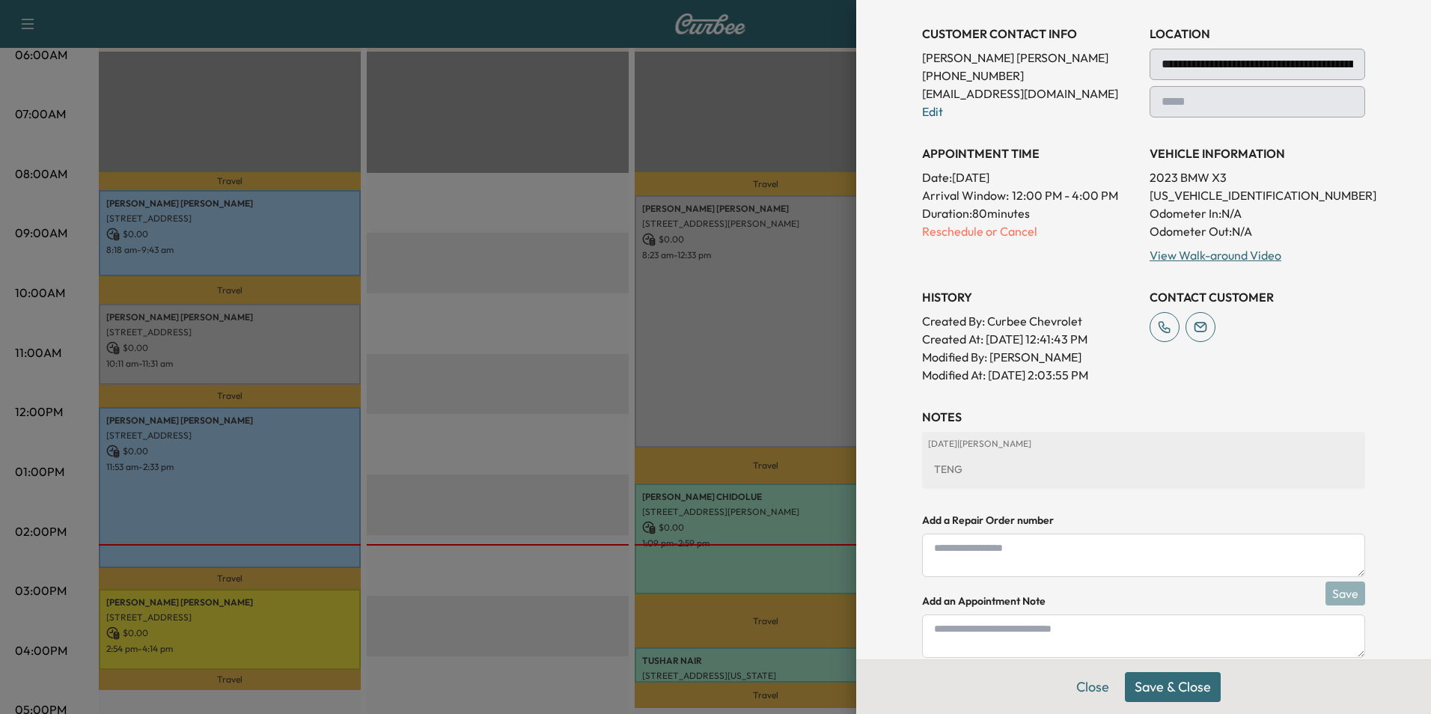
click at [1179, 682] on button "Save & Close" at bounding box center [1173, 687] width 96 height 30
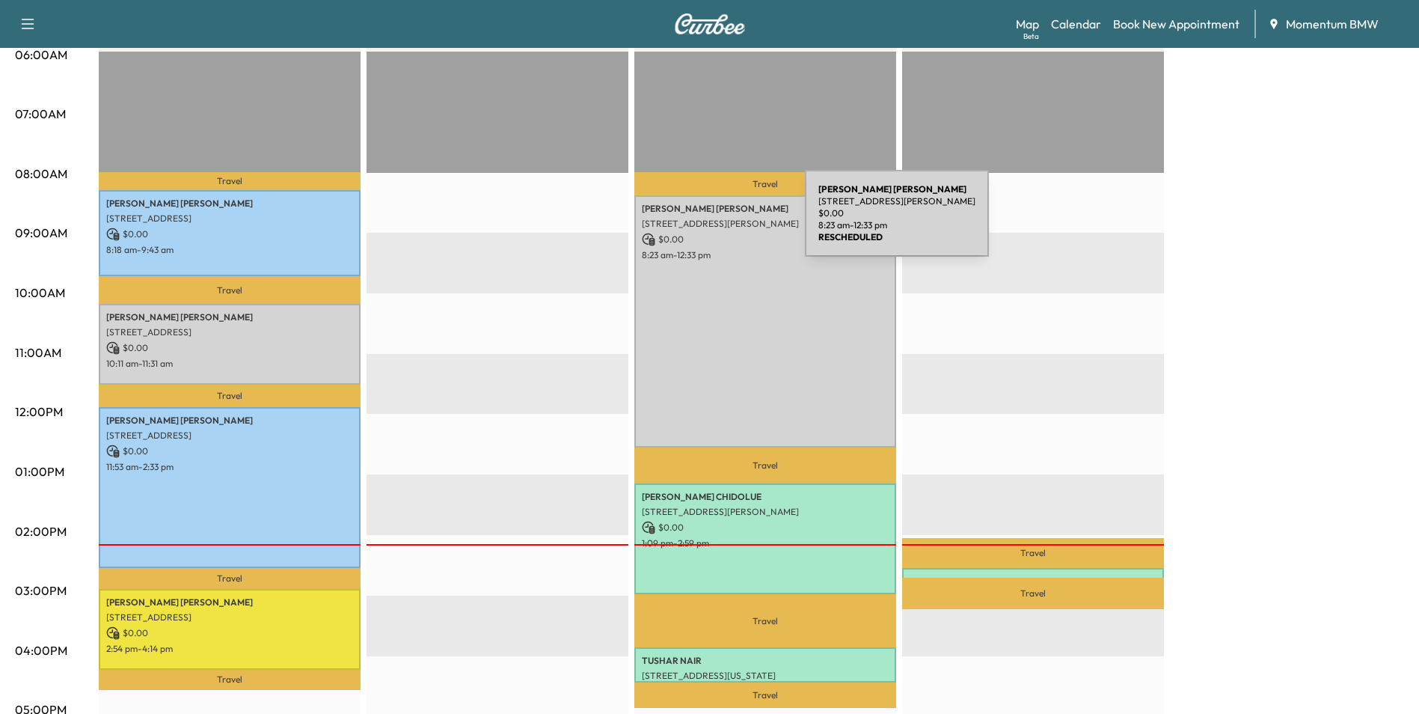
scroll to position [0, 0]
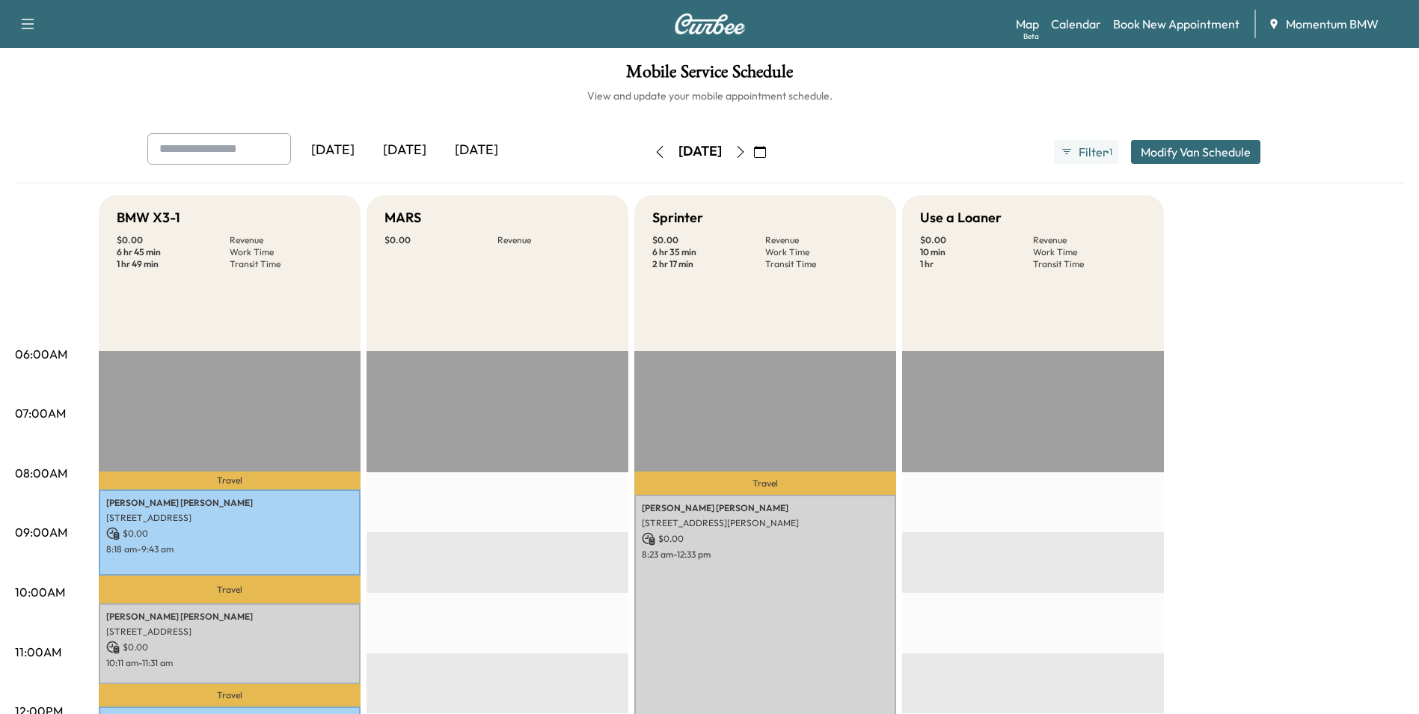
click at [747, 151] on icon "button" at bounding box center [741, 152] width 12 height 12
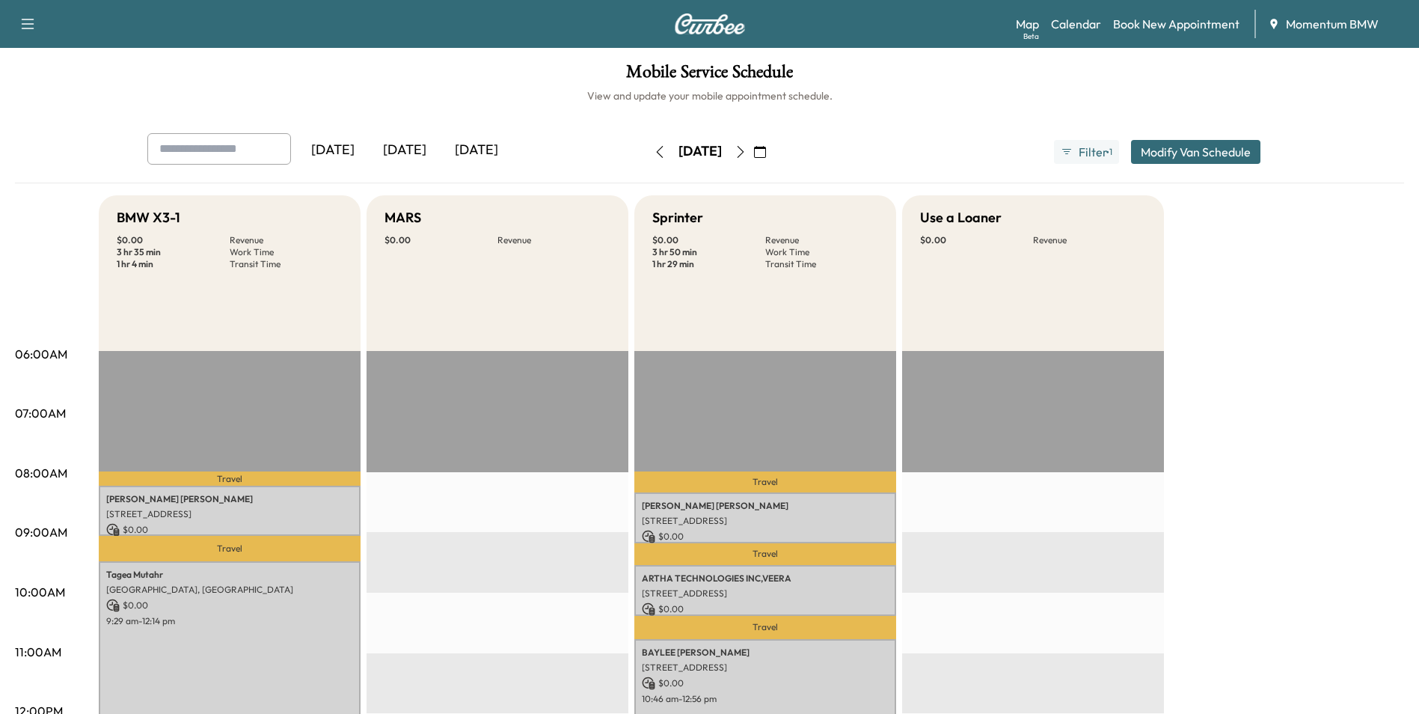
click at [654, 153] on icon "button" at bounding box center [660, 152] width 12 height 12
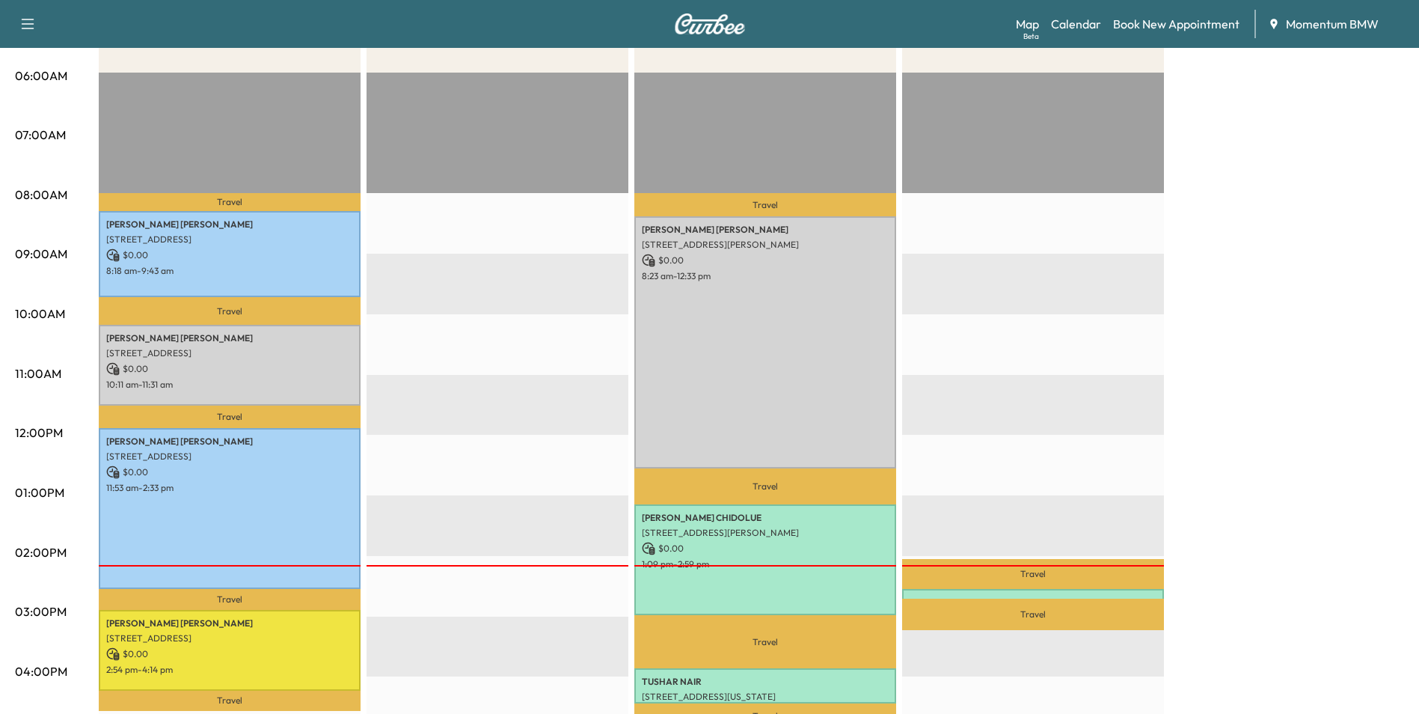
scroll to position [224, 0]
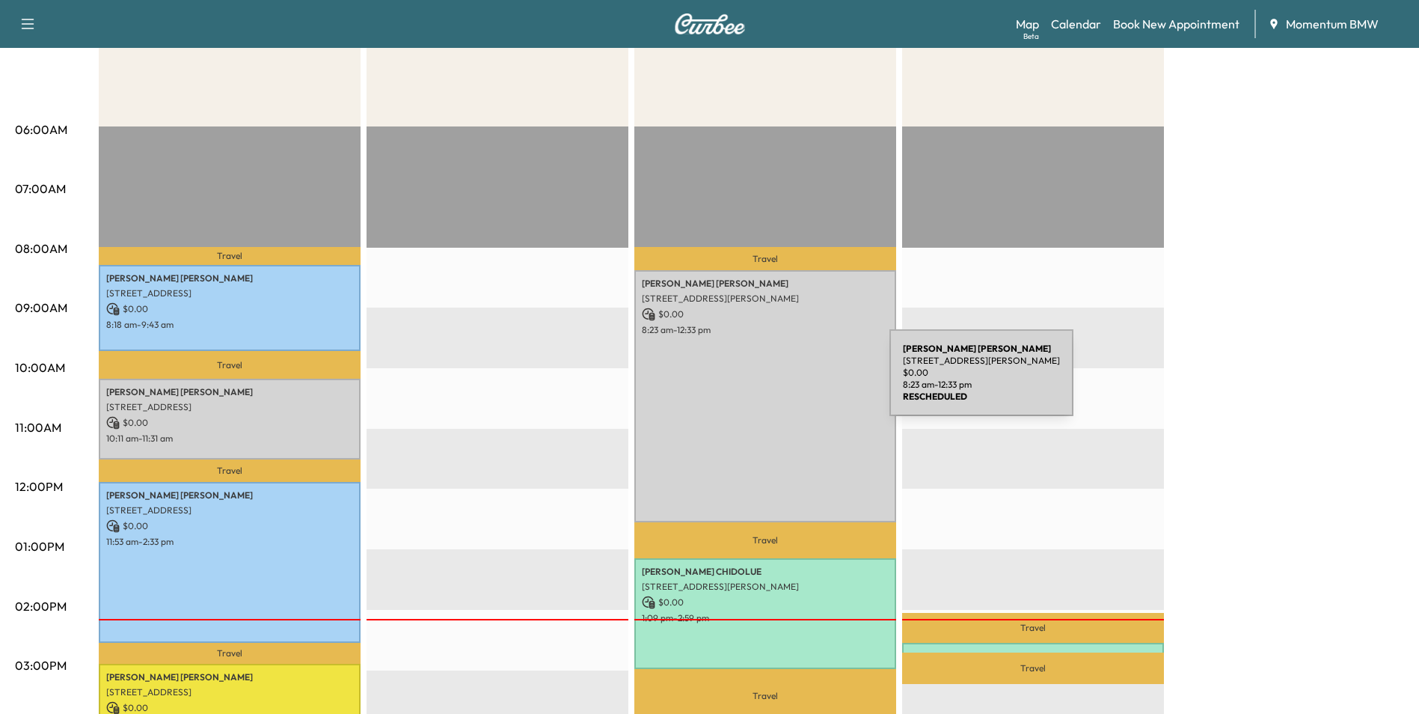
click at [777, 382] on div "[PERSON_NAME] [STREET_ADDRESS] $ 0.00 8:23 am - 12:33 pm" at bounding box center [766, 395] width 262 height 251
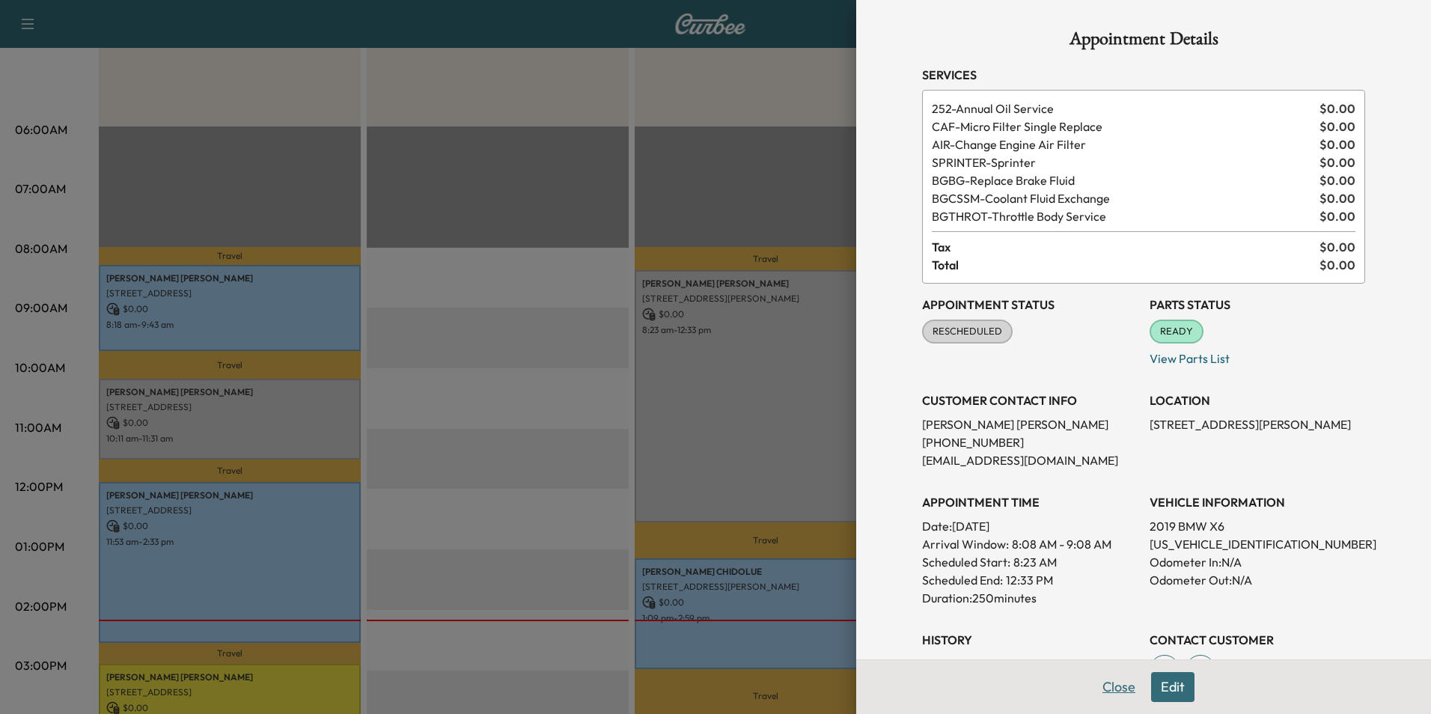
click at [1105, 687] on button "Close" at bounding box center [1118, 687] width 52 height 30
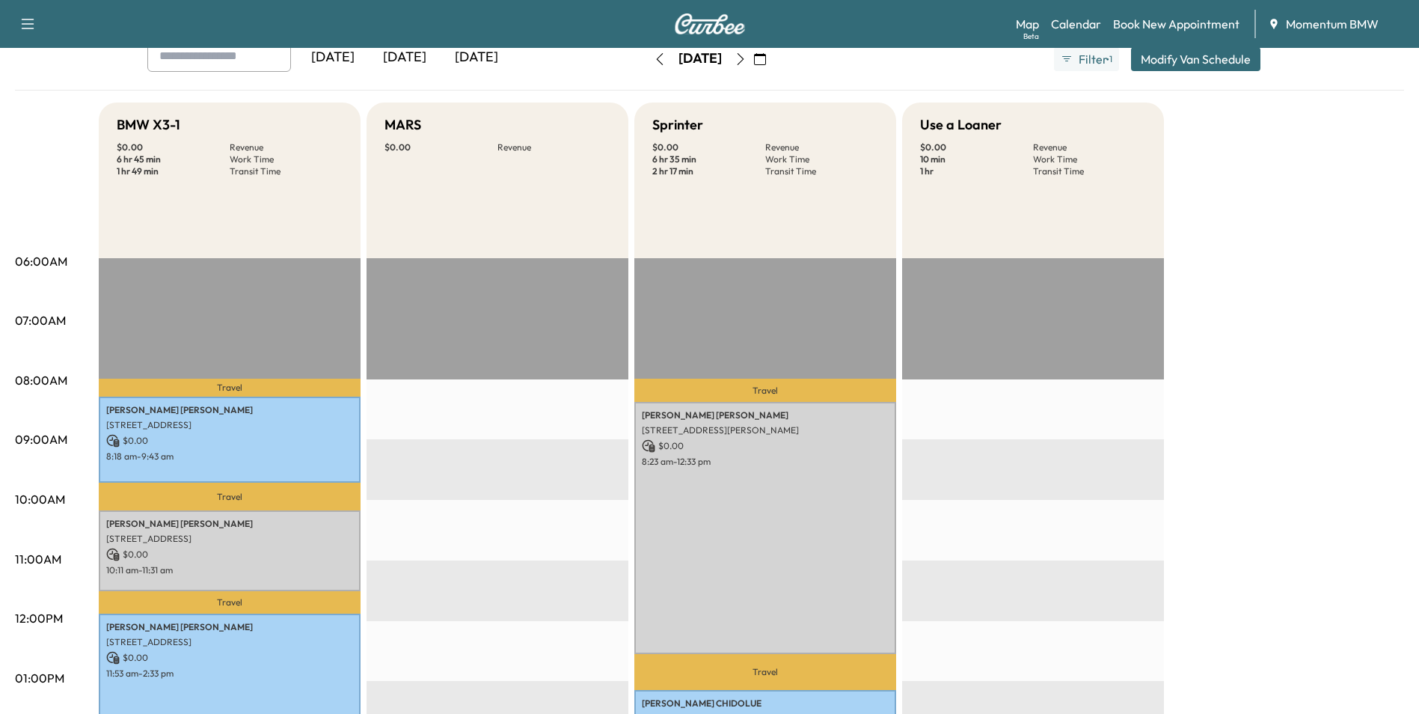
scroll to position [0, 0]
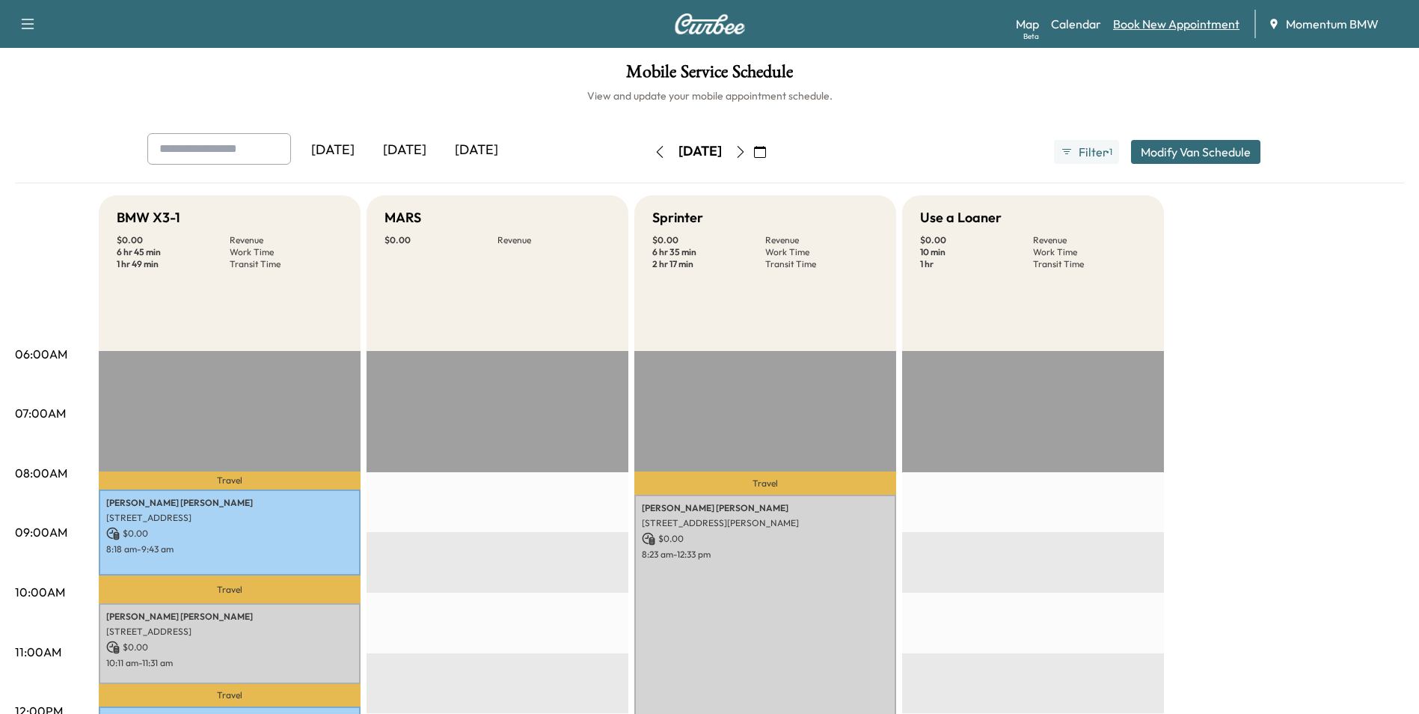
click at [1149, 25] on link "Book New Appointment" at bounding box center [1176, 24] width 126 height 18
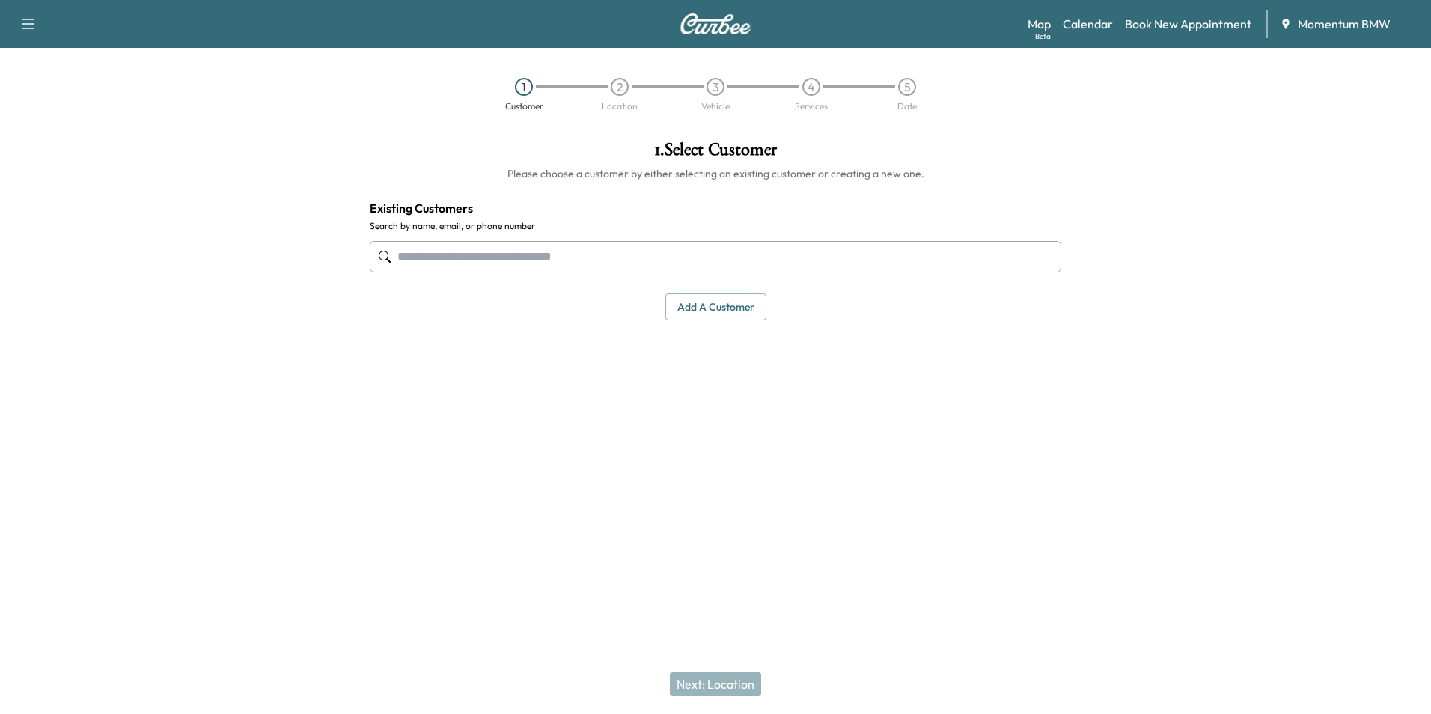
click at [534, 254] on input "text" at bounding box center [715, 256] width 691 height 31
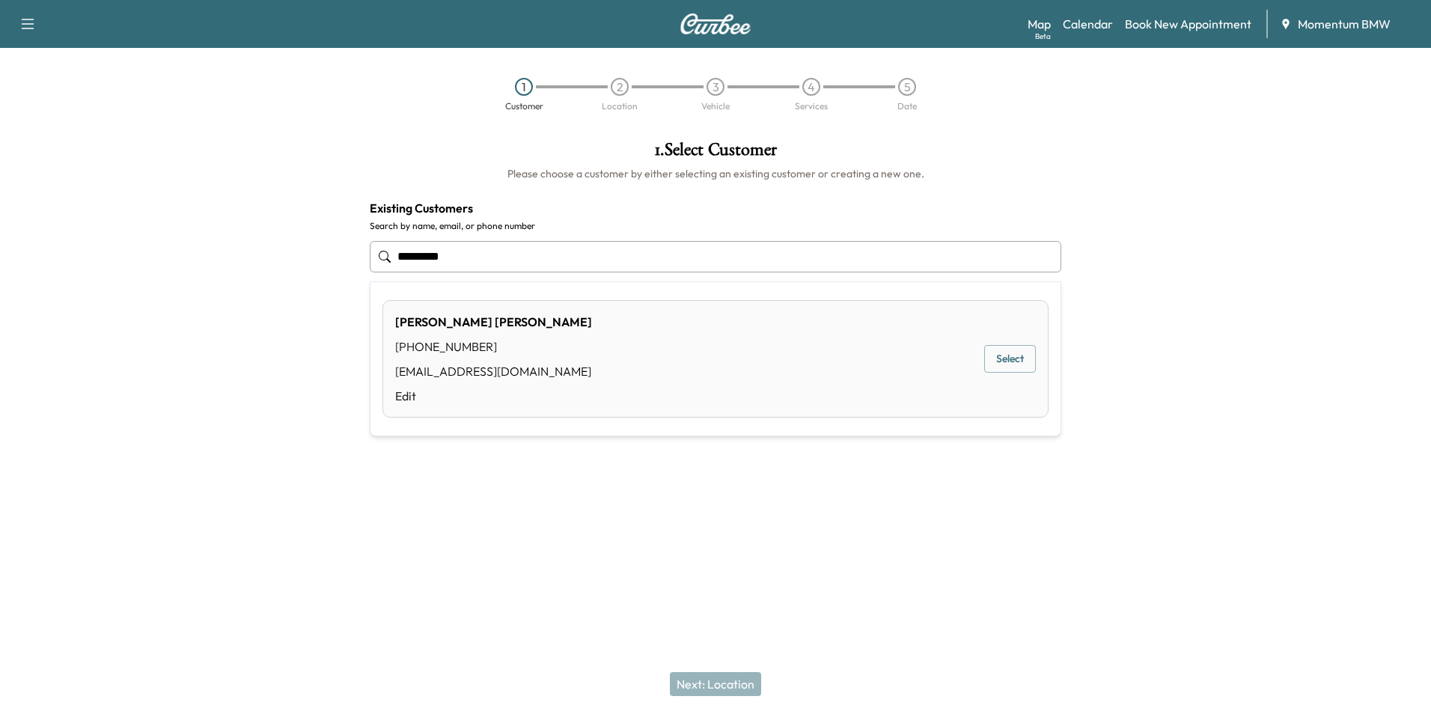
click at [1003, 353] on button "Select" at bounding box center [1010, 359] width 52 height 28
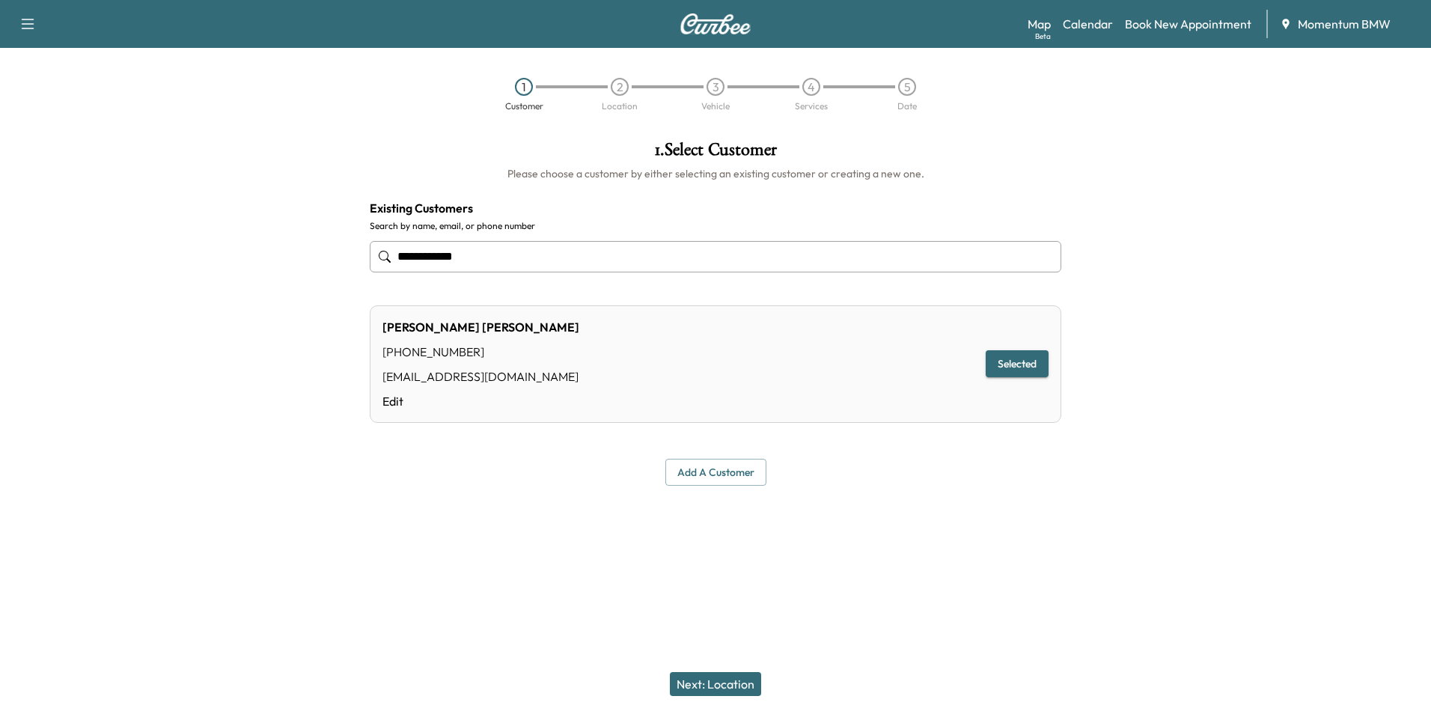
type input "**********"
click at [716, 687] on button "Next: Location" at bounding box center [715, 684] width 91 height 24
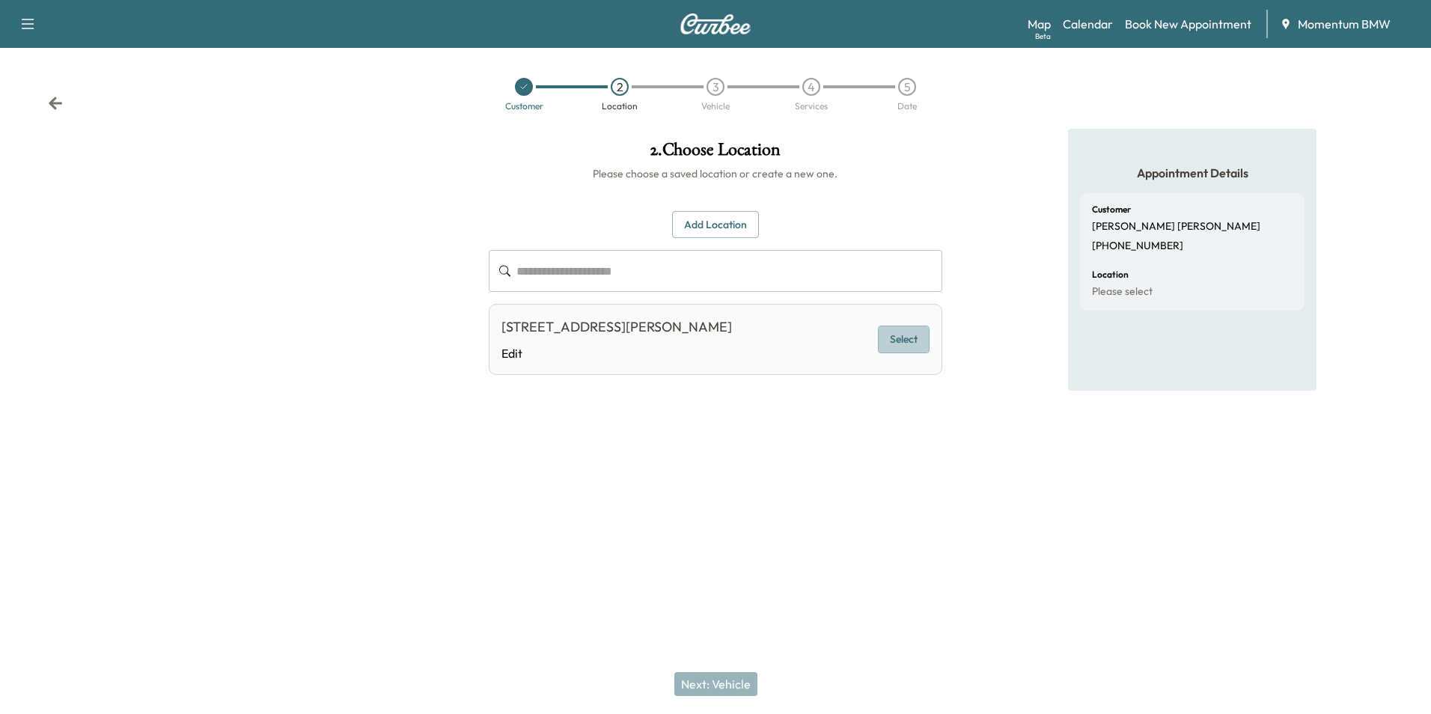
click at [902, 333] on button "Select" at bounding box center [904, 339] width 52 height 28
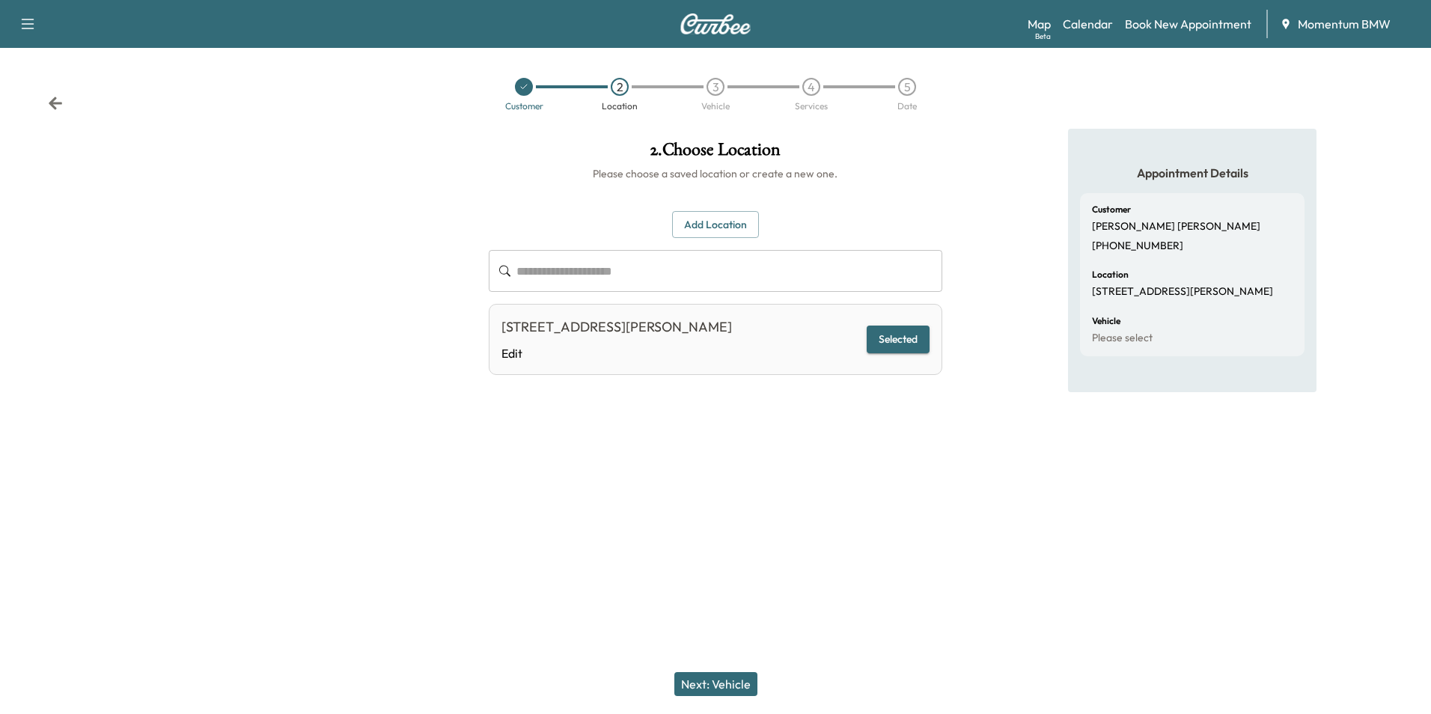
click at [724, 688] on button "Next: Vehicle" at bounding box center [715, 684] width 83 height 24
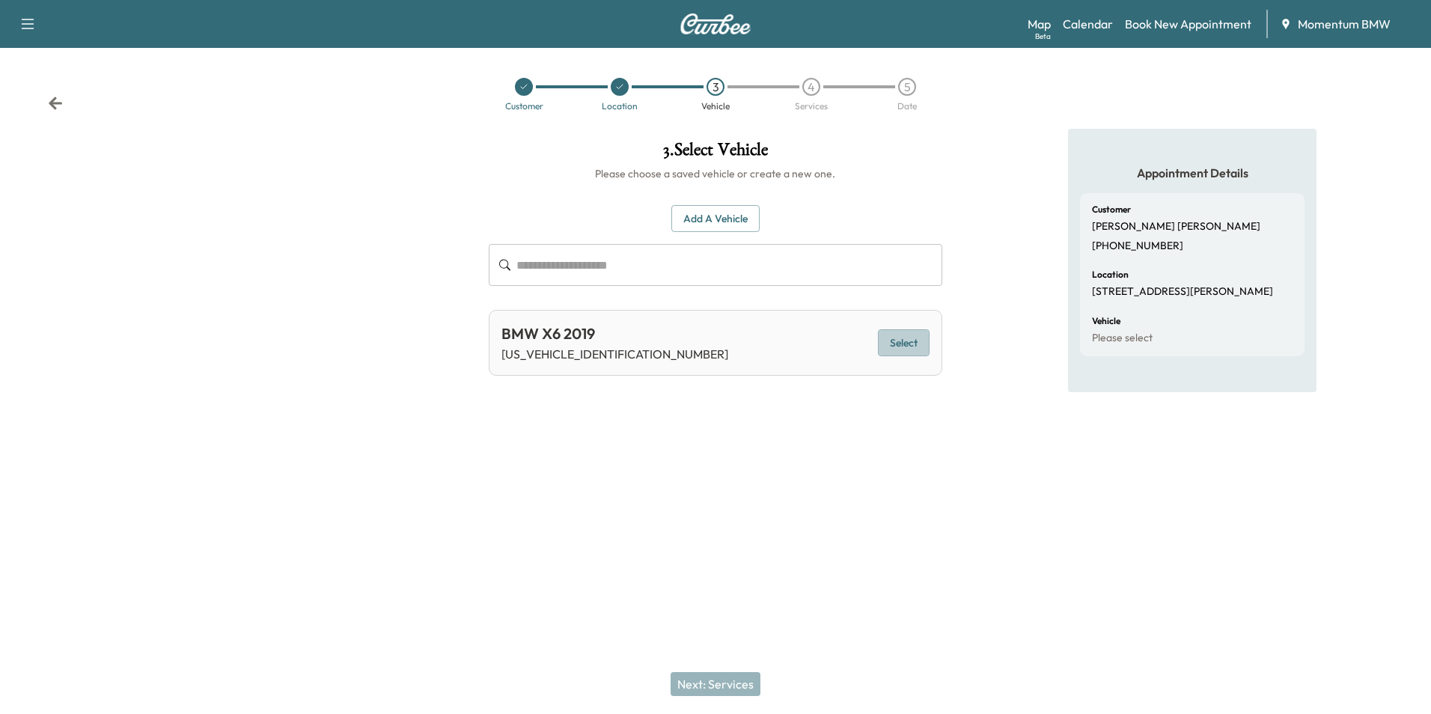
click at [905, 341] on button "Select" at bounding box center [904, 343] width 52 height 28
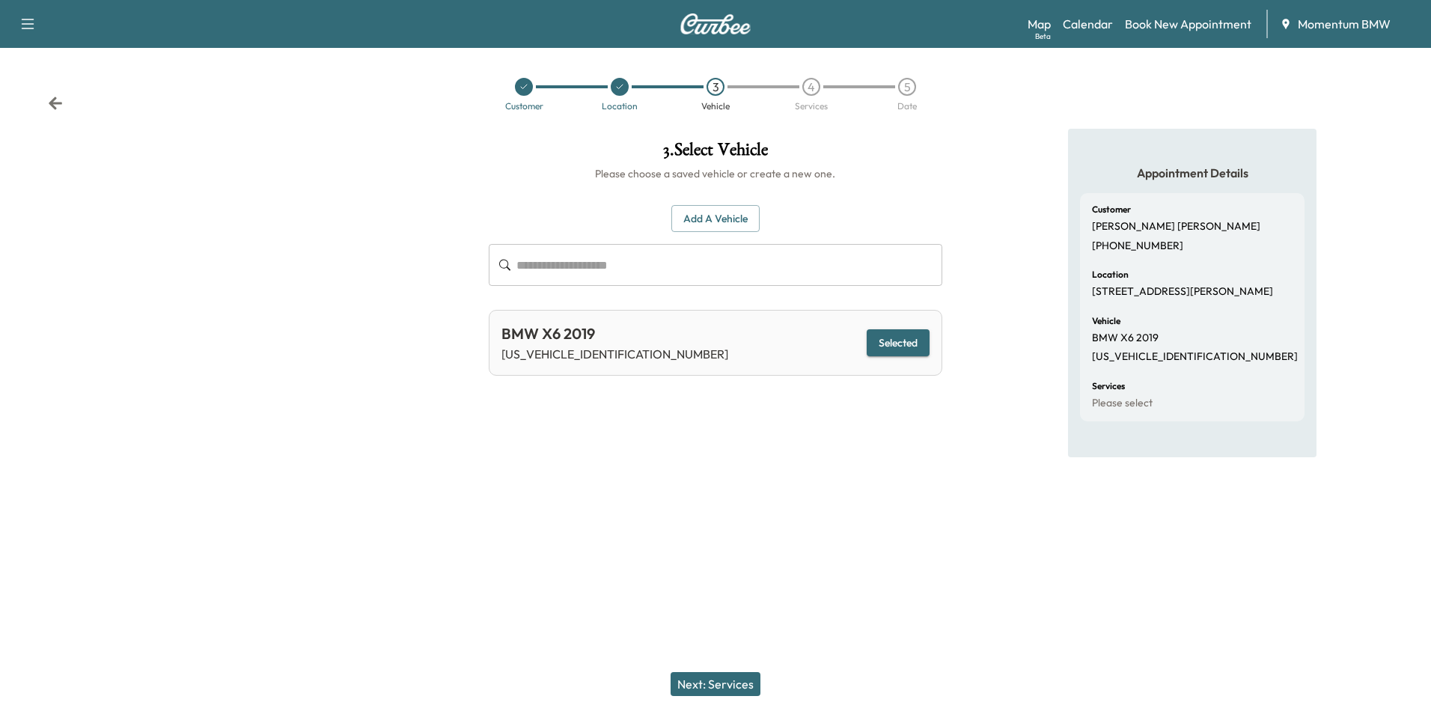
click at [739, 686] on button "Next: Services" at bounding box center [715, 684] width 90 height 24
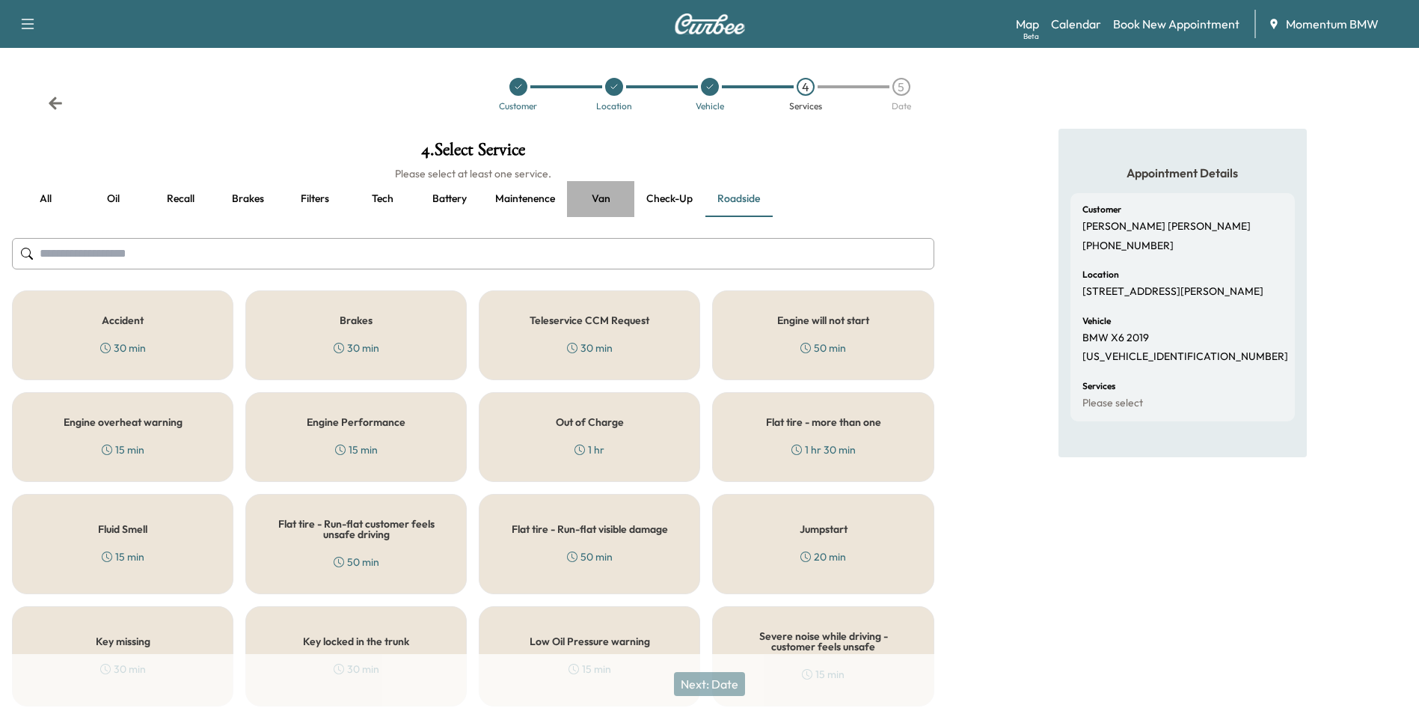
click at [602, 197] on button "Van" at bounding box center [600, 199] width 67 height 36
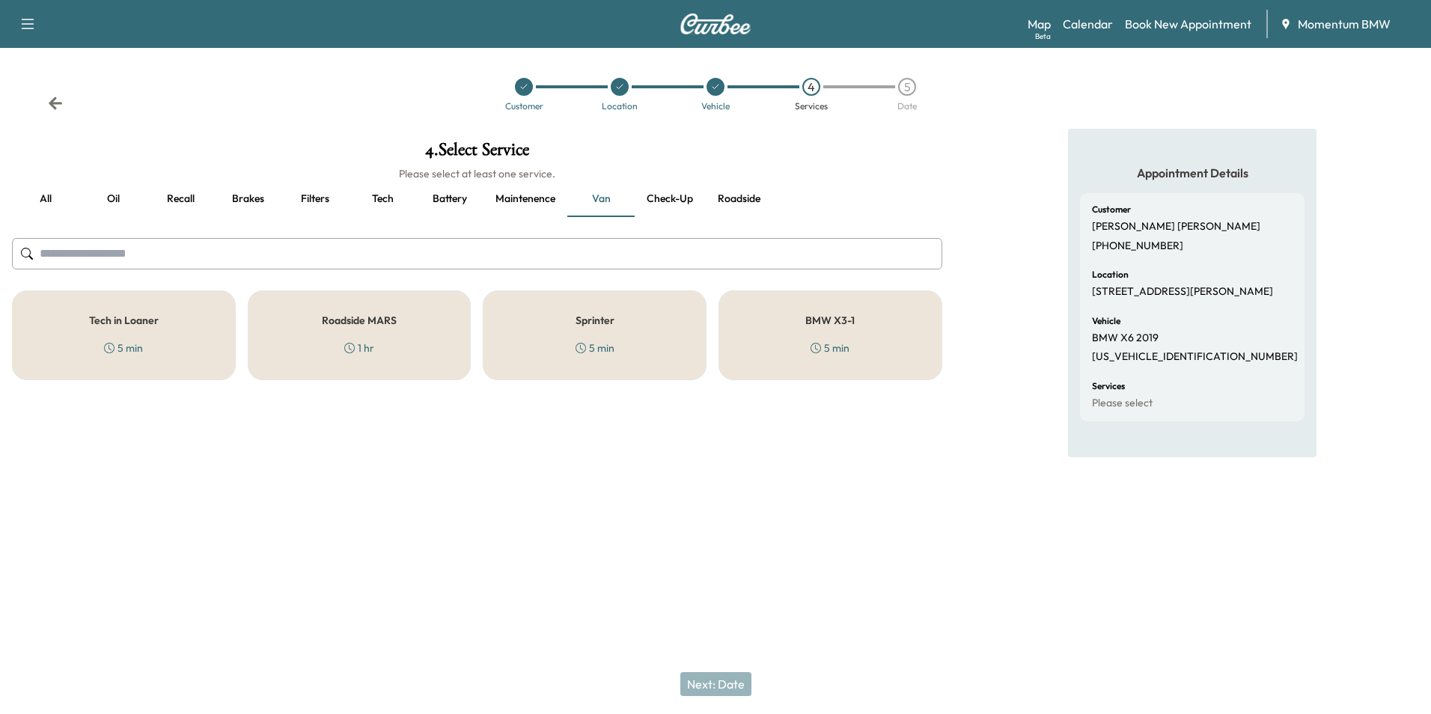
click at [575, 327] on div "Sprinter 5 min" at bounding box center [595, 335] width 224 height 90
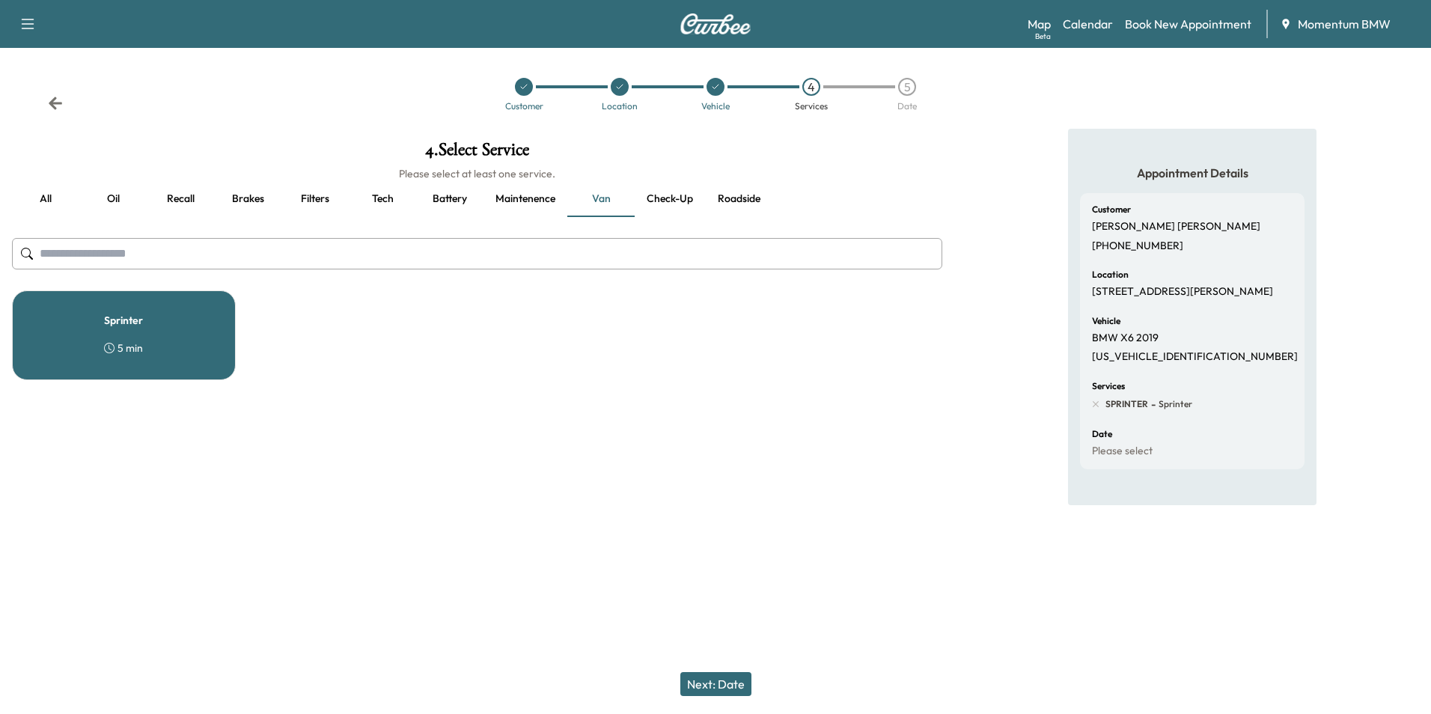
click at [736, 685] on button "Next: Date" at bounding box center [715, 684] width 71 height 24
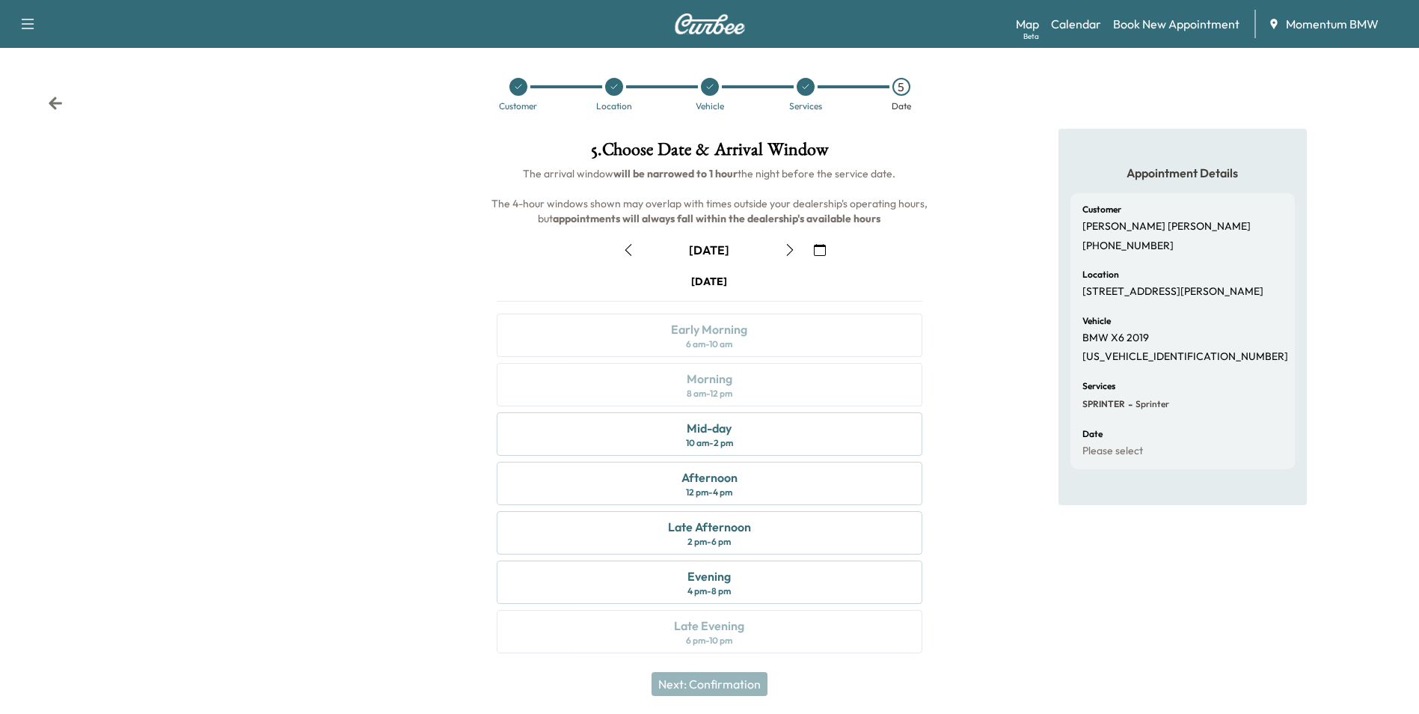
click at [628, 244] on icon "button" at bounding box center [629, 250] width 12 height 12
click at [804, 85] on icon at bounding box center [805, 86] width 9 height 9
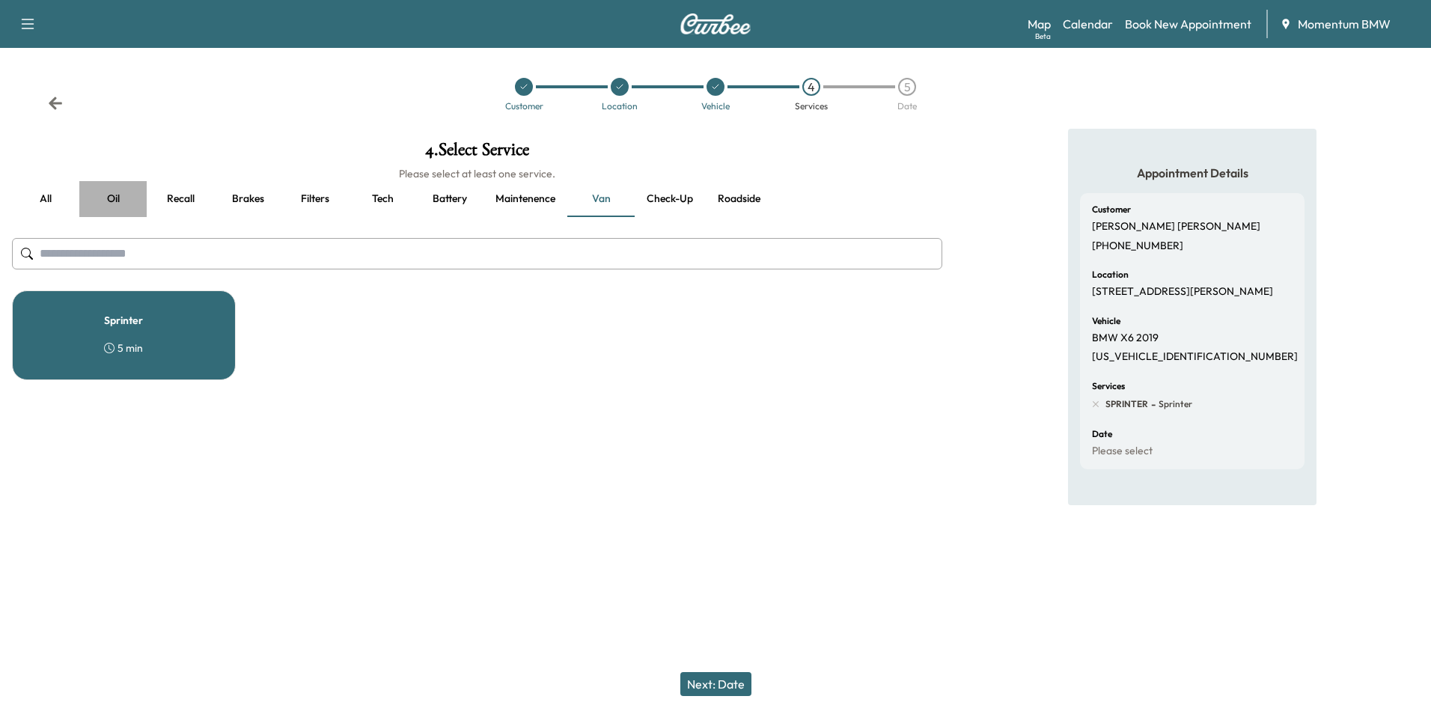
click at [108, 197] on button "Oil" at bounding box center [112, 199] width 67 height 36
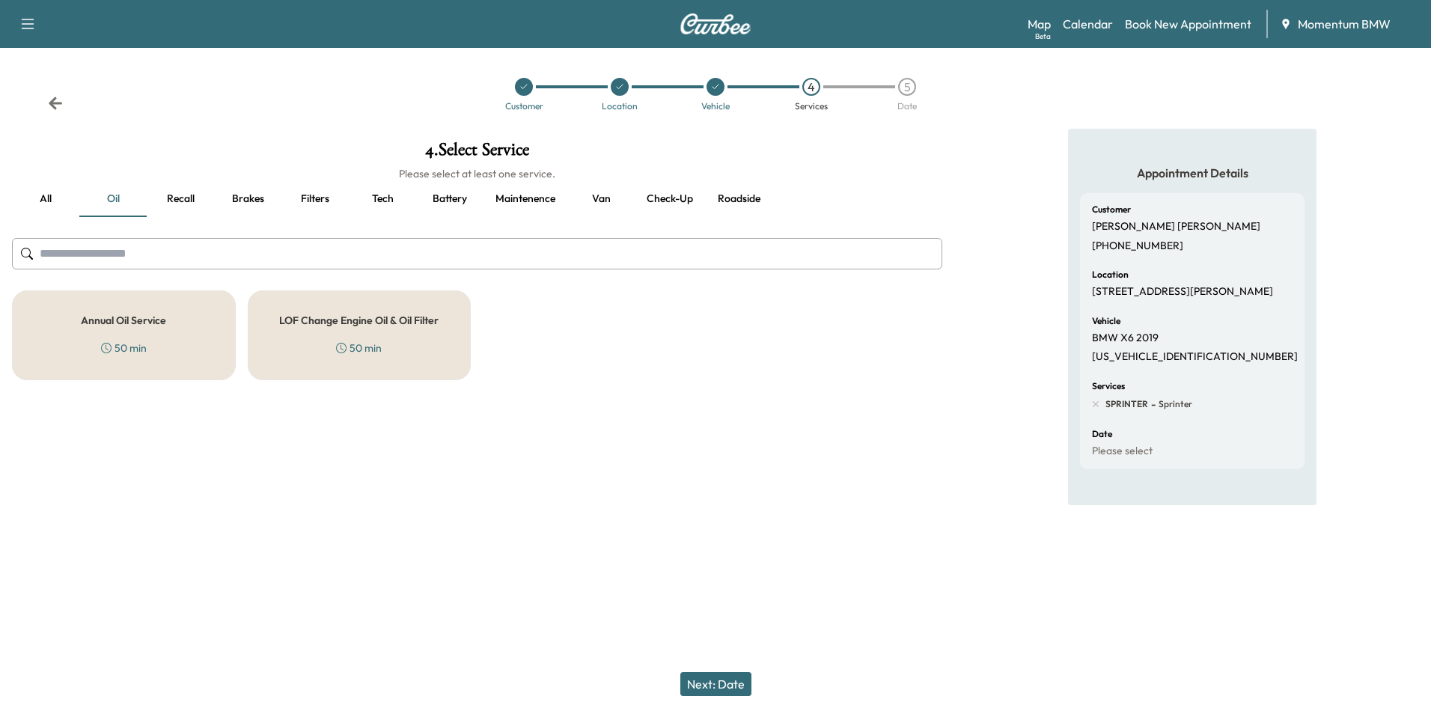
click at [129, 325] on h5 "Annual Oil Service" at bounding box center [123, 320] width 85 height 10
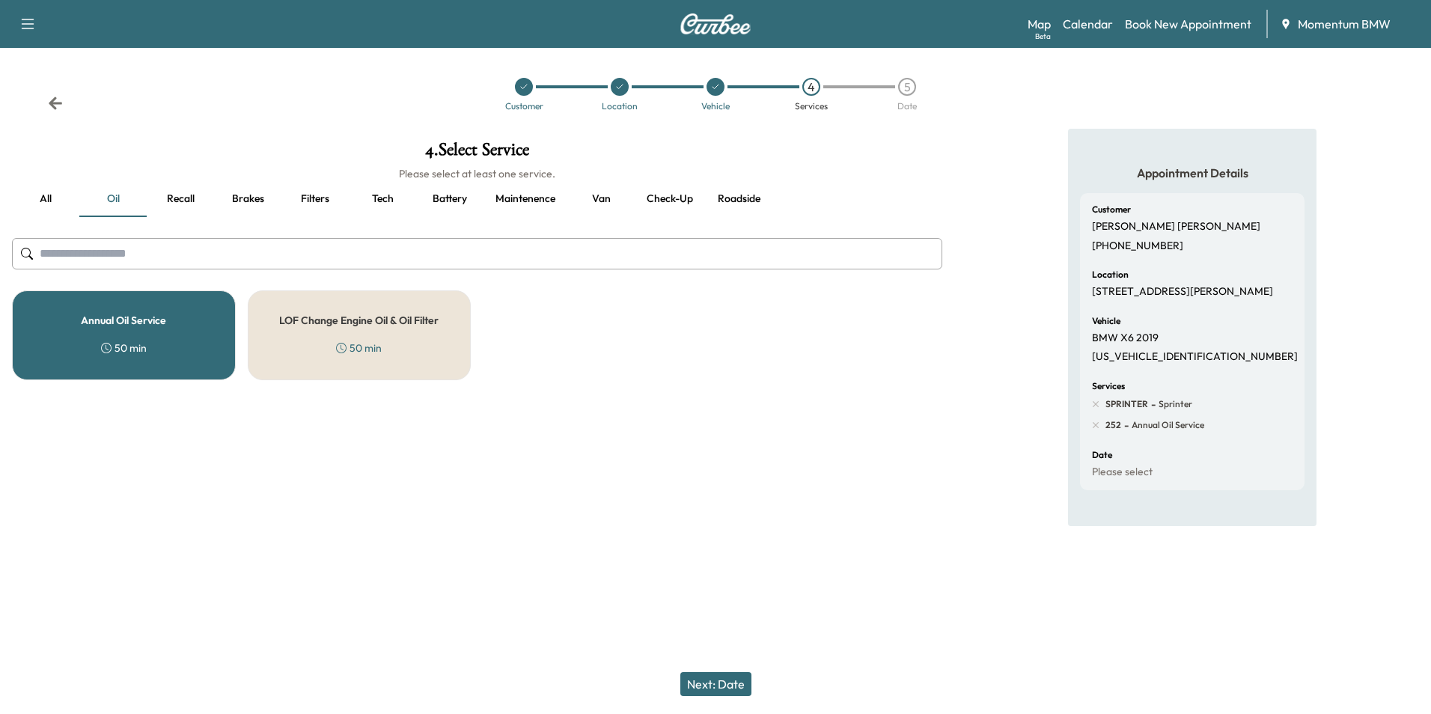
click at [725, 679] on button "Next: Date" at bounding box center [715, 684] width 71 height 24
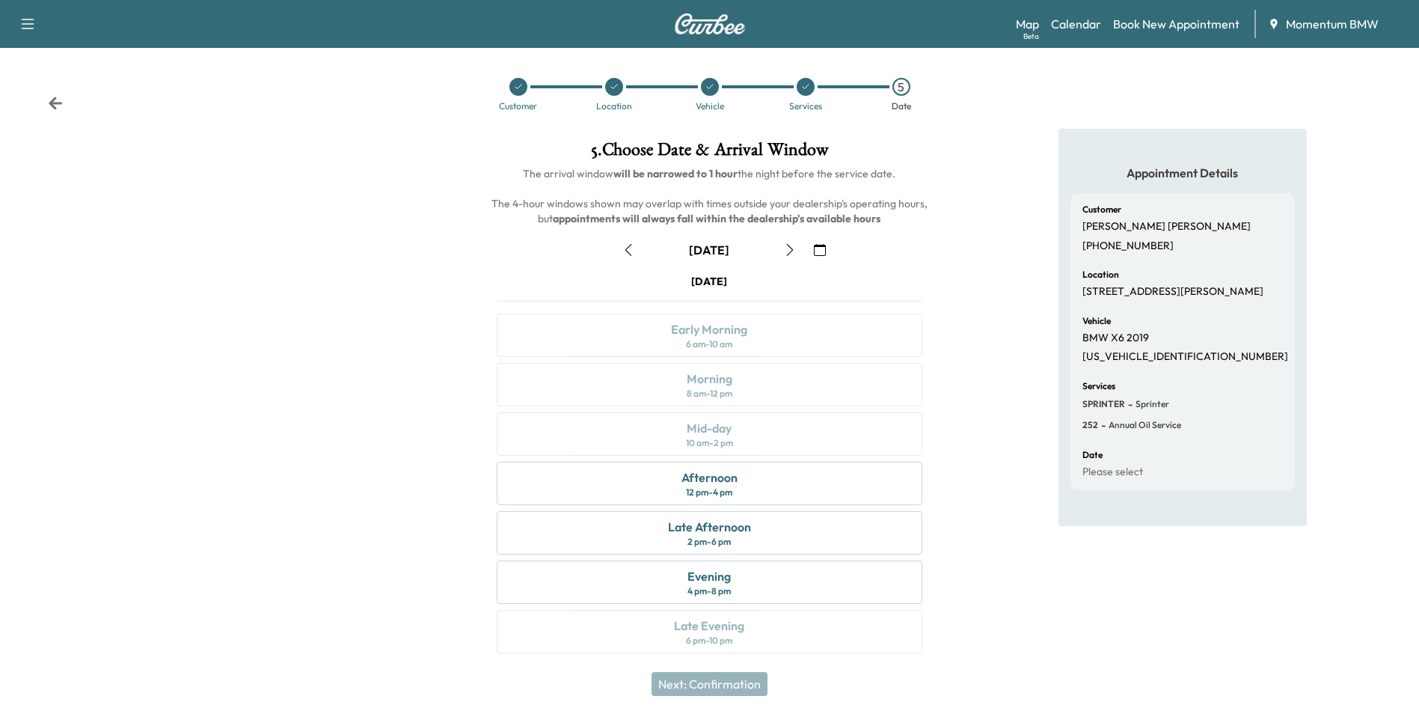
click at [626, 245] on icon "button" at bounding box center [629, 250] width 12 height 12
click at [810, 89] on icon at bounding box center [805, 86] width 9 height 9
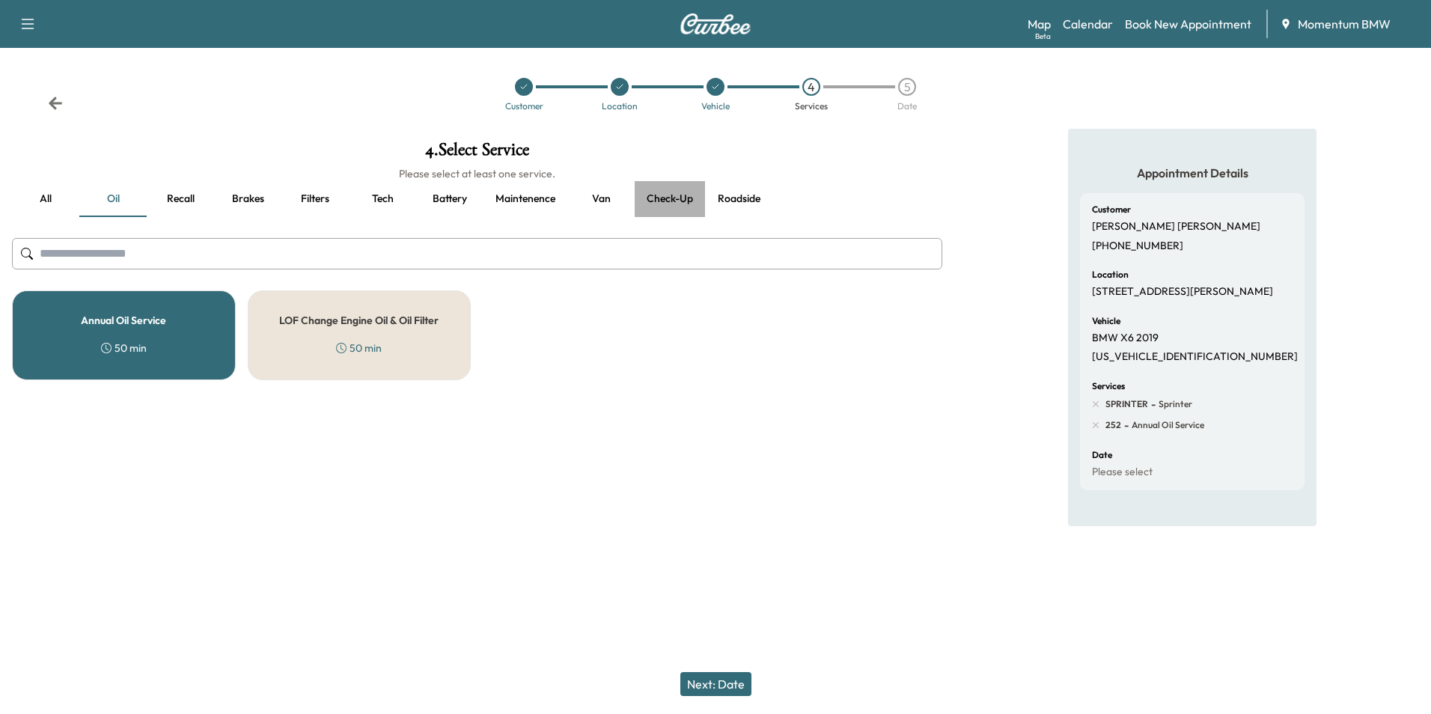
click at [676, 202] on button "Check-up" at bounding box center [670, 199] width 70 height 36
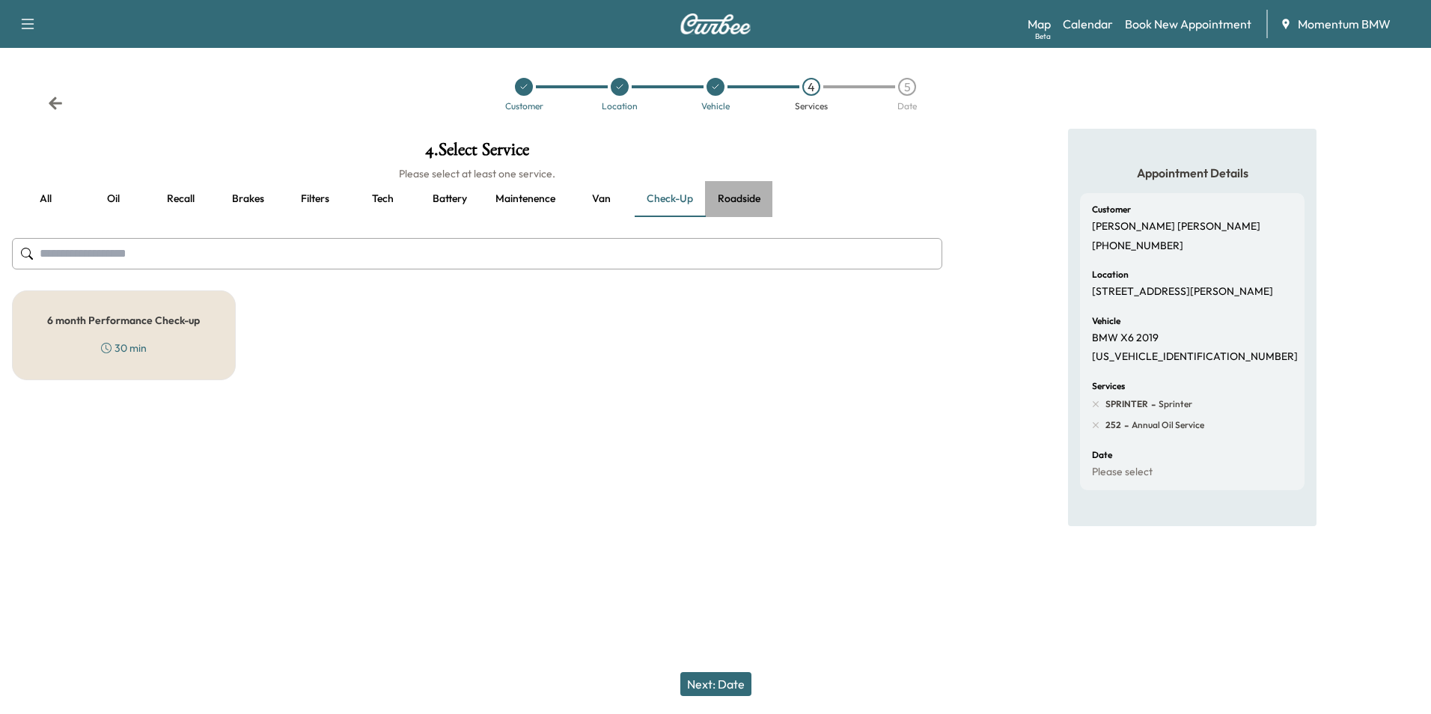
click at [740, 200] on button "Roadside" at bounding box center [738, 199] width 67 height 36
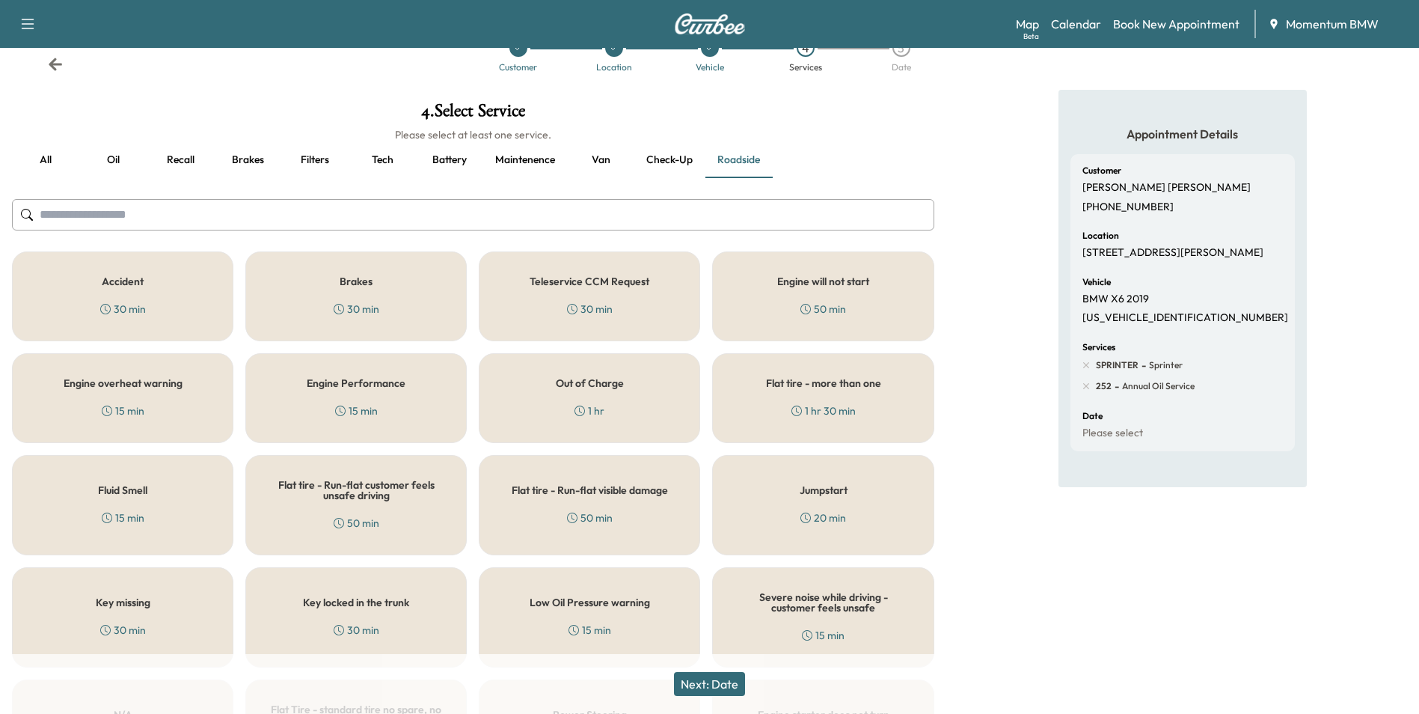
scroll to position [75, 0]
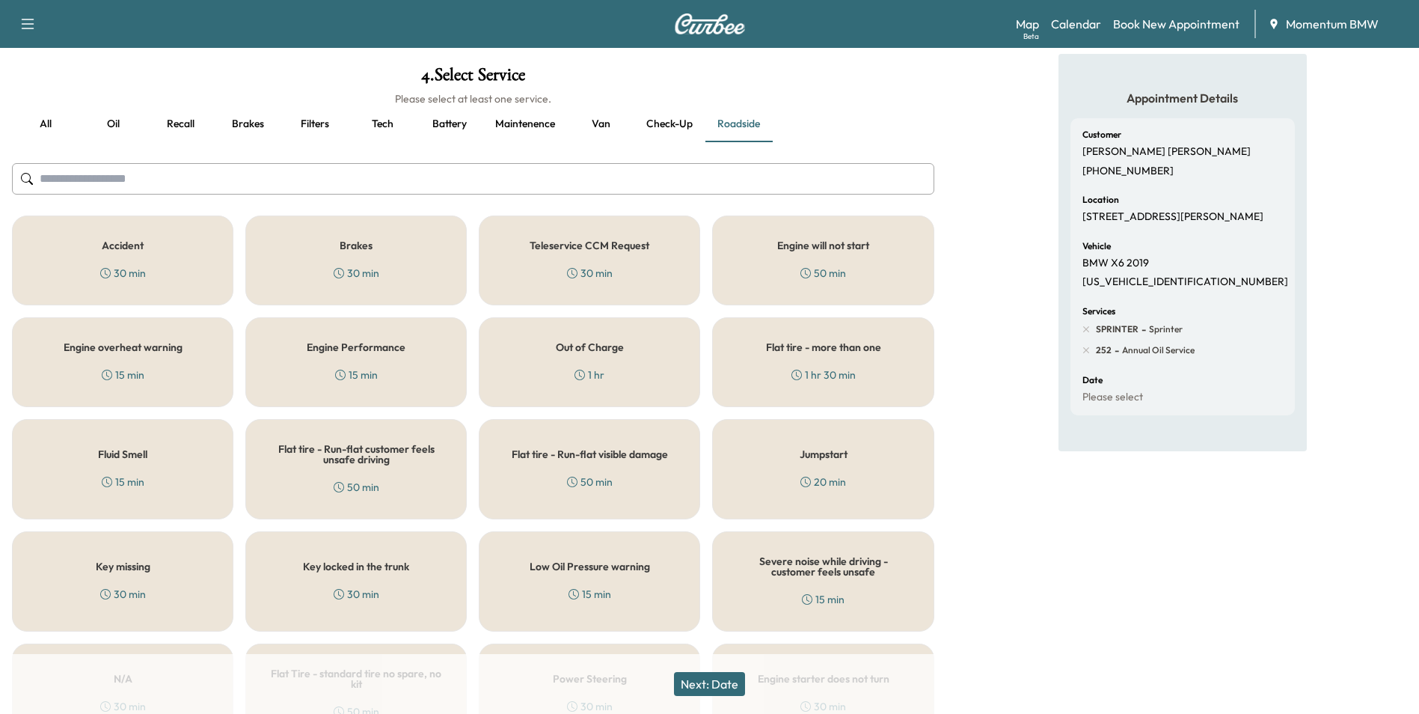
click at [599, 564] on h5 "Low Oil Pressure warning" at bounding box center [590, 566] width 120 height 10
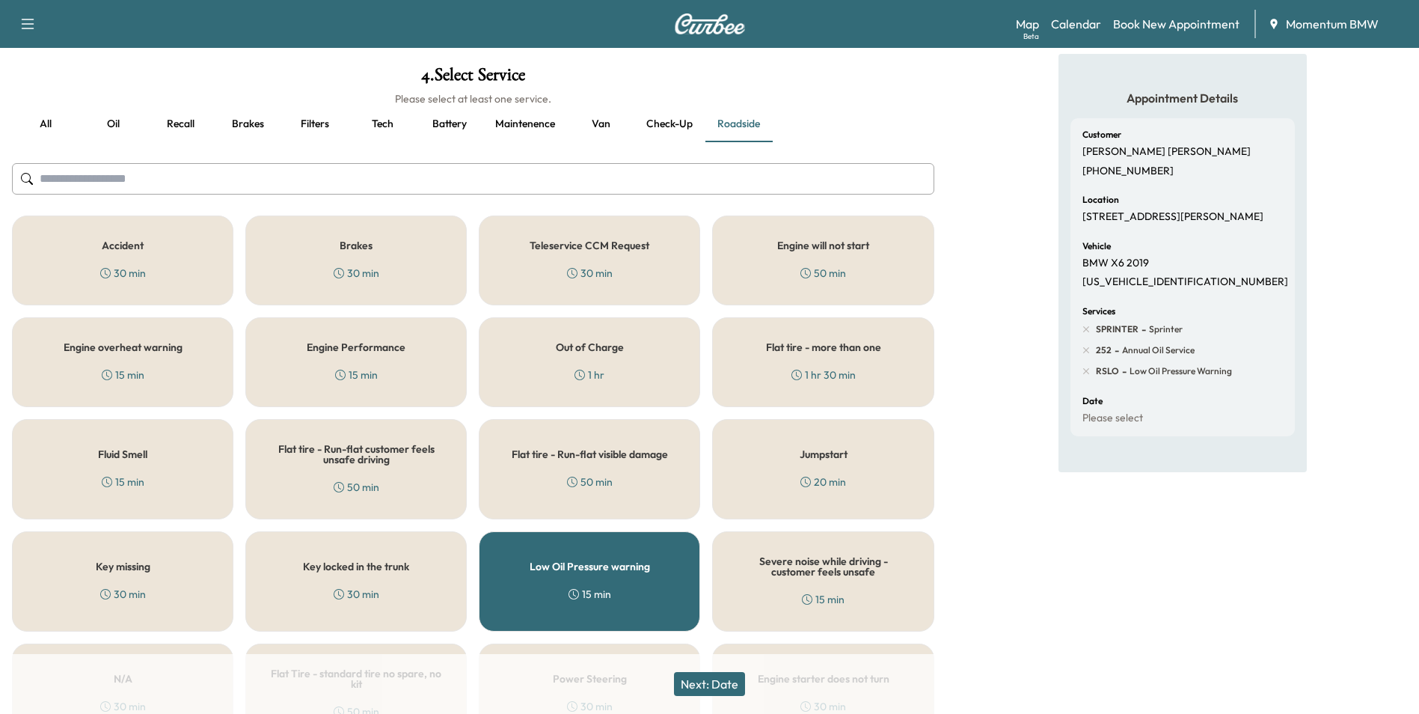
click at [711, 676] on button "Next: Date" at bounding box center [709, 684] width 71 height 24
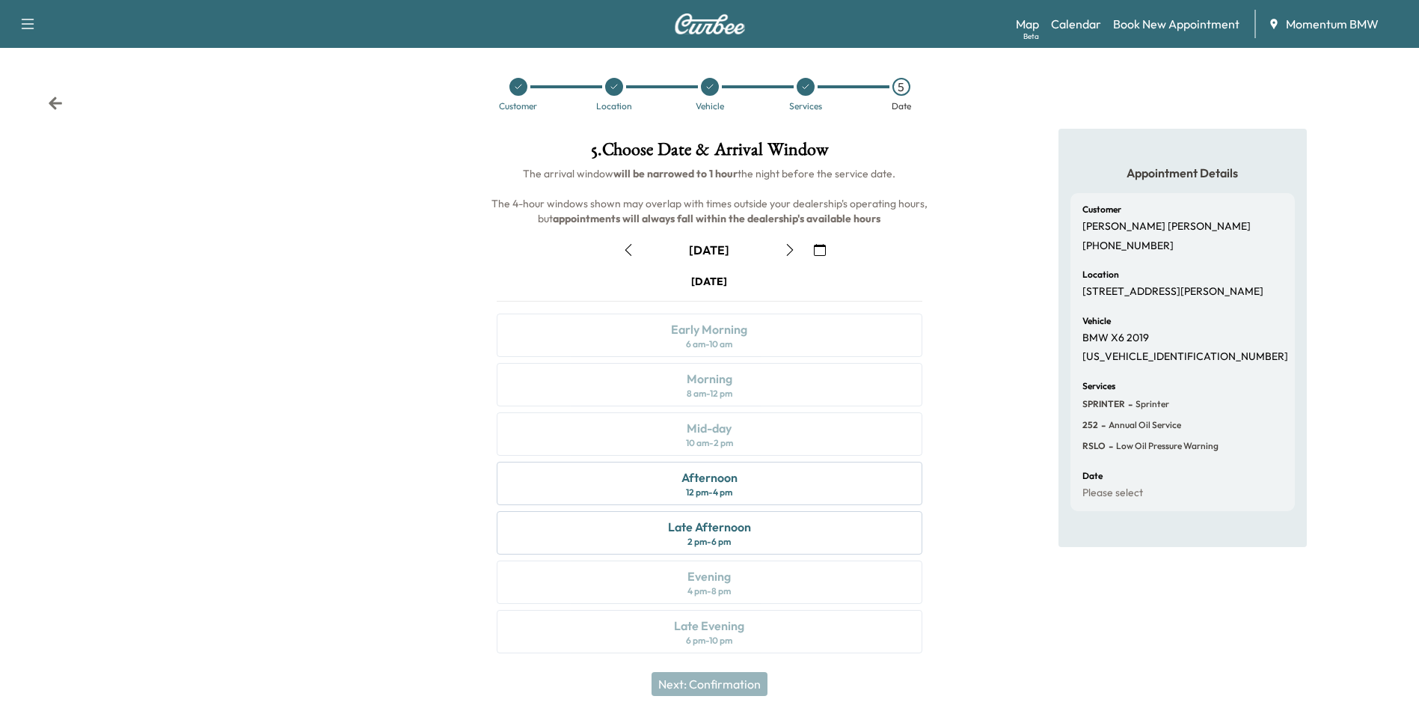
click at [624, 247] on icon "button" at bounding box center [629, 250] width 12 height 12
click at [807, 82] on div at bounding box center [806, 87] width 18 height 18
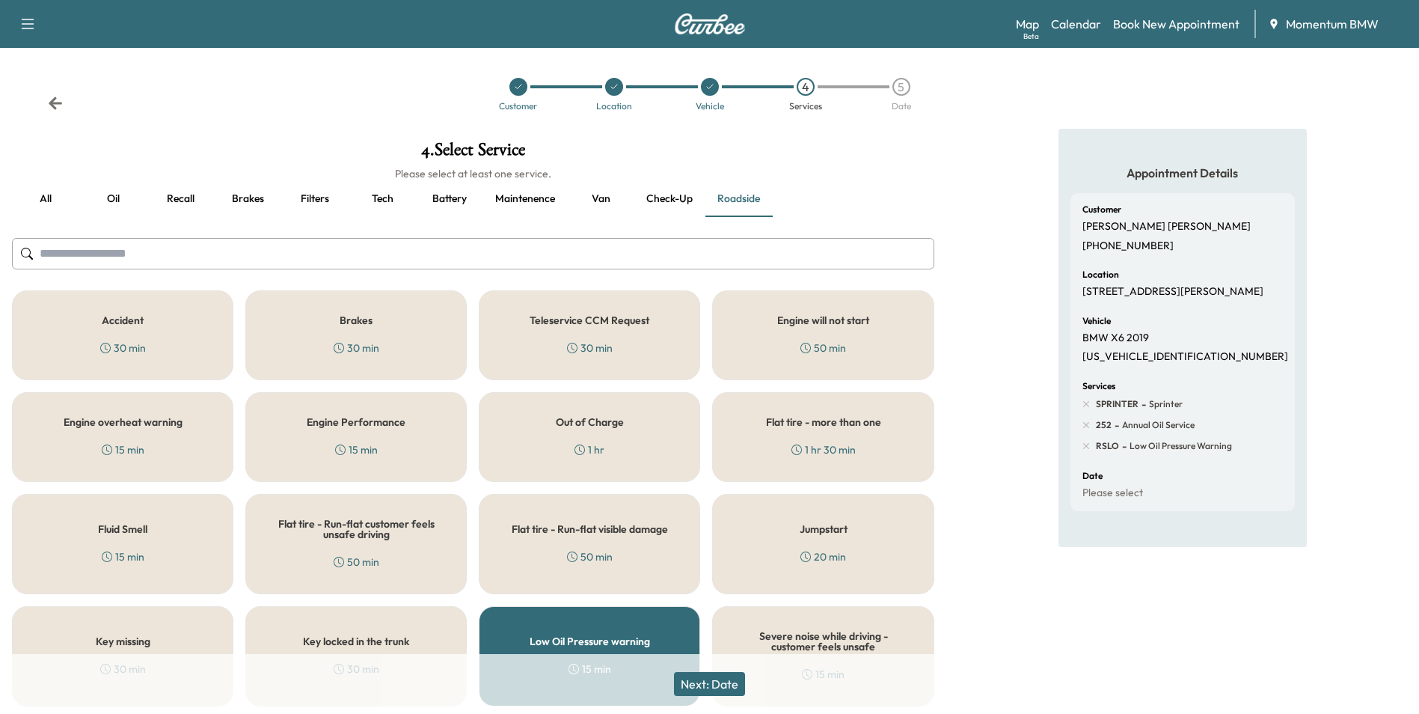
click at [673, 198] on button "Check-up" at bounding box center [670, 199] width 70 height 36
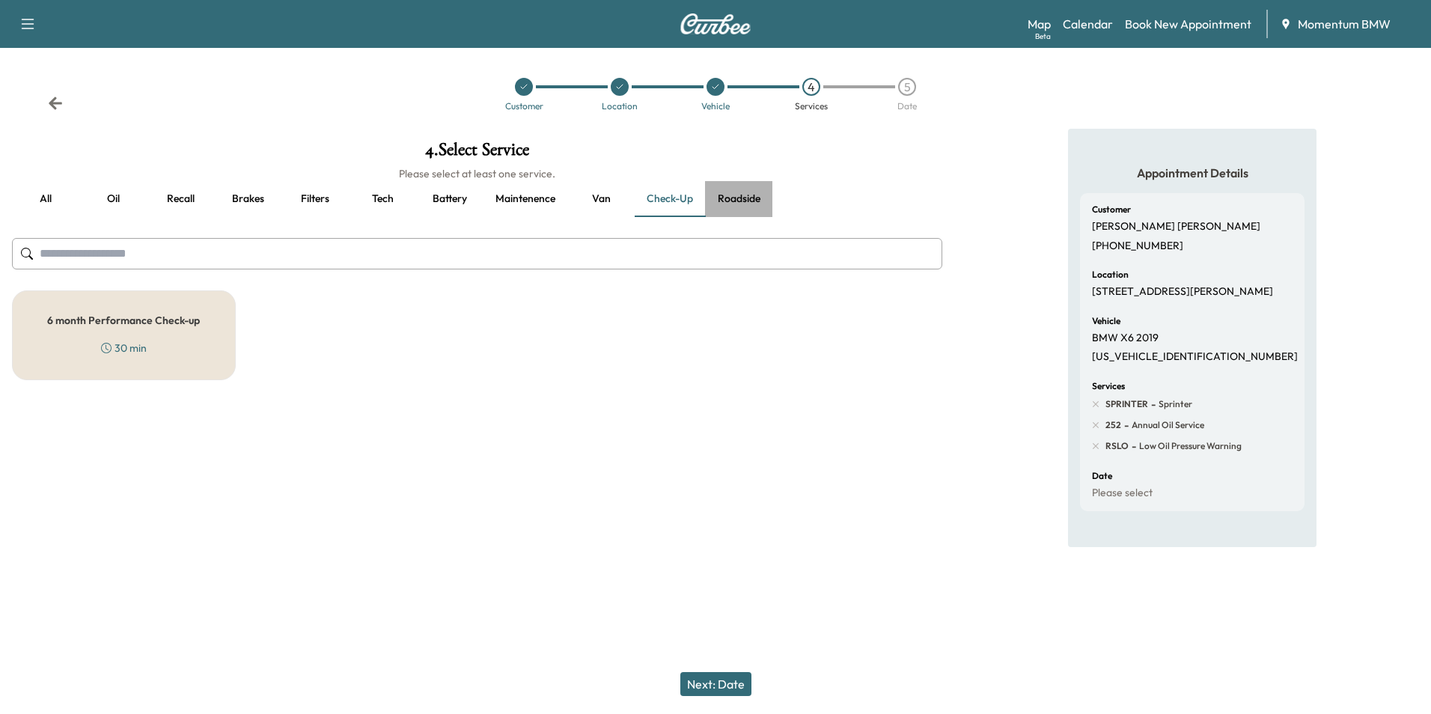
click at [739, 201] on button "Roadside" at bounding box center [738, 199] width 67 height 36
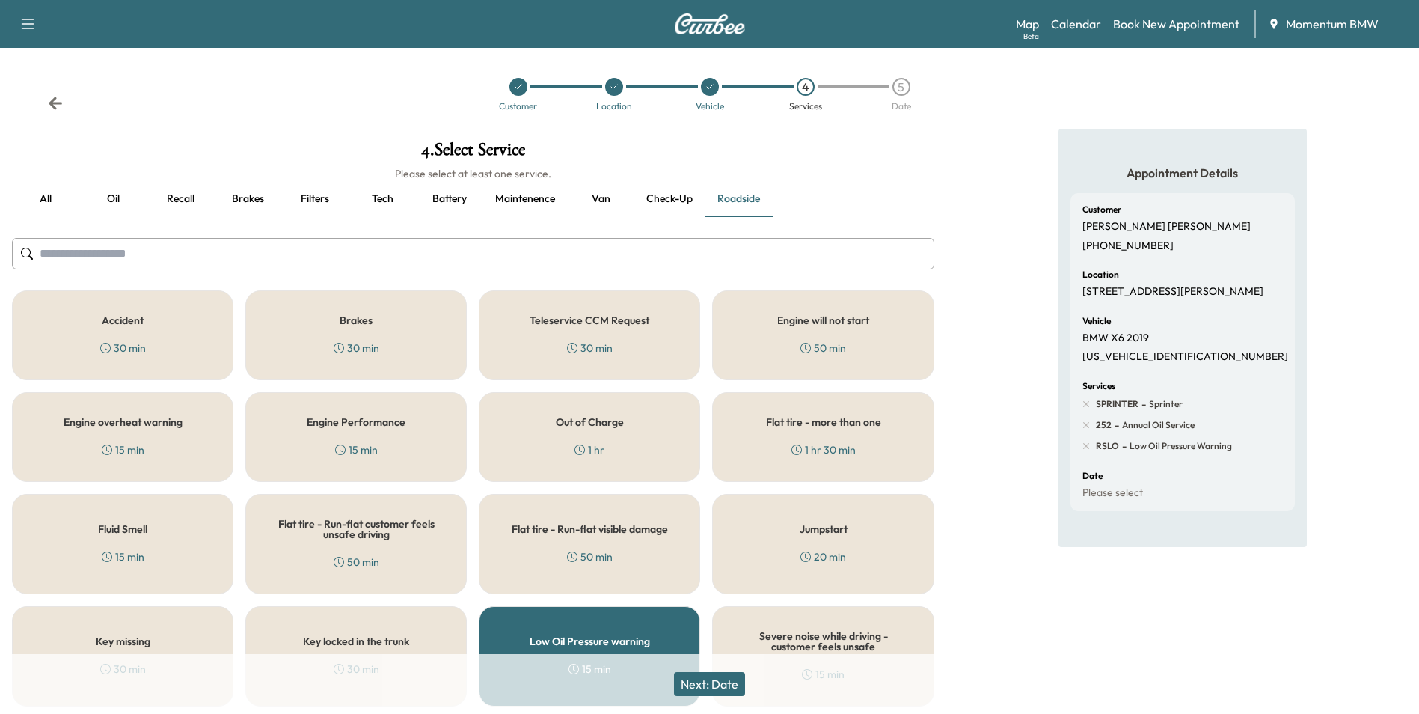
click at [523, 195] on button "Maintenence" at bounding box center [525, 199] width 84 height 36
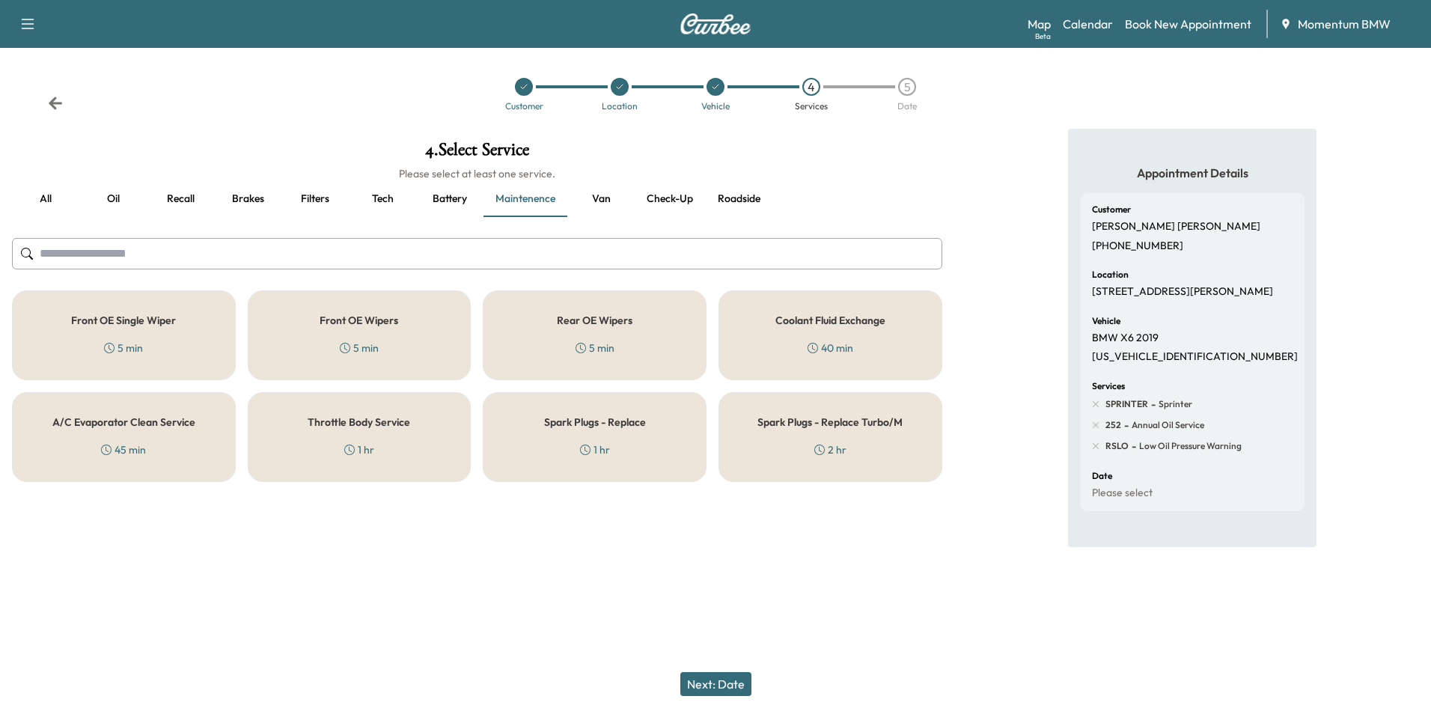
click at [366, 350] on div "5 min" at bounding box center [359, 347] width 39 height 15
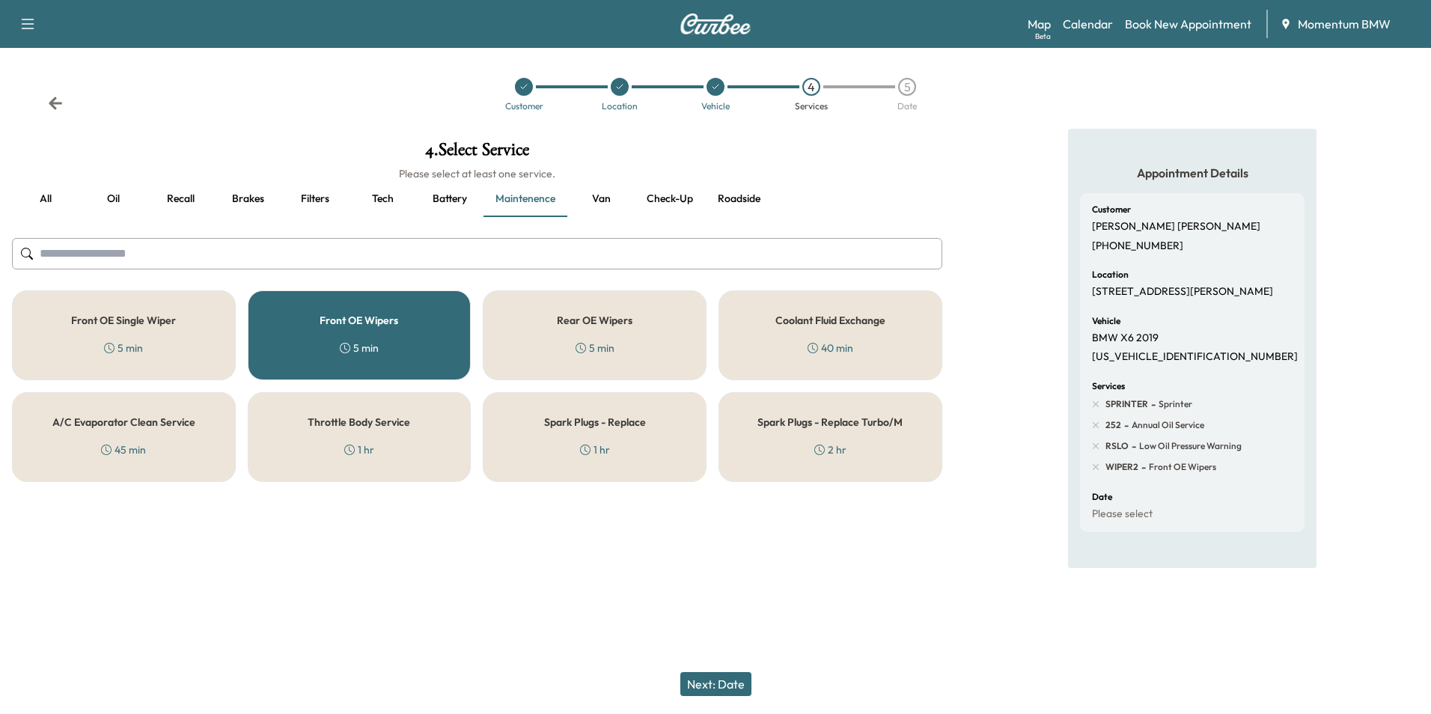
click at [712, 677] on button "Next: Date" at bounding box center [715, 684] width 71 height 24
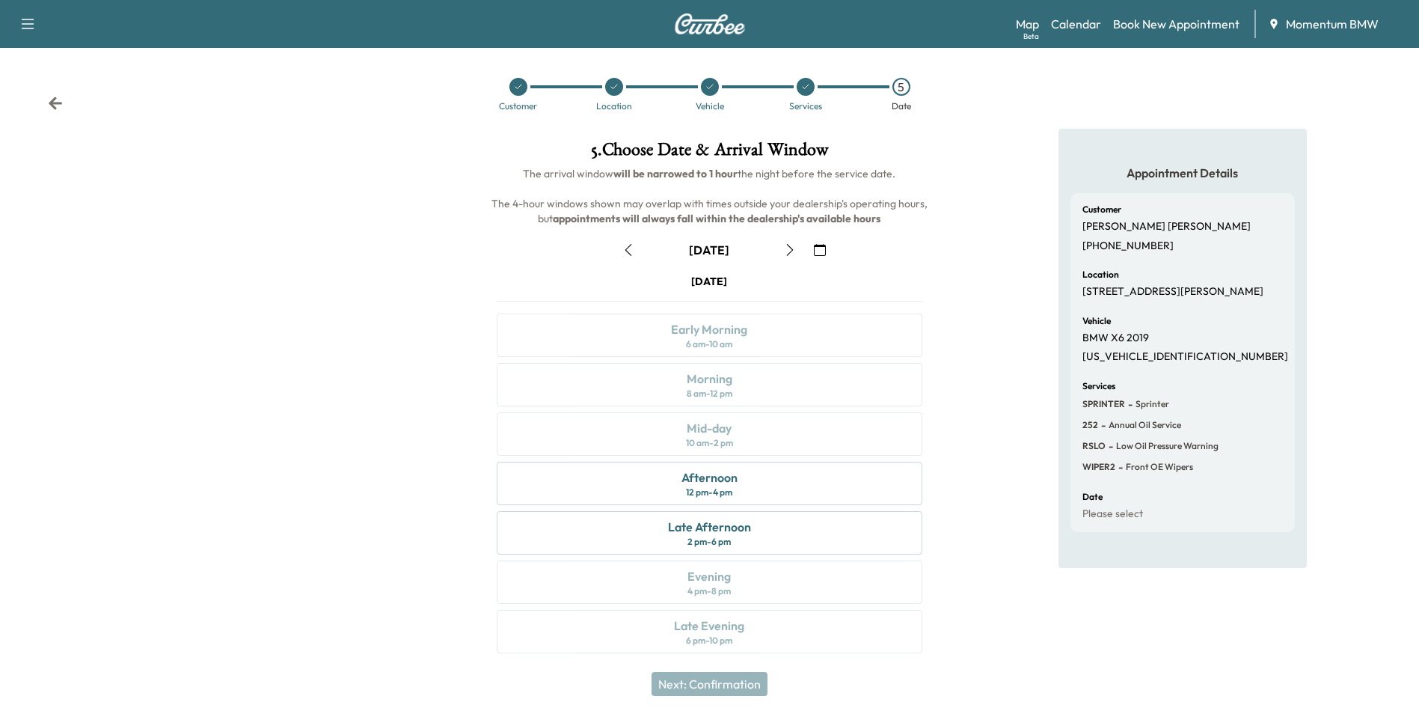
click at [629, 249] on icon "button" at bounding box center [629, 250] width 12 height 12
click at [807, 88] on icon at bounding box center [805, 86] width 9 height 9
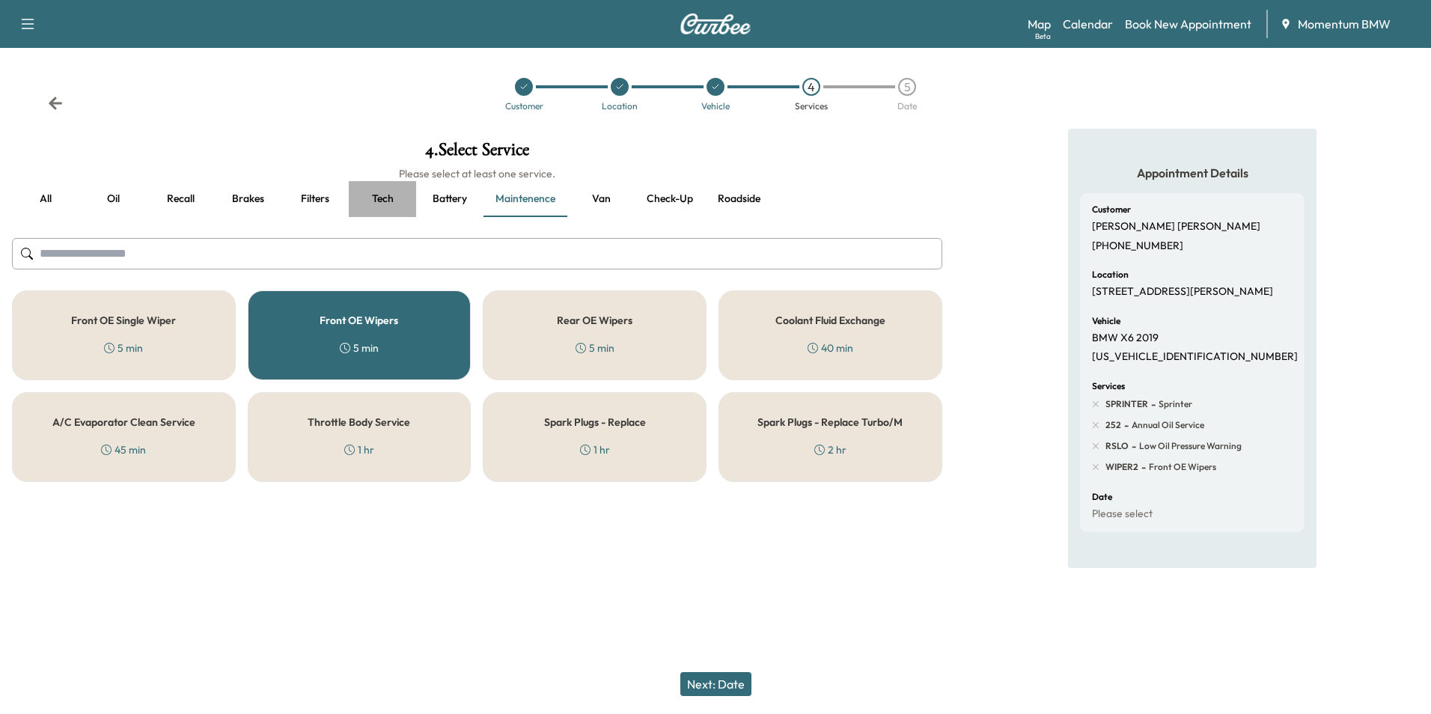
click at [377, 200] on button "Tech" at bounding box center [382, 199] width 67 height 36
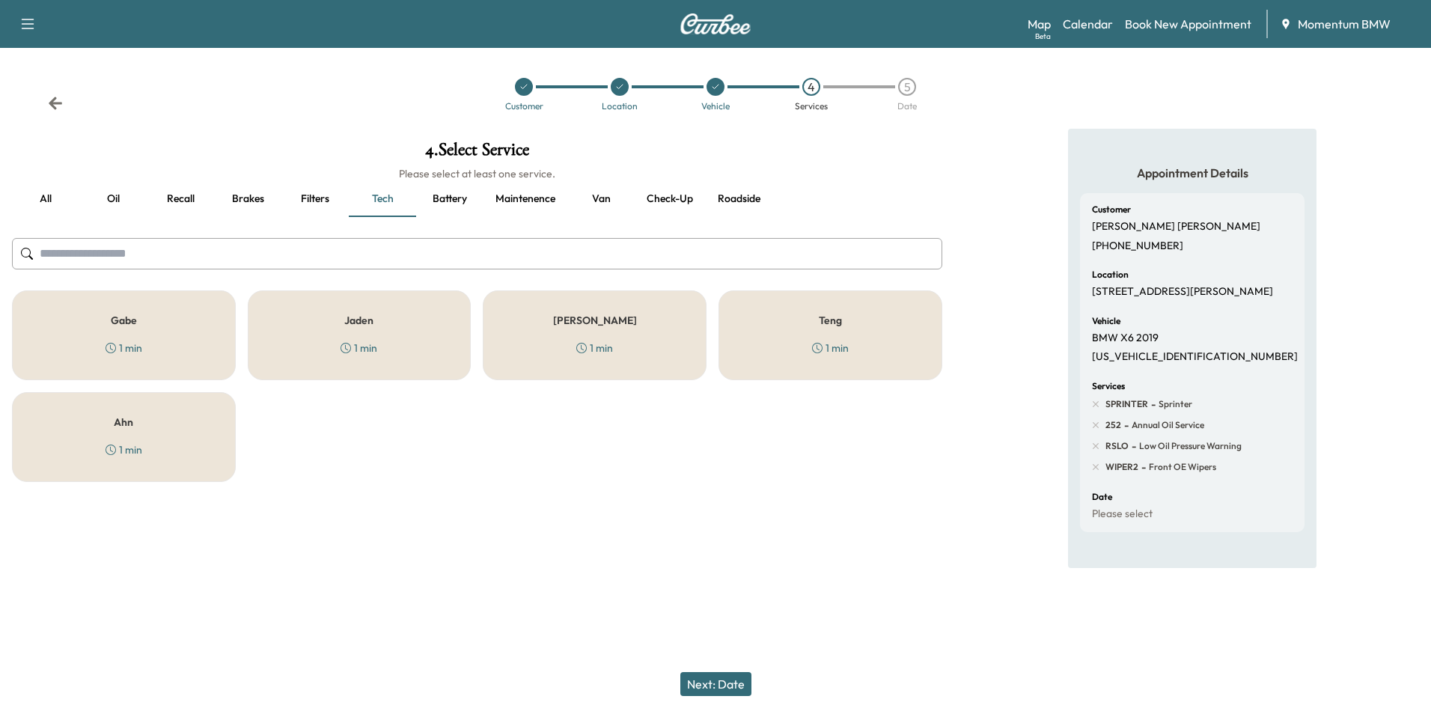
click at [358, 327] on div "Jaden 1 min" at bounding box center [360, 335] width 224 height 90
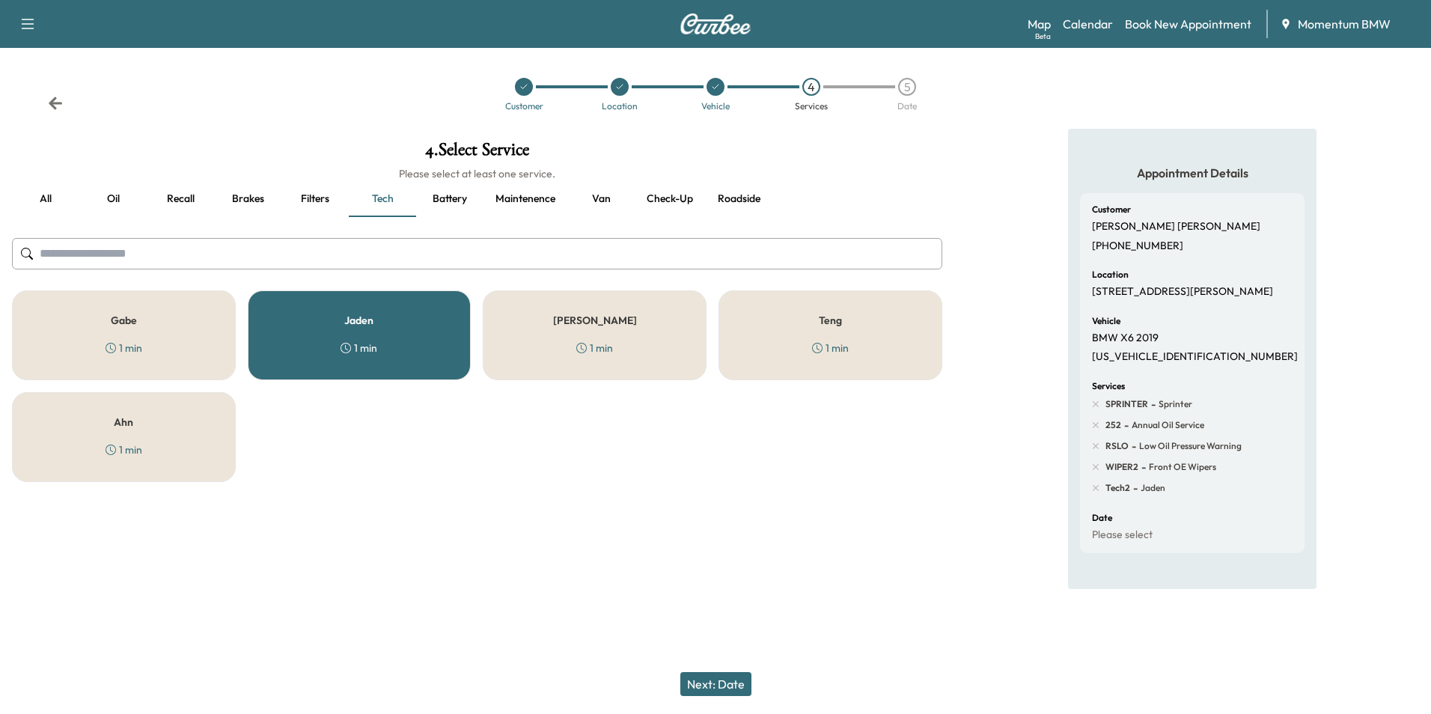
click at [735, 686] on button "Next: Date" at bounding box center [715, 684] width 71 height 24
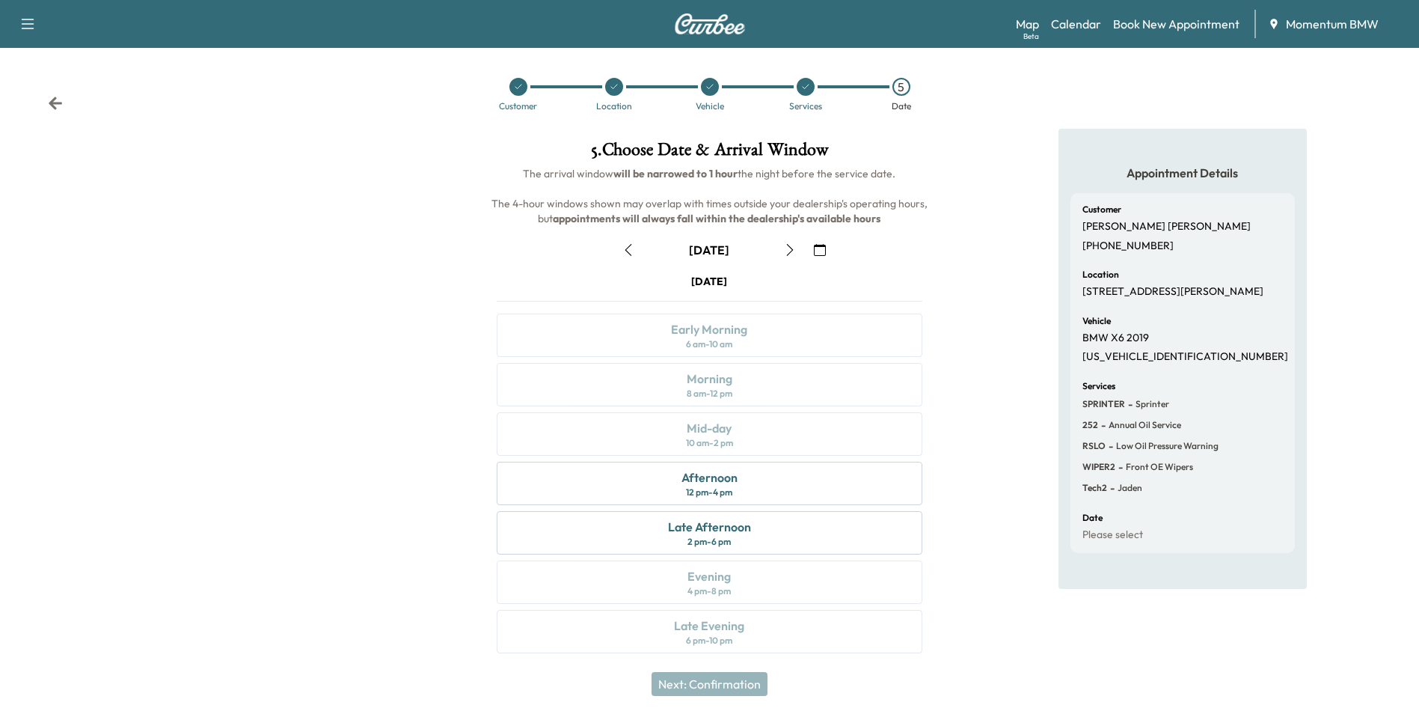
click at [626, 248] on icon "button" at bounding box center [629, 250] width 12 height 12
click at [55, 104] on icon at bounding box center [55, 103] width 13 height 13
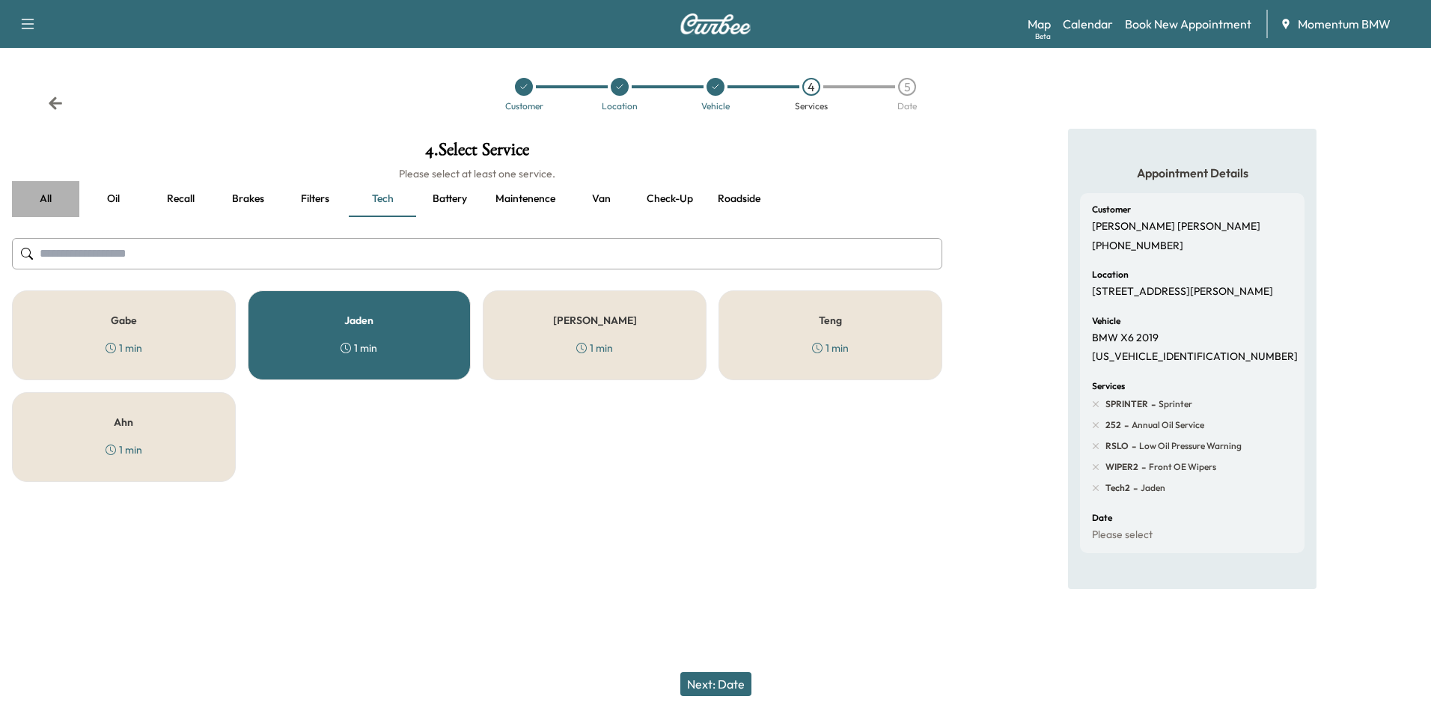
click at [49, 203] on button "all" at bounding box center [45, 199] width 67 height 36
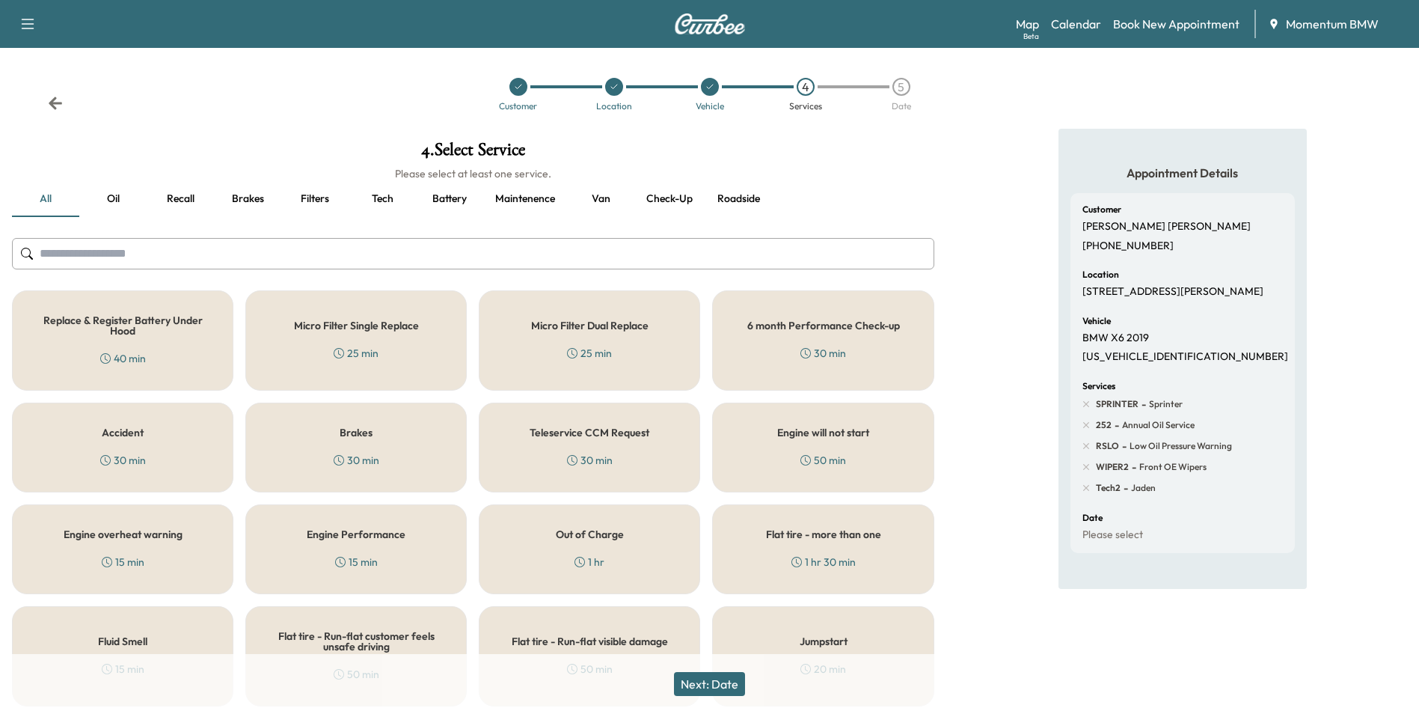
click at [596, 198] on button "Van" at bounding box center [600, 199] width 67 height 36
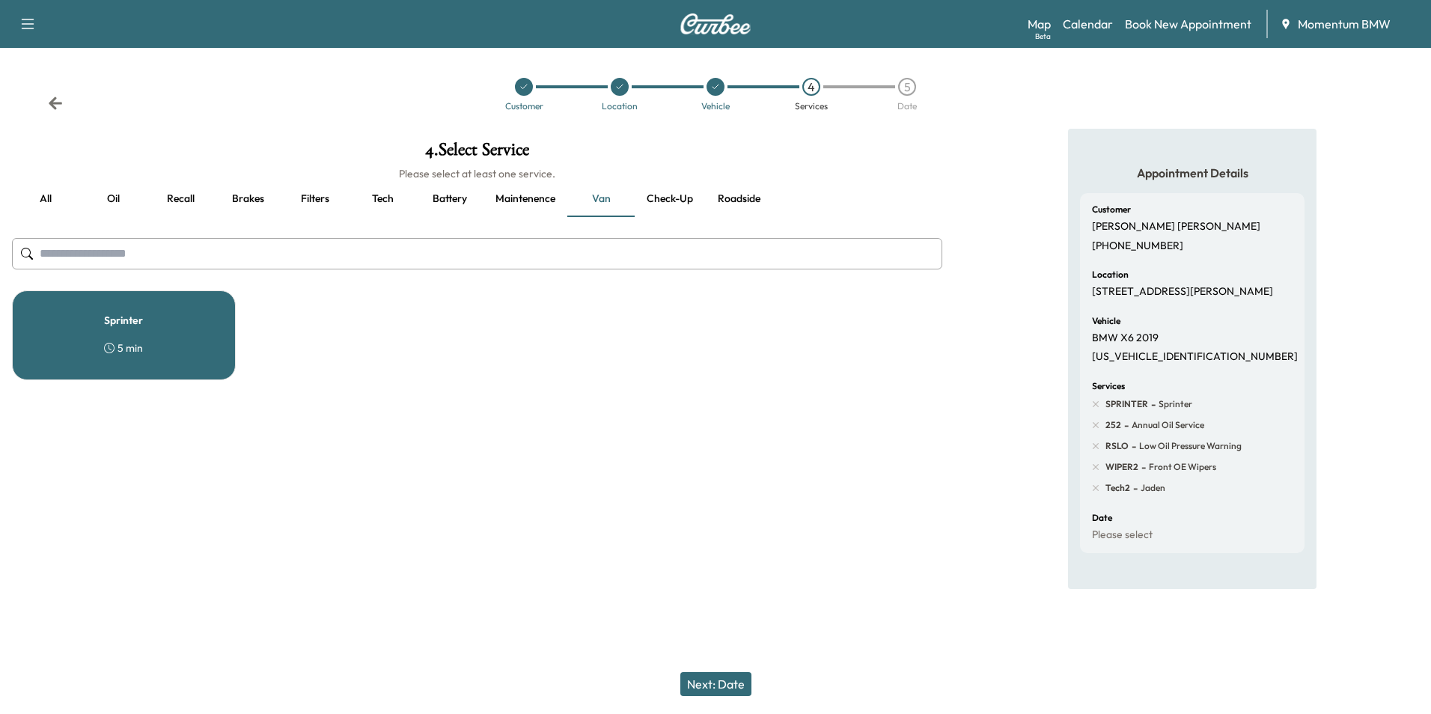
click at [736, 678] on button "Next: Date" at bounding box center [715, 684] width 71 height 24
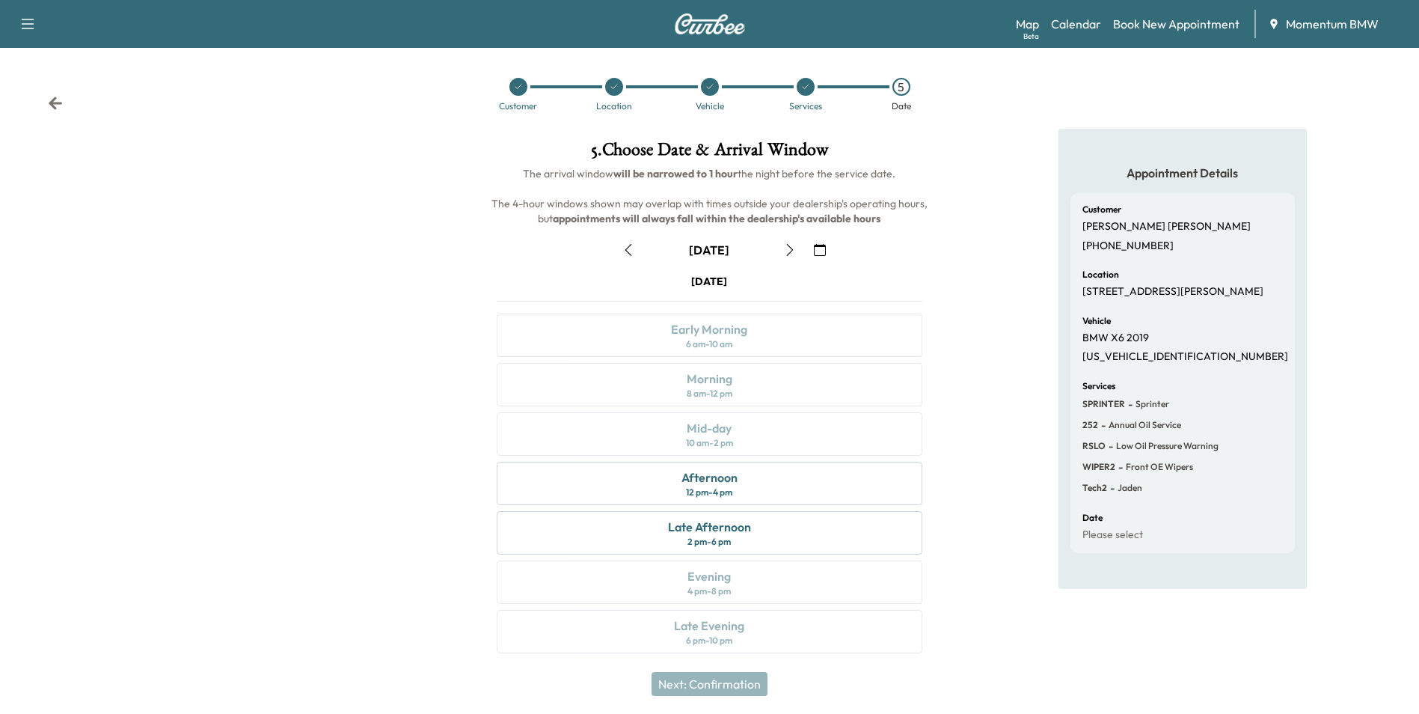
click at [626, 245] on icon "button" at bounding box center [629, 250] width 12 height 12
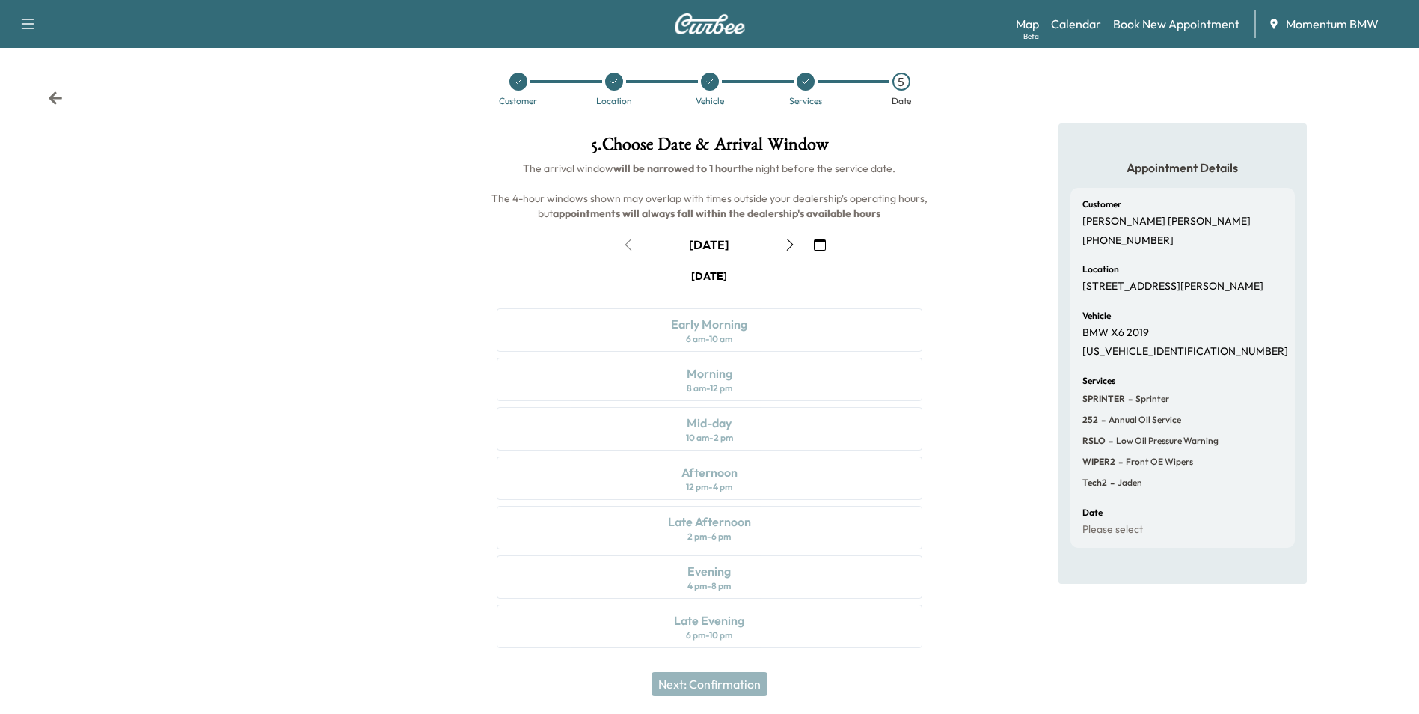
click at [53, 96] on icon at bounding box center [55, 97] width 13 height 13
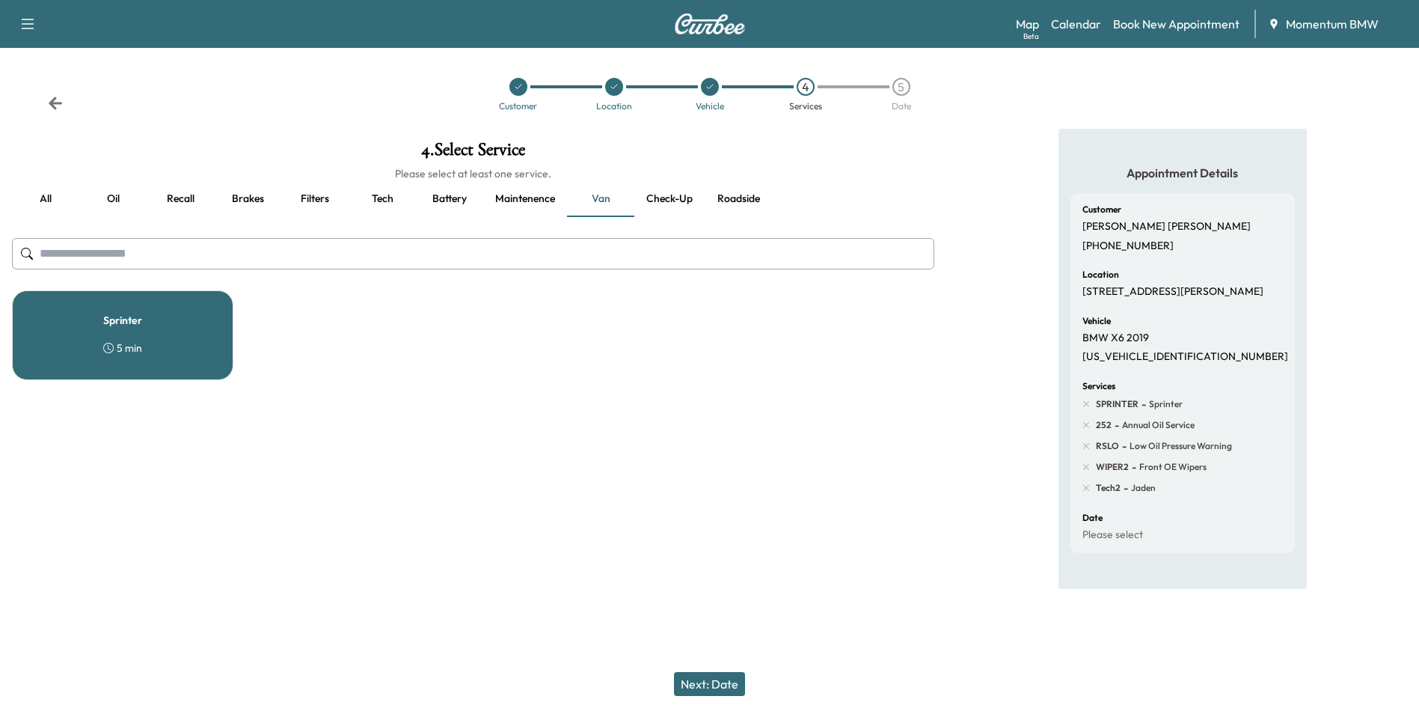
scroll to position [0, 0]
click at [746, 198] on button "Roadside" at bounding box center [738, 199] width 67 height 36
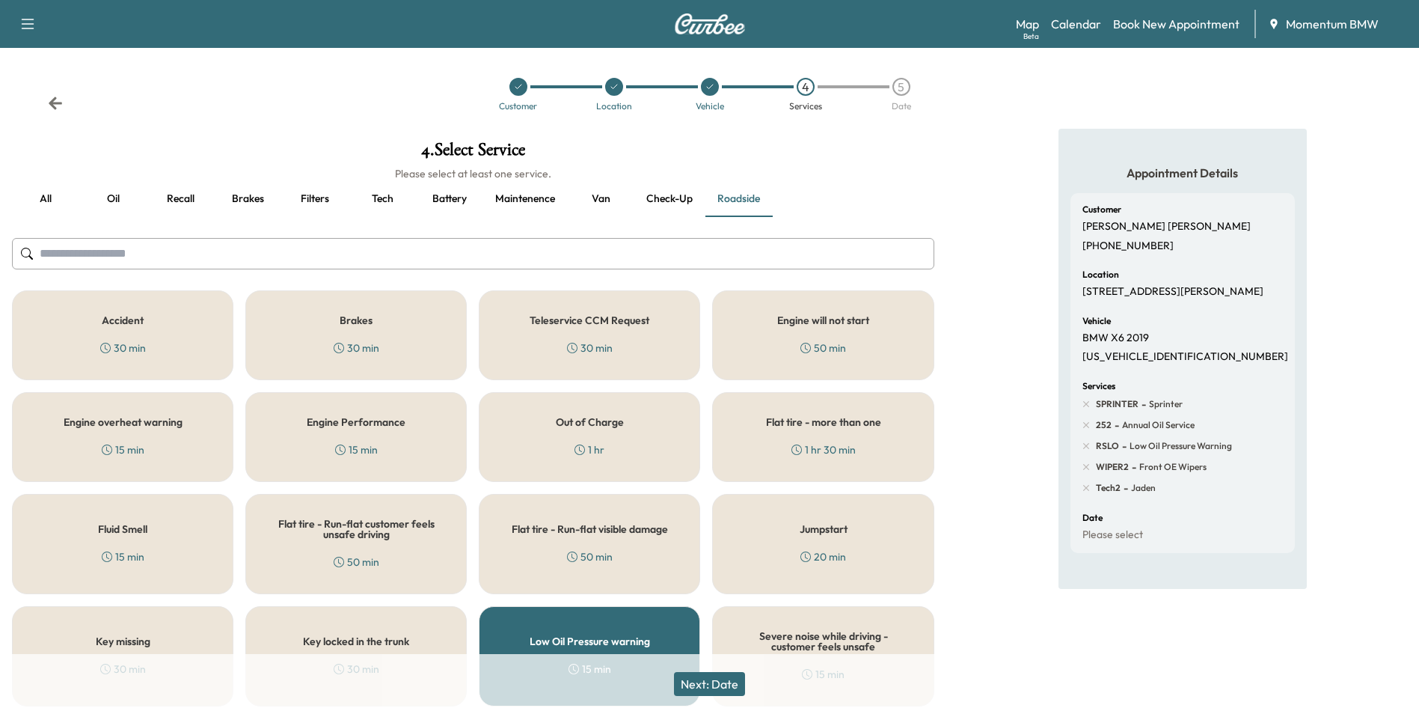
click at [53, 196] on button "all" at bounding box center [45, 199] width 67 height 36
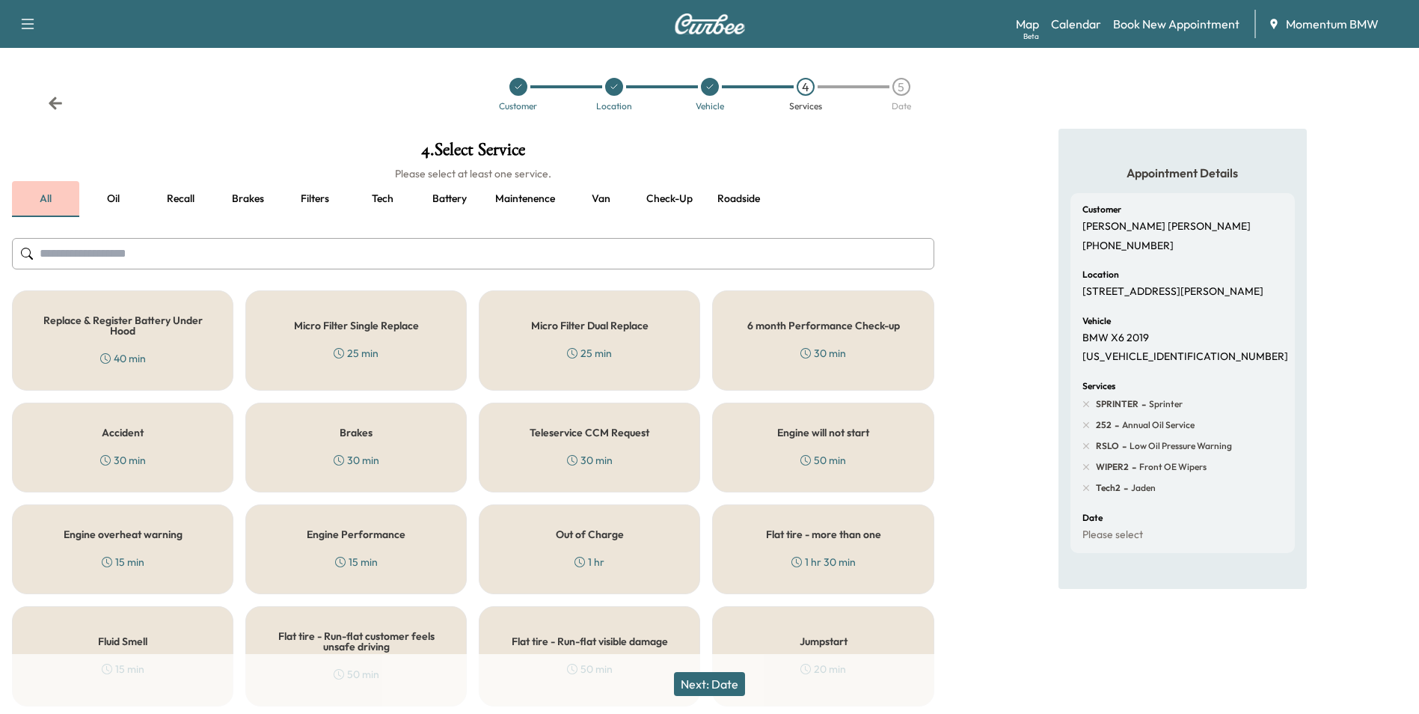
click at [53, 196] on button "all" at bounding box center [45, 199] width 67 height 36
click at [1199, 21] on link "Book New Appointment" at bounding box center [1176, 24] width 126 height 18
click at [1193, 20] on link "Book New Appointment" at bounding box center [1176, 24] width 126 height 18
click at [1196, 26] on link "Book New Appointment" at bounding box center [1176, 24] width 126 height 18
click at [1196, 23] on link "Book New Appointment" at bounding box center [1176, 24] width 126 height 18
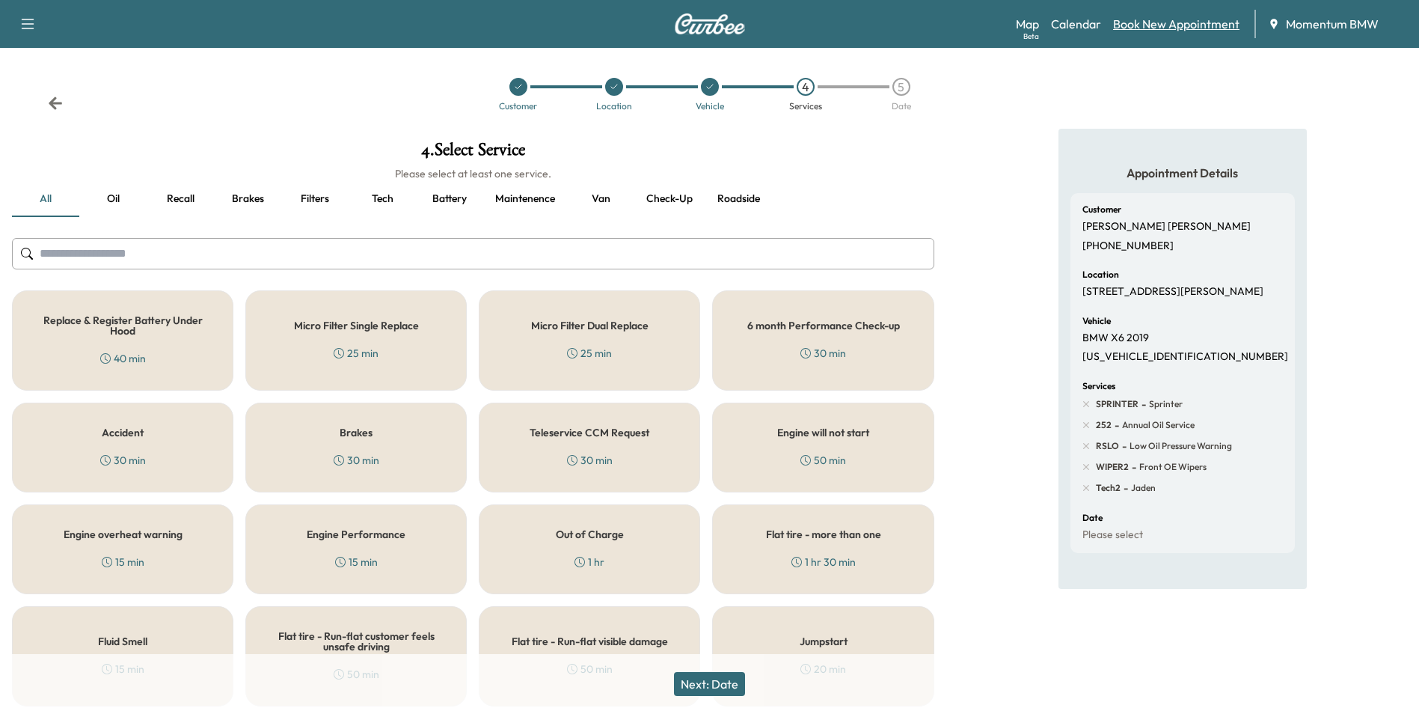
click at [1174, 22] on link "Book New Appointment" at bounding box center [1176, 24] width 126 height 18
click at [1173, 23] on link "Book New Appointment" at bounding box center [1176, 24] width 126 height 18
click at [1175, 22] on link "Book New Appointment" at bounding box center [1176, 24] width 126 height 18
click at [1176, 17] on link "Book New Appointment" at bounding box center [1176, 24] width 126 height 18
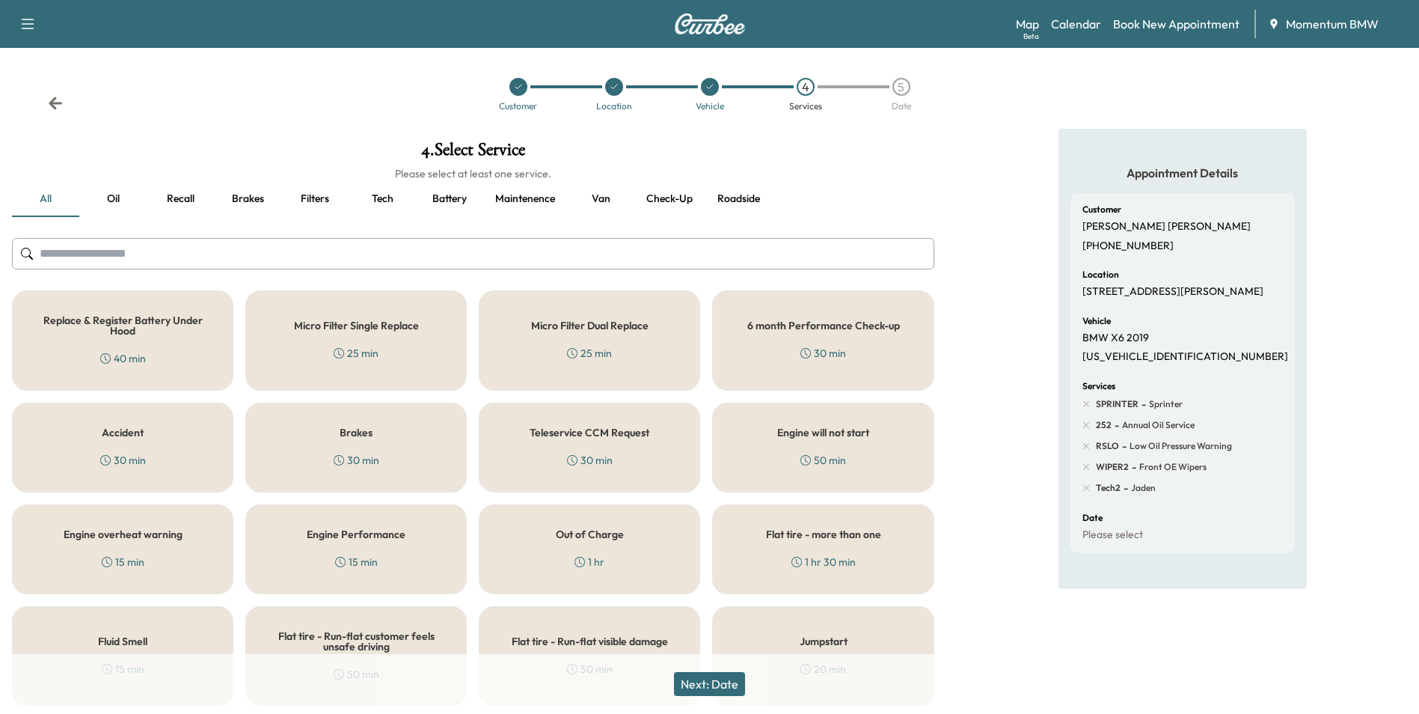
click at [52, 97] on icon at bounding box center [55, 103] width 15 height 15
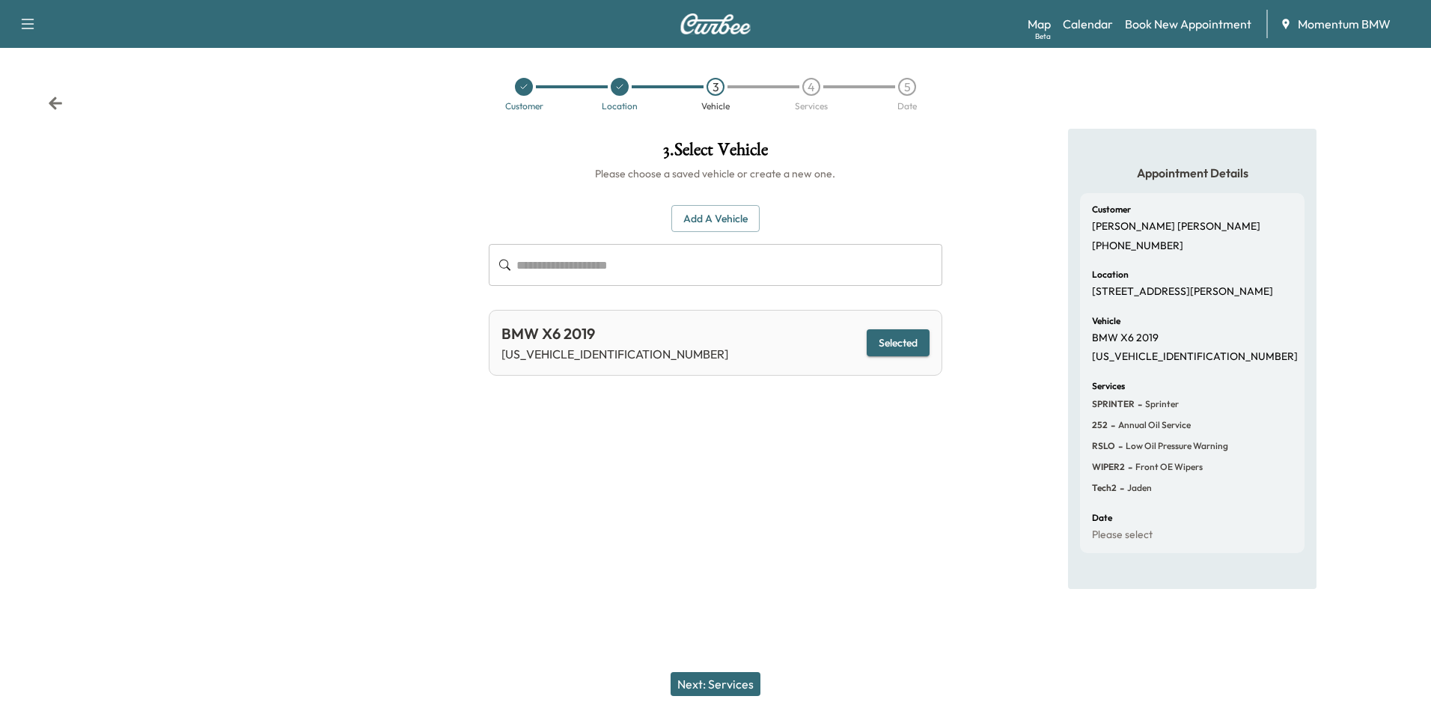
click at [58, 100] on icon at bounding box center [55, 103] width 15 height 15
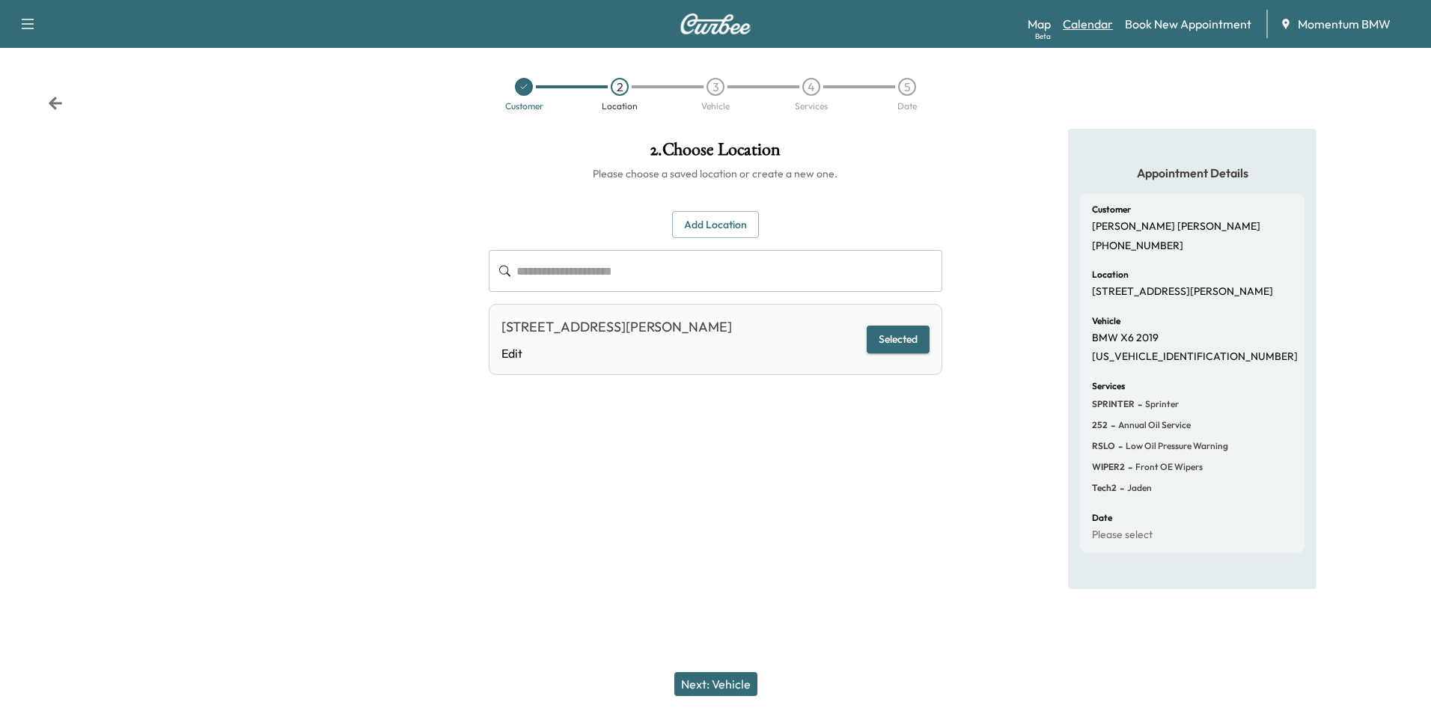
click at [1090, 28] on link "Calendar" at bounding box center [1088, 24] width 50 height 18
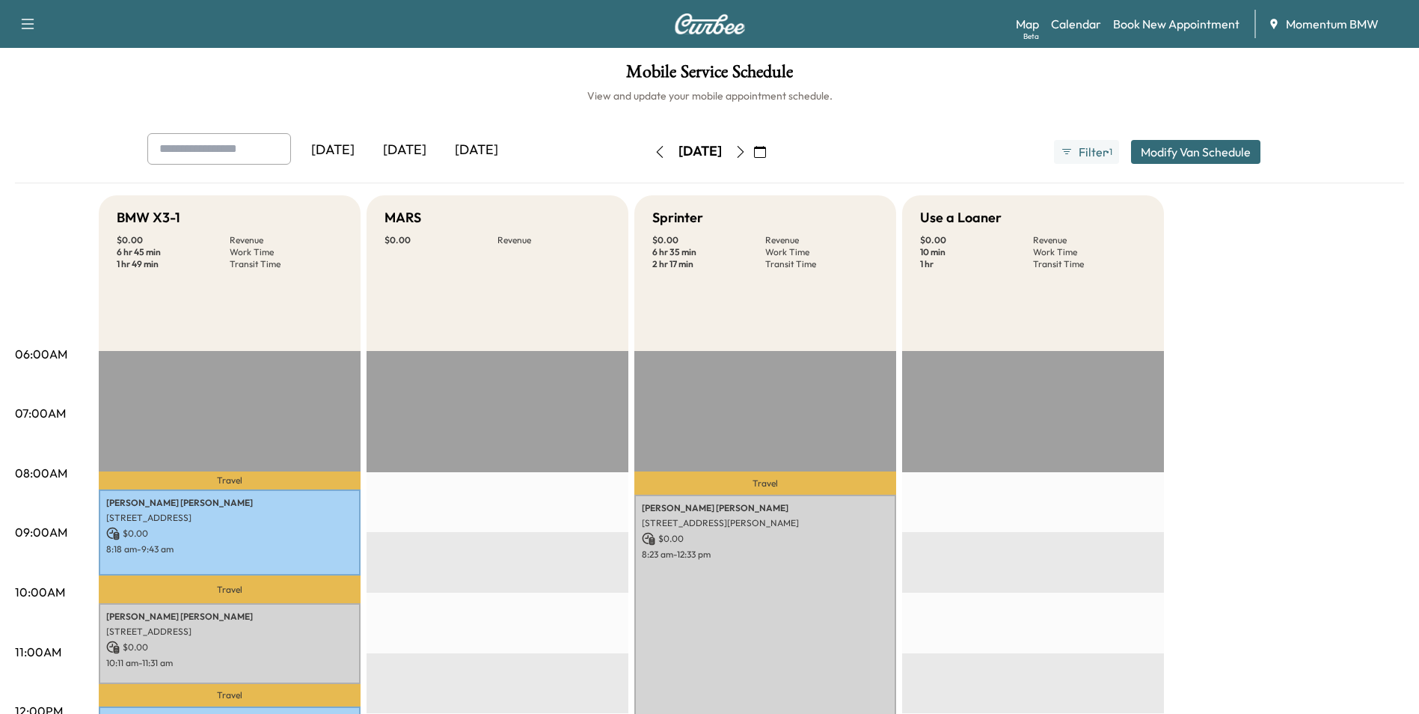
click at [1224, 153] on button "Modify Van Schedule" at bounding box center [1195, 152] width 129 height 24
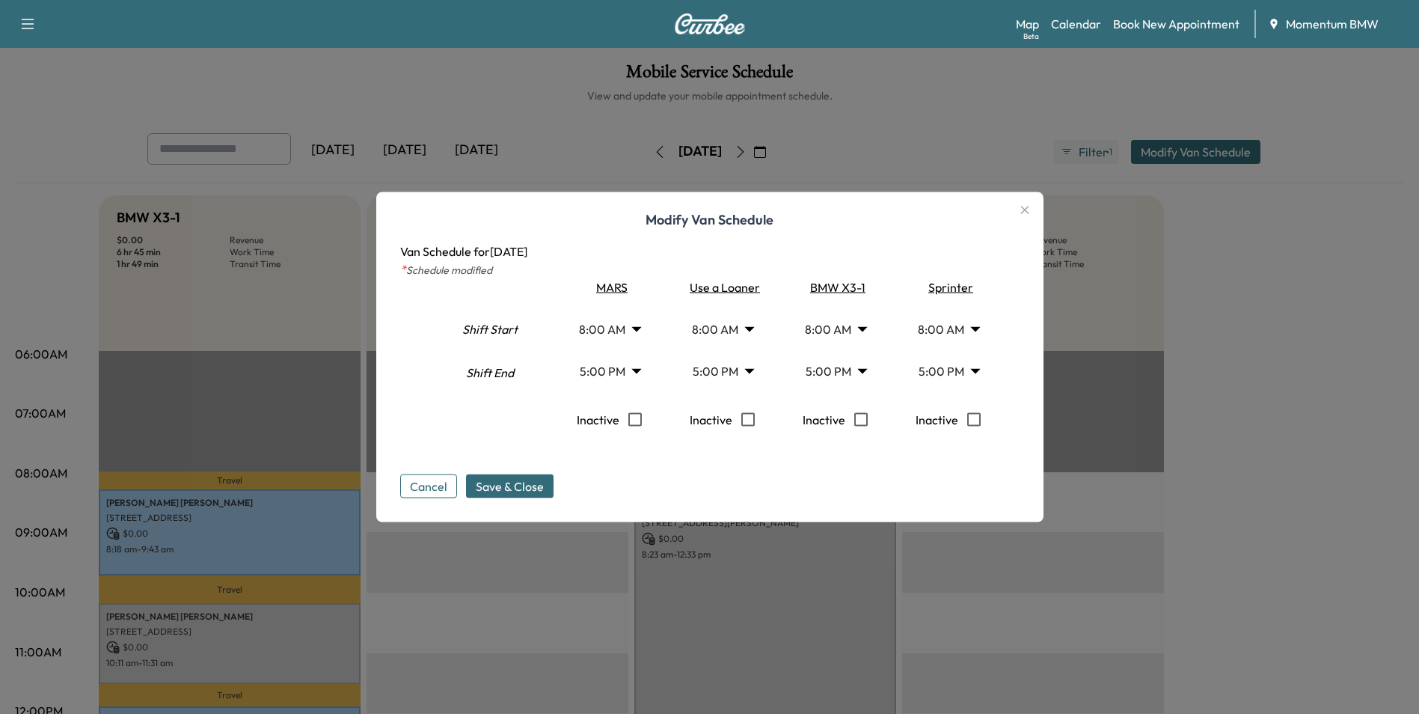
click at [1031, 213] on icon "button" at bounding box center [1025, 210] width 18 height 18
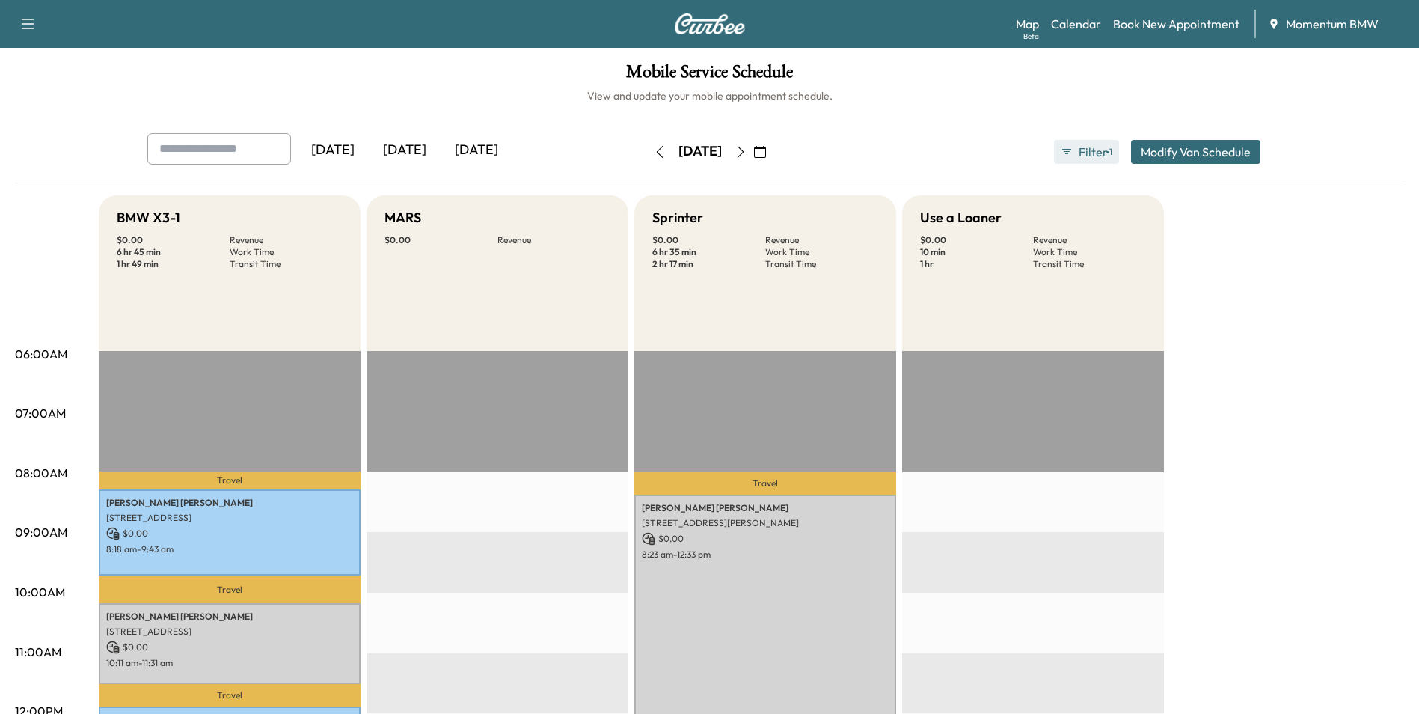
click at [1063, 151] on icon "button" at bounding box center [1067, 152] width 12 height 12
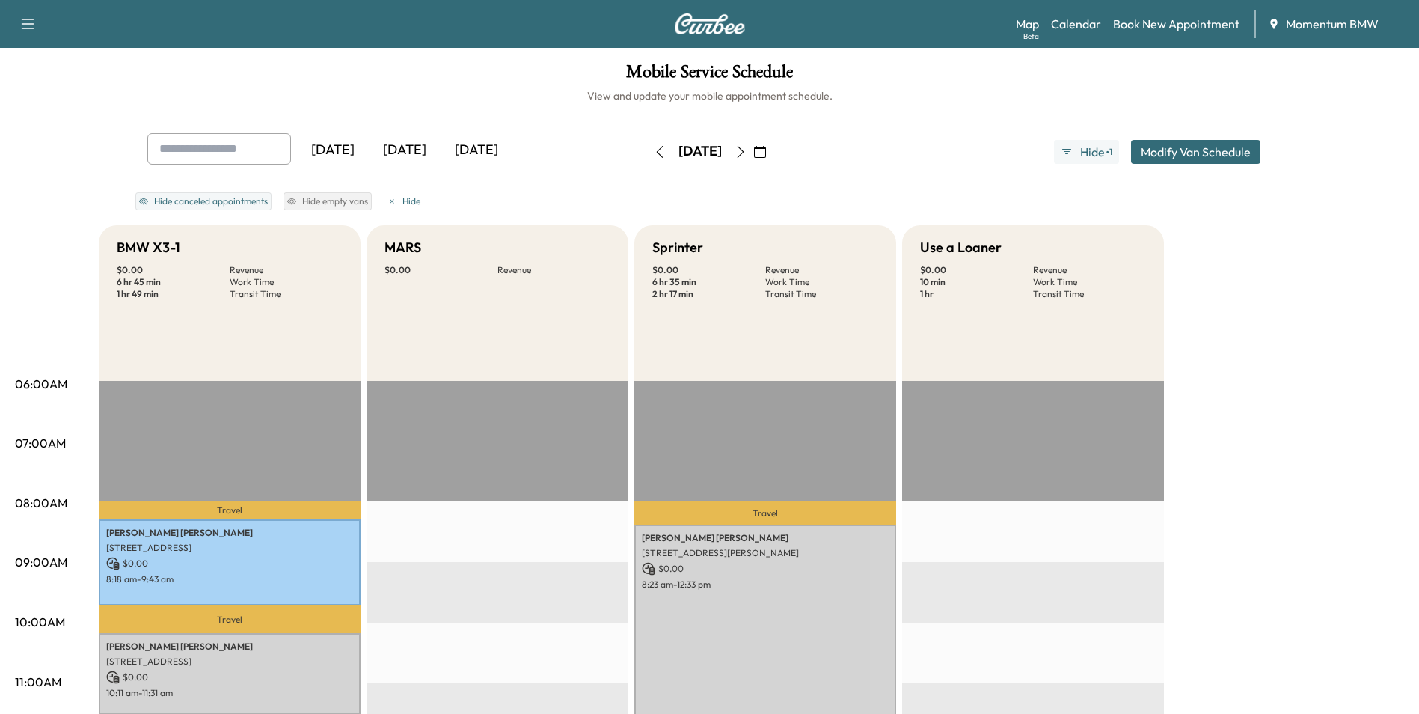
click at [984, 251] on h5 "Use a Loaner" at bounding box center [961, 247] width 82 height 21
click at [1073, 289] on p "Transit Time" at bounding box center [1089, 294] width 113 height 12
click at [1074, 289] on p "Transit Time" at bounding box center [1089, 294] width 113 height 12
click at [1147, 28] on link "Book New Appointment" at bounding box center [1176, 24] width 126 height 18
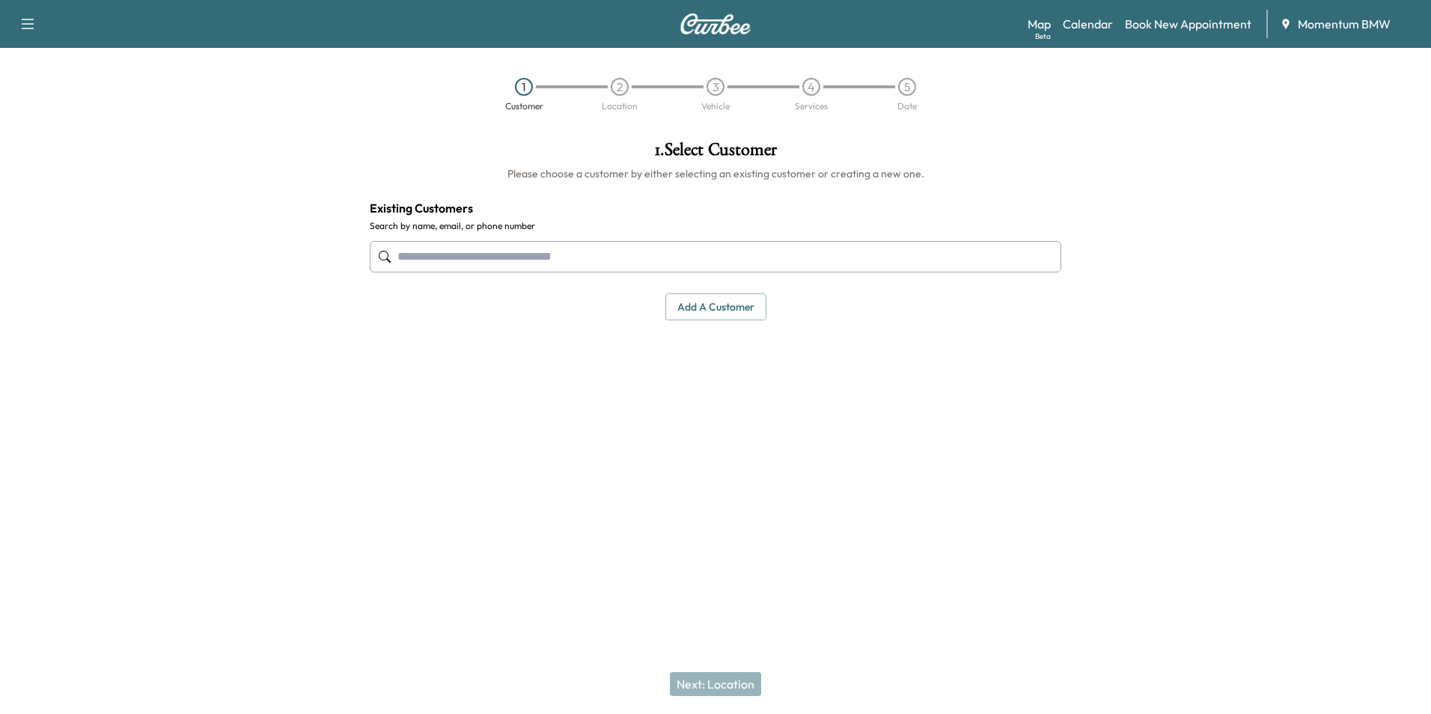
click at [542, 251] on input "text" at bounding box center [715, 256] width 691 height 31
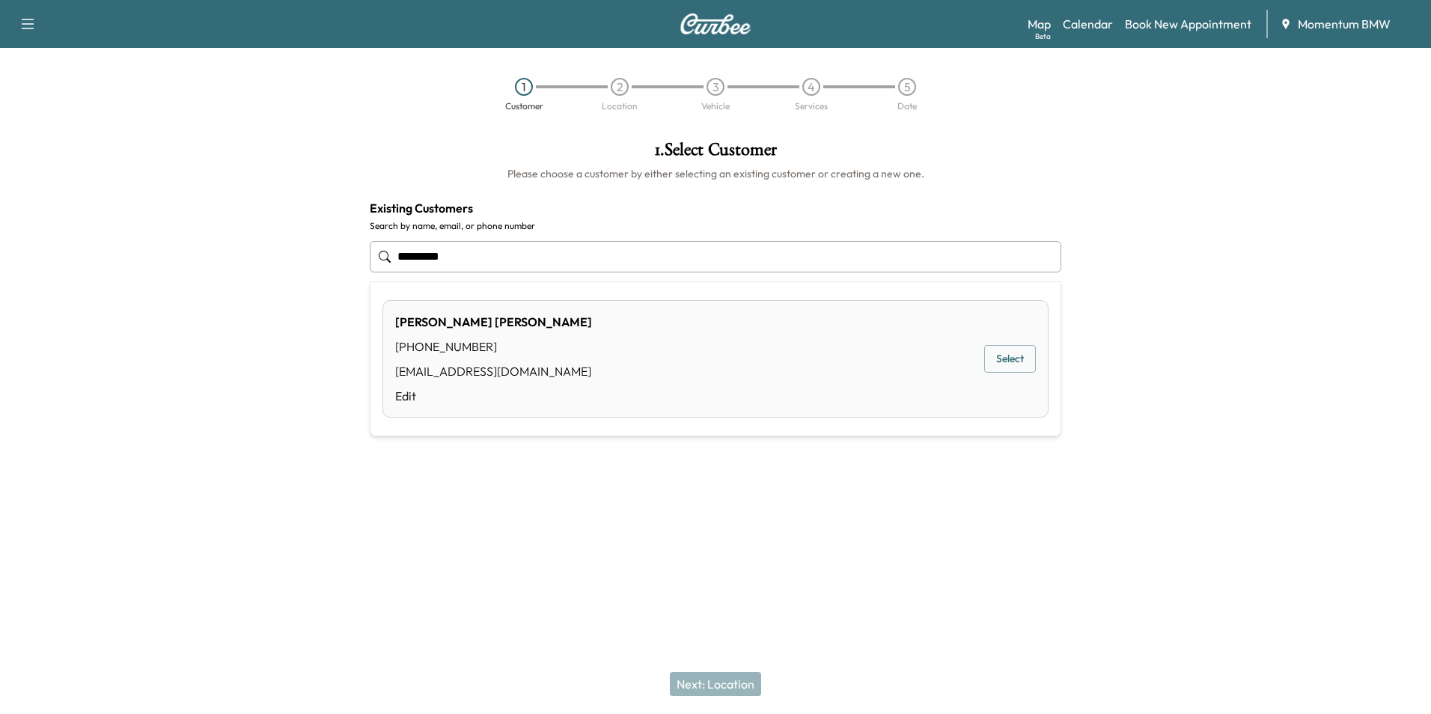
click at [1015, 362] on button "Select" at bounding box center [1010, 359] width 52 height 28
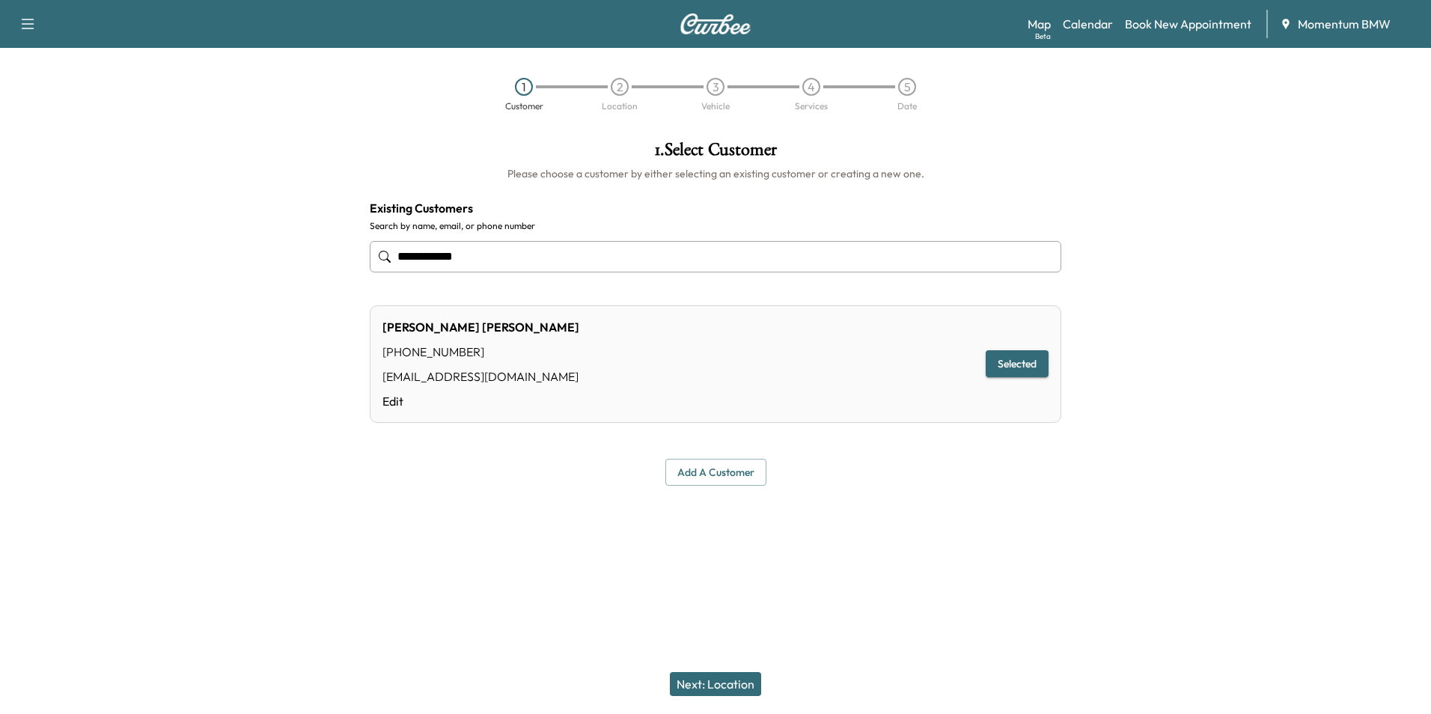
type input "**********"
click at [723, 691] on button "Next: Location" at bounding box center [715, 684] width 91 height 24
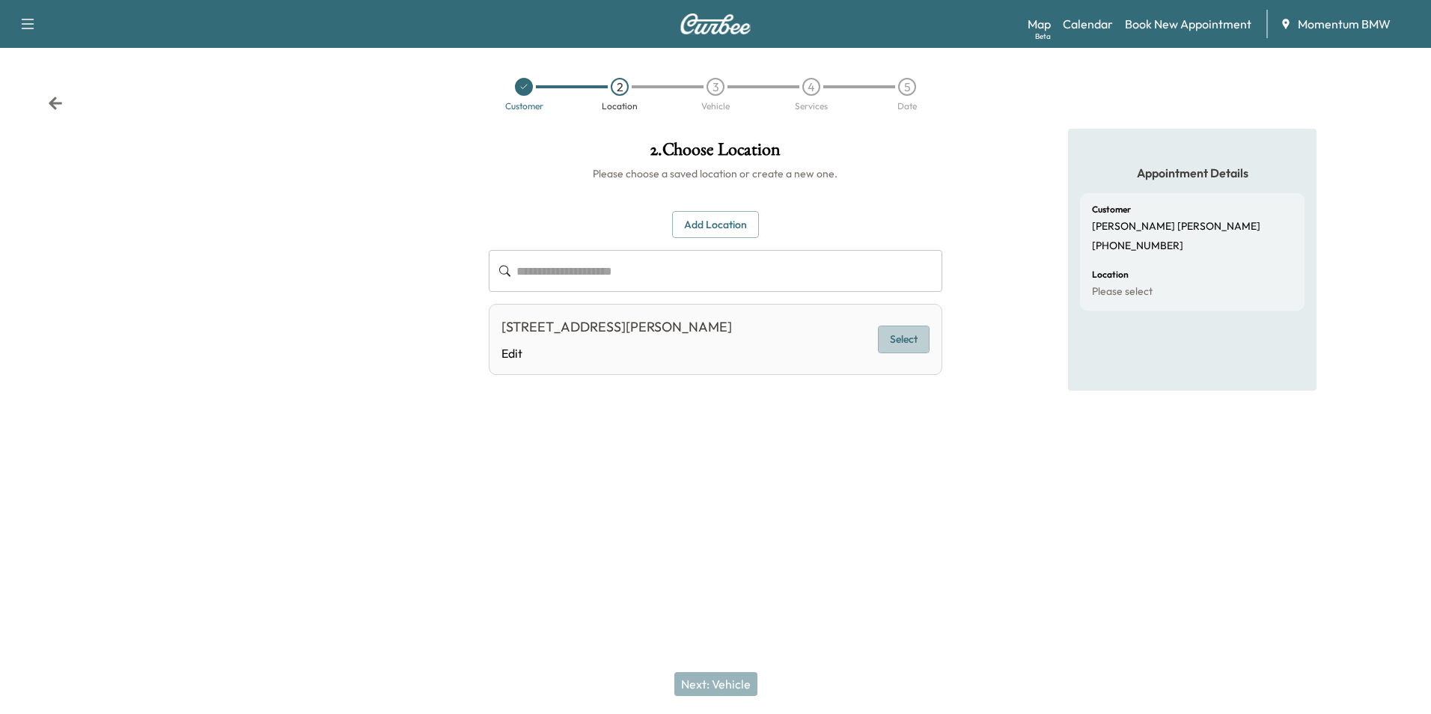
click at [917, 334] on button "Select" at bounding box center [904, 339] width 52 height 28
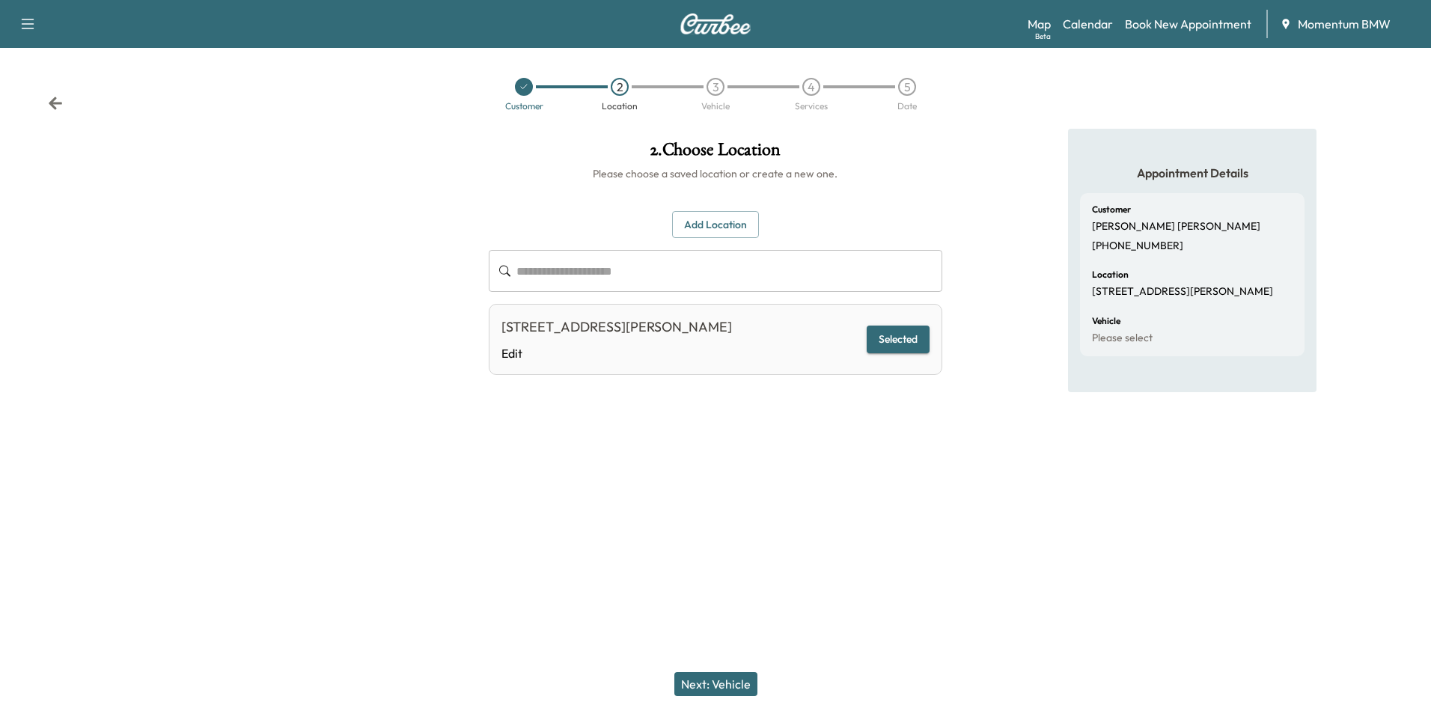
click at [724, 684] on button "Next: Vehicle" at bounding box center [715, 684] width 83 height 24
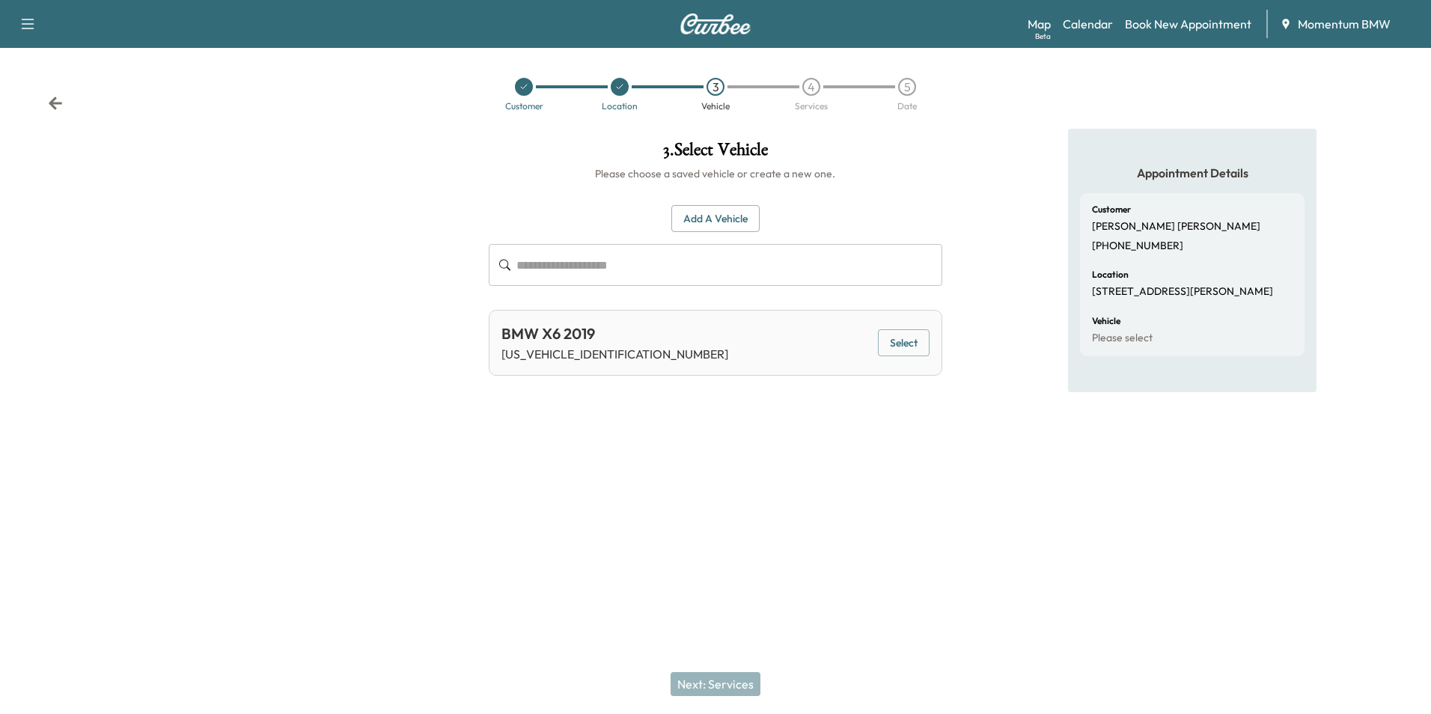
click at [898, 338] on button "Select" at bounding box center [904, 343] width 52 height 28
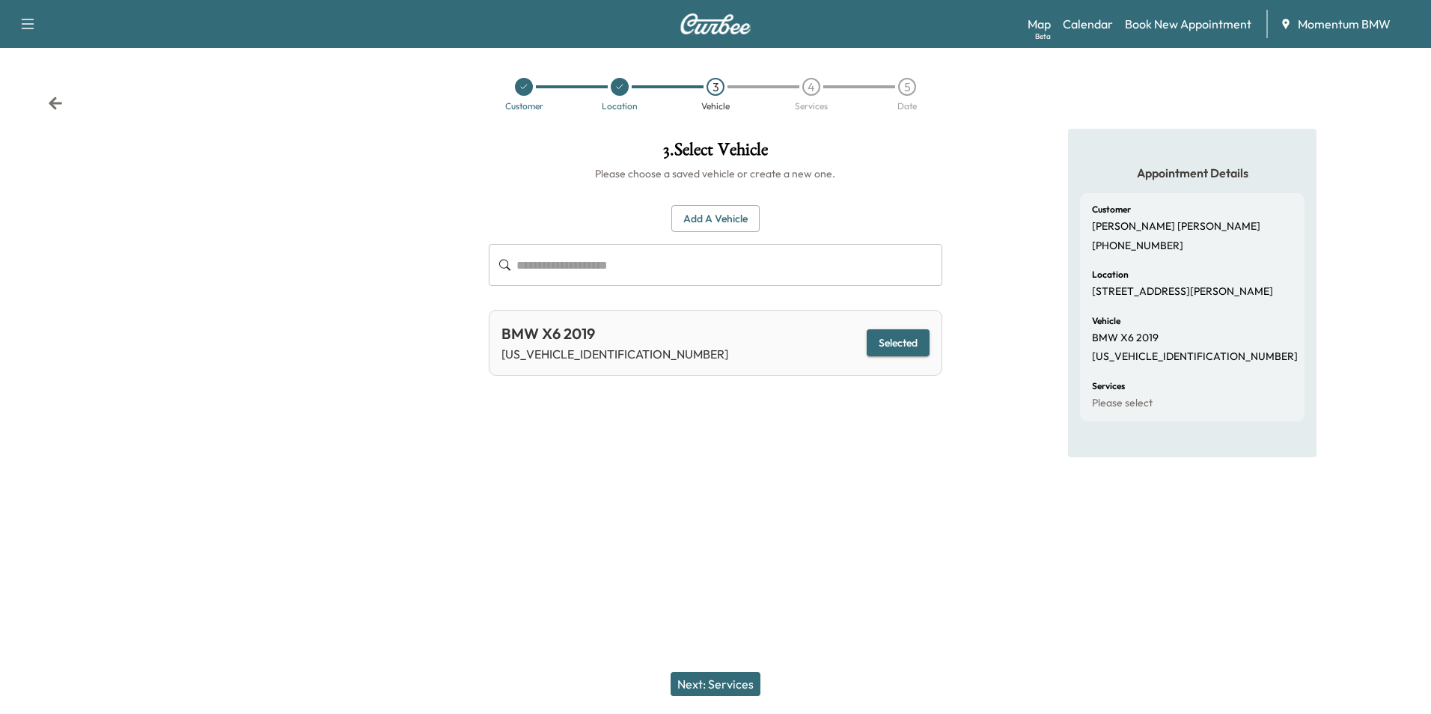
click at [721, 685] on button "Next: Services" at bounding box center [715, 684] width 90 height 24
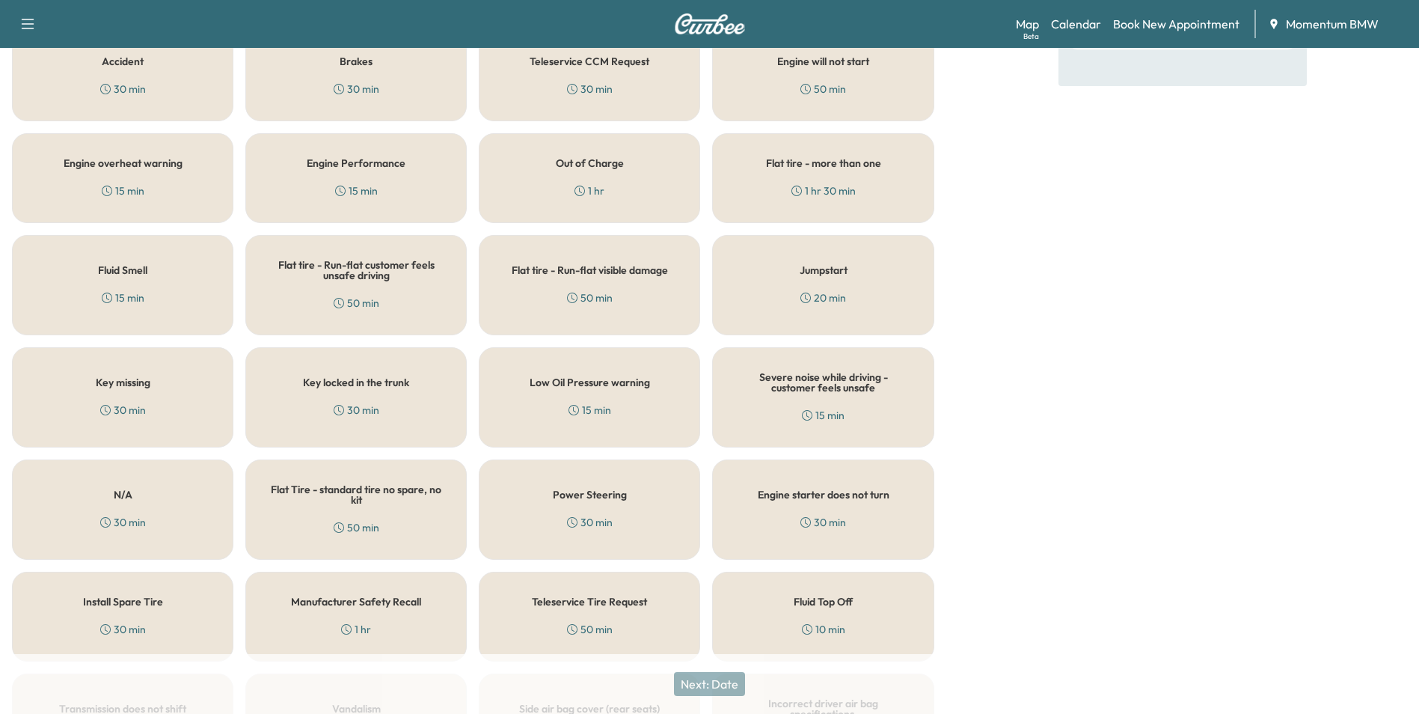
scroll to position [374, 0]
click at [828, 281] on div "Jumpstart 20 min" at bounding box center [822, 282] width 221 height 100
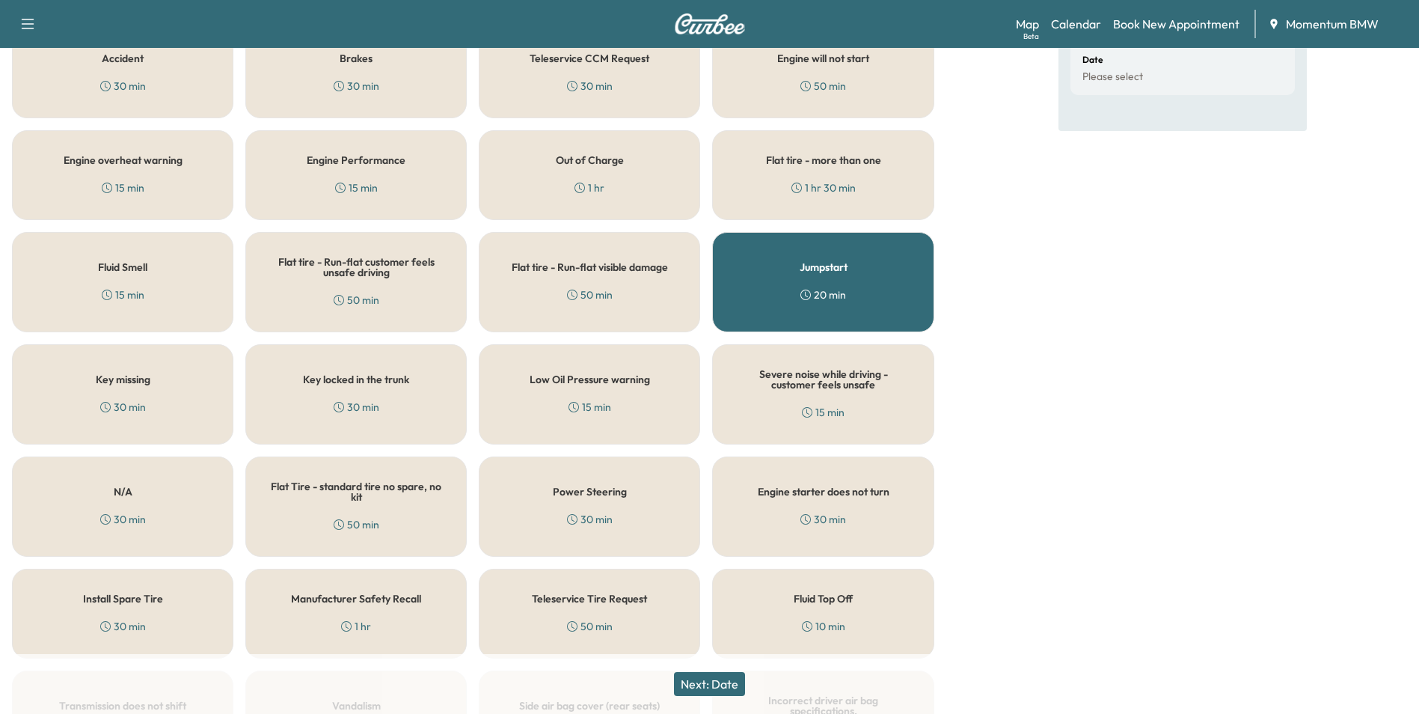
click at [724, 682] on button "Next: Date" at bounding box center [709, 684] width 71 height 24
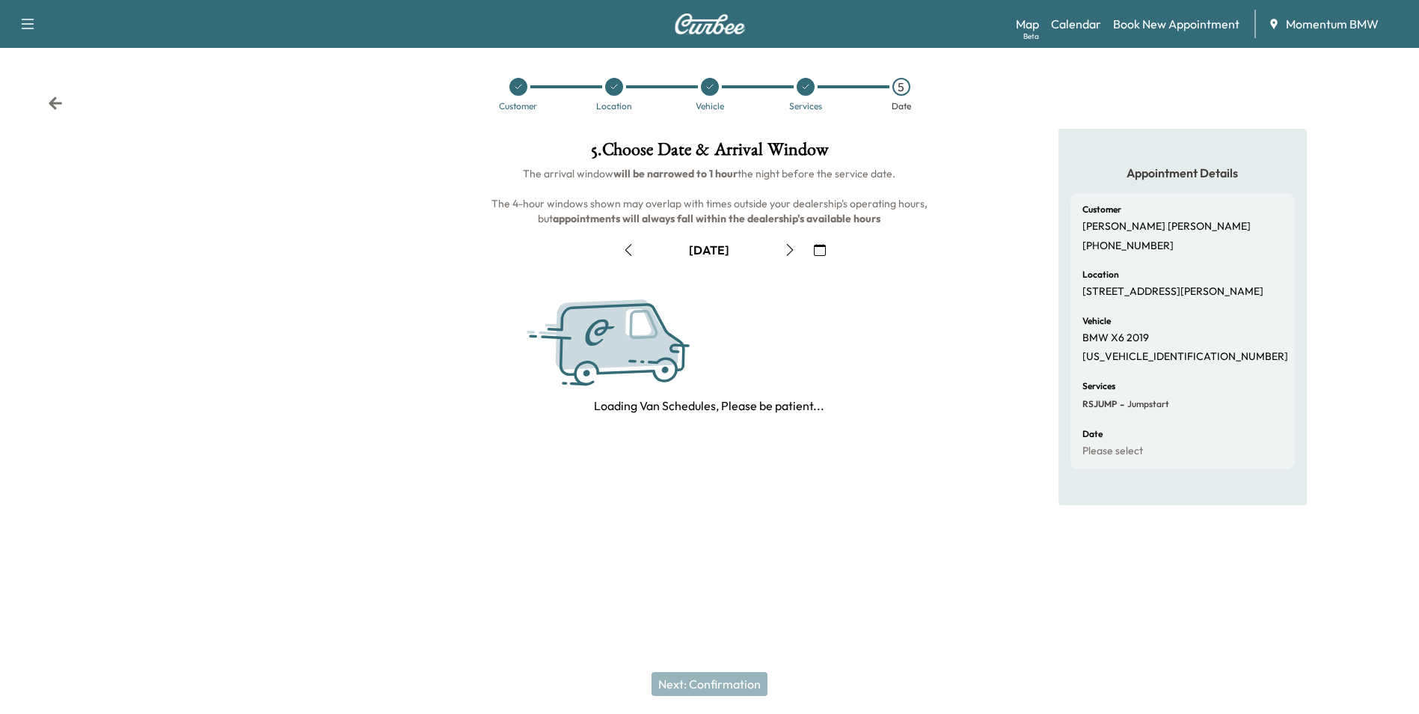
scroll to position [0, 0]
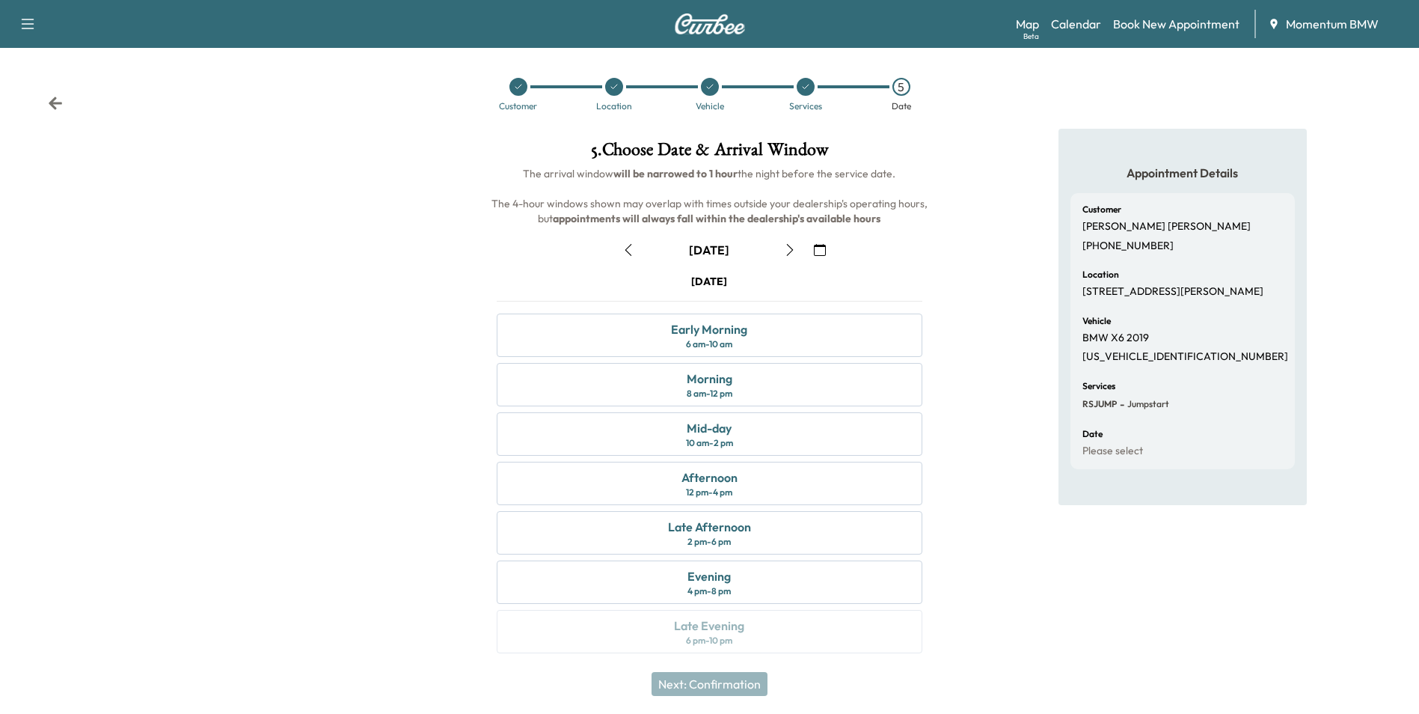
click at [629, 248] on icon "button" at bounding box center [629, 250] width 12 height 12
click at [727, 483] on div "Afternoon" at bounding box center [710, 477] width 56 height 18
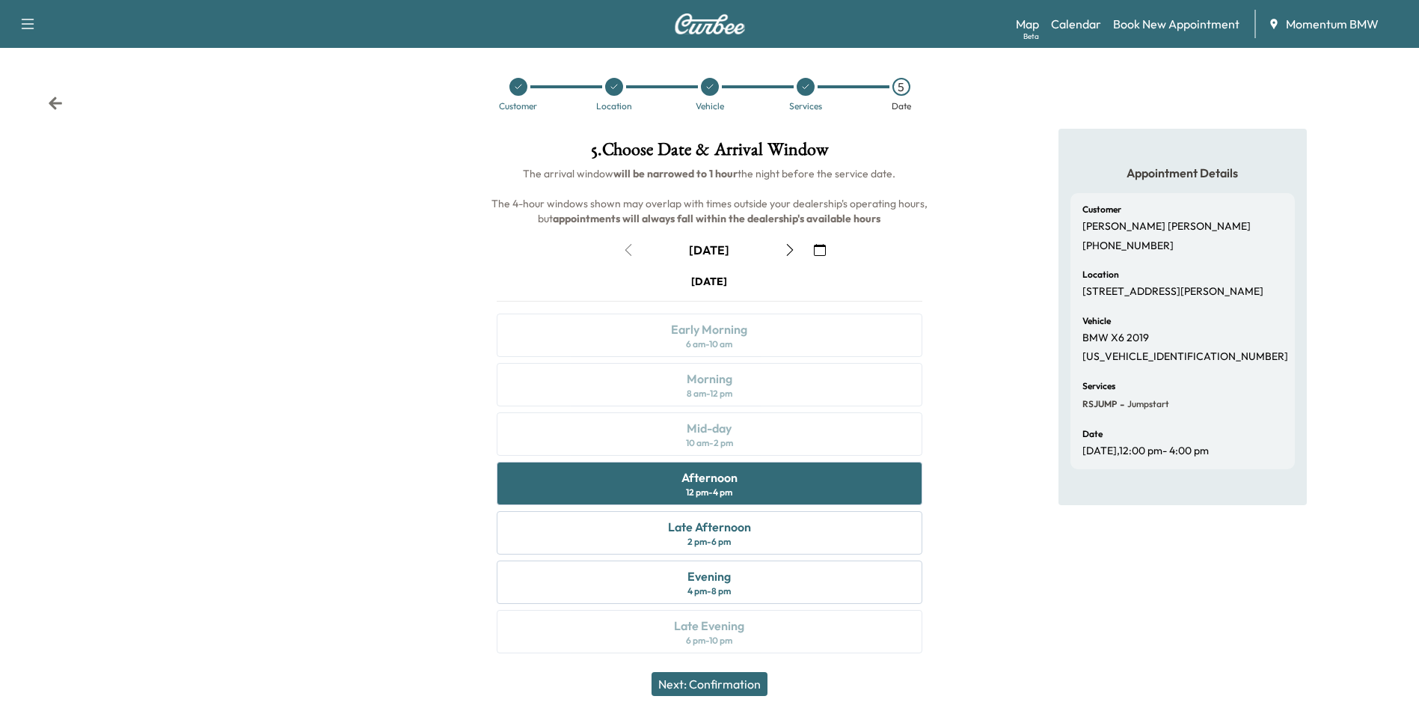
click at [753, 676] on button "Next: Confirmation" at bounding box center [710, 684] width 116 height 24
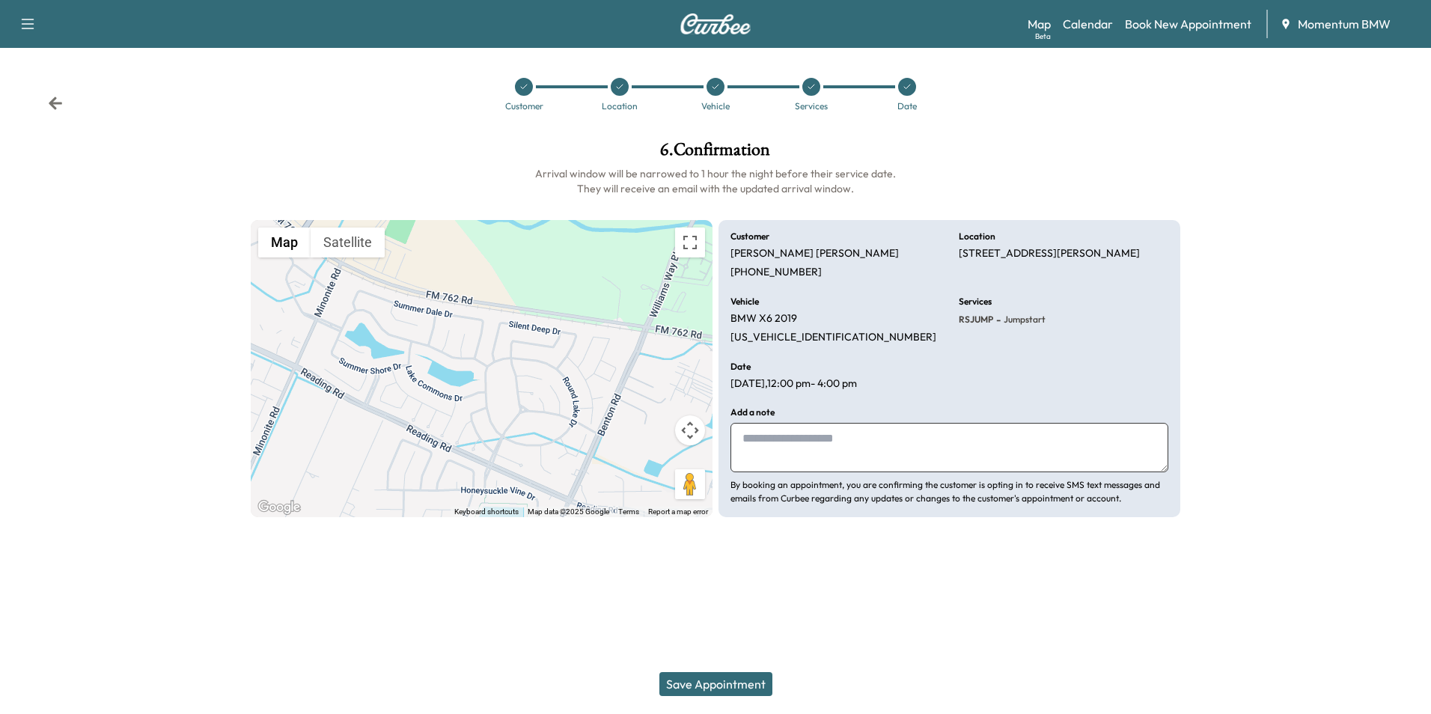
click at [731, 679] on button "Save Appointment" at bounding box center [715, 684] width 113 height 24
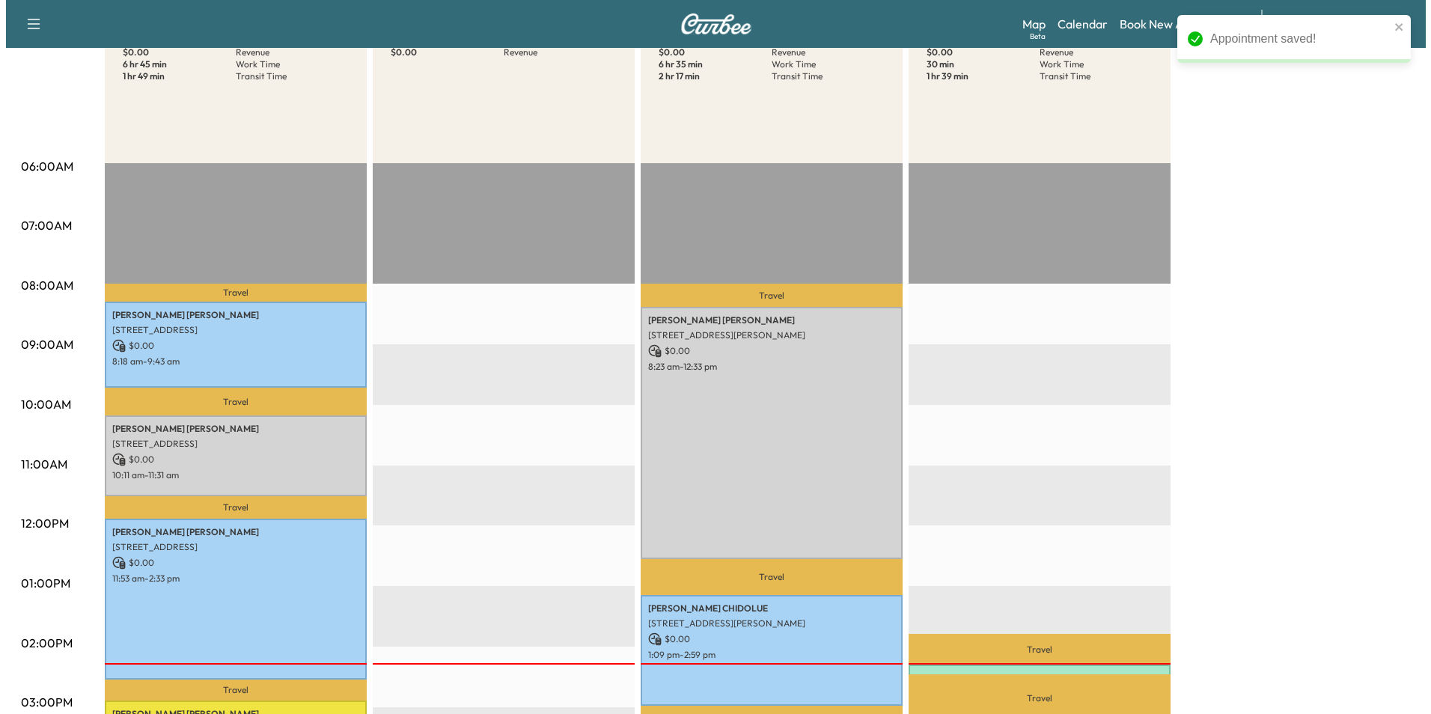
scroll to position [299, 0]
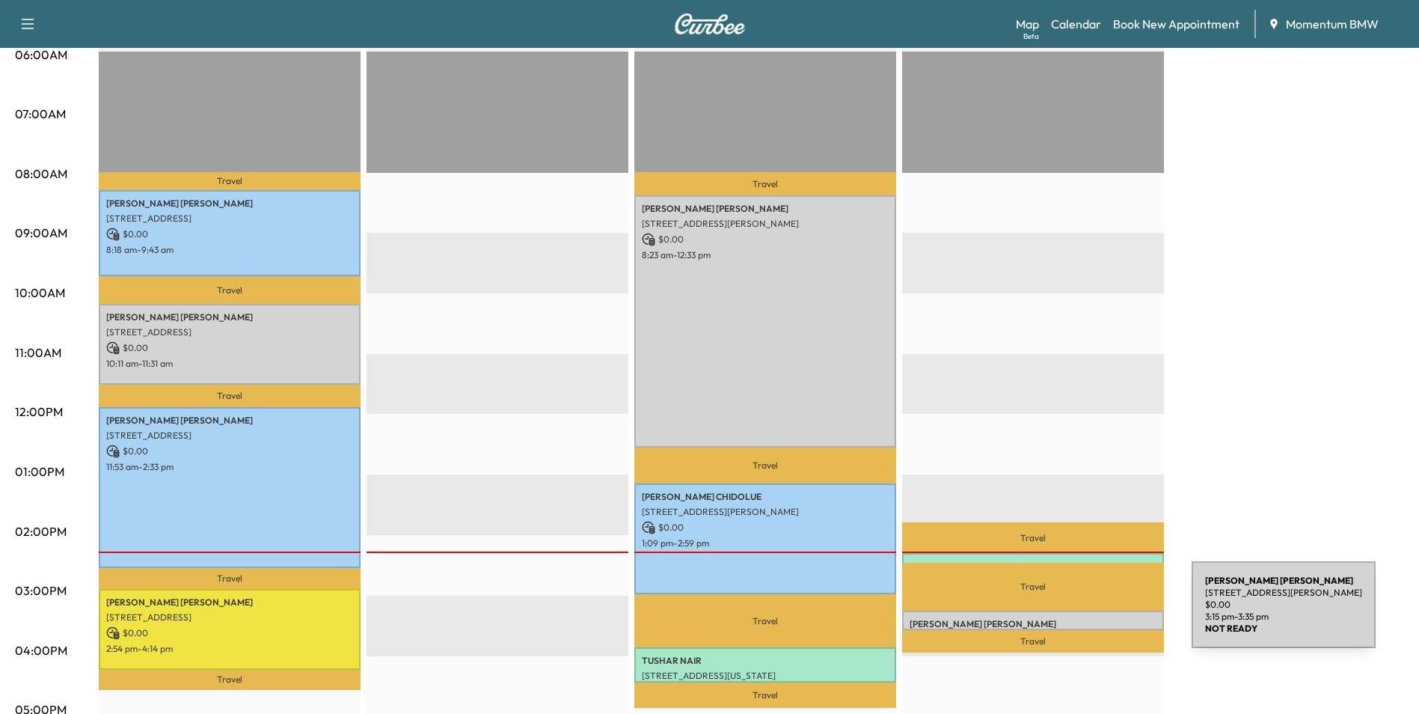
click at [1080, 618] on p "[PERSON_NAME]" at bounding box center [1033, 624] width 247 height 12
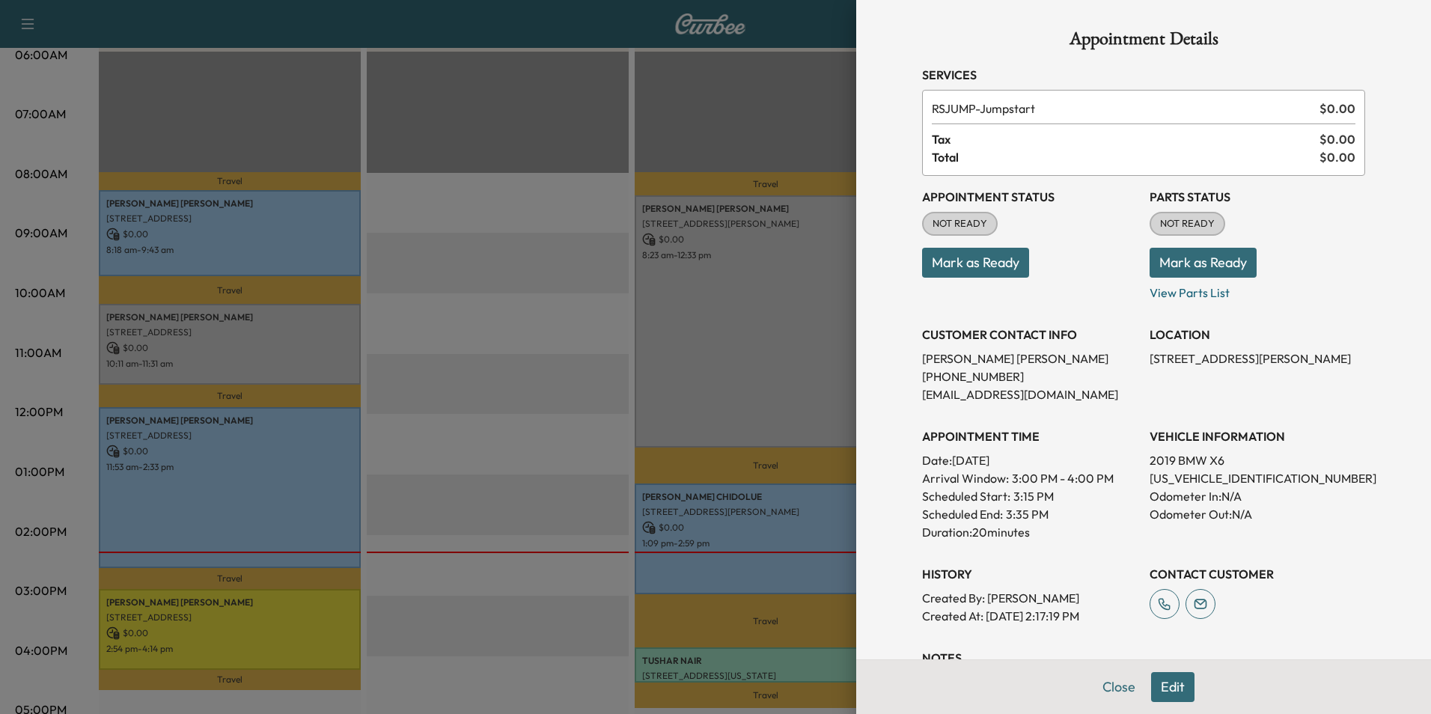
click at [1158, 685] on button "Edit" at bounding box center [1172, 687] width 43 height 30
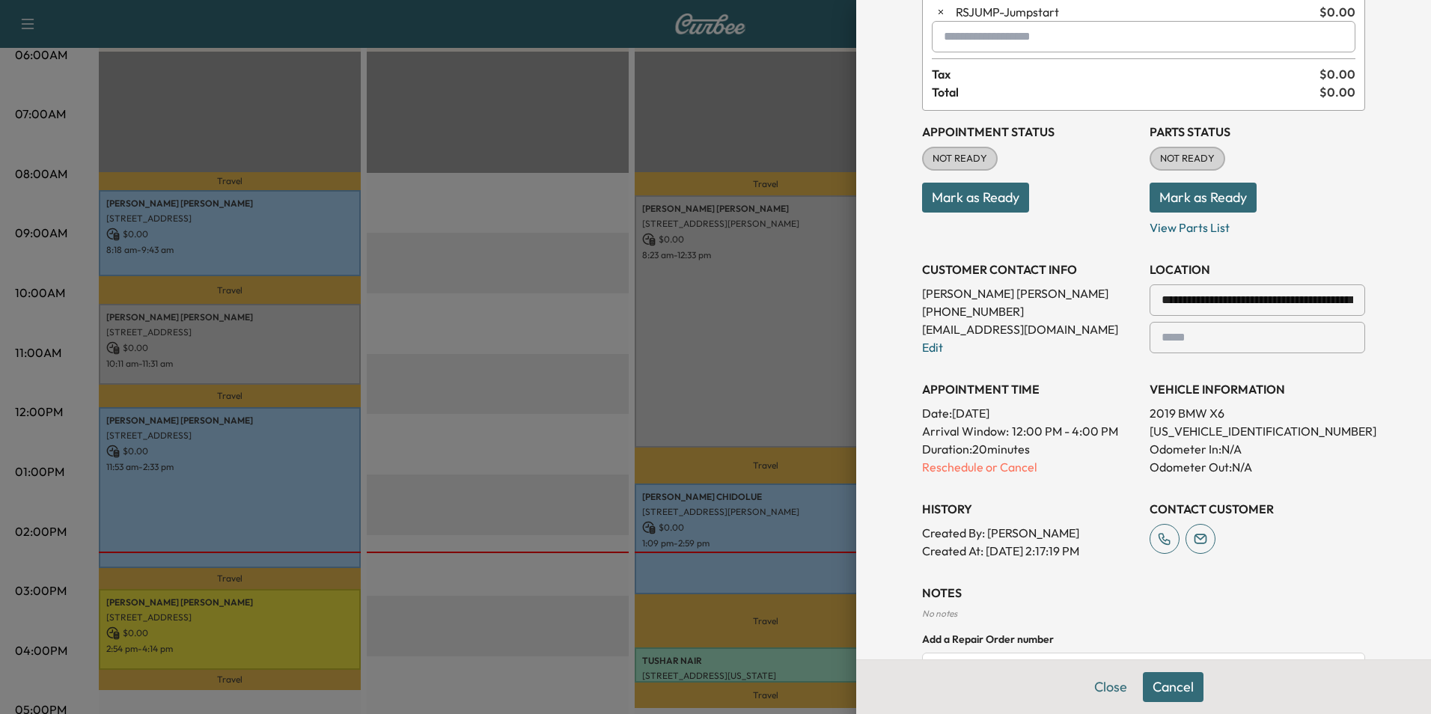
scroll to position [272, 0]
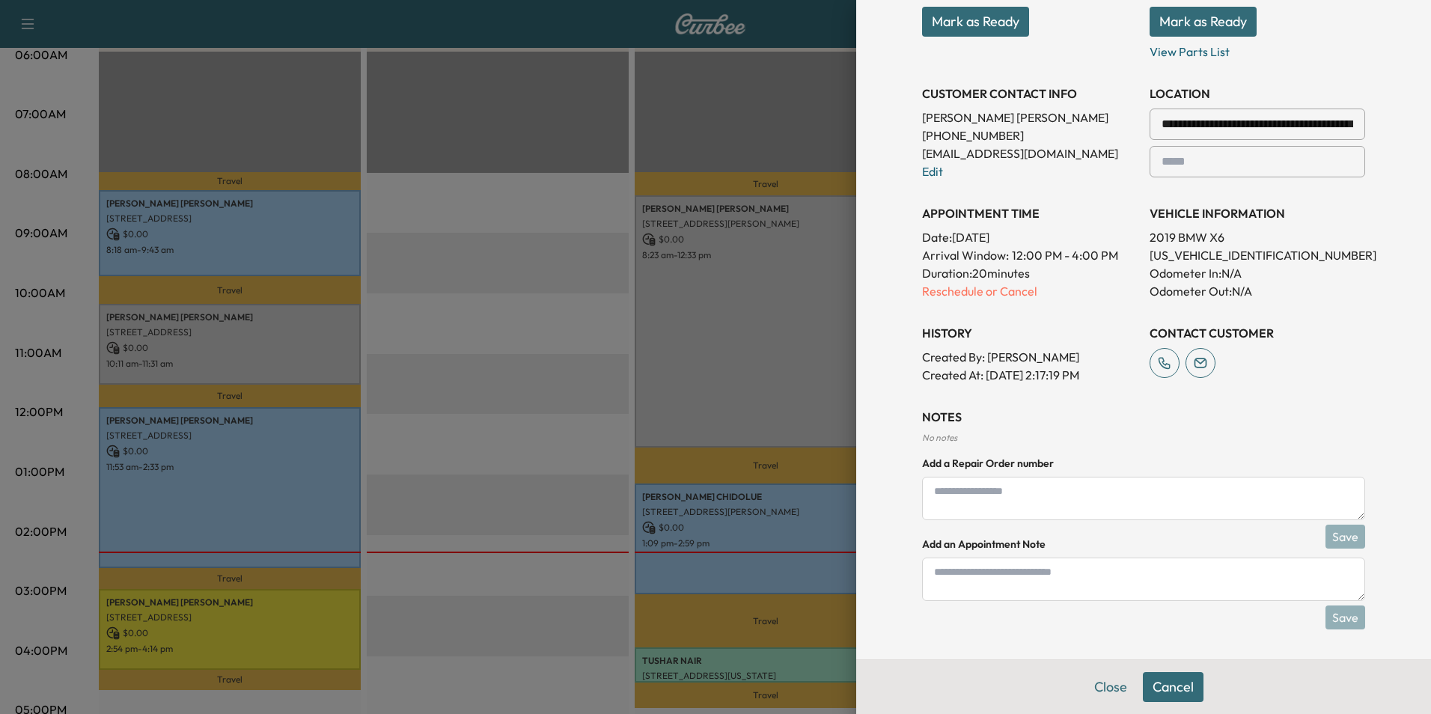
click at [944, 583] on textarea at bounding box center [1143, 578] width 443 height 43
type textarea "*****"
click at [1326, 619] on button "Save" at bounding box center [1345, 617] width 40 height 24
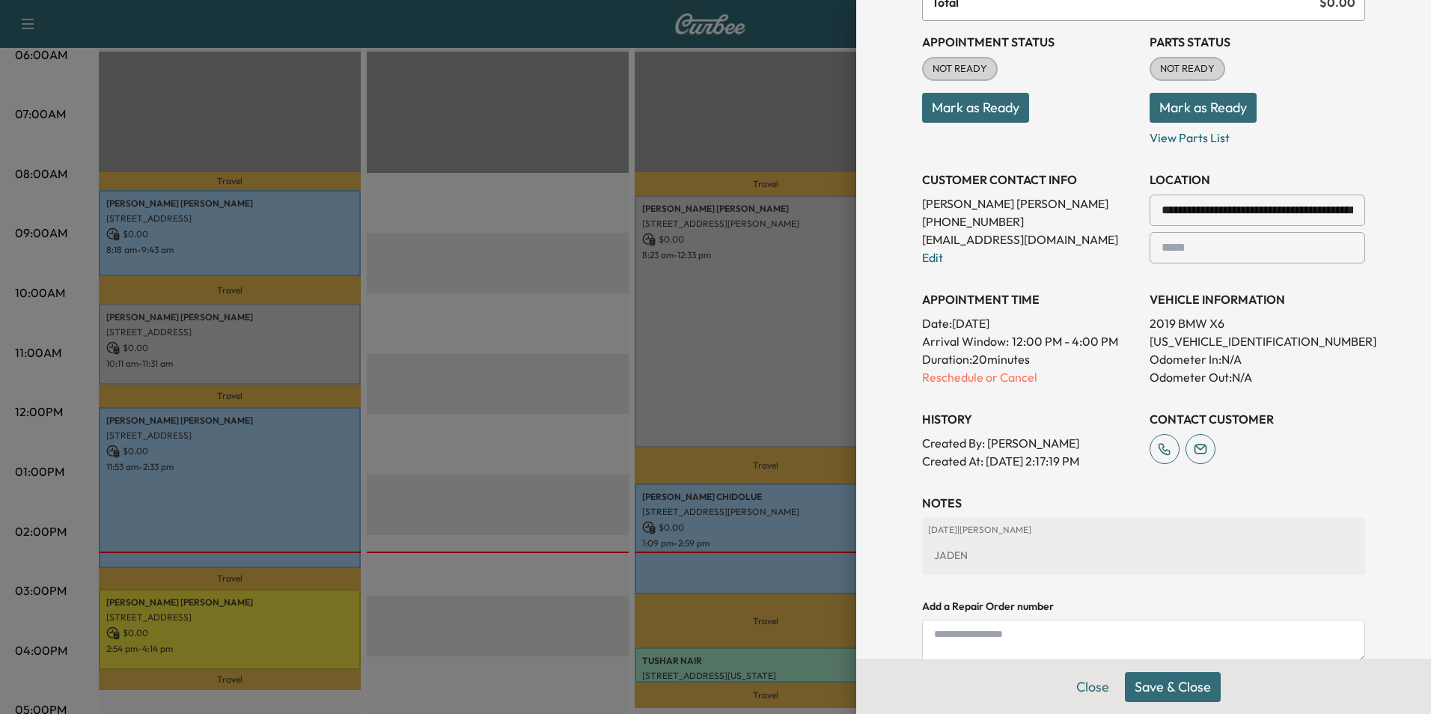
scroll to position [0, 0]
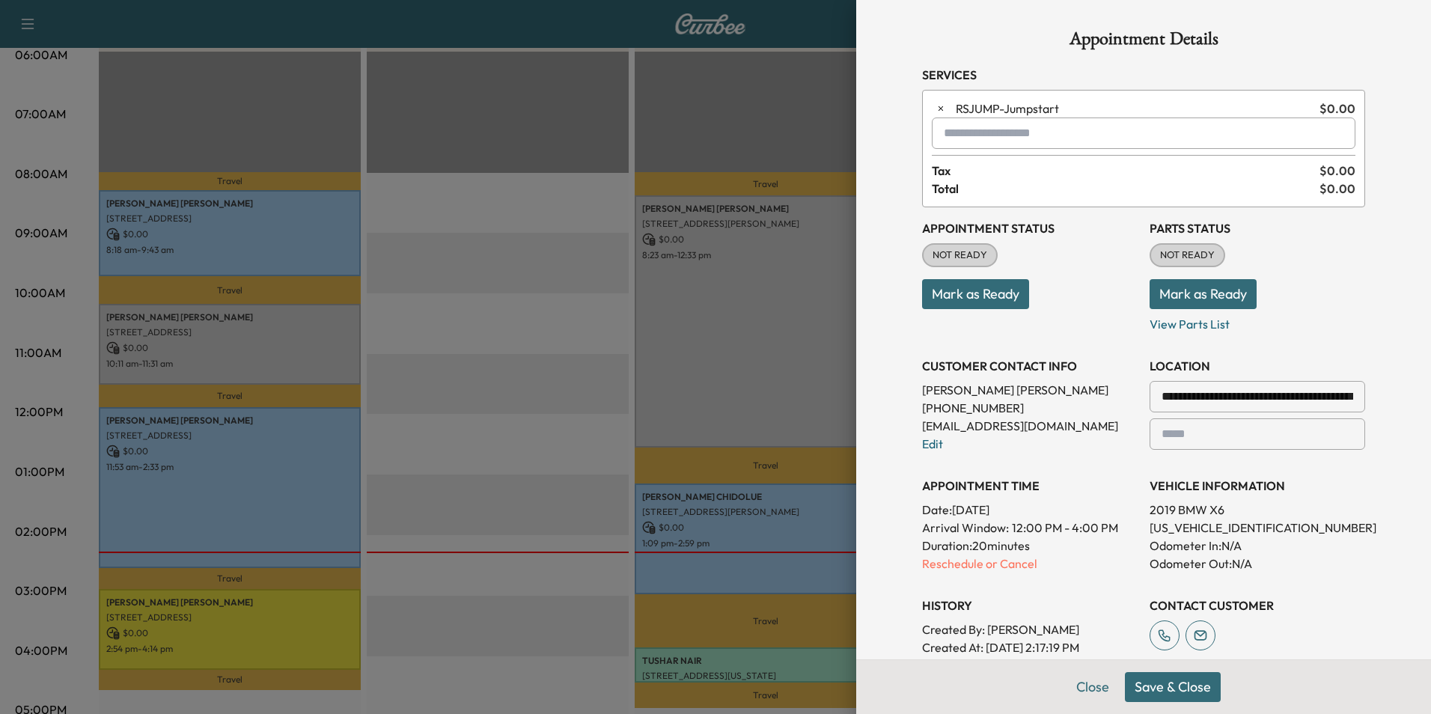
click at [975, 135] on input "text" at bounding box center [1144, 132] width 424 height 31
type input "*"
click at [1081, 685] on button "Close" at bounding box center [1092, 687] width 52 height 30
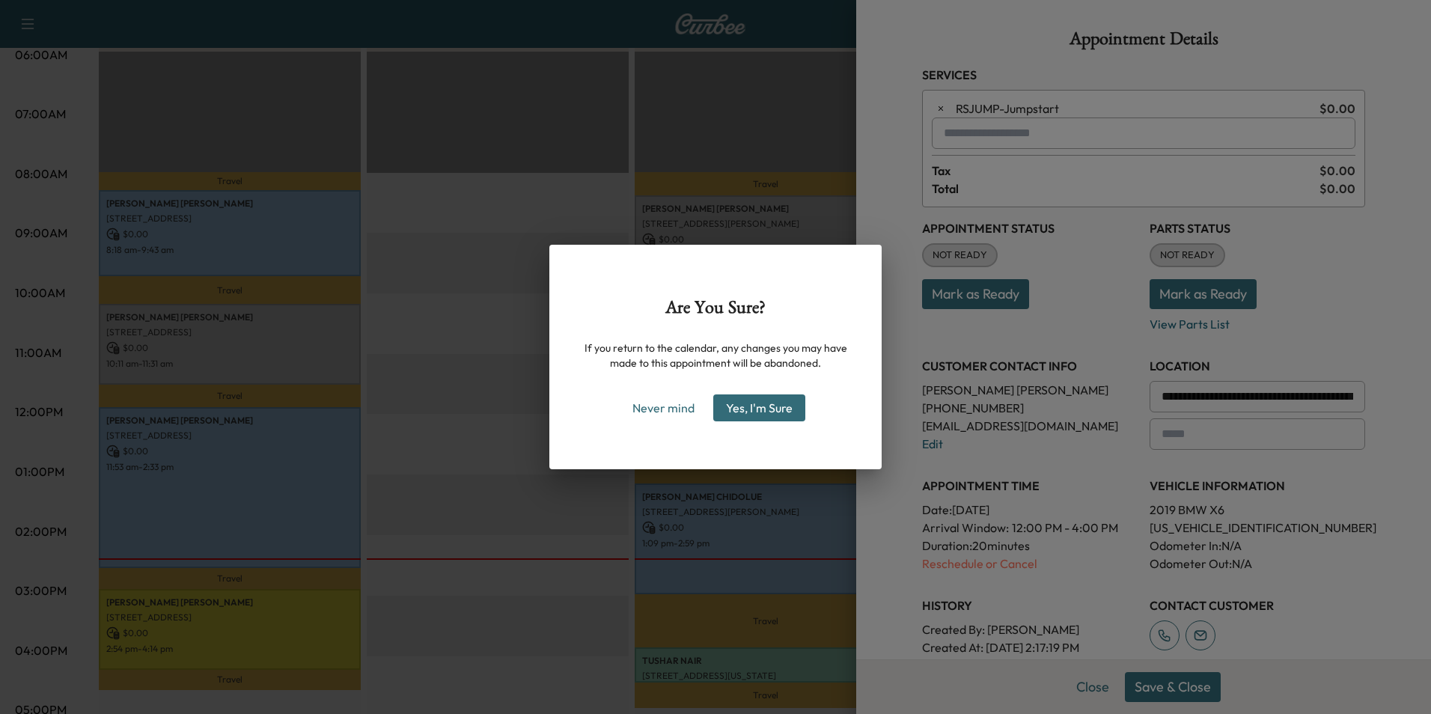
click at [778, 413] on button "Yes, I'm Sure" at bounding box center [759, 407] width 92 height 27
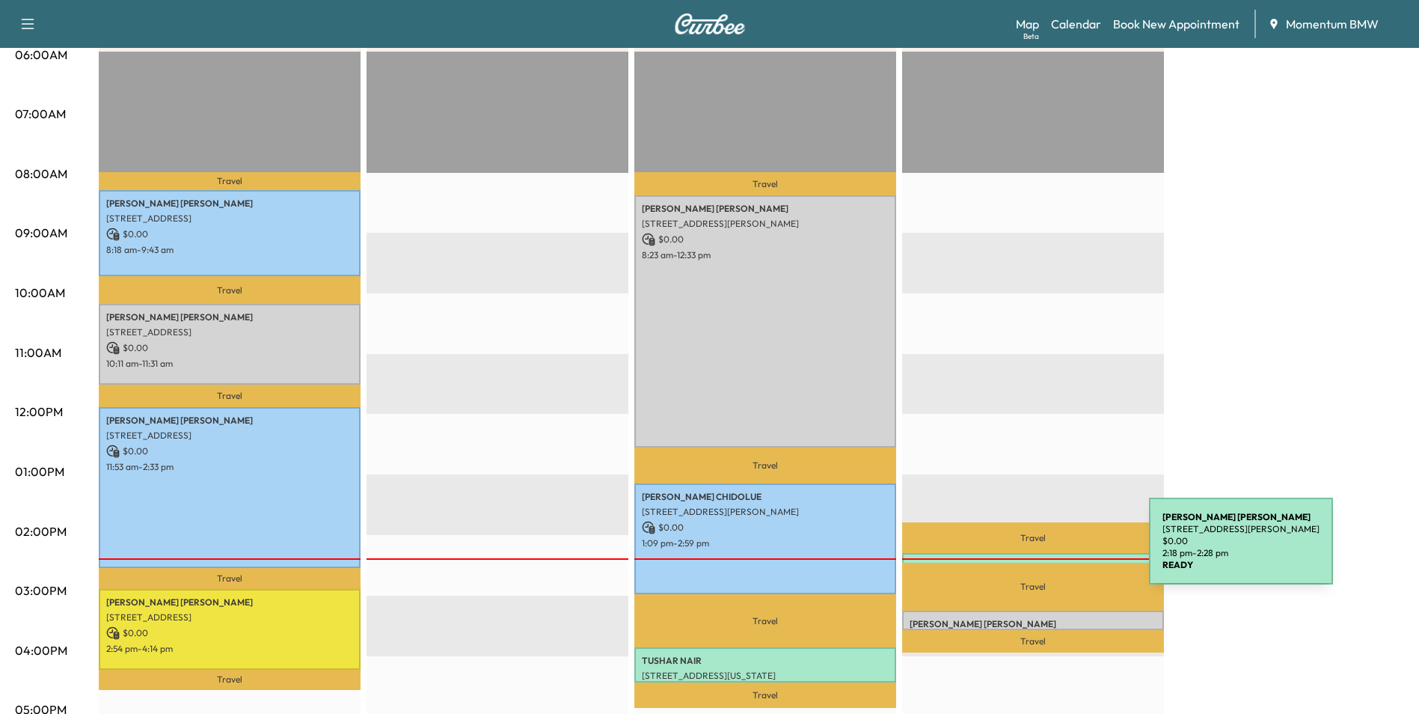
click at [1037, 553] on div "[PERSON_NAME] [STREET_ADDRESS][PERSON_NAME] $ 0.00 2:18 pm - 2:28 pm" at bounding box center [1033, 560] width 262 height 15
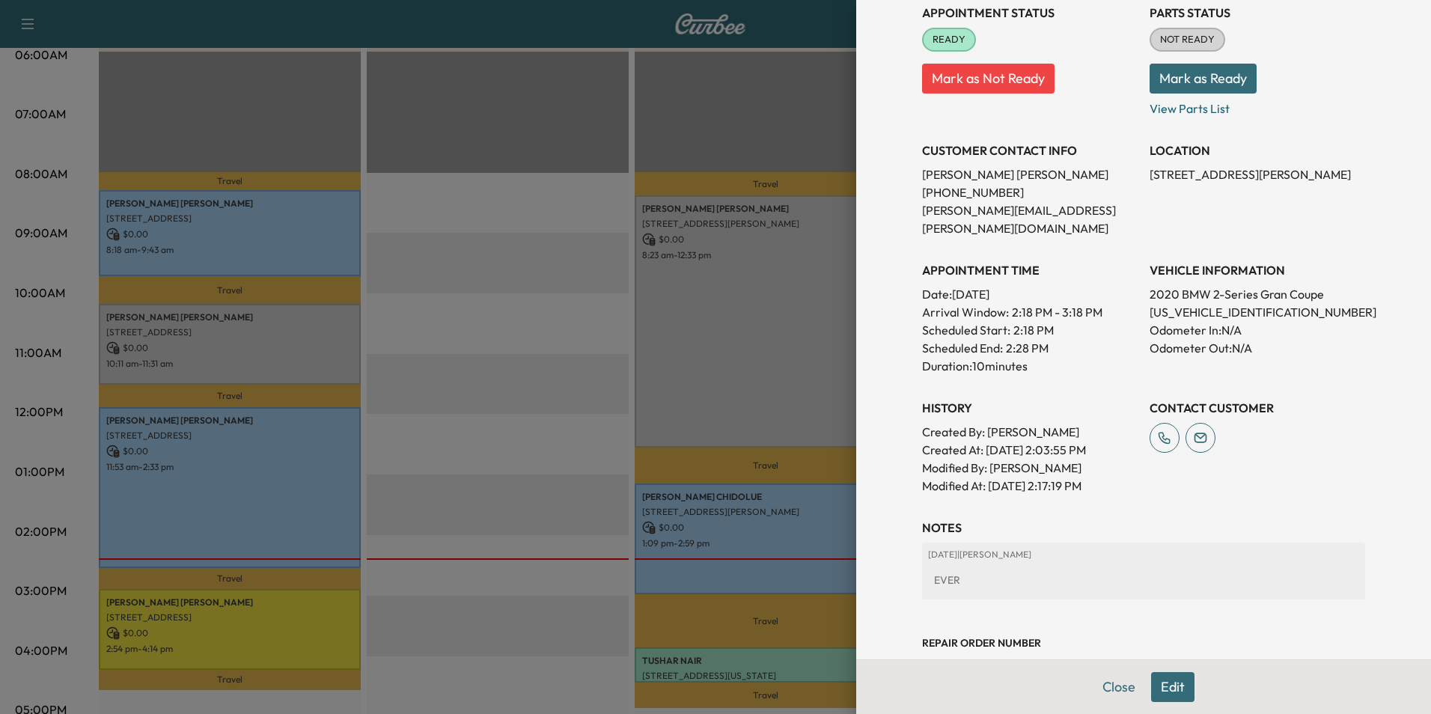
scroll to position [208, 0]
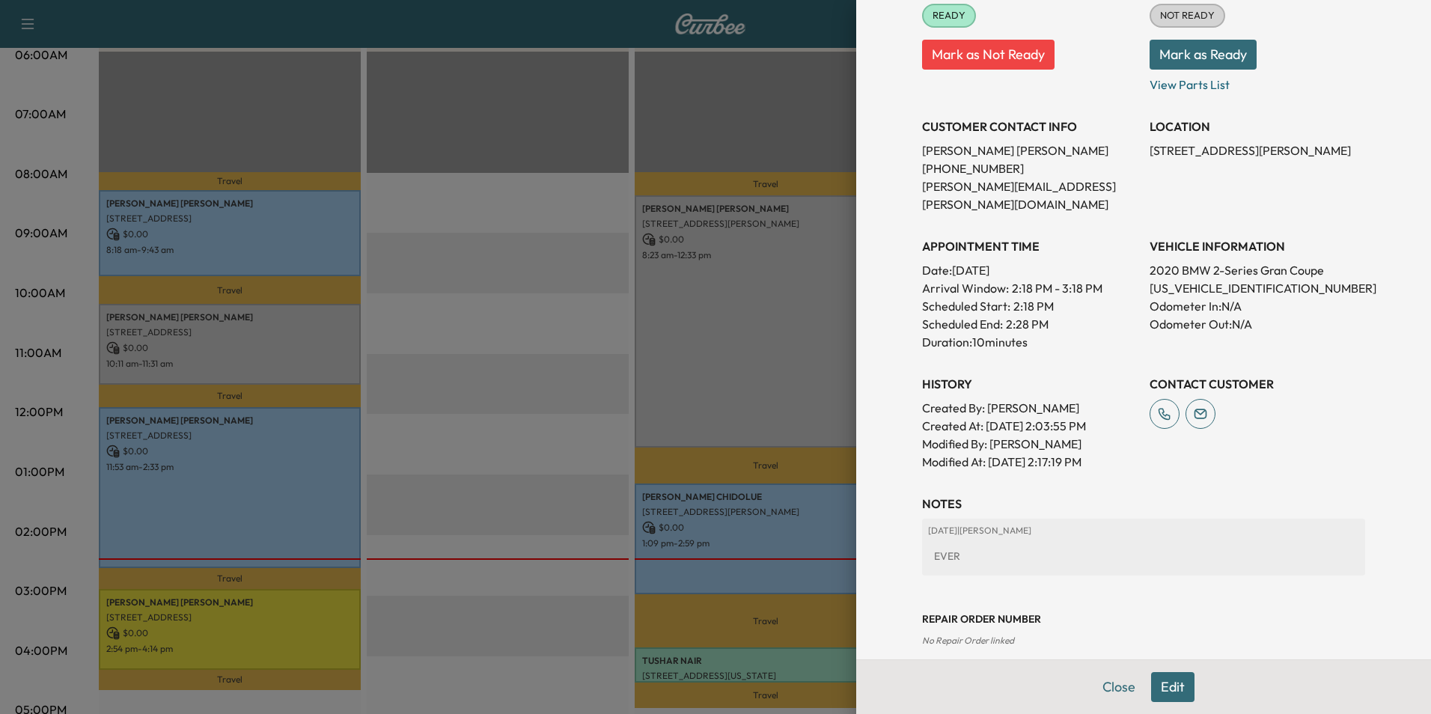
click at [1159, 688] on button "Edit" at bounding box center [1172, 687] width 43 height 30
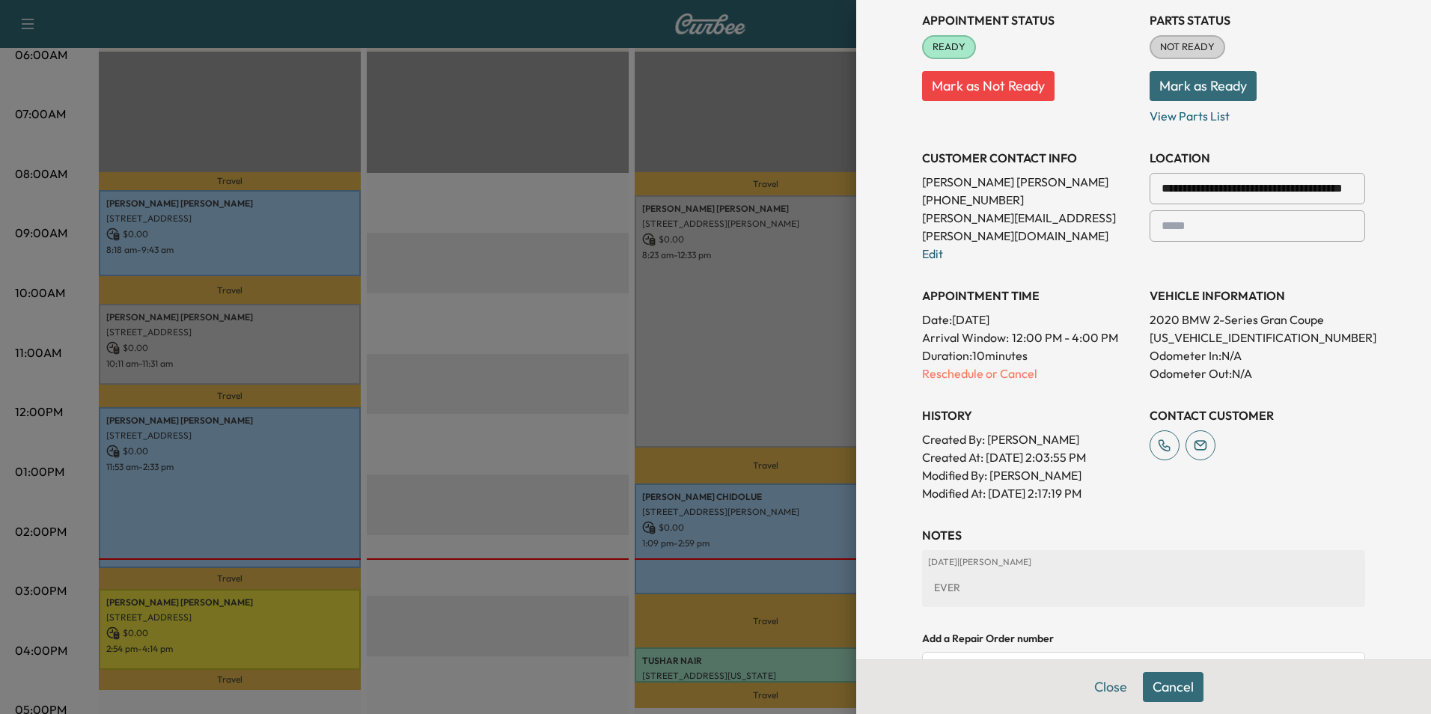
scroll to position [239, 0]
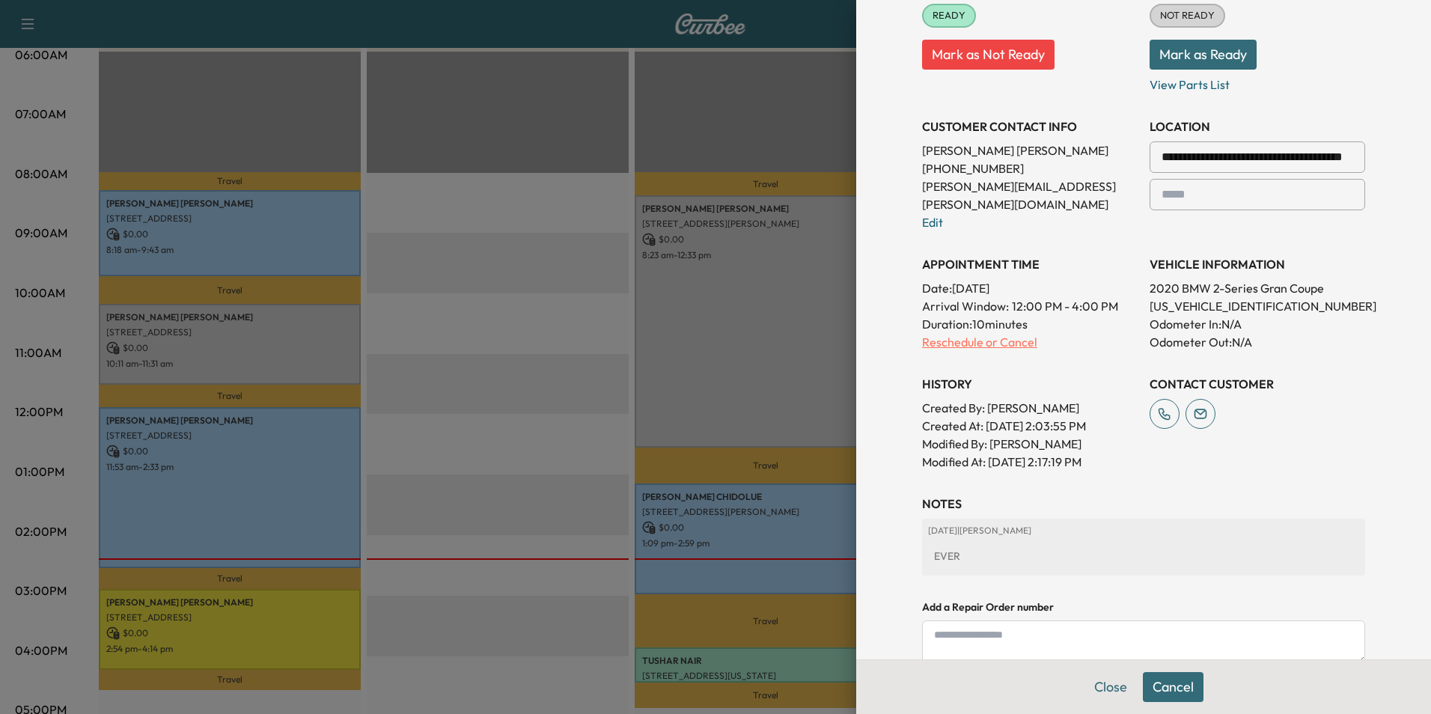
click at [997, 333] on p "Reschedule or Cancel" at bounding box center [1029, 342] width 215 height 18
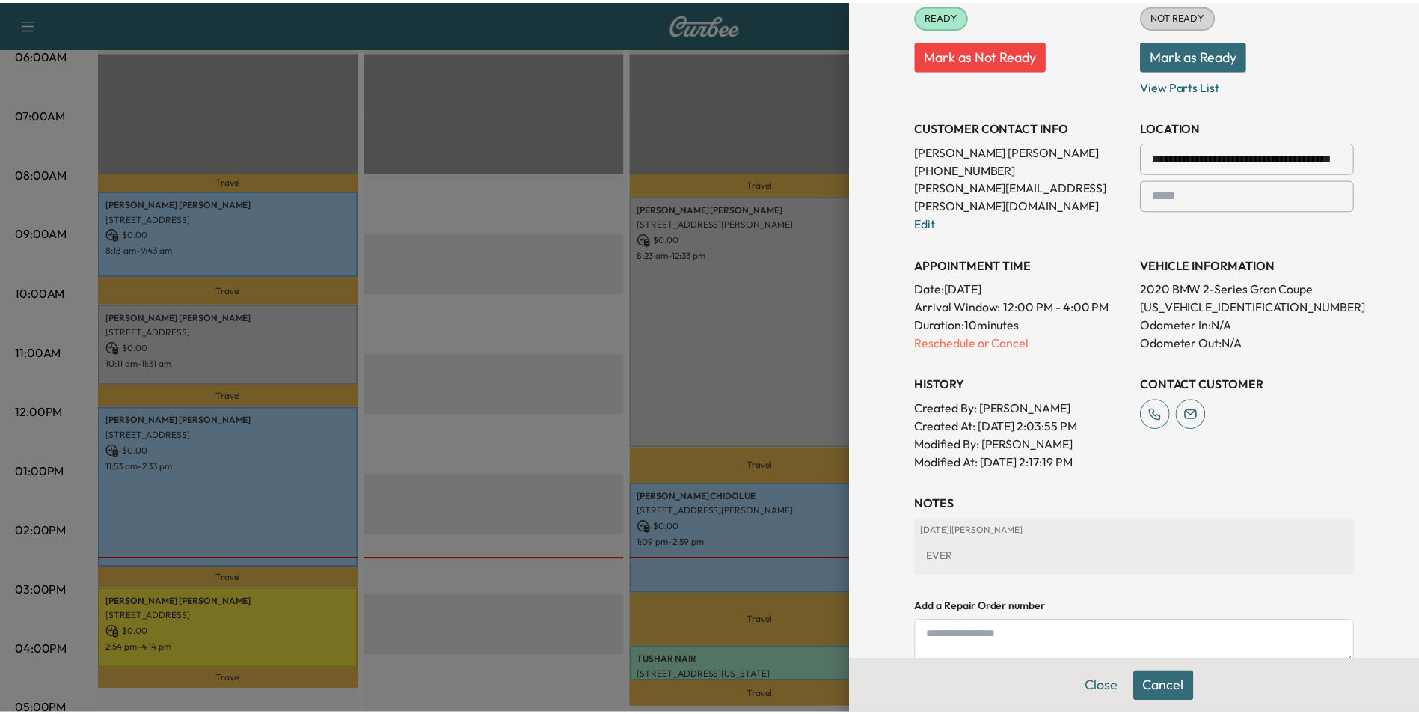
scroll to position [0, 0]
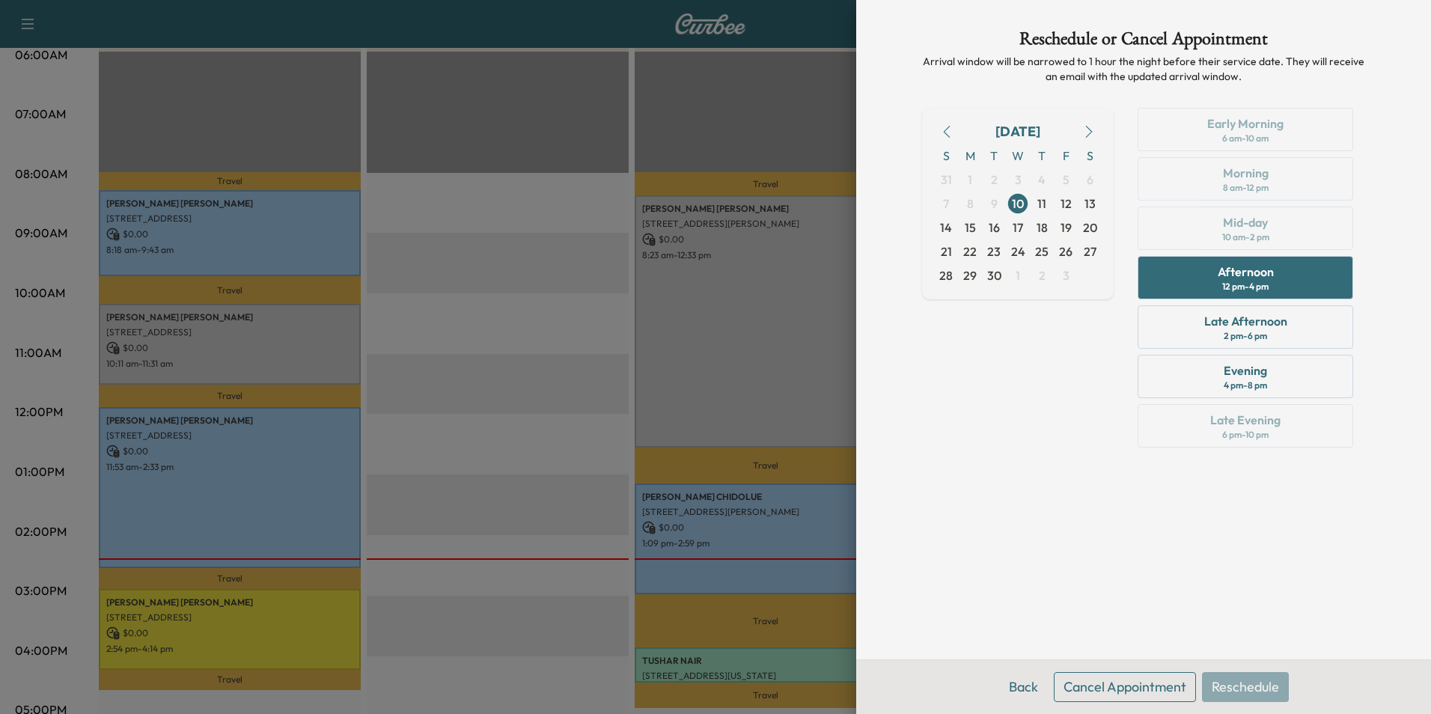
click at [1134, 688] on button "Cancel Appointment" at bounding box center [1125, 687] width 142 height 30
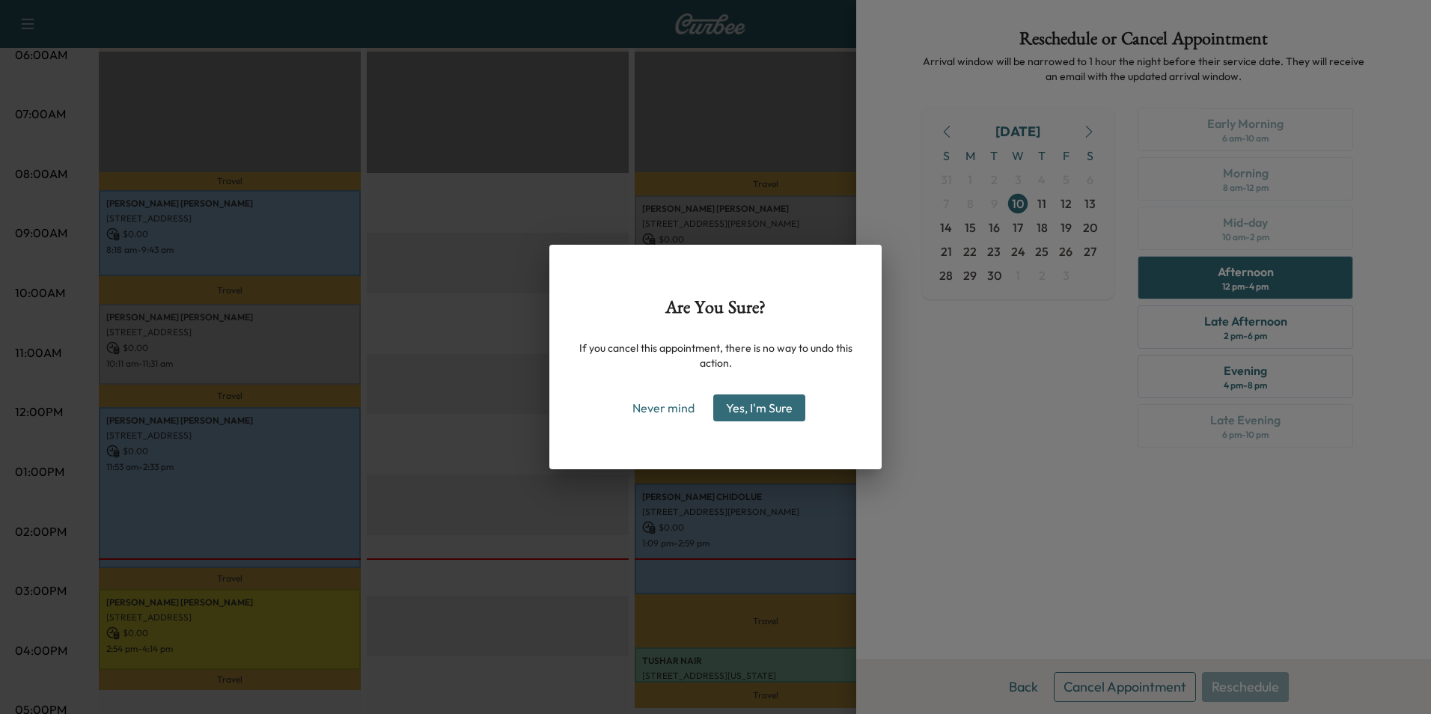
click at [781, 411] on button "Yes, I'm Sure" at bounding box center [759, 407] width 92 height 27
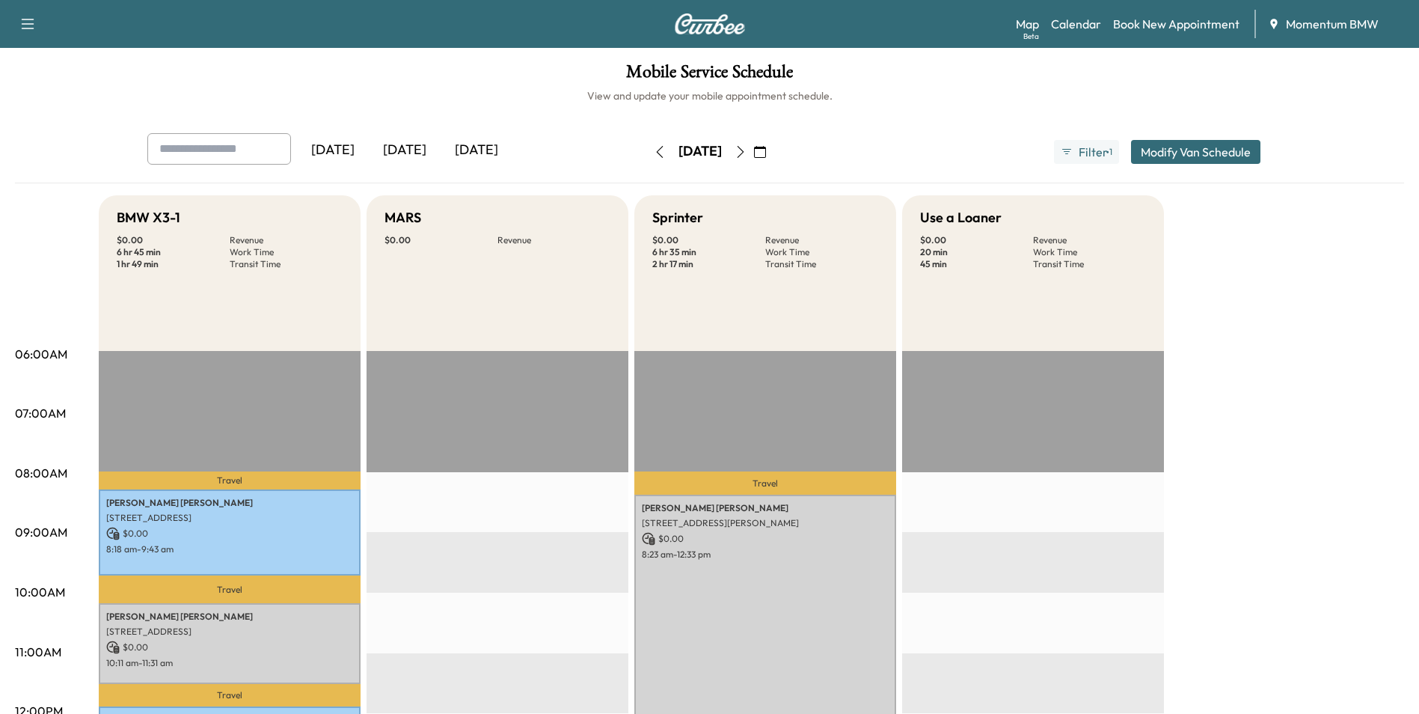
click at [744, 154] on icon "button" at bounding box center [740, 152] width 7 height 12
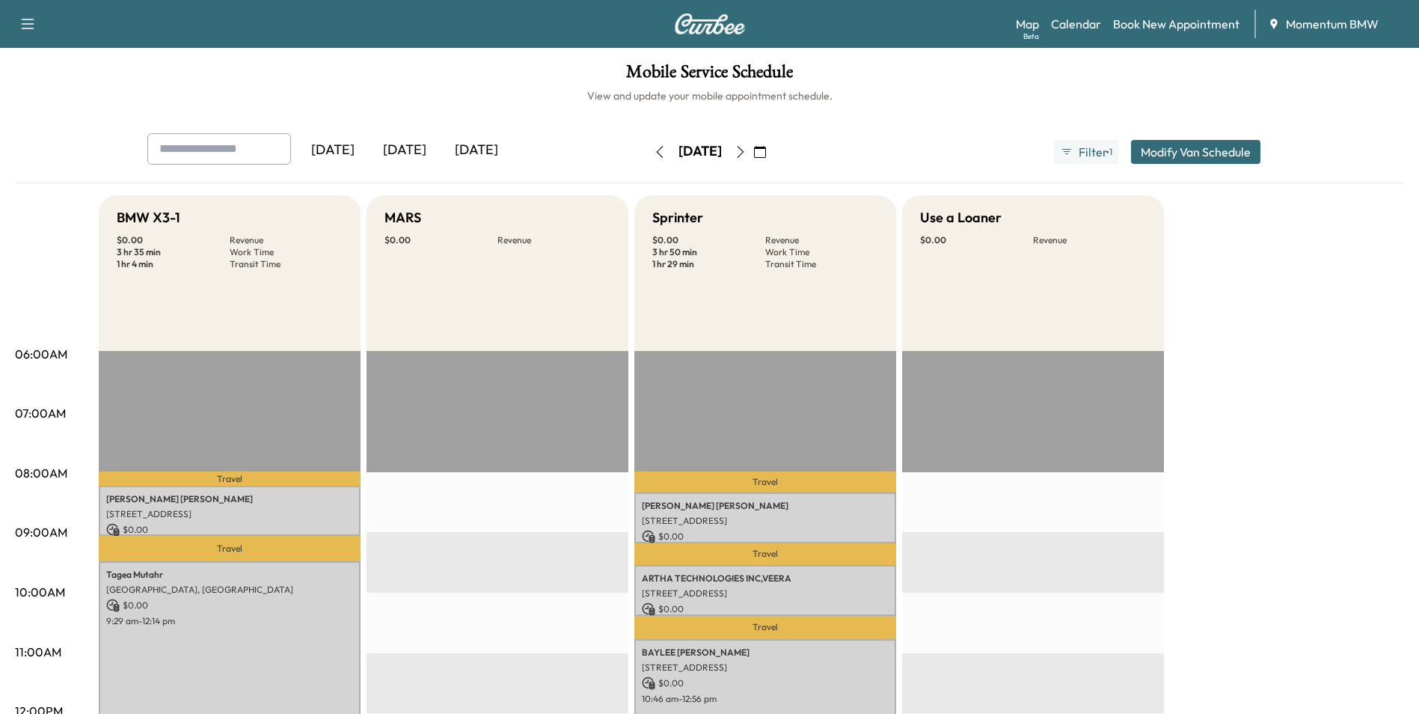
click at [654, 154] on icon "button" at bounding box center [660, 152] width 12 height 12
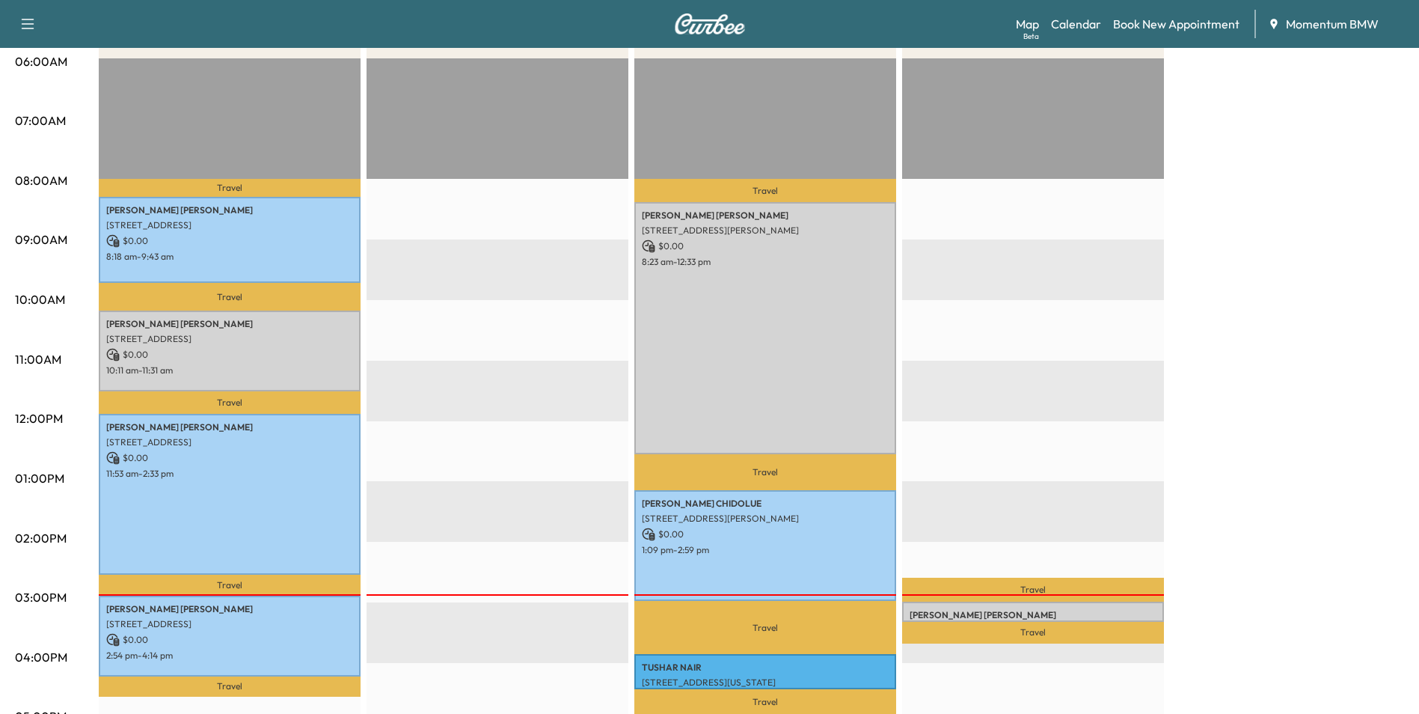
scroll to position [75, 0]
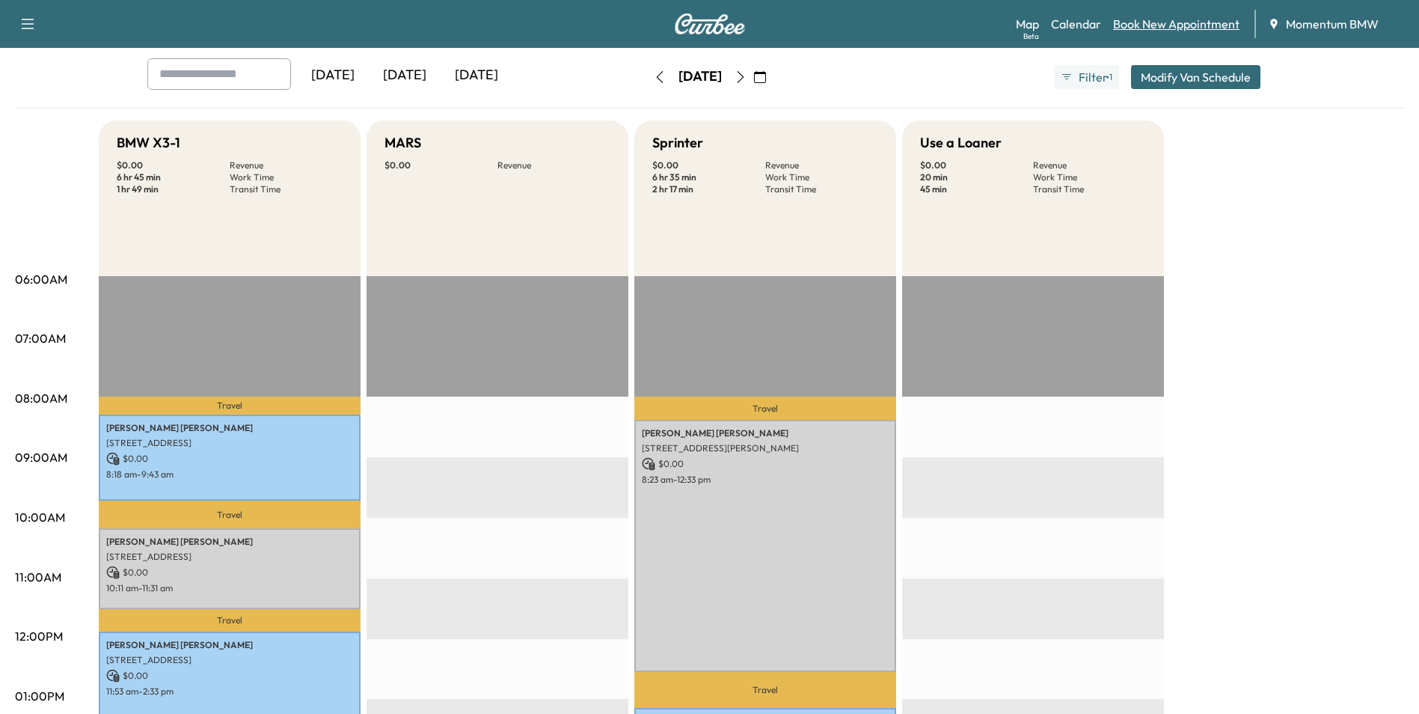
click at [1186, 25] on link "Book New Appointment" at bounding box center [1176, 24] width 126 height 18
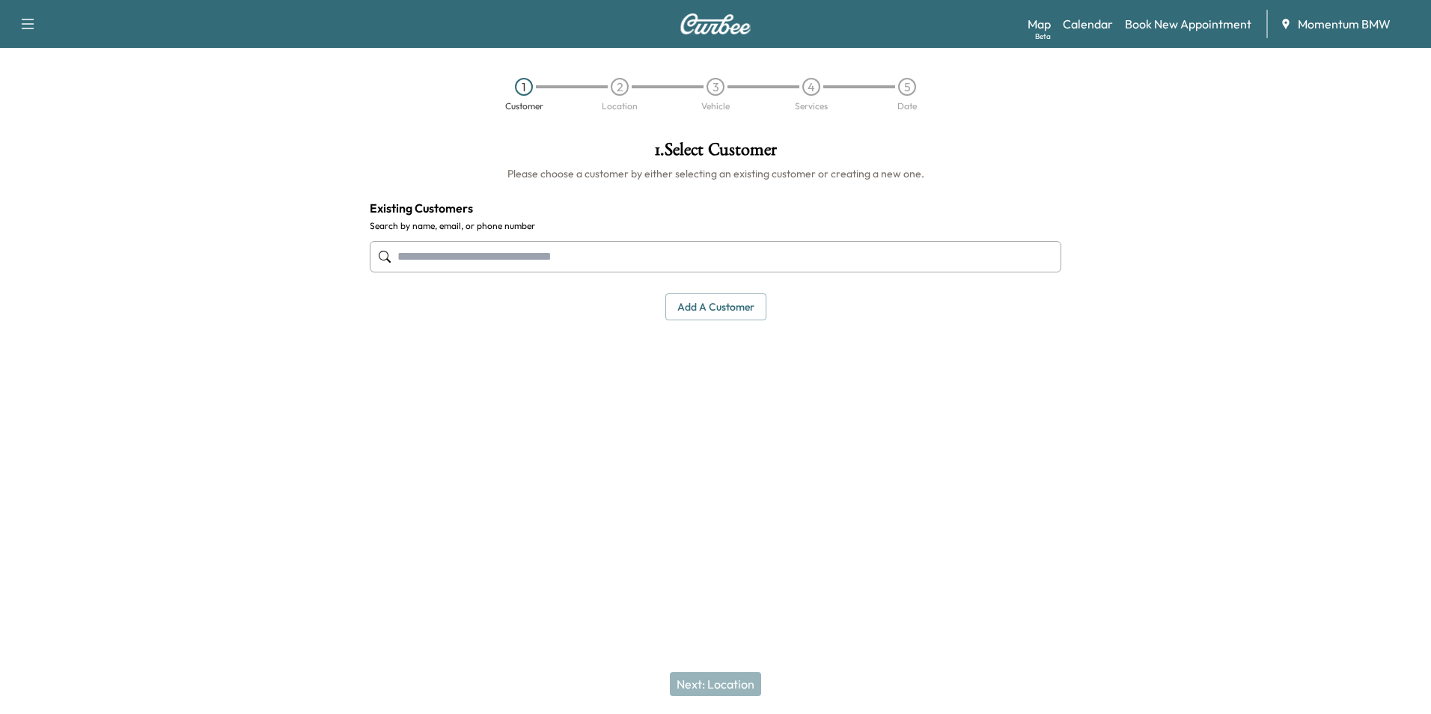
click at [731, 305] on button "Add a customer" at bounding box center [715, 307] width 101 height 28
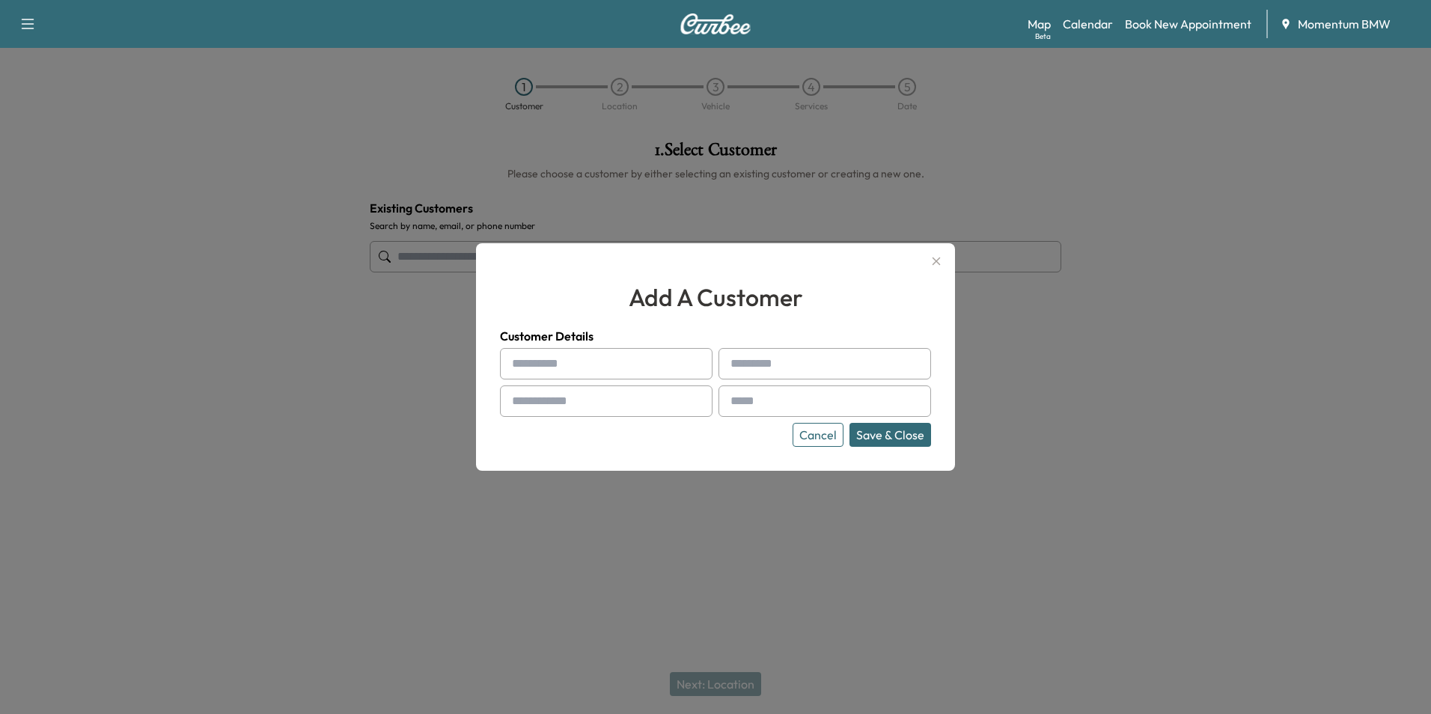
paste input "*****"
type input "*****"
click at [742, 361] on div at bounding box center [733, 364] width 18 height 18
click at [762, 365] on input "text" at bounding box center [824, 363] width 213 height 31
paste input "******"
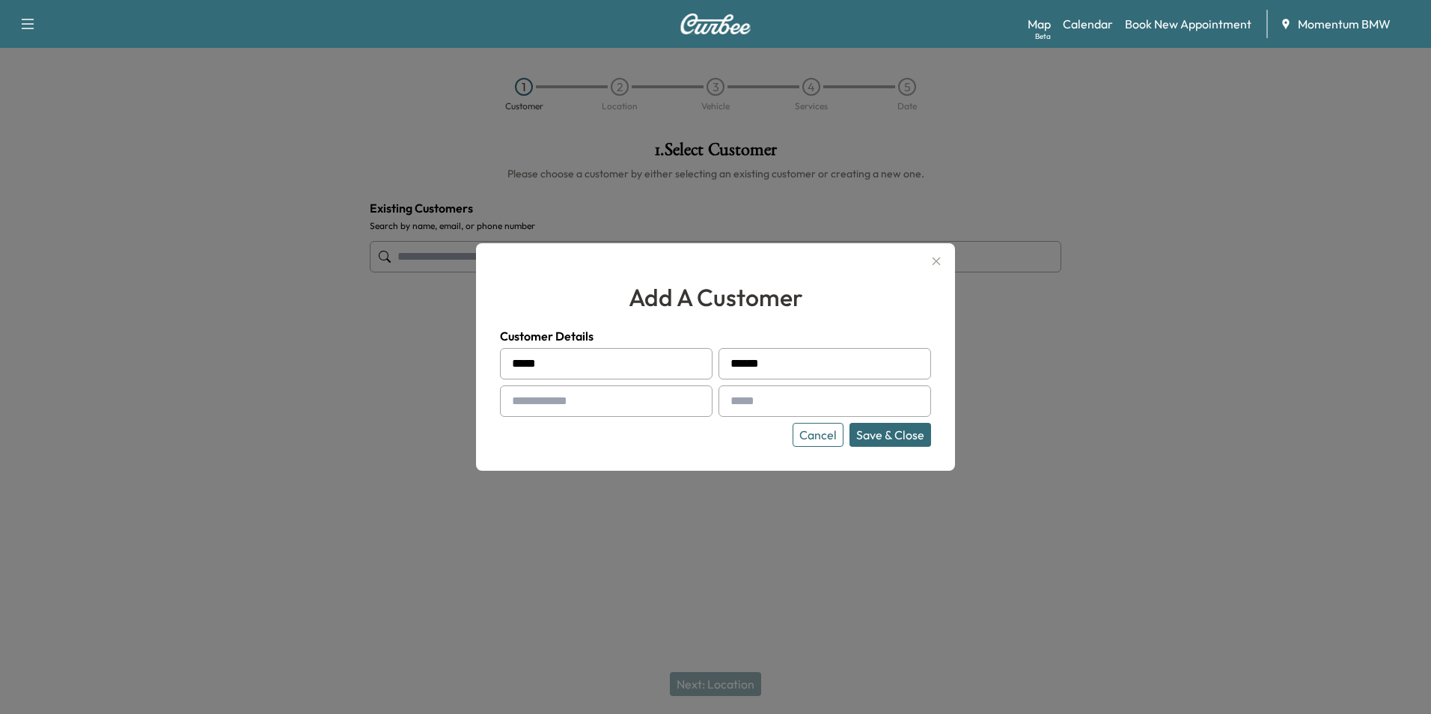
type input "******"
click at [593, 403] on input "text" at bounding box center [606, 400] width 213 height 31
paste input "**********"
type input "**********"
click at [781, 392] on input "text" at bounding box center [824, 400] width 213 height 31
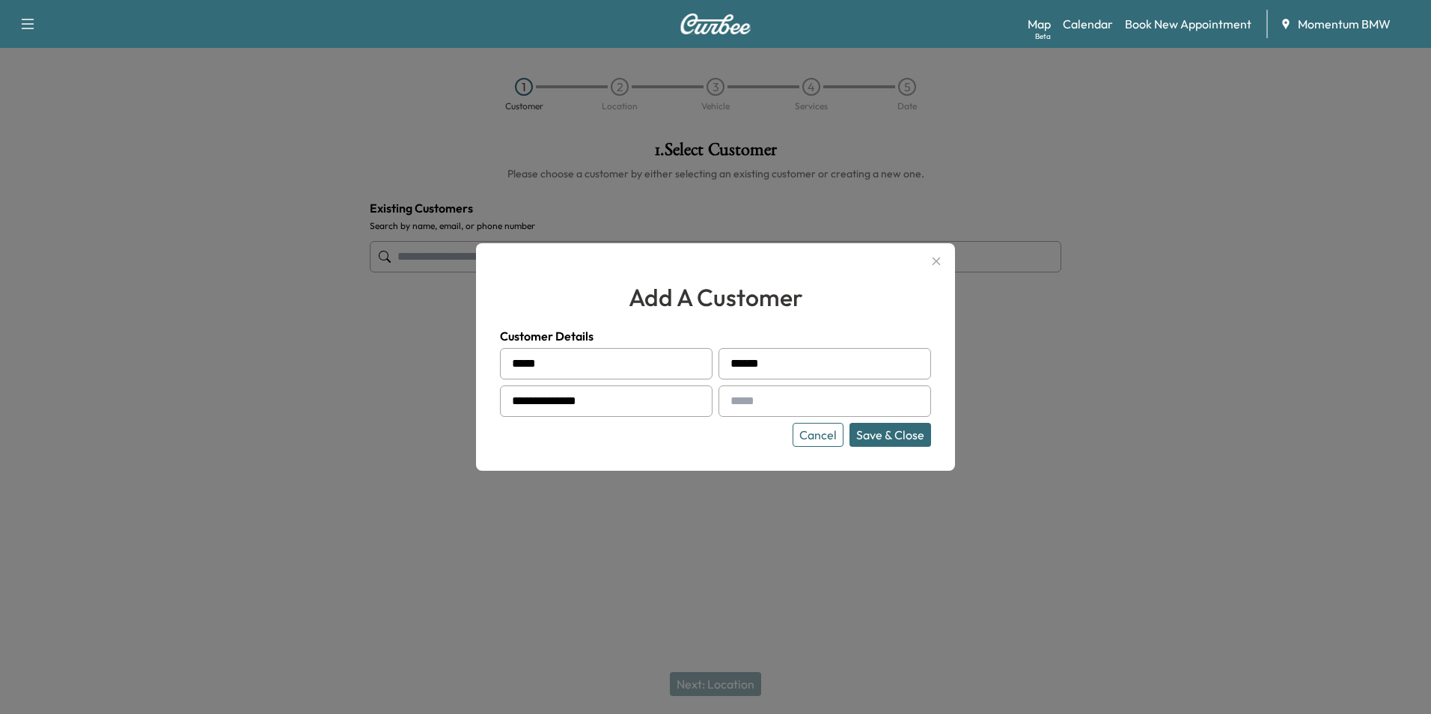
paste input "**********"
type input "**********"
click at [898, 435] on button "Save & Close" at bounding box center [890, 435] width 82 height 24
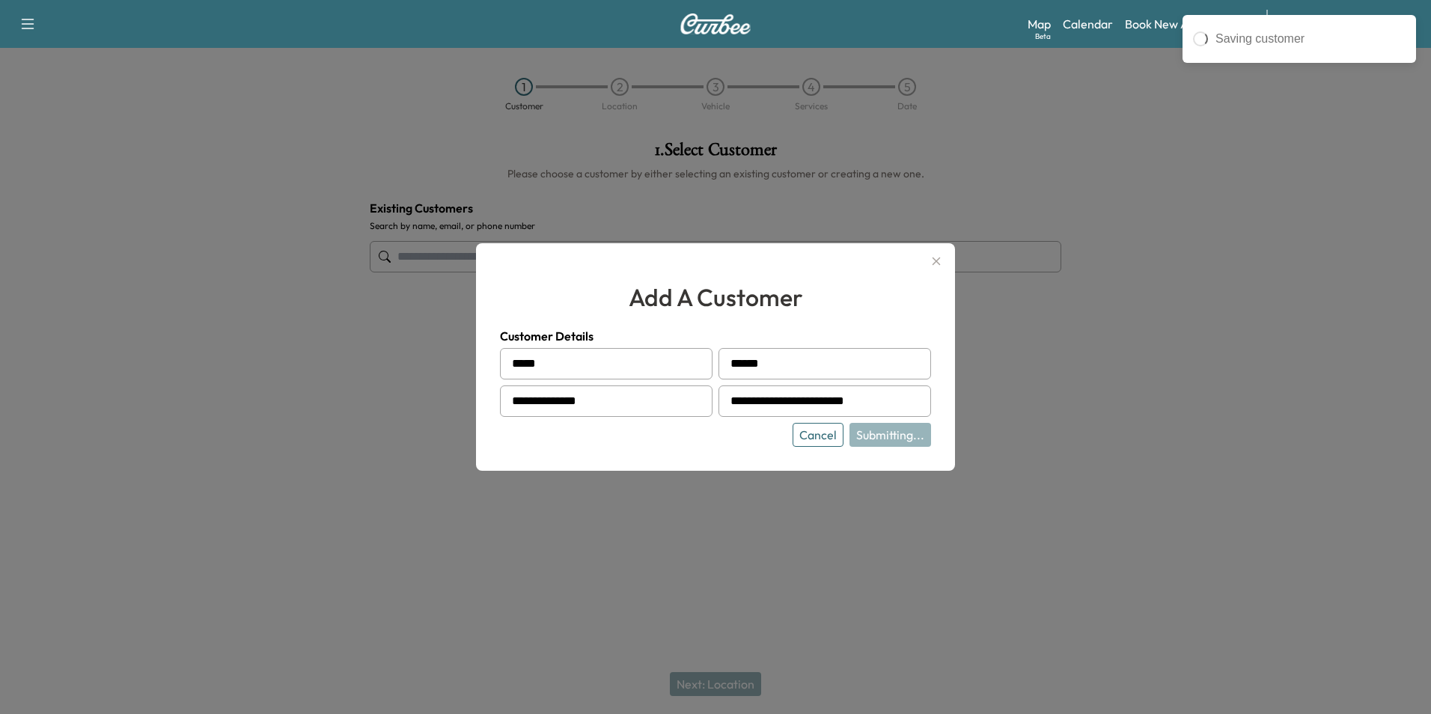
type input "**********"
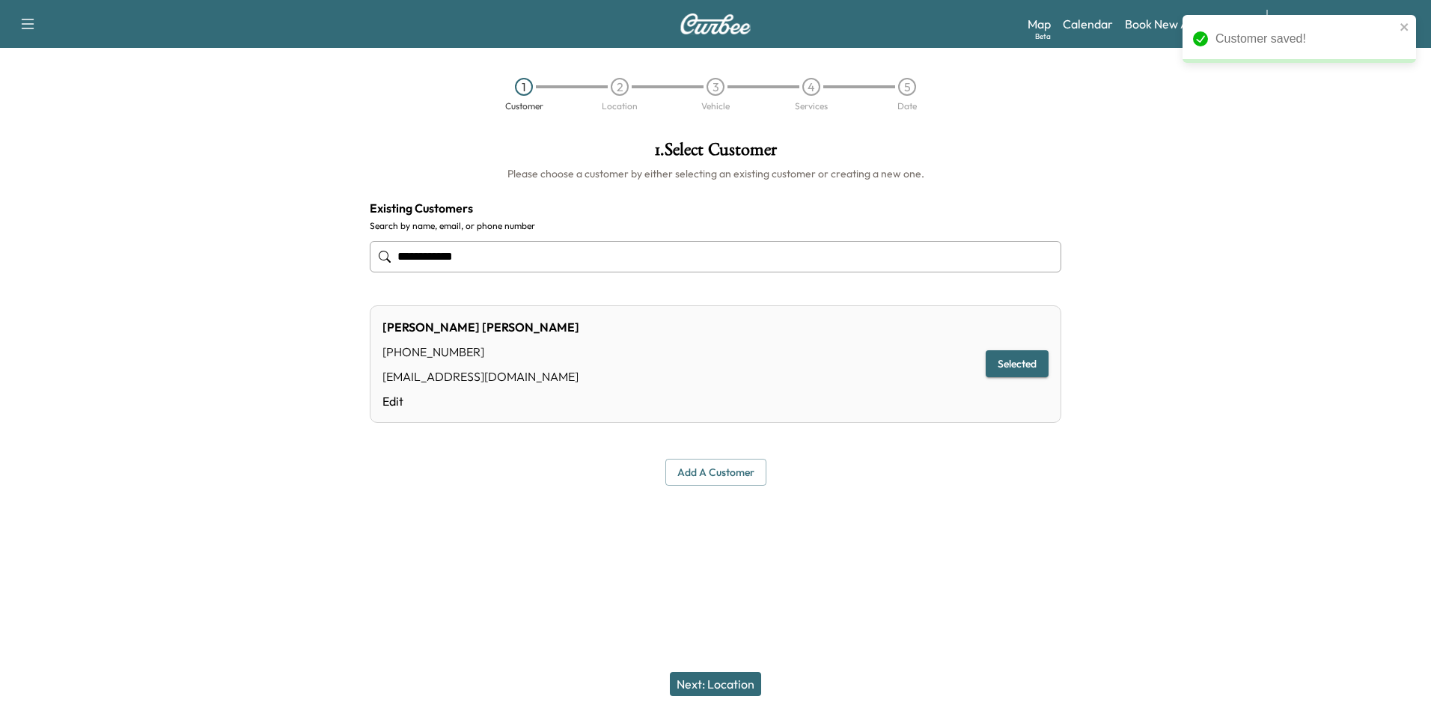
click at [719, 677] on button "Next: Location" at bounding box center [715, 684] width 91 height 24
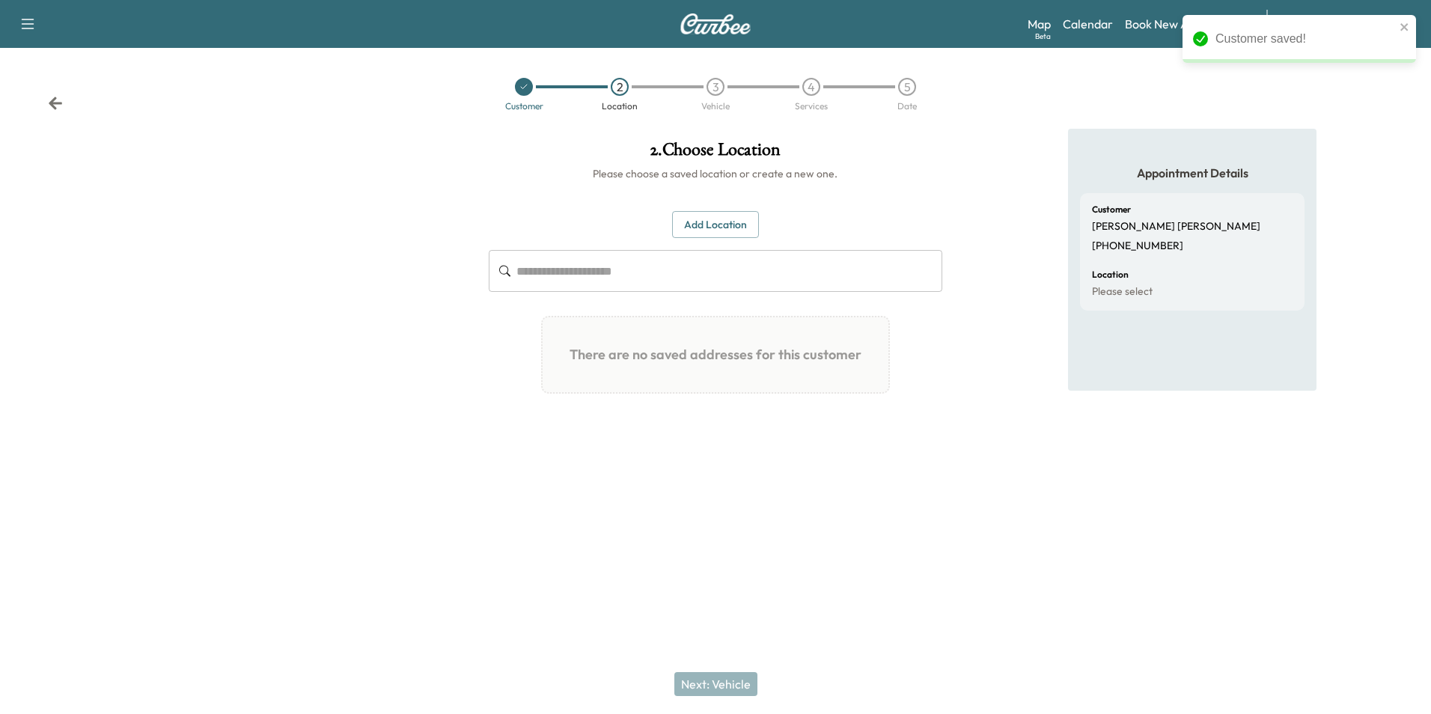
click at [706, 226] on button "Add Location" at bounding box center [715, 225] width 87 height 28
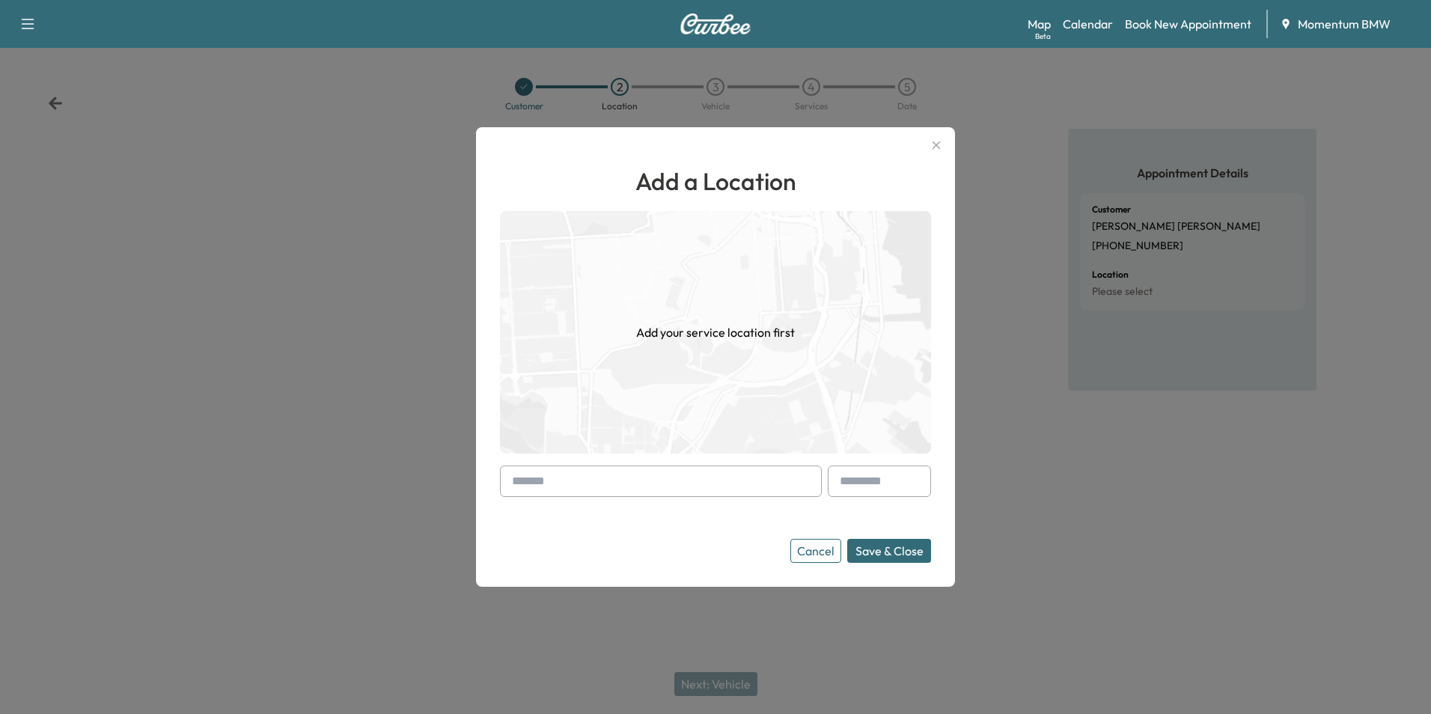
click at [654, 486] on input "text" at bounding box center [661, 480] width 322 height 31
paste input "**********"
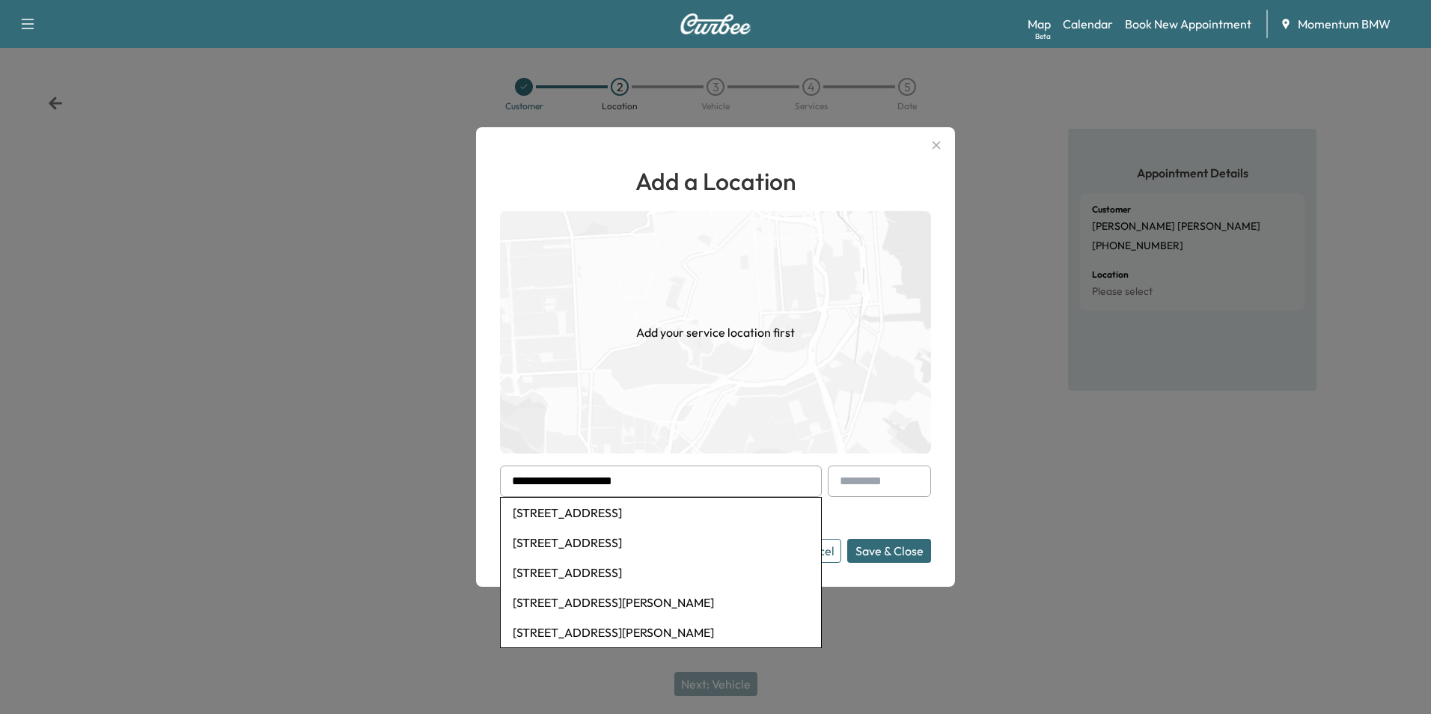
click at [696, 515] on li "[STREET_ADDRESS]" at bounding box center [661, 513] width 320 height 30
type input "**********"
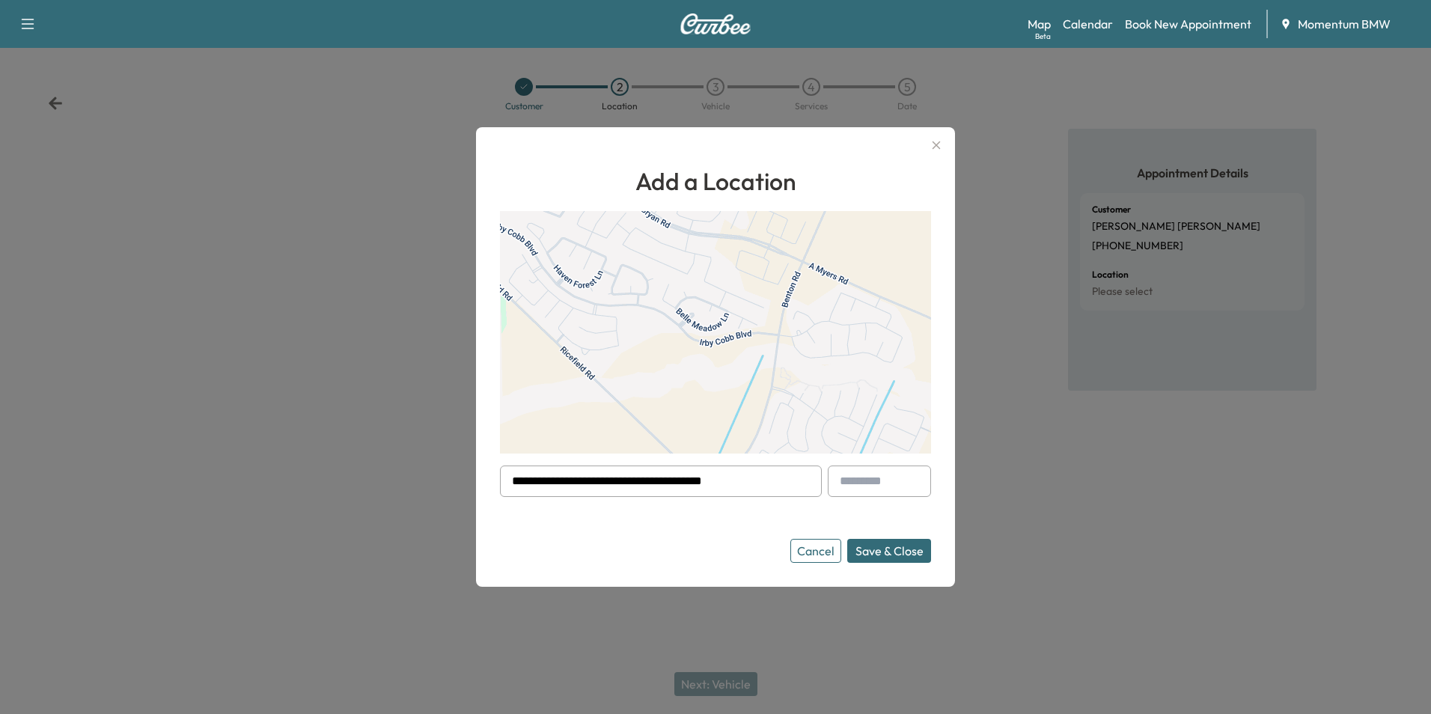
click at [887, 546] on button "Save & Close" at bounding box center [889, 551] width 84 height 24
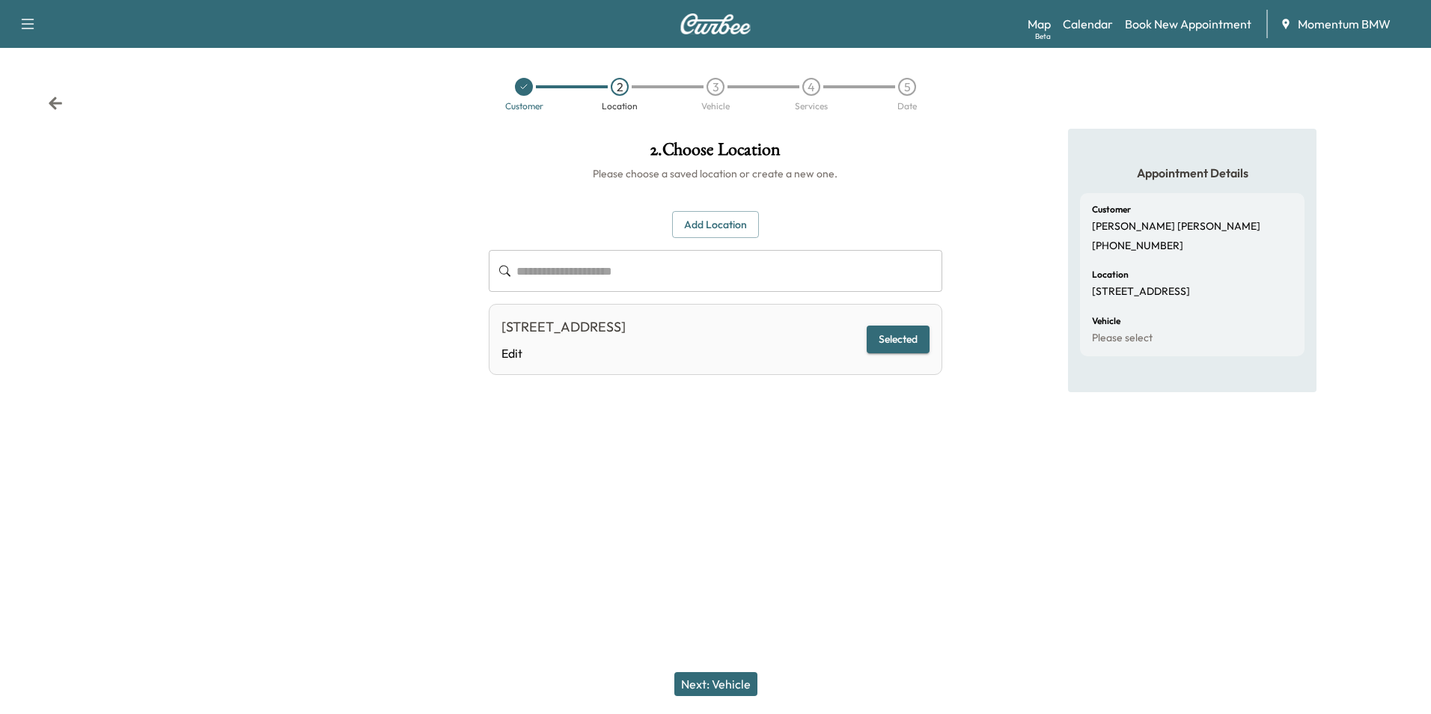
click at [707, 685] on button "Next: Vehicle" at bounding box center [715, 684] width 83 height 24
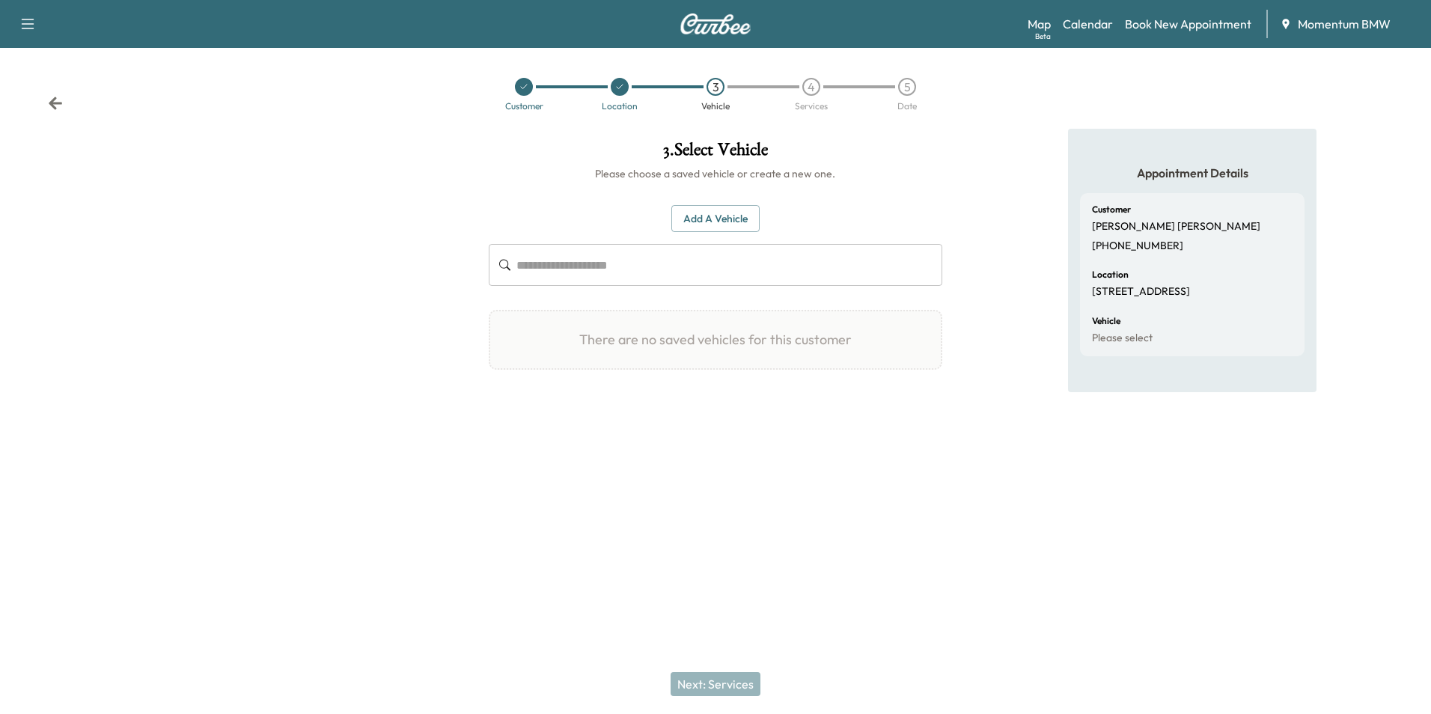
click at [722, 210] on button "Add a Vehicle" at bounding box center [715, 219] width 88 height 28
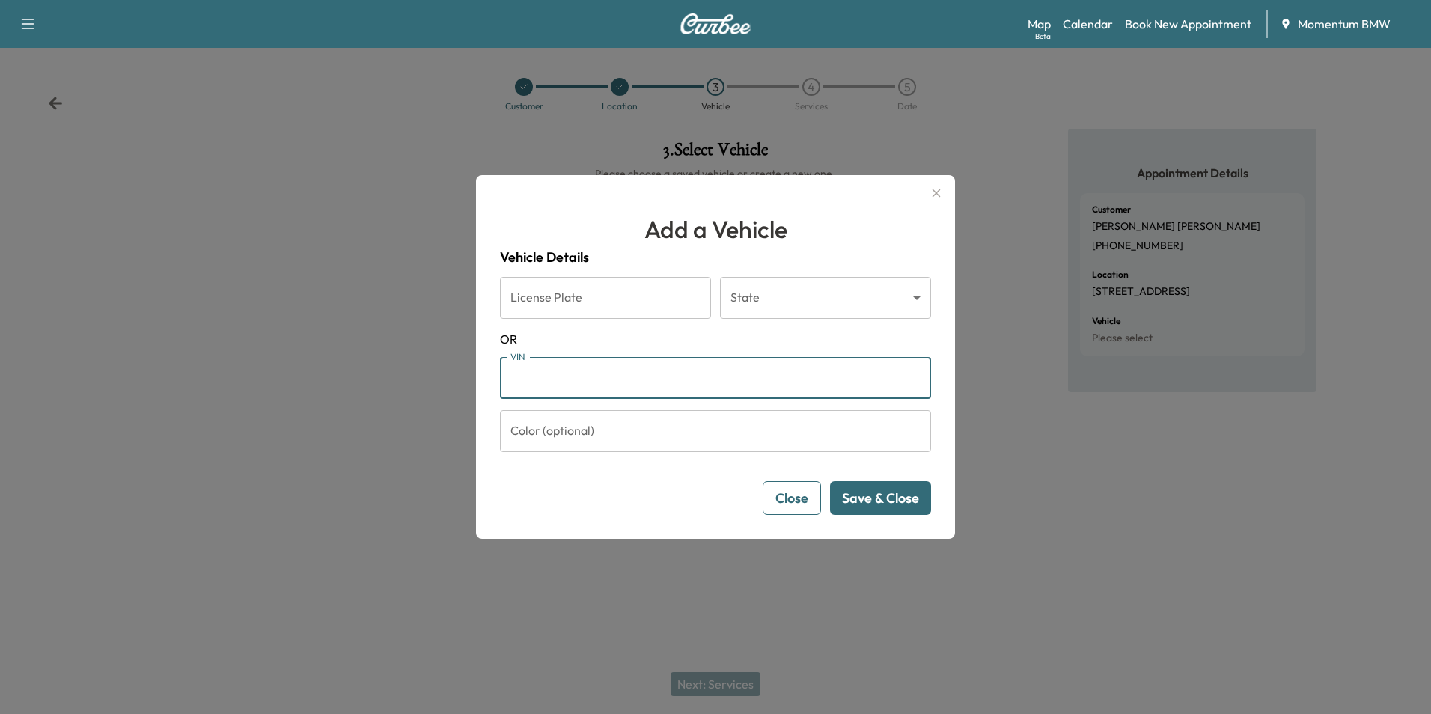
click at [599, 394] on input "VIN" at bounding box center [715, 378] width 431 height 42
paste input "**********"
type input "**********"
click at [871, 496] on button "Save & Close" at bounding box center [880, 498] width 101 height 34
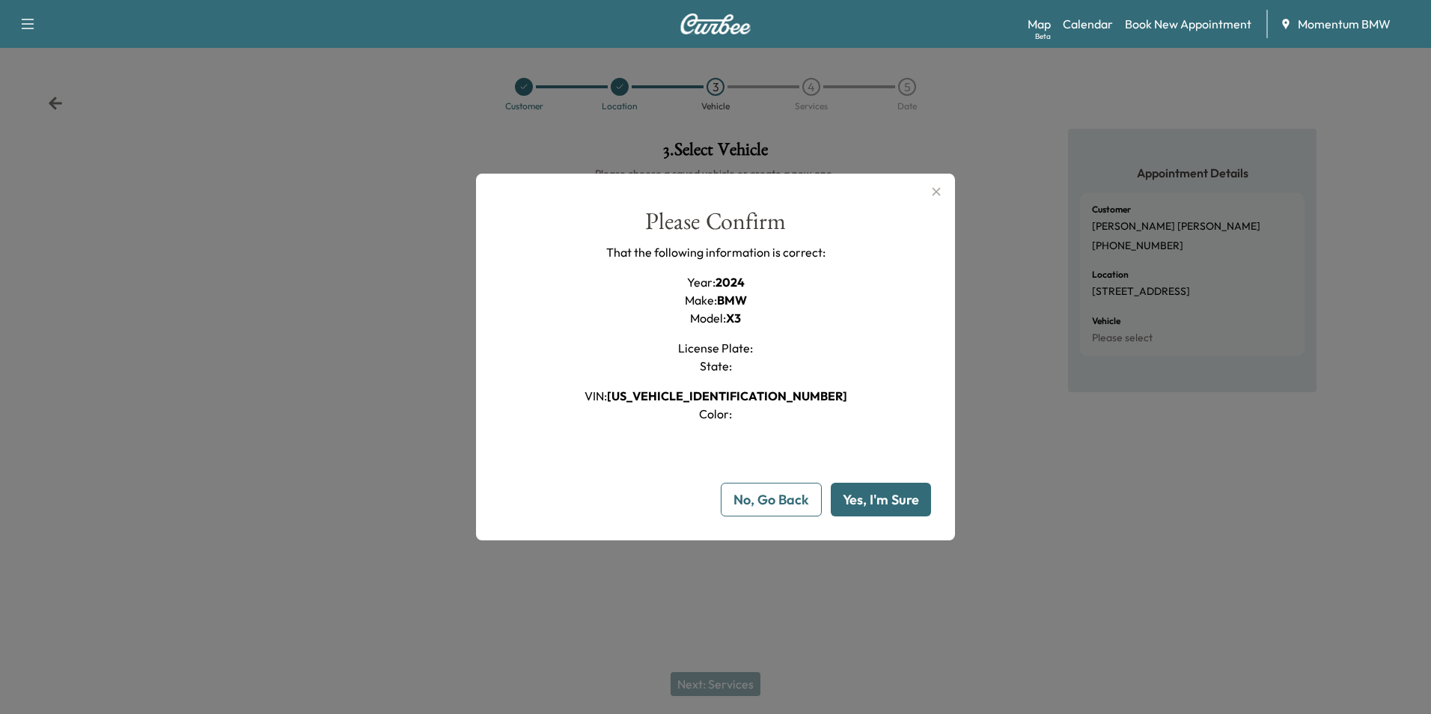
click at [871, 495] on button "Yes, I'm Sure" at bounding box center [881, 500] width 100 height 34
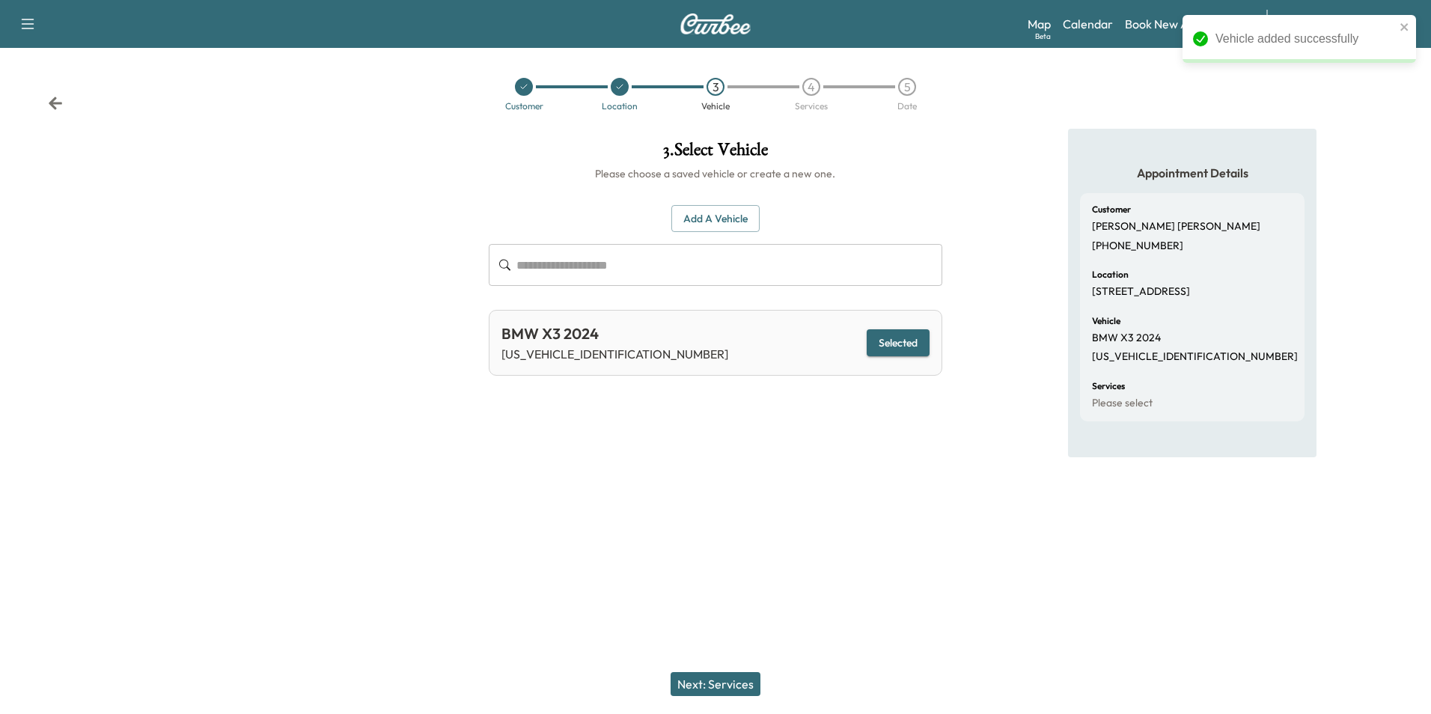
click at [719, 686] on button "Next: Services" at bounding box center [715, 684] width 90 height 24
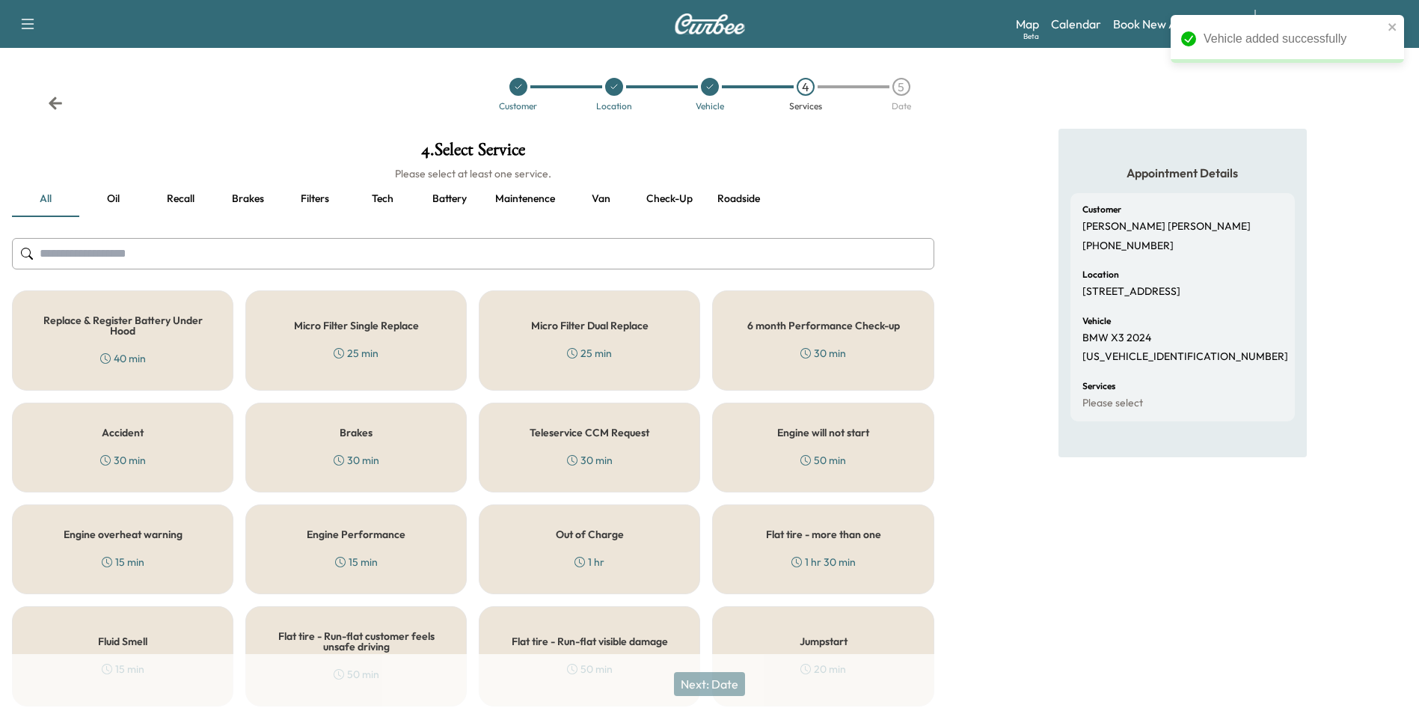
click at [116, 200] on button "Oil" at bounding box center [112, 199] width 67 height 36
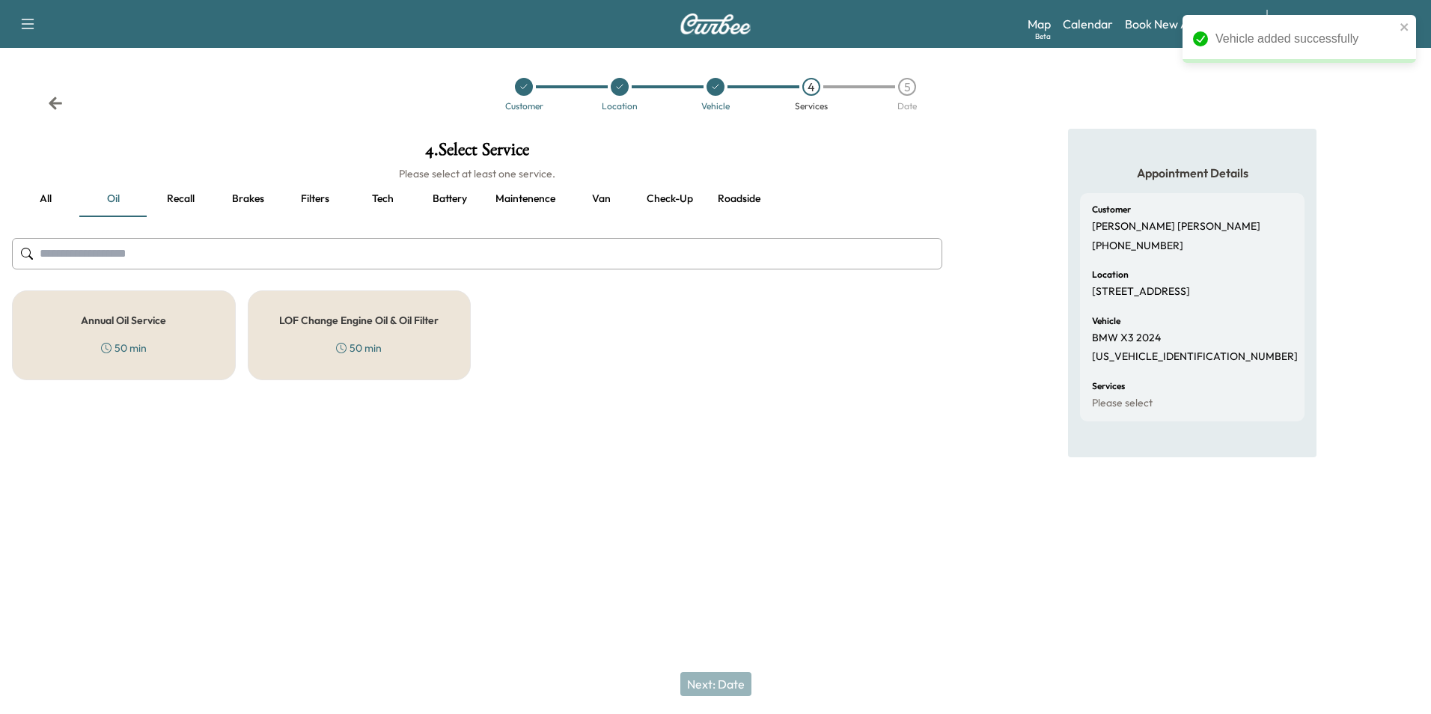
drag, startPoint x: 140, startPoint y: 327, endPoint x: 149, endPoint y: 322, distance: 10.0
click at [144, 325] on div "Annual Oil Service 50 min" at bounding box center [124, 335] width 224 height 90
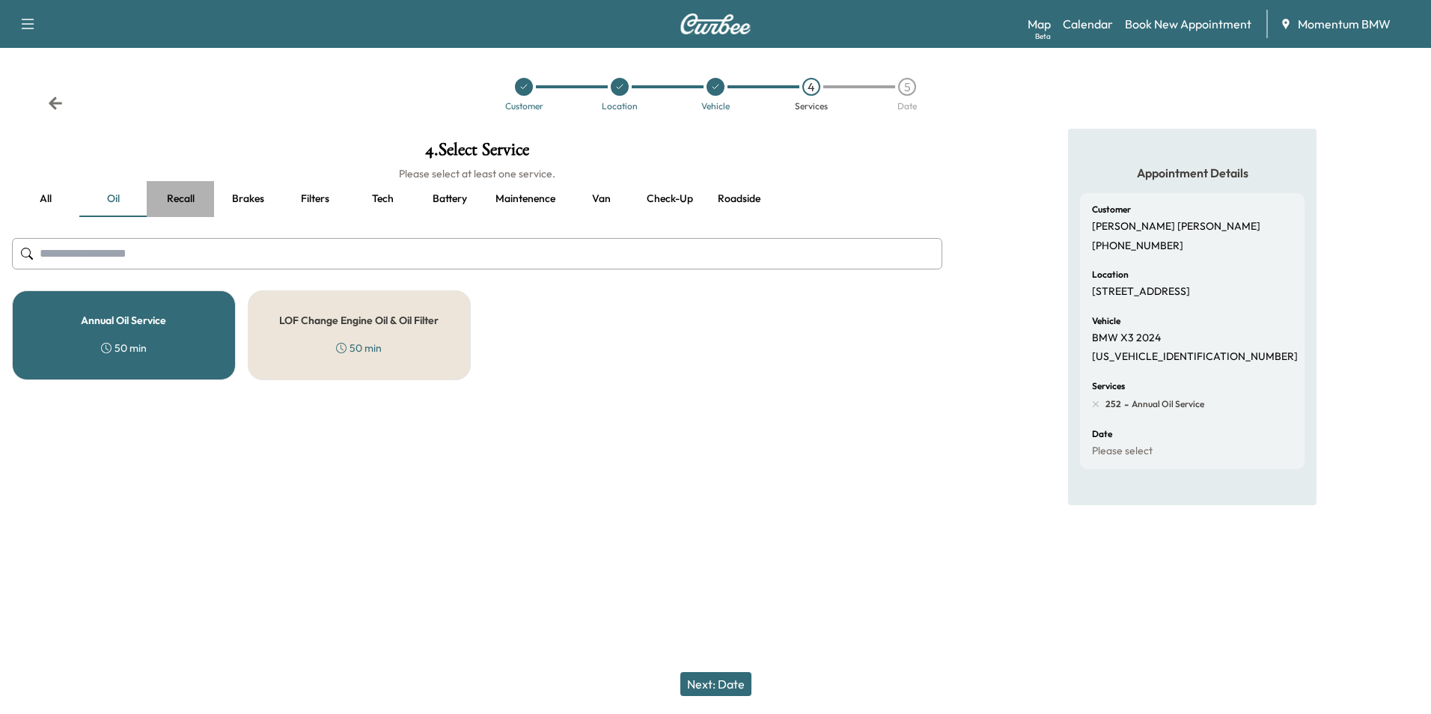
click at [182, 197] on button "Recall" at bounding box center [180, 199] width 67 height 36
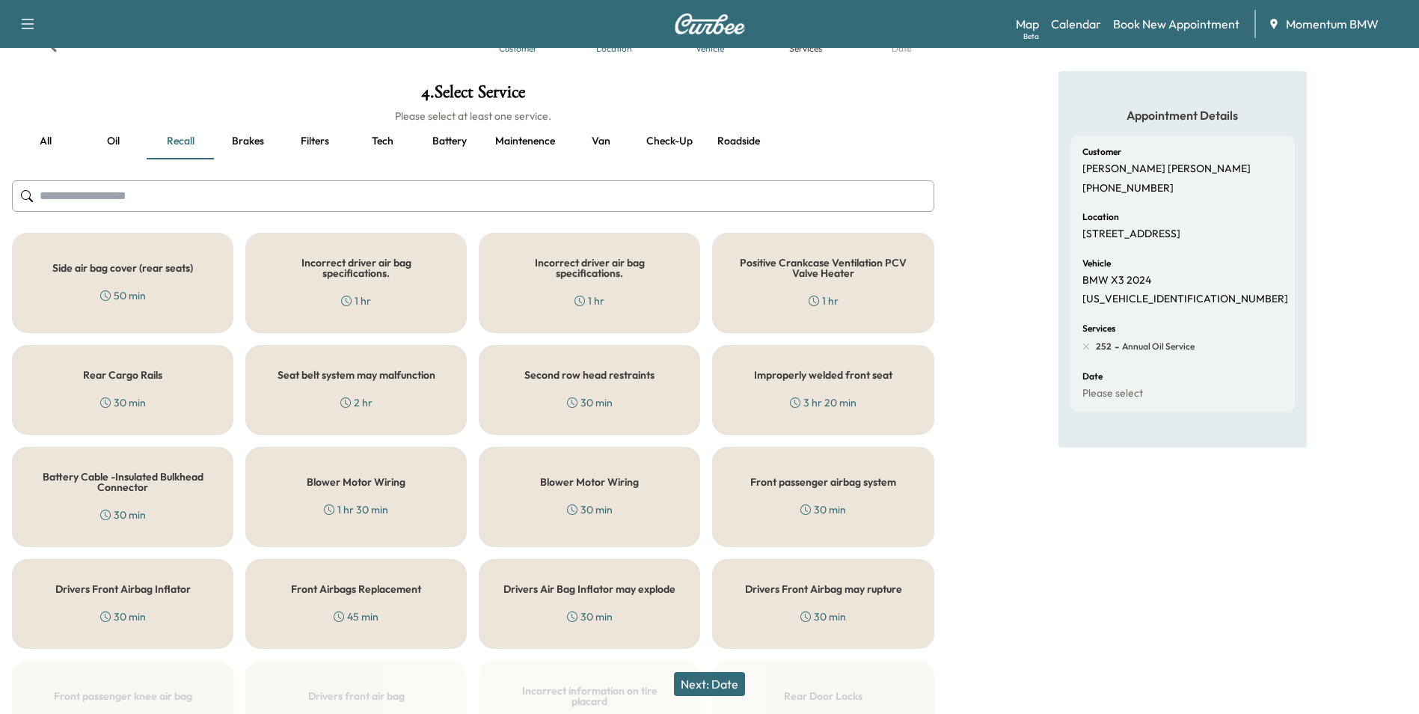
scroll to position [165, 0]
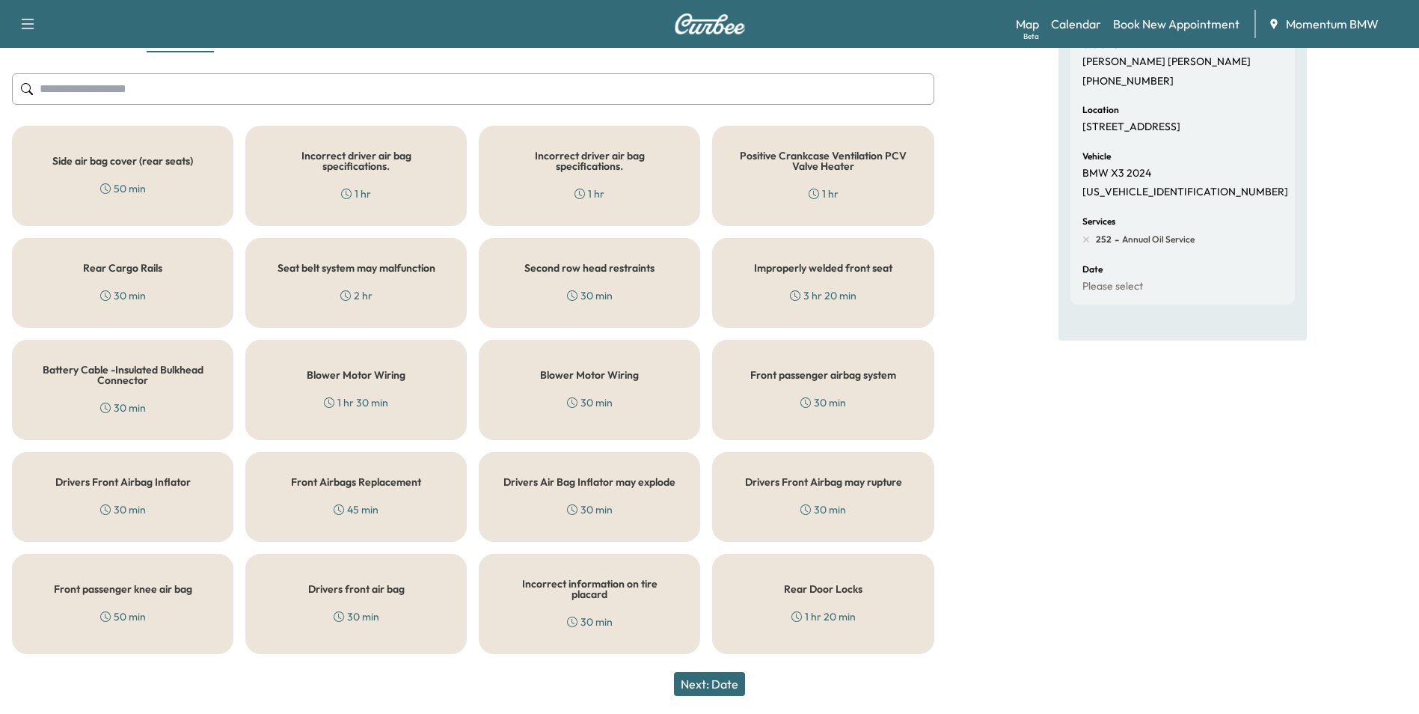
click at [798, 584] on h5 "Rear Door Locks" at bounding box center [823, 589] width 79 height 10
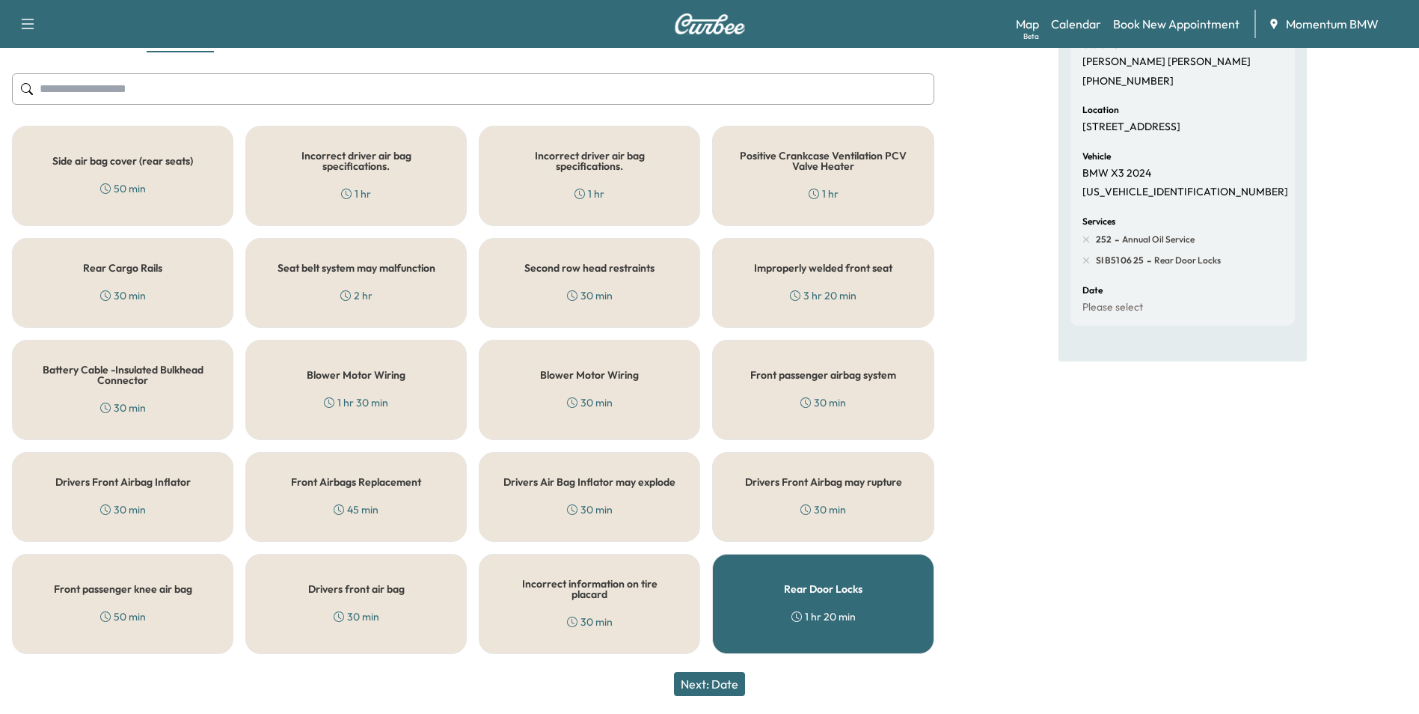
click at [718, 683] on button "Next: Date" at bounding box center [709, 684] width 71 height 24
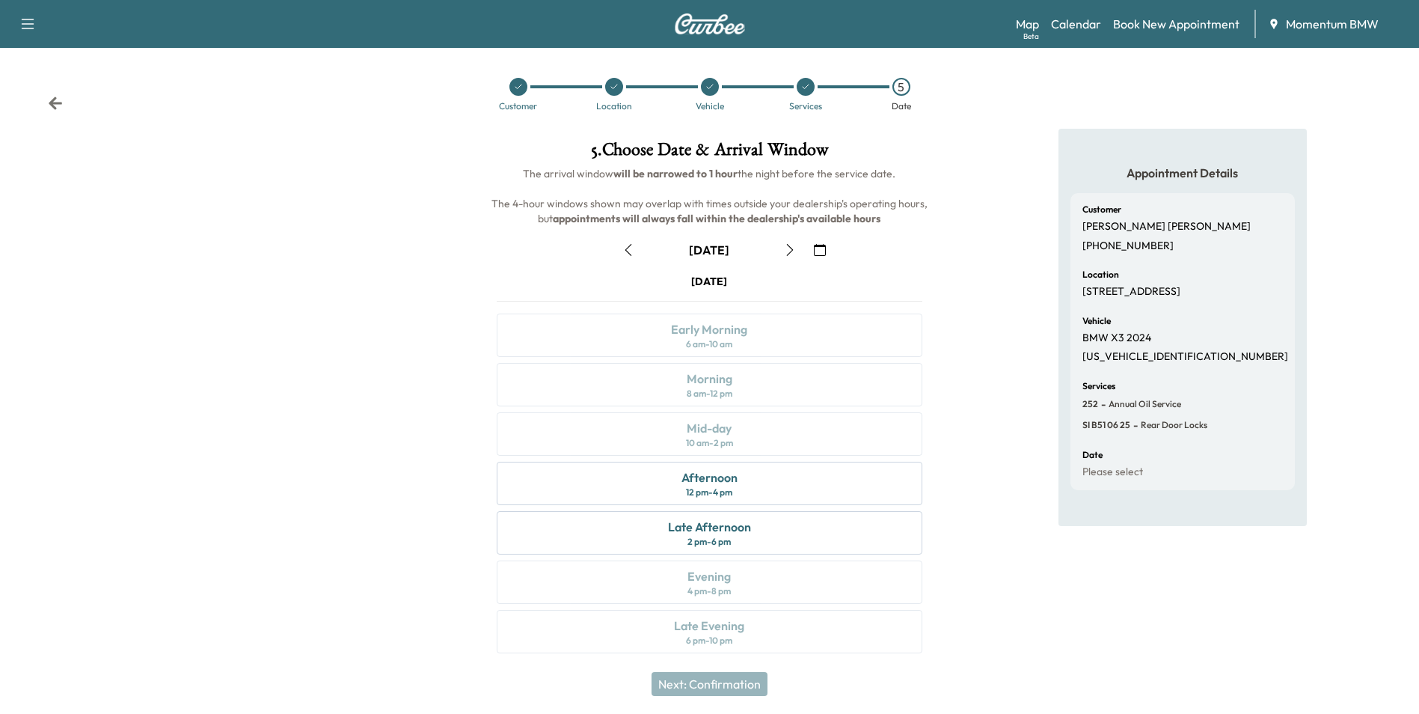
click at [822, 249] on icon "button" at bounding box center [820, 250] width 12 height 12
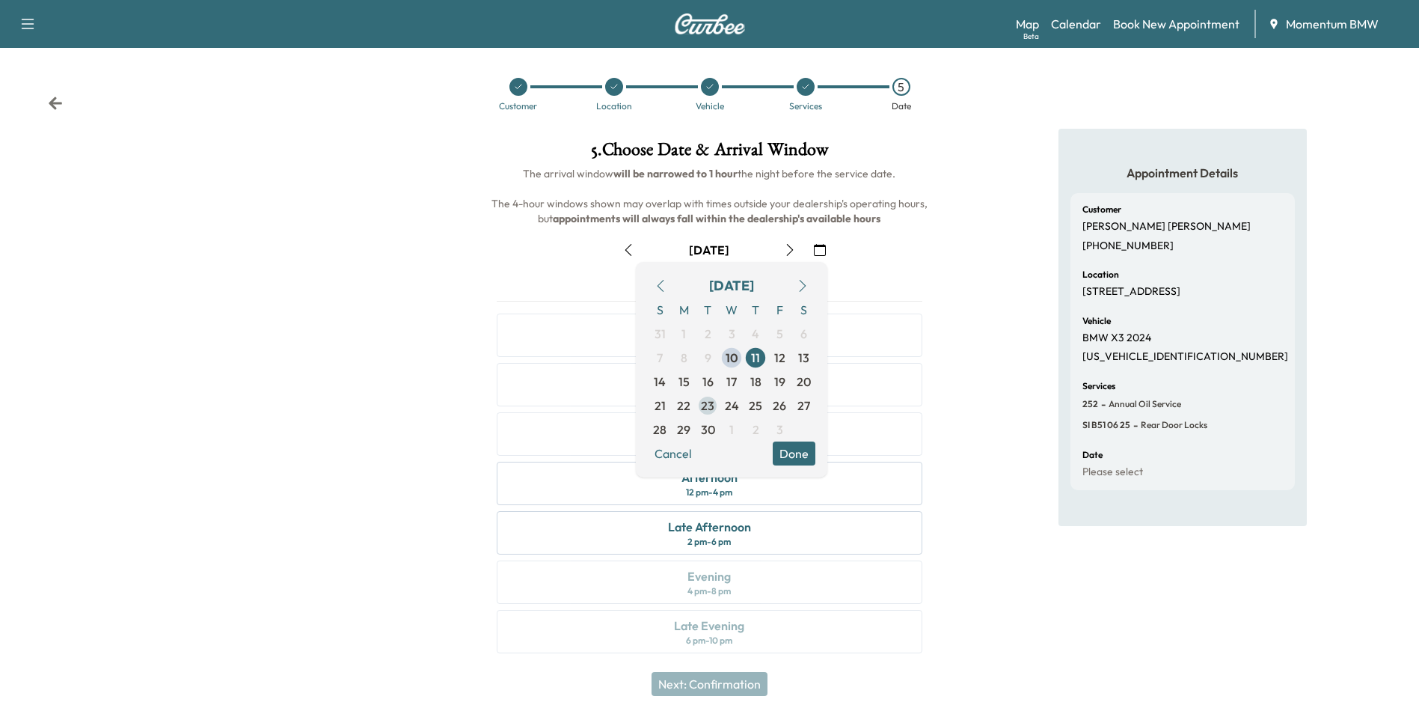
click at [715, 406] on span "23" at bounding box center [708, 406] width 24 height 24
click at [804, 456] on button "Done" at bounding box center [794, 453] width 43 height 24
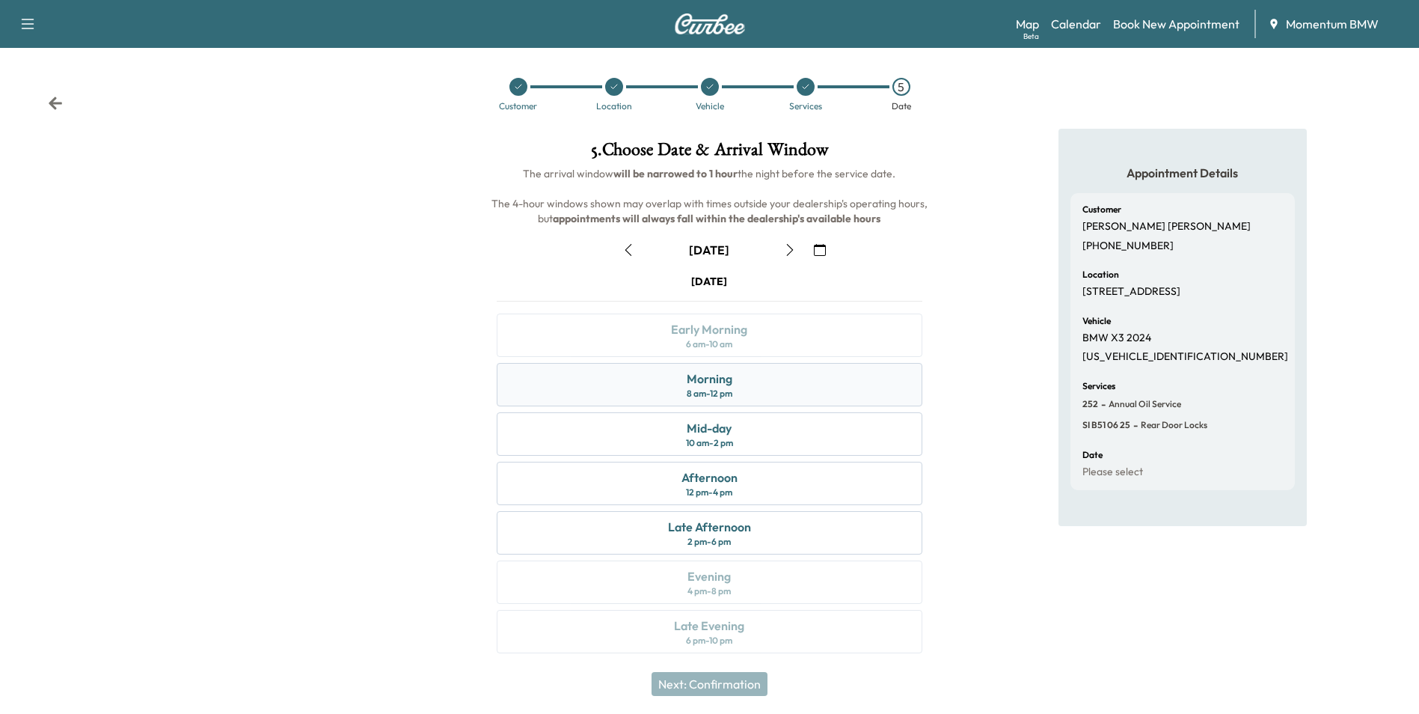
click at [772, 380] on div "Morning 8 am - 12 pm" at bounding box center [709, 384] width 425 height 43
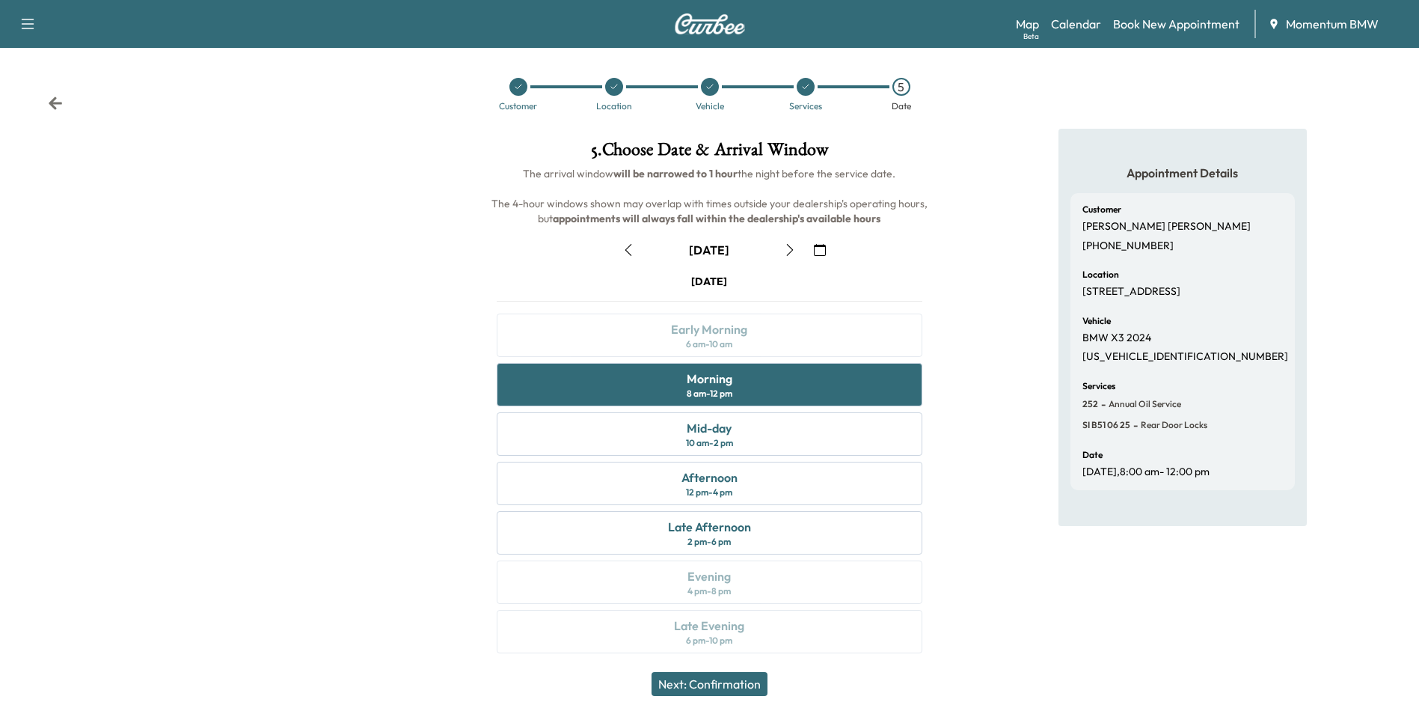
click at [702, 679] on button "Next: Confirmation" at bounding box center [710, 684] width 116 height 24
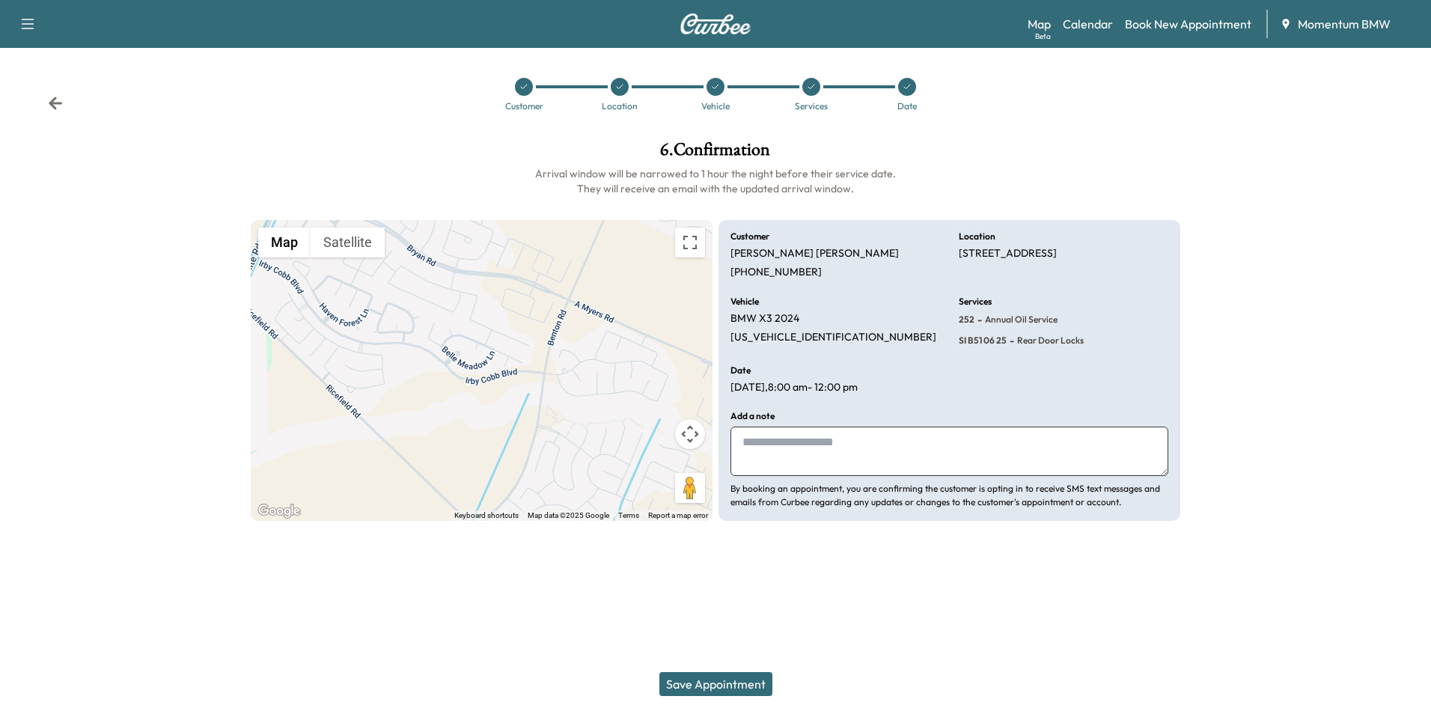
click at [786, 438] on textarea at bounding box center [949, 451] width 438 height 49
type textarea "*******"
click at [735, 685] on button "Save Appointment" at bounding box center [715, 684] width 113 height 24
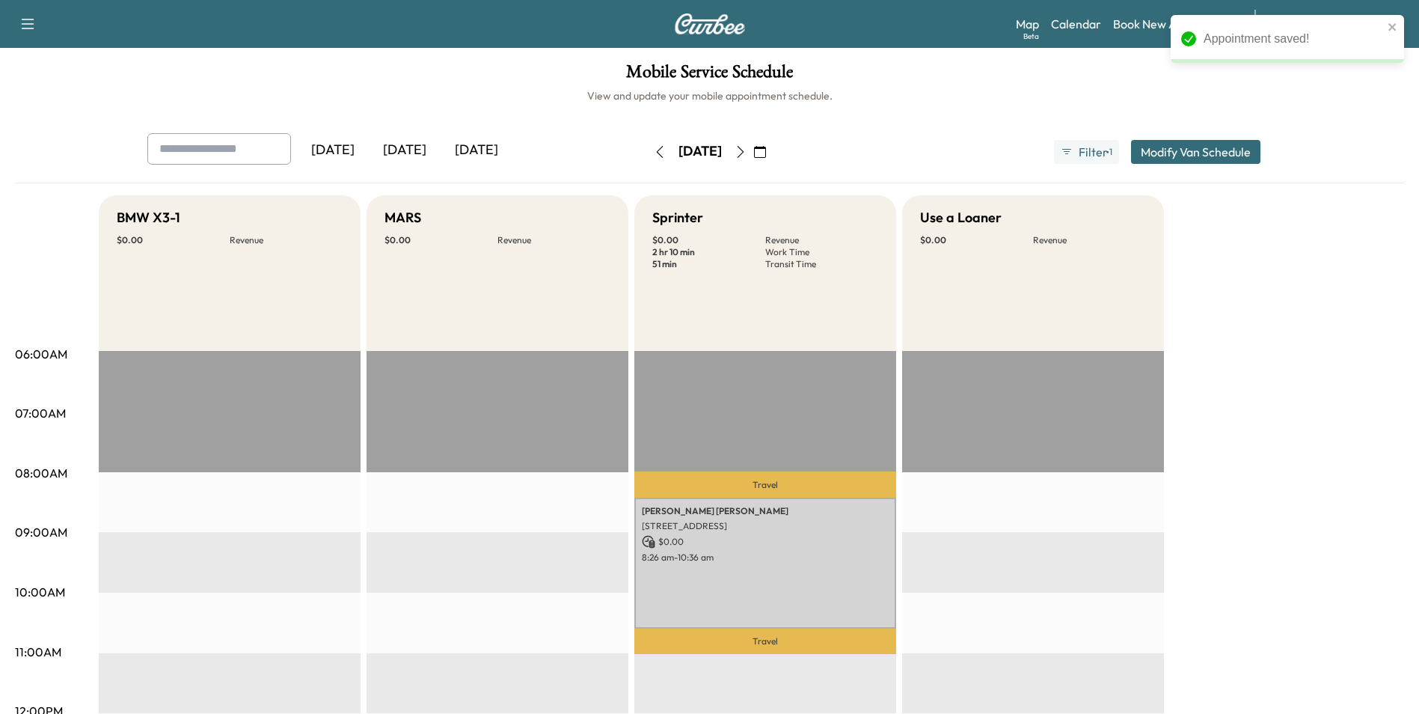
click at [654, 153] on icon "button" at bounding box center [660, 152] width 12 height 12
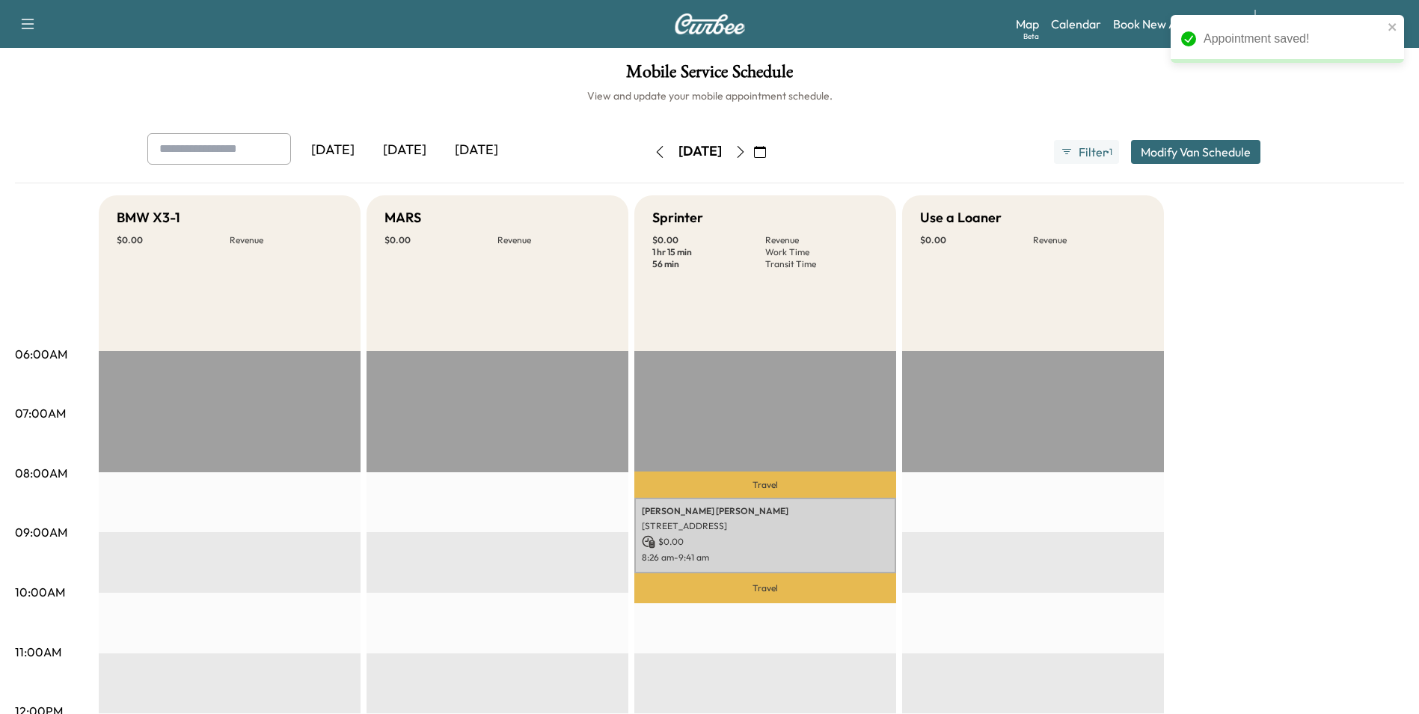
click at [654, 153] on icon "button" at bounding box center [660, 152] width 12 height 12
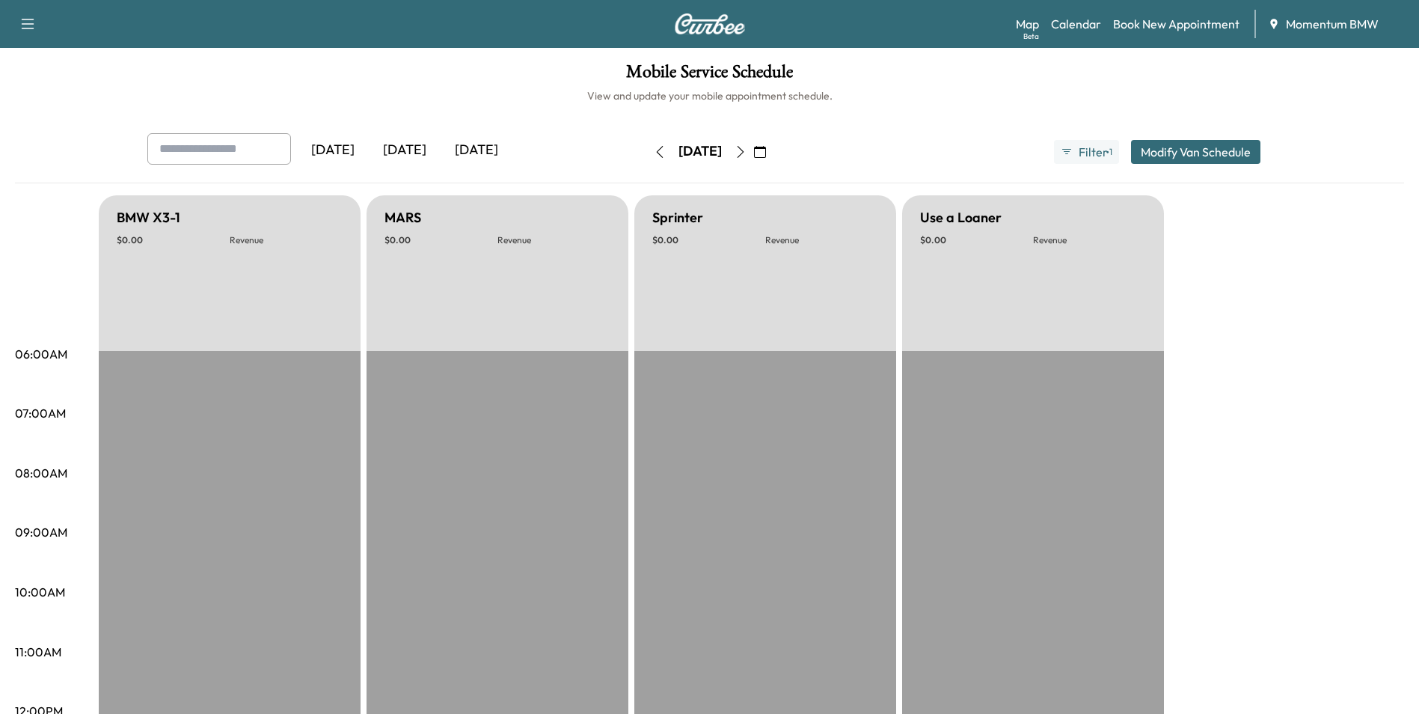
click at [766, 150] on icon "button" at bounding box center [760, 152] width 12 height 12
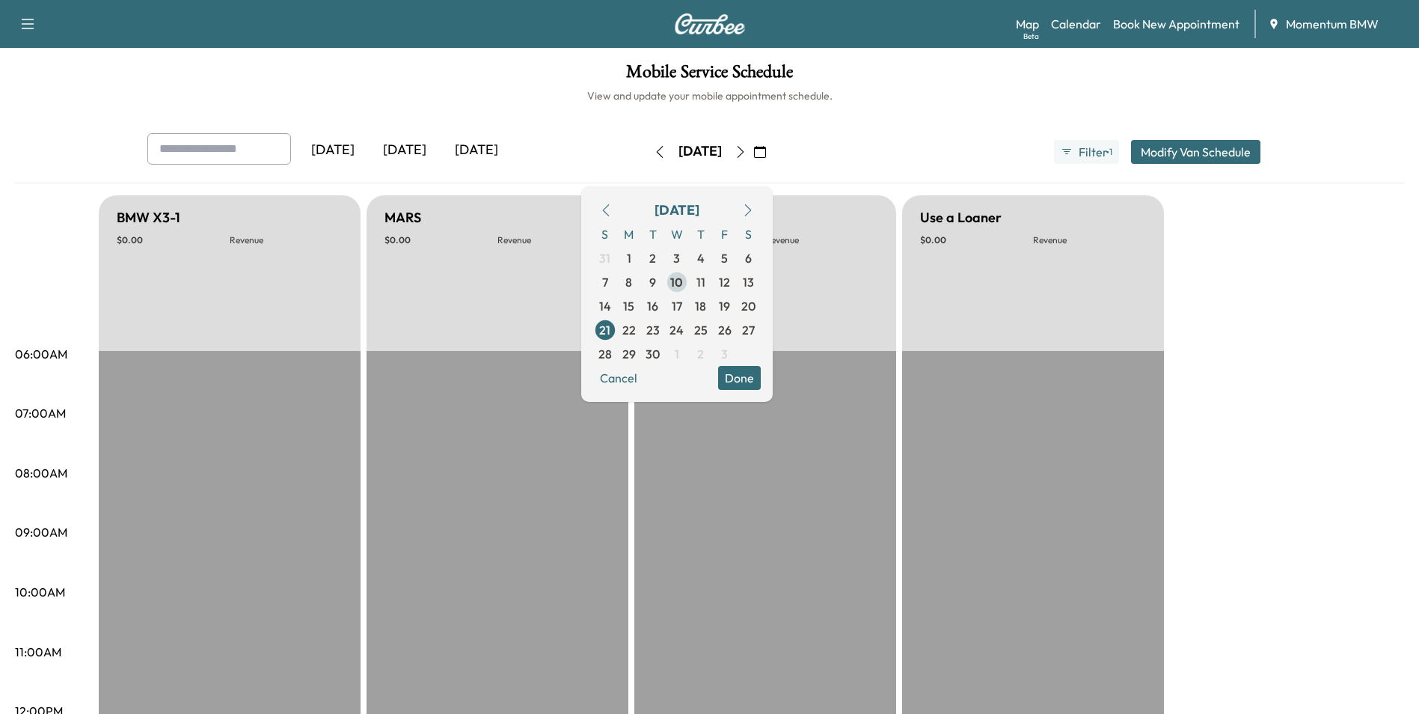
click at [683, 278] on span "10" at bounding box center [676, 282] width 13 height 18
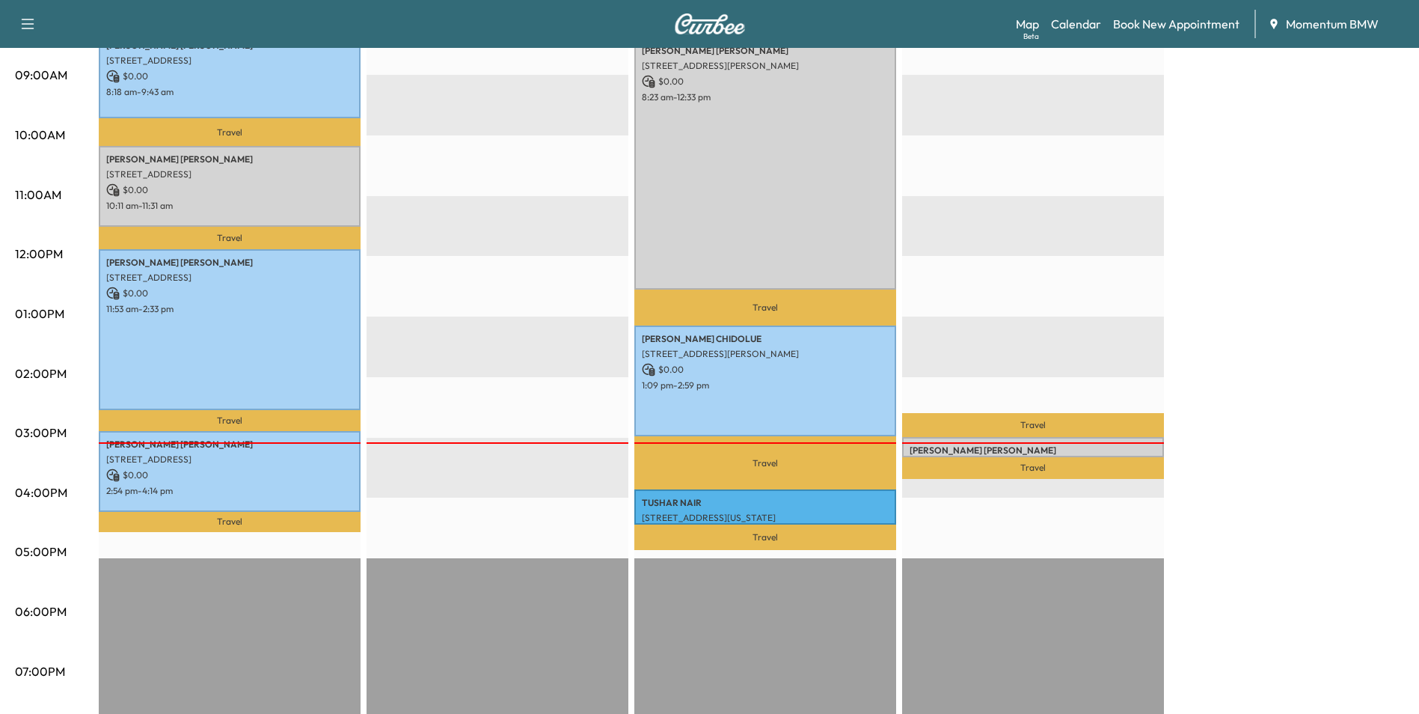
scroll to position [524, 0]
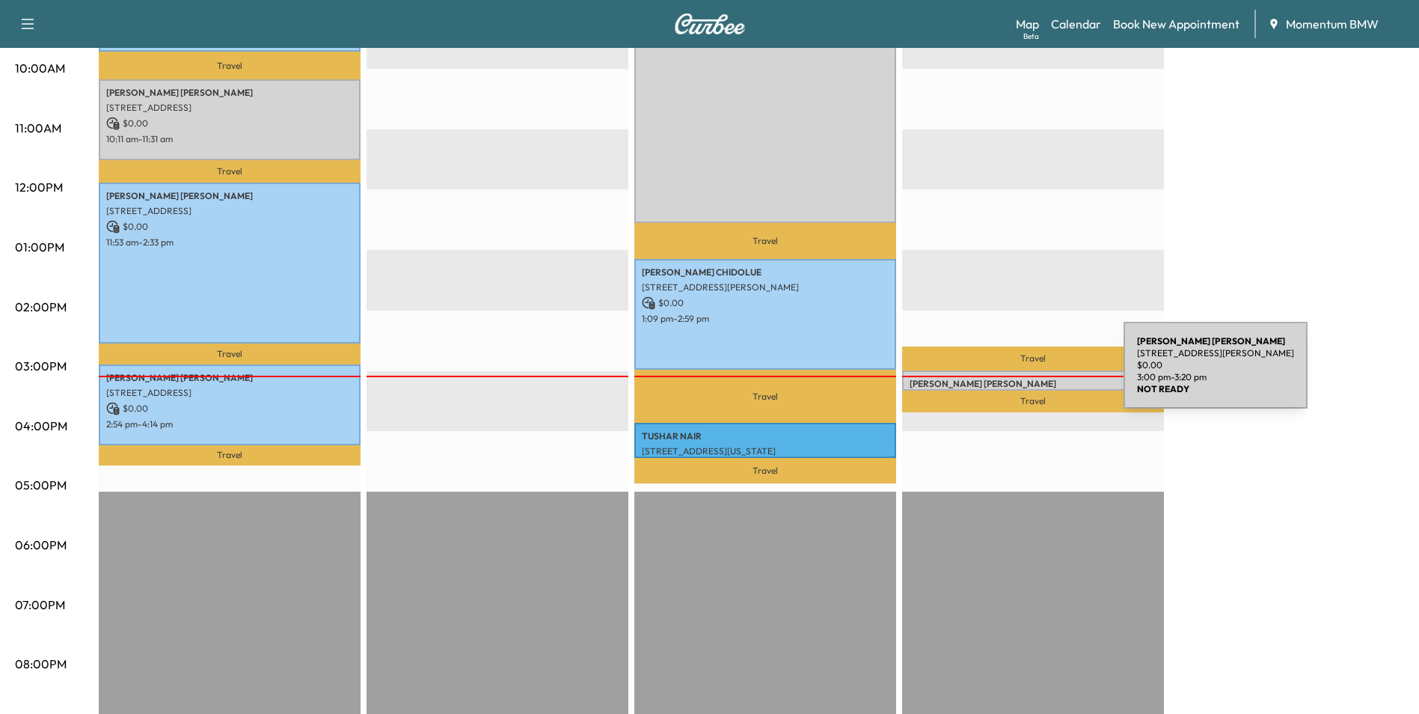
click at [1012, 378] on p "[PERSON_NAME]" at bounding box center [1033, 384] width 247 height 12
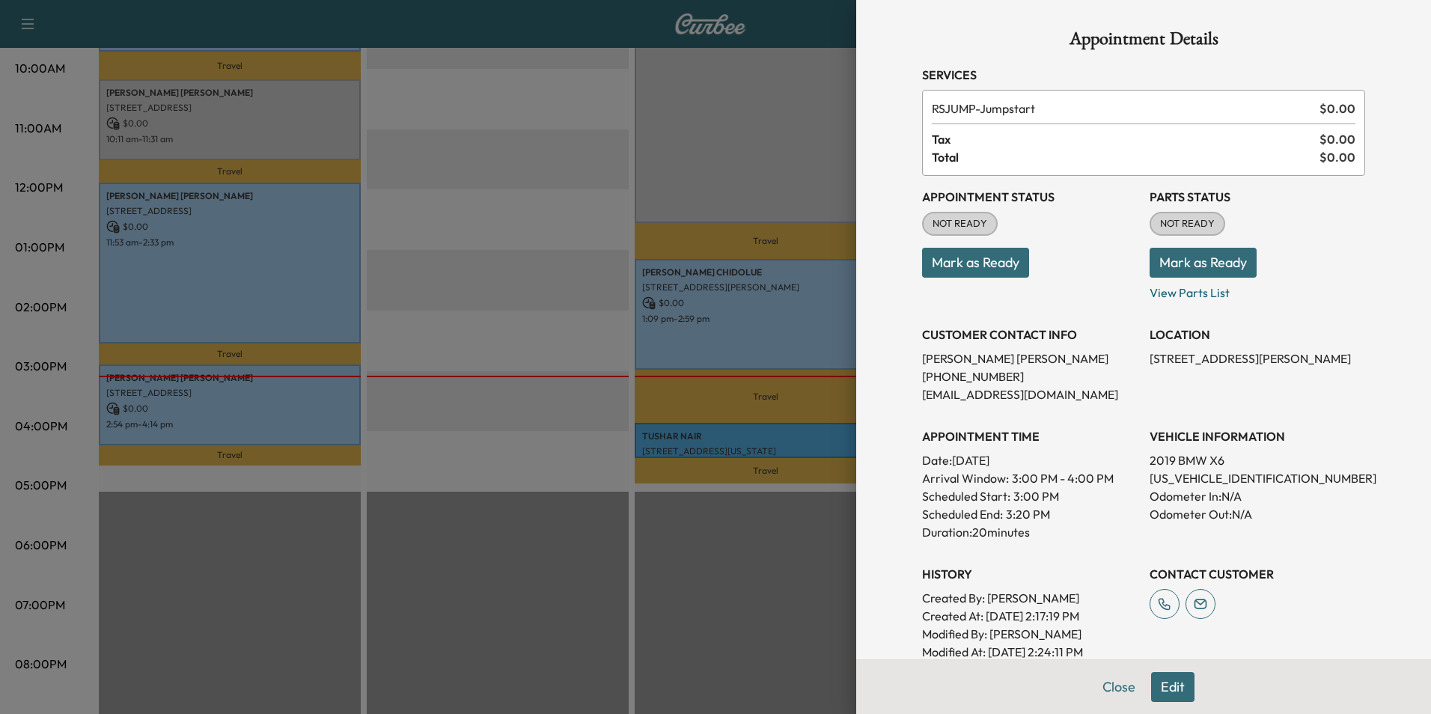
click at [948, 257] on button "Mark as Ready" at bounding box center [975, 263] width 107 height 30
click at [1110, 690] on button "Close" at bounding box center [1118, 687] width 52 height 30
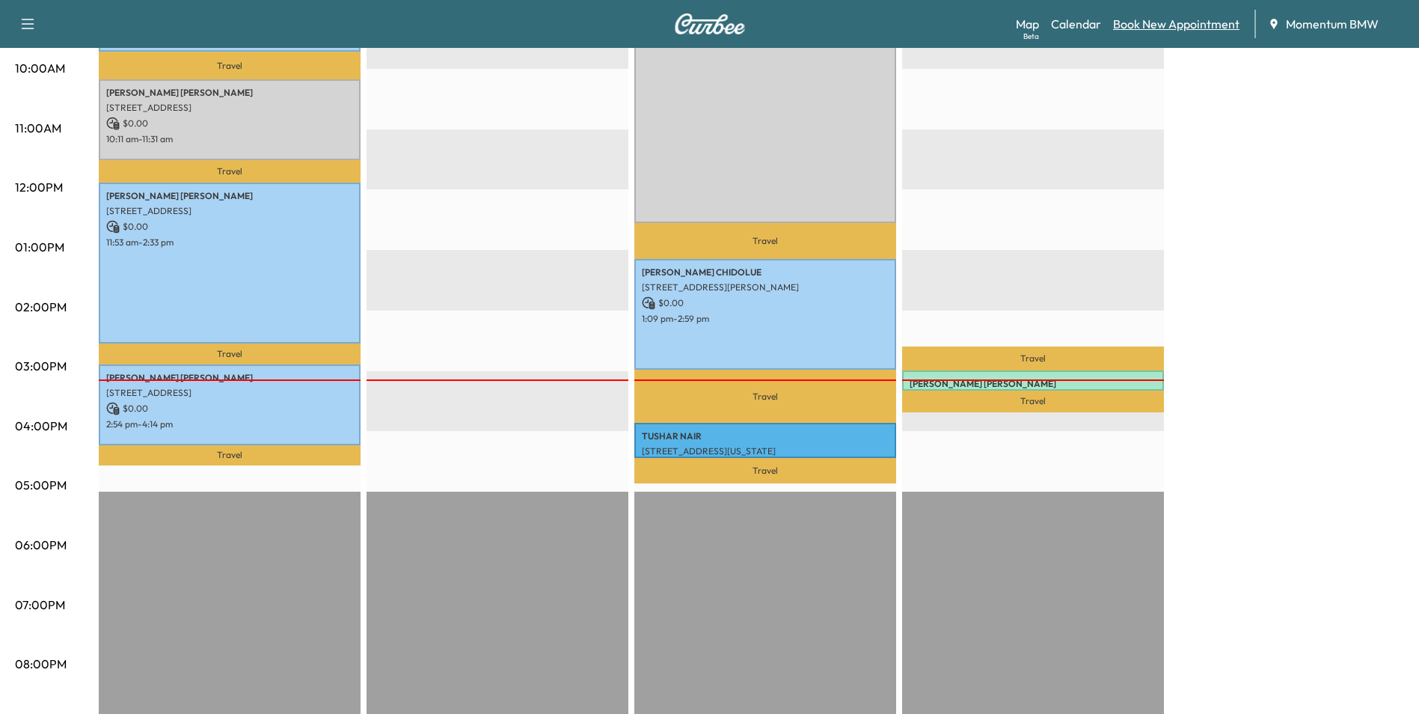
click at [1170, 25] on link "Book New Appointment" at bounding box center [1176, 24] width 126 height 18
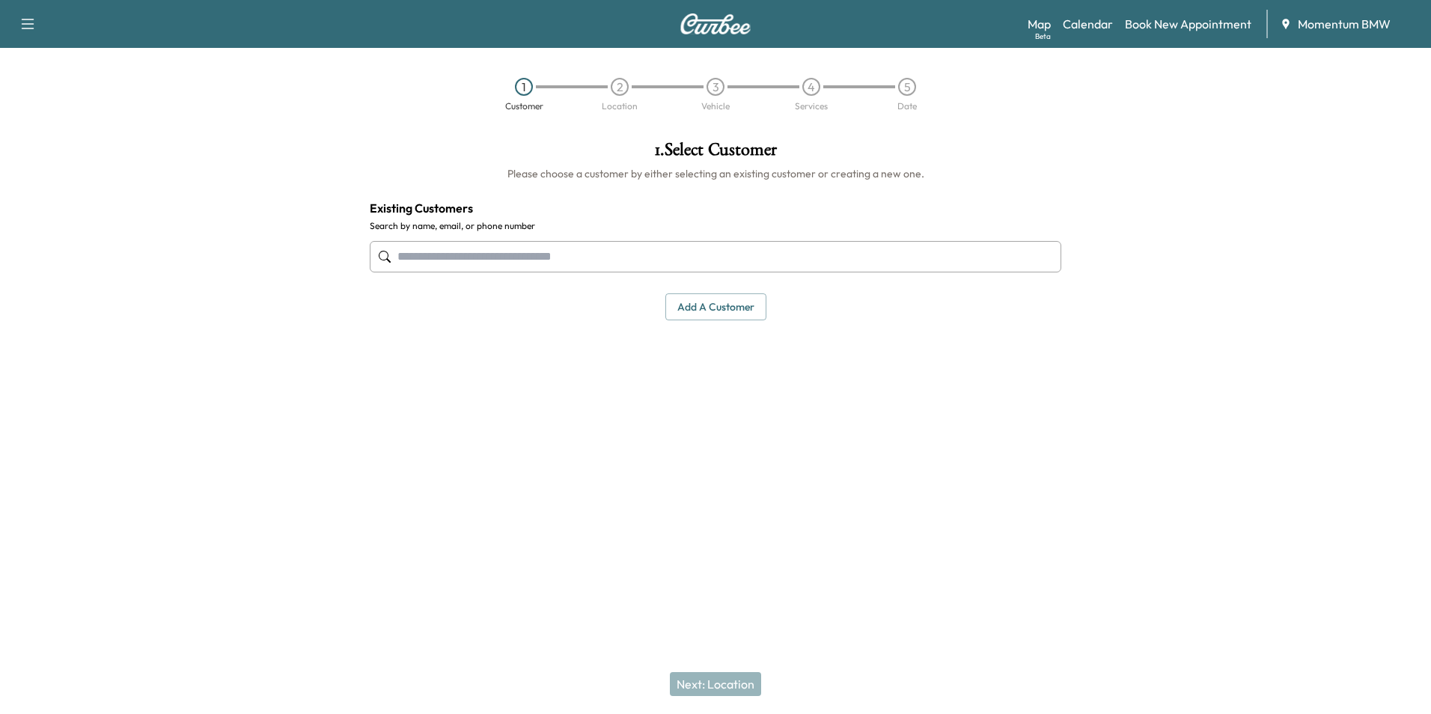
click at [716, 307] on button "Add a customer" at bounding box center [715, 307] width 101 height 28
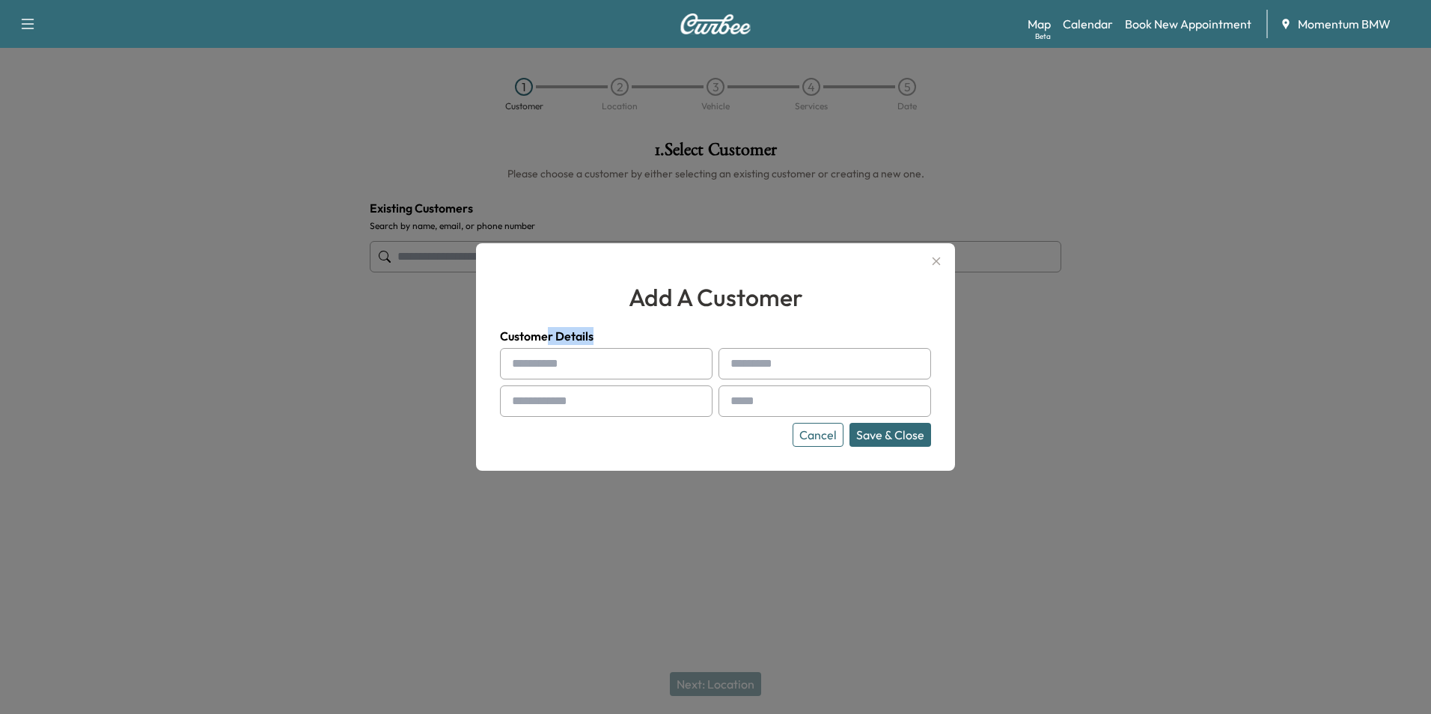
click at [546, 339] on div "Customer Details Cancel Save & Close" at bounding box center [715, 387] width 431 height 120
drag, startPoint x: 546, startPoint y: 339, endPoint x: 521, endPoint y: 359, distance: 32.5
click at [521, 359] on div at bounding box center [515, 364] width 18 height 18
click at [569, 361] on input "text" at bounding box center [606, 363] width 213 height 31
paste input "*****"
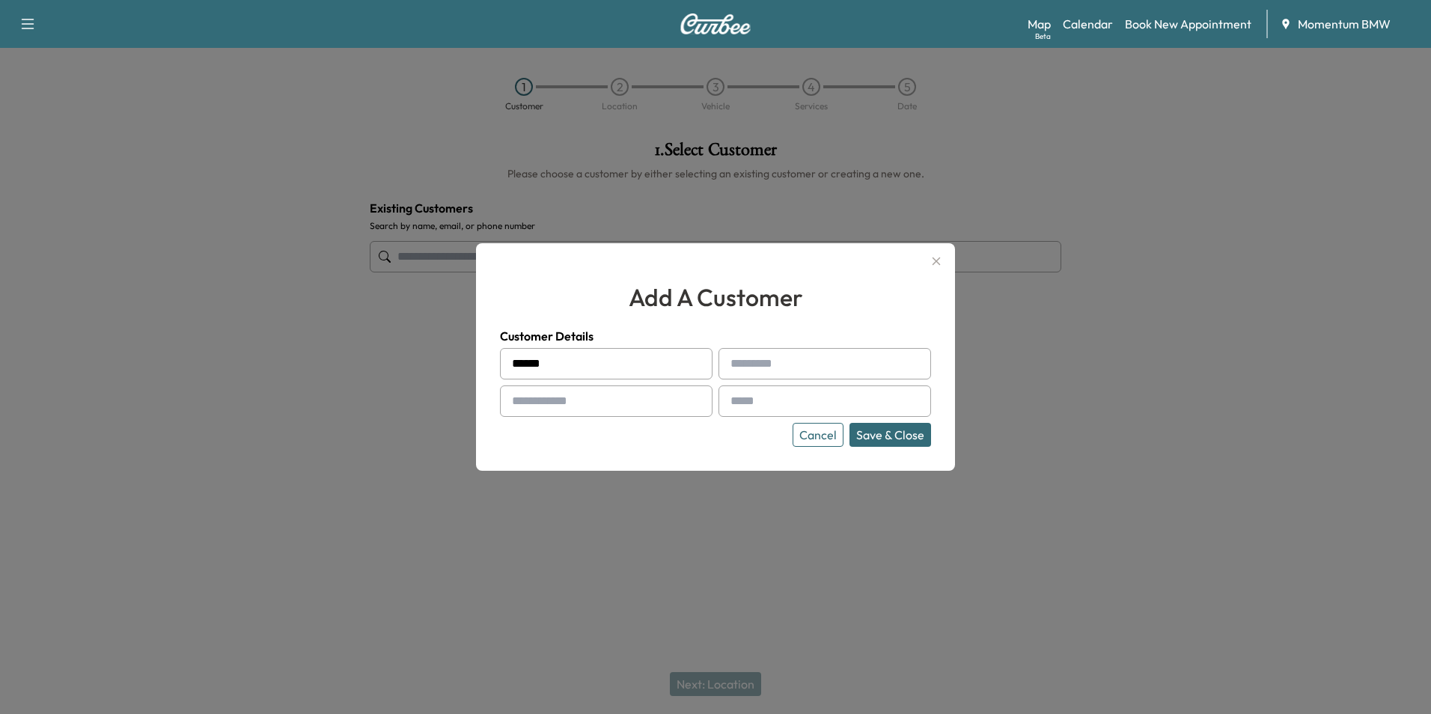
type input "*****"
click at [759, 366] on input "text" at bounding box center [824, 363] width 213 height 31
paste input "******"
type input "******"
click at [545, 399] on input "text" at bounding box center [606, 400] width 213 height 31
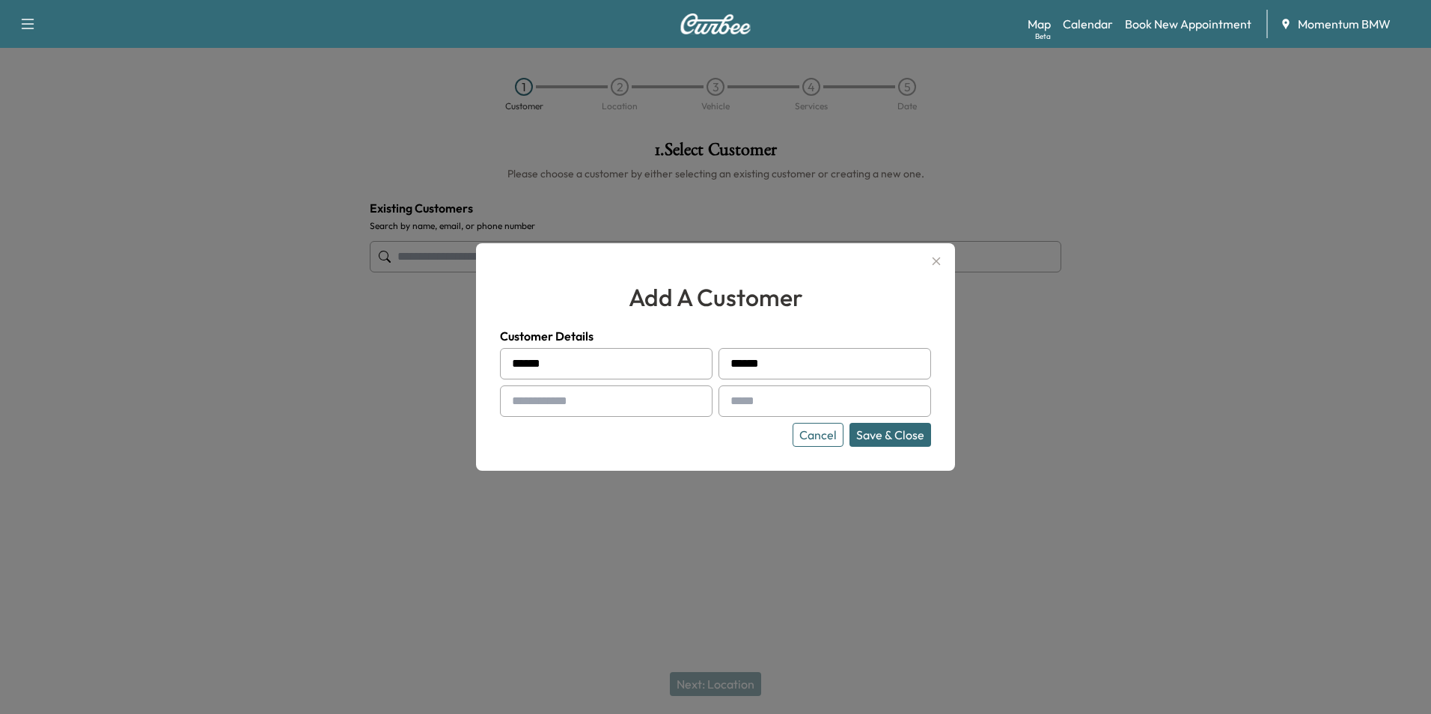
paste input "**********"
type input "**********"
click at [745, 401] on input "text" at bounding box center [824, 400] width 213 height 31
paste input "**********"
type input "**********"
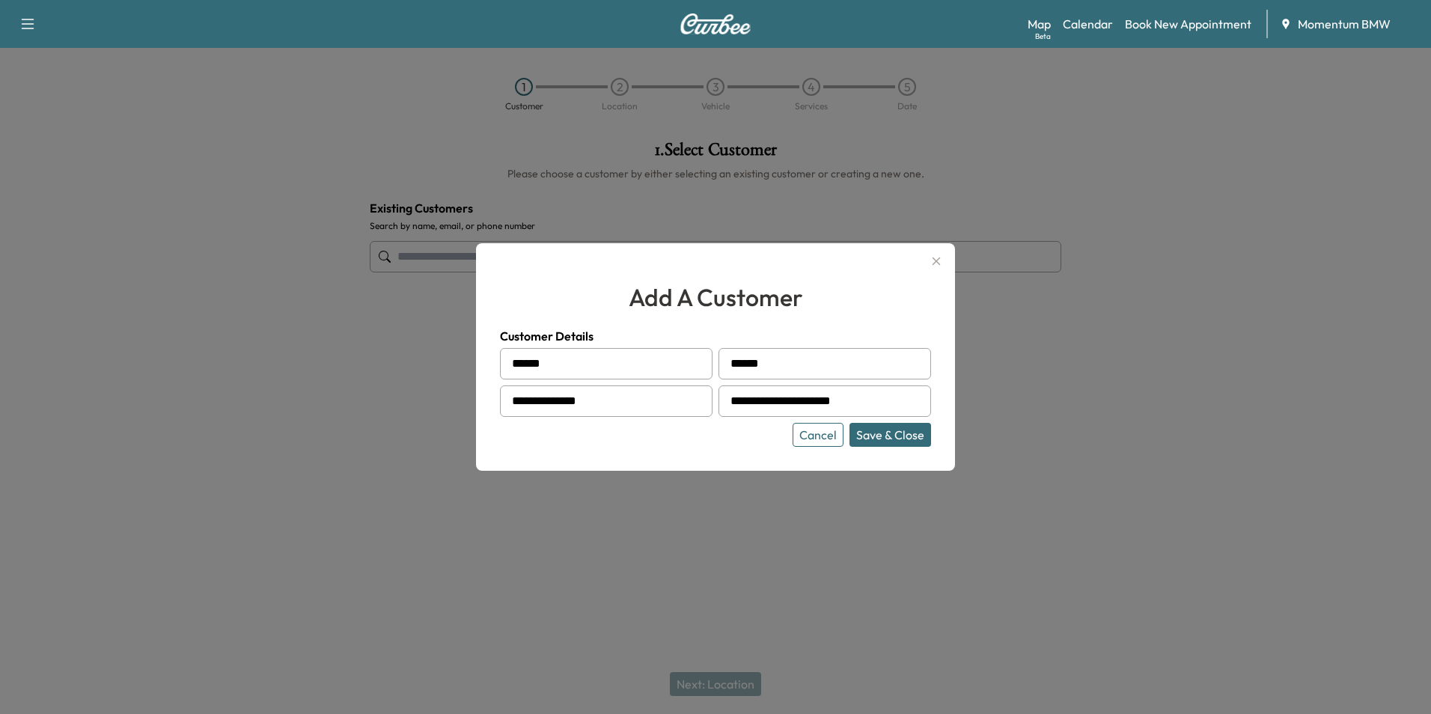
click at [881, 432] on button "Save & Close" at bounding box center [890, 435] width 82 height 24
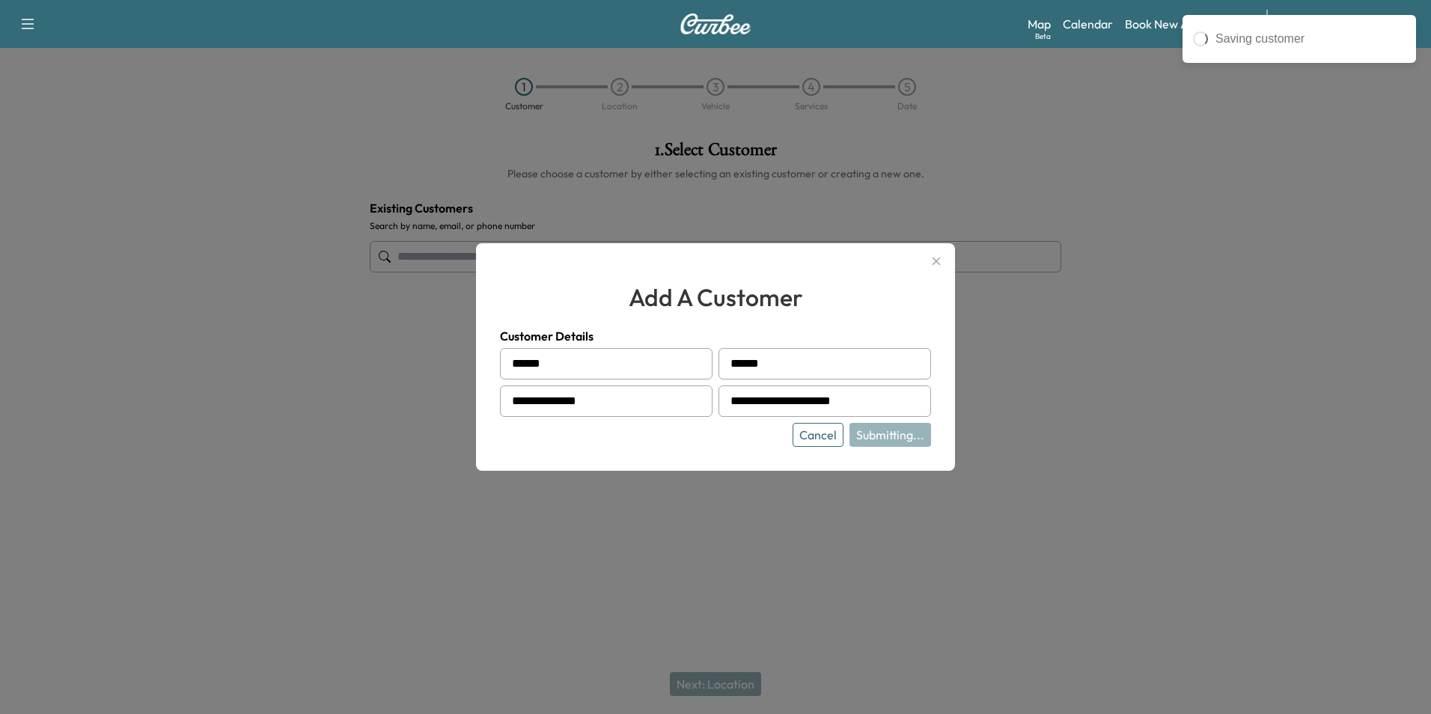
type input "**********"
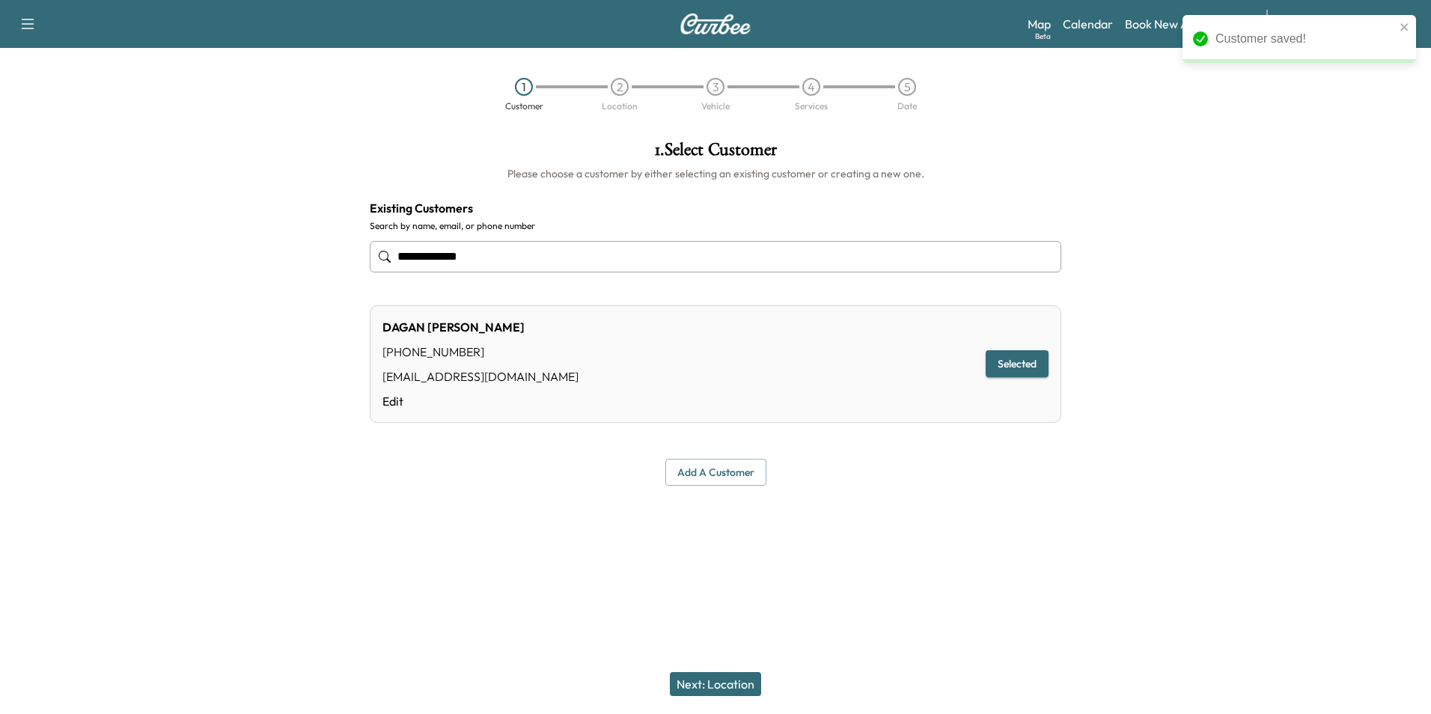
click at [715, 683] on button "Next: Location" at bounding box center [715, 684] width 91 height 24
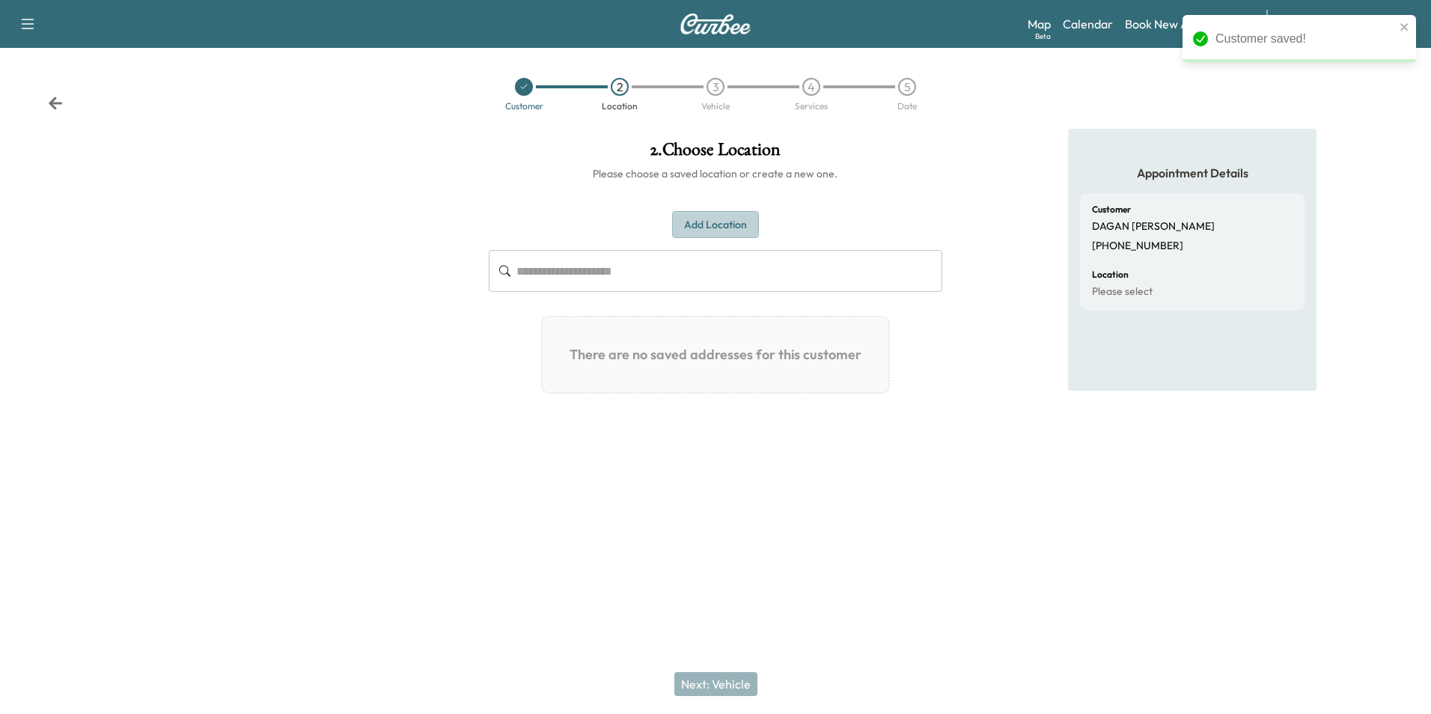
click at [715, 220] on button "Add Location" at bounding box center [715, 225] width 87 height 28
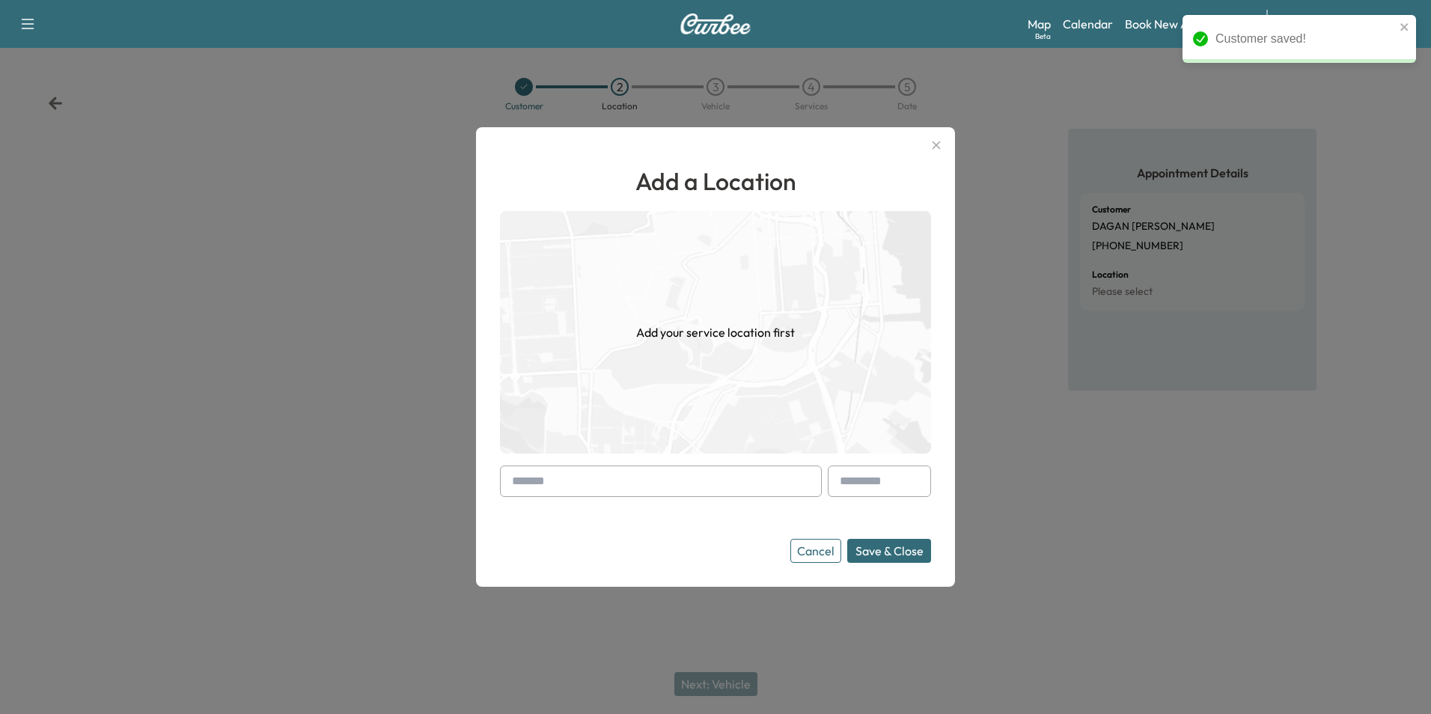
click at [582, 483] on input "text" at bounding box center [661, 480] width 322 height 31
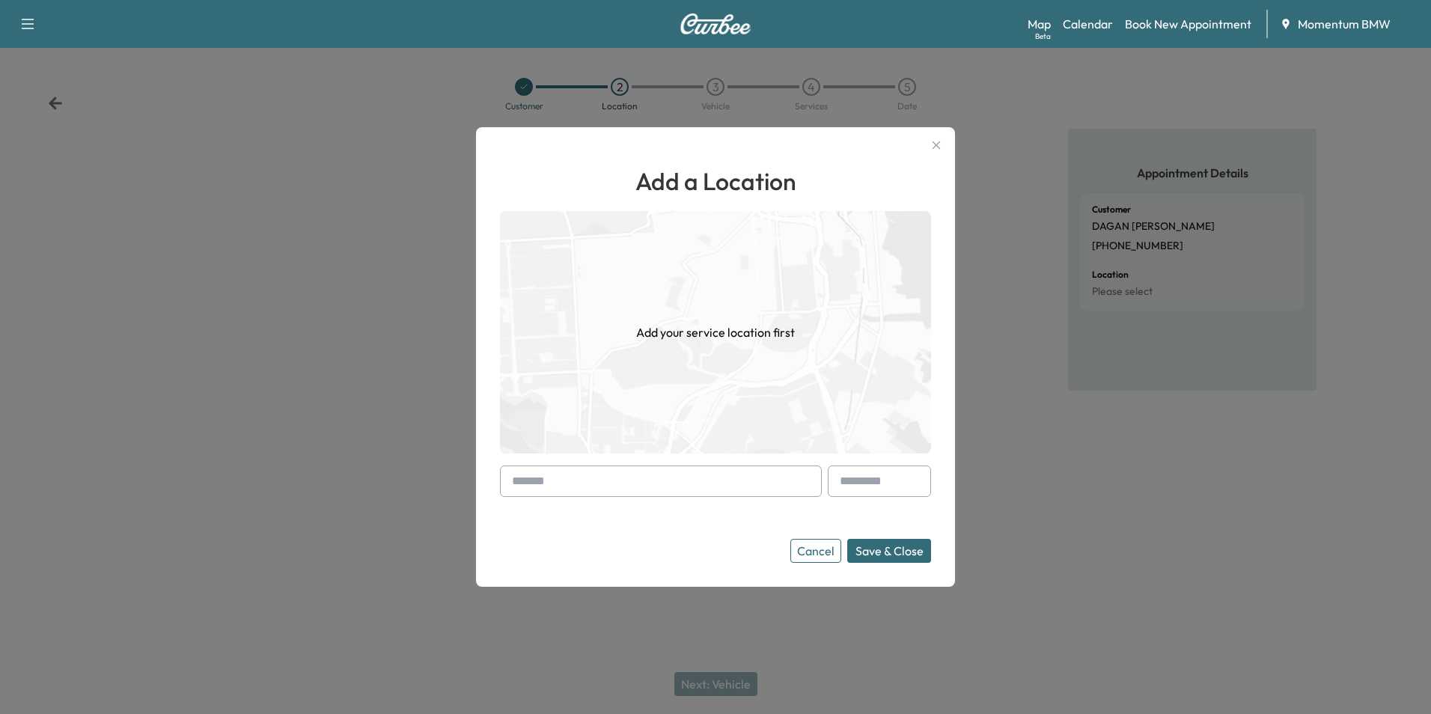
paste input "**********"
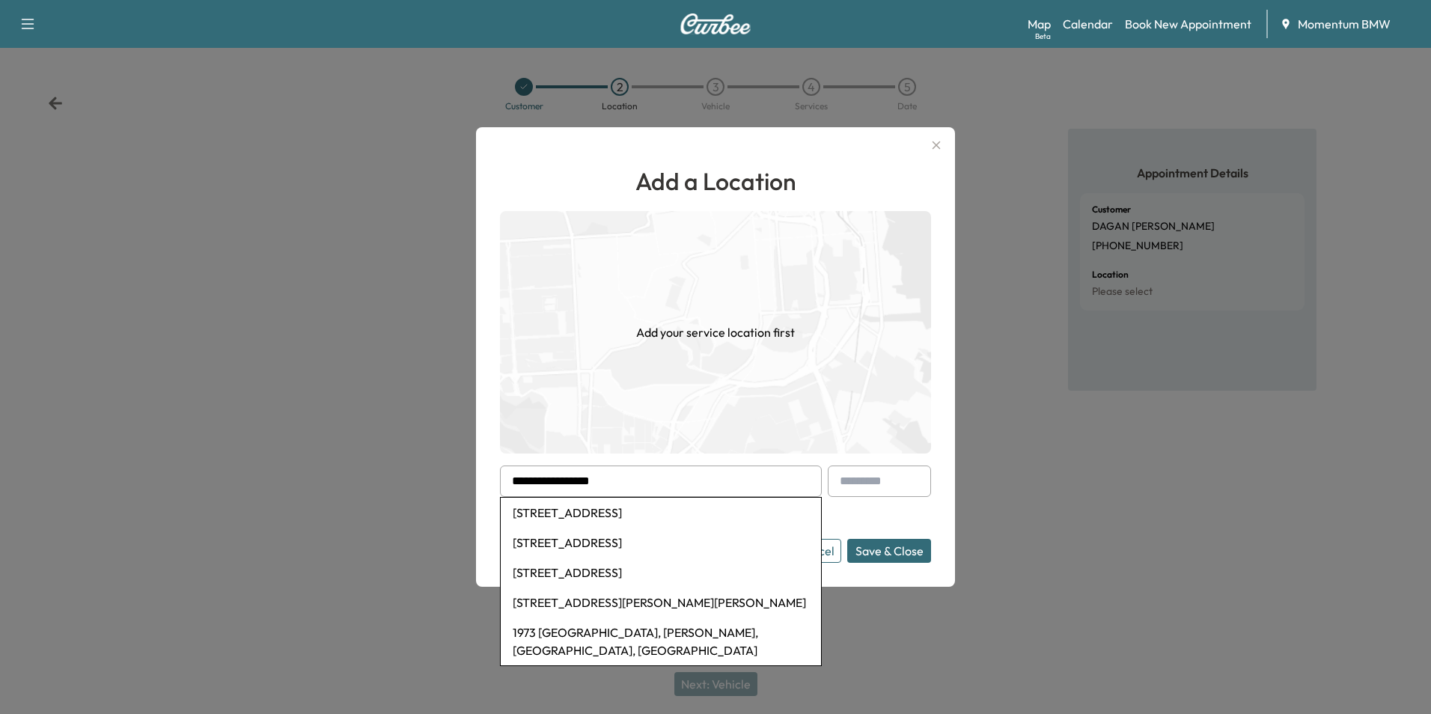
click at [602, 515] on li "[STREET_ADDRESS]" at bounding box center [661, 513] width 320 height 30
type input "**********"
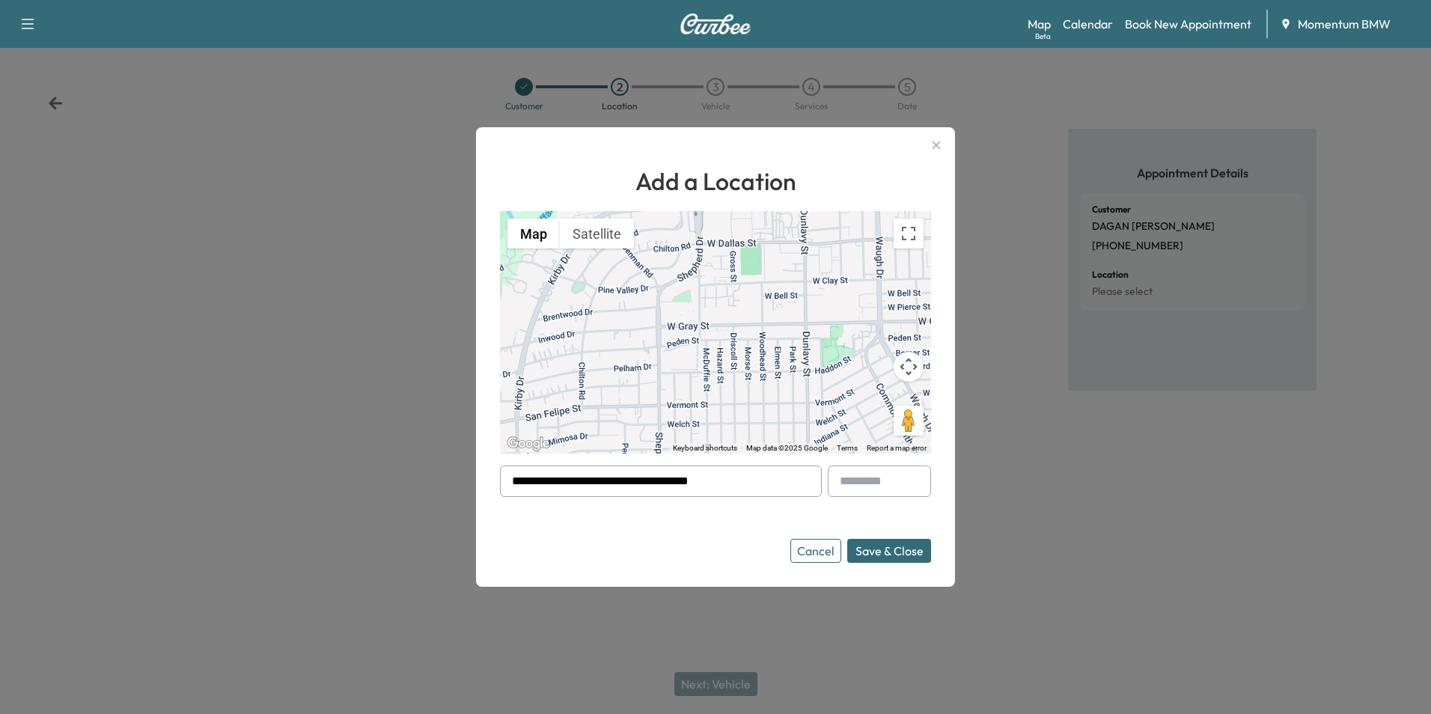
click at [882, 547] on button "Save & Close" at bounding box center [889, 551] width 84 height 24
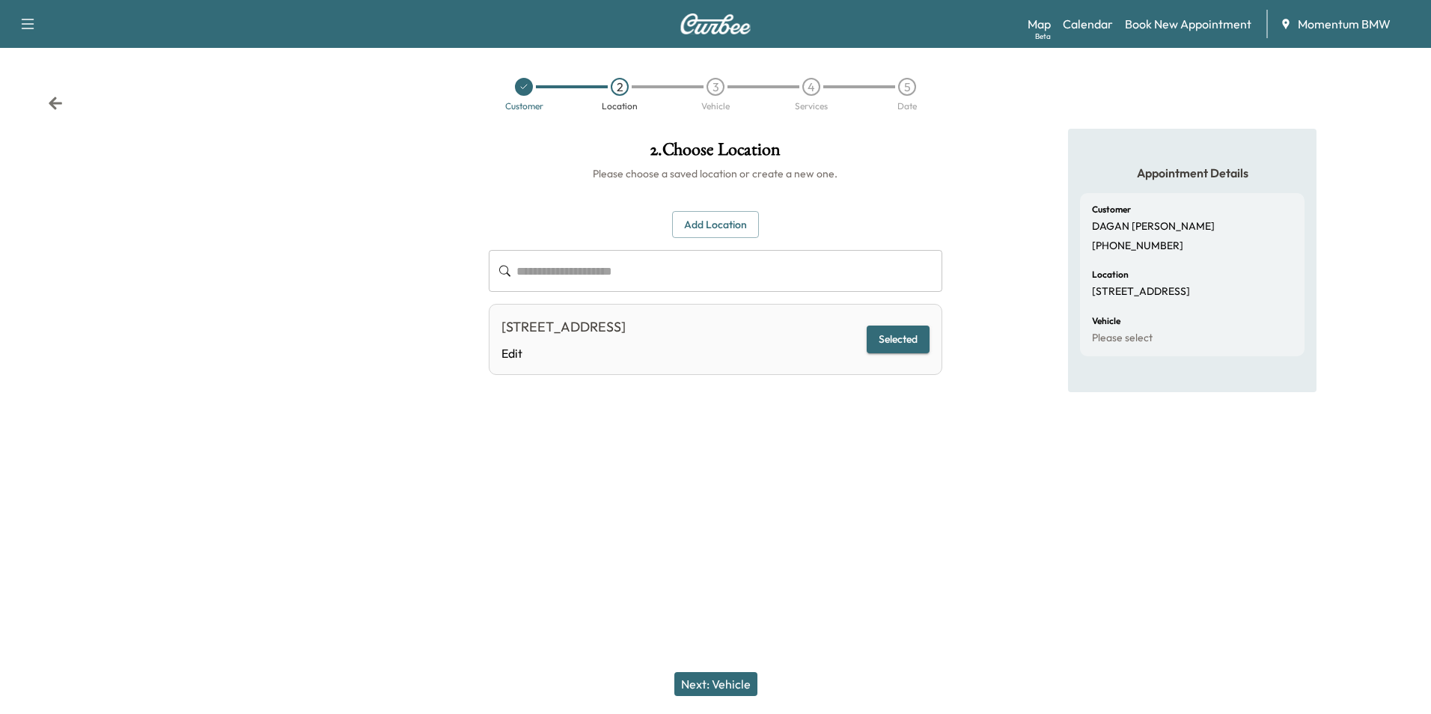
click at [721, 684] on button "Next: Vehicle" at bounding box center [715, 684] width 83 height 24
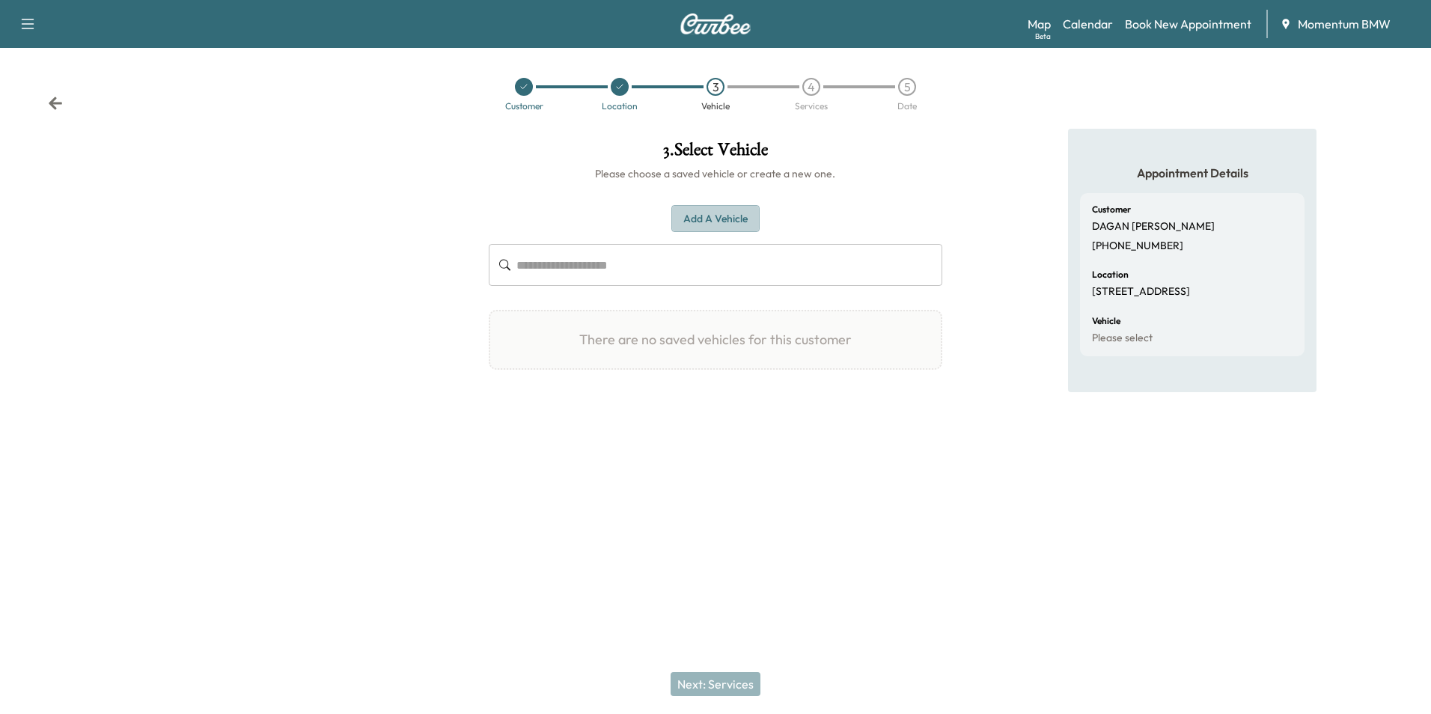
click at [709, 217] on button "Add a Vehicle" at bounding box center [715, 219] width 88 height 28
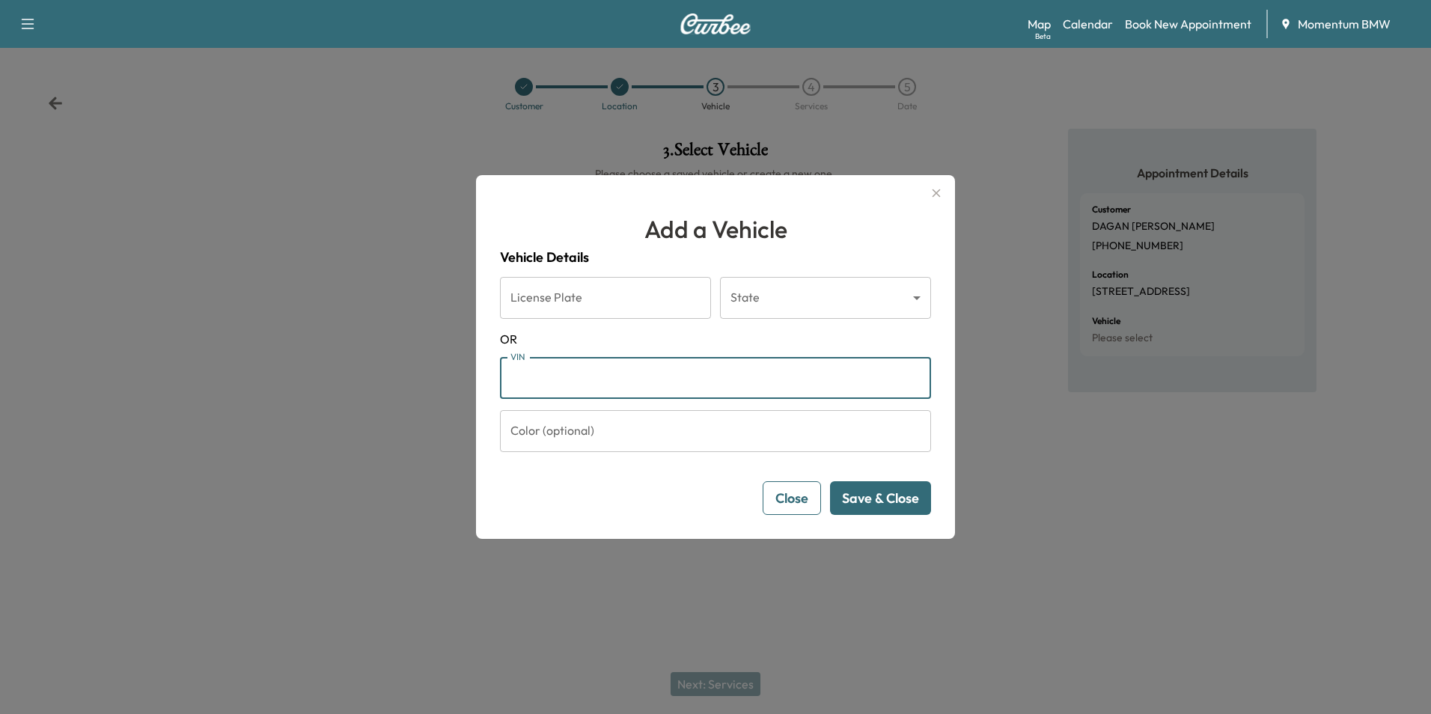
click at [520, 377] on input "VIN" at bounding box center [715, 378] width 431 height 42
paste input "**********"
type input "**********"
click at [882, 499] on button "Save & Close" at bounding box center [880, 498] width 101 height 34
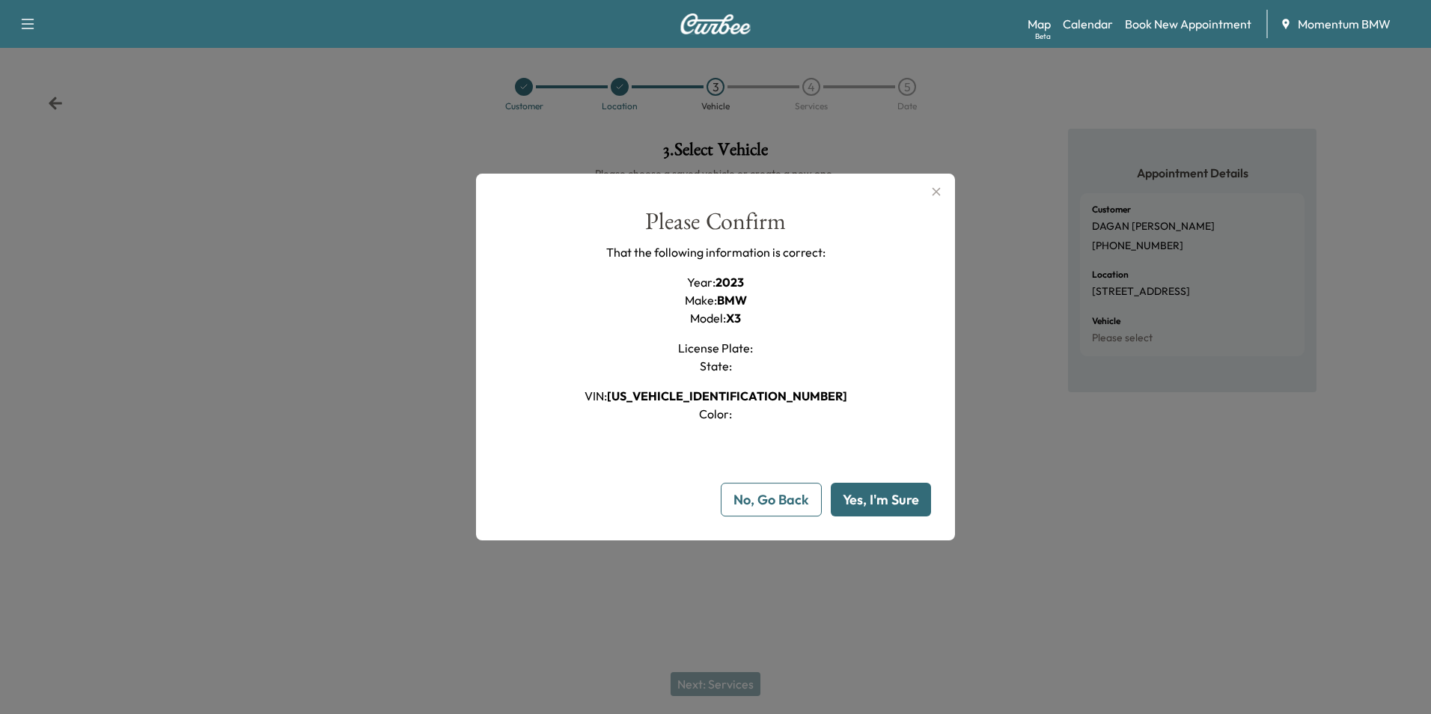
click at [882, 499] on button "Yes, I'm Sure" at bounding box center [881, 500] width 100 height 34
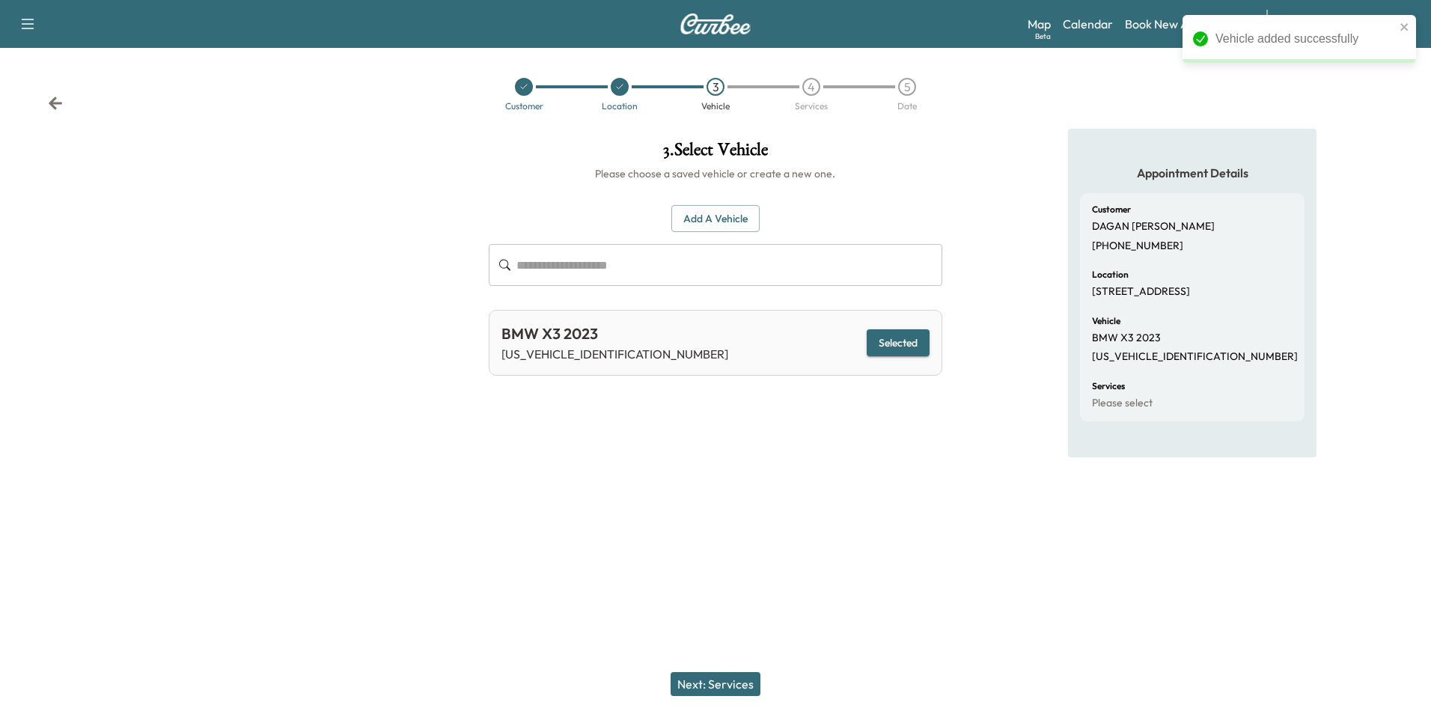
click at [725, 687] on button "Next: Services" at bounding box center [715, 684] width 90 height 24
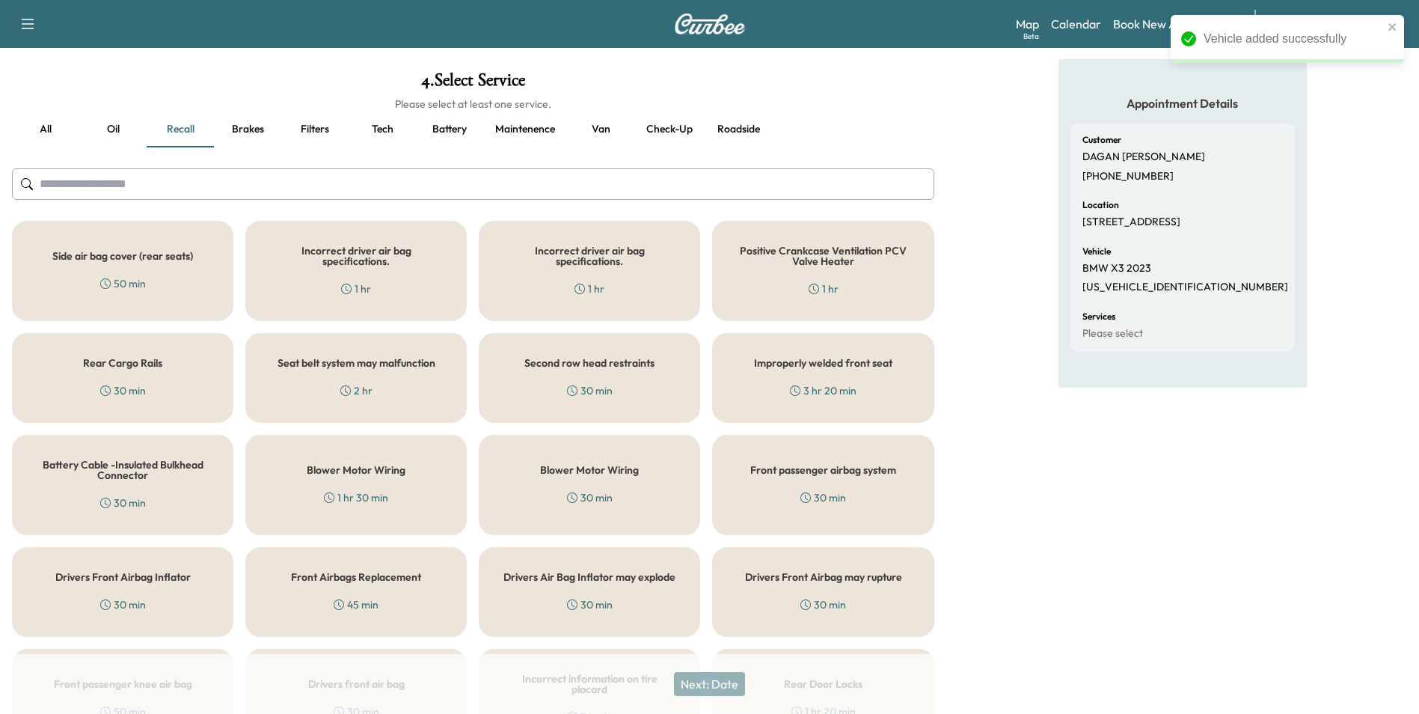
scroll to position [165, 0]
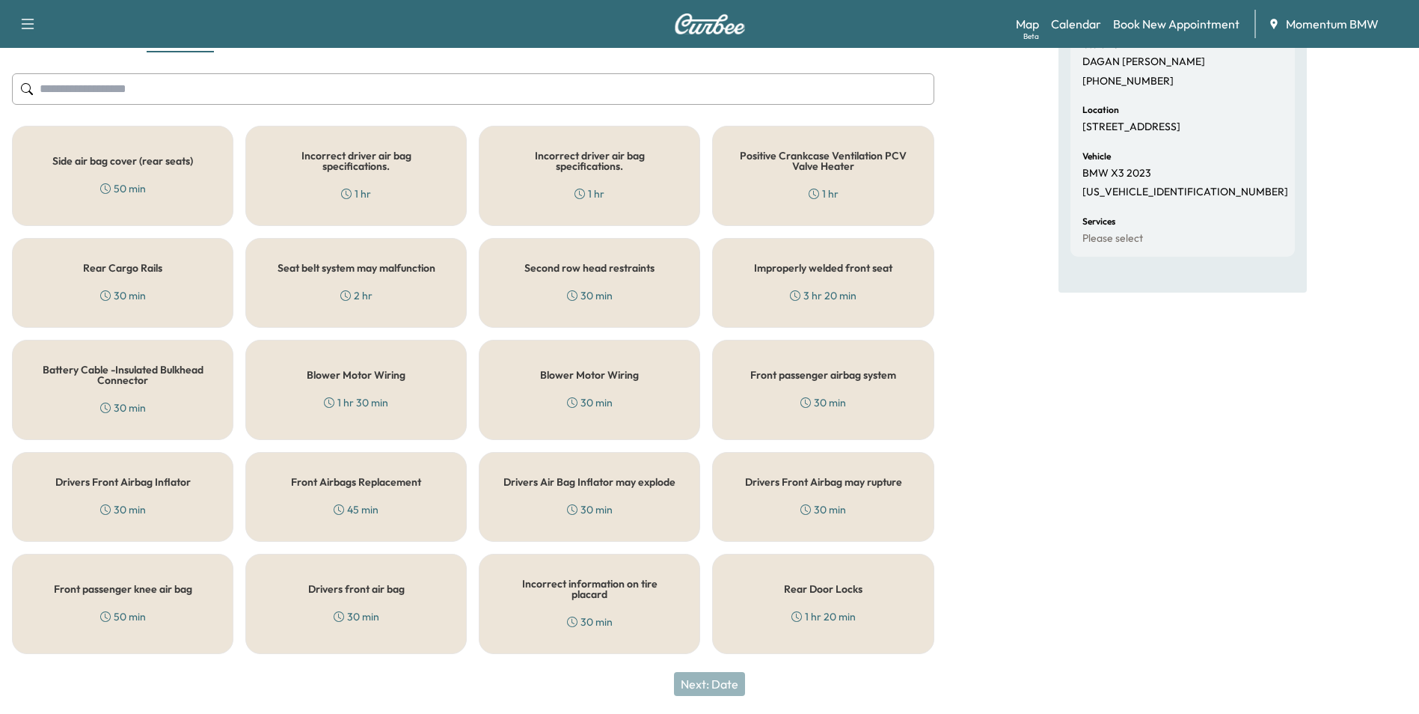
click at [825, 601] on div "Rear Door Locks 1 hr 20 min" at bounding box center [822, 604] width 221 height 100
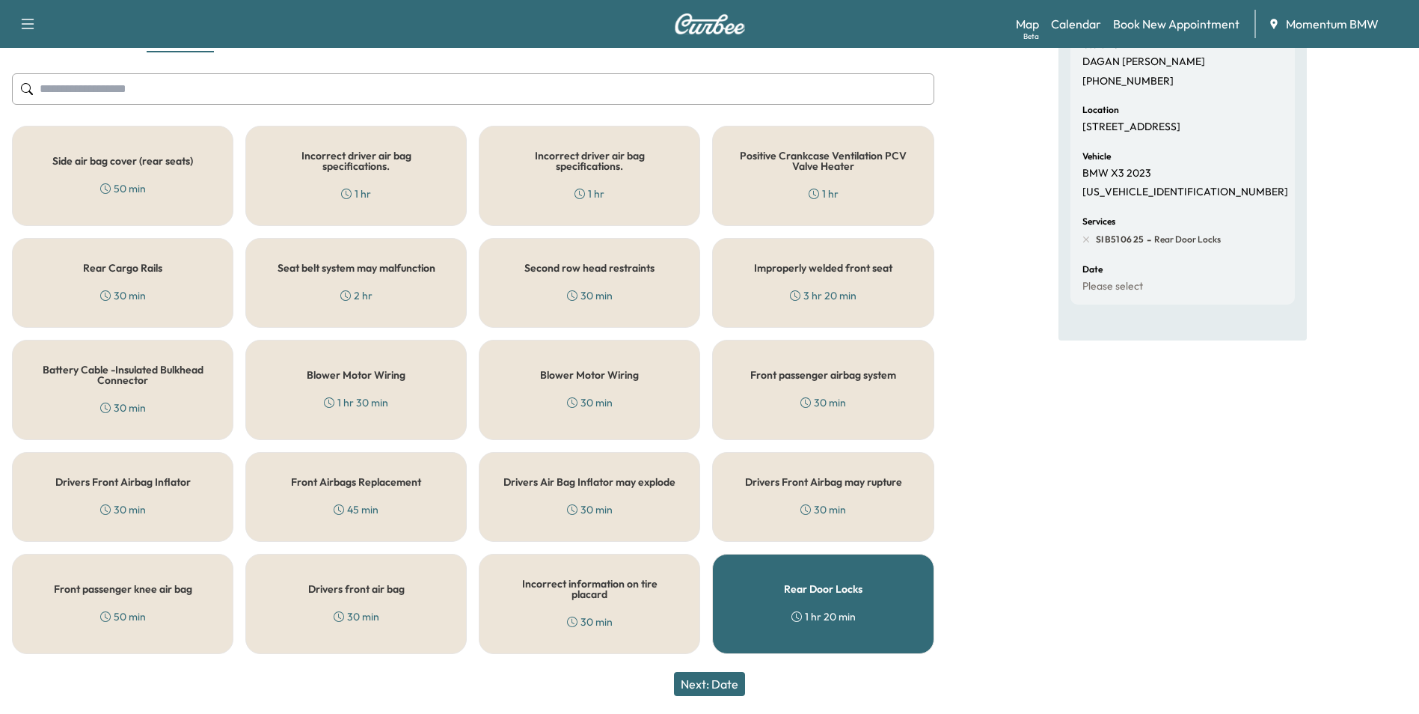
click at [728, 679] on button "Next: Date" at bounding box center [709, 684] width 71 height 24
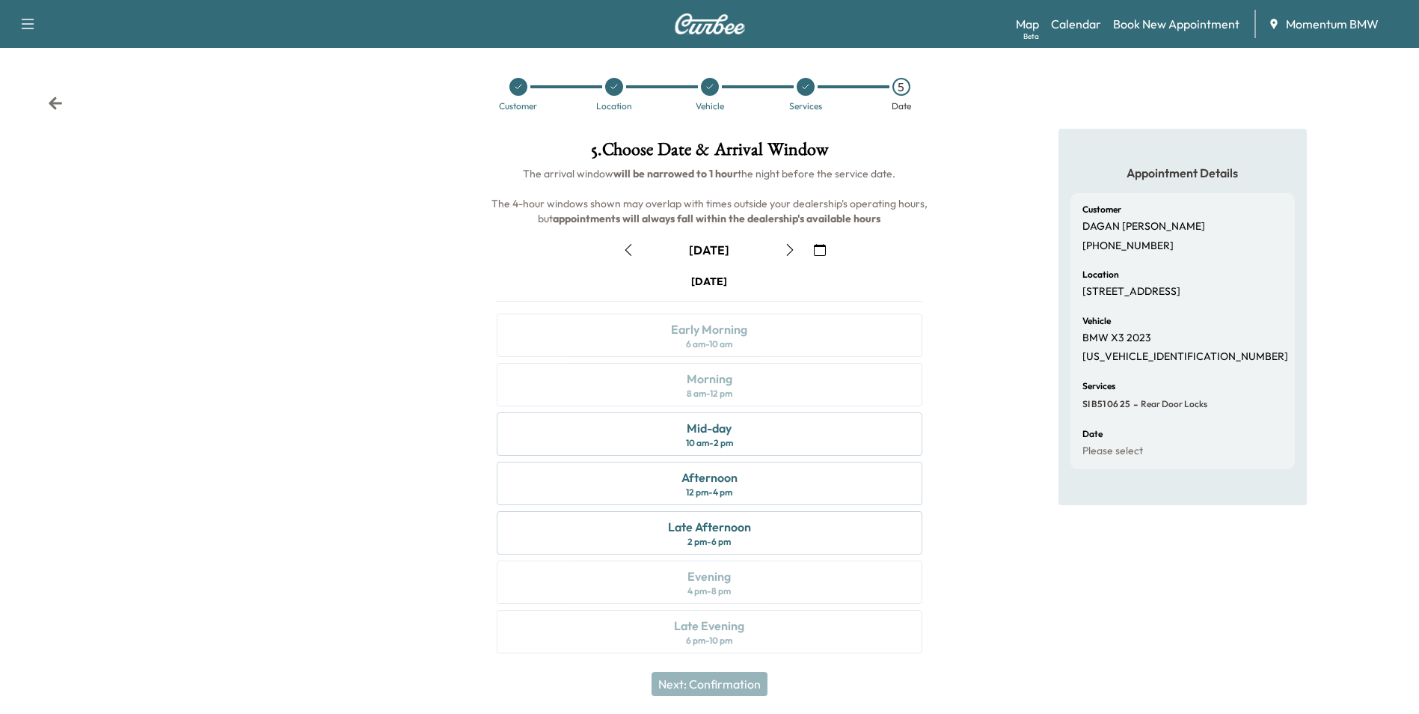
click at [819, 245] on icon "button" at bounding box center [820, 250] width 12 height 12
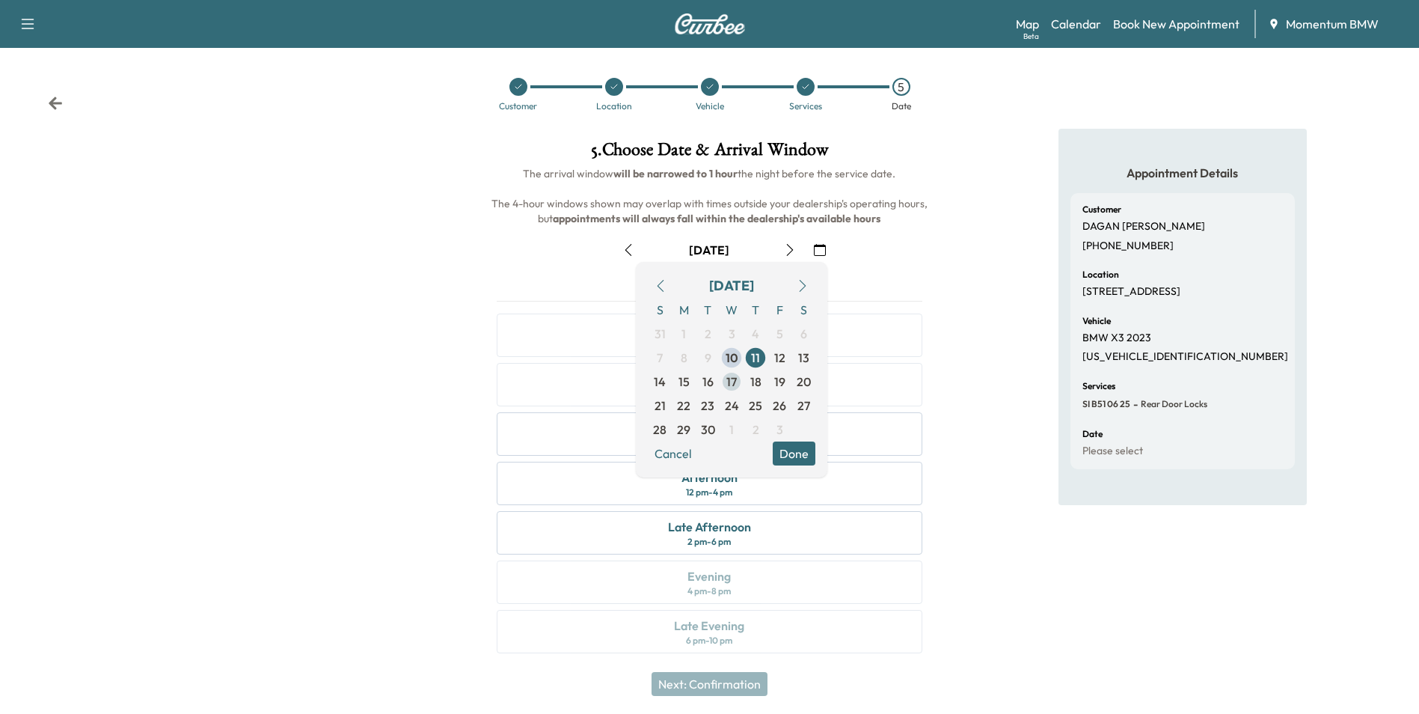
click at [732, 381] on span "17" at bounding box center [732, 382] width 10 height 18
click at [787, 457] on button "Done" at bounding box center [794, 453] width 43 height 24
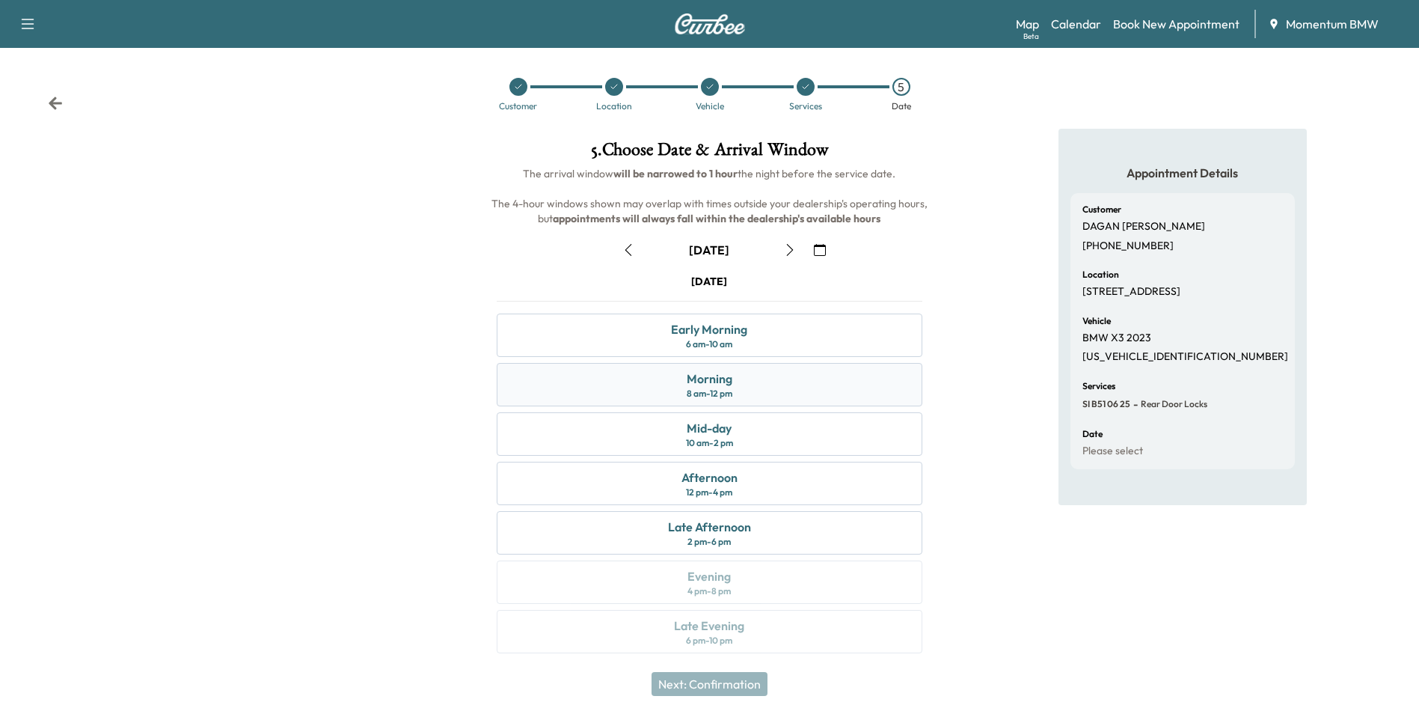
click at [746, 391] on div "Morning 8 am - 12 pm" at bounding box center [709, 384] width 425 height 43
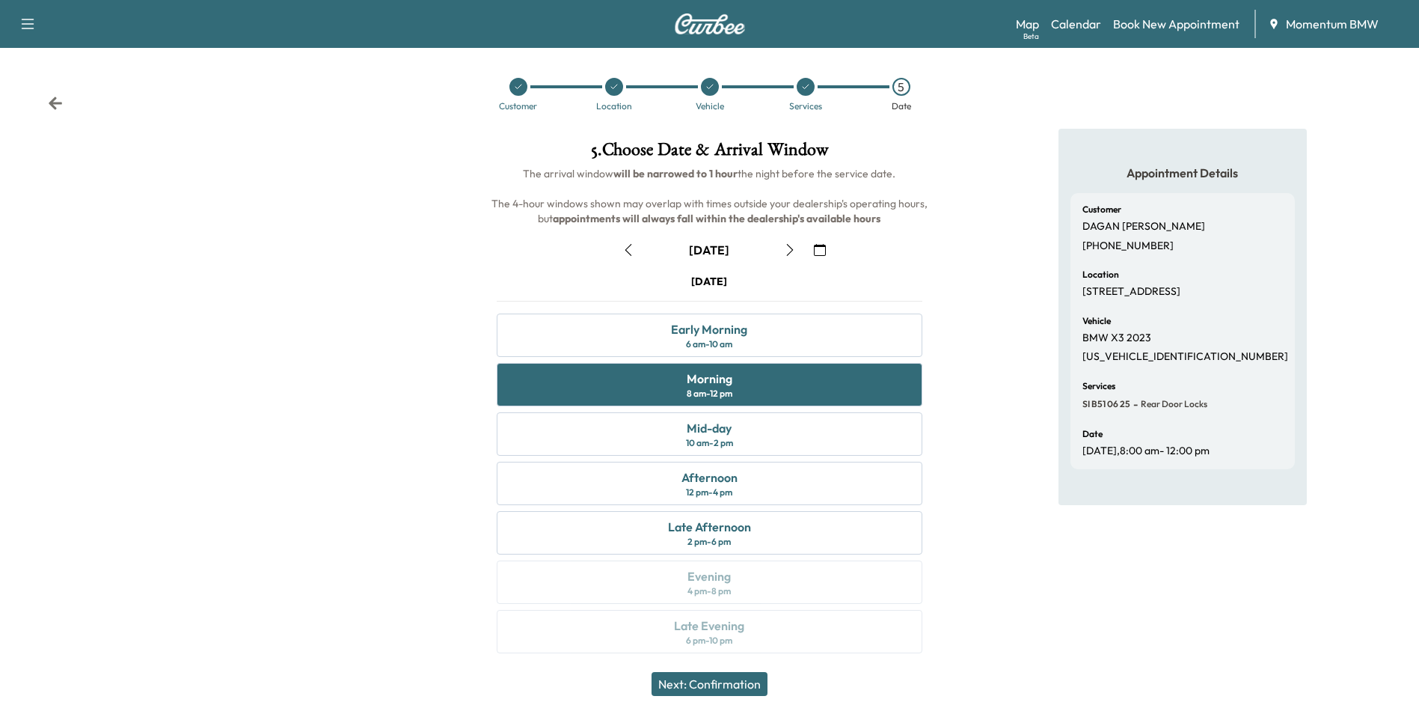
click at [710, 677] on button "Next: Confirmation" at bounding box center [710, 684] width 116 height 24
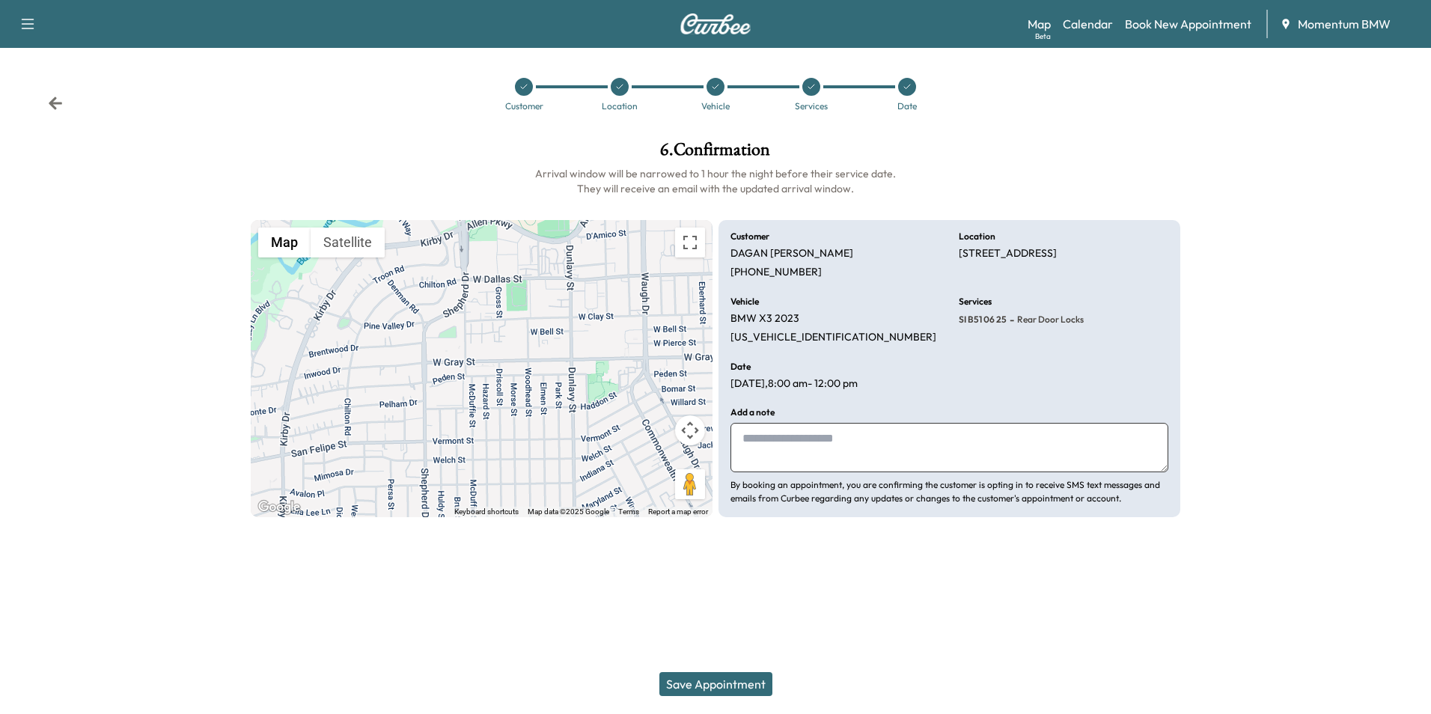
click at [795, 448] on textarea at bounding box center [949, 447] width 438 height 49
type textarea "****"
click at [736, 682] on button "Save Appointment" at bounding box center [715, 684] width 113 height 24
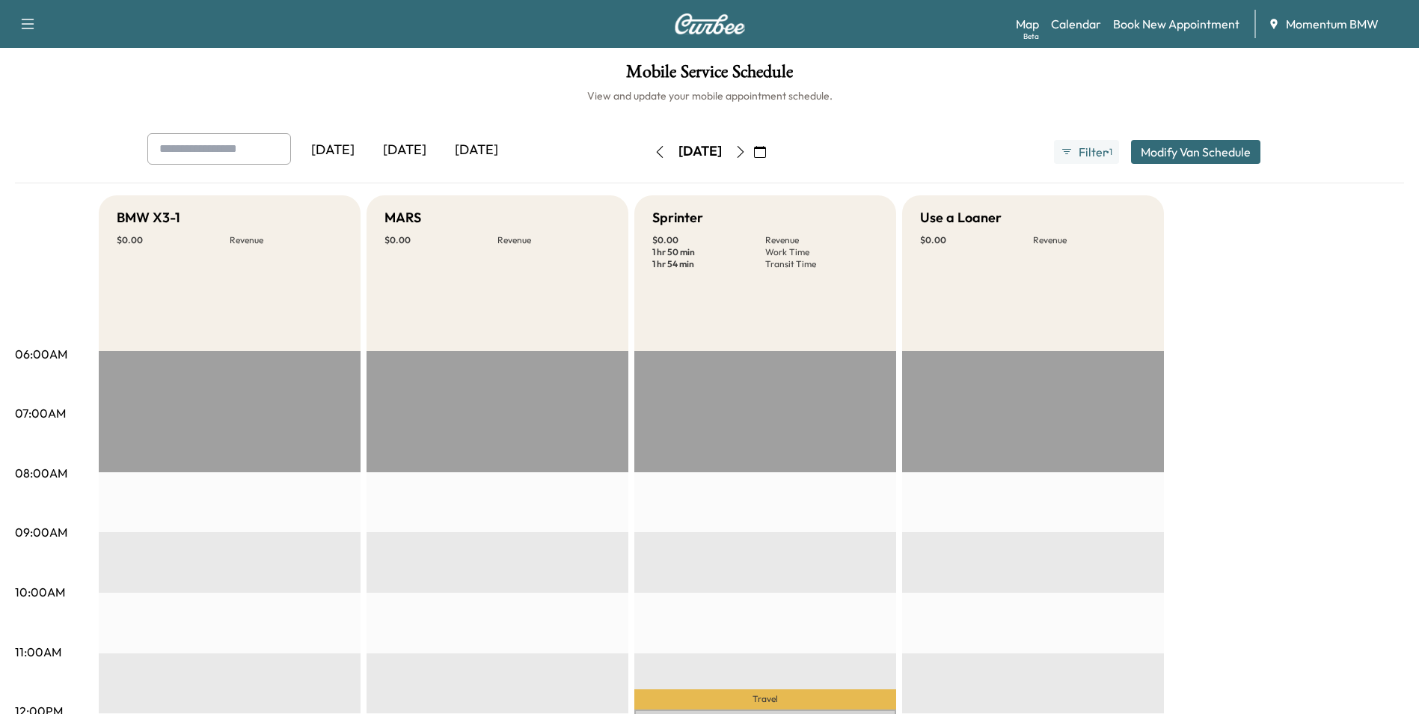
click at [766, 147] on icon "button" at bounding box center [760, 152] width 12 height 12
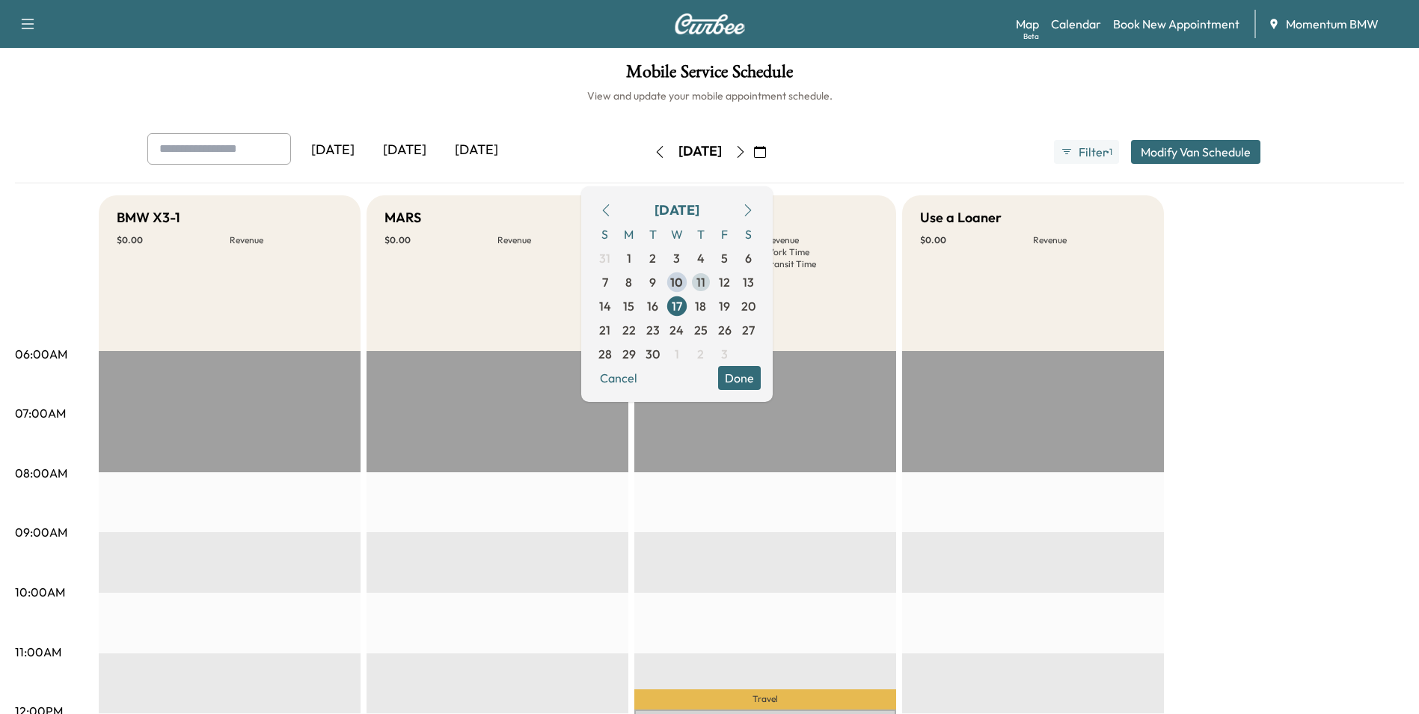
click at [706, 279] on span "11" at bounding box center [701, 282] width 9 height 18
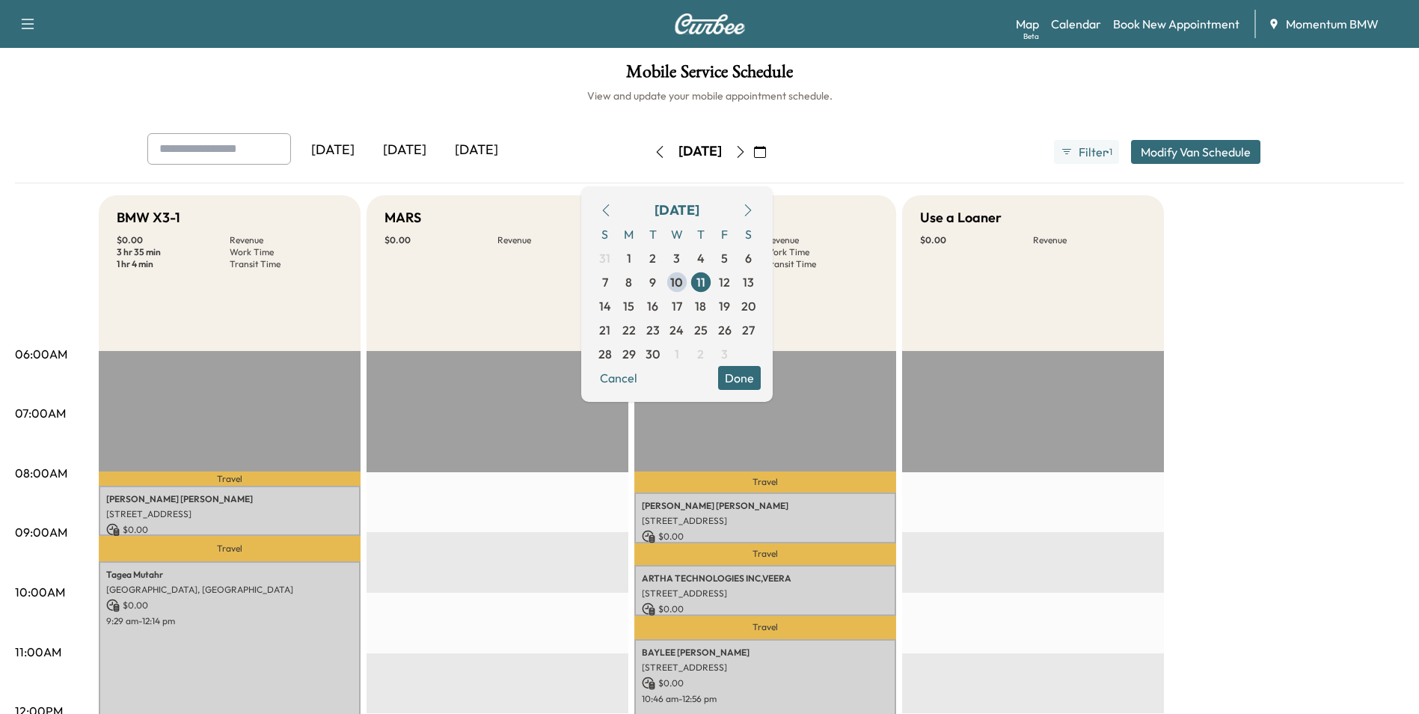
click at [761, 374] on button "Done" at bounding box center [739, 378] width 43 height 24
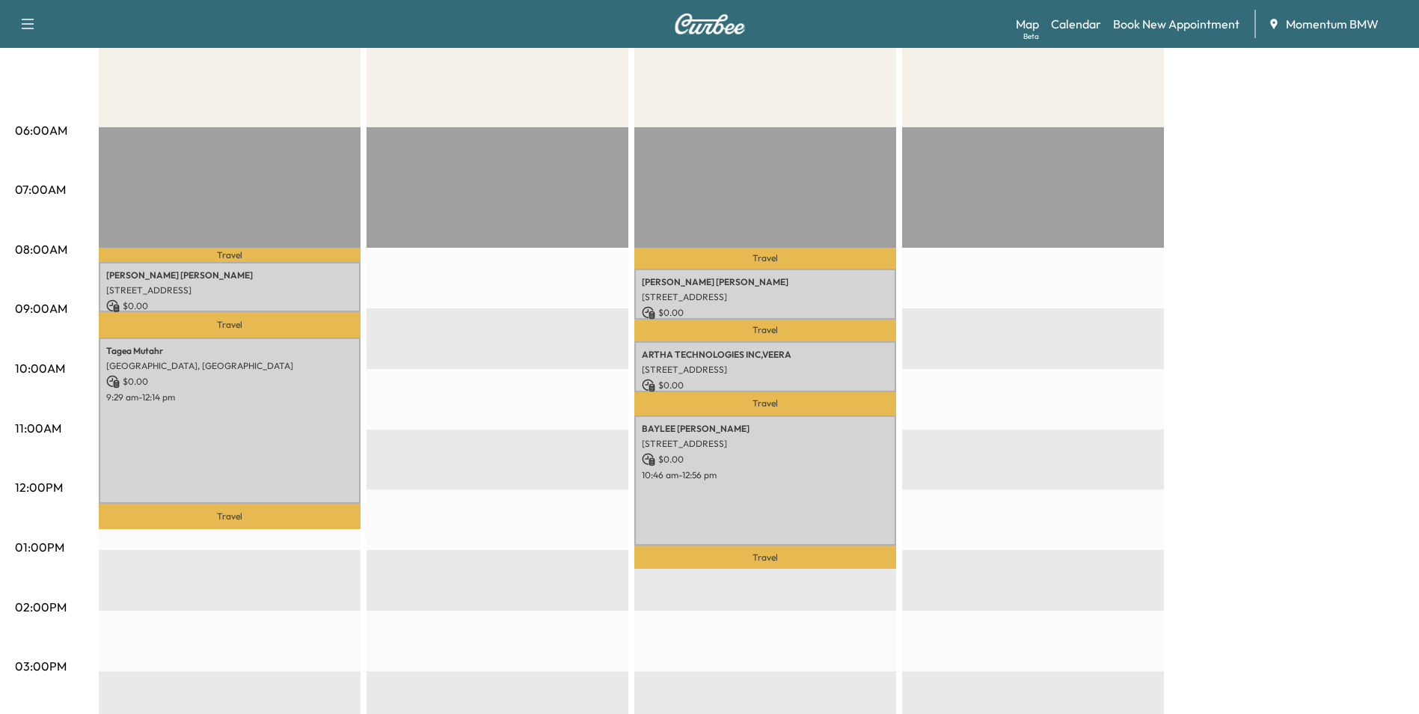
scroll to position [224, 0]
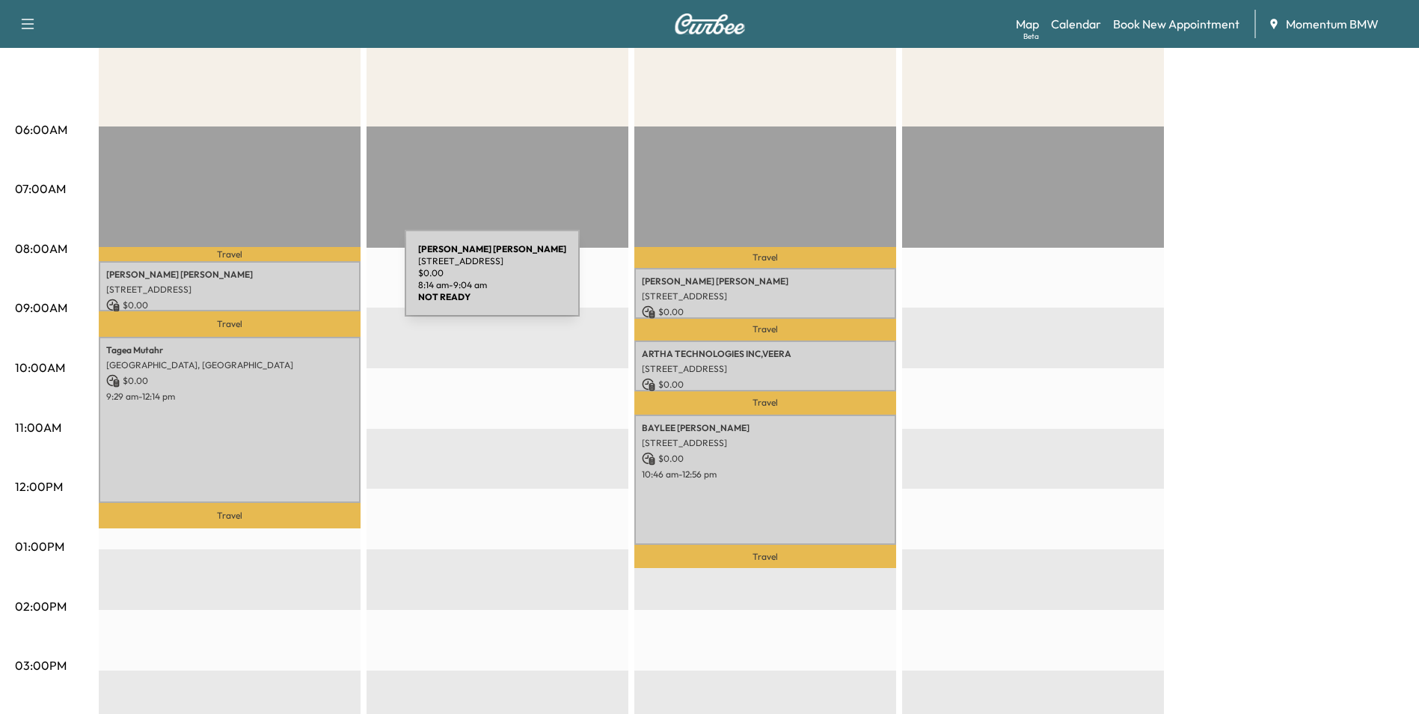
click at [293, 284] on p "[STREET_ADDRESS]" at bounding box center [229, 290] width 247 height 12
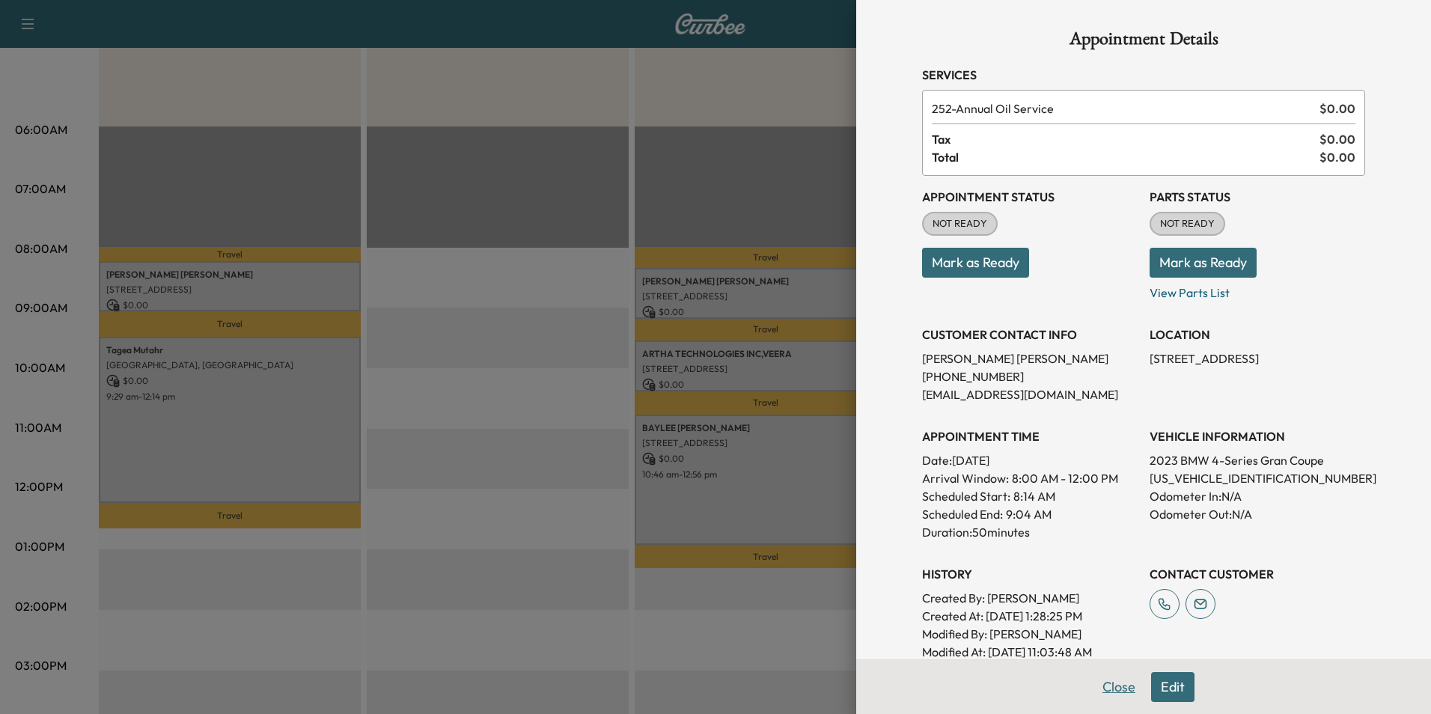
click at [1104, 691] on button "Close" at bounding box center [1118, 687] width 52 height 30
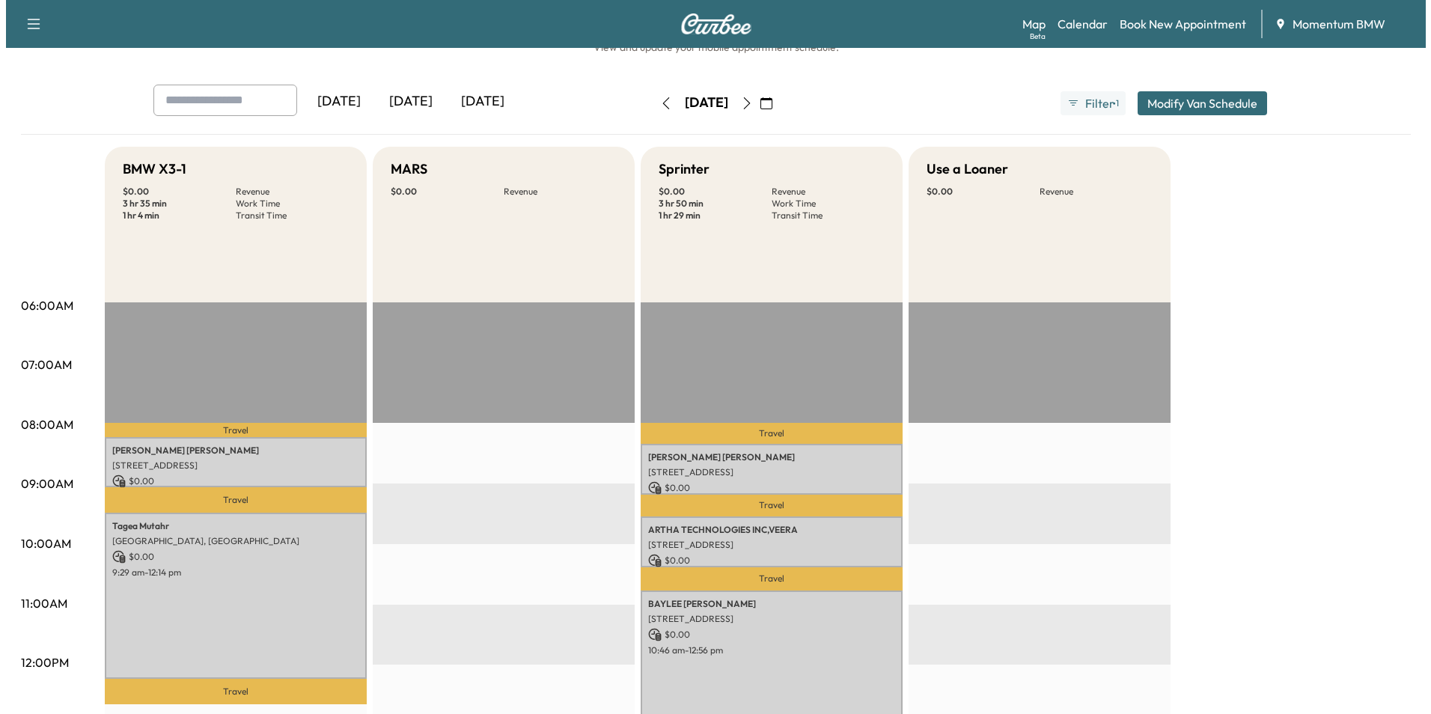
scroll to position [75, 0]
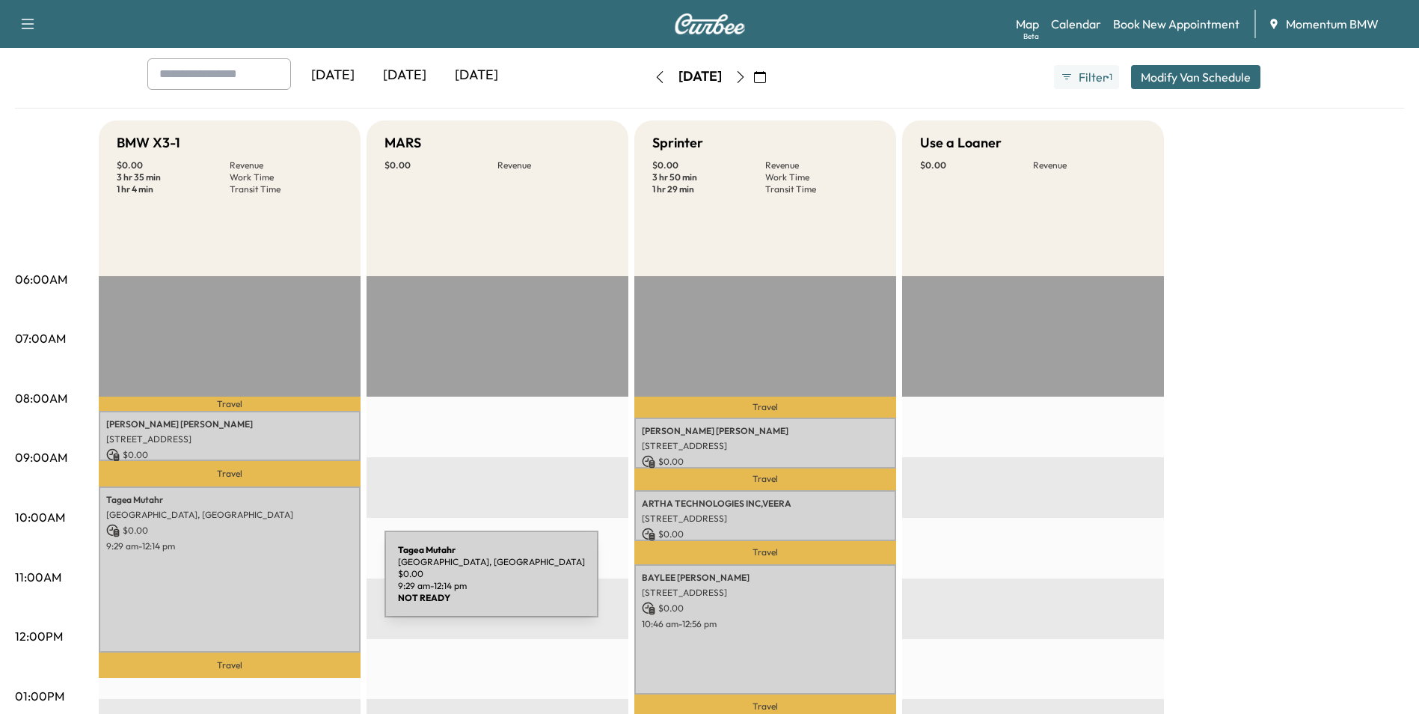
click at [272, 583] on div "[PERSON_NAME][GEOGRAPHIC_DATA], [GEOGRAPHIC_DATA] $ 0.00 9:29 am - 12:14 pm" at bounding box center [230, 569] width 262 height 166
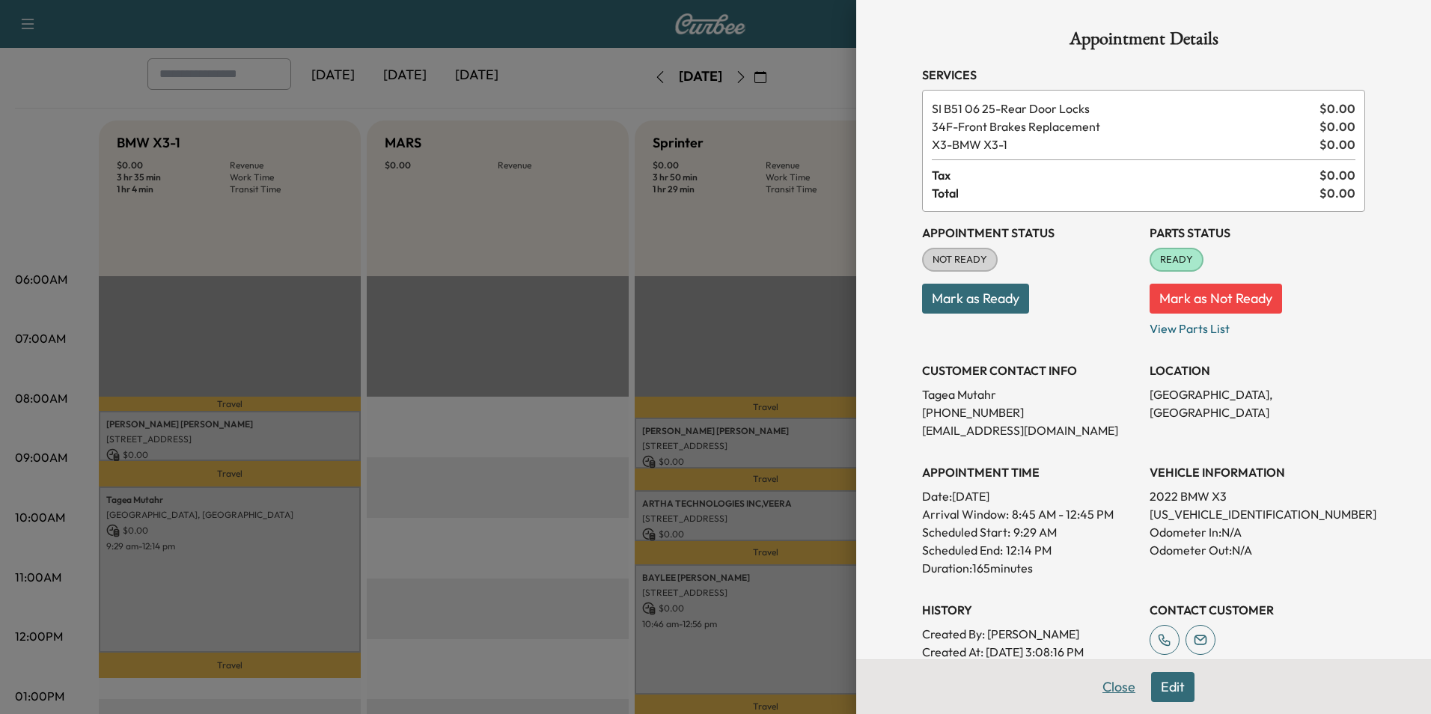
click at [1106, 689] on button "Close" at bounding box center [1118, 687] width 52 height 30
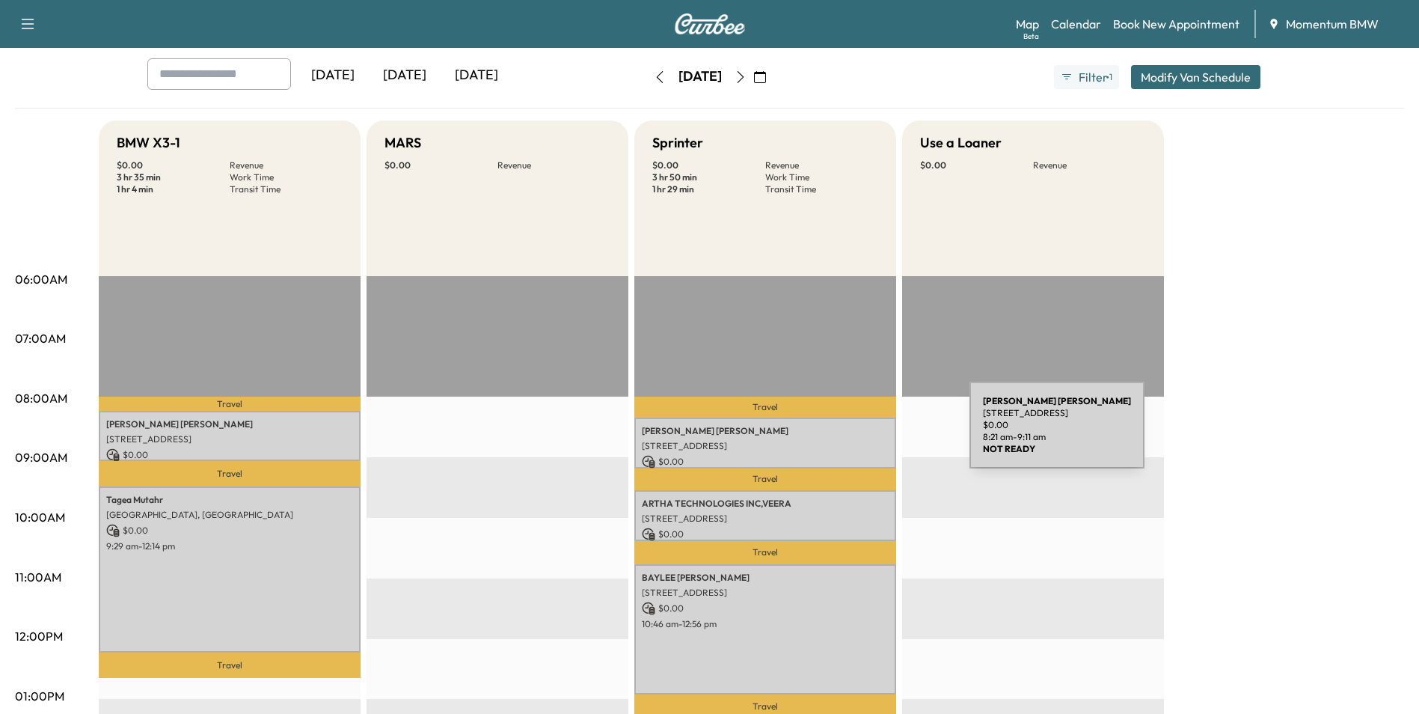
click at [857, 434] on p "[PERSON_NAME]" at bounding box center [765, 431] width 247 height 12
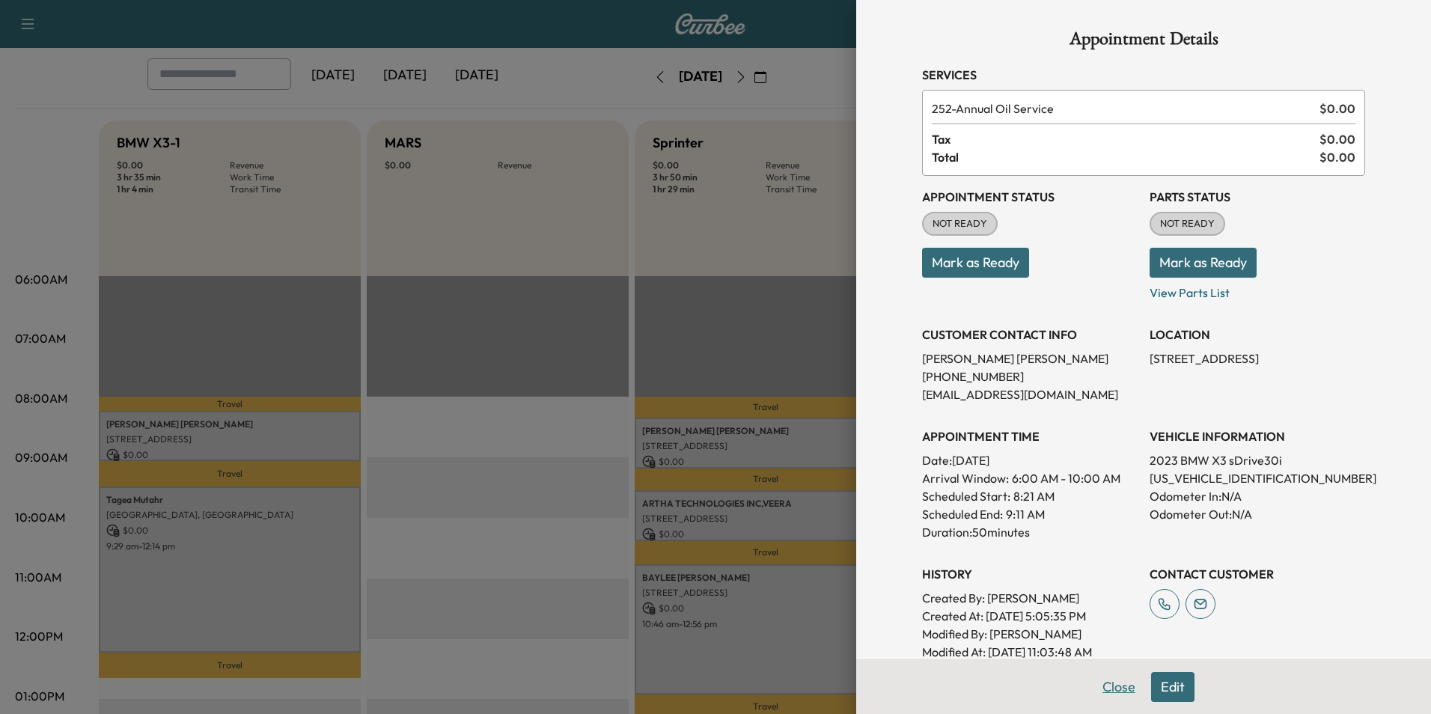
click at [1104, 685] on button "Close" at bounding box center [1118, 687] width 52 height 30
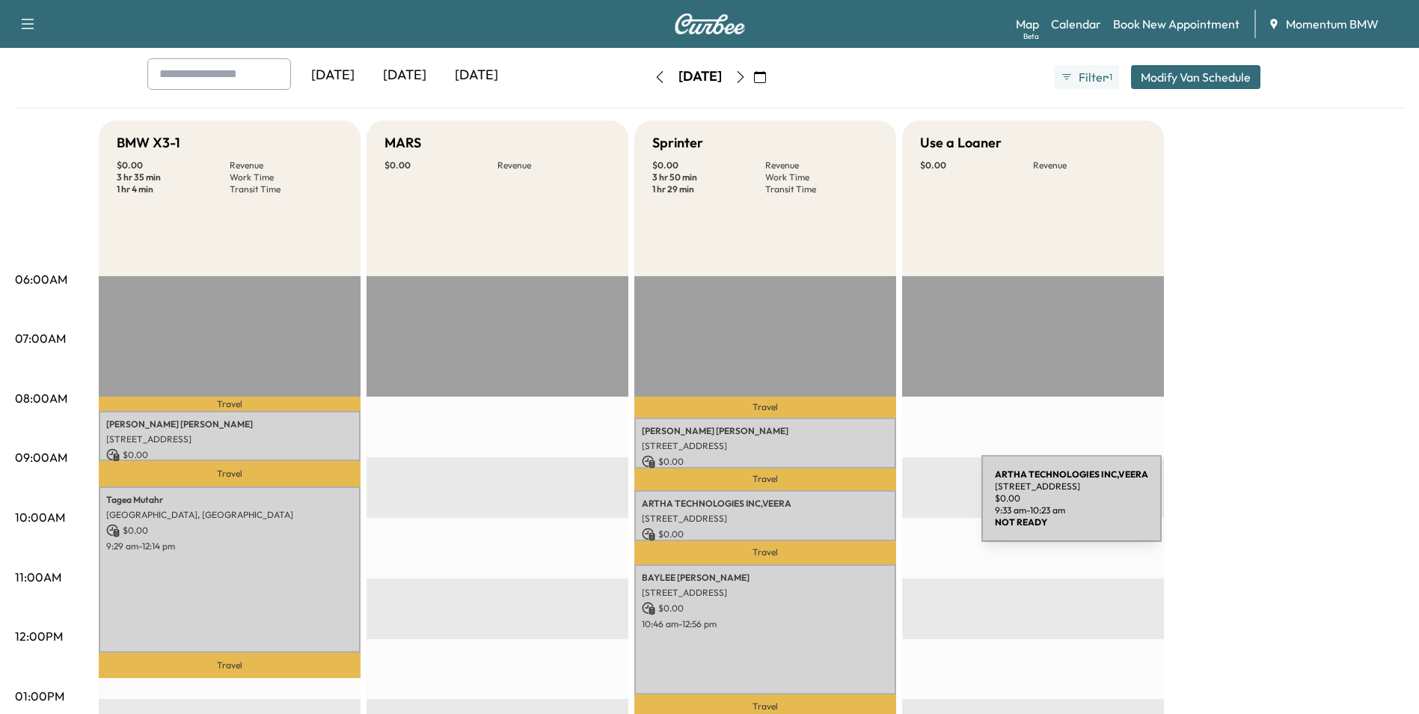
click at [869, 507] on div "ARTHA TECHNOLOGIES INC,[STREET_ADDRESS] $ 0.00 9:33 am - 10:23 am" at bounding box center [766, 515] width 262 height 50
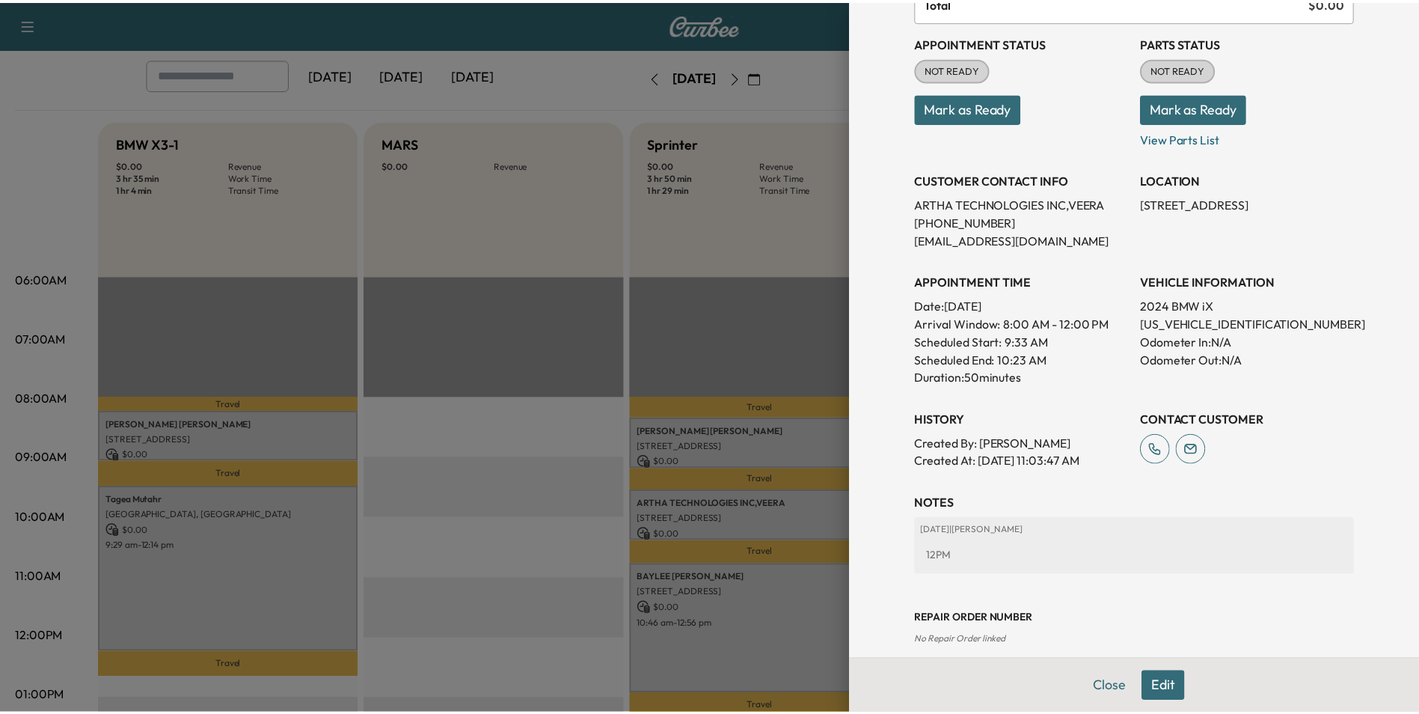
scroll to position [172, 0]
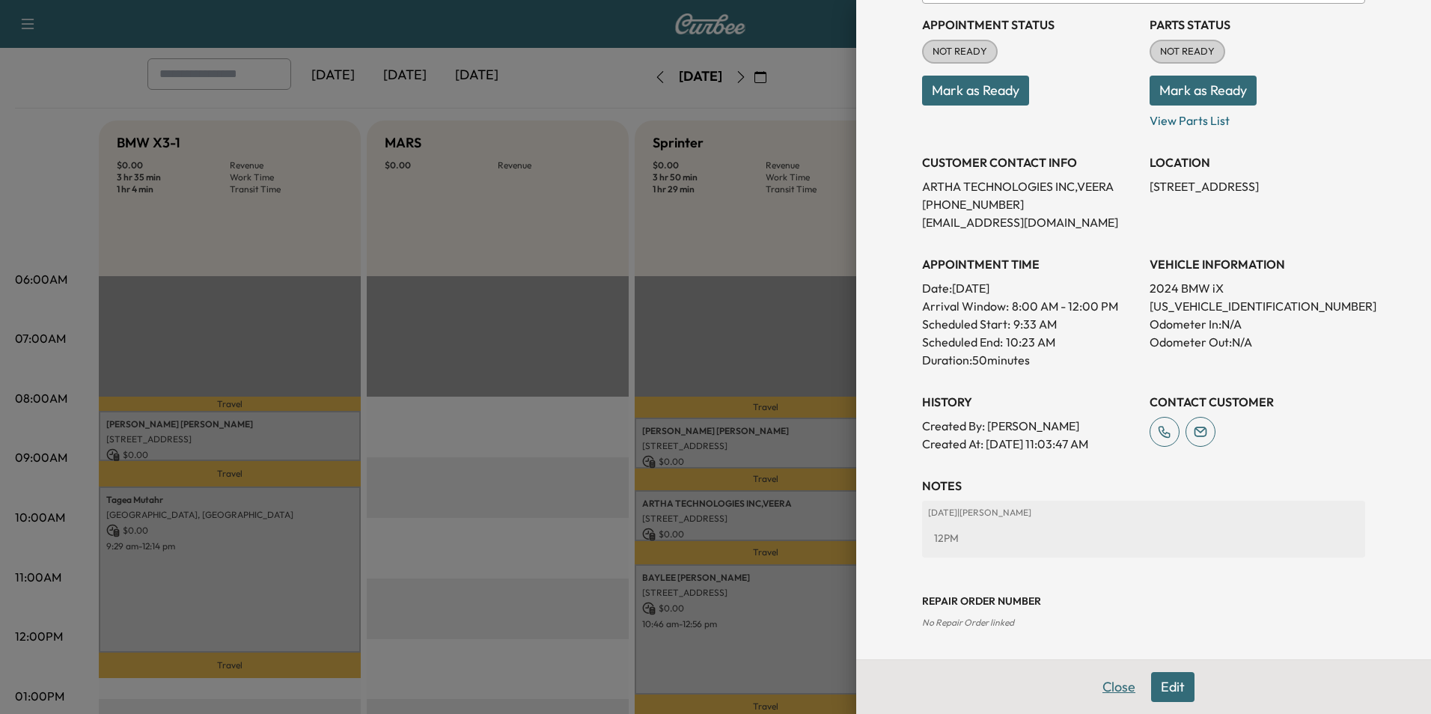
click at [1103, 683] on button "Close" at bounding box center [1118, 687] width 52 height 30
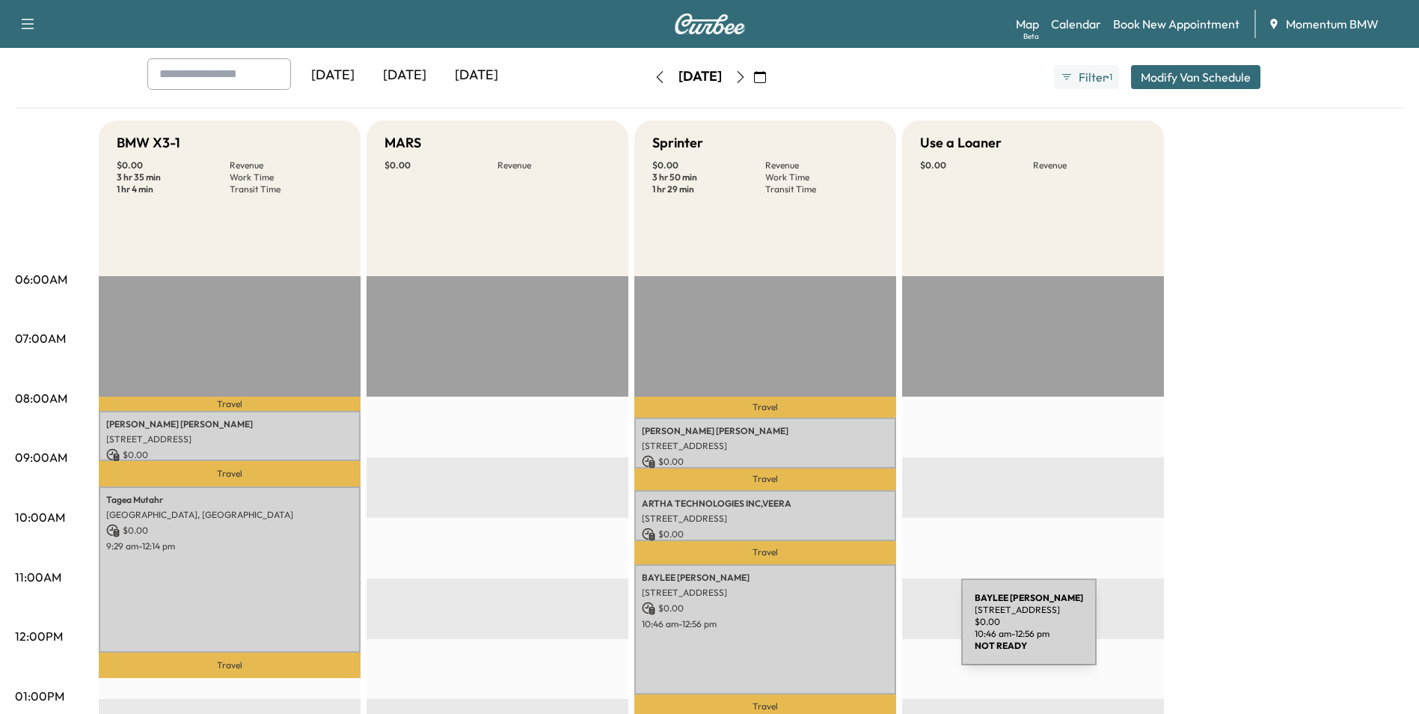
click at [849, 631] on div "[PERSON_NAME] [STREET_ADDRESS] $ 0.00 10:46 am - 12:56 pm" at bounding box center [766, 629] width 262 height 131
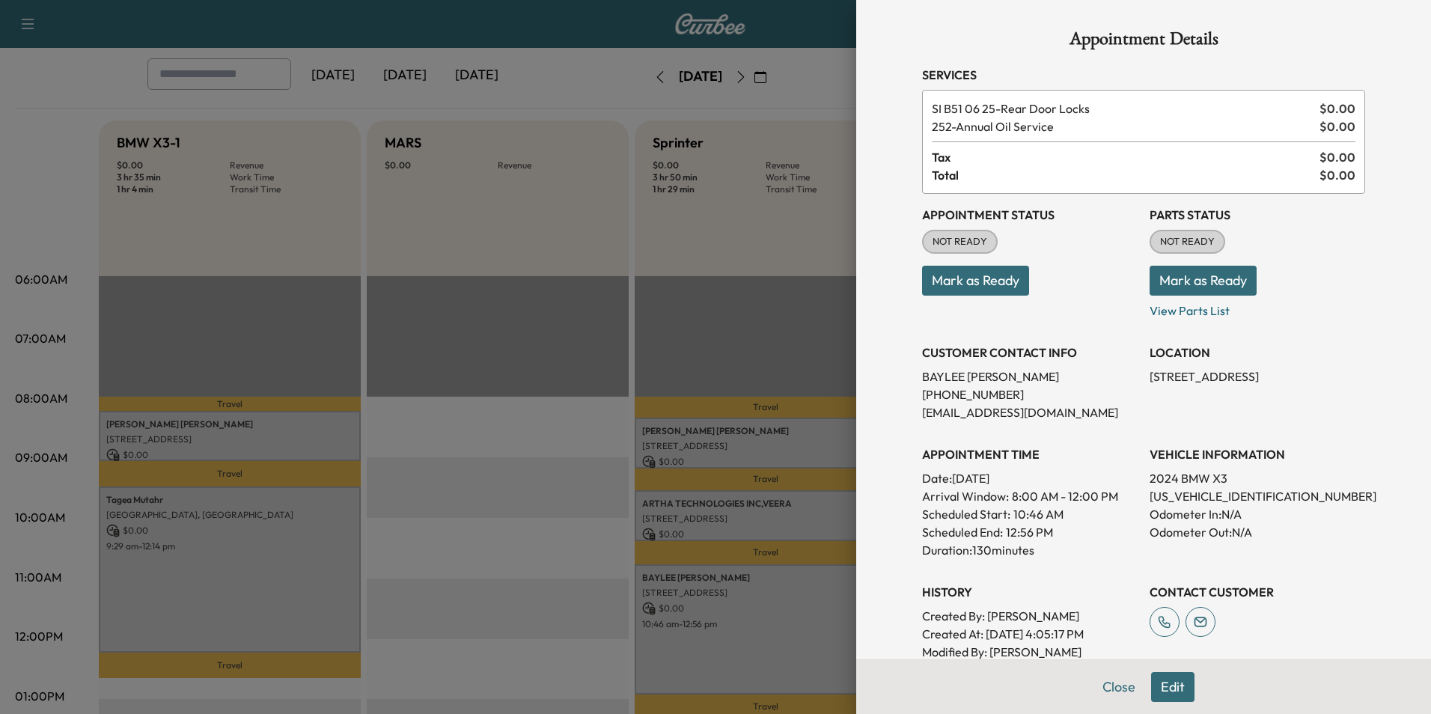
click at [1175, 694] on button "Edit" at bounding box center [1172, 687] width 43 height 30
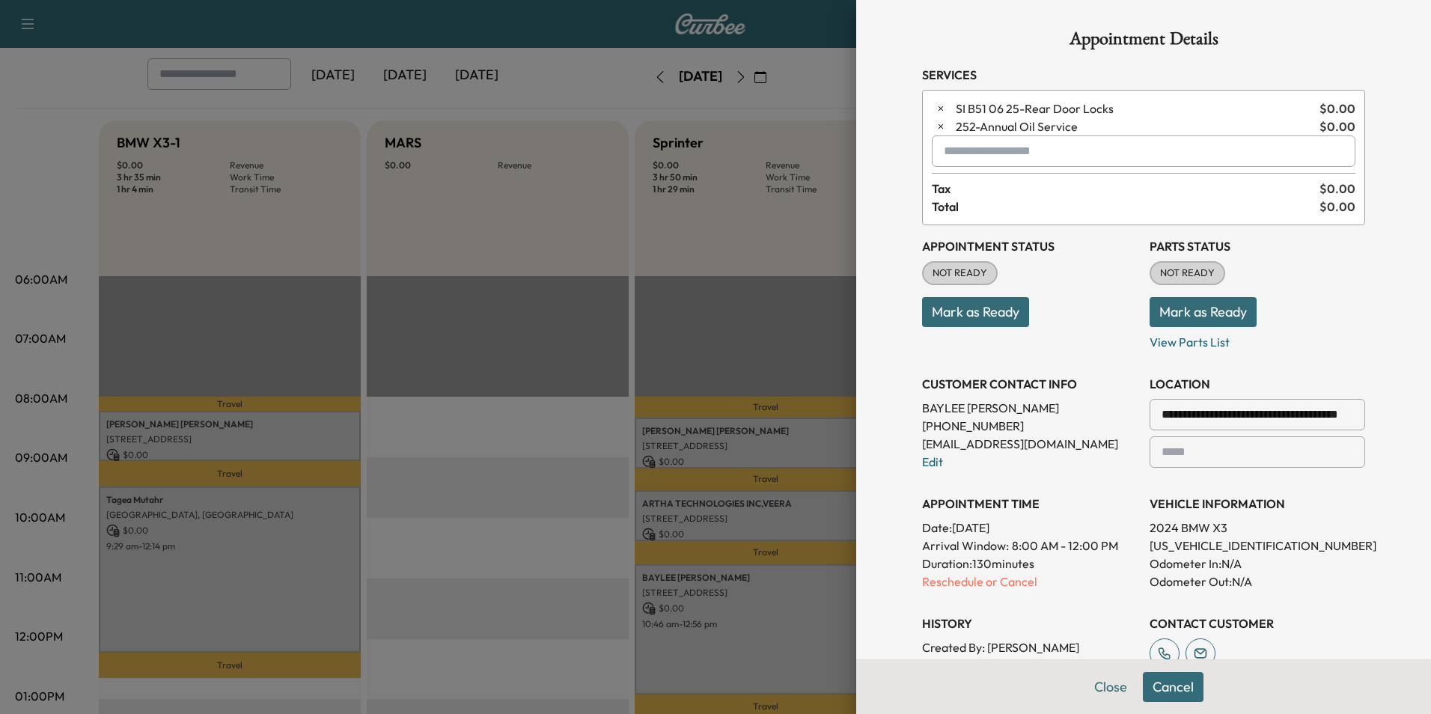
click at [950, 147] on input "text" at bounding box center [1144, 150] width 424 height 31
click at [953, 187] on p "X3 - BMW X3-1" at bounding box center [1090, 190] width 326 height 21
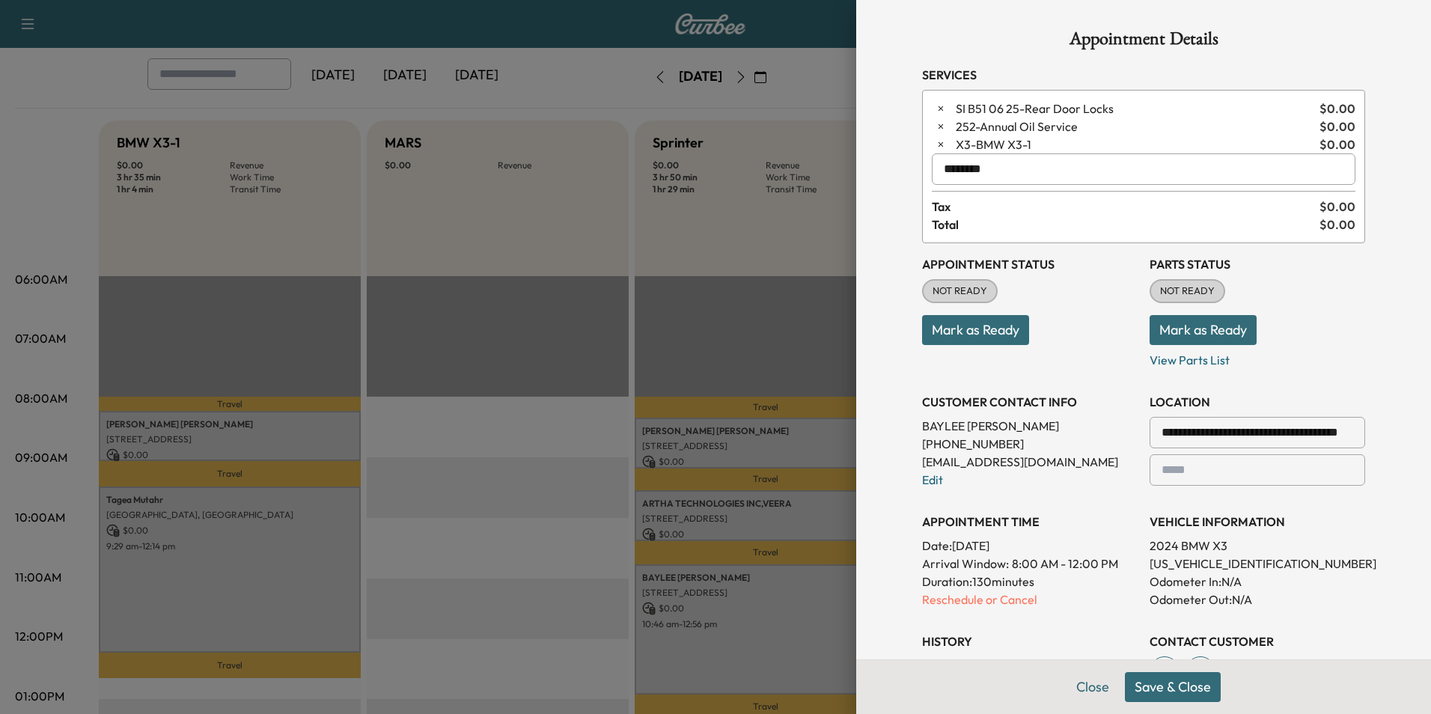
type input "********"
click at [1161, 692] on button "Save & Close" at bounding box center [1173, 687] width 96 height 30
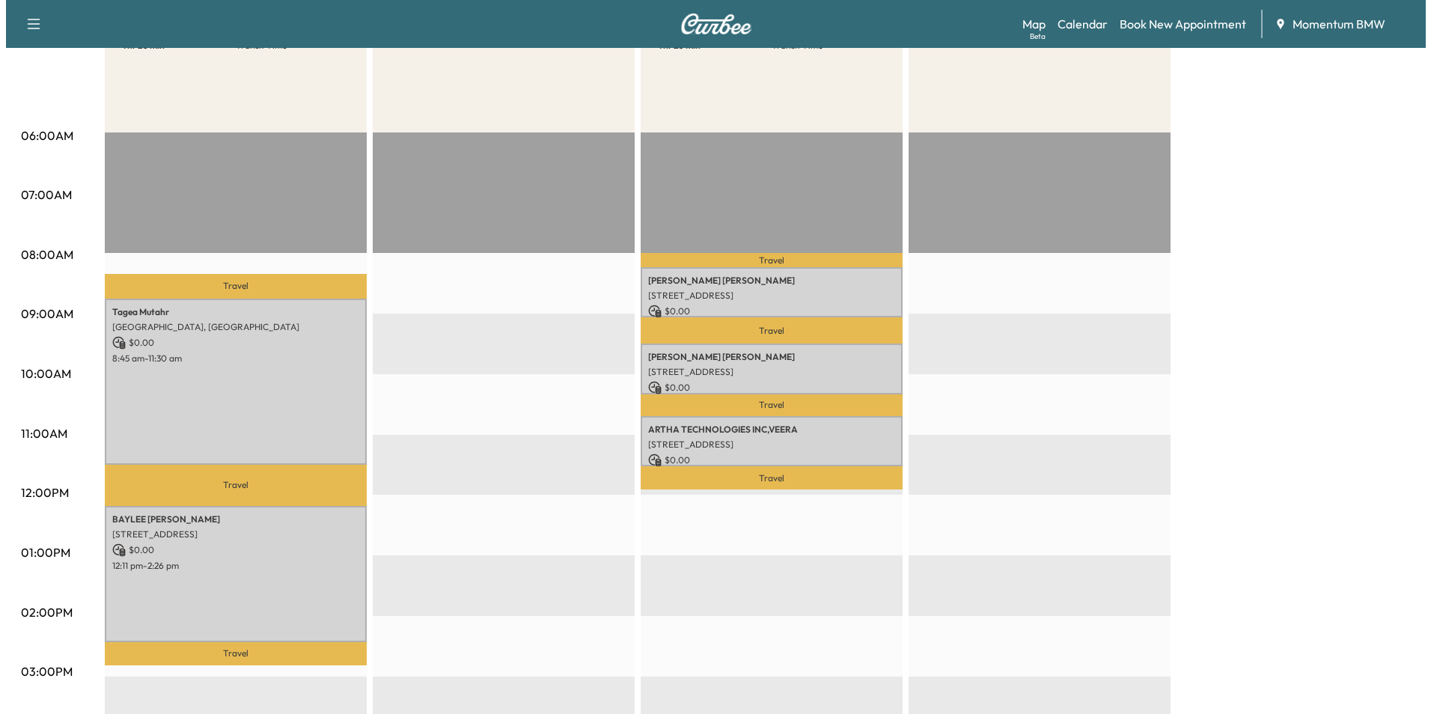
scroll to position [224, 0]
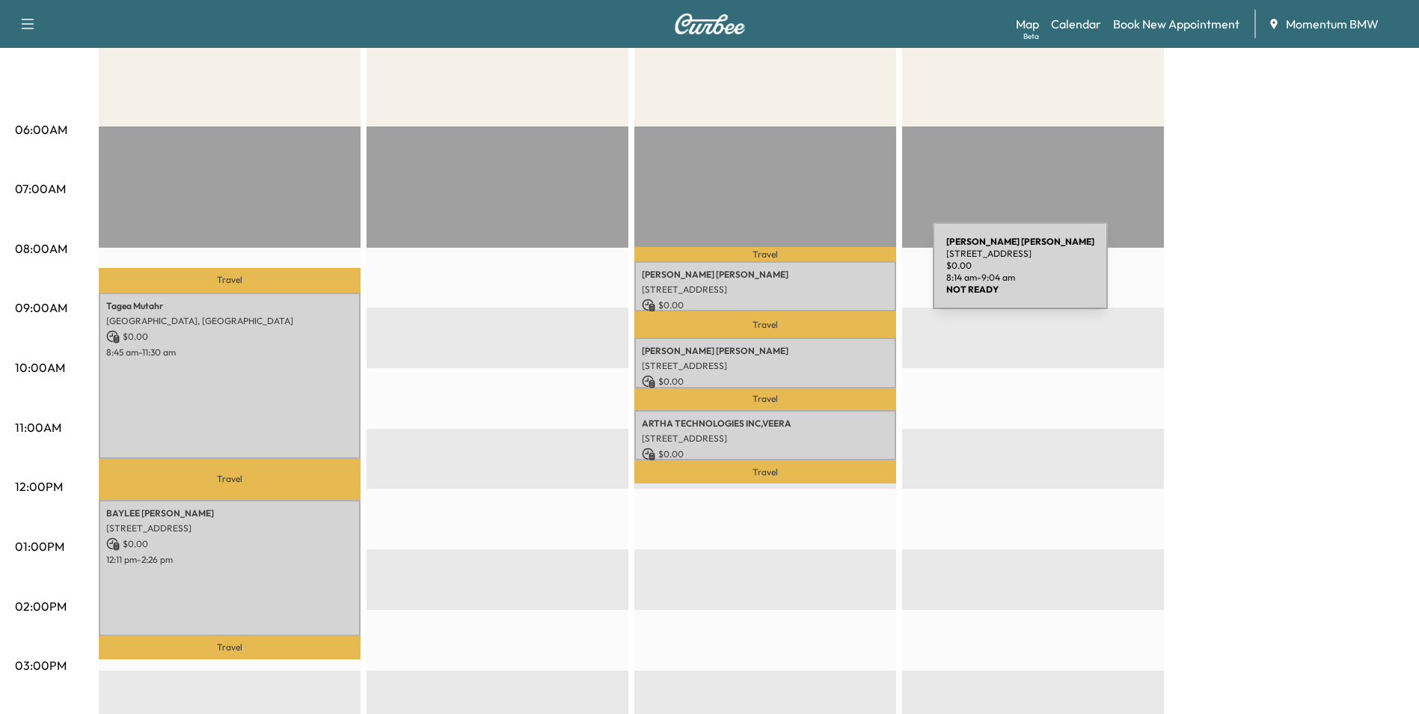
click at [821, 275] on p "[PERSON_NAME]" at bounding box center [765, 275] width 247 height 12
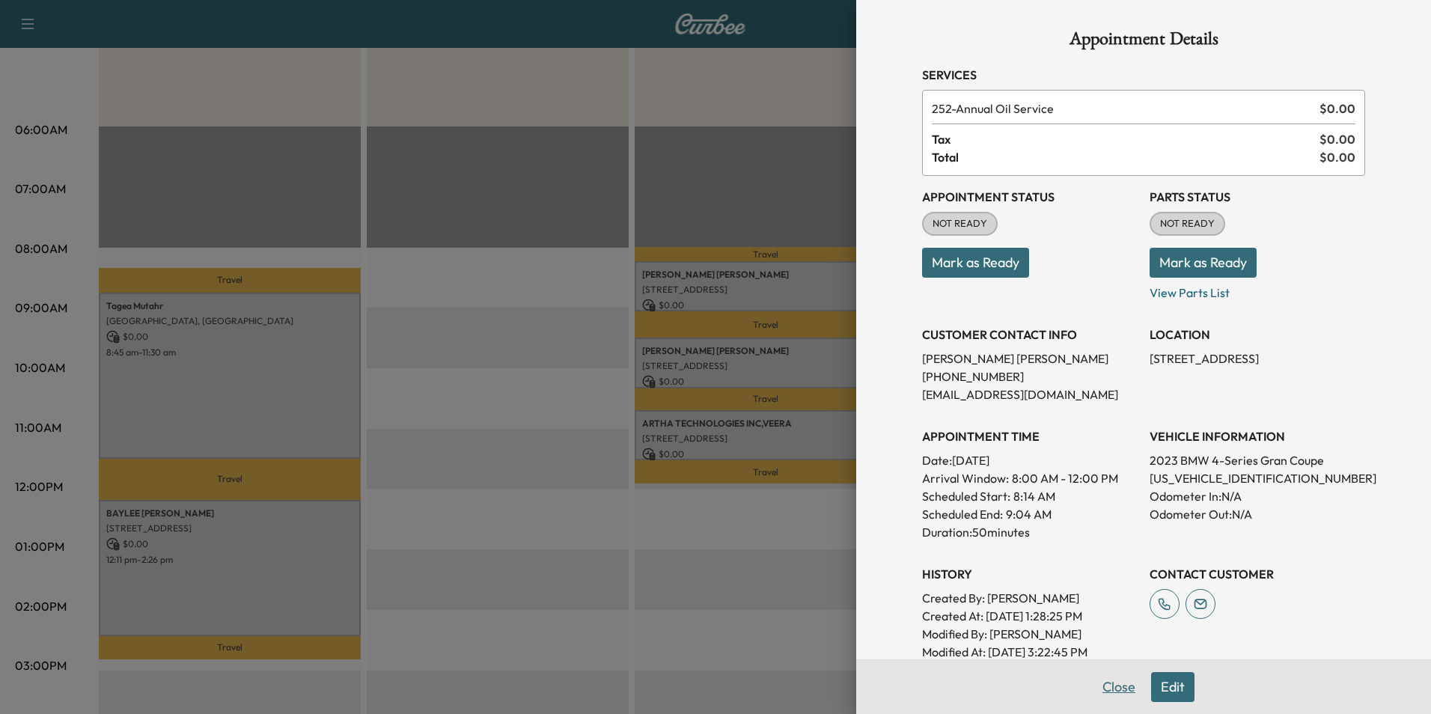
click at [1119, 686] on button "Close" at bounding box center [1118, 687] width 52 height 30
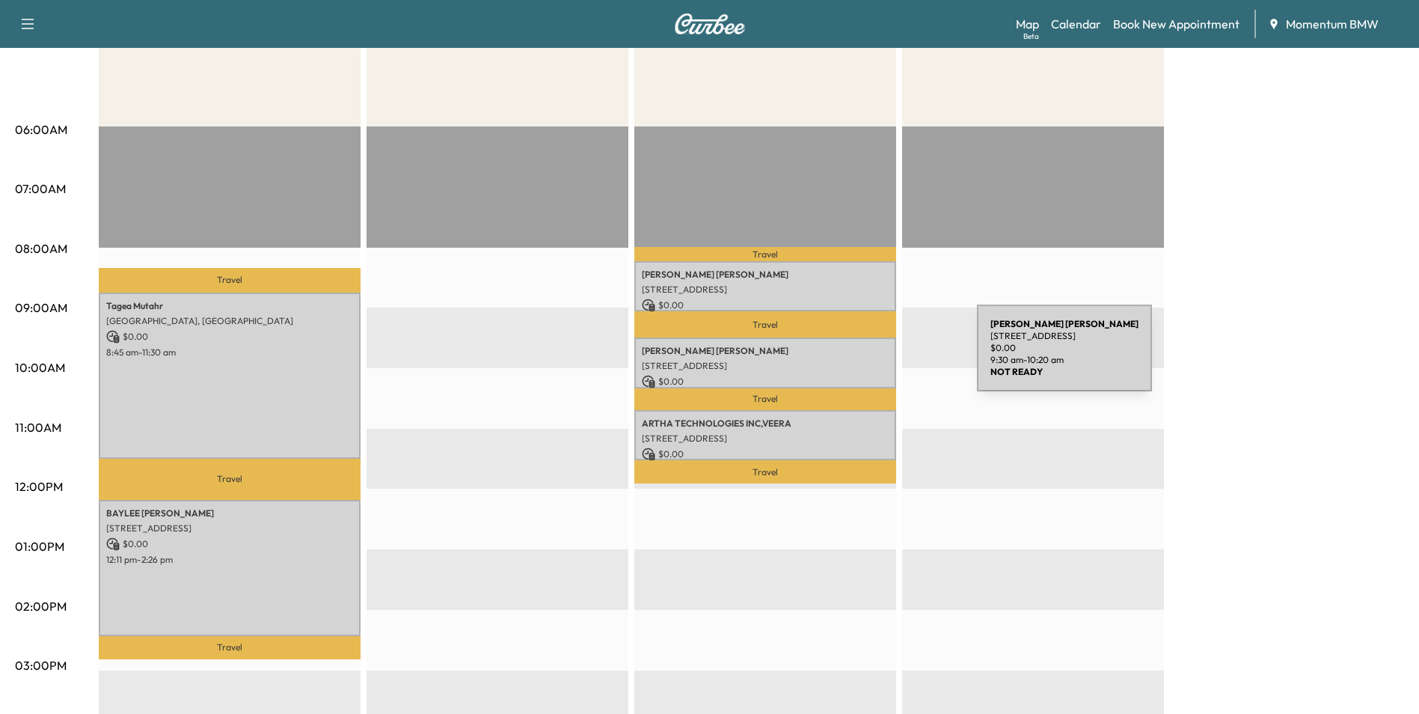
click at [865, 360] on p "[STREET_ADDRESS]" at bounding box center [765, 366] width 247 height 12
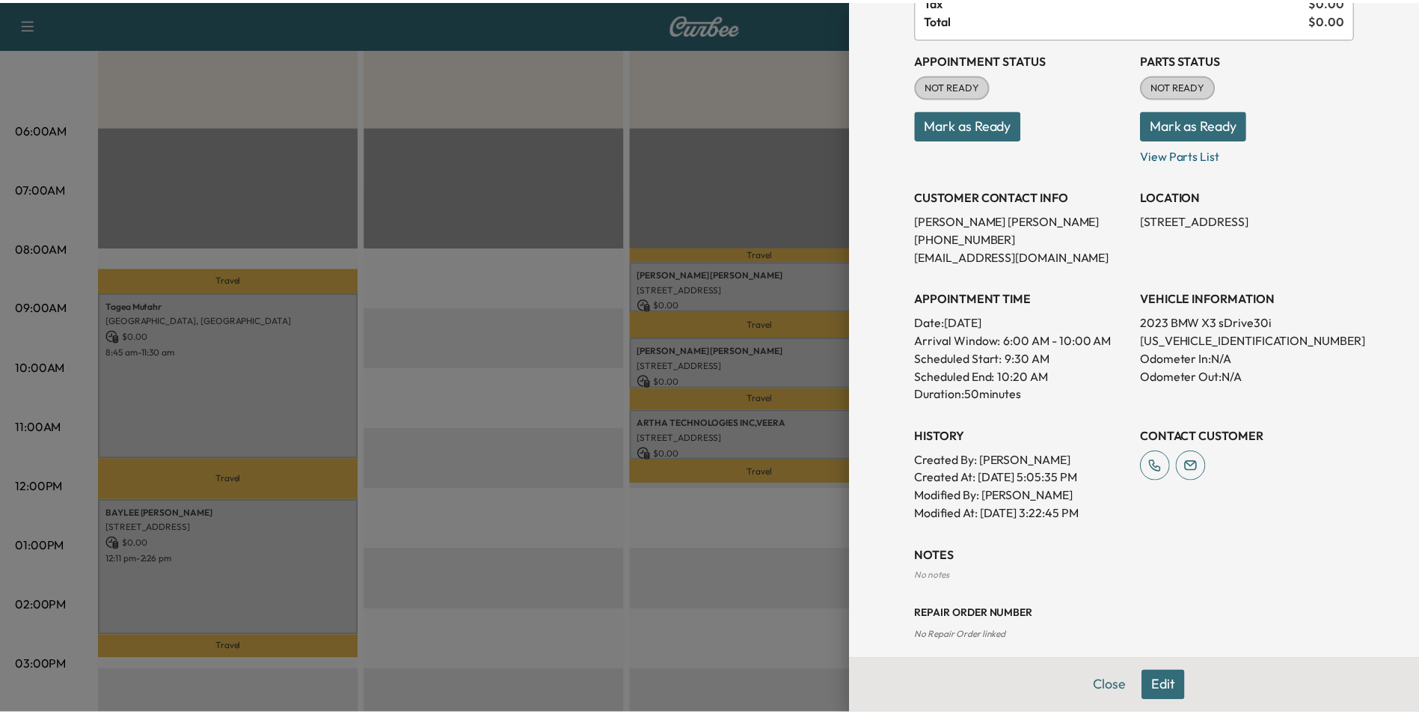
scroll to position [151, 0]
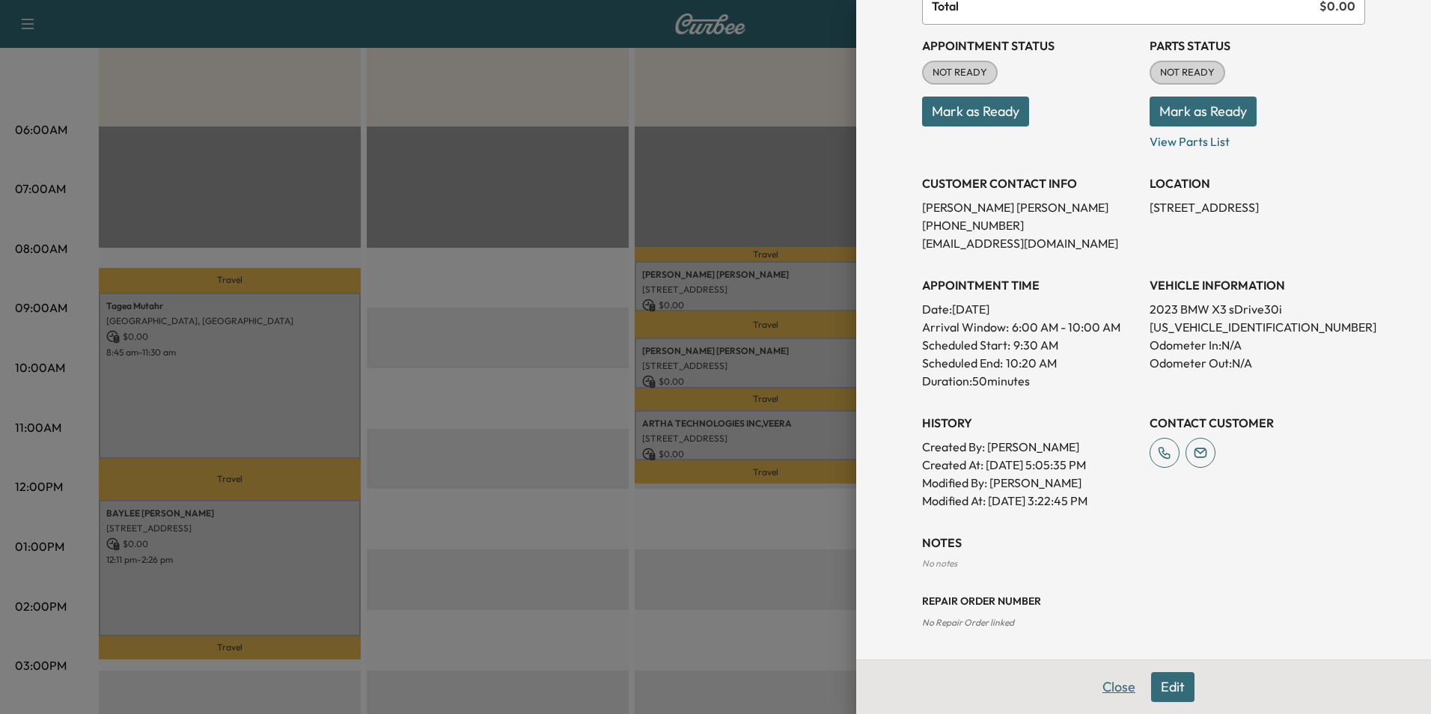
click at [1109, 688] on button "Close" at bounding box center [1118, 687] width 52 height 30
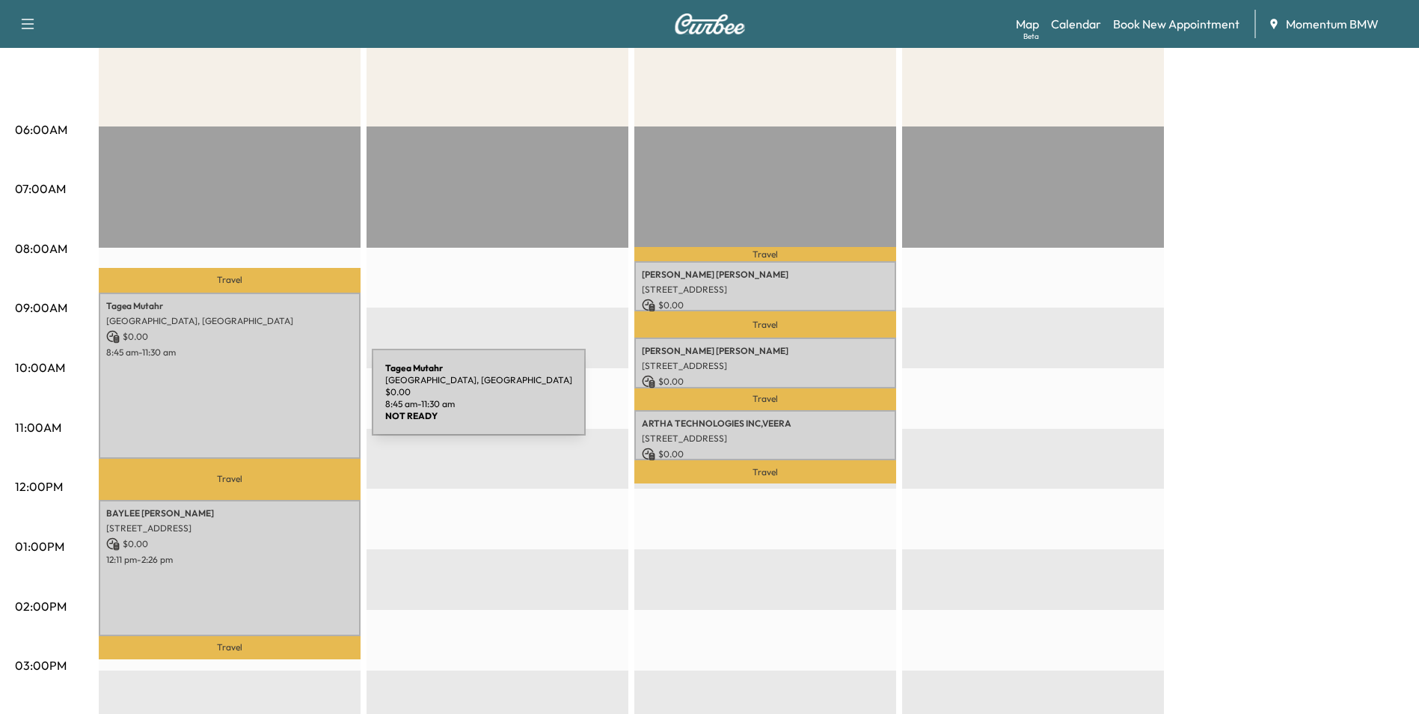
click at [260, 401] on div "[PERSON_NAME][GEOGRAPHIC_DATA], [GEOGRAPHIC_DATA] $ 0.00 8:45 am - 11:30 am" at bounding box center [230, 376] width 262 height 166
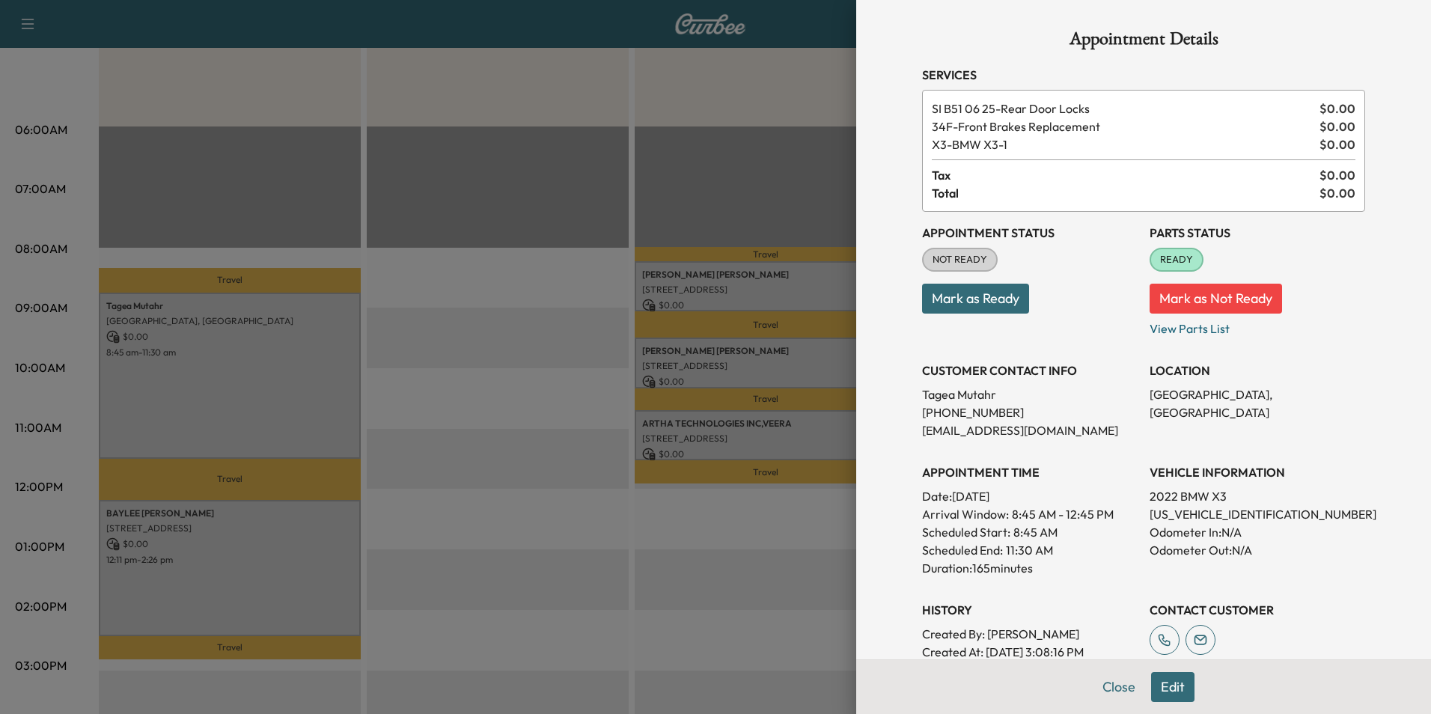
click at [967, 296] on button "Mark as Ready" at bounding box center [975, 299] width 107 height 30
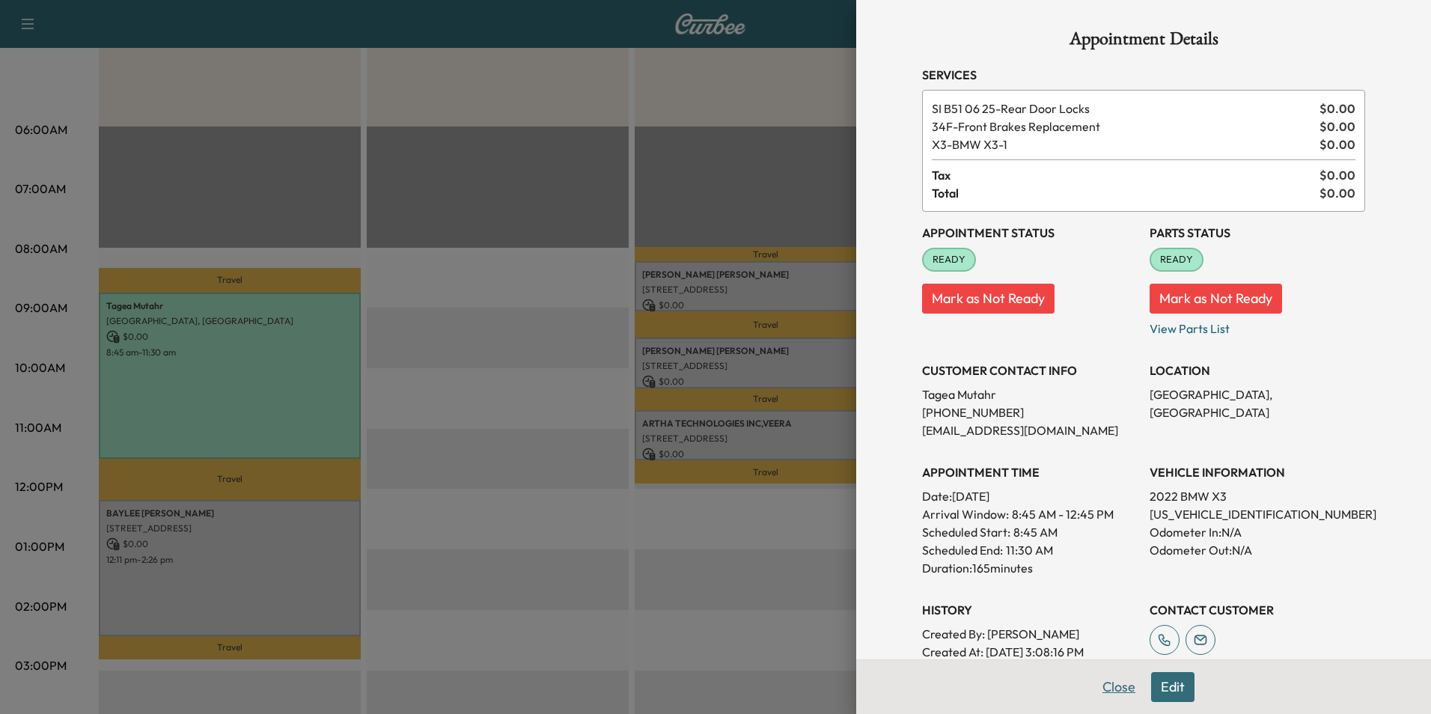
click at [1110, 688] on button "Close" at bounding box center [1118, 687] width 52 height 30
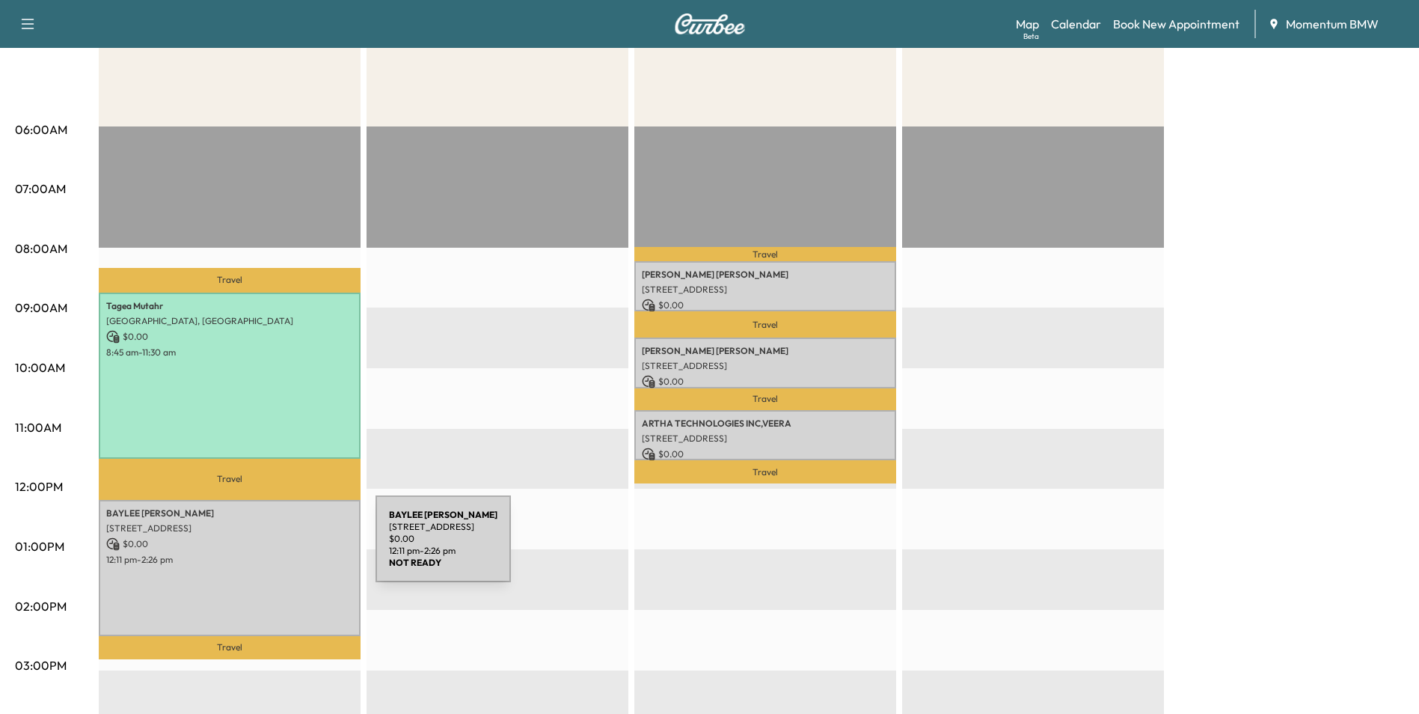
click at [263, 548] on div "[PERSON_NAME] [STREET_ADDRESS] $ 0.00 12:11 pm - 2:26 pm" at bounding box center [230, 568] width 262 height 136
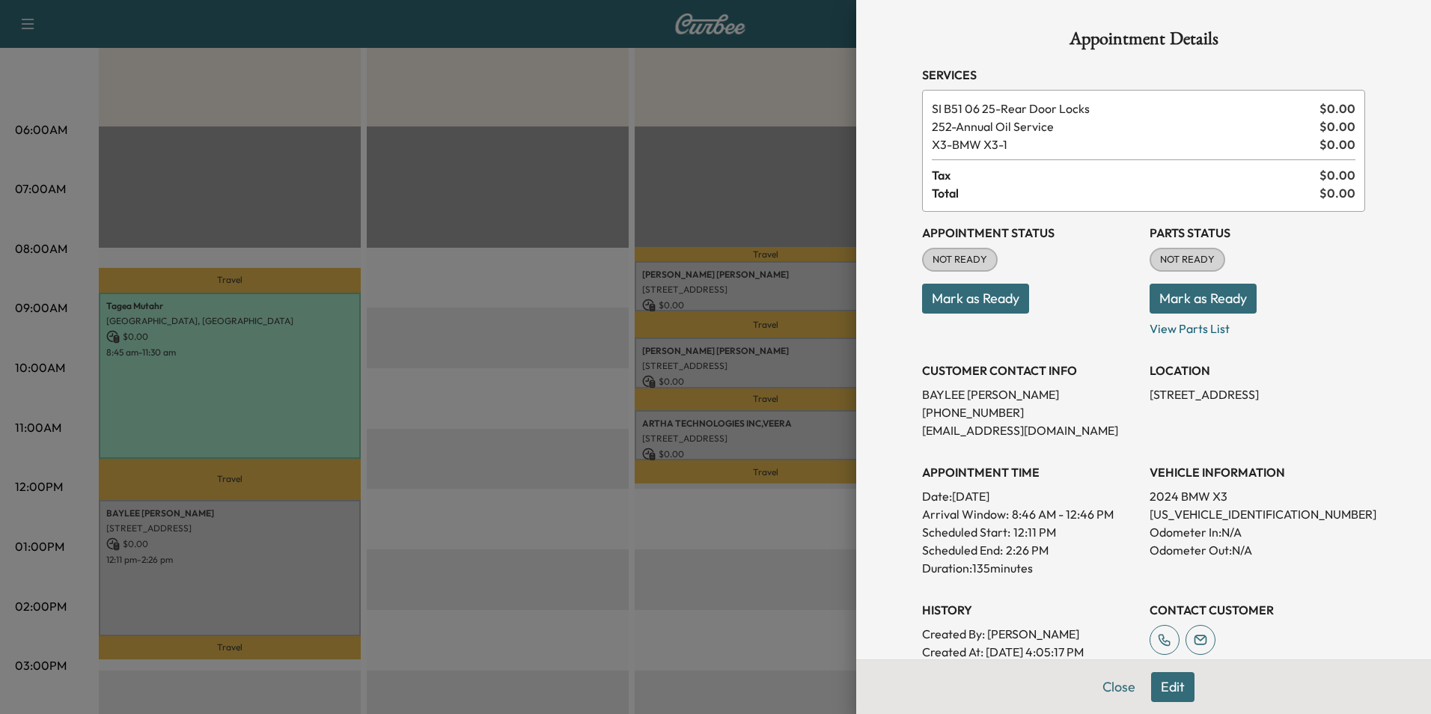
click at [956, 297] on button "Mark as Ready" at bounding box center [975, 299] width 107 height 30
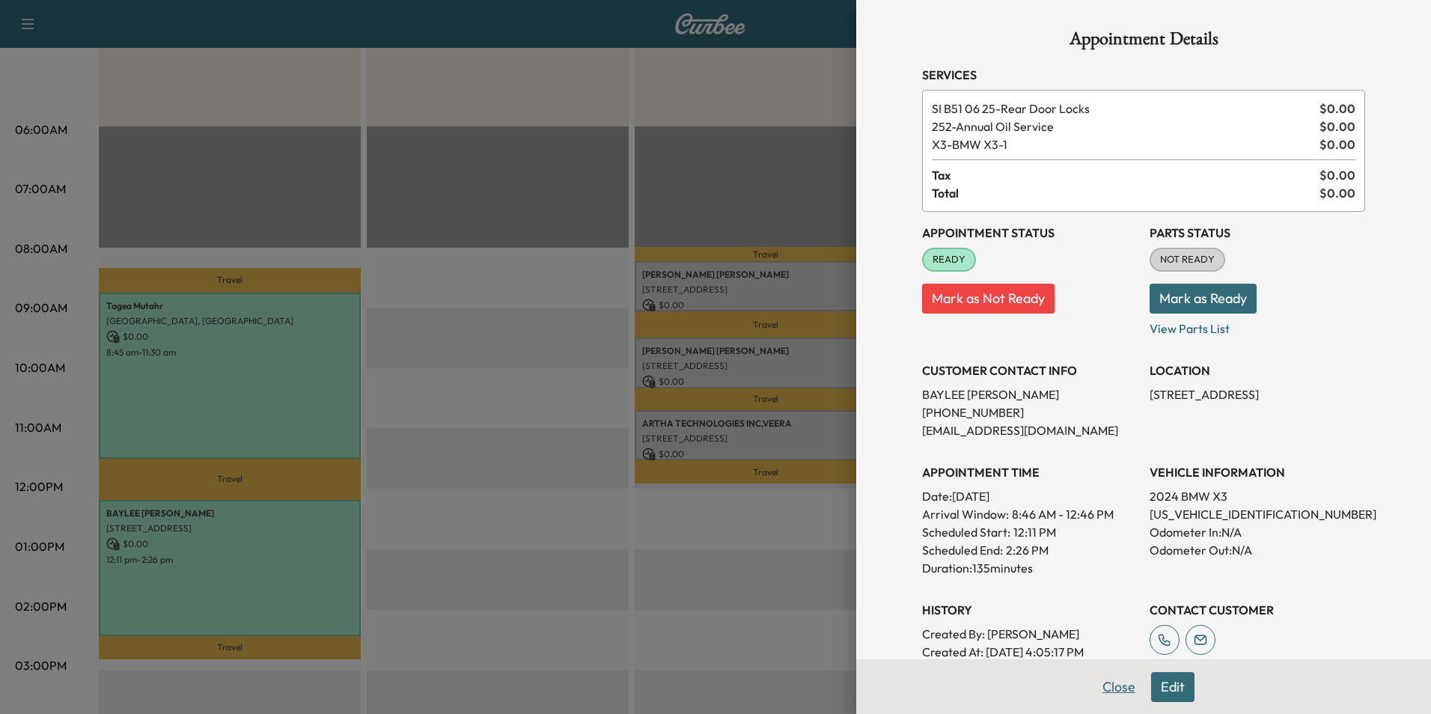
click at [1122, 692] on button "Close" at bounding box center [1118, 687] width 52 height 30
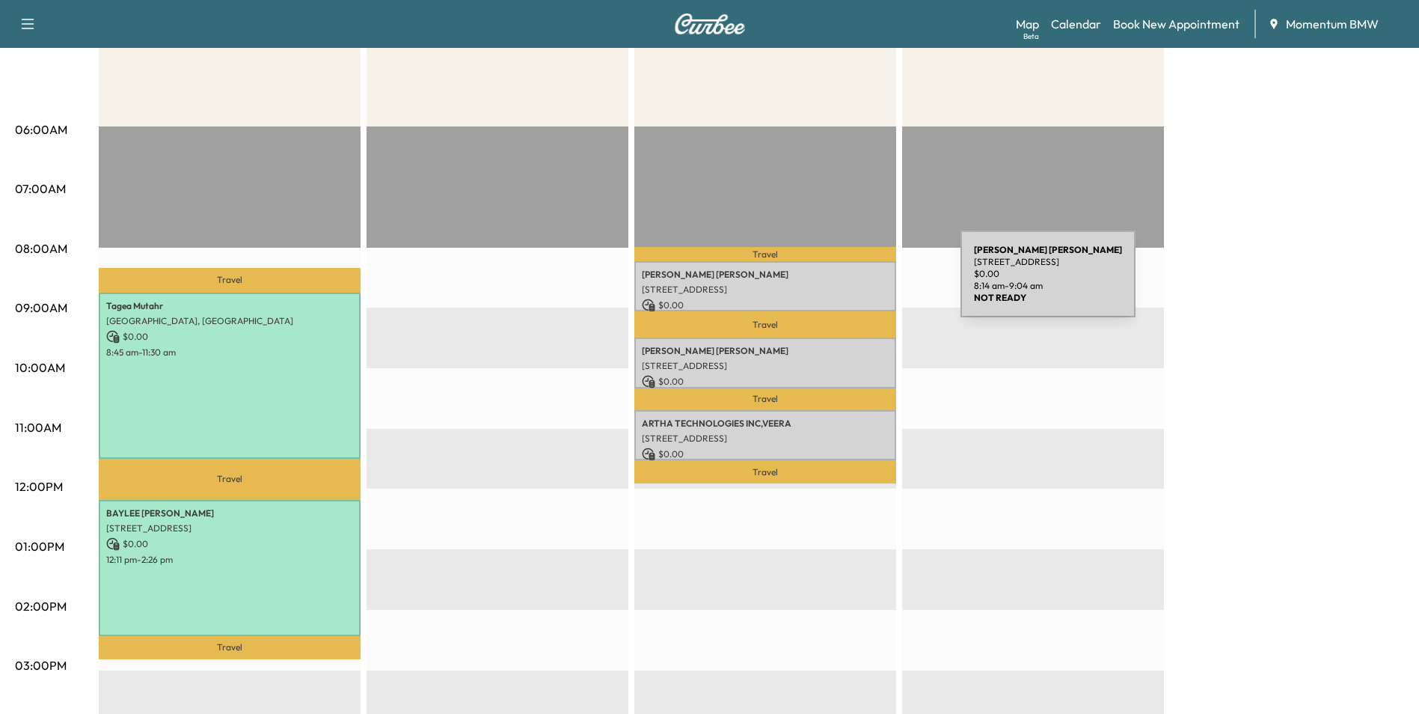
click at [849, 284] on p "[STREET_ADDRESS]" at bounding box center [765, 290] width 247 height 12
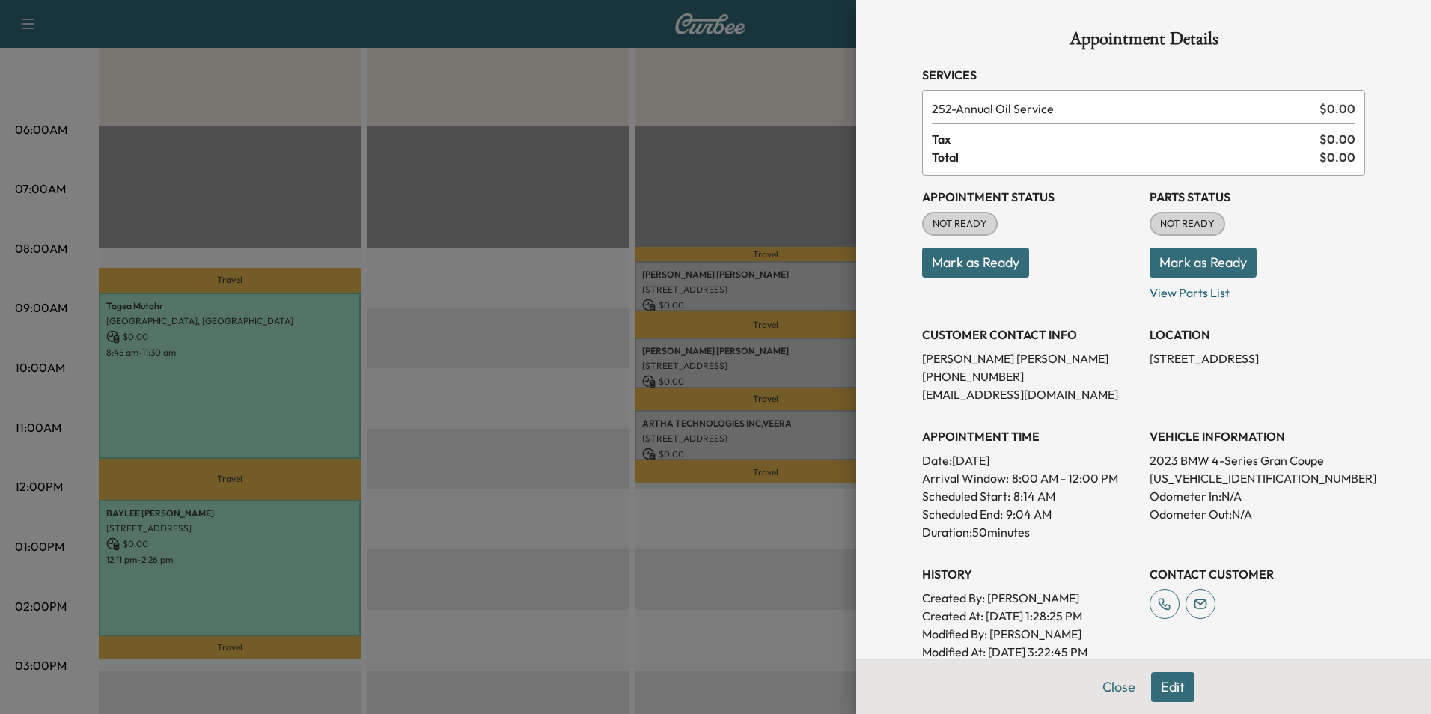
click at [953, 260] on button "Mark as Ready" at bounding box center [975, 263] width 107 height 30
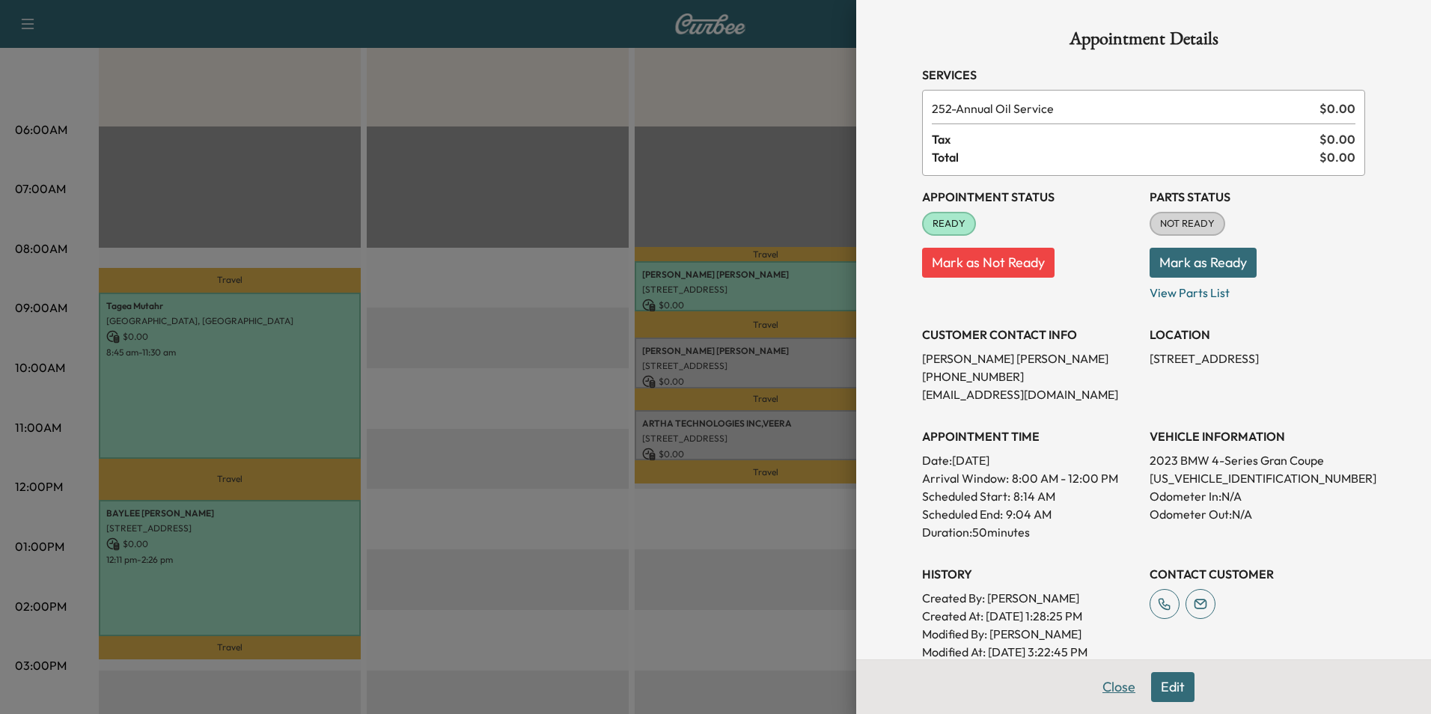
click at [1108, 690] on button "Close" at bounding box center [1118, 687] width 52 height 30
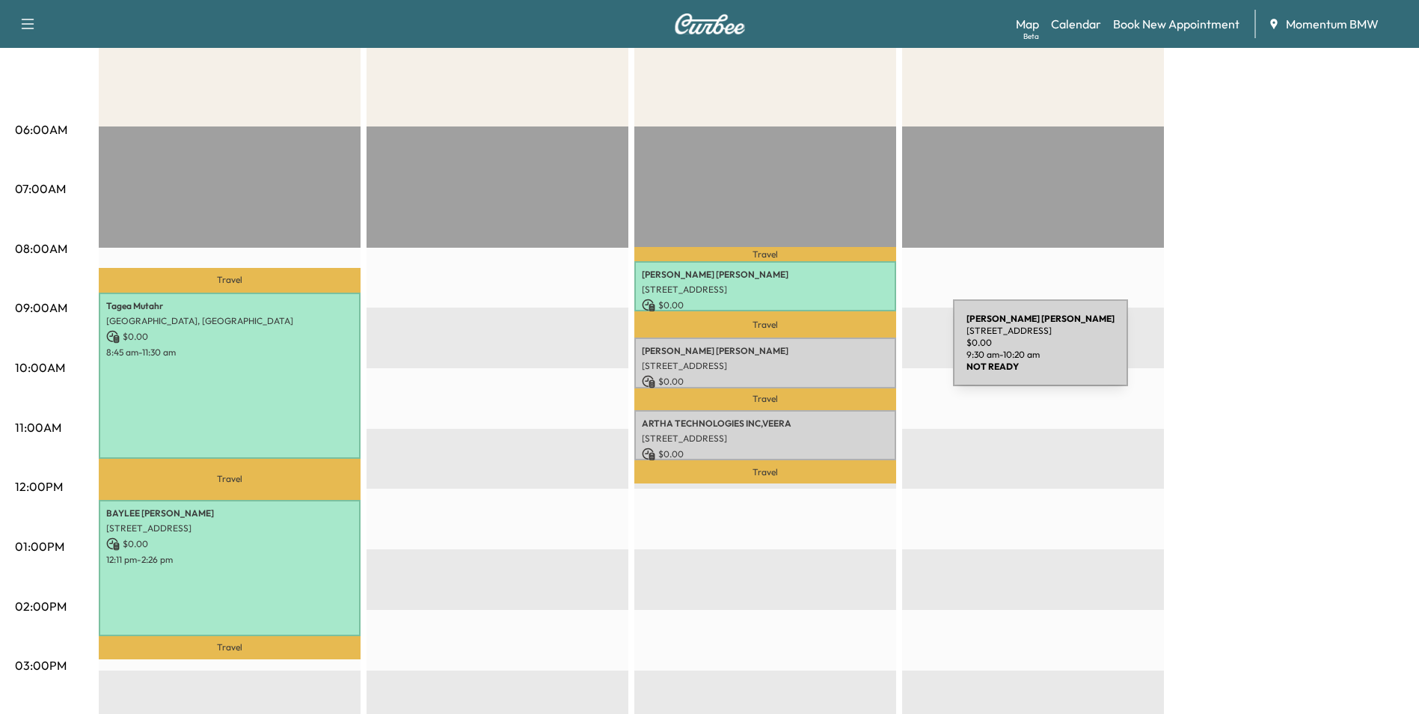
click at [841, 352] on p "[PERSON_NAME]" at bounding box center [765, 351] width 247 height 12
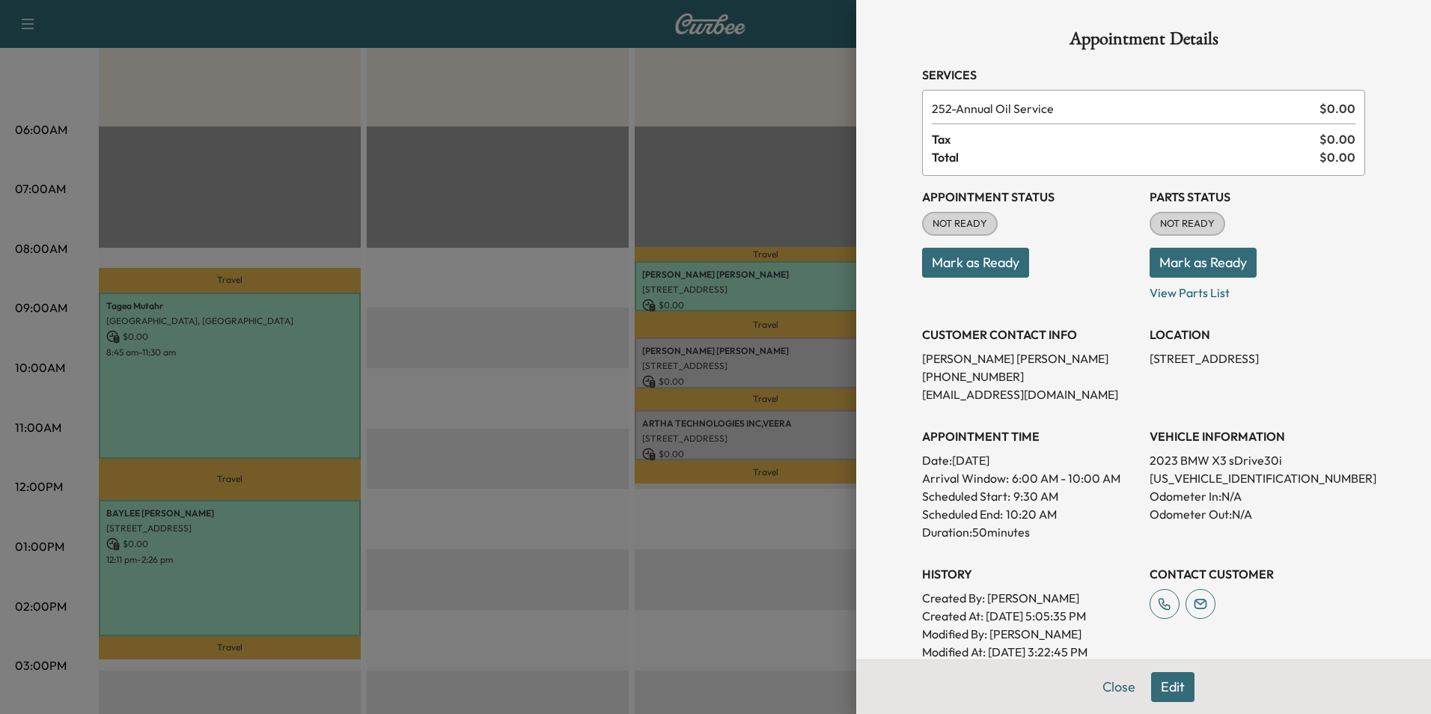
click at [959, 254] on button "Mark as Ready" at bounding box center [975, 263] width 107 height 30
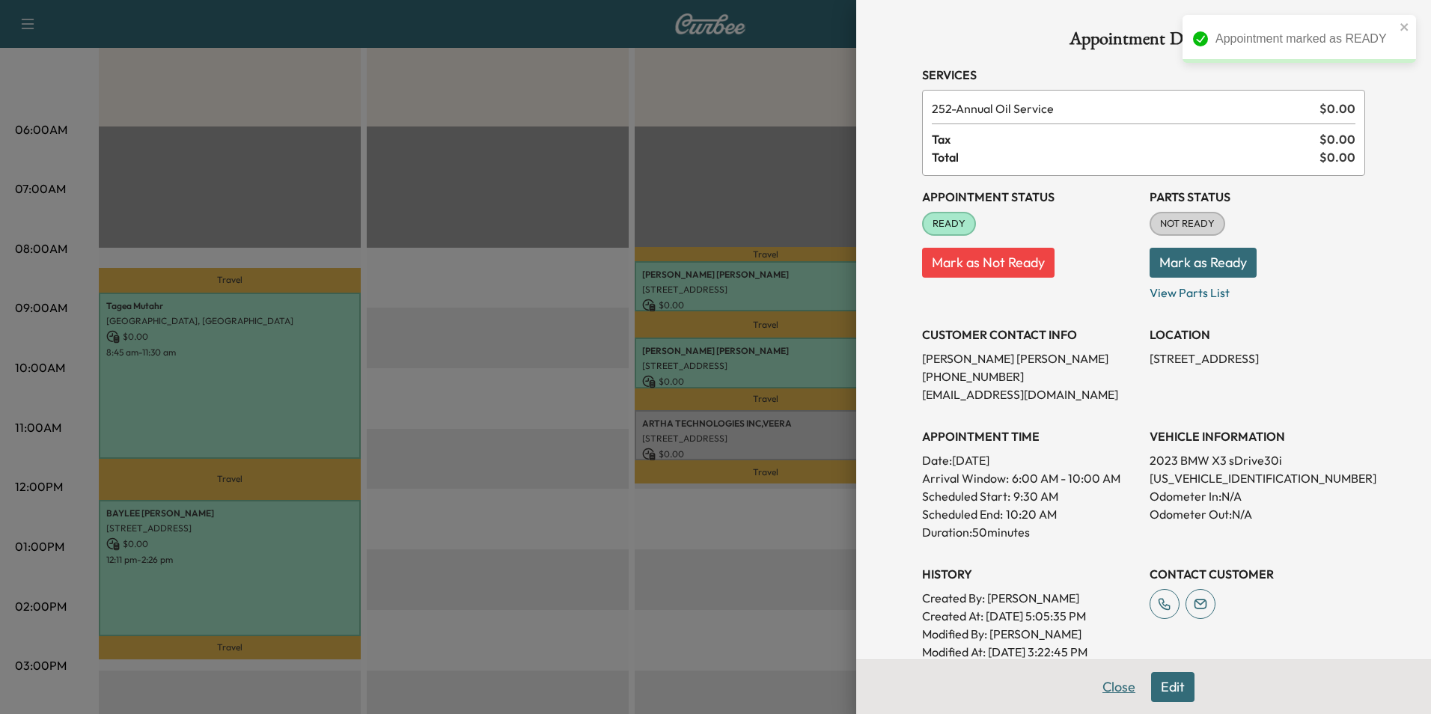
click at [1101, 684] on button "Close" at bounding box center [1118, 687] width 52 height 30
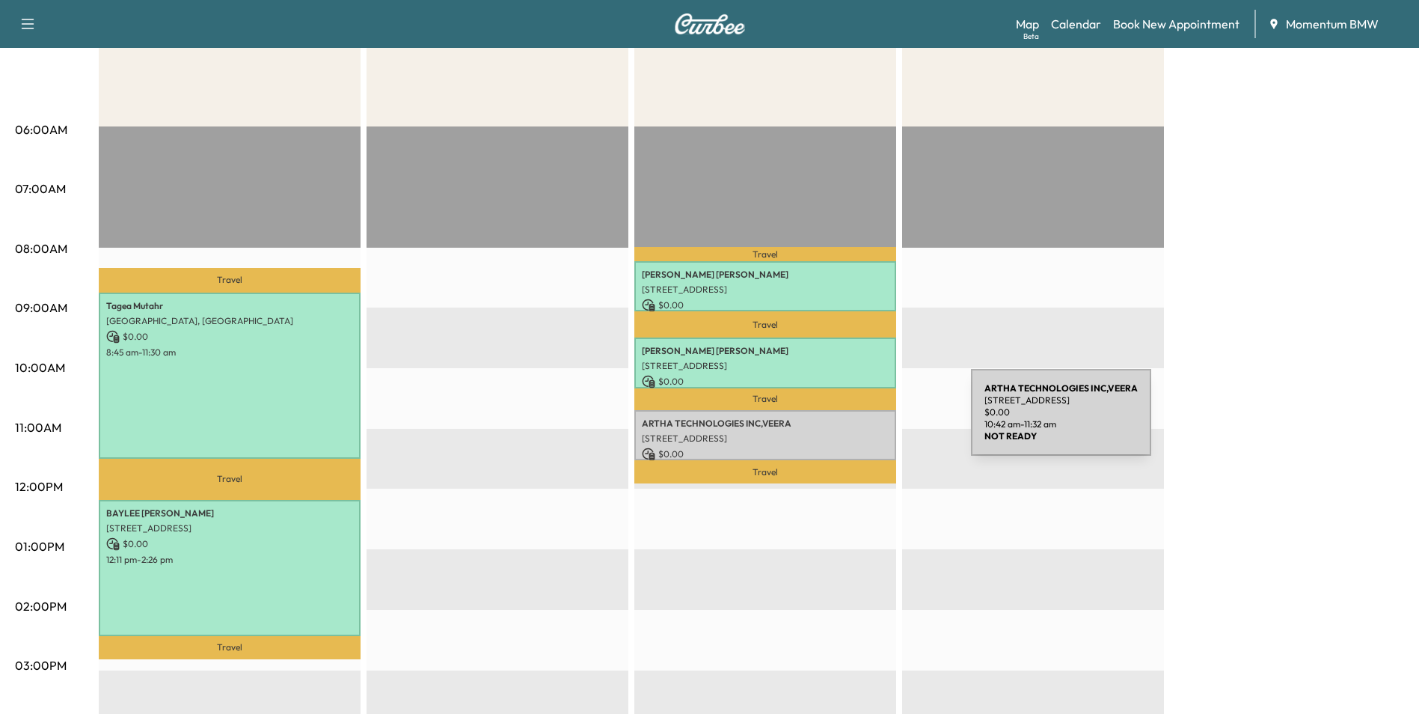
click at [859, 421] on p "ARTHA TECHNOLOGIES INC,VEERA" at bounding box center [765, 424] width 247 height 12
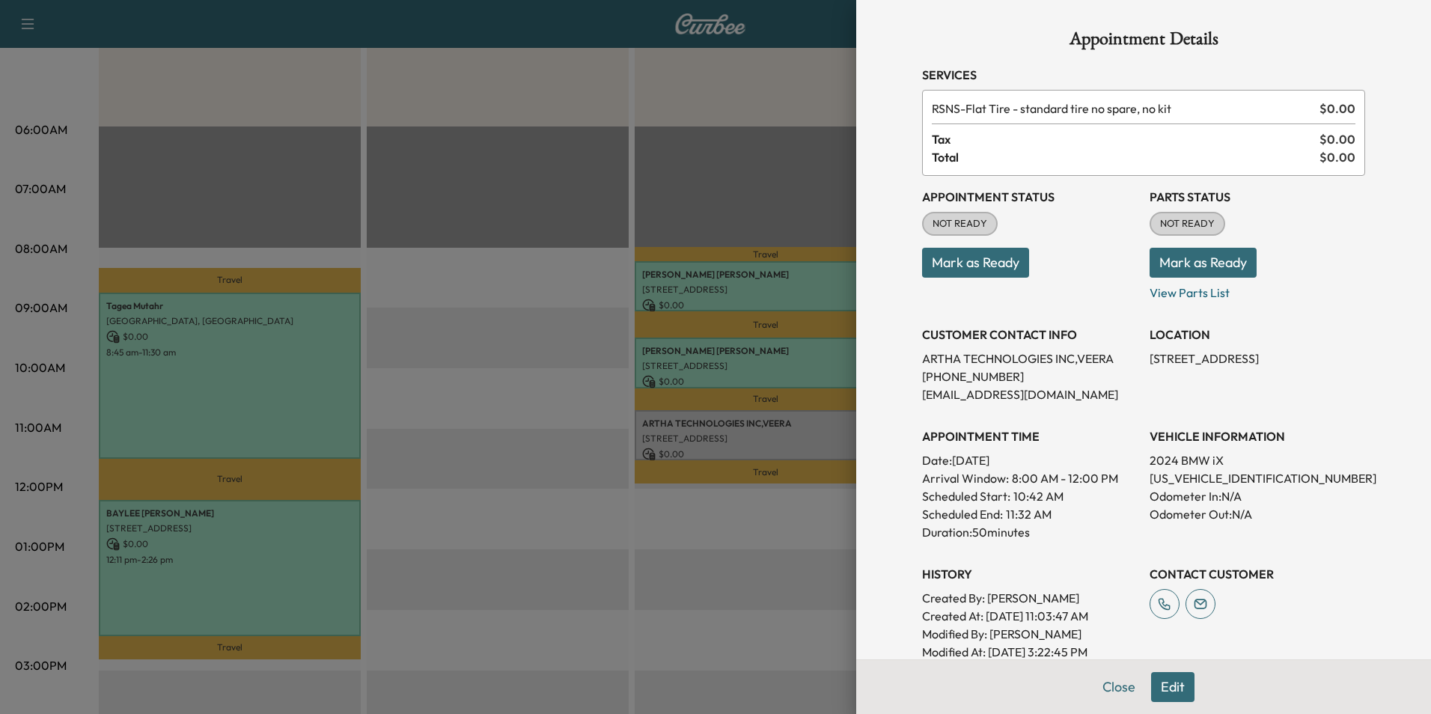
click at [967, 261] on button "Mark as Ready" at bounding box center [975, 263] width 107 height 30
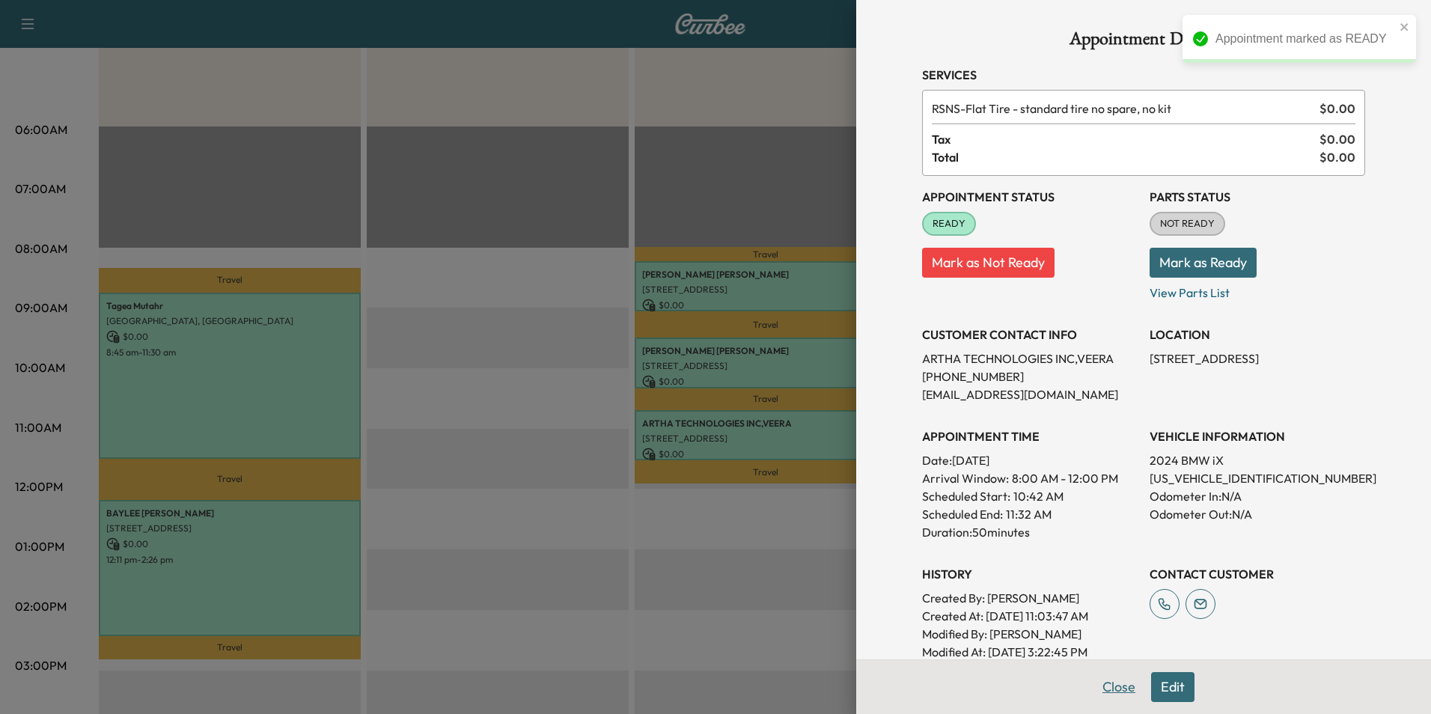
click at [1110, 685] on button "Close" at bounding box center [1118, 687] width 52 height 30
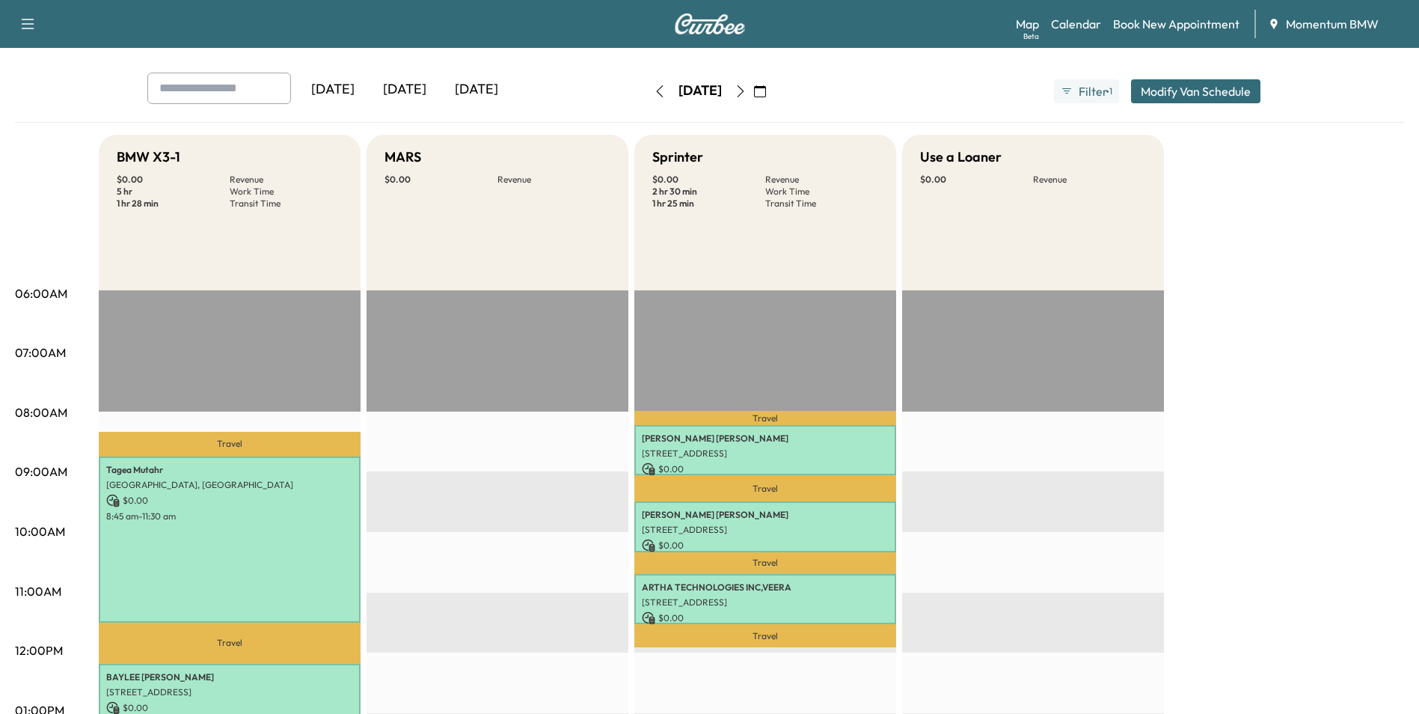
scroll to position [0, 0]
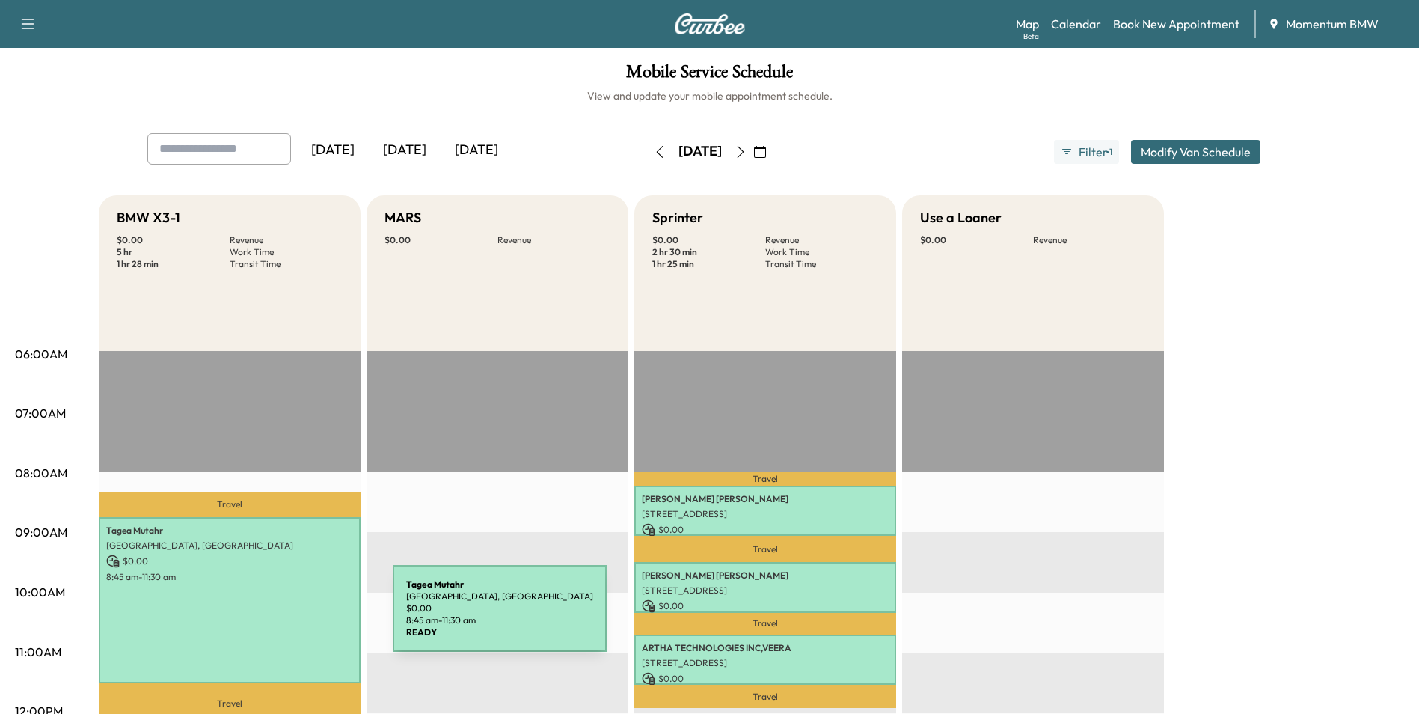
click at [281, 618] on div "[PERSON_NAME][GEOGRAPHIC_DATA], [GEOGRAPHIC_DATA] $ 0.00 8:45 am - 11:30 am" at bounding box center [230, 600] width 262 height 166
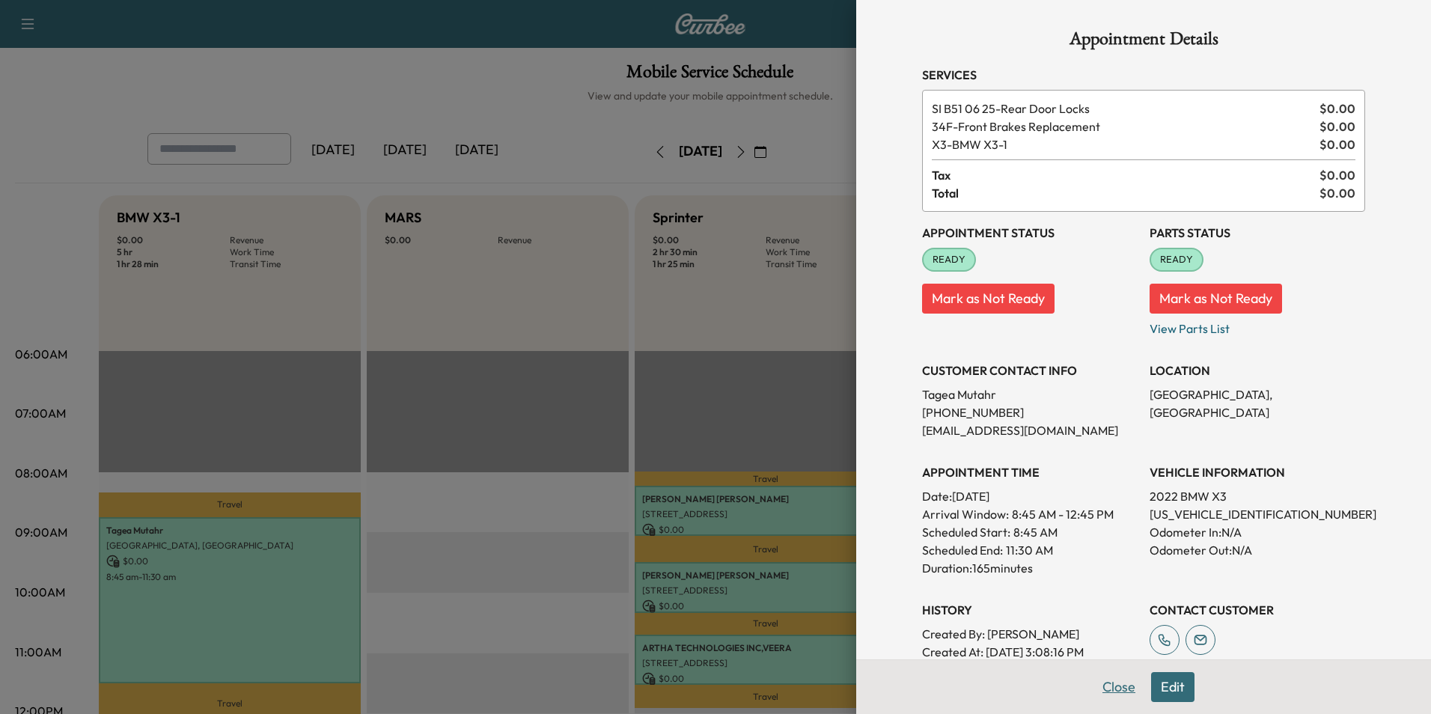
click at [1112, 694] on button "Close" at bounding box center [1118, 687] width 52 height 30
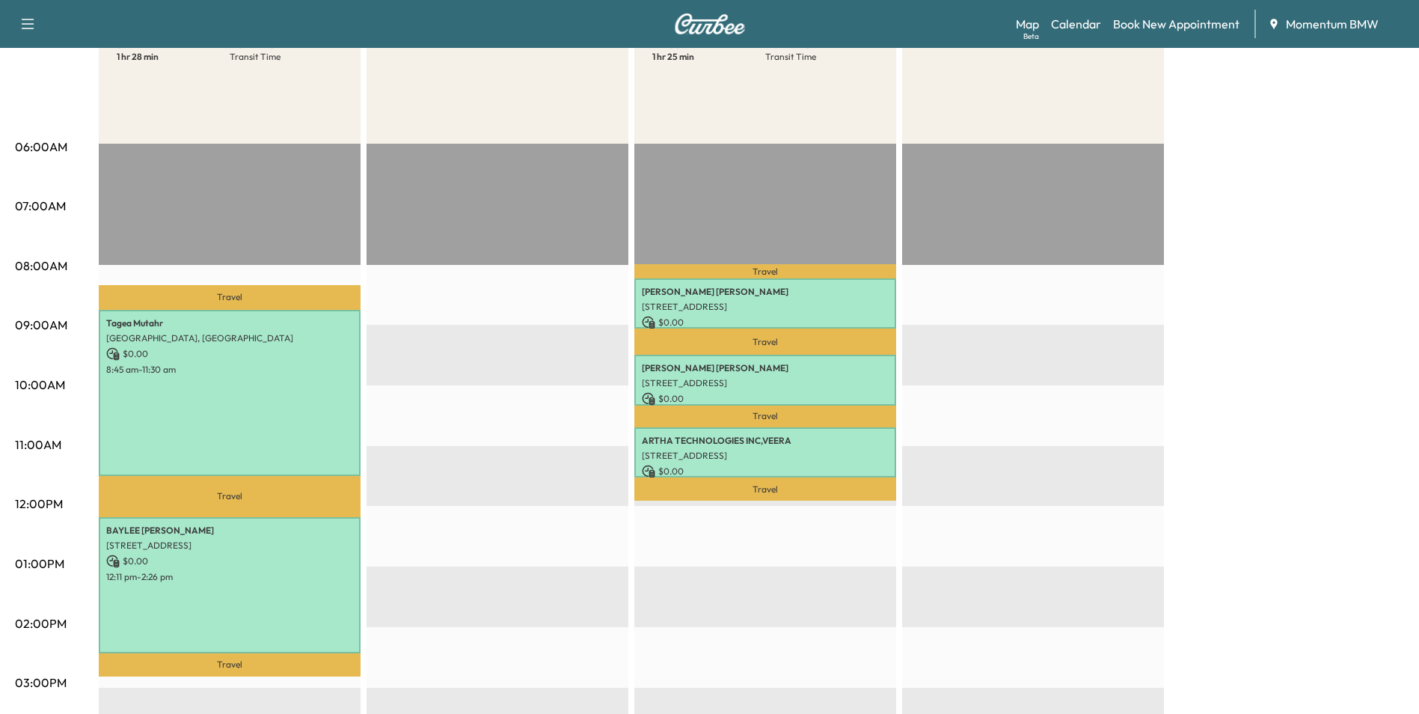
scroll to position [224, 0]
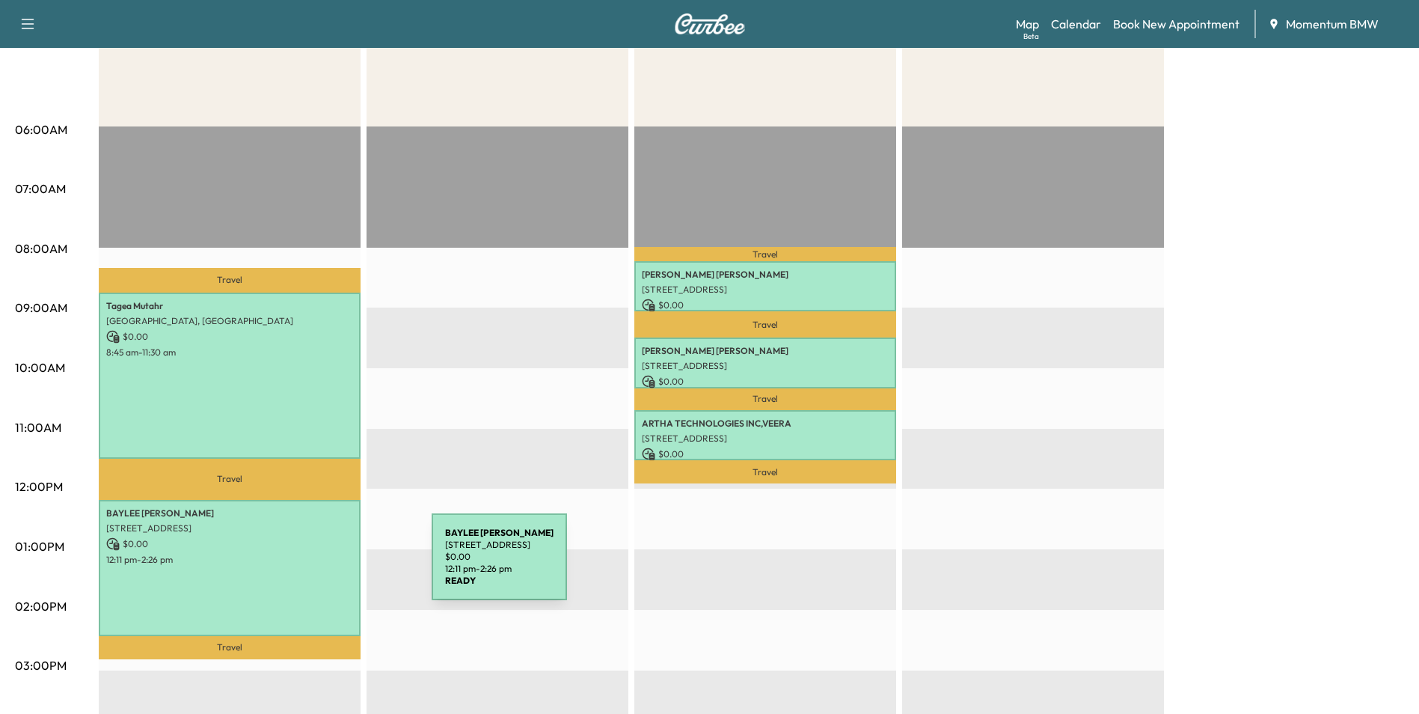
click at [320, 566] on div "[PERSON_NAME] [STREET_ADDRESS] $ 0.00 12:11 pm - 2:26 pm" at bounding box center [230, 568] width 262 height 136
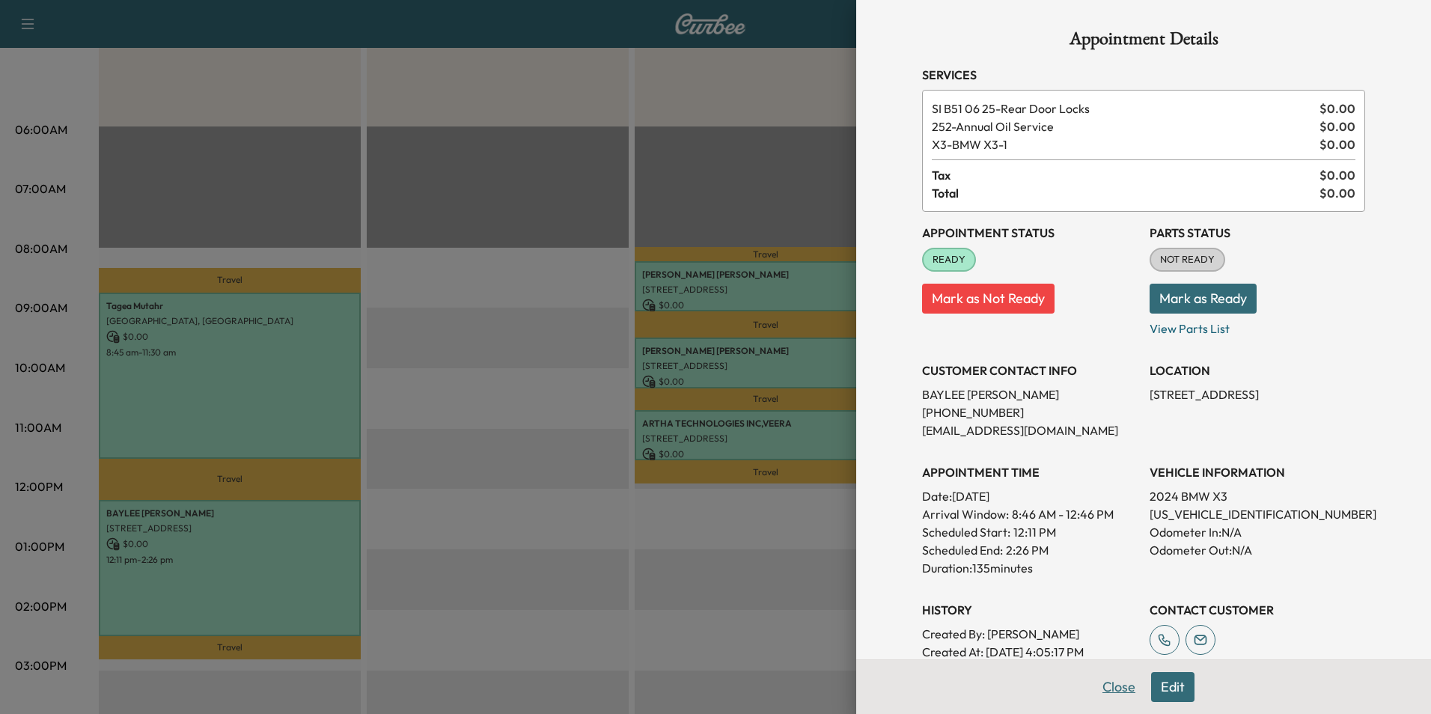
click at [1112, 685] on button "Close" at bounding box center [1118, 687] width 52 height 30
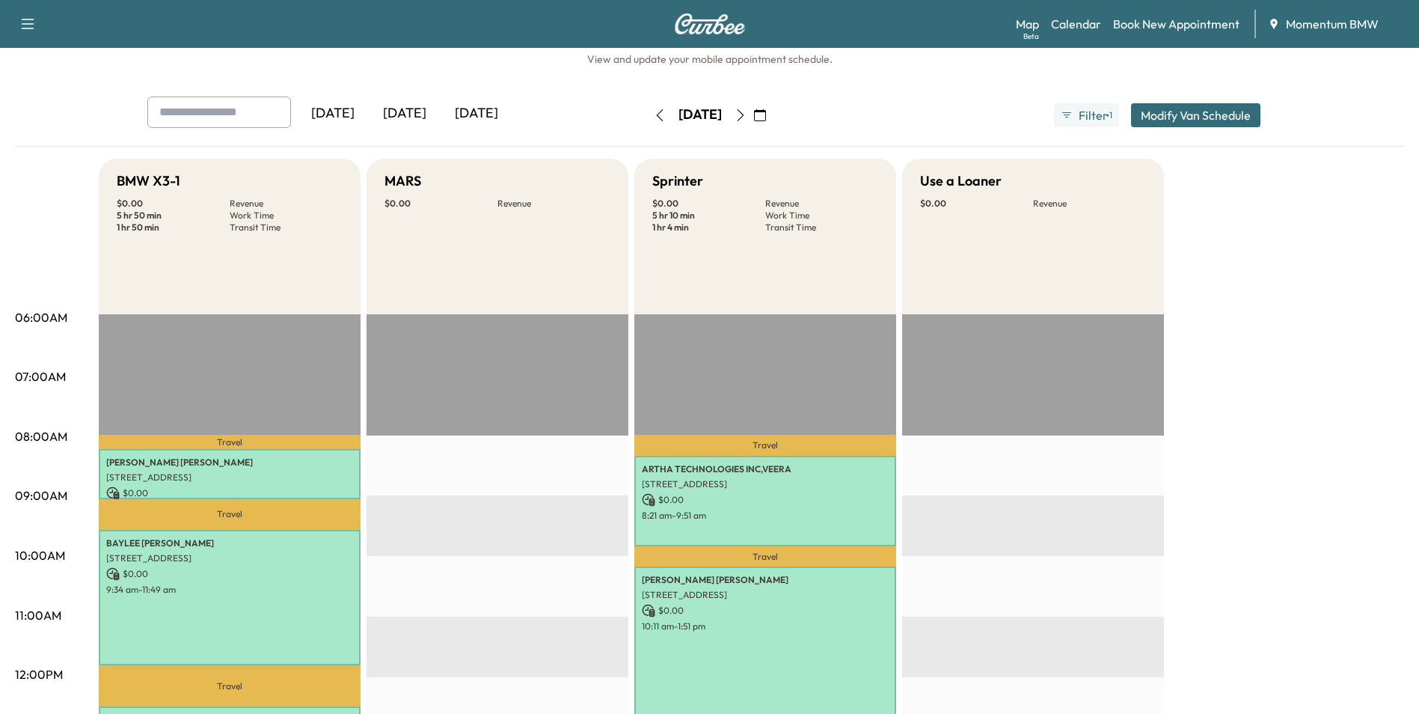
scroll to position [0, 0]
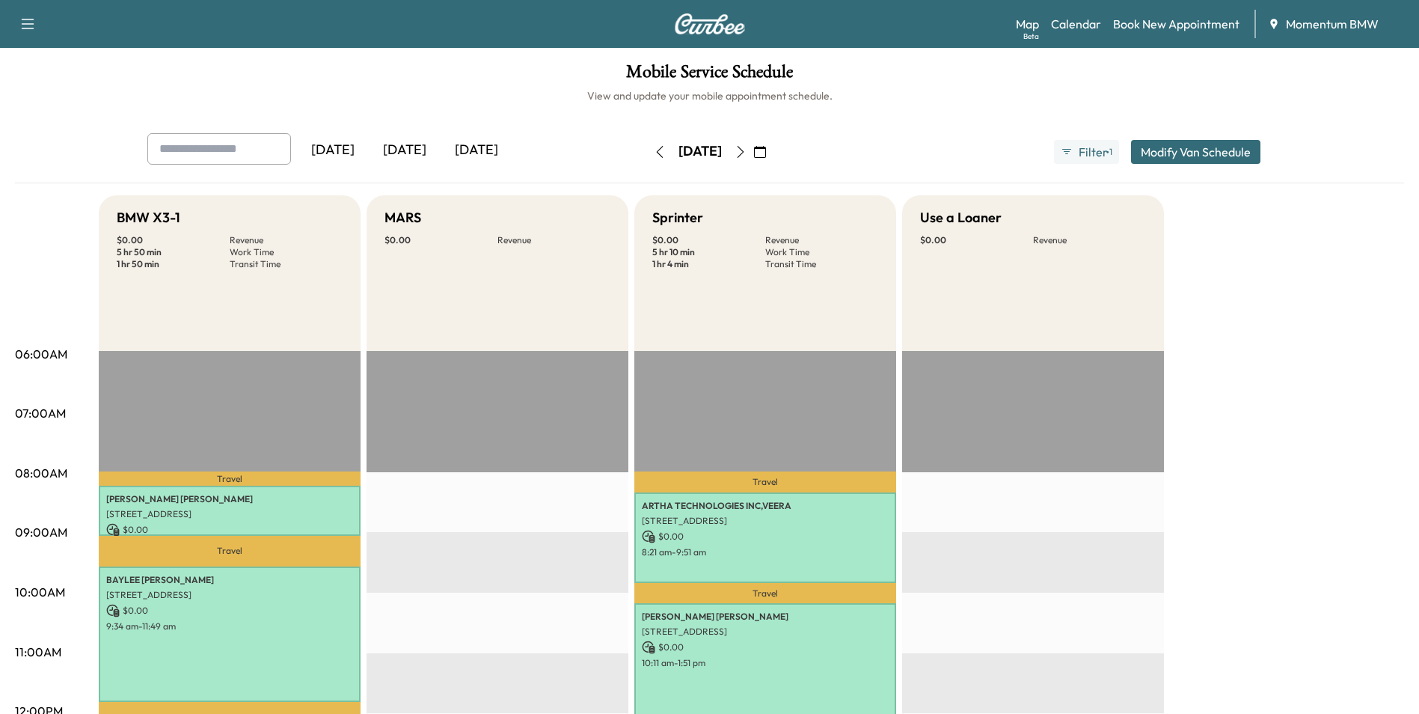
click at [654, 150] on icon "button" at bounding box center [660, 152] width 12 height 12
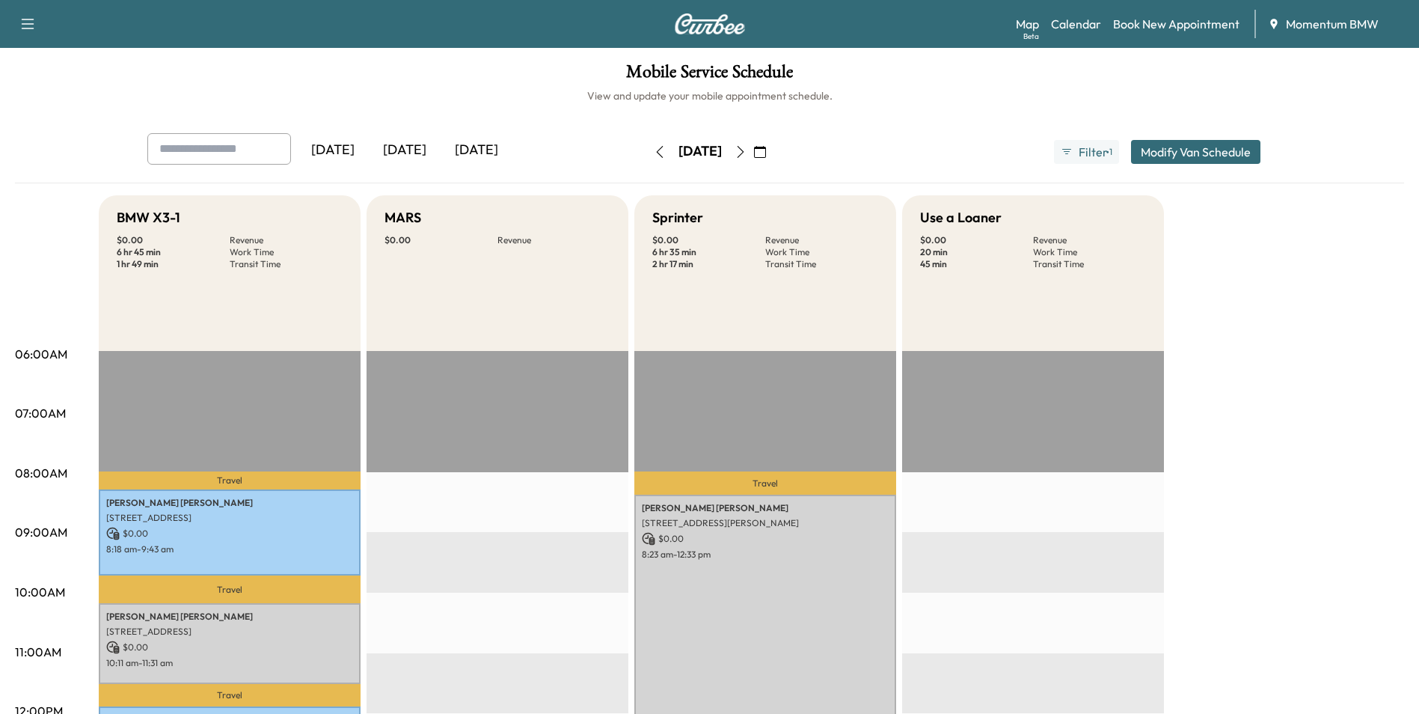
click at [744, 153] on icon "button" at bounding box center [740, 152] width 7 height 12
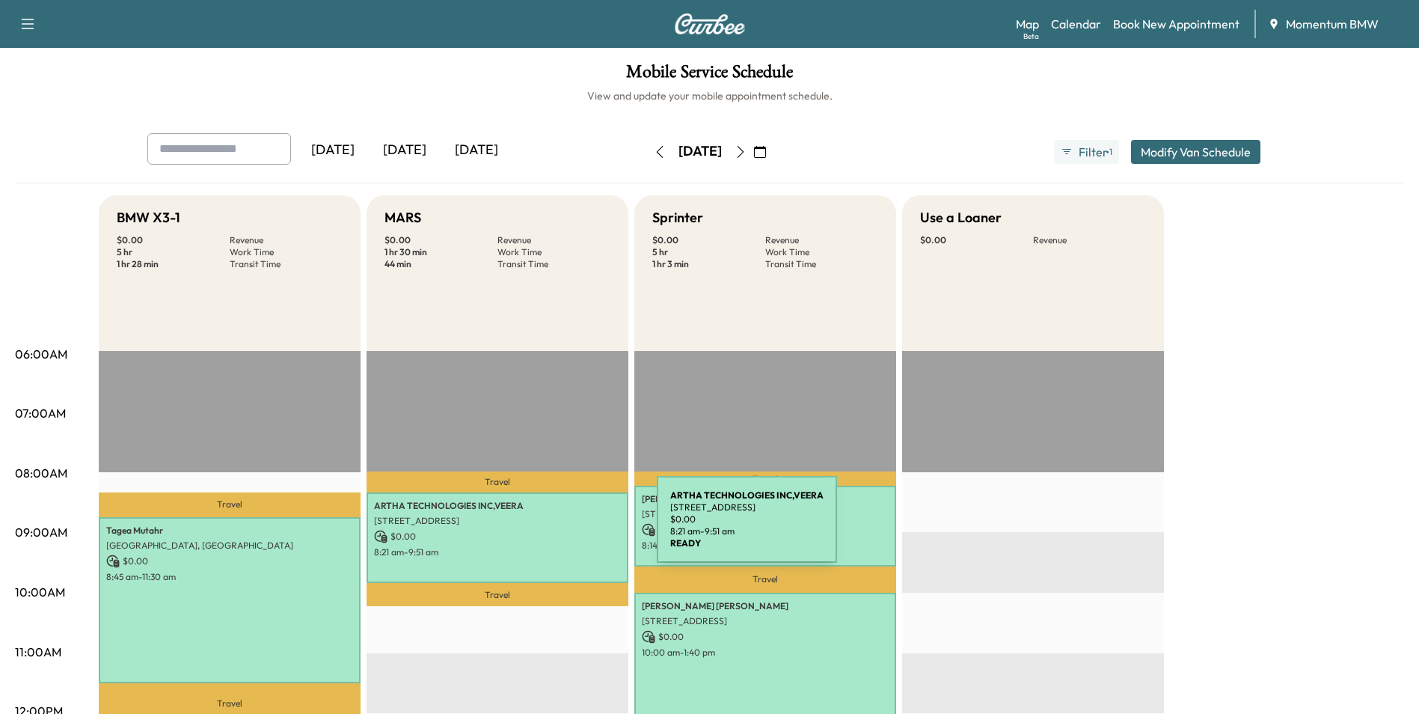
click at [545, 530] on p "$ 0.00" at bounding box center [497, 536] width 247 height 13
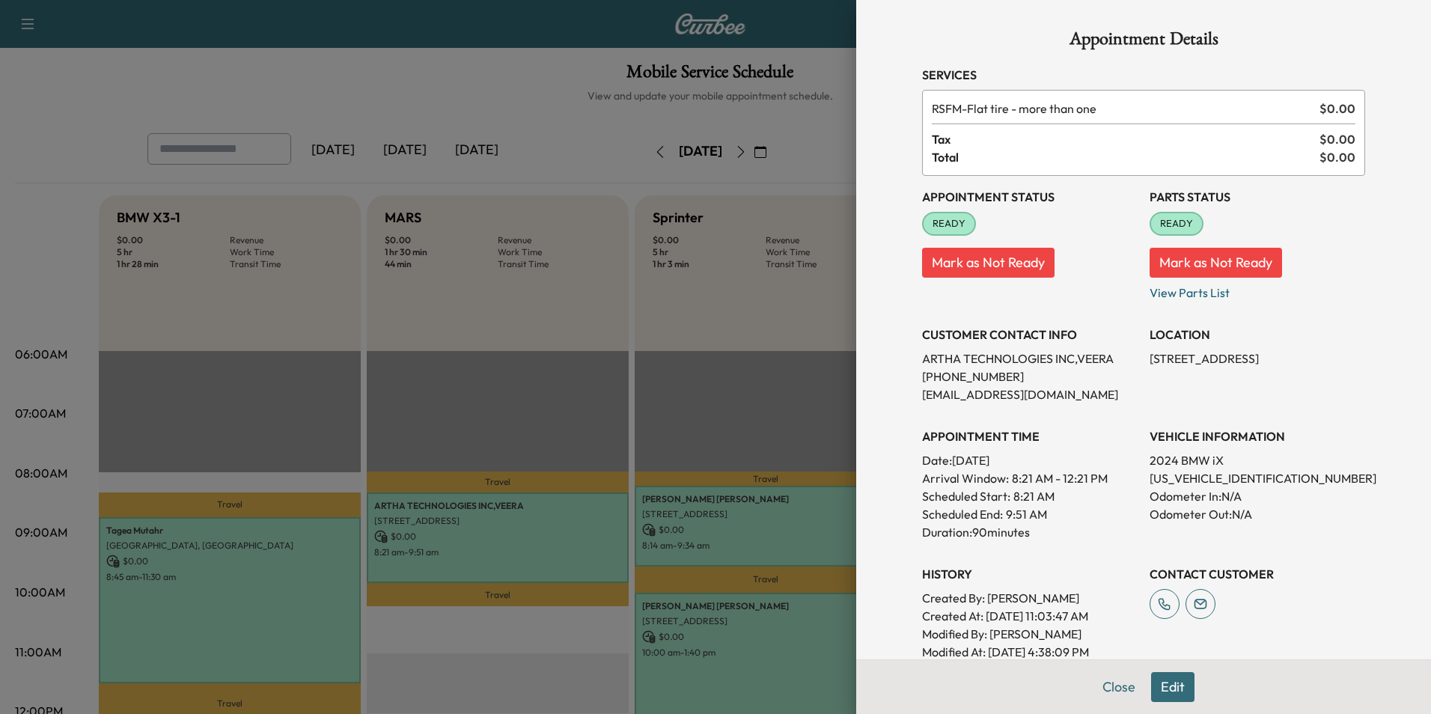
click at [1165, 685] on button "Edit" at bounding box center [1172, 687] width 43 height 30
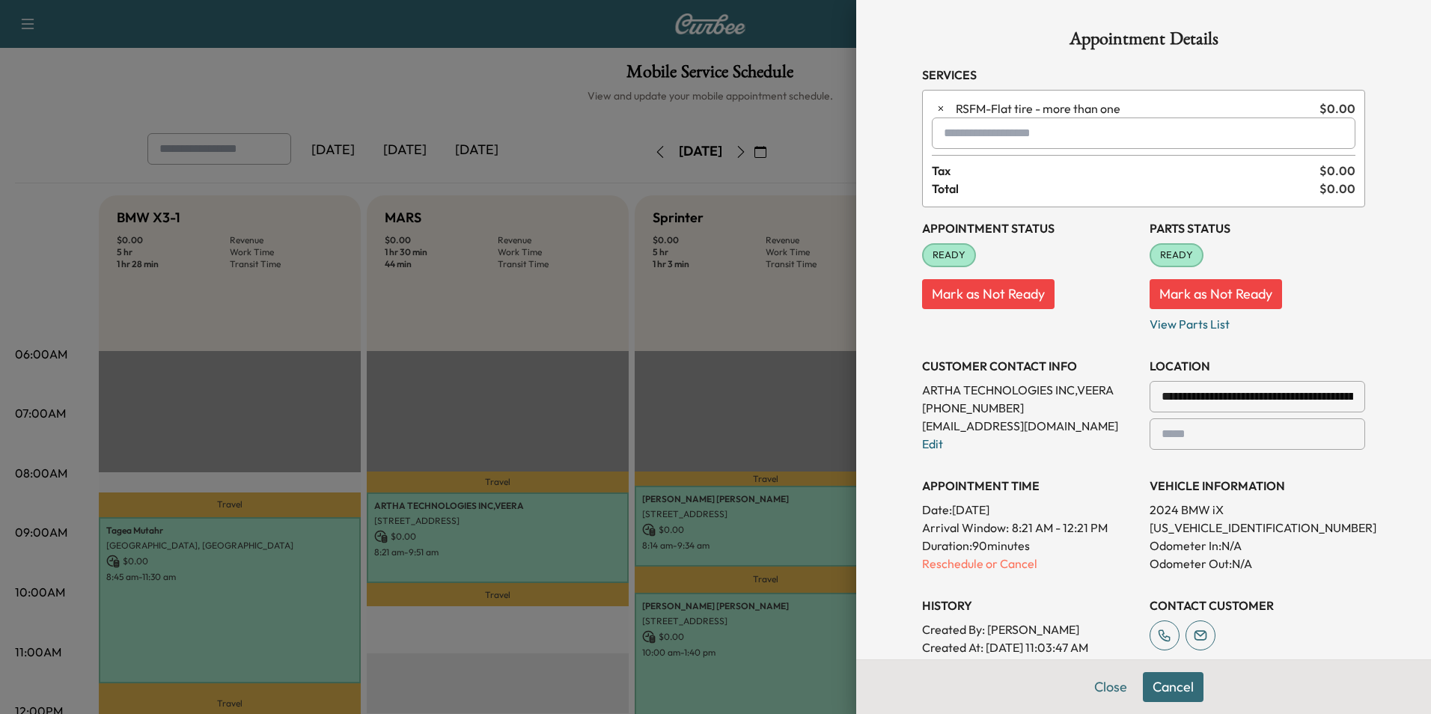
click at [983, 138] on input "text" at bounding box center [1144, 132] width 424 height 31
type input "*"
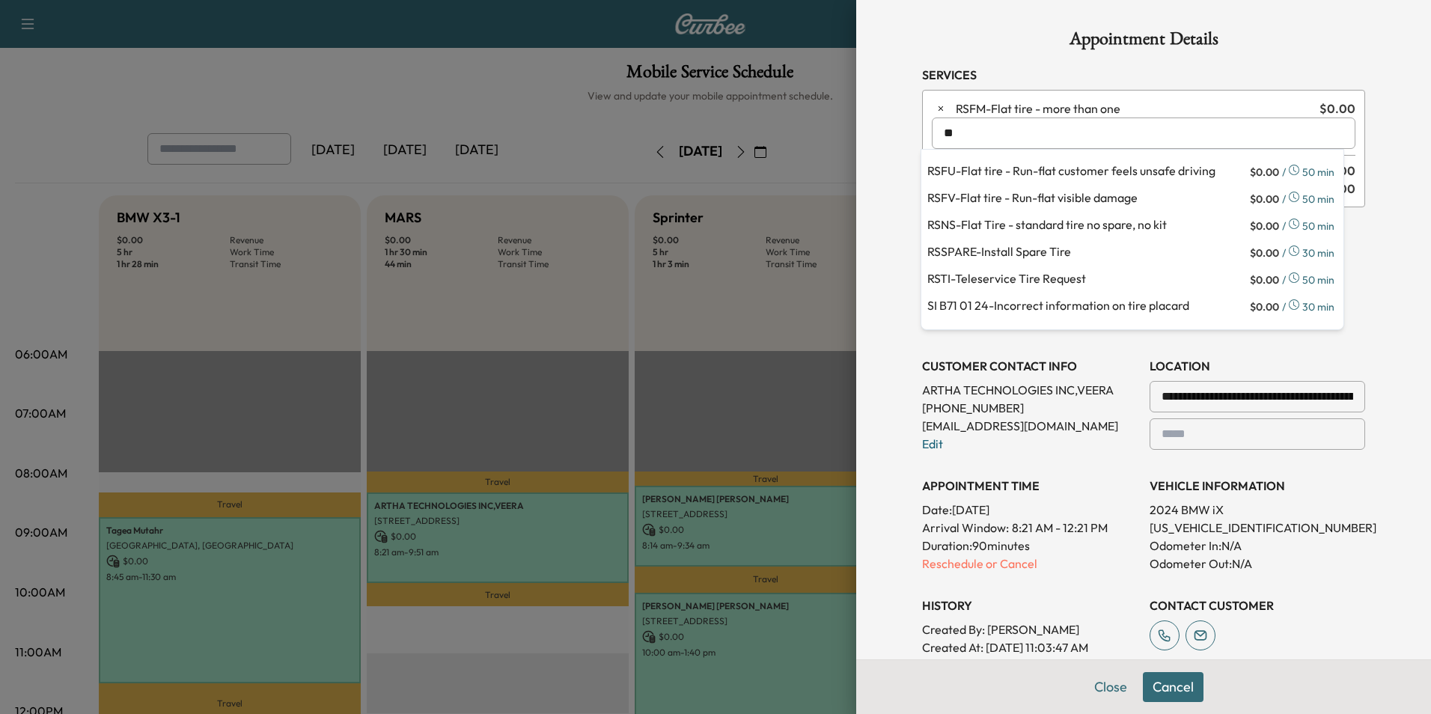
type input "*"
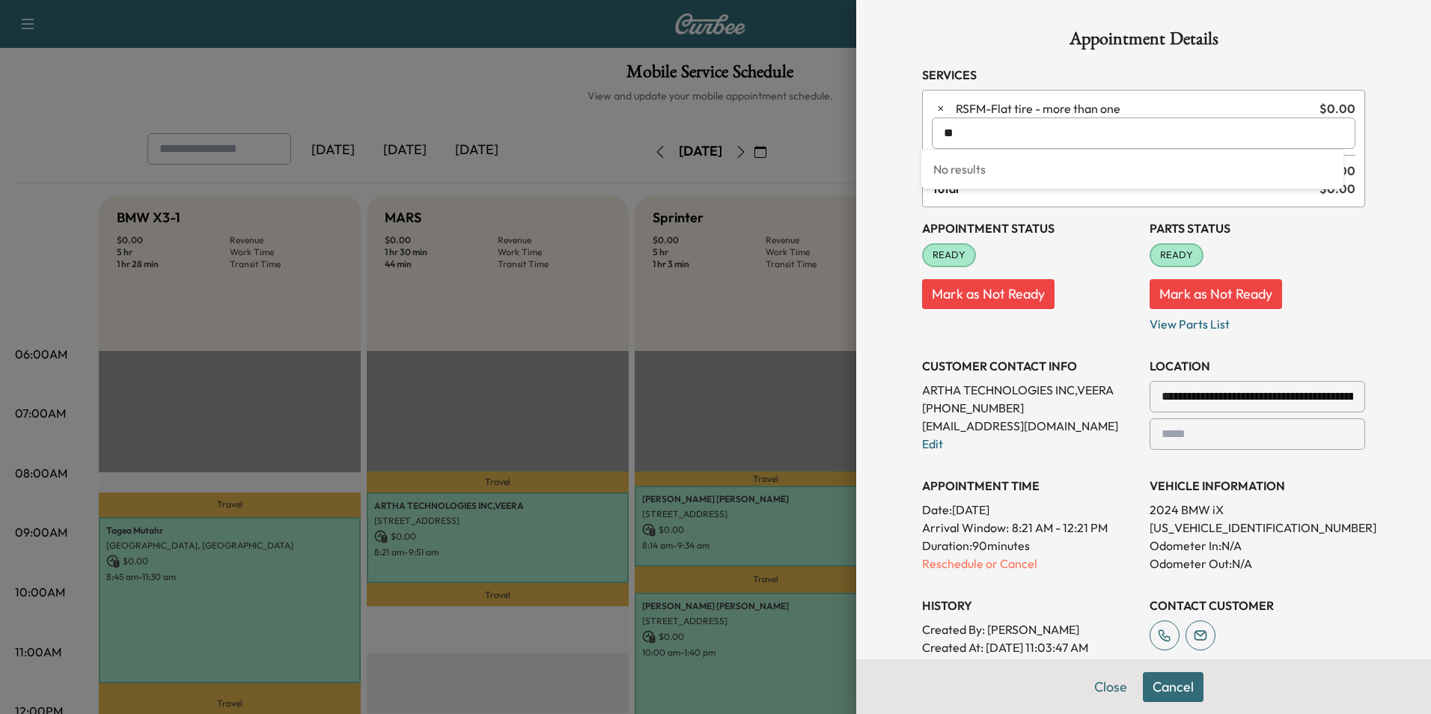
type input "*"
click at [1104, 691] on button "Close" at bounding box center [1110, 687] width 52 height 30
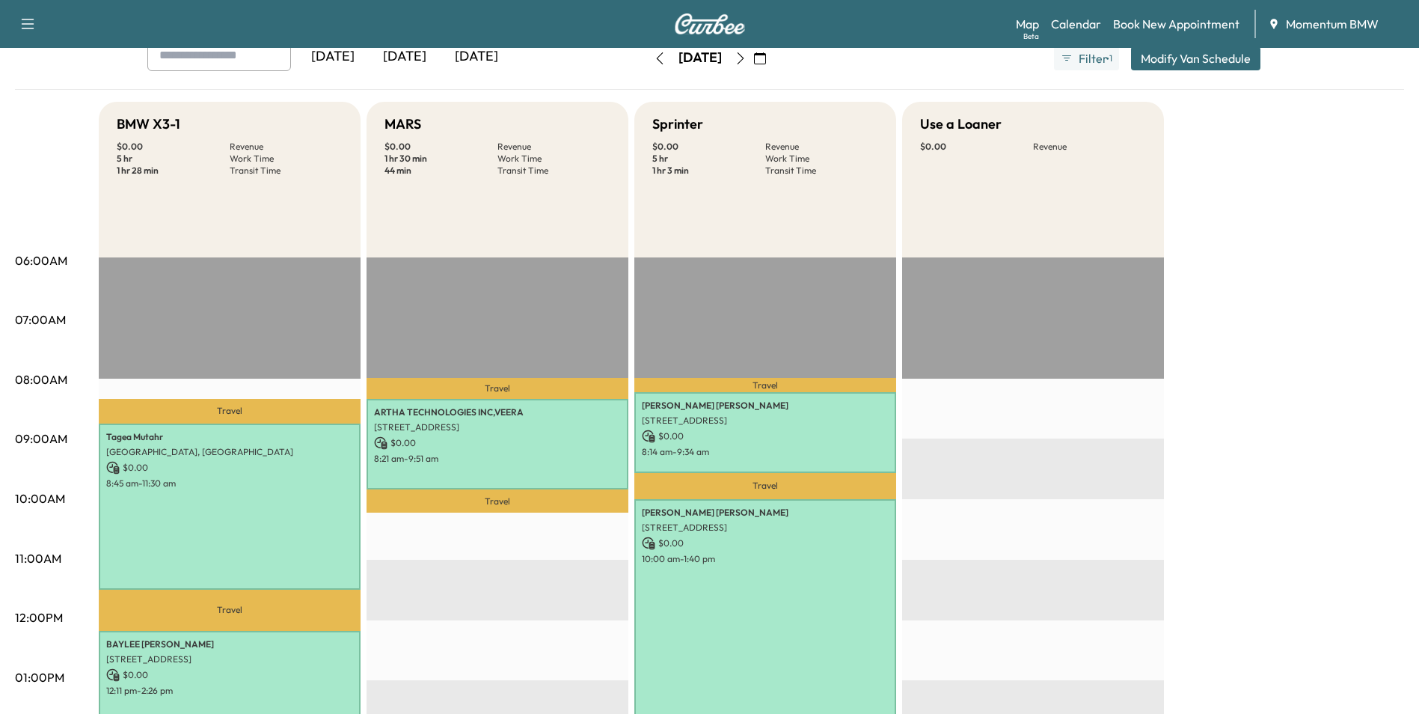
scroll to position [224, 0]
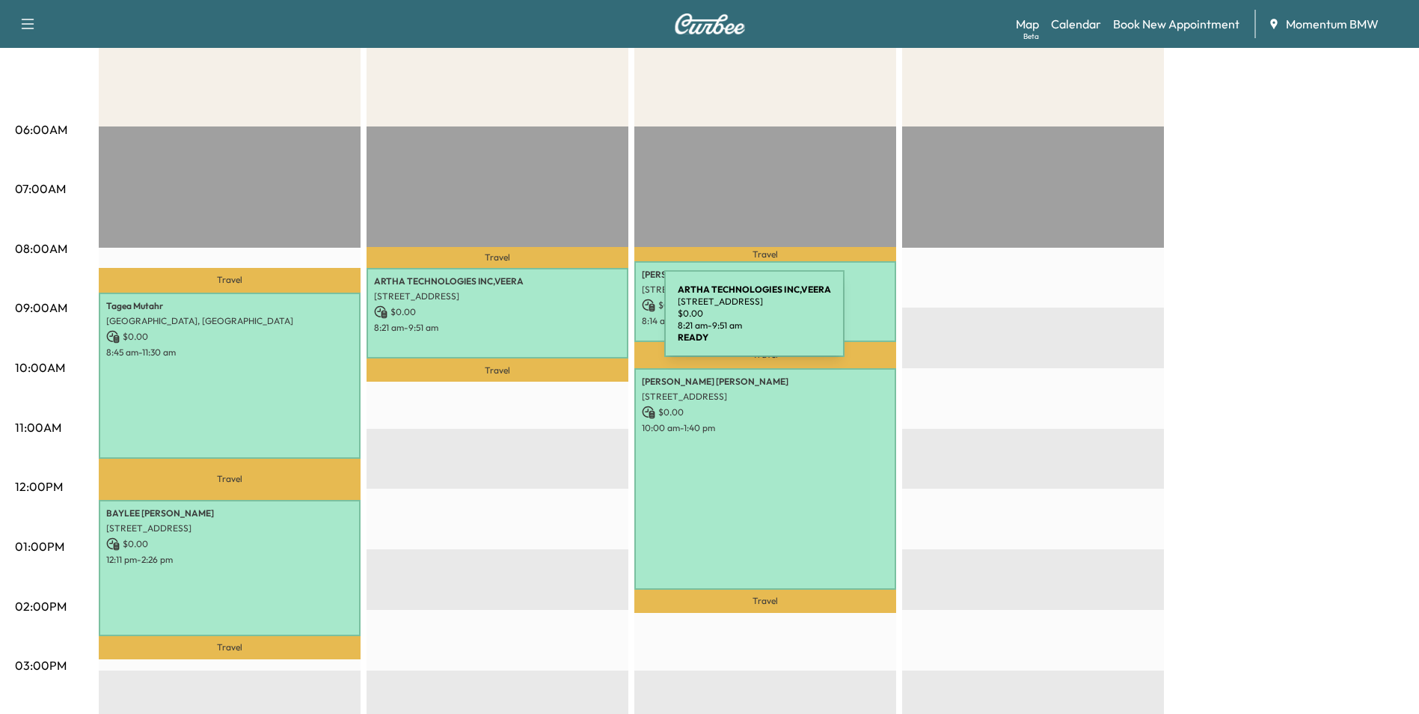
click at [552, 322] on p "8:21 am - 9:51 am" at bounding box center [497, 328] width 247 height 12
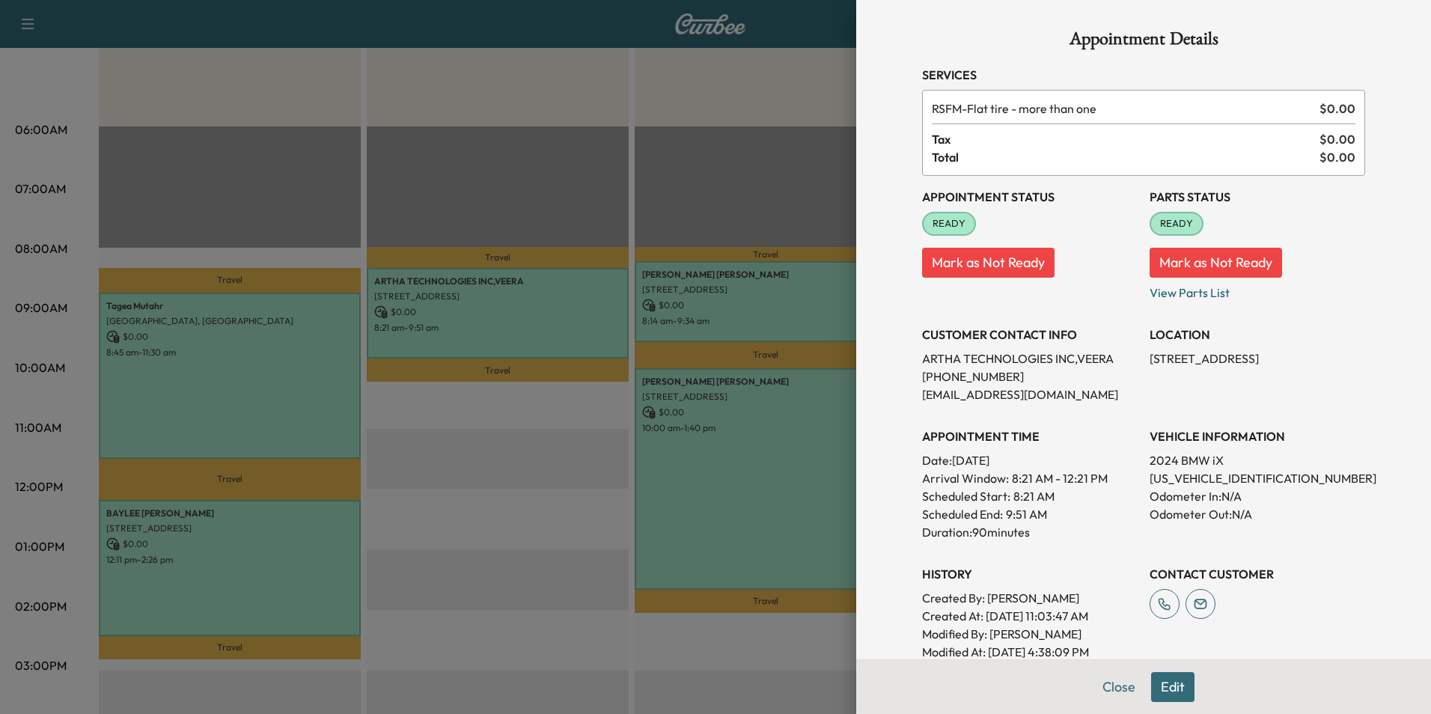
click at [1161, 687] on button "Edit" at bounding box center [1172, 687] width 43 height 30
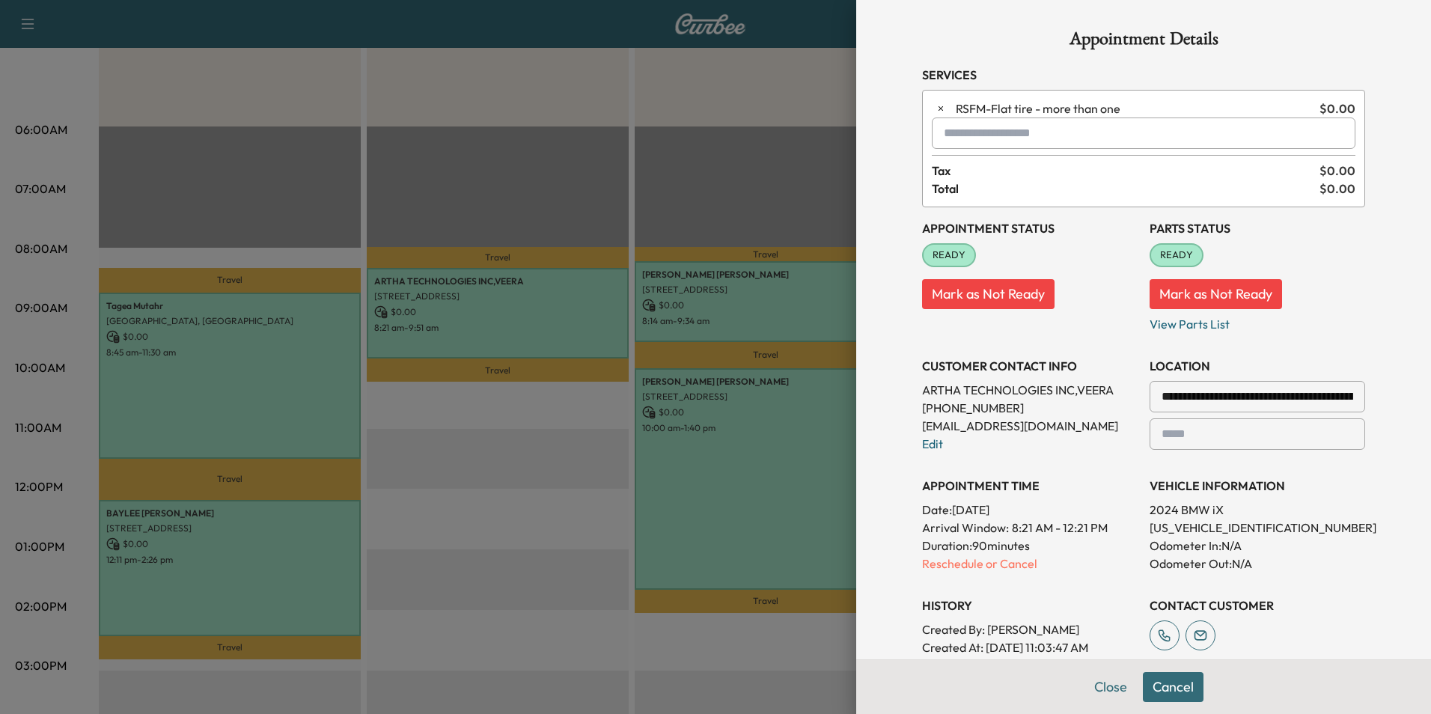
click at [1008, 138] on input "text" at bounding box center [1144, 132] width 424 height 31
drag, startPoint x: 1007, startPoint y: 171, endPoint x: 993, endPoint y: 168, distance: 14.7
click at [1004, 172] on p "SPRINTER - Sprinter" at bounding box center [1090, 172] width 326 height 21
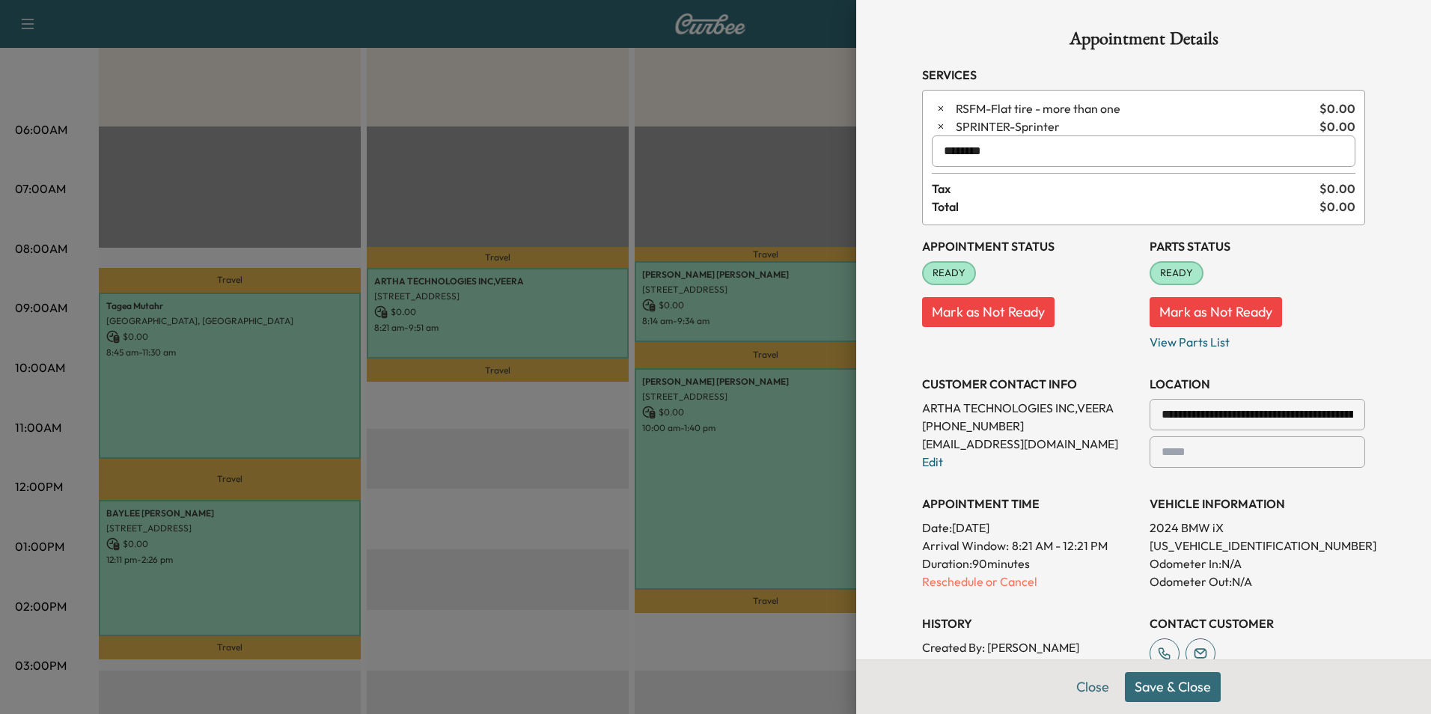
type input "********"
click at [1176, 690] on button "Save & Close" at bounding box center [1173, 687] width 96 height 30
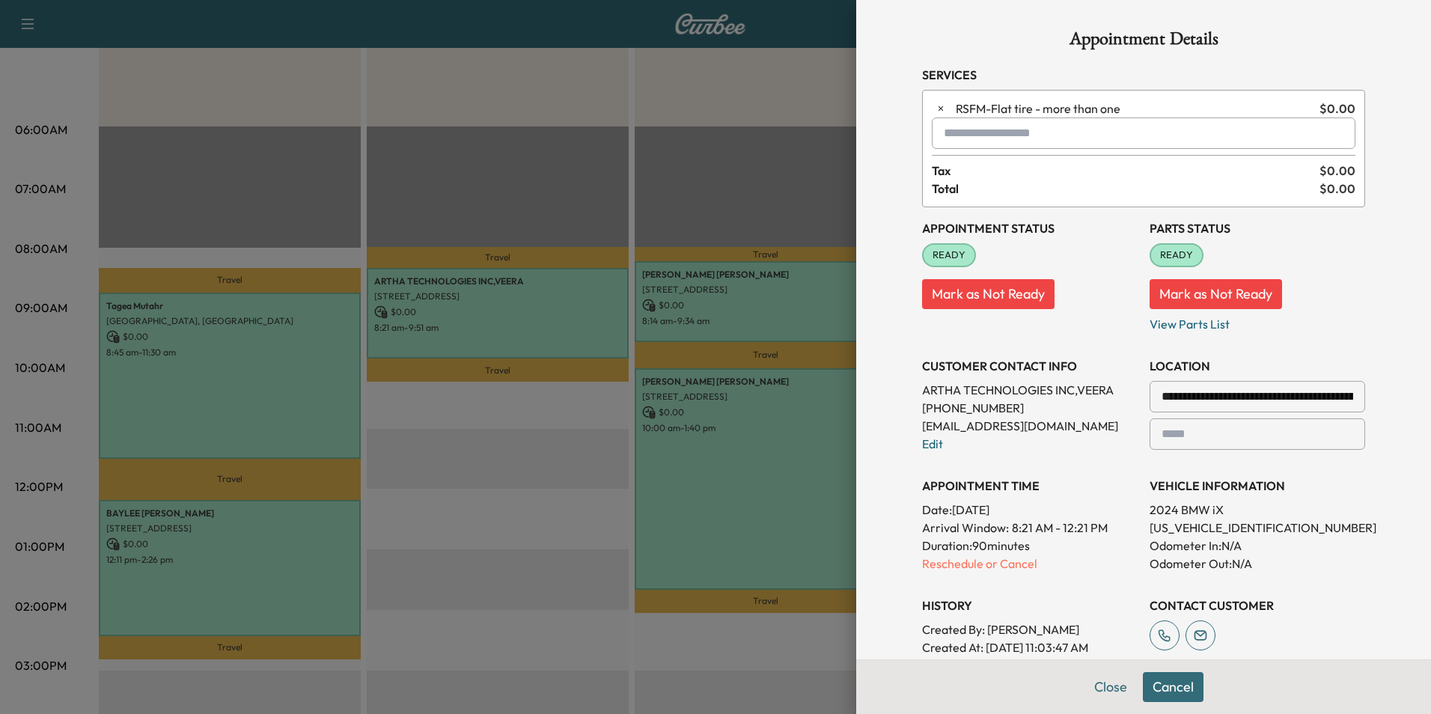
click at [998, 300] on button "Mark as Not Ready" at bounding box center [988, 294] width 132 height 30
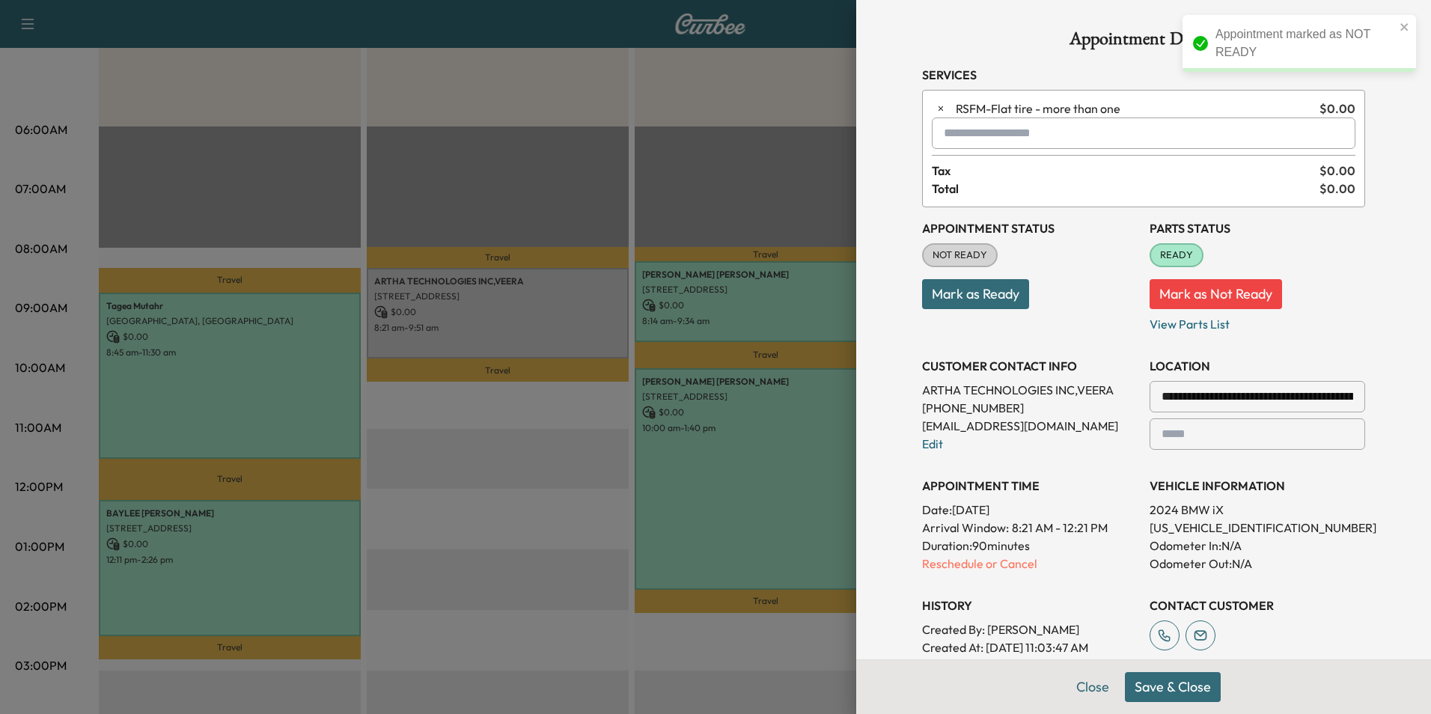
click at [990, 133] on input "text" at bounding box center [1144, 132] width 424 height 31
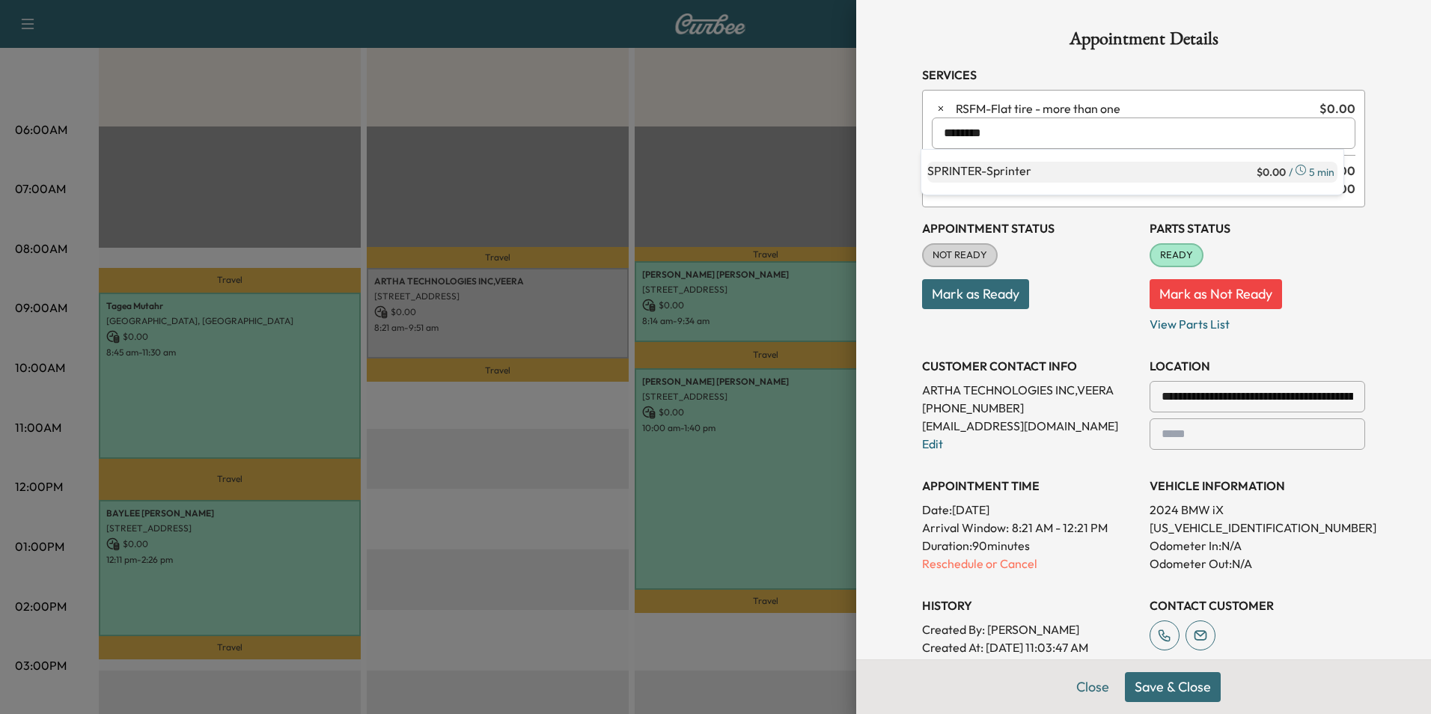
click at [983, 174] on p "SPRINTER - Sprinter" at bounding box center [1090, 172] width 326 height 21
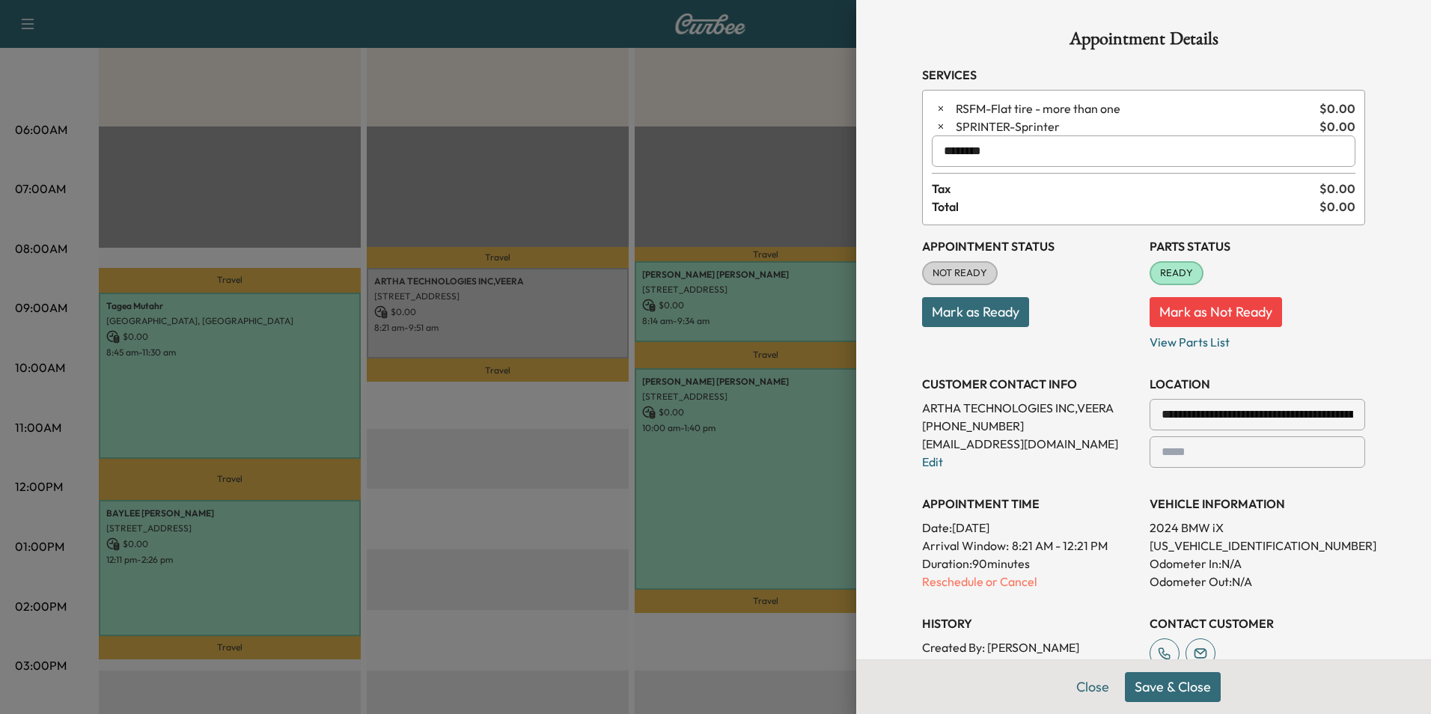
type input "********"
click at [1182, 691] on button "Save & Close" at bounding box center [1173, 687] width 96 height 30
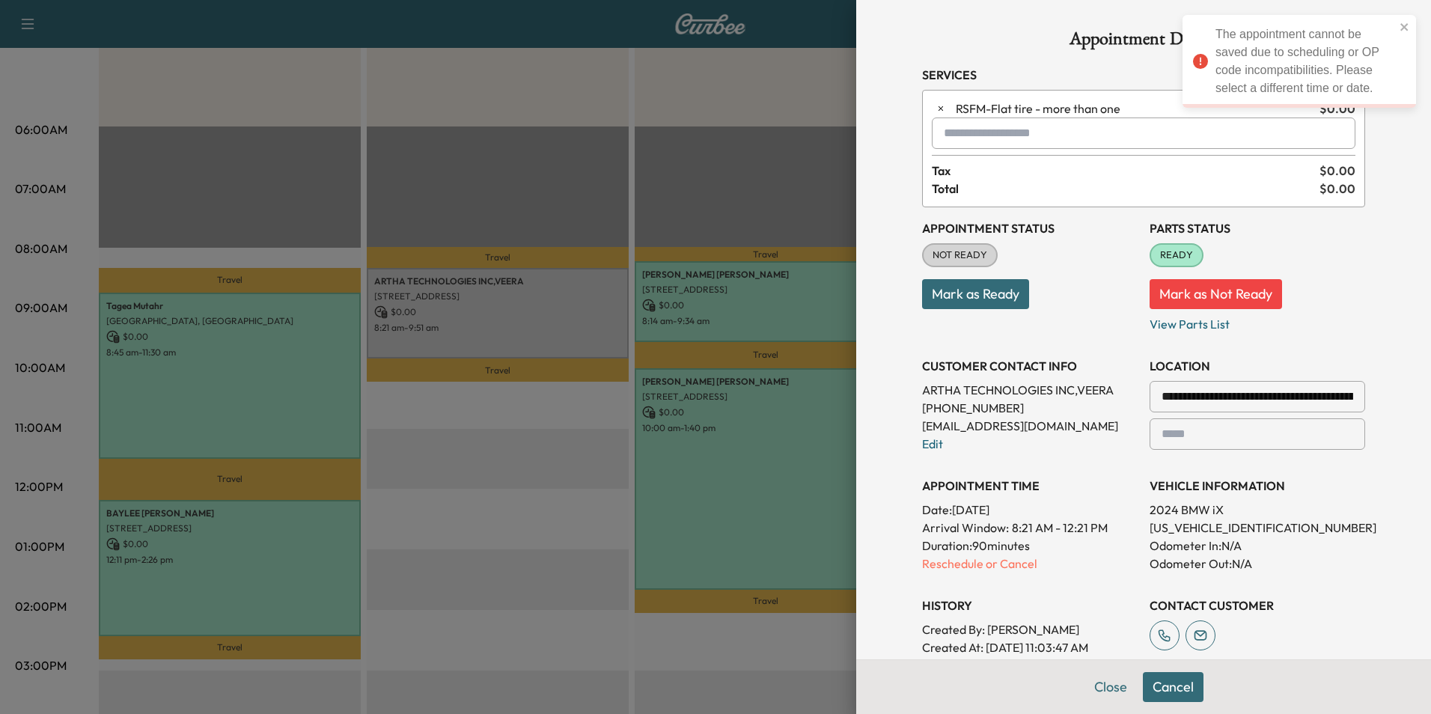
click at [988, 297] on button "Mark as Ready" at bounding box center [975, 294] width 107 height 30
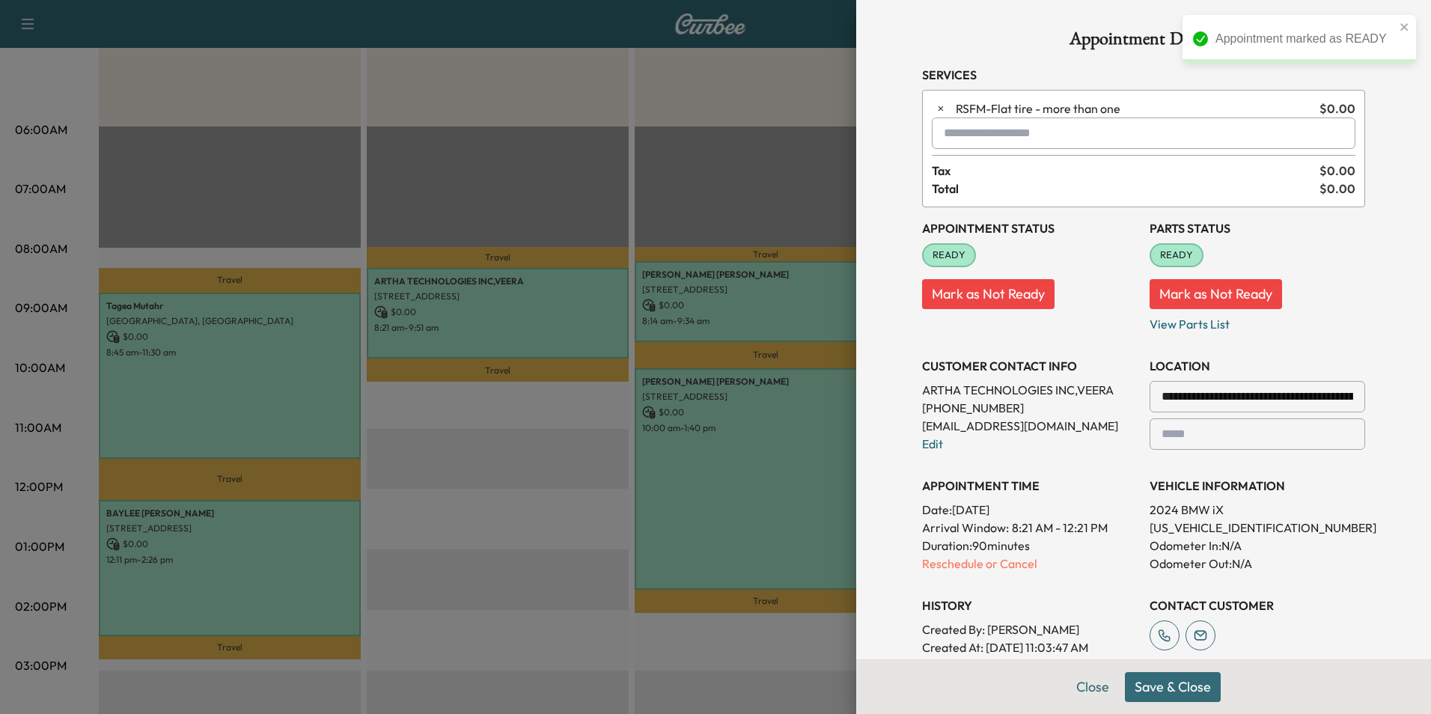
drag, startPoint x: 1078, startPoint y: 684, endPoint x: 1069, endPoint y: 678, distance: 11.4
click at [1078, 684] on button "Close" at bounding box center [1092, 687] width 52 height 30
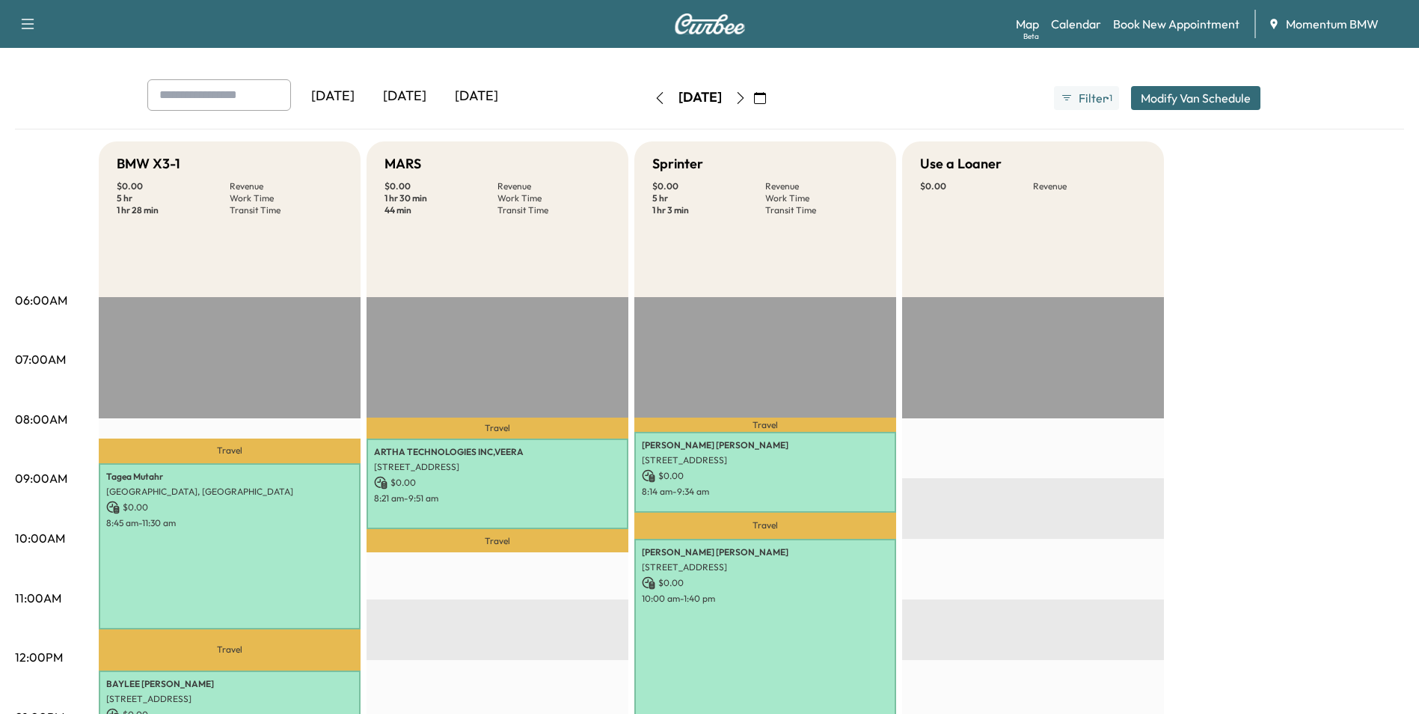
scroll to position [0, 0]
